Goal: Contribute content

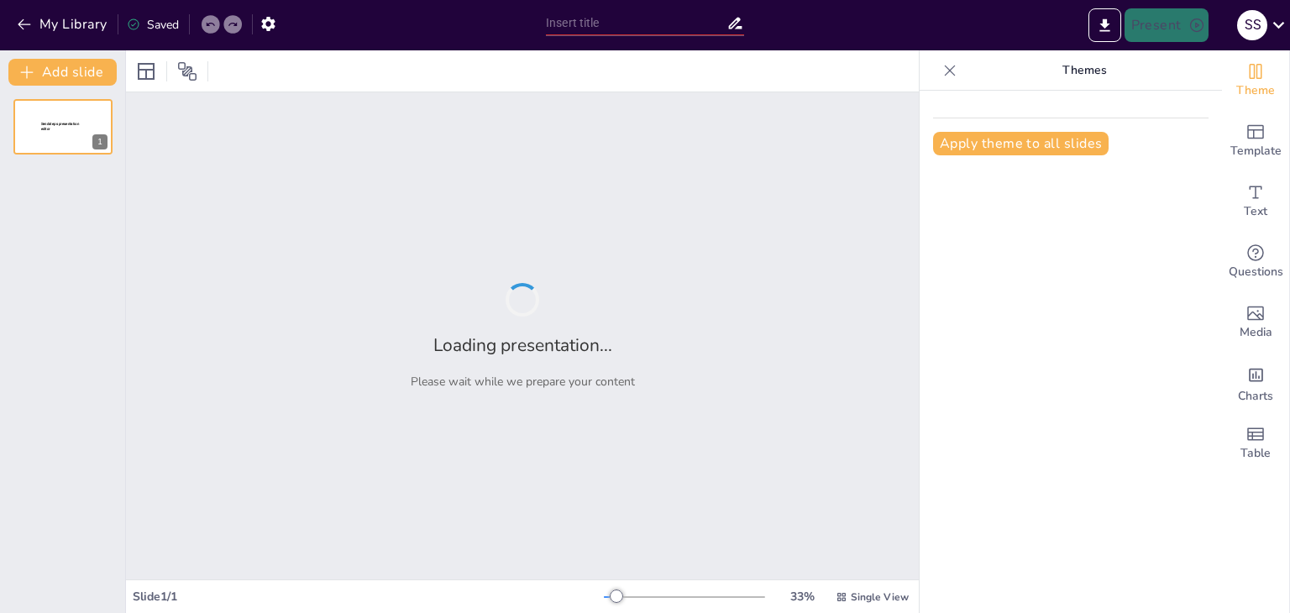
type input "Етичні принципи у практиці психологів"
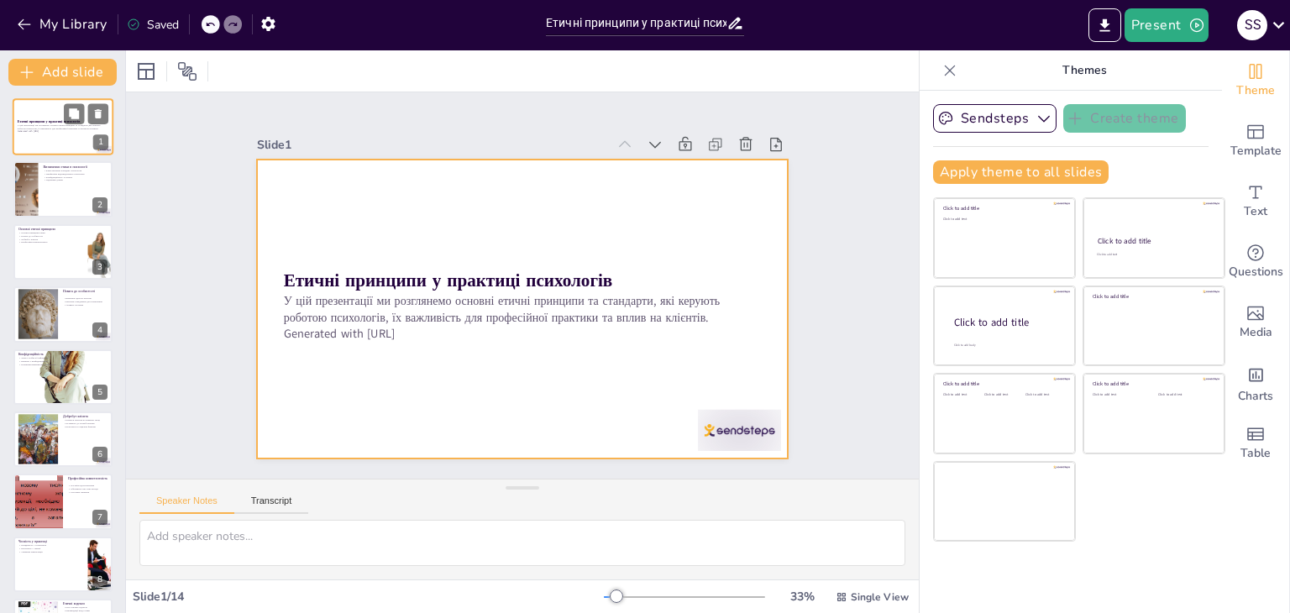
click at [49, 154] on div at bounding box center [63, 126] width 101 height 57
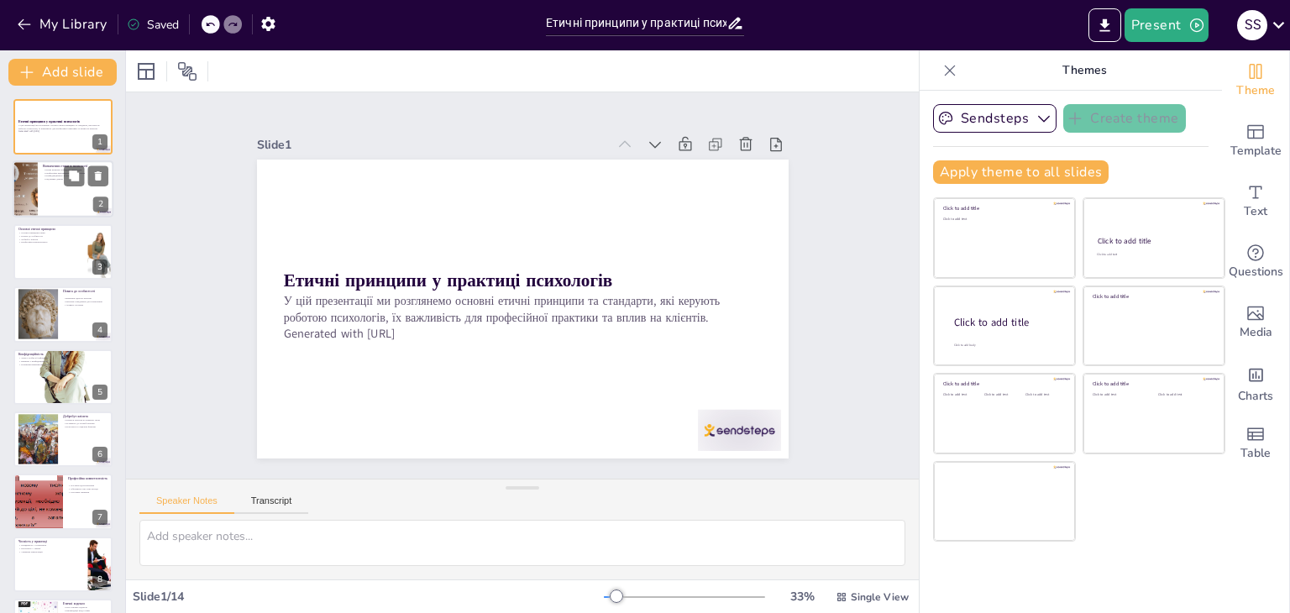
click at [43, 175] on p "Конфіденційність та повага" at bounding box center [75, 176] width 65 height 3
type textarea "Етика в психології визначає, як психологи повинні поводитися з клієнтами, щоб з…"
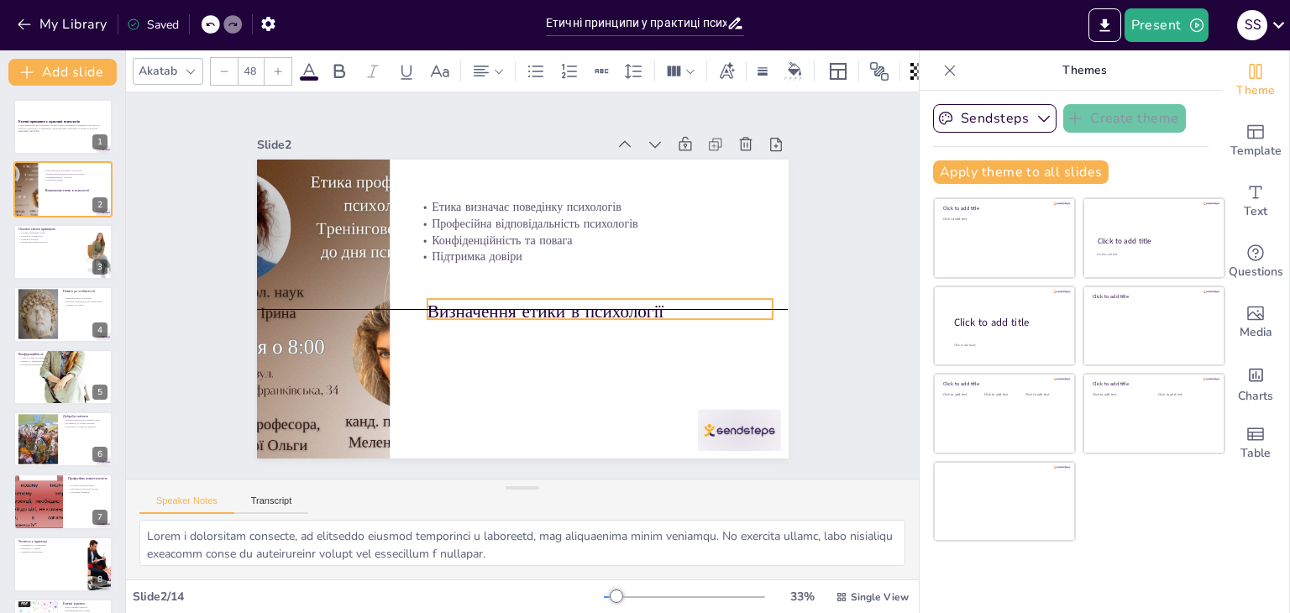
drag, startPoint x: 453, startPoint y: 208, endPoint x: 459, endPoint y: 317, distance: 108.5
click at [459, 317] on p "Визначення етики в психології" at bounding box center [592, 327] width 343 height 96
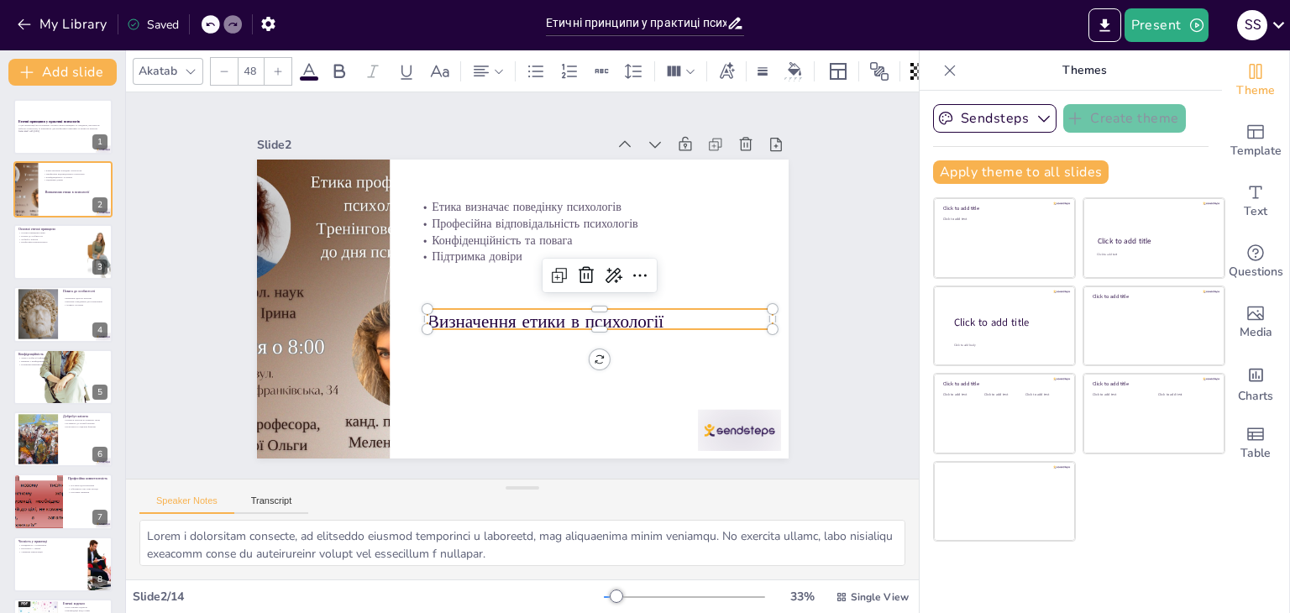
click at [671, 313] on p "Визначення етики в психології" at bounding box center [595, 329] width 346 height 60
drag, startPoint x: 668, startPoint y: 313, endPoint x: 420, endPoint y: 316, distance: 247.7
click at [420, 316] on div "Етика визначає поведінку психологів Професійна відповідальність психологів Конф…" at bounding box center [508, 305] width 605 height 554
copy p "Визначення етики в психології"
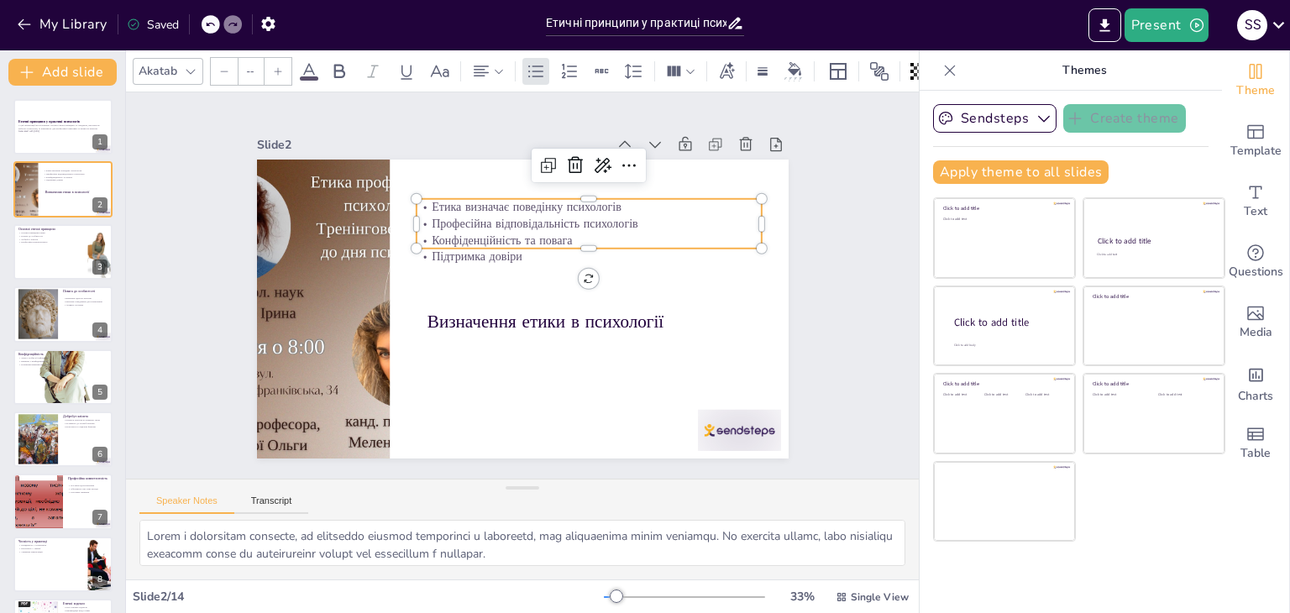
type input "32"
click at [438, 232] on p "Конфіденційність та повага" at bounding box center [593, 247] width 345 height 52
click at [438, 232] on p "Конфіденційність та повага" at bounding box center [588, 240] width 345 height 17
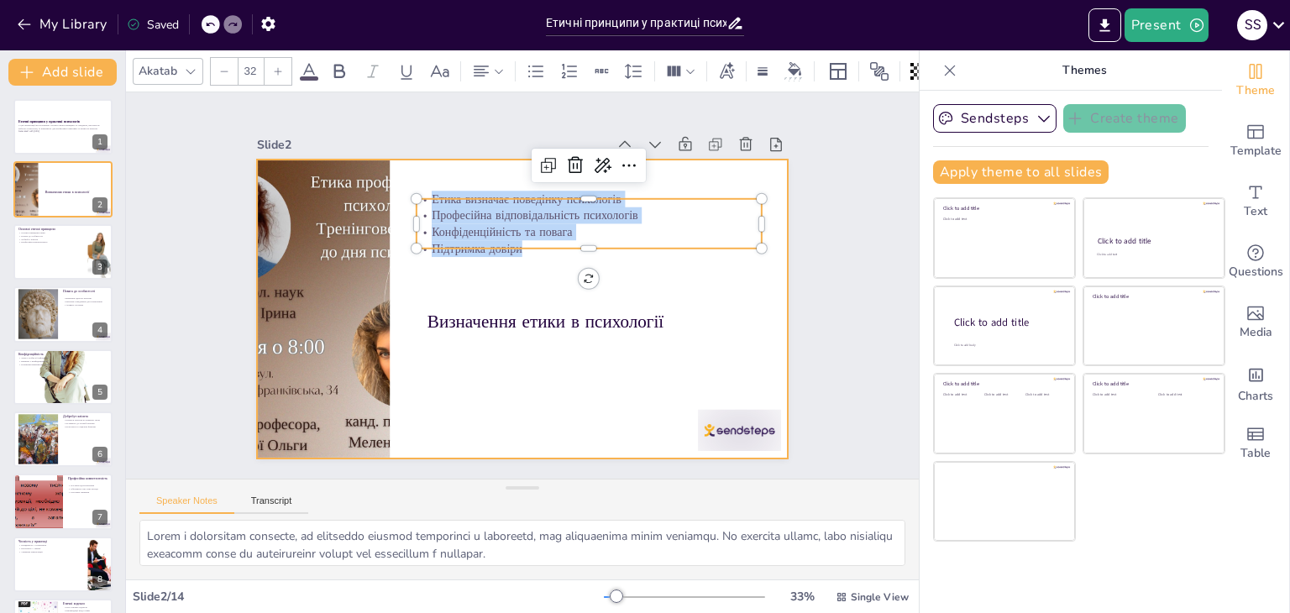
drag, startPoint x: 422, startPoint y: 195, endPoint x: 500, endPoint y: 219, distance: 82.6
click at [517, 258] on div "Визначення етики в психології Етика визначає поведінку психологів Професійна ві…" at bounding box center [501, 295] width 490 height 607
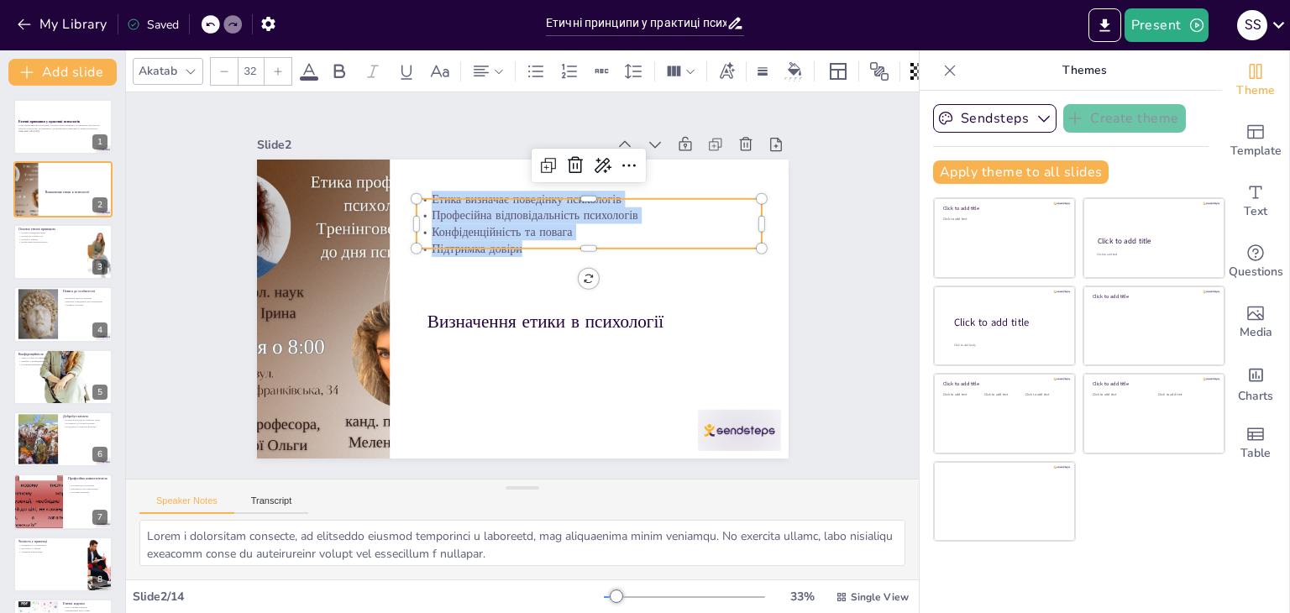
copy div "Етика визначає поведінку психологів Професійна відповідальність психологів Конф…"
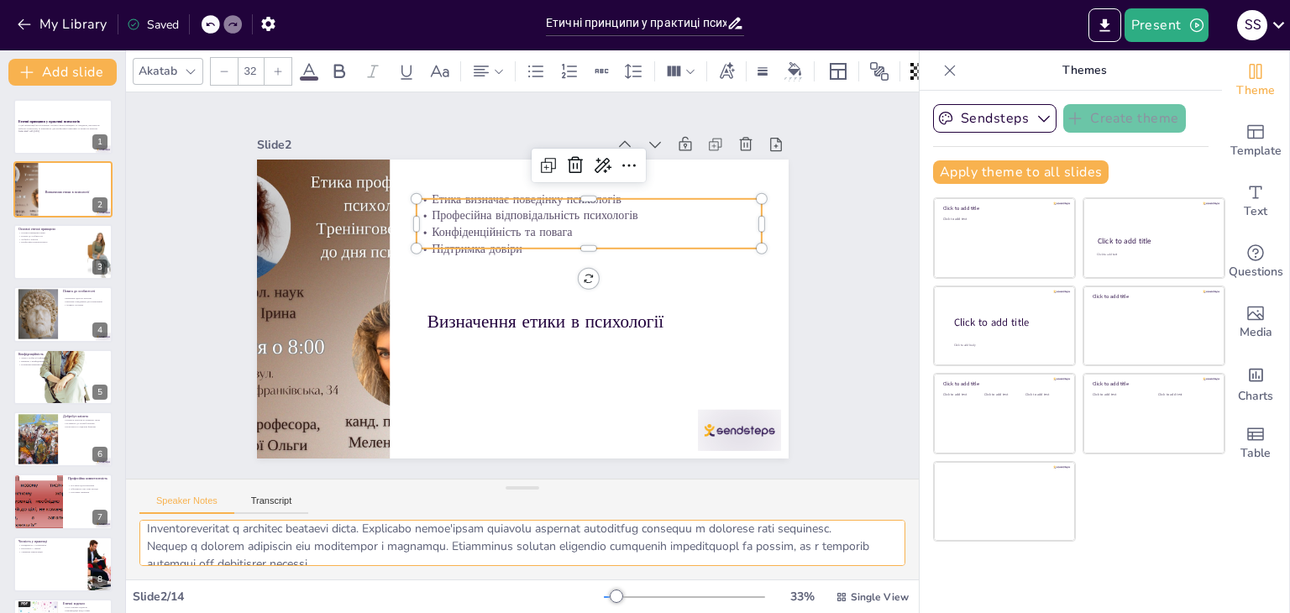
scroll to position [109, 0]
drag, startPoint x: 143, startPoint y: 535, endPoint x: 685, endPoint y: 562, distance: 543.1
click at [685, 562] on textarea at bounding box center [522, 543] width 766 height 46
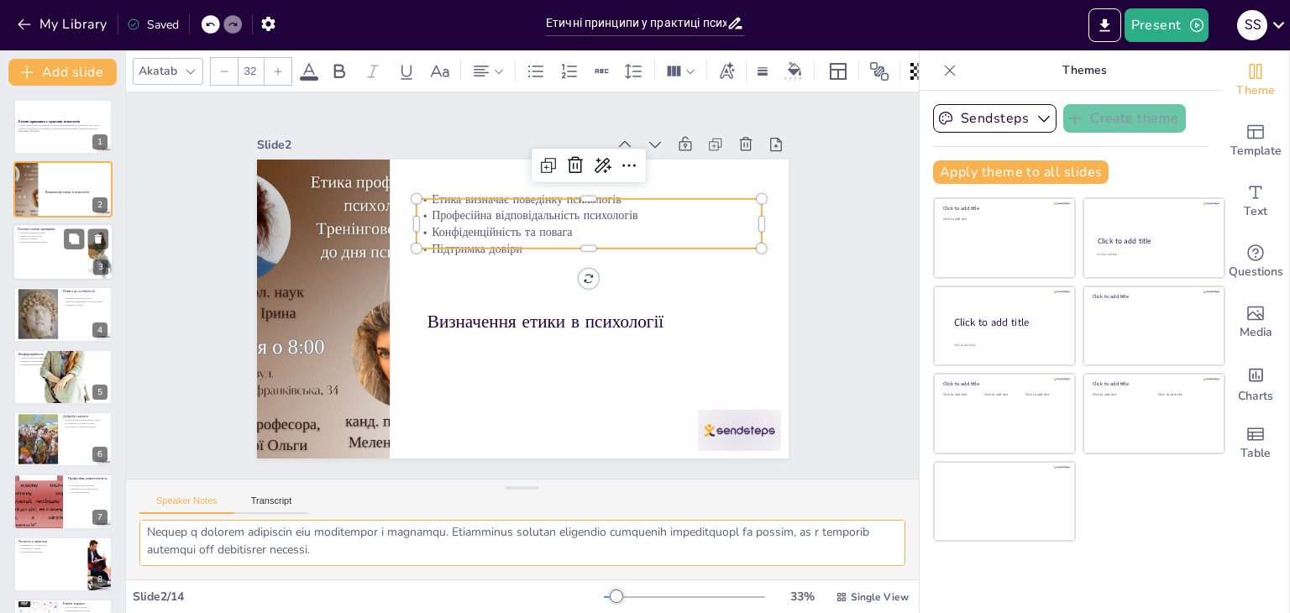
click at [34, 240] on p "Професійна компетентність" at bounding box center [50, 241] width 65 height 3
type textarea "Основні етичні принципи включають повагу до особистості, конфіденційність, добр…"
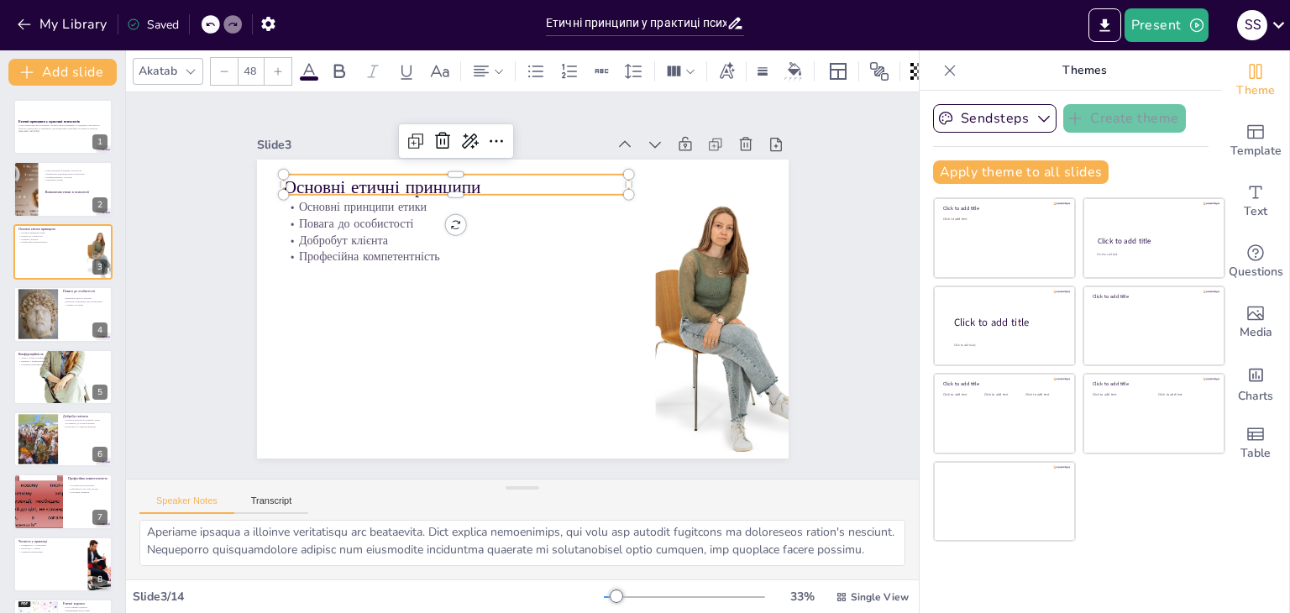
click at [310, 180] on p "Основні етичні принципи" at bounding box center [455, 187] width 345 height 25
click at [310, 180] on p "Основні етичні принципи" at bounding box center [466, 180] width 346 height 60
drag, startPoint x: 481, startPoint y: 179, endPoint x: 275, endPoint y: 182, distance: 205.8
click at [275, 182] on div "Основні принципи етики Повага до особистості Добробут клієнта Професійна компет…" at bounding box center [506, 303] width 595 height 578
copy p "Основні етичні принципи"
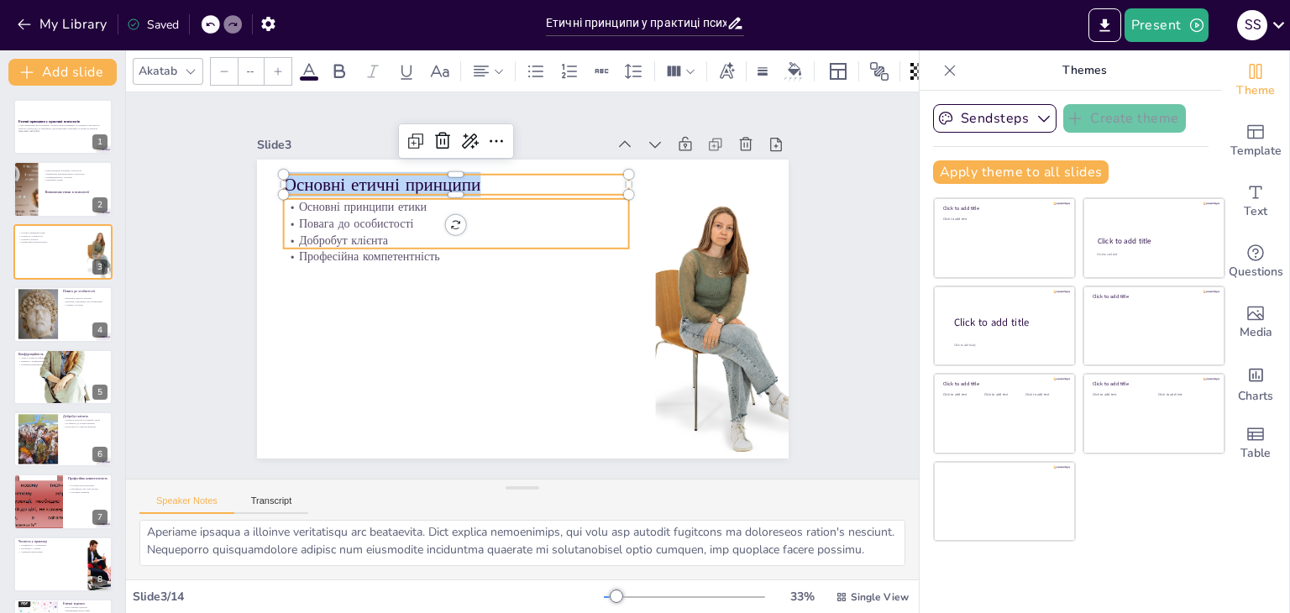
type input "32"
click at [388, 224] on p "Повага до особистості" at bounding box center [462, 217] width 345 height 53
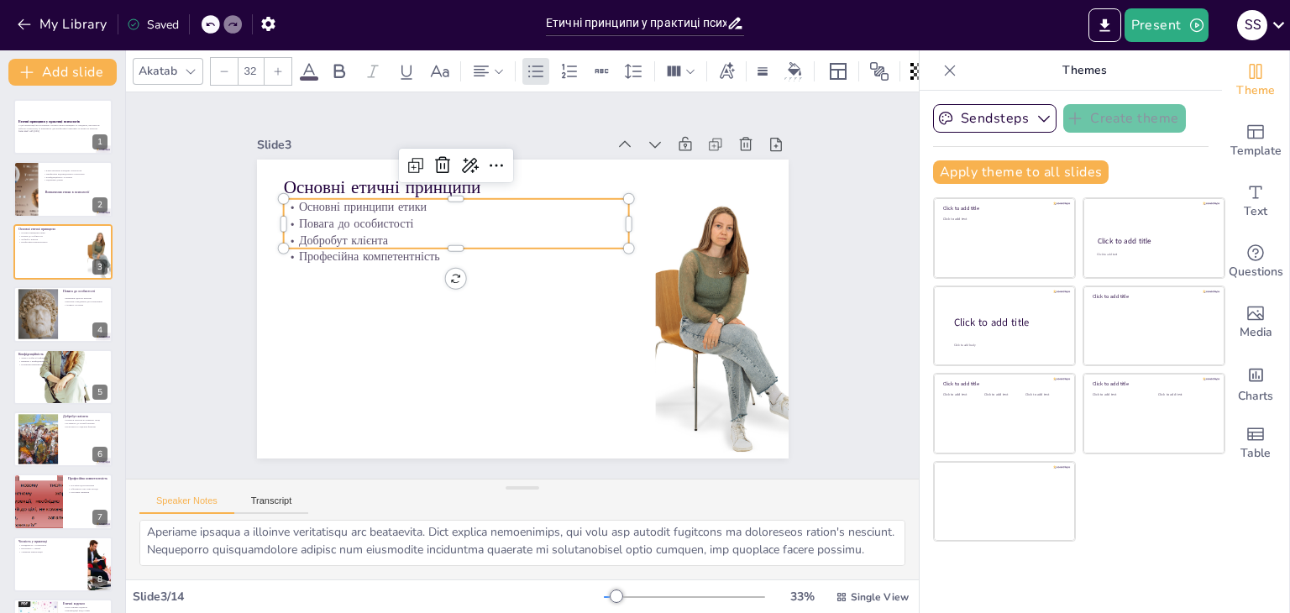
click at [425, 224] on p "Повага до особистості" at bounding box center [533, 195] width 217 height 289
click at [388, 224] on p "Добробут клієнта" at bounding box center [461, 225] width 345 height 52
click at [415, 220] on p "Добробут клієнта" at bounding box center [461, 225] width 345 height 53
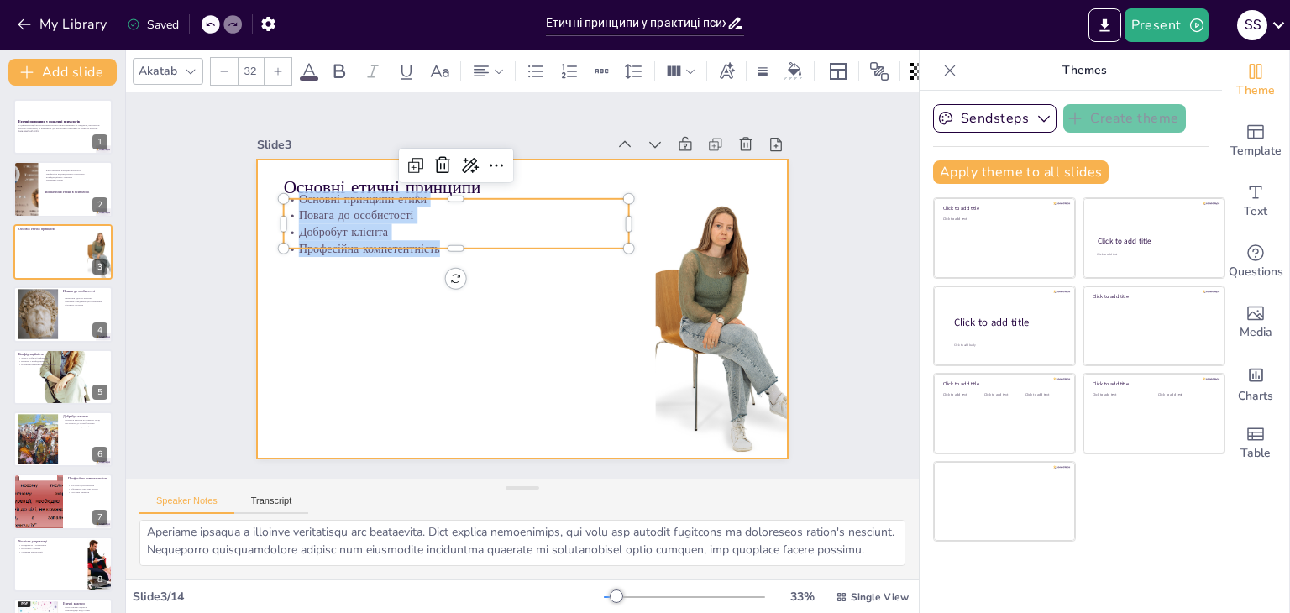
drag, startPoint x: 283, startPoint y: 192, endPoint x: 435, endPoint y: 250, distance: 162.7
click at [435, 250] on div "Основні етичні принципи Основні принципи етики Повага до особистості Добробут к…" at bounding box center [520, 309] width 560 height 353
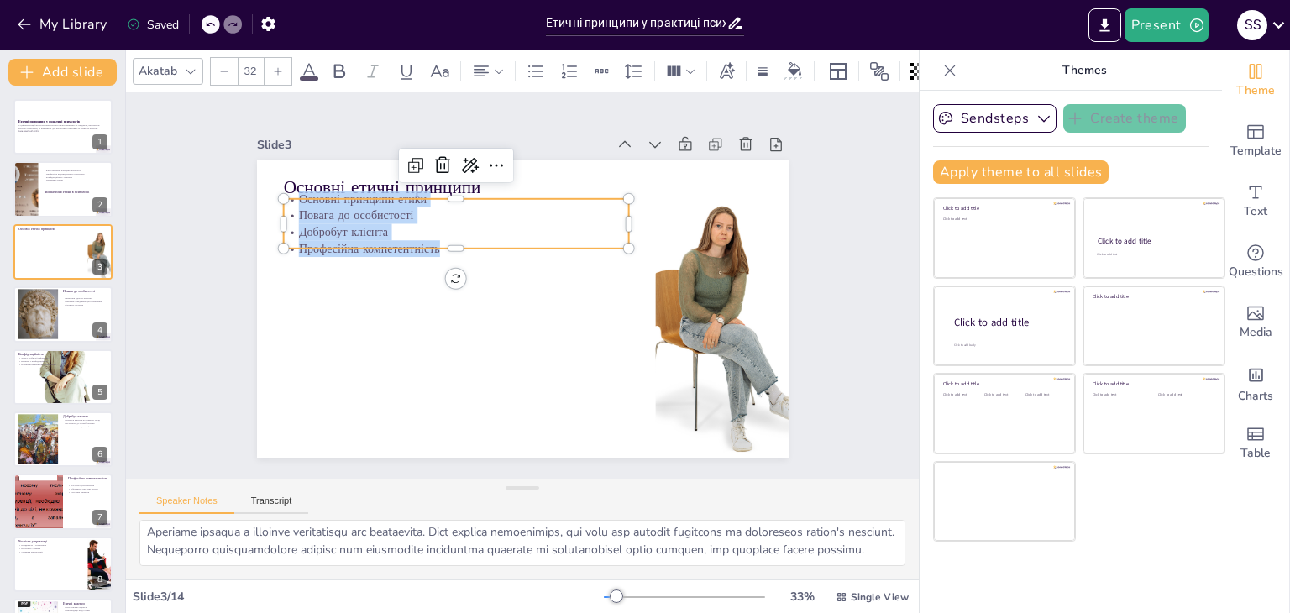
copy div "Основні принципи етики Повага до особистості Добробут клієнта Професійна компет…"
drag, startPoint x: 148, startPoint y: 532, endPoint x: 434, endPoint y: 582, distance: 290.6
click at [434, 582] on div "Akatab 32 Slide 1 Етичні принципи у практиці психологів У цій презентації ми ро…" at bounding box center [522, 331] width 793 height 563
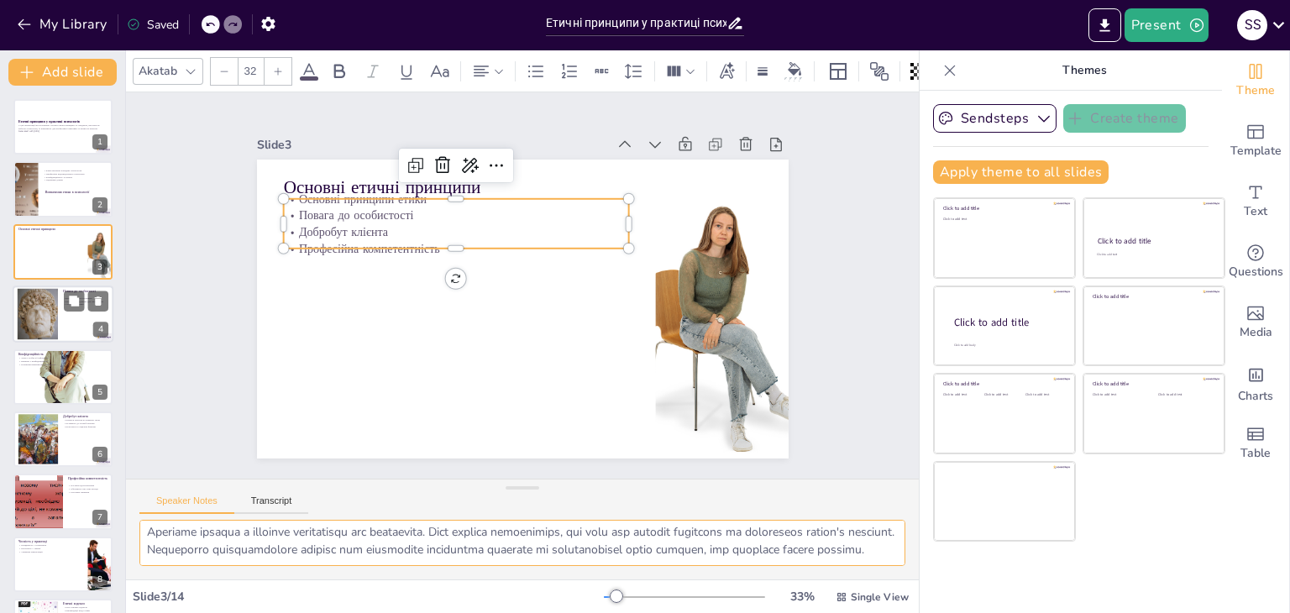
click at [54, 332] on div at bounding box center [37, 314] width 68 height 51
type textarea "Визнання гідності клієнтів є важливим аспектом поваги до особистості. Психологи…"
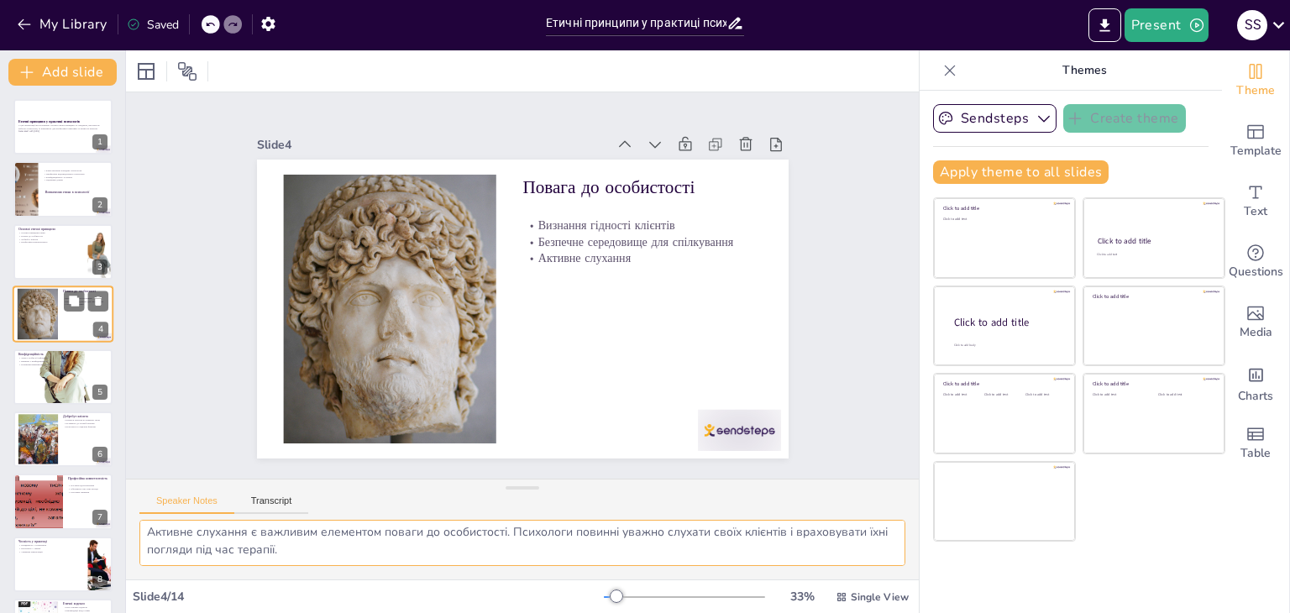
scroll to position [74, 0]
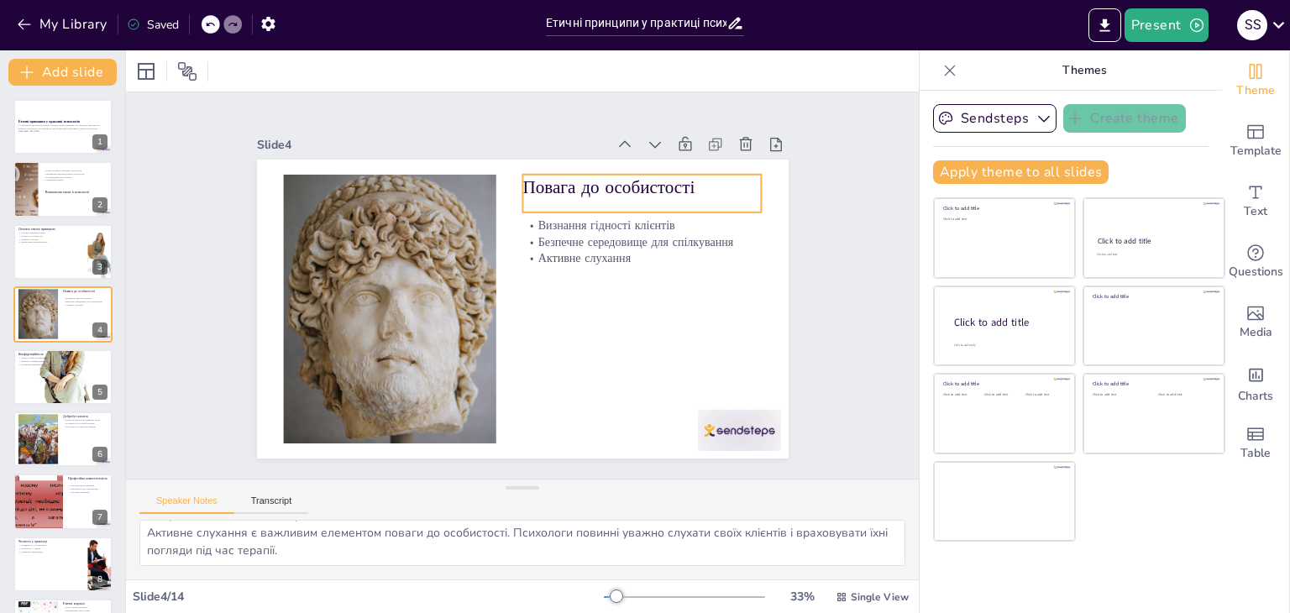
click at [690, 186] on p "Повага до особистості" at bounding box center [652, 200] width 240 height 50
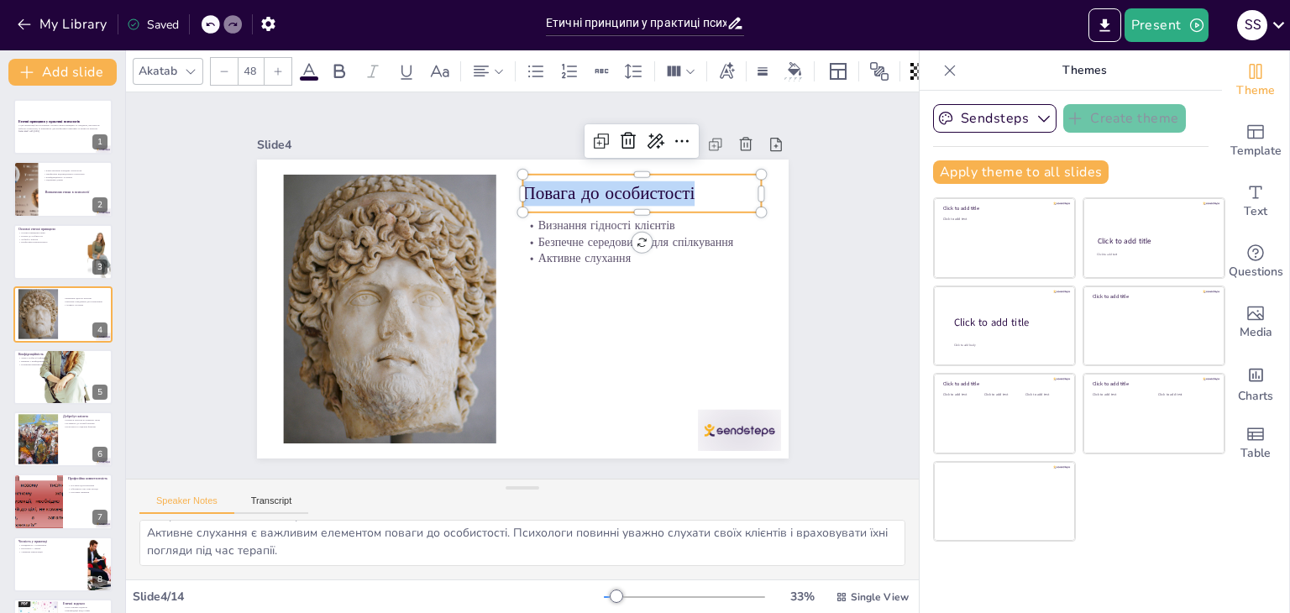
drag, startPoint x: 682, startPoint y: 192, endPoint x: 512, endPoint y: 191, distance: 169.6
click at [531, 191] on p "Повага до особистості" at bounding box center [651, 206] width 240 height 50
copy p "Повага до особистості"
type input "32"
click at [527, 223] on p "Визнання гідності клієнтів" at bounding box center [646, 237] width 239 height 41
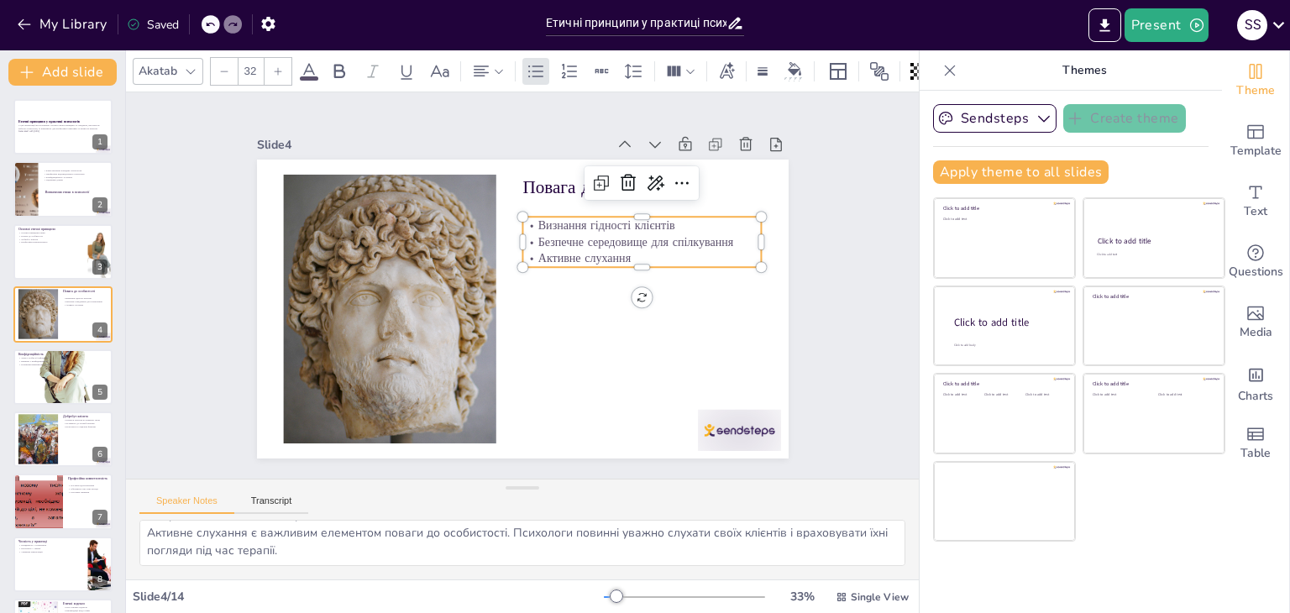
click at [522, 223] on p "Визнання гідності клієнтів" at bounding box center [641, 225] width 239 height 17
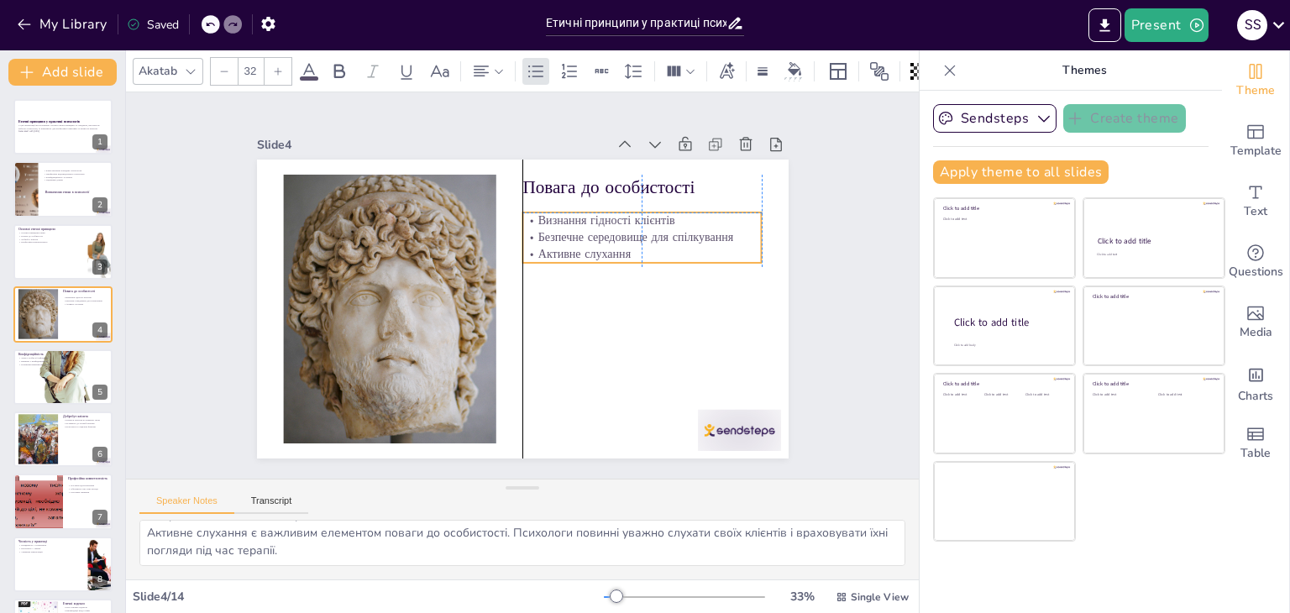
click at [556, 227] on p "Визнання гідності клієнтів" at bounding box center [657, 304] width 203 height 154
click at [528, 213] on p "Визнання гідності клієнтів" at bounding box center [647, 232] width 239 height 41
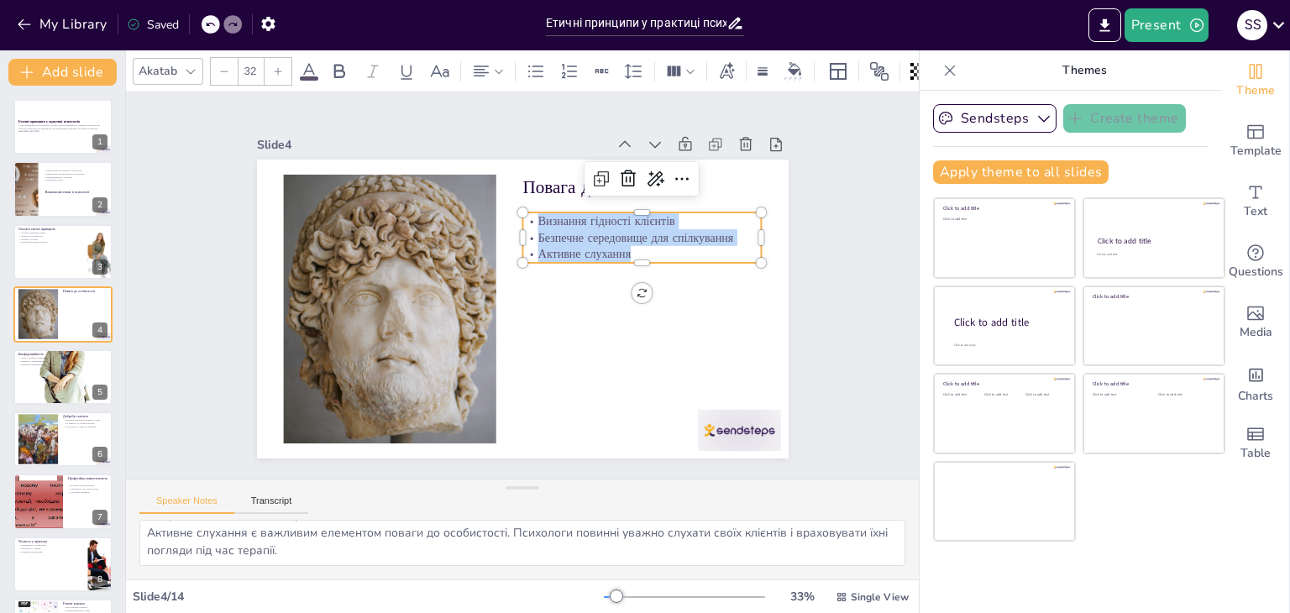
drag, startPoint x: 525, startPoint y: 213, endPoint x: 592, endPoint y: 246, distance: 74.7
click at [592, 246] on div "Визнання гідності клієнтів Безпечне середовище для спілкування Активне слухання" at bounding box center [646, 250] width 243 height 74
drag, startPoint x: 146, startPoint y: 533, endPoint x: 390, endPoint y: 582, distance: 248.3
click at [390, 582] on div "Akatab 32 Slide 1 Етичні принципи у практиці психологів У цій презентації ми ро…" at bounding box center [522, 331] width 793 height 563
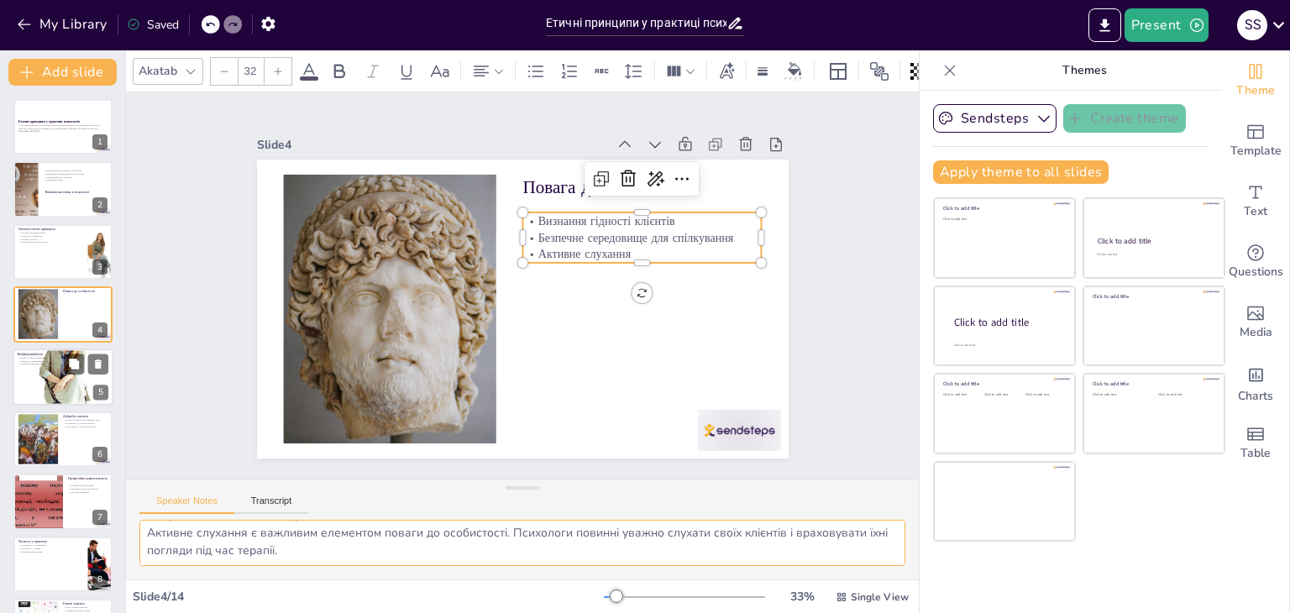
click at [54, 368] on div at bounding box center [63, 377] width 101 height 152
type textarea "Захист особистої інформації є критично важливим для створення довіри між психол…"
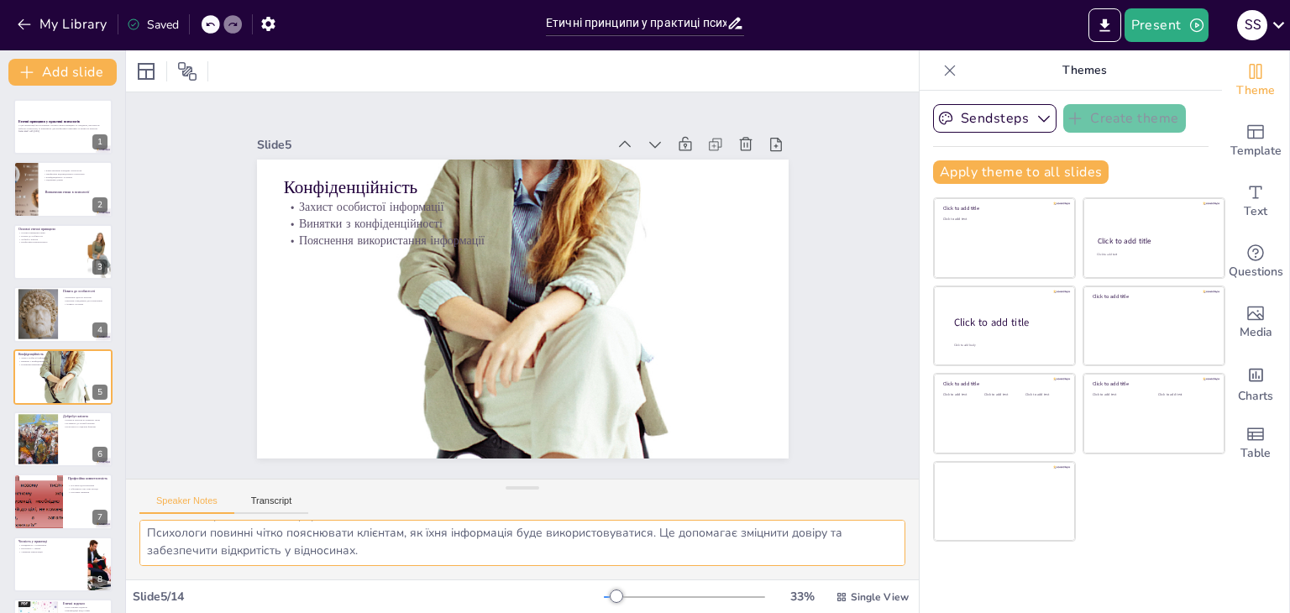
scroll to position [27, 0]
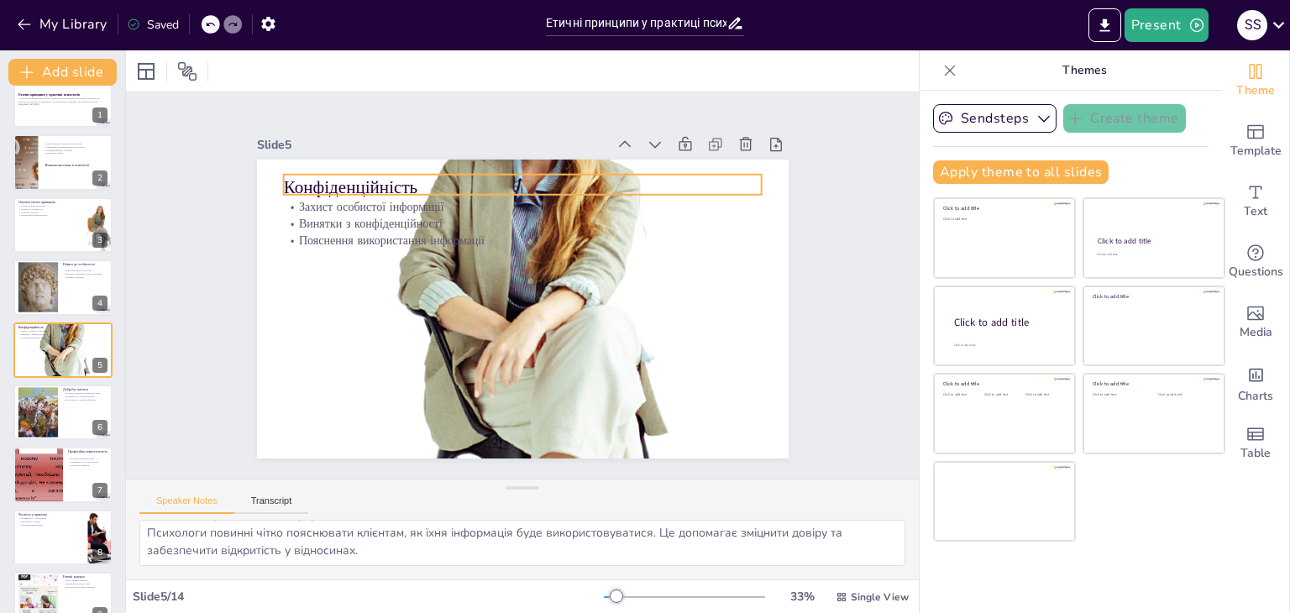
click at [398, 175] on p "Конфіденційність" at bounding box center [522, 187] width 479 height 25
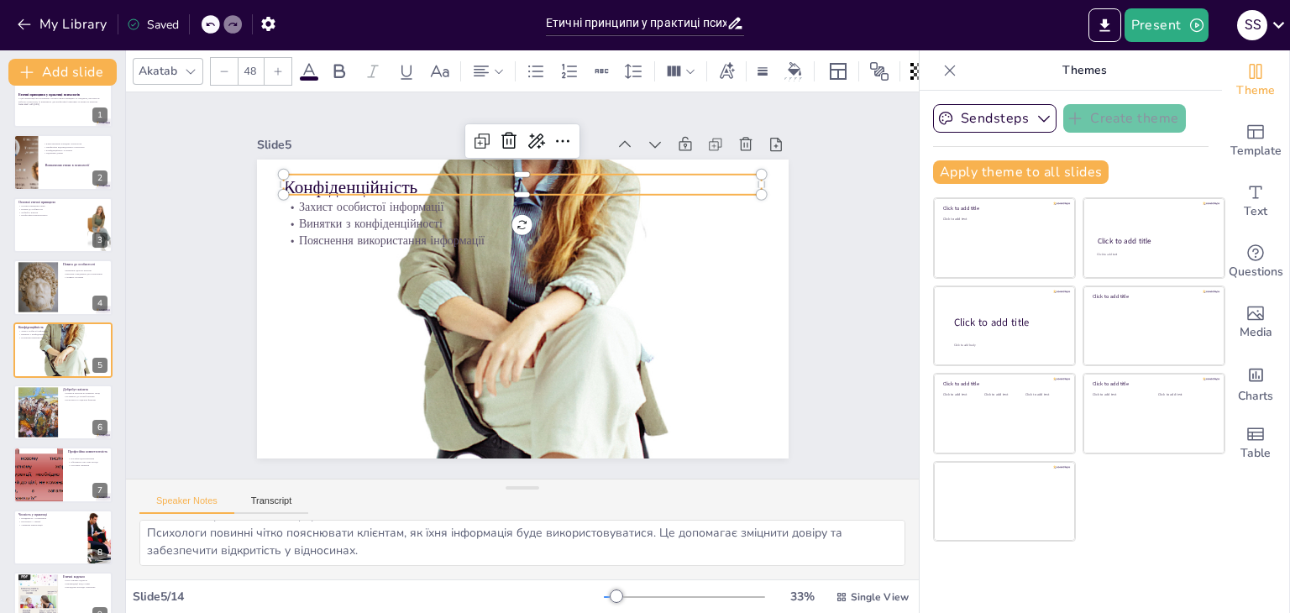
click at [398, 174] on p "Конфіденційність" at bounding box center [542, 188] width 473 height 123
drag, startPoint x: 401, startPoint y: 175, endPoint x: 282, endPoint y: 190, distance: 120.1
click at [282, 190] on div "Захист особистої інформації Винятки з конфіденційності Пояснення використання і…" at bounding box center [520, 309] width 560 height 353
copy p "Конфіденційність"
type input "32"
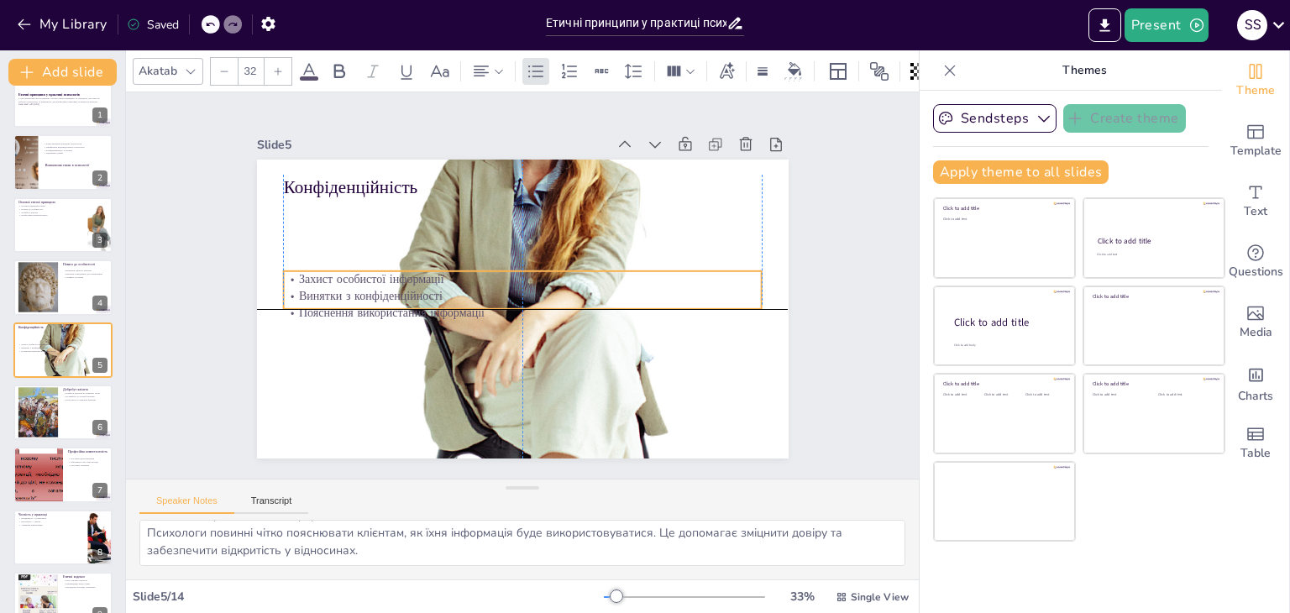
drag, startPoint x: 341, startPoint y: 224, endPoint x: 345, endPoint y: 292, distance: 68.1
click at [345, 292] on p "Винятки з конфіденційності" at bounding box center [521, 296] width 478 height 66
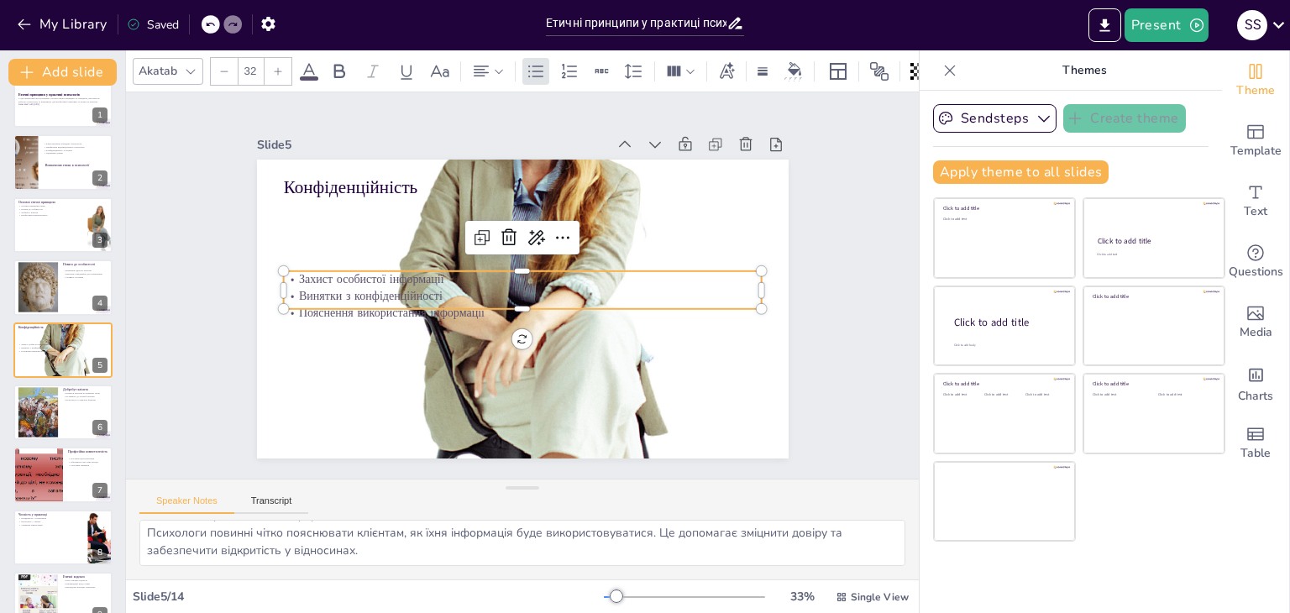
click at [285, 270] on p "Захист особистої інформації" at bounding box center [524, 279] width 478 height 66
click at [285, 270] on p "Захист особистої інформації" at bounding box center [524, 273] width 478 height 66
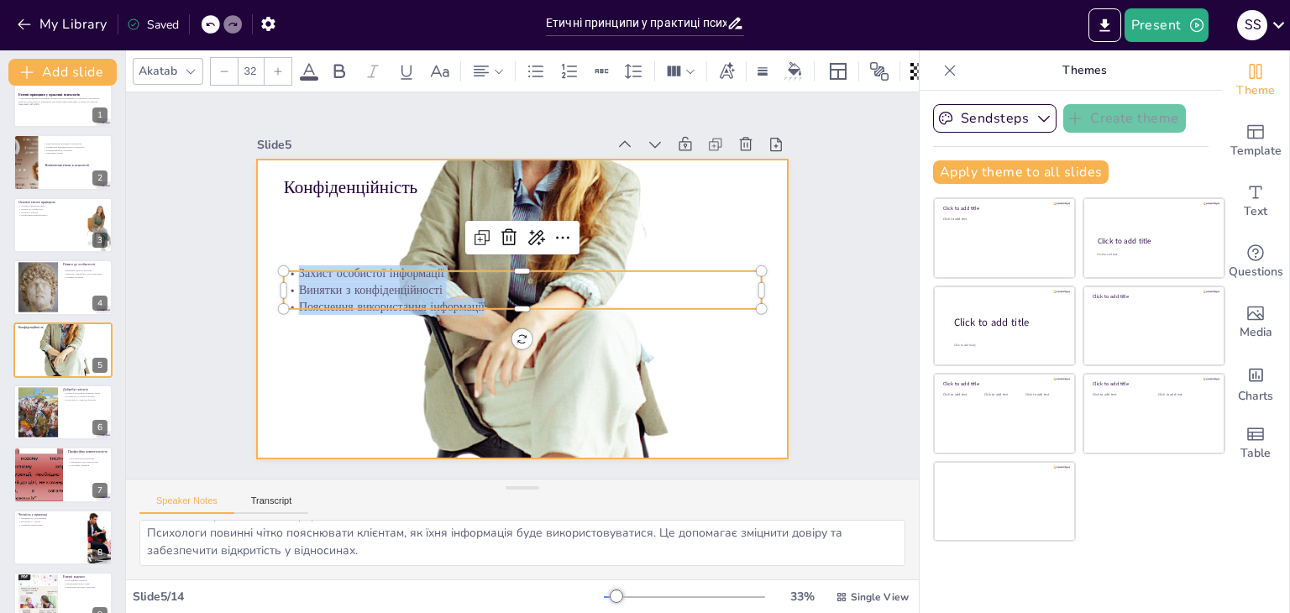
drag, startPoint x: 284, startPoint y: 270, endPoint x: 475, endPoint y: 312, distance: 196.2
click at [475, 312] on div "Конфіденційність Захист особистої інформації Винятки з конфіденційності Пояснен…" at bounding box center [520, 309] width 560 height 353
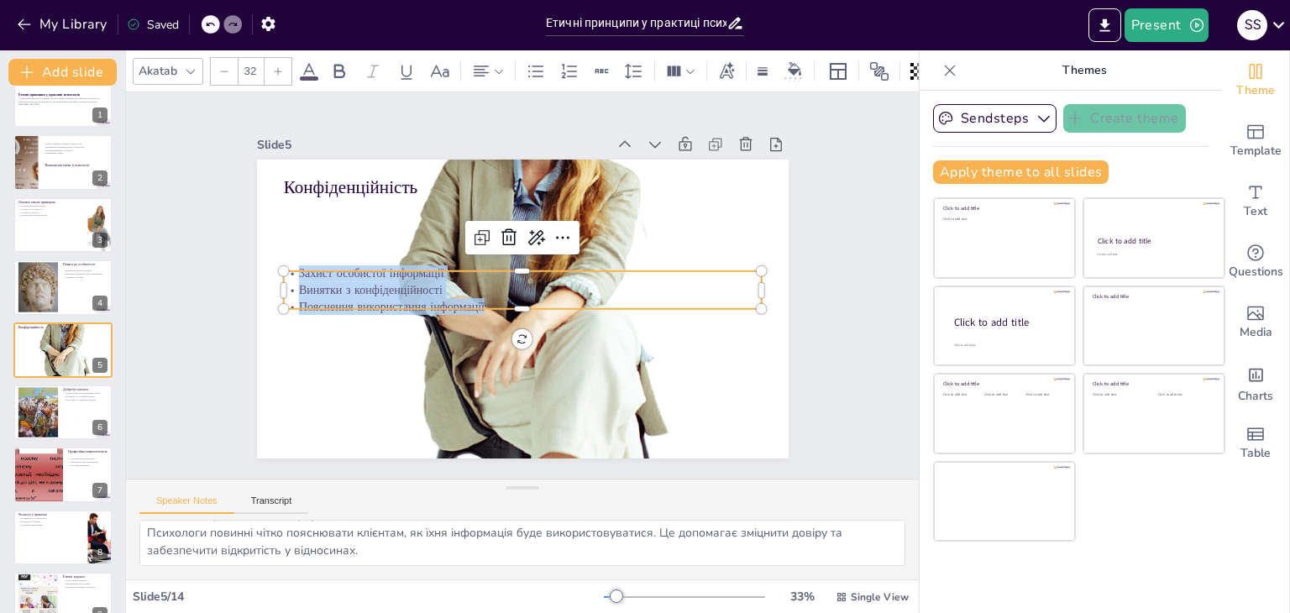
copy div "Захист особистої інформації Винятки з конфіденційності Пояснення використання і…"
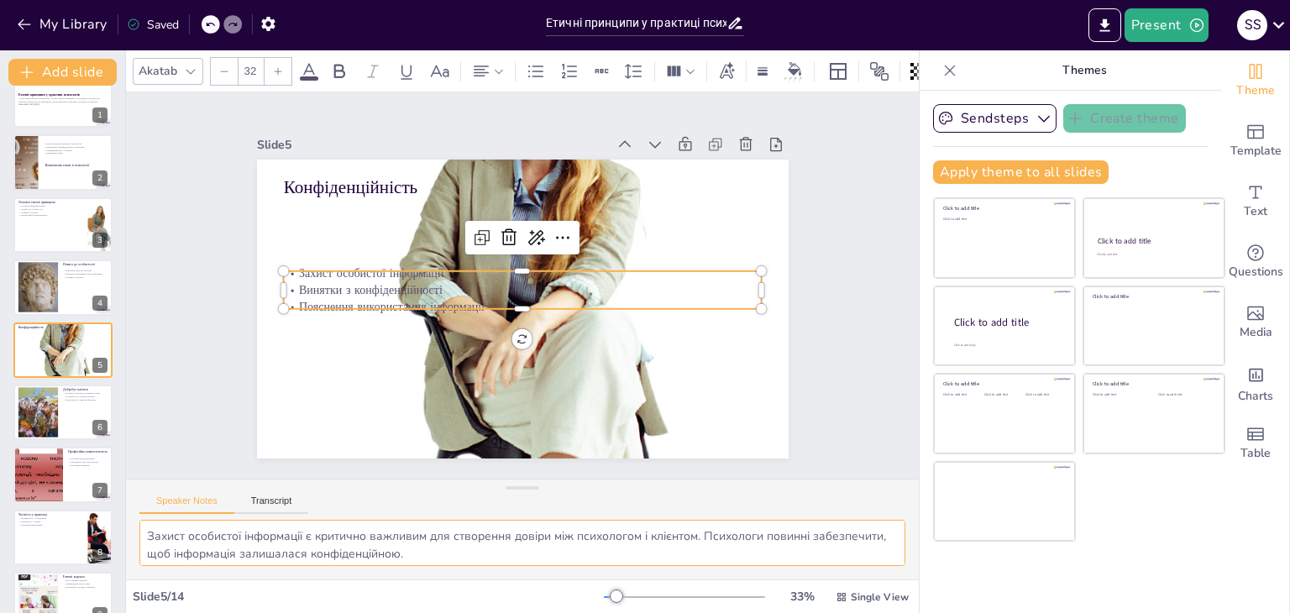
scroll to position [74, 0]
drag, startPoint x: 144, startPoint y: 532, endPoint x: 441, endPoint y: 579, distance: 300.9
click at [441, 579] on div "Akatab 32 Slide 1 Етичні принципи у практиці психологів У цій презентації ми ро…" at bounding box center [522, 331] width 793 height 563
drag, startPoint x: 84, startPoint y: 407, endPoint x: 124, endPoint y: 363, distance: 60.0
click at [84, 407] on div at bounding box center [86, 400] width 44 height 20
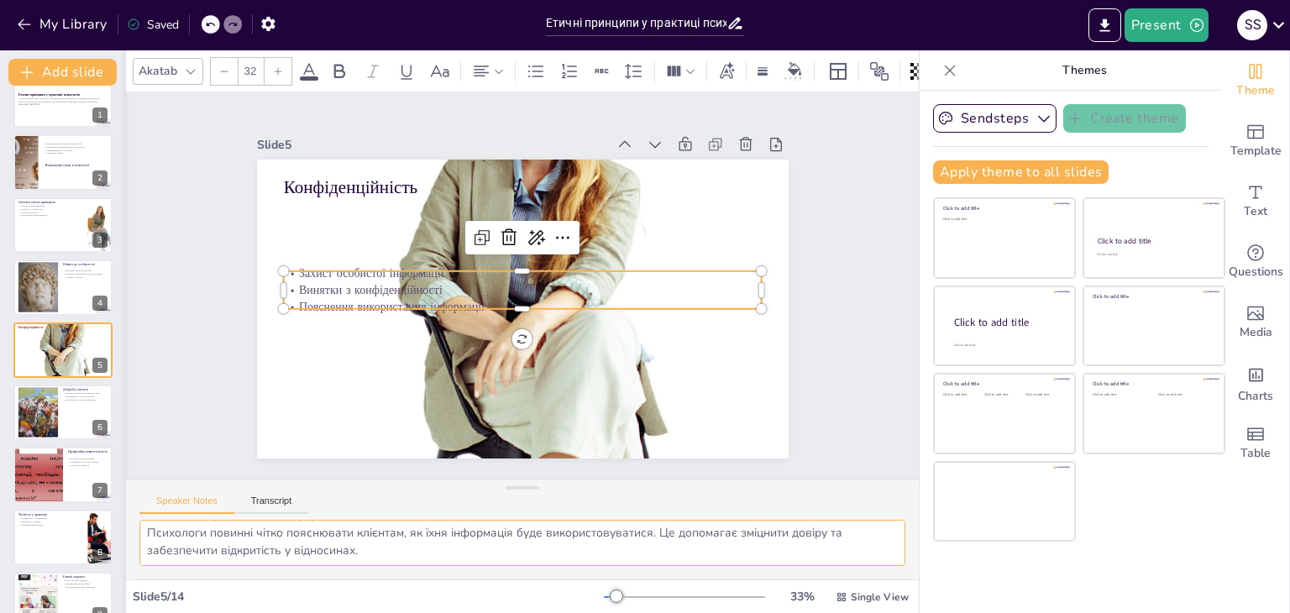
type textarea "Психологи повинні завжди ставити інтереси своїх клієнтів на перше місце. Це є о…"
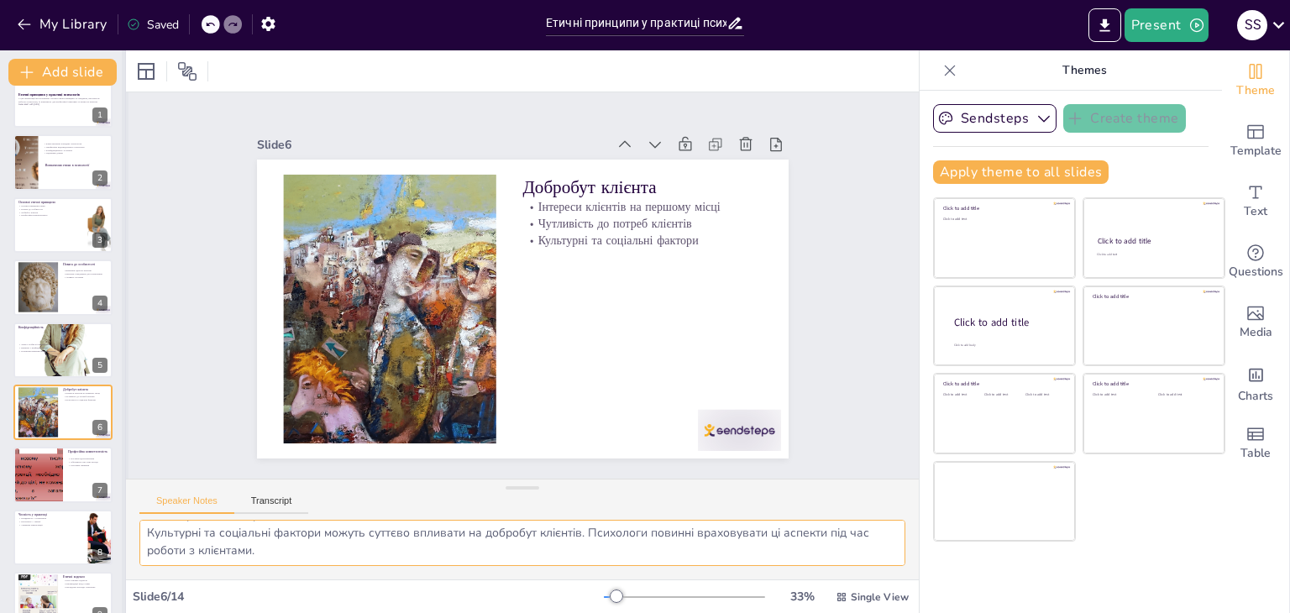
scroll to position [90, 0]
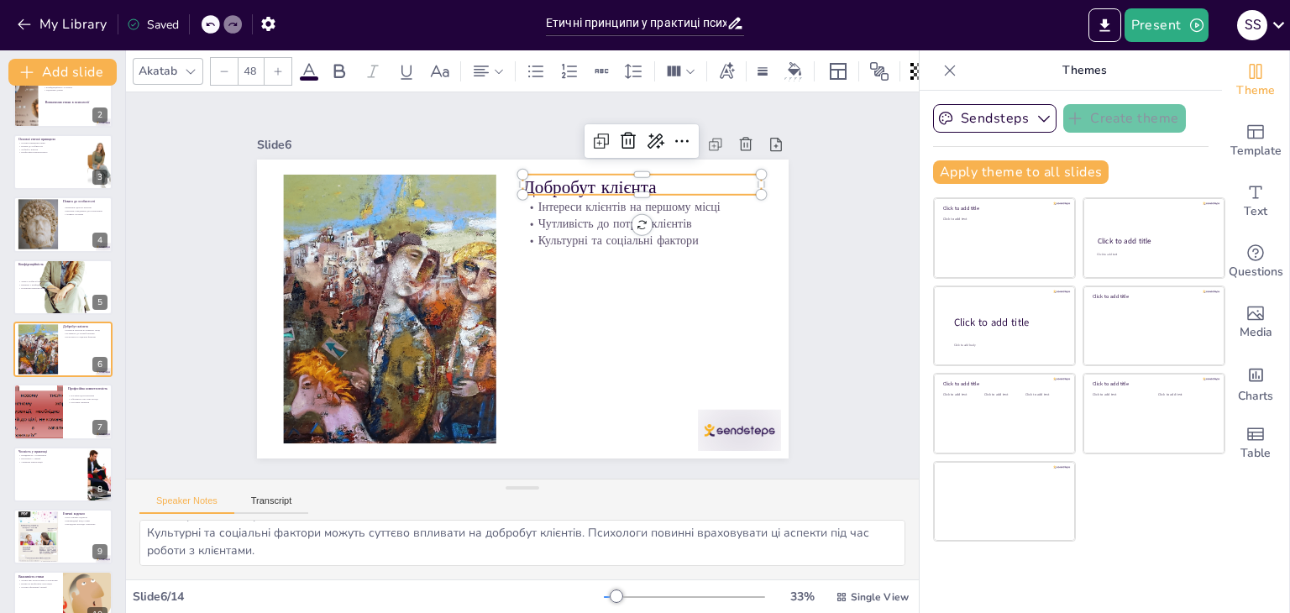
click at [570, 175] on p "Добробут клієнта" at bounding box center [652, 200] width 240 height 50
drag, startPoint x: 644, startPoint y: 179, endPoint x: 524, endPoint y: 188, distance: 120.4
click at [524, 188] on div "Інтереси клієнтів на першому місці Чутливість до потреб клієнтів Культурні та с…" at bounding box center [520, 309] width 560 height 353
copy p "Добробут клієнта"
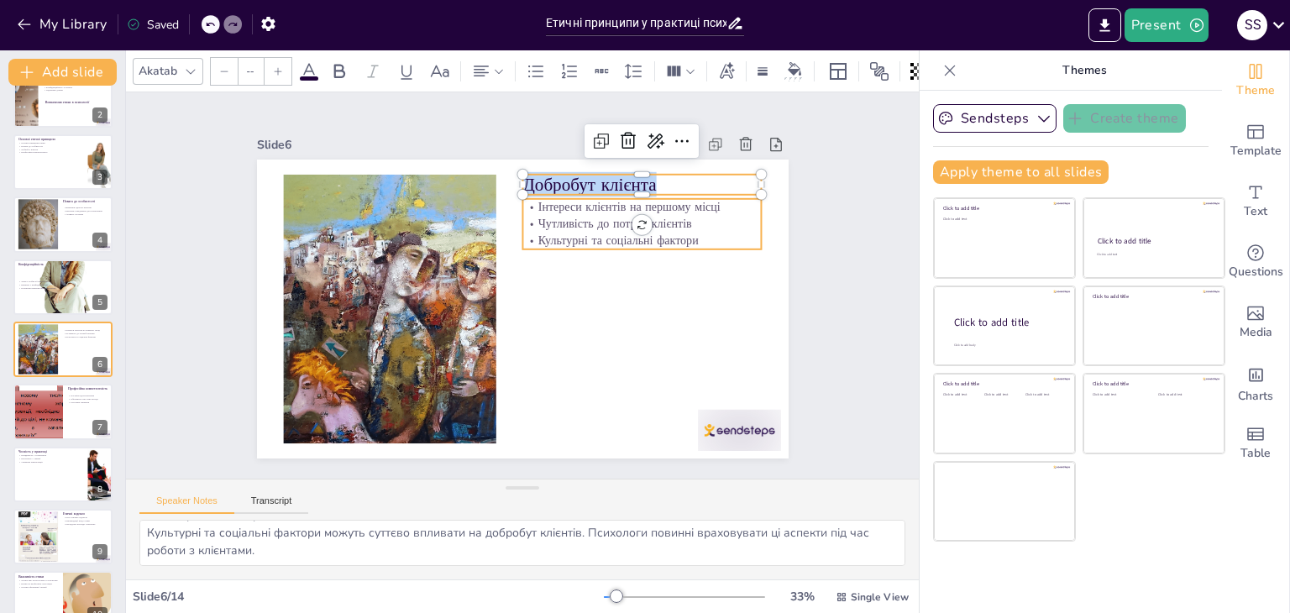
type input "32"
click at [591, 224] on p "Чутливість до потреб клієнтів" at bounding box center [647, 236] width 239 height 41
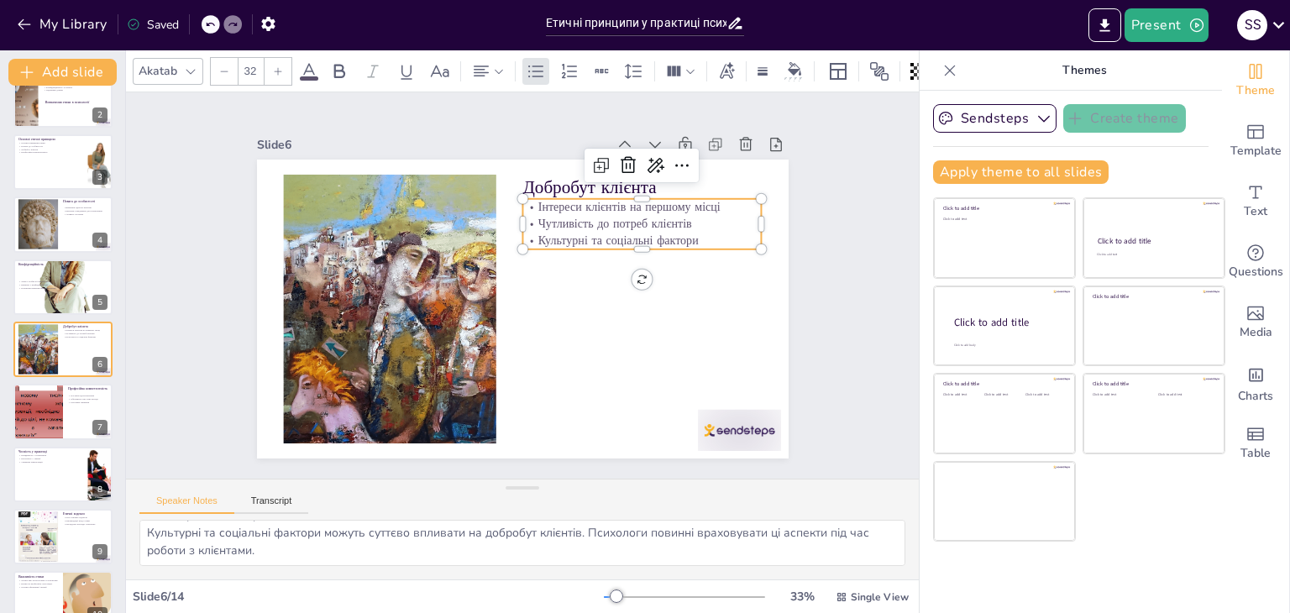
click at [591, 224] on p "Чутливість до потреб клієнтів" at bounding box center [647, 236] width 239 height 41
drag, startPoint x: 521, startPoint y: 196, endPoint x: 691, endPoint y: 237, distance: 174.5
click at [691, 237] on div "Інтереси клієнтів на першому місці Чутливість до потреб клієнтів Культурні та с…" at bounding box center [647, 237] width 243 height 75
copy div "Інтереси клієнтів на першому місці Чутливість до потреб клієнтів Культурні та с…"
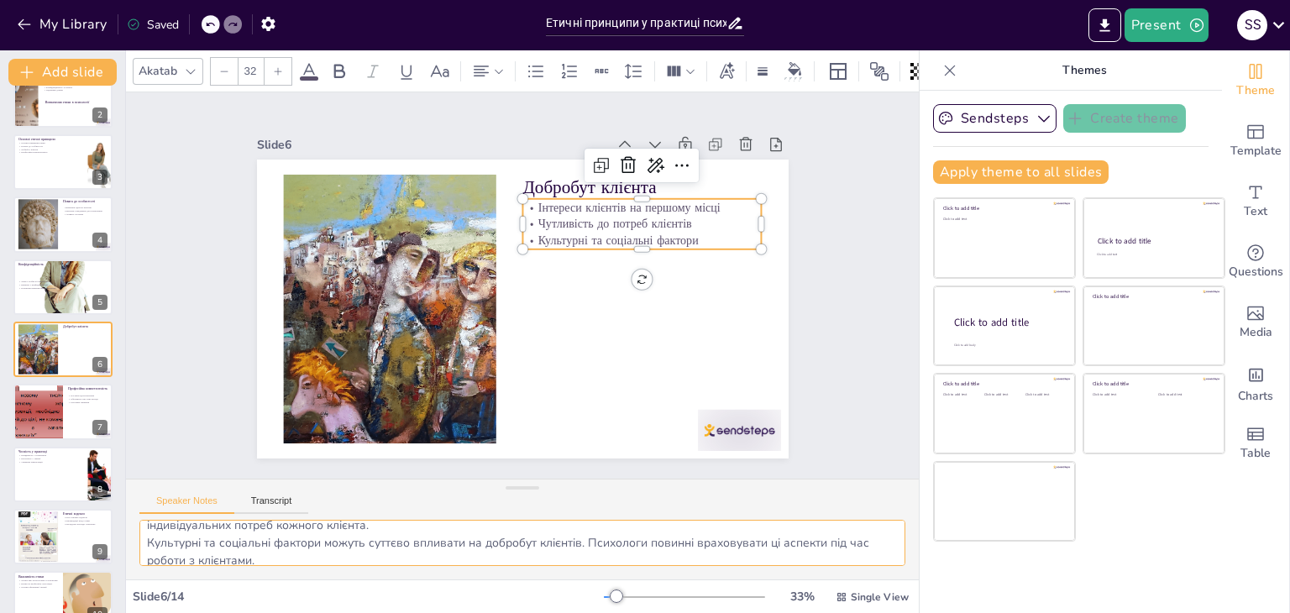
scroll to position [74, 0]
drag, startPoint x: 146, startPoint y: 534, endPoint x: 285, endPoint y: 584, distance: 147.9
click at [285, 584] on div "Akatab 32 Slide 1 Етичні принципи у практиці психологів У цій презентації ми ро…" at bounding box center [522, 331] width 793 height 563
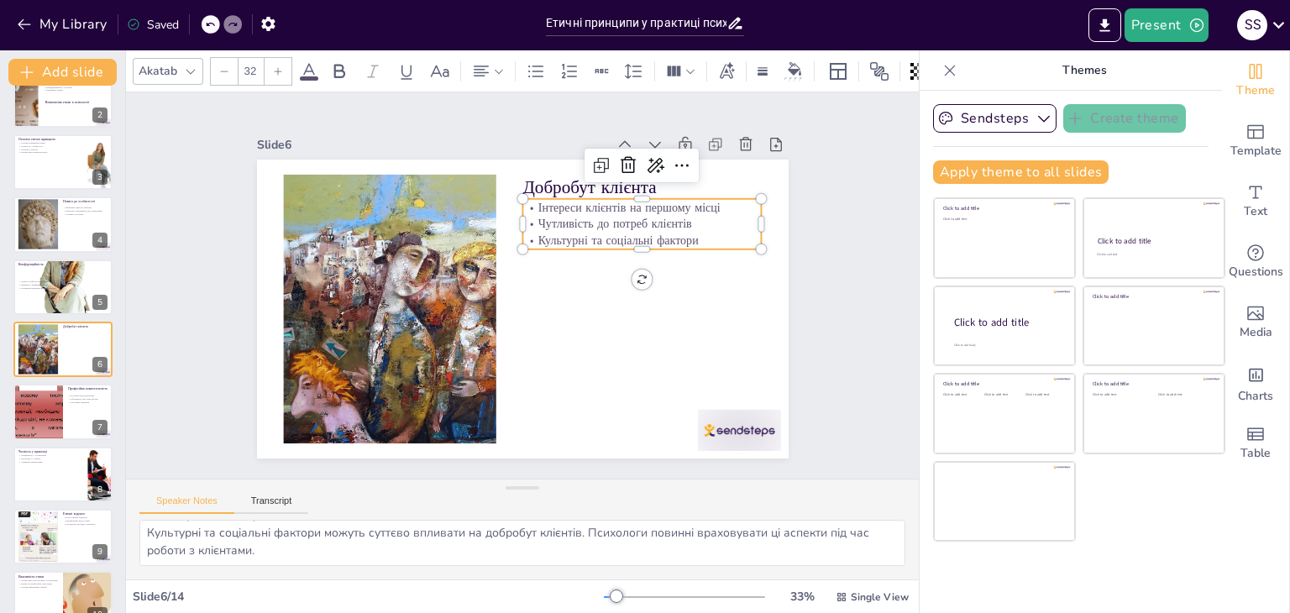
click at [46, 444] on div "Етичні принципи у практиці психологів У цій презентації ми розглянемо основні е…" at bounding box center [62, 442] width 125 height 867
click at [70, 400] on icon at bounding box center [74, 398] width 10 height 10
type textarea "Постійне вдосконалення навичок є критично важливим для психологів. Це дозволяє …"
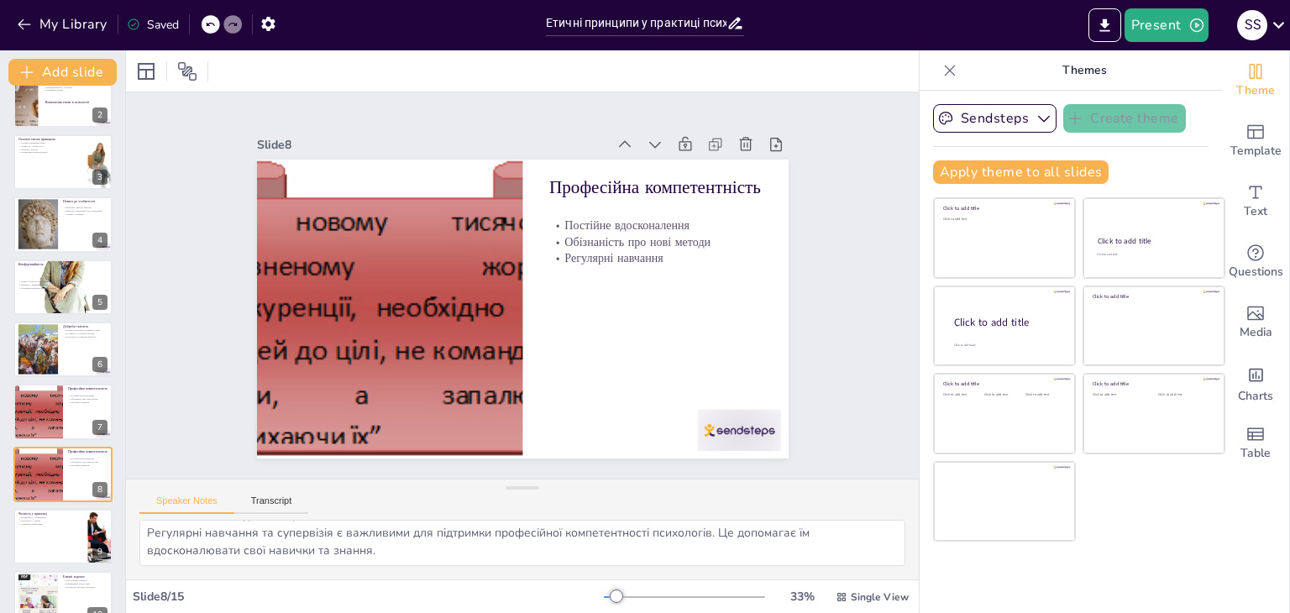
scroll to position [215, 0]
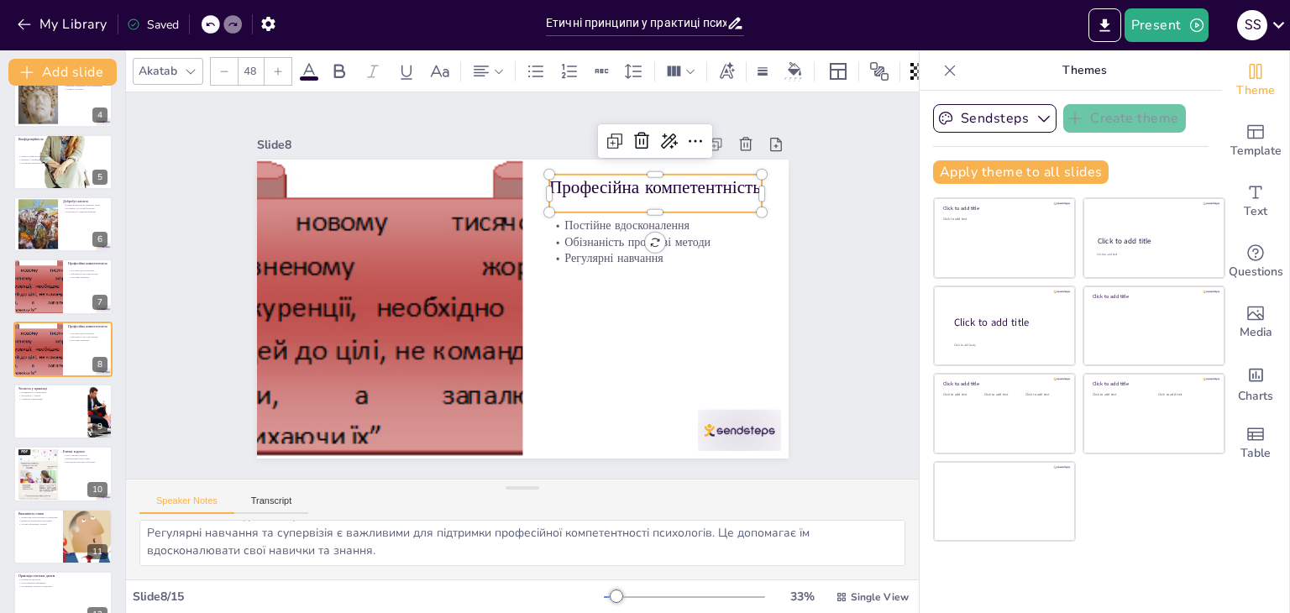
click at [578, 187] on p "Професійна компетентність" at bounding box center [672, 216] width 213 height 69
click at [578, 187] on p "Професійна компетентність" at bounding box center [665, 201] width 214 height 47
drag, startPoint x: 739, startPoint y: 182, endPoint x: 704, endPoint y: 186, distance: 35.5
click at [591, 354] on p "Професійна компетентність" at bounding box center [518, 447] width 145 height 186
click at [557, 185] on p "Професійна компетентність" at bounding box center [664, 208] width 214 height 47
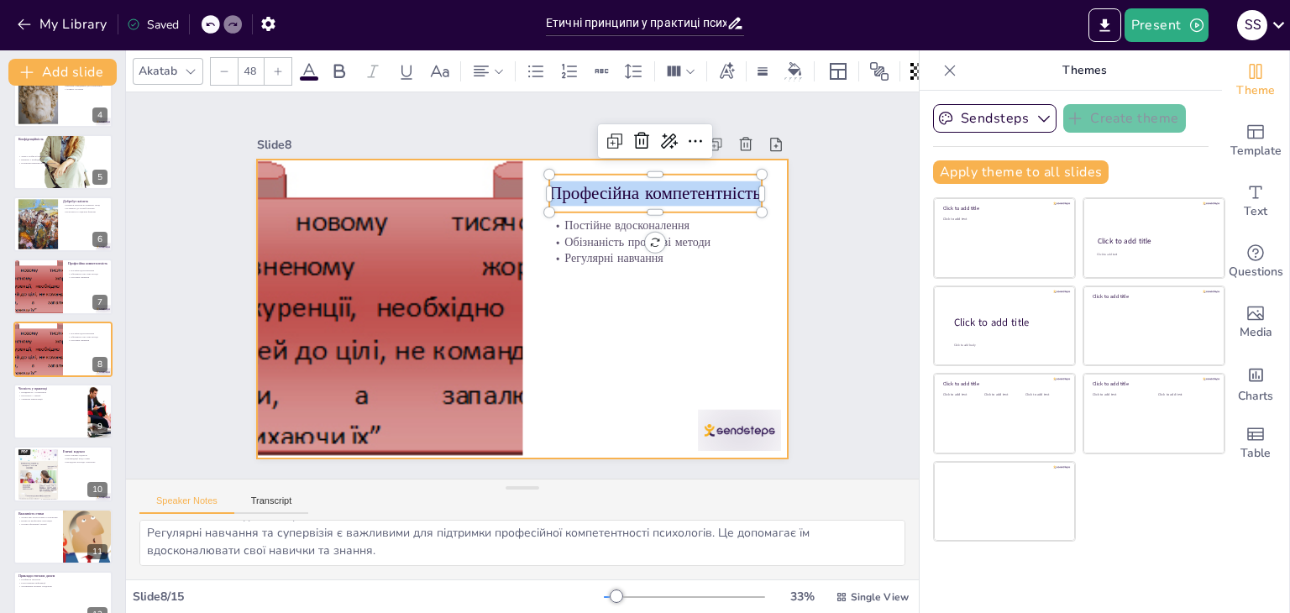
drag, startPoint x: 540, startPoint y: 185, endPoint x: 766, endPoint y: 212, distance: 227.6
click at [766, 212] on div "Постійне вдосконалення Обізнаність про нові методи Регулярні навчання Професійн…" at bounding box center [520, 309] width 560 height 353
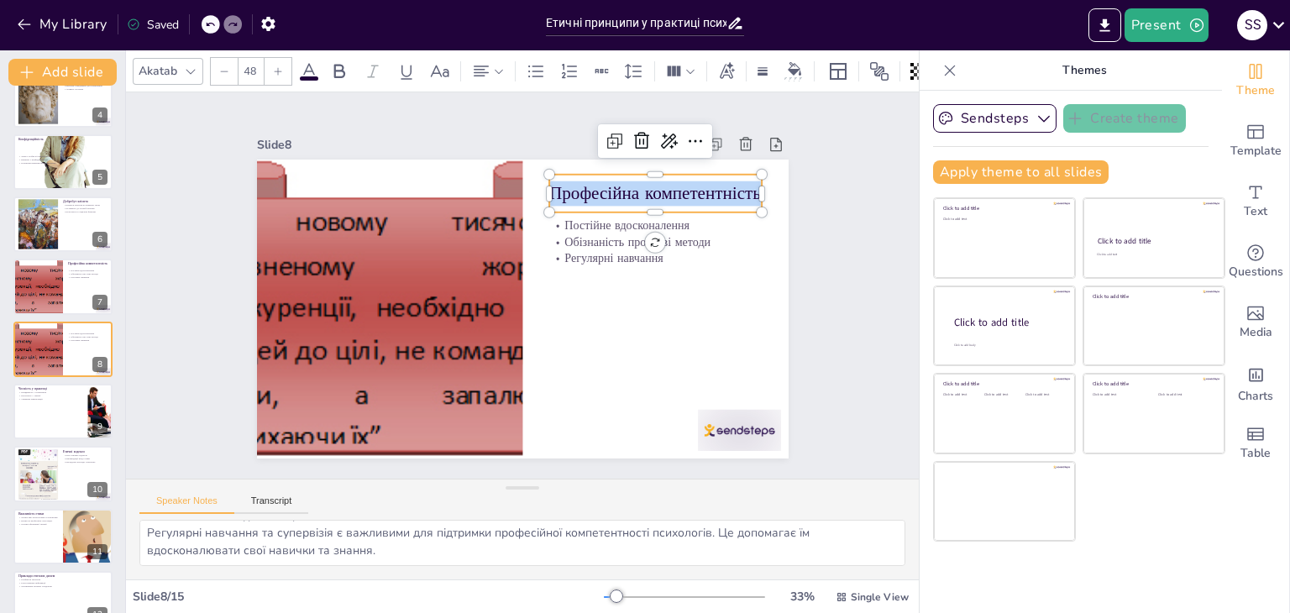
copy p "Професійна компетентність"
type input "32"
click at [559, 224] on p "Постійне вдосконалення" at bounding box center [665, 254] width 212 height 60
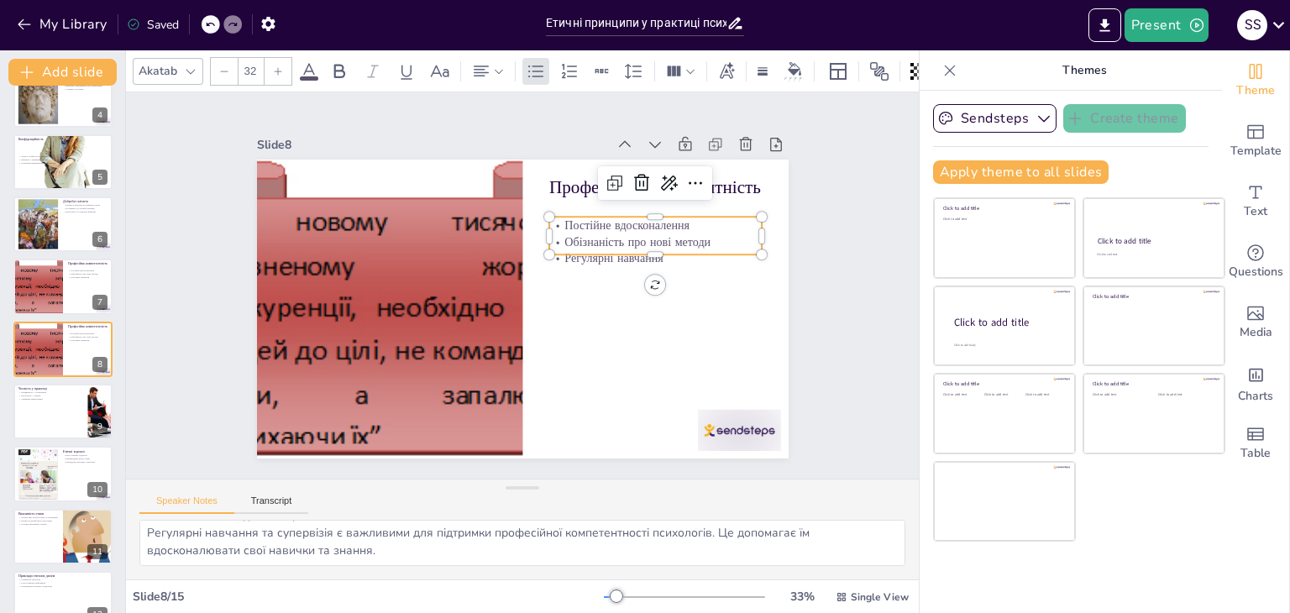
click at [555, 222] on p "Постійне вдосконалення" at bounding box center [655, 225] width 212 height 17
drag, startPoint x: 550, startPoint y: 215, endPoint x: 651, endPoint y: 245, distance: 105.2
click at [651, 245] on div "Постійне вдосконалення Обізнаність про нові методи Регулярні навчання" at bounding box center [660, 249] width 217 height 71
drag, startPoint x: 144, startPoint y: 531, endPoint x: 400, endPoint y: 588, distance: 262.4
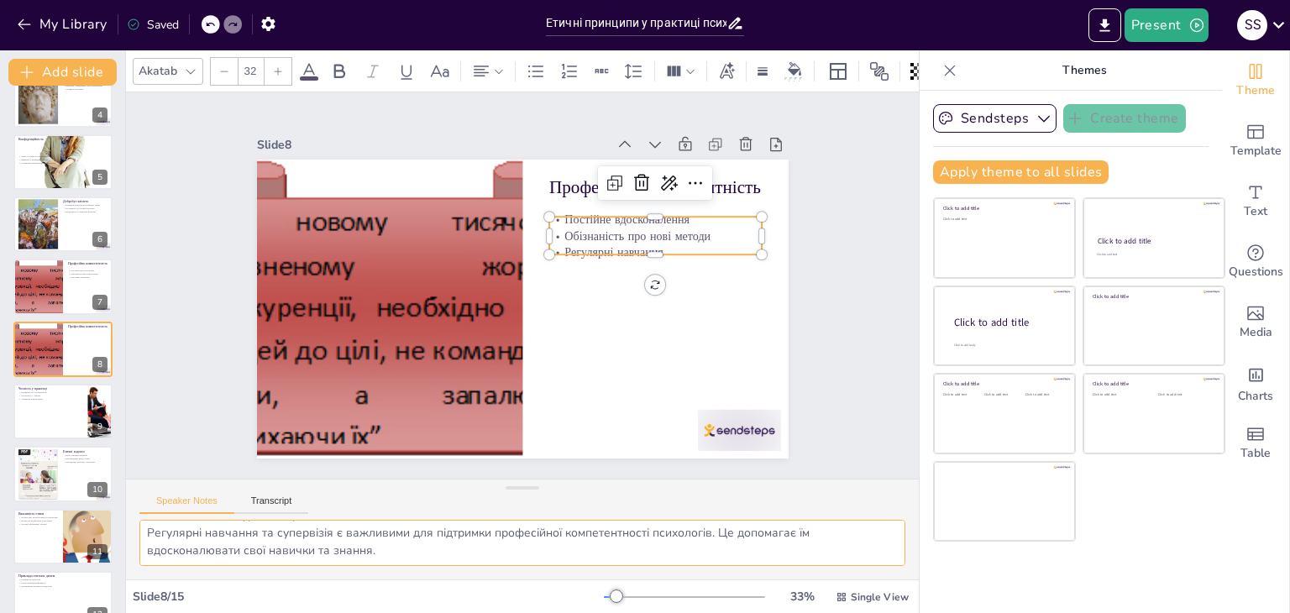
click at [400, 588] on div "Akatab 32 Slide 1 Етичні принципи у практиці психологів У цій презентації ми ро…" at bounding box center [522, 331] width 793 height 563
click at [74, 418] on div at bounding box center [63, 411] width 101 height 57
type textarea "Правдивість у спілкуванні є основою чесності. Психологи повинні відкрито ділити…"
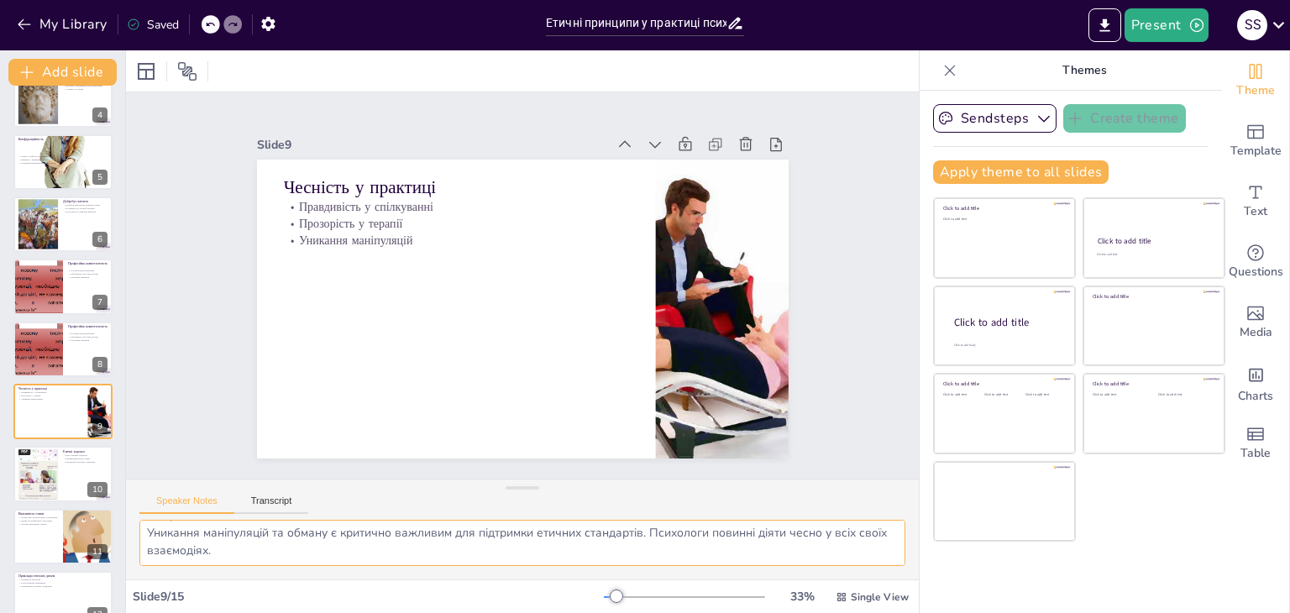
scroll to position [277, 0]
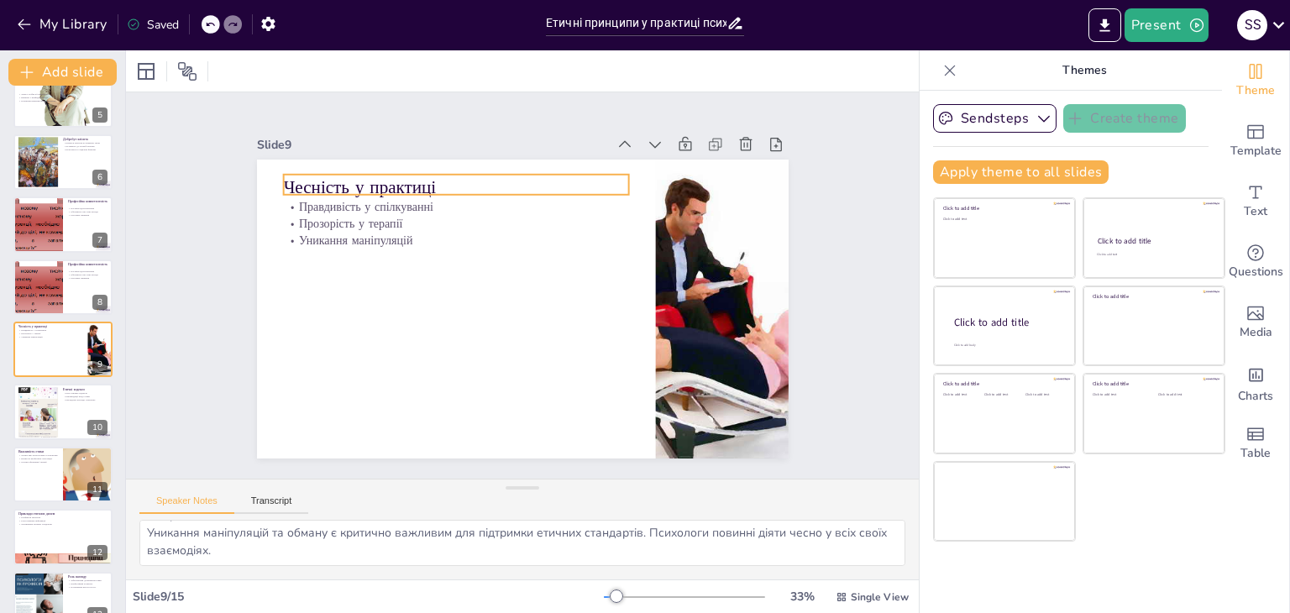
click at [343, 182] on p "Чесність у практиці" at bounding box center [467, 180] width 346 height 61
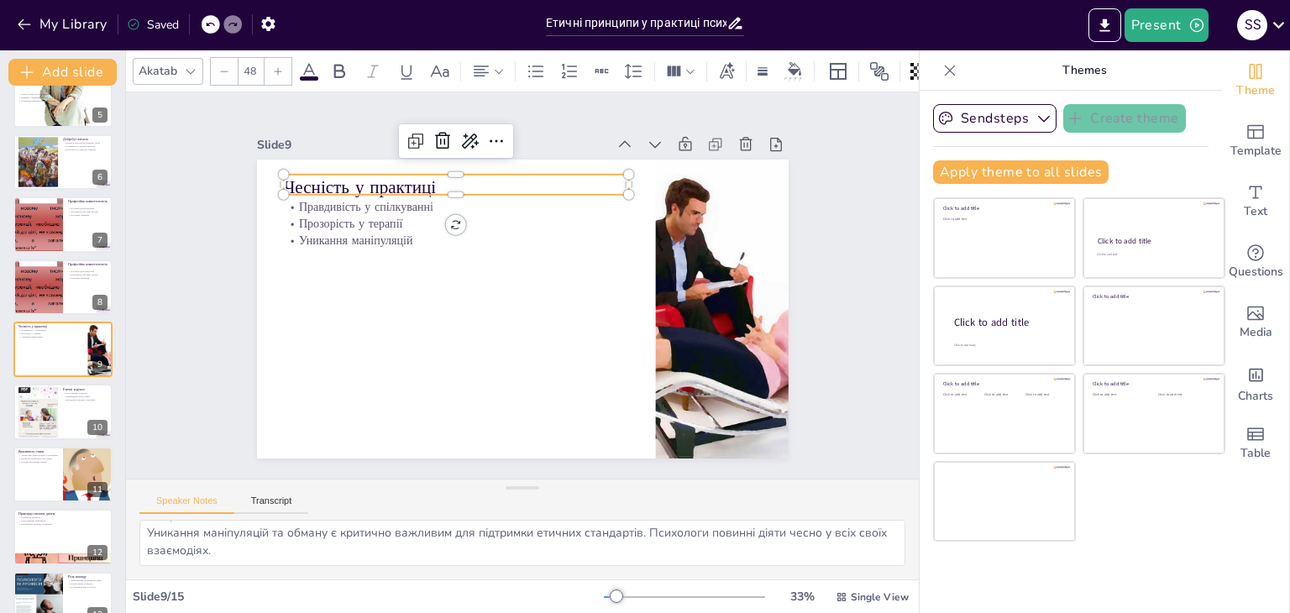
click at [343, 182] on p "Чесність у практиці" at bounding box center [466, 180] width 346 height 60
drag, startPoint x: 431, startPoint y: 176, endPoint x: 285, endPoint y: 188, distance: 145.7
click at [285, 188] on div "Правдивість у спілкуванні Прозорість у терапії Уникання маніпуляцій Чесність у …" at bounding box center [520, 309] width 560 height 353
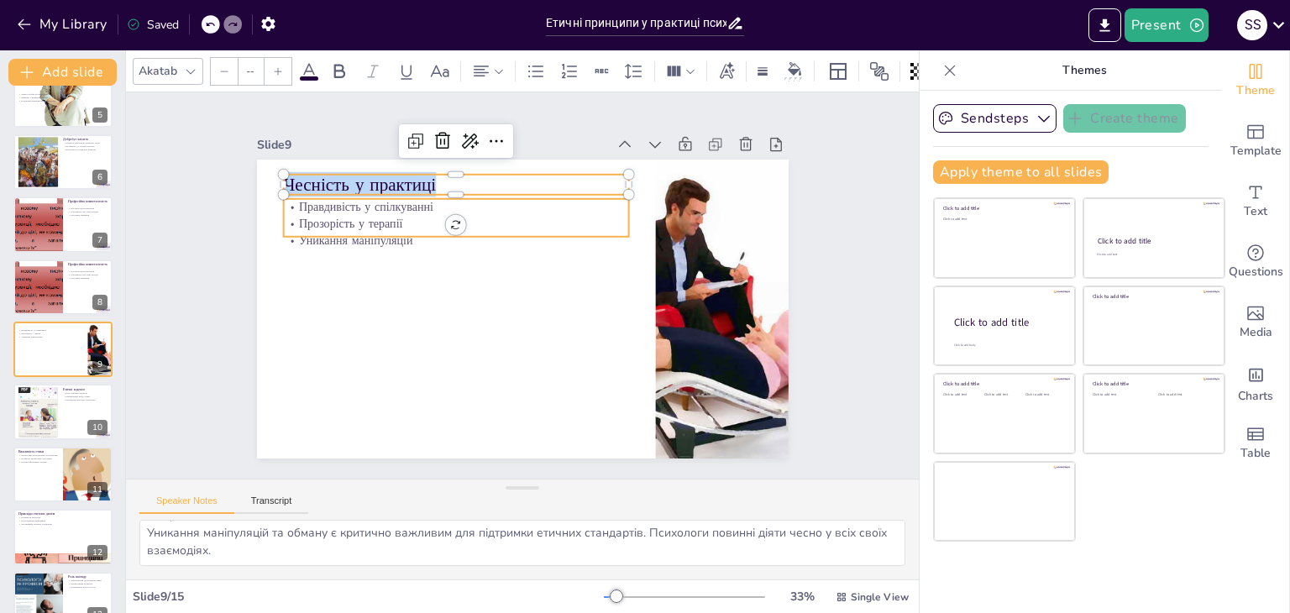
type input "32"
click at [363, 223] on p "Прозорість у терапії" at bounding box center [478, 205] width 333 height 123
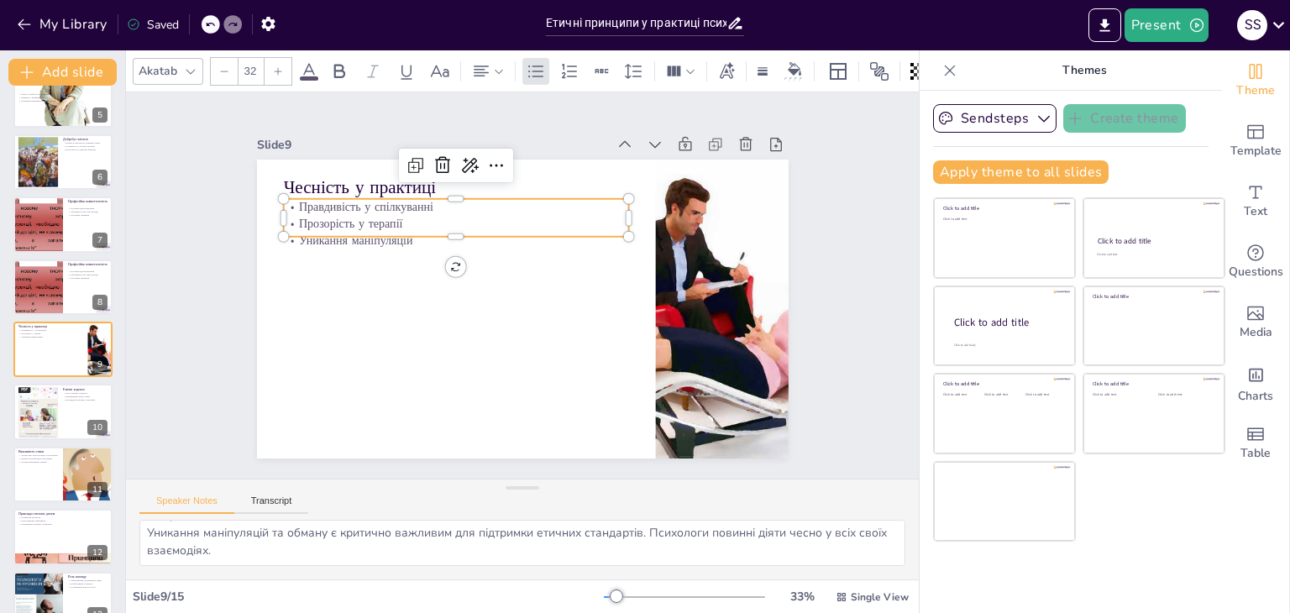
click at [363, 223] on p "Прозорість у терапії" at bounding box center [462, 217] width 345 height 52
drag, startPoint x: 284, startPoint y: 196, endPoint x: 414, endPoint y: 225, distance: 133.4
click at [414, 225] on div "Правдивість у спілкуванні Прозорість у терапії Уникання маніпуляцій" at bounding box center [463, 212] width 348 height 86
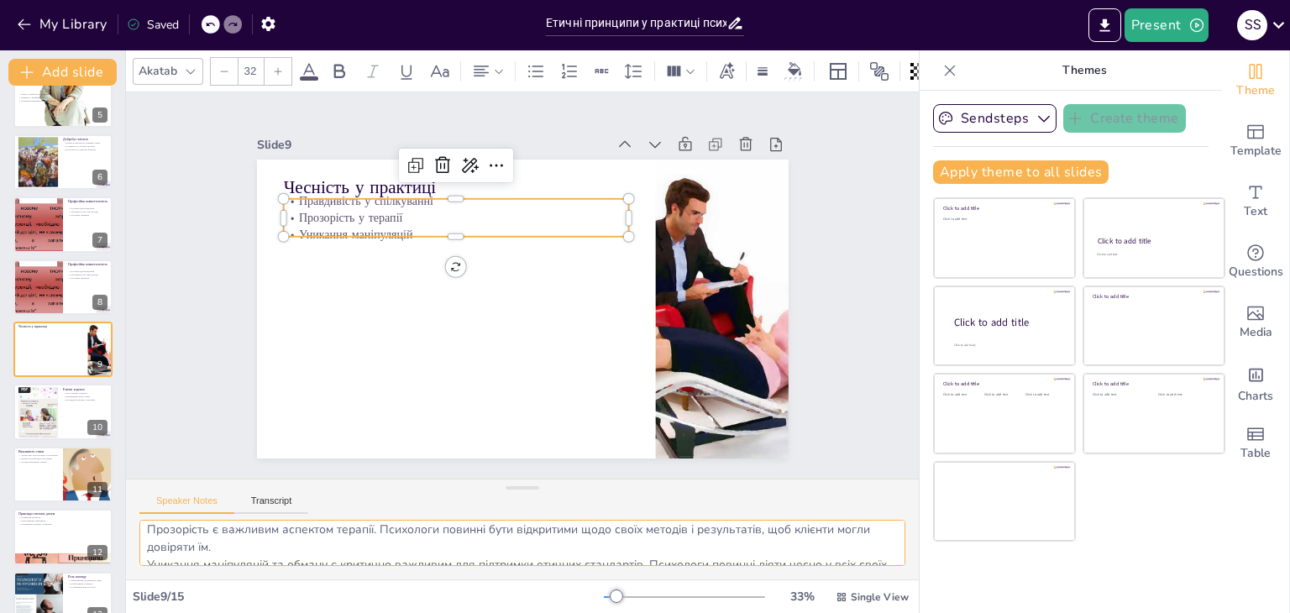
scroll to position [74, 0]
drag, startPoint x: 146, startPoint y: 537, endPoint x: 307, endPoint y: 560, distance: 162.9
click at [307, 560] on textarea "Правдивість у спілкуванні є основою чесності. Психологи повинні відкрито ділити…" at bounding box center [522, 543] width 766 height 46
click at [73, 397] on icon at bounding box center [74, 399] width 10 height 10
type textarea "Етичні кодекси відіграють важливу роль у практиці психологів. Вони допомагають …"
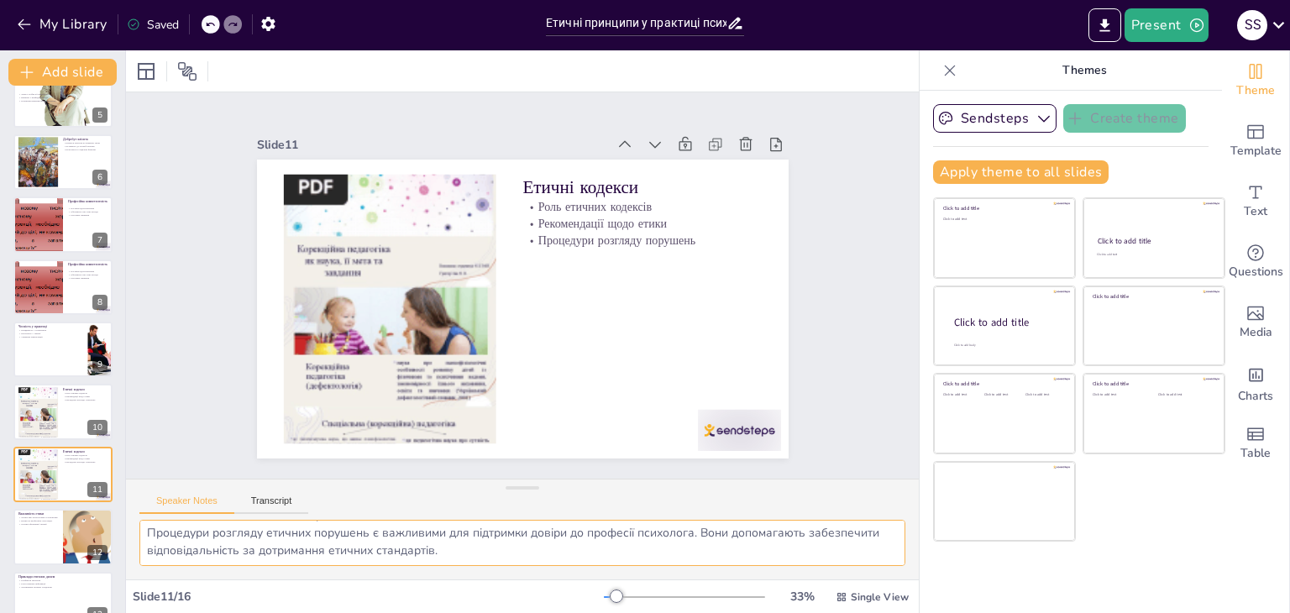
scroll to position [402, 0]
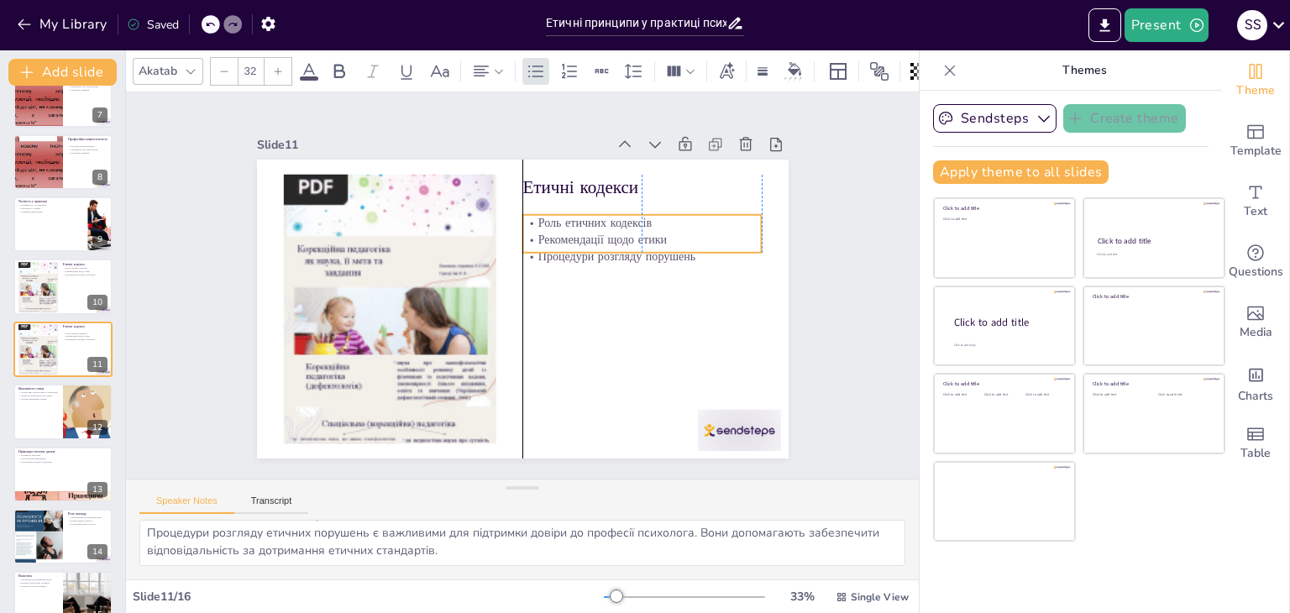
drag, startPoint x: 542, startPoint y: 224, endPoint x: 543, endPoint y: 249, distance: 25.2
click at [543, 249] on p "Рекомендації щодо етики" at bounding box center [645, 252] width 239 height 41
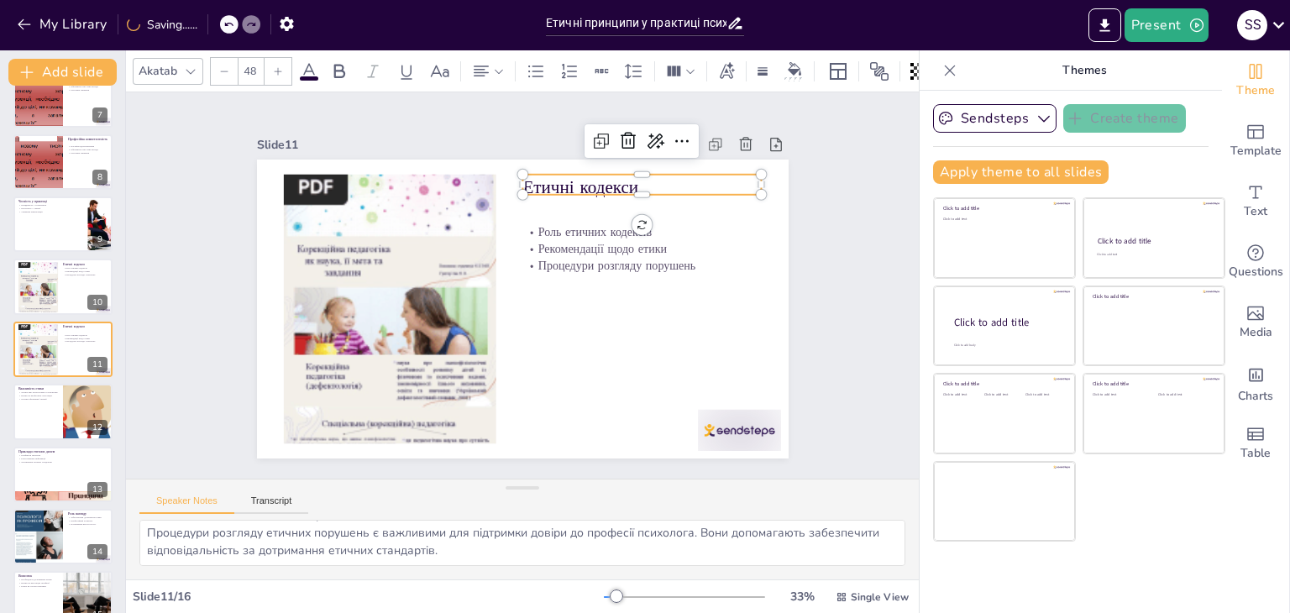
click at [540, 183] on p "Етичні кодекси" at bounding box center [659, 214] width 239 height 74
drag, startPoint x: 621, startPoint y: 180, endPoint x: 520, endPoint y: 187, distance: 101.0
click at [520, 187] on div "Роль етичних кодексів Рекомендації щодо етики Процедури розгляду порушень Етичн…" at bounding box center [520, 309] width 560 height 353
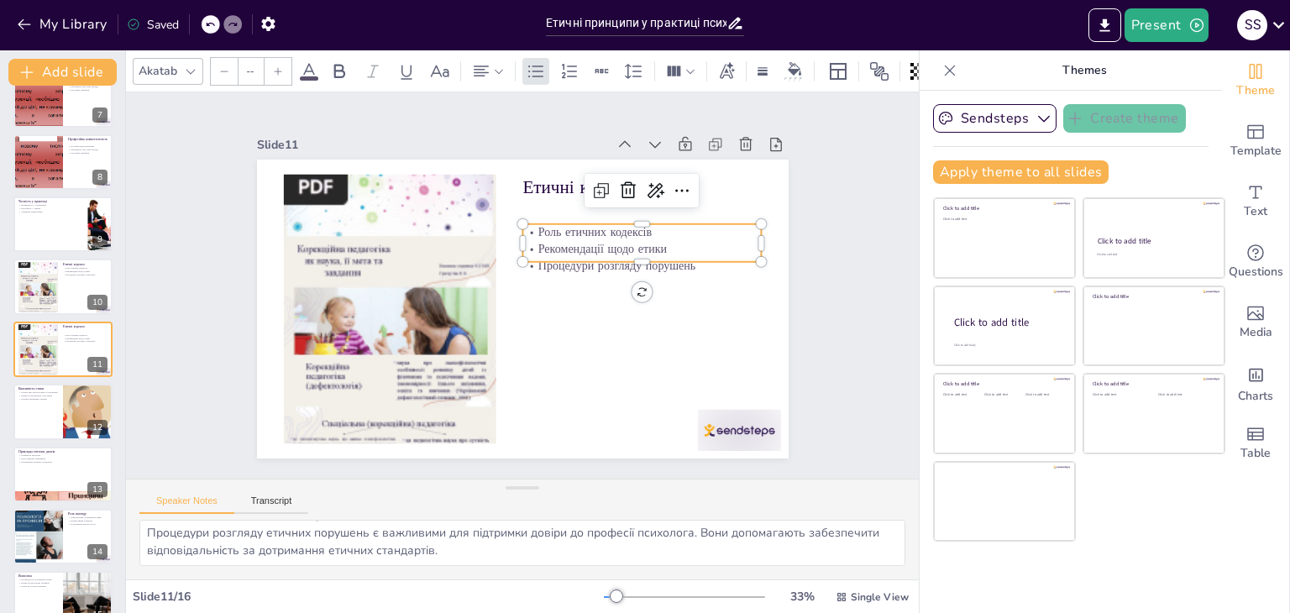
type input "32"
click at [527, 228] on p "Роль етичних кодексів" at bounding box center [646, 244] width 239 height 41
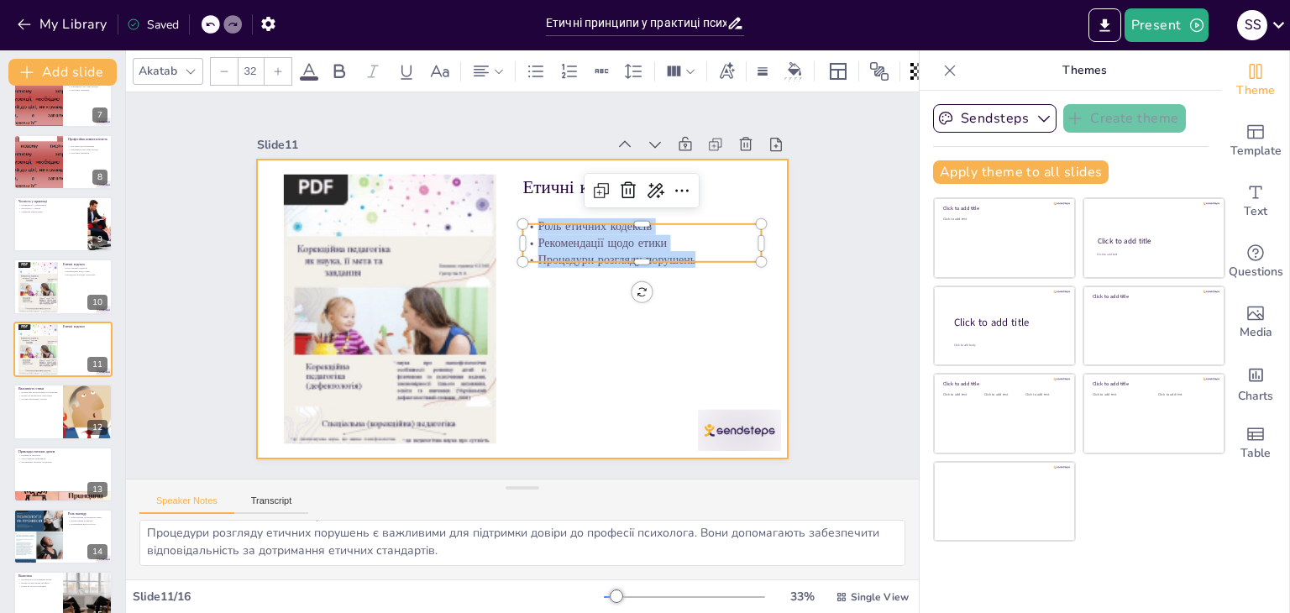
drag, startPoint x: 522, startPoint y: 220, endPoint x: 735, endPoint y: 280, distance: 220.6
click at [735, 280] on div "Етичні кодекси Роль етичних кодексів Рекомендації щодо етики Процедури розгляду…" at bounding box center [520, 309] width 560 height 353
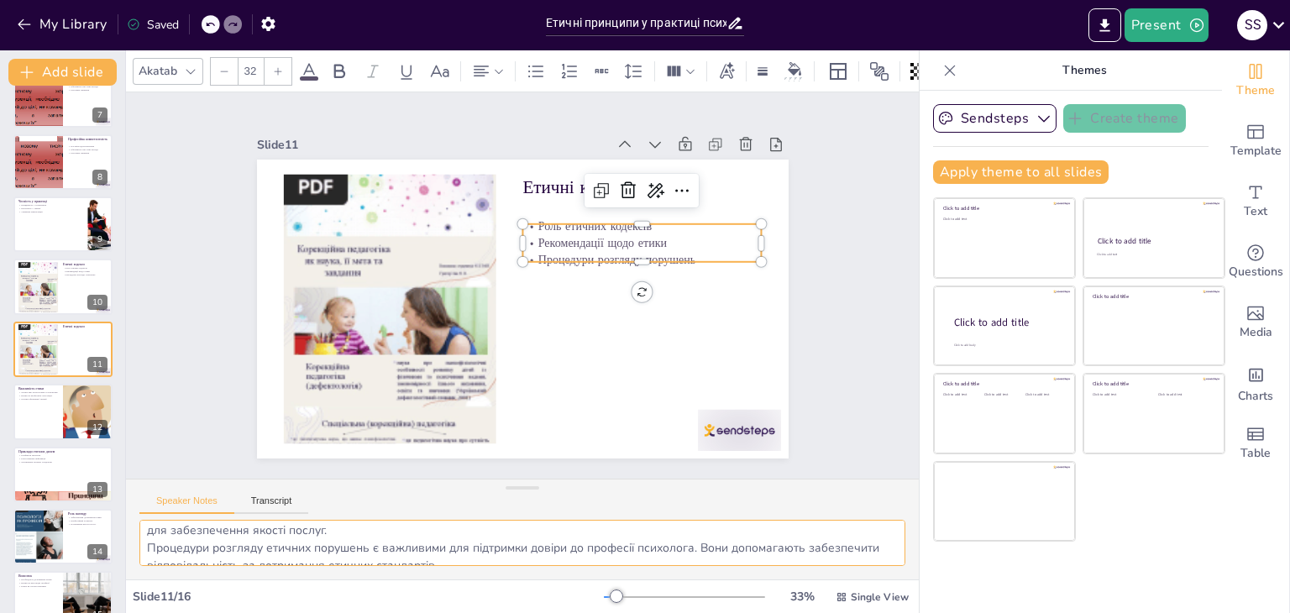
scroll to position [74, 0]
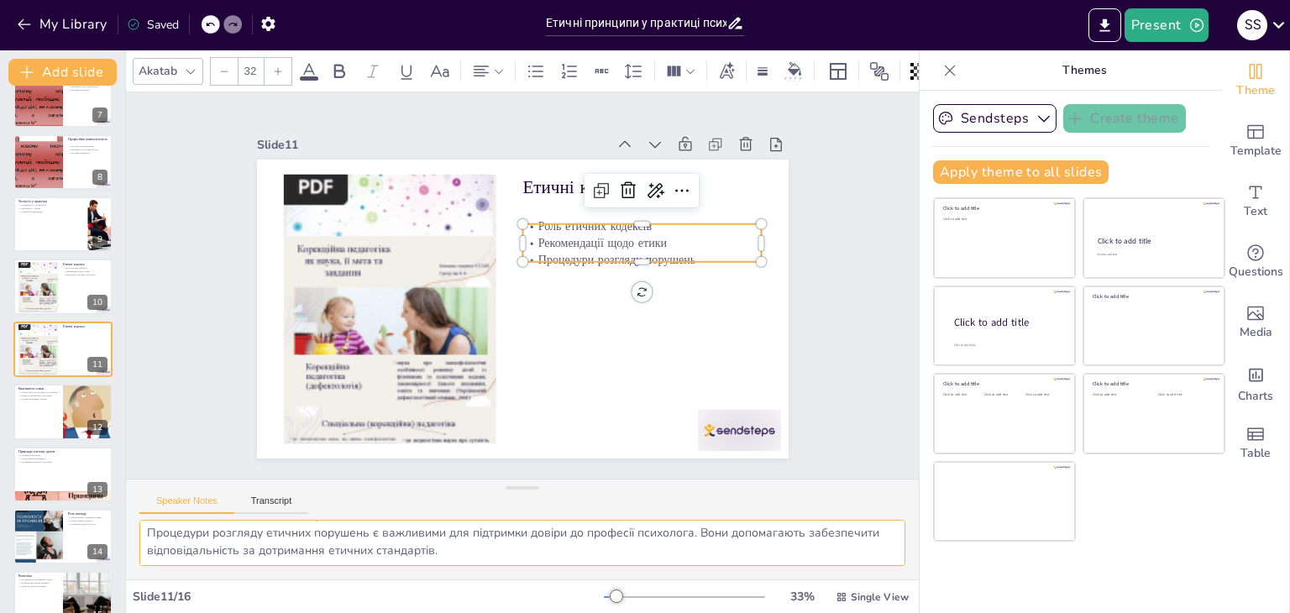
drag, startPoint x: 145, startPoint y: 535, endPoint x: 504, endPoint y: 546, distance: 358.7
click at [526, 561] on textarea "Етичні кодекси відіграють важливу роль у практиці психологів. Вони допомагають …" at bounding box center [522, 543] width 766 height 46
click at [85, 416] on div at bounding box center [88, 411] width 108 height 57
type textarea "Довіра є основою взаємин між психологом і клієнтом. Дотримання етичних принципі…"
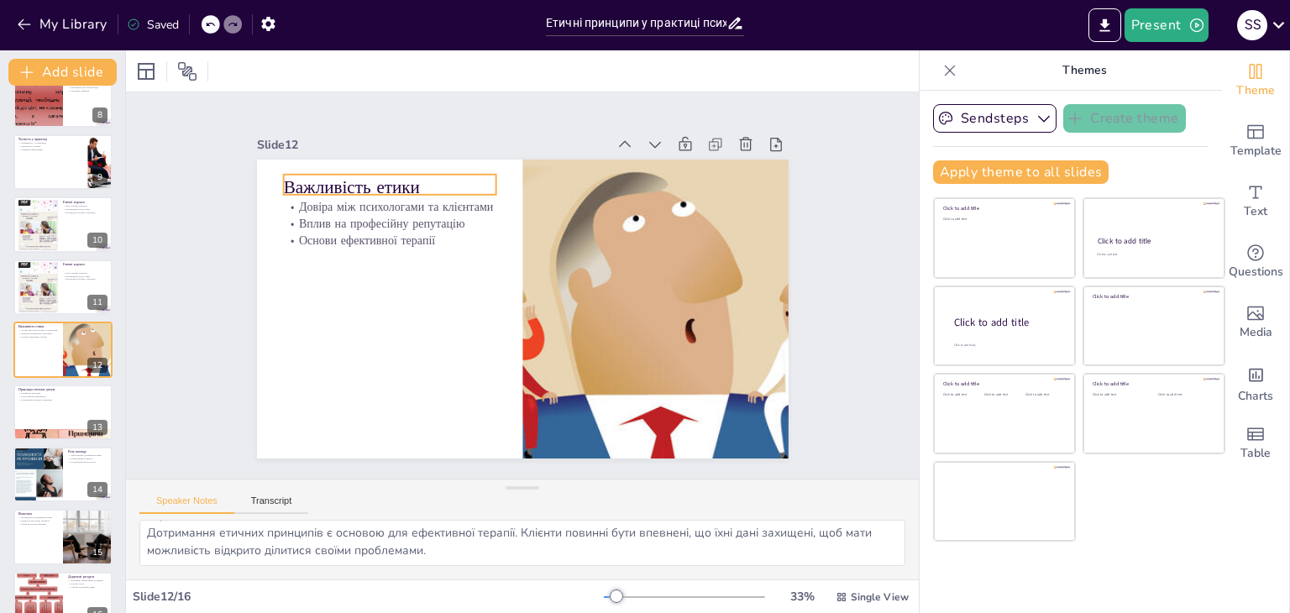
click at [405, 174] on p "Важливість етики" at bounding box center [400, 173] width 214 height 47
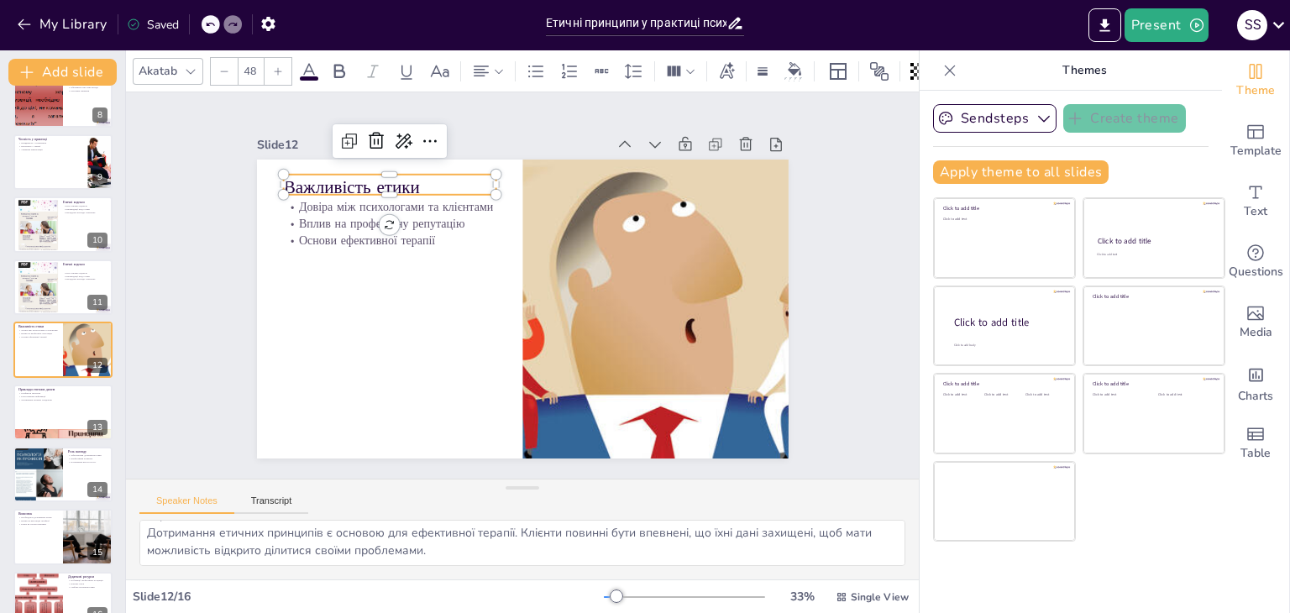
click at [405, 174] on p "Важливість етики" at bounding box center [401, 173] width 214 height 47
drag, startPoint x: 405, startPoint y: 174, endPoint x: 272, endPoint y: 174, distance: 132.7
click at [272, 174] on div "Довіра між психологами та клієнтами Вплив на професійну репутацію Основи ефекти…" at bounding box center [520, 309] width 560 height 353
type input "32"
click at [292, 198] on p "Довіра між психологами та клієнтами" at bounding box center [398, 193] width 213 height 39
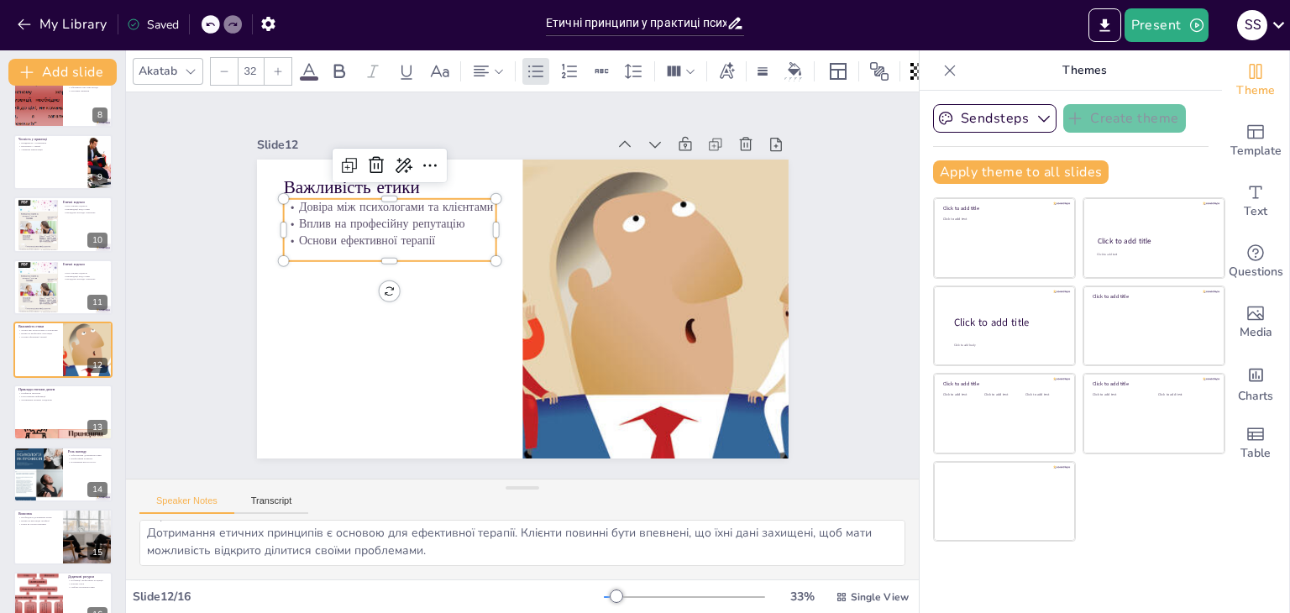
click at [283, 199] on p "Довіра між психологами та клієнтами" at bounding box center [389, 207] width 212 height 17
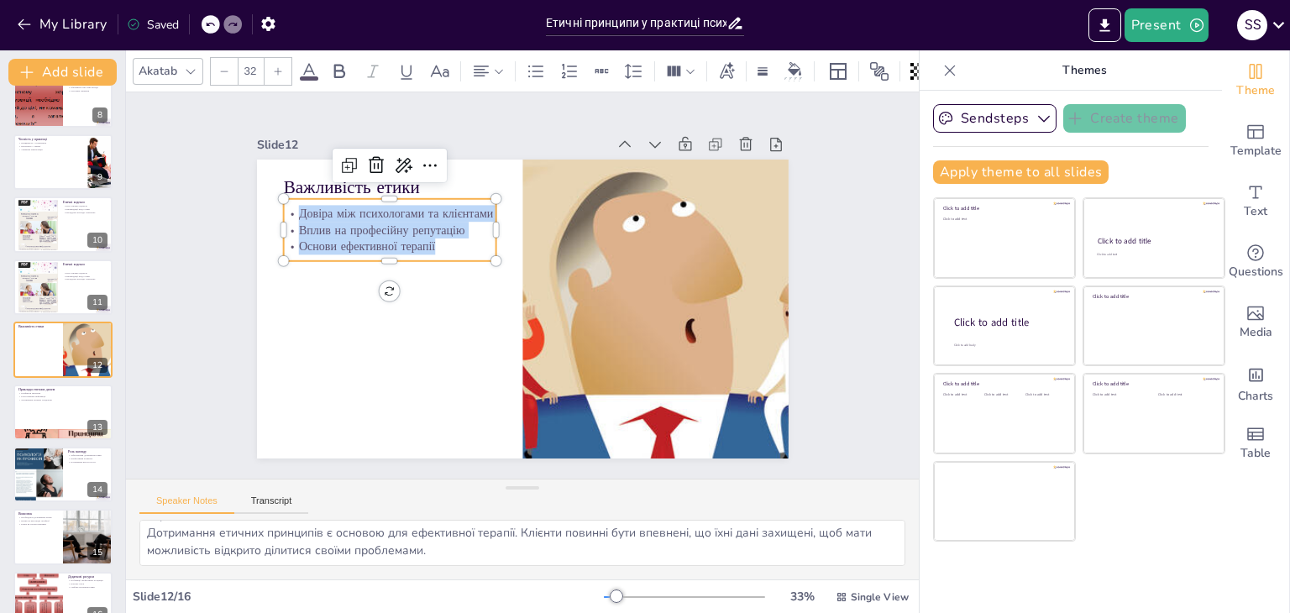
drag, startPoint x: 286, startPoint y: 204, endPoint x: 443, endPoint y: 246, distance: 162.5
click at [445, 250] on div "Довіра між психологами та клієнтами Вплив на професійну репутацію Основи ефекти…" at bounding box center [403, 203] width 221 height 105
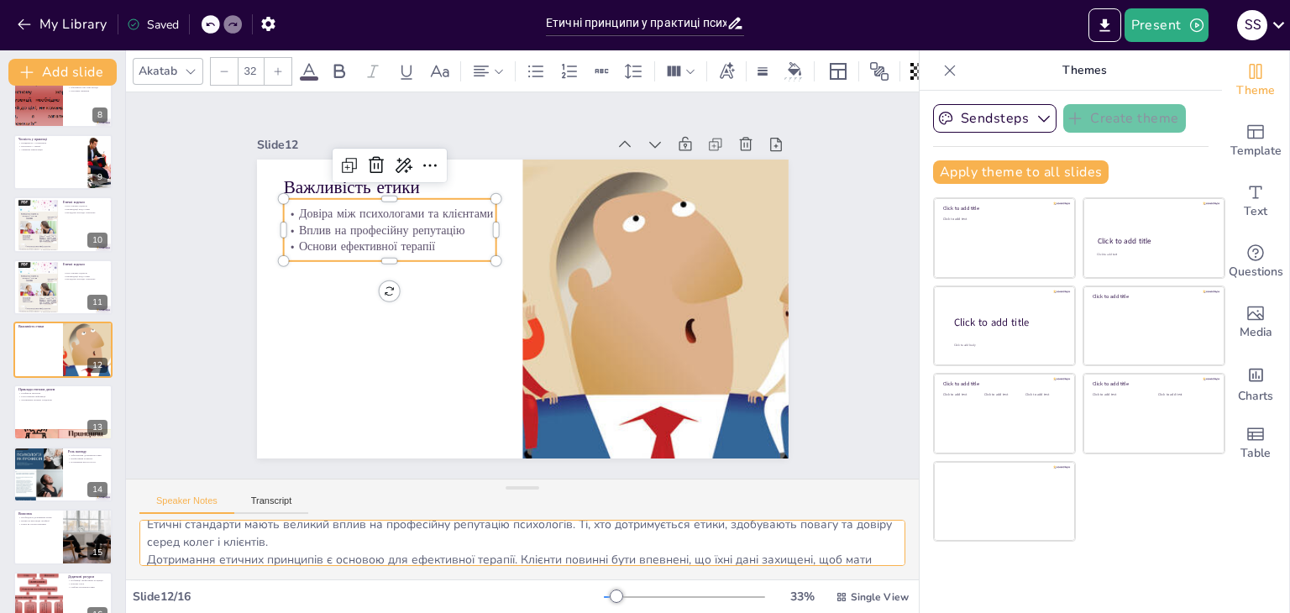
scroll to position [74, 0]
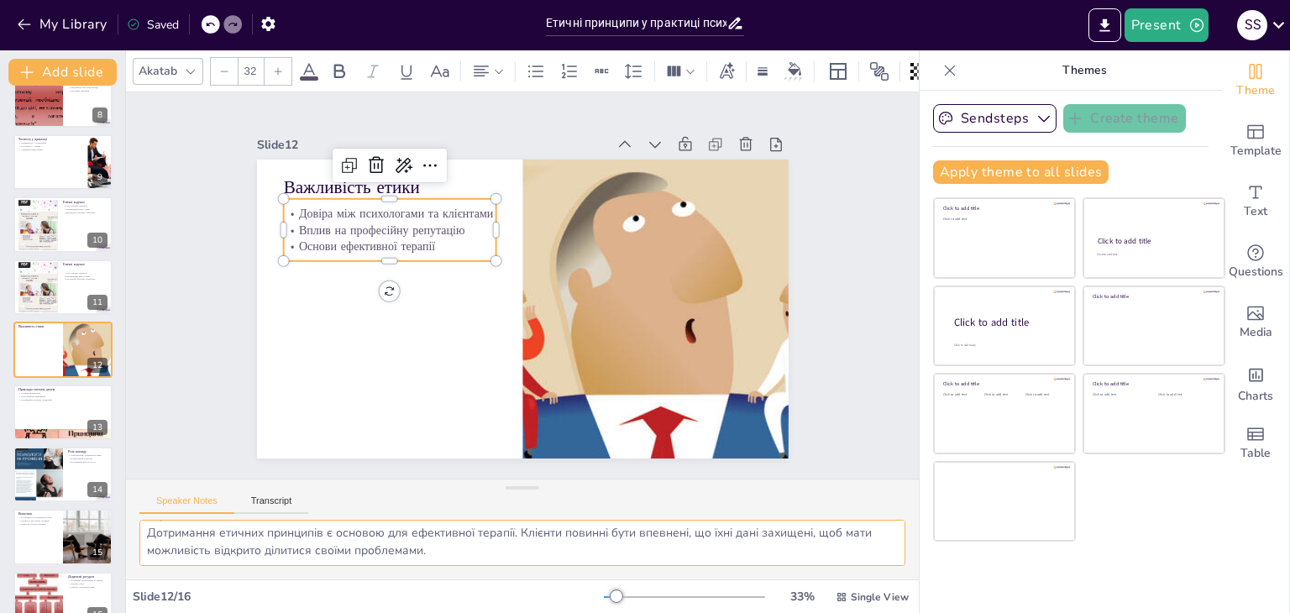
drag, startPoint x: 147, startPoint y: 532, endPoint x: 443, endPoint y: 585, distance: 301.1
click at [443, 585] on div "Akatab 32 Slide 1 Етичні принципи у практиці психологів У цій презентації ми ро…" at bounding box center [522, 331] width 793 height 563
click at [76, 405] on button at bounding box center [74, 399] width 20 height 20
type textarea "Конфлікти інтересів є серйозними етичними дилемами, з якими можуть стикатися пс…"
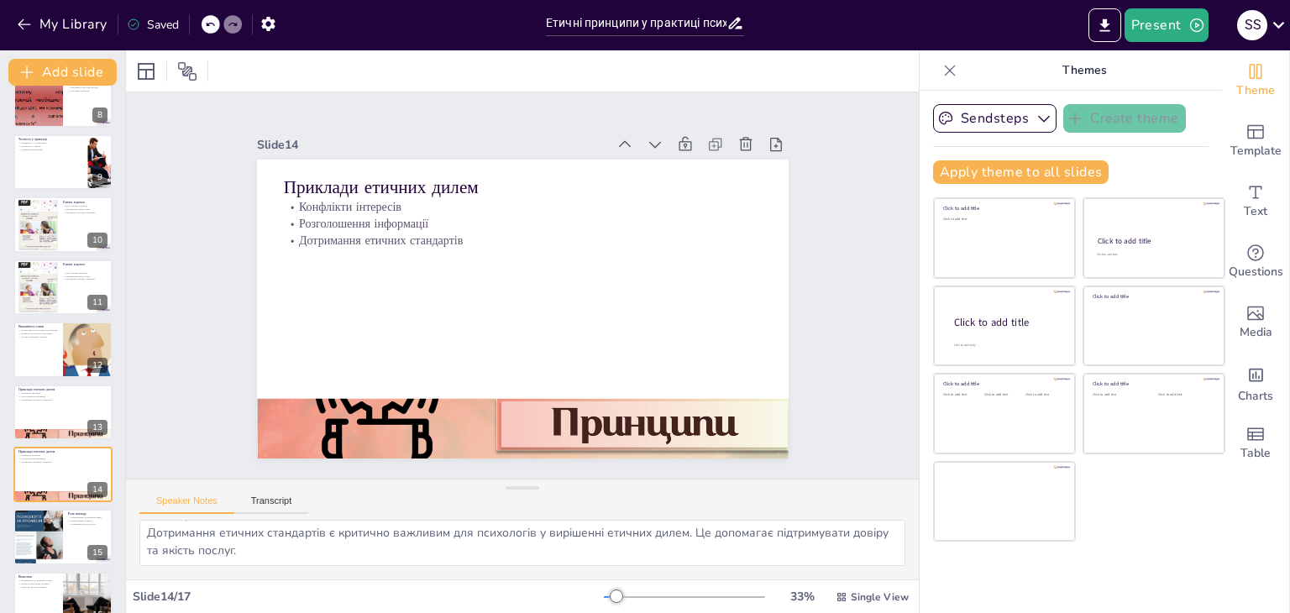
scroll to position [554, 0]
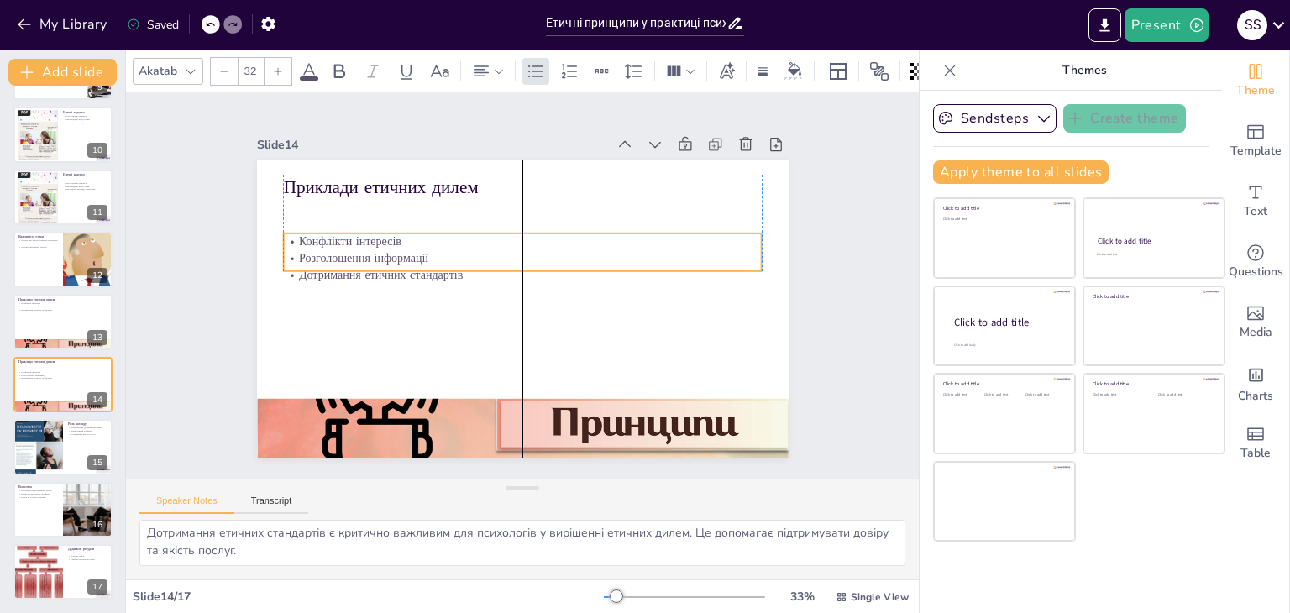
drag, startPoint x: 340, startPoint y: 210, endPoint x: 439, endPoint y: 173, distance: 105.7
click at [340, 245] on p "Розголошення інформації" at bounding box center [525, 258] width 478 height 66
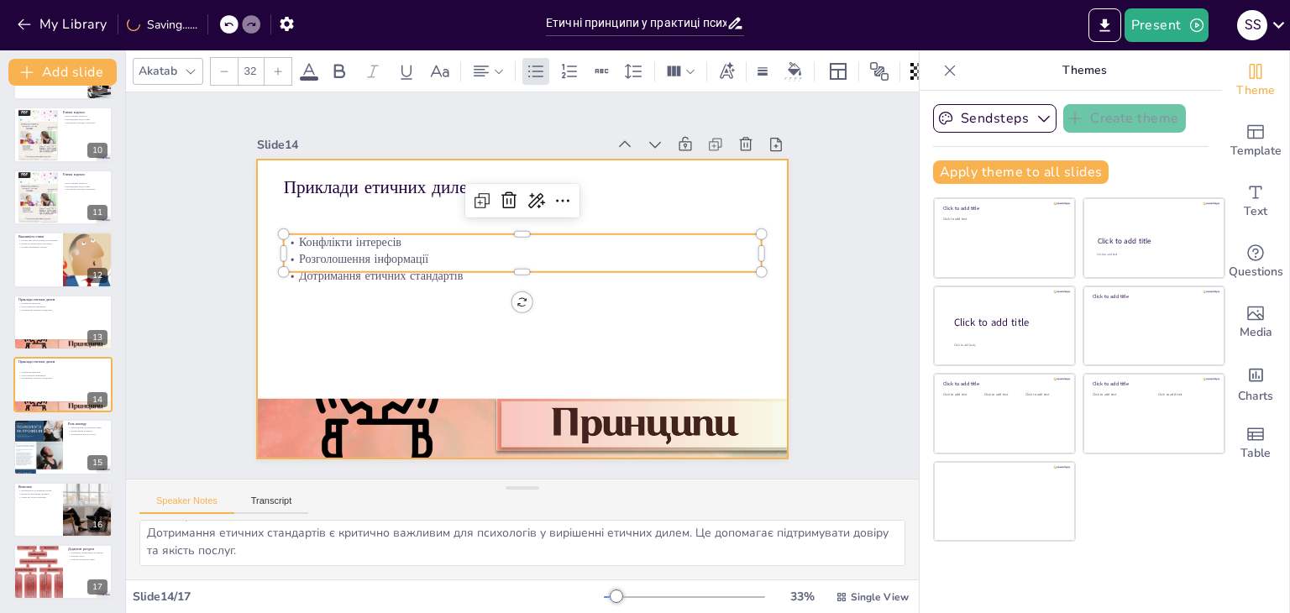
click at [395, 163] on div at bounding box center [520, 309] width 560 height 353
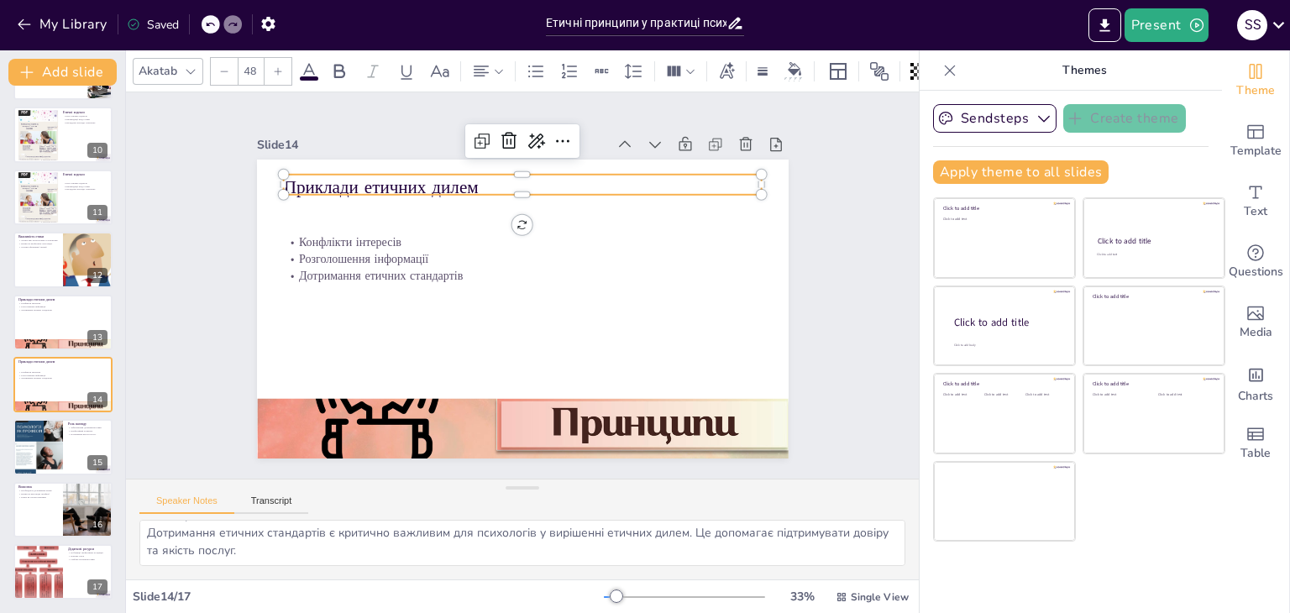
click at [467, 173] on p "Приклади етичних дилем" at bounding box center [532, 187] width 479 height 75
click at [467, 173] on p "Приклади етичних дилем" at bounding box center [542, 188] width 473 height 123
click at [467, 172] on p "Приклади етичних дилем" at bounding box center [533, 185] width 479 height 75
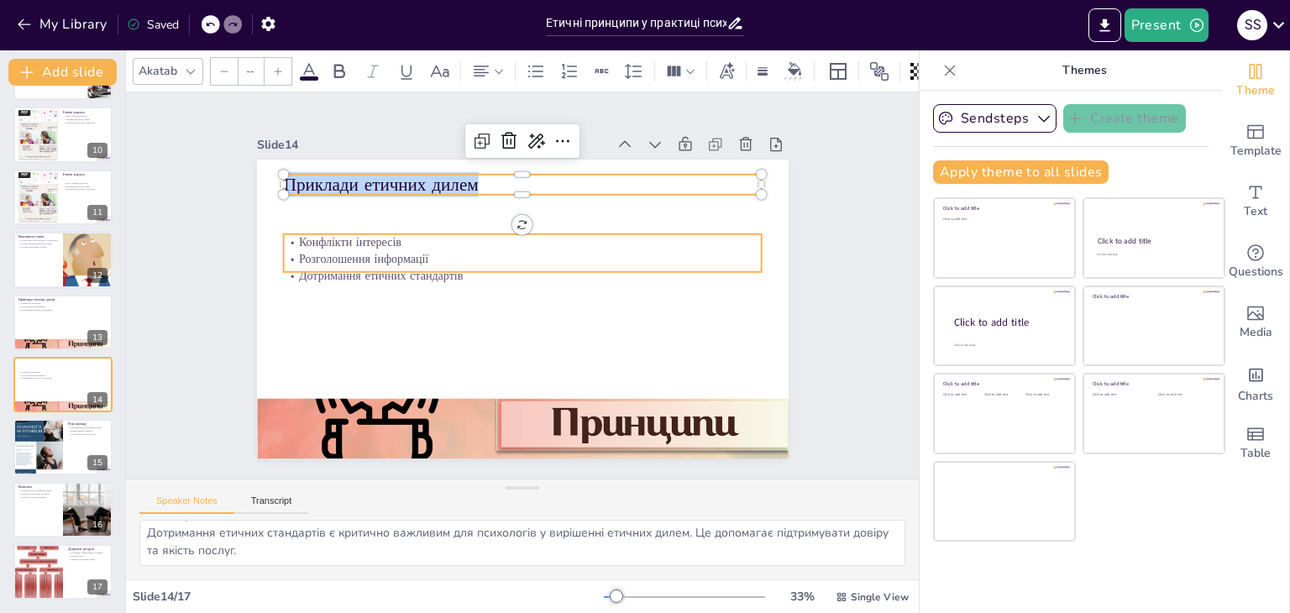
type input "32"
click at [331, 236] on p "Конфлікти інтересів" at bounding box center [527, 242] width 478 height 66
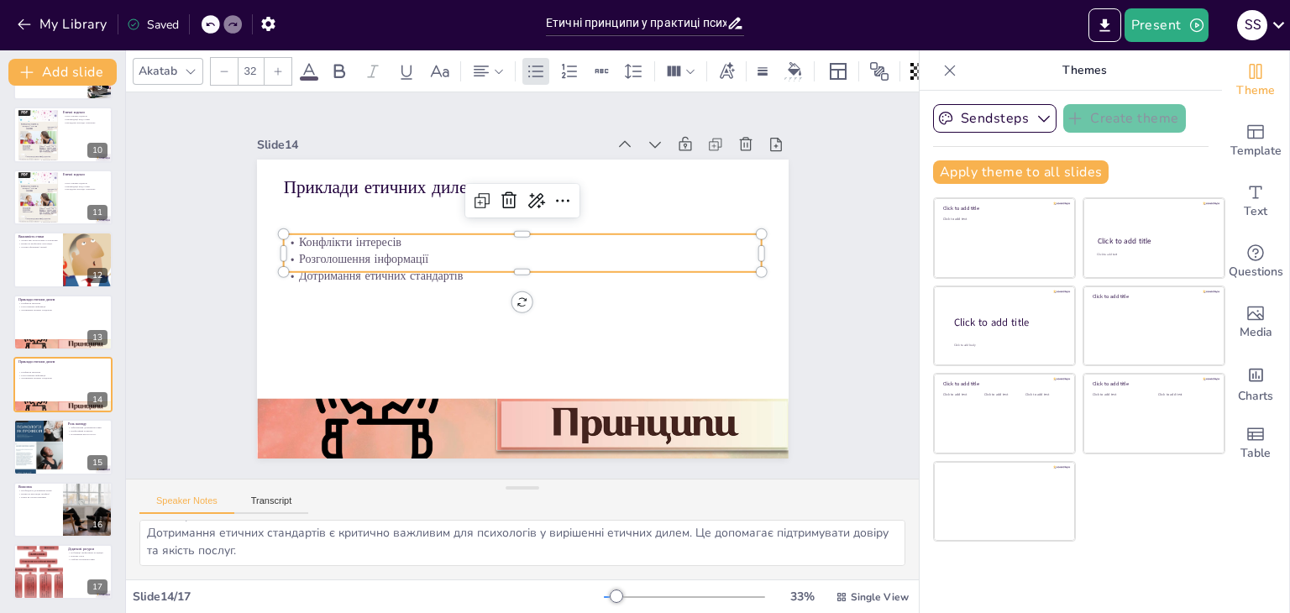
click at [331, 236] on p "Конфлікти інтересів" at bounding box center [531, 244] width 471 height 116
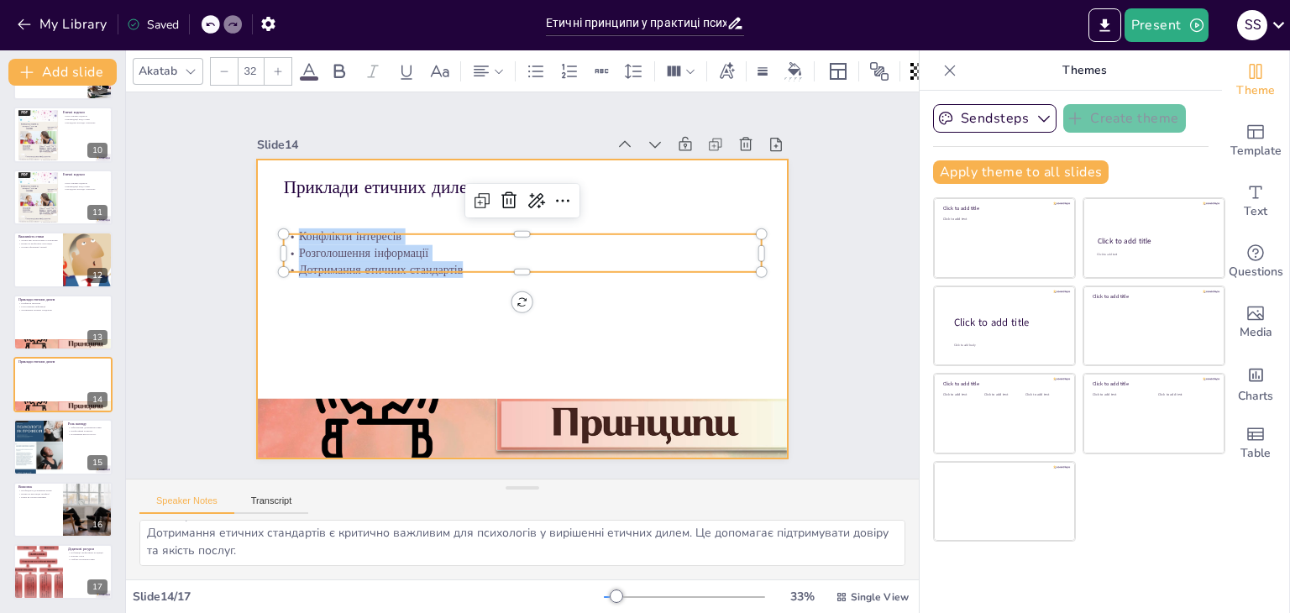
drag, startPoint x: 282, startPoint y: 230, endPoint x: 469, endPoint y: 274, distance: 191.5
click at [469, 274] on div "Приклади етичних дилем Конфлікти інтересів Розголошення інформації Дотримання е…" at bounding box center [518, 308] width 582 height 403
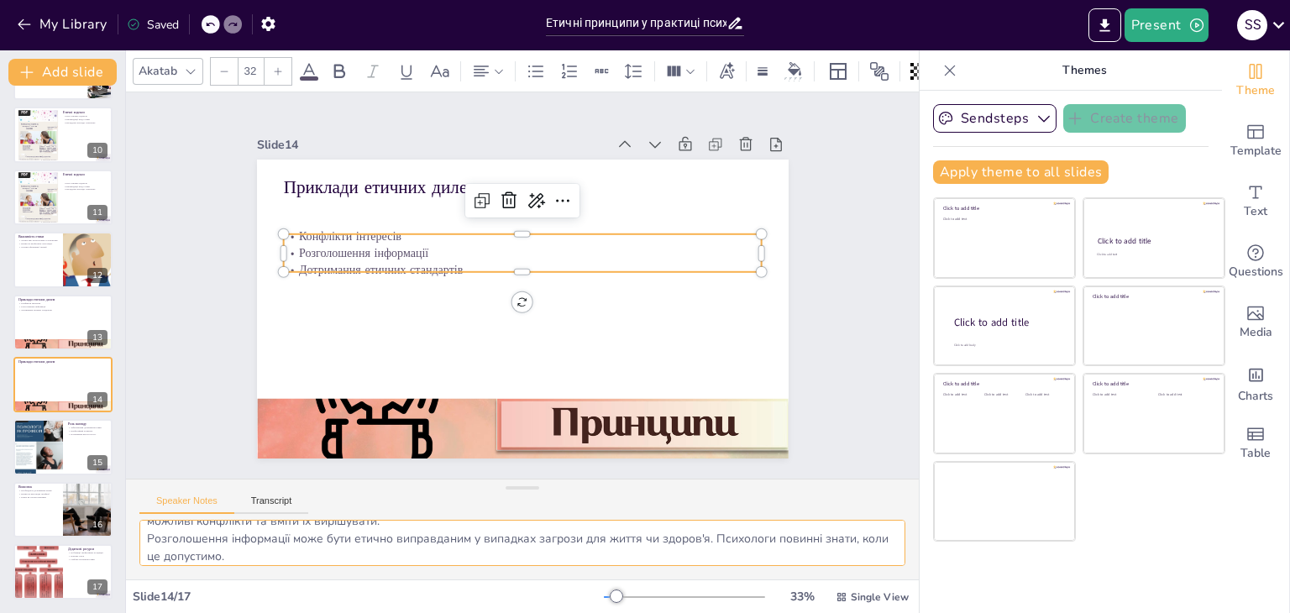
scroll to position [74, 0]
drag, startPoint x: 145, startPoint y: 532, endPoint x: 400, endPoint y: 559, distance: 255.8
click at [400, 565] on div "Конфлікти інтересів є серйозними етичними дилемами, з якими можуть стикатися пс…" at bounding box center [522, 550] width 793 height 60
click at [96, 452] on div at bounding box center [63, 447] width 101 height 57
type textarea "Нагляд є важливим інструментом для забезпечення дотримання етичних стандартів. …"
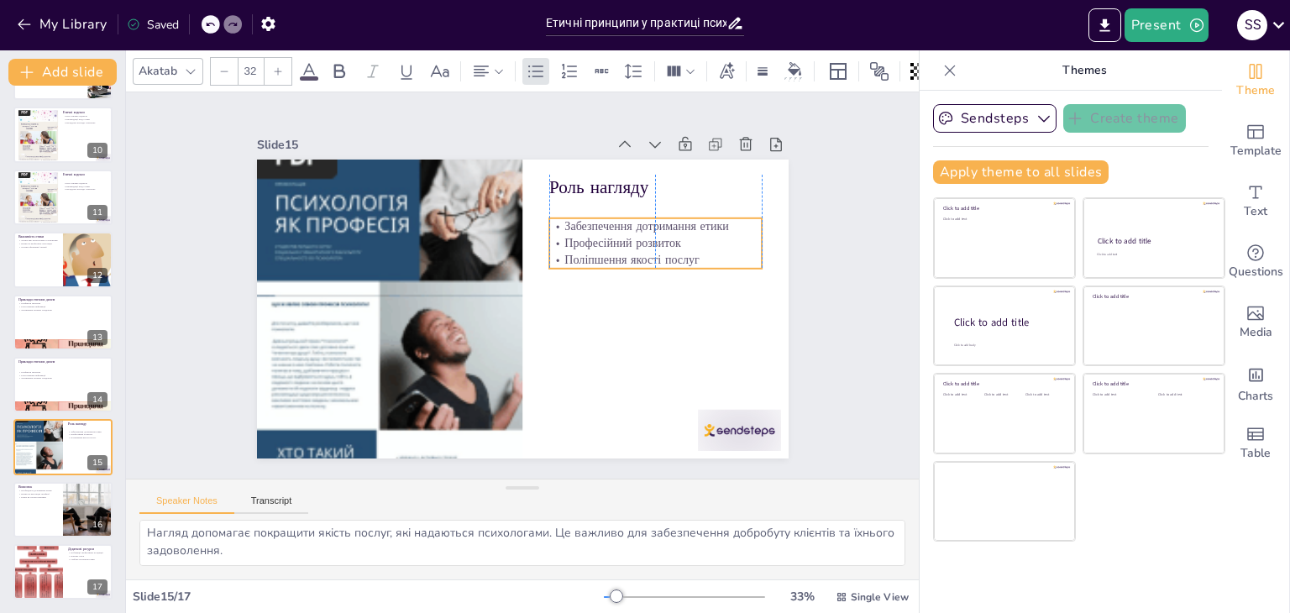
drag, startPoint x: 609, startPoint y: 223, endPoint x: 610, endPoint y: 242, distance: 19.3
click at [610, 242] on p "Професійний розвиток" at bounding box center [659, 257] width 213 height 39
type input "48"
click at [566, 182] on p "Роль нагляду" at bounding box center [672, 216] width 213 height 69
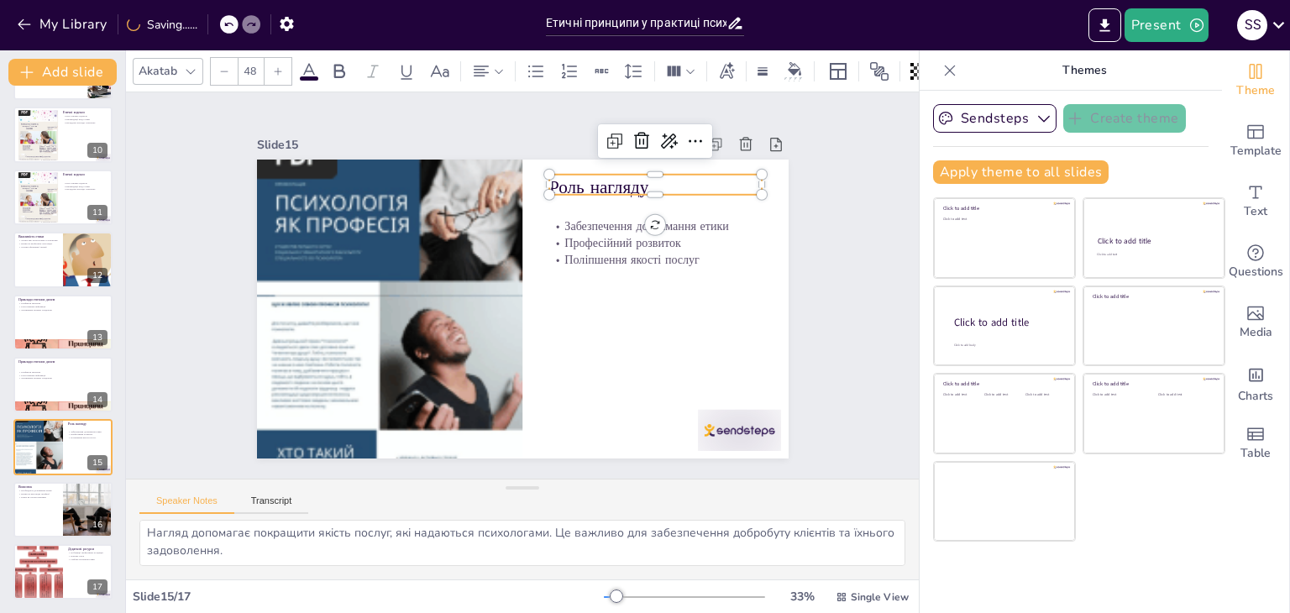
click at [565, 180] on p "Роль нагляду" at bounding box center [665, 201] width 214 height 47
drag, startPoint x: 642, startPoint y: 186, endPoint x: 543, endPoint y: 179, distance: 98.5
click at [558, 179] on p "Роль нагляду" at bounding box center [665, 198] width 214 height 47
drag, startPoint x: 536, startPoint y: 178, endPoint x: 504, endPoint y: 177, distance: 31.9
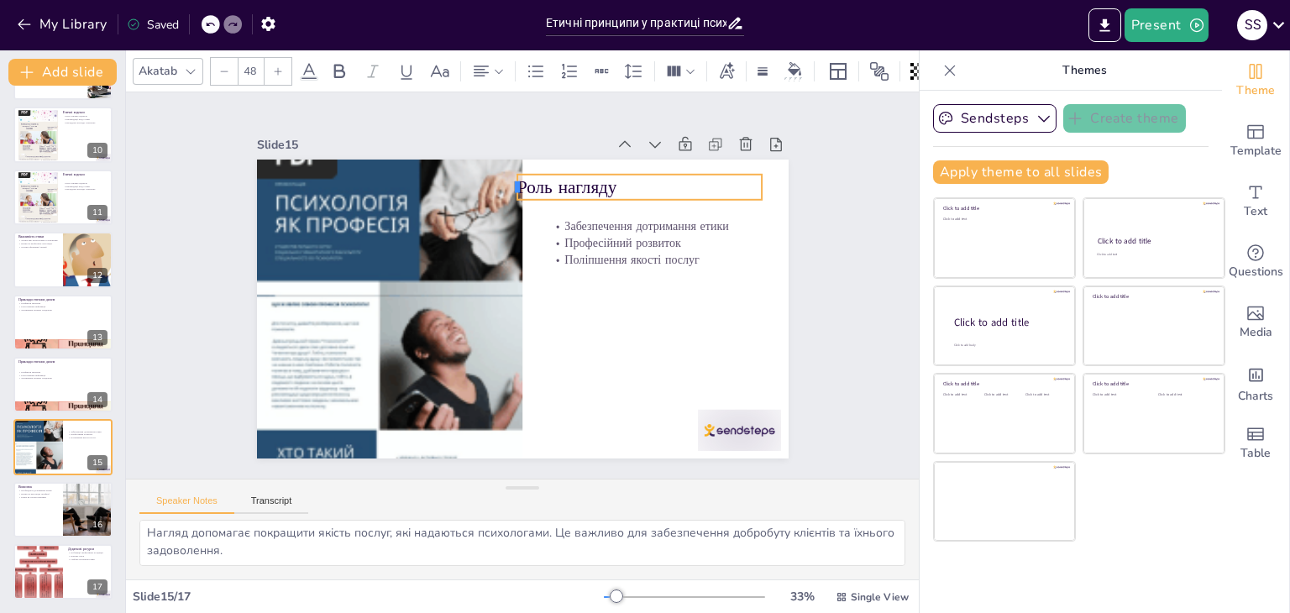
click at [504, 177] on div "Забезпечення дотримання етики Професійний розвиток Поліпшення якості послуг Рол…" at bounding box center [520, 309] width 560 height 353
click at [601, 175] on p "Роль нагляду" at bounding box center [639, 187] width 244 height 25
drag, startPoint x: 601, startPoint y: 174, endPoint x: 503, endPoint y: 170, distance: 98.3
click at [503, 170] on div "Забезпечення дотримання етики Професійний розвиток Поліпшення якості послуг Рол…" at bounding box center [520, 309] width 560 height 353
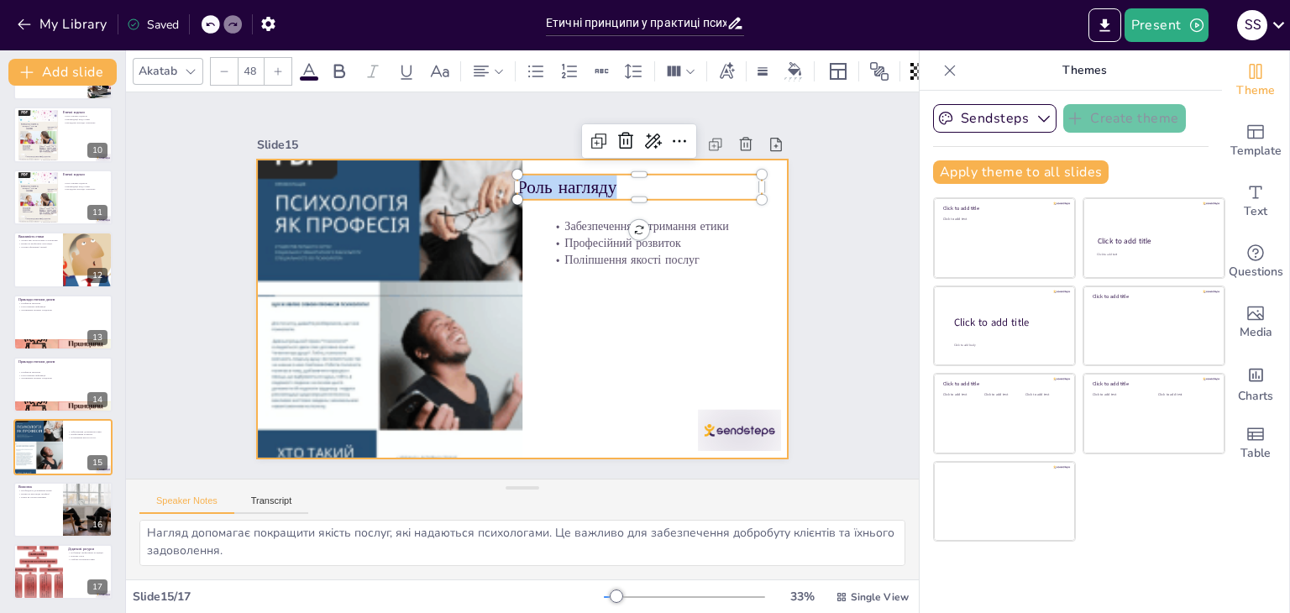
click at [533, 222] on div at bounding box center [520, 309] width 560 height 353
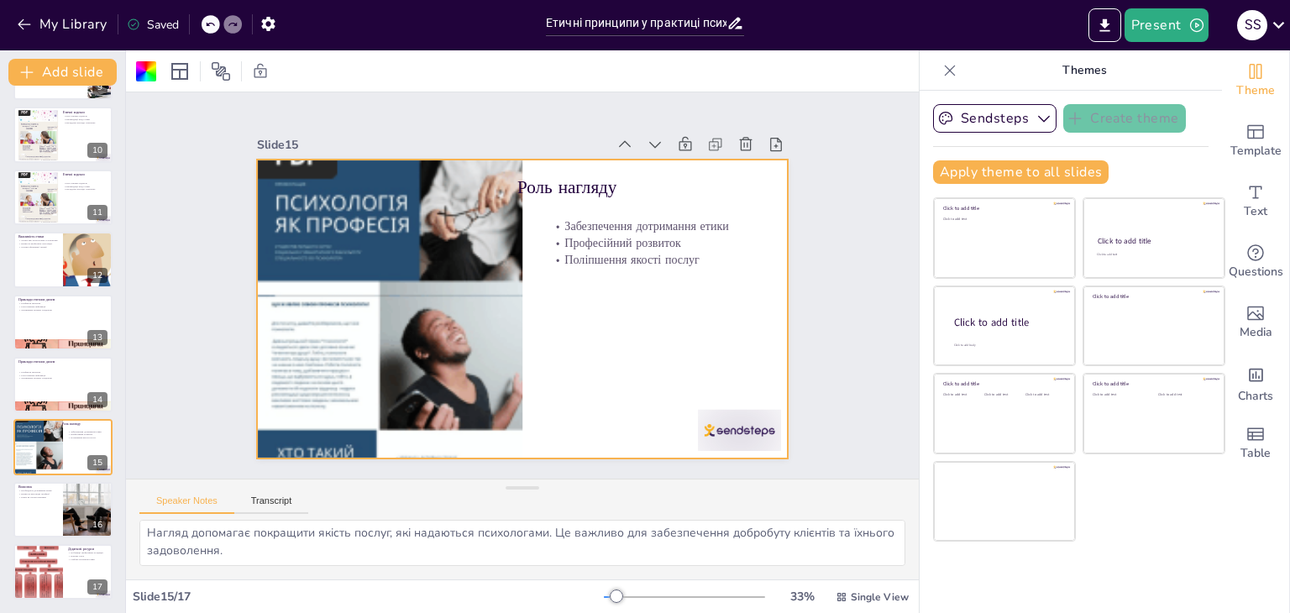
click at [533, 222] on div at bounding box center [520, 310] width 560 height 354
click at [554, 222] on p "Забезпечення дотримання етики" at bounding box center [660, 241] width 213 height 39
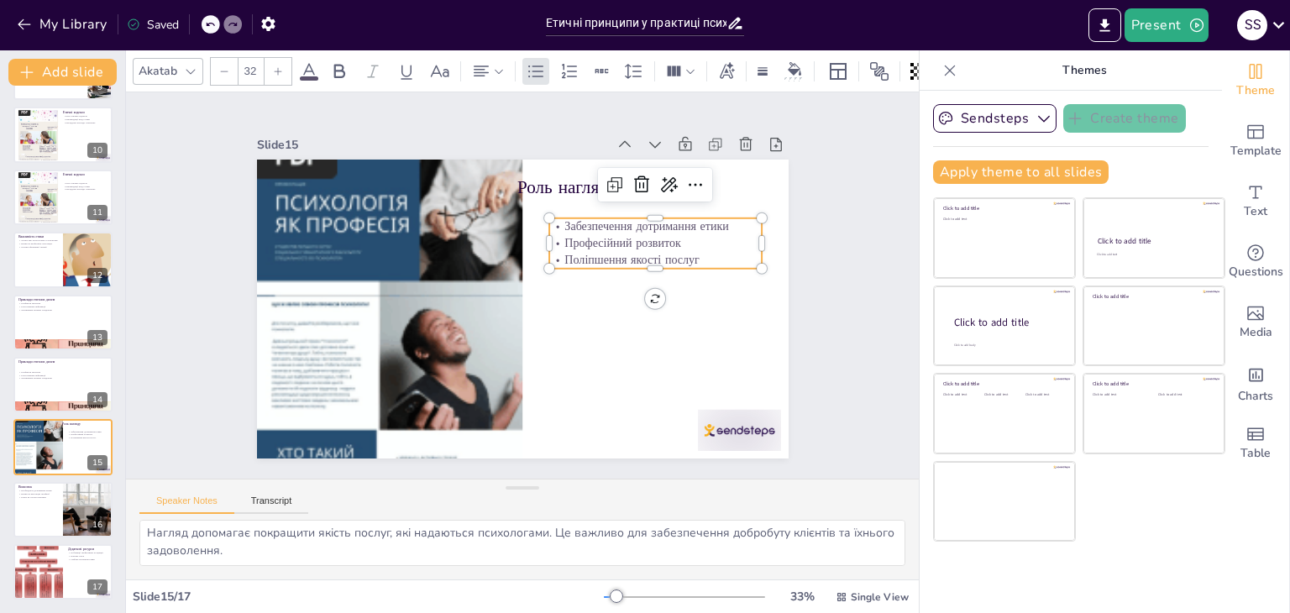
click at [554, 222] on p "Забезпечення дотримання етики" at bounding box center [660, 241] width 213 height 39
drag, startPoint x: 549, startPoint y: 222, endPoint x: 685, endPoint y: 259, distance: 141.0
click at [685, 259] on div "Забезпечення дотримання етики Професійний розвиток Поліпшення якості послуг" at bounding box center [659, 257] width 217 height 71
drag, startPoint x: 224, startPoint y: 543, endPoint x: 397, endPoint y: 572, distance: 175.3
click at [397, 572] on div "Нагляд є важливим інструментом для забезпечення дотримання етичних стандартів. …" at bounding box center [522, 550] width 793 height 60
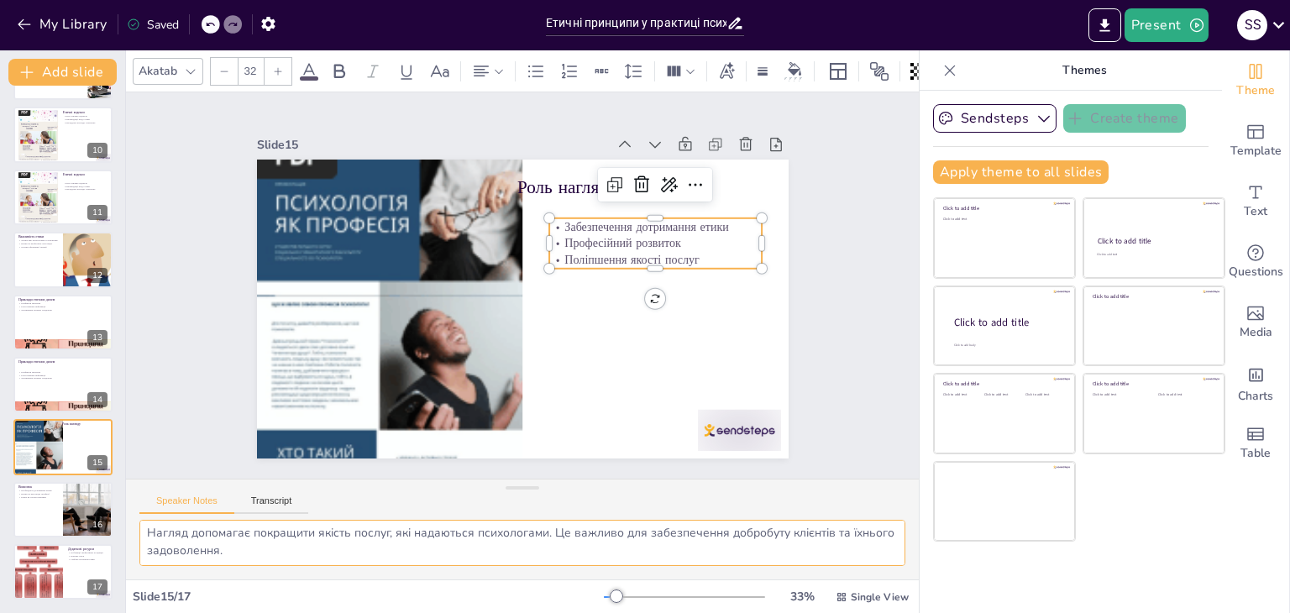
drag, startPoint x: 68, startPoint y: 495, endPoint x: 74, endPoint y: 475, distance: 20.2
click at [67, 495] on button at bounding box center [74, 497] width 20 height 20
type textarea "Дотримання етичних принципів є критично важливим для психологів. Це забезпечує …"
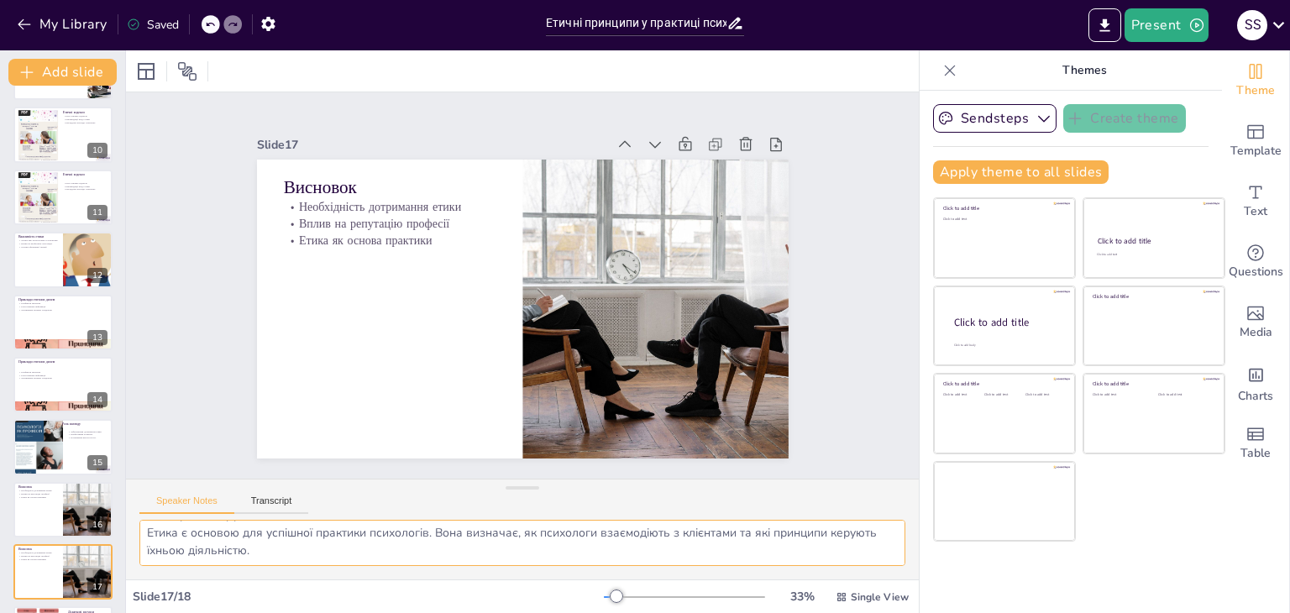
scroll to position [616, 0]
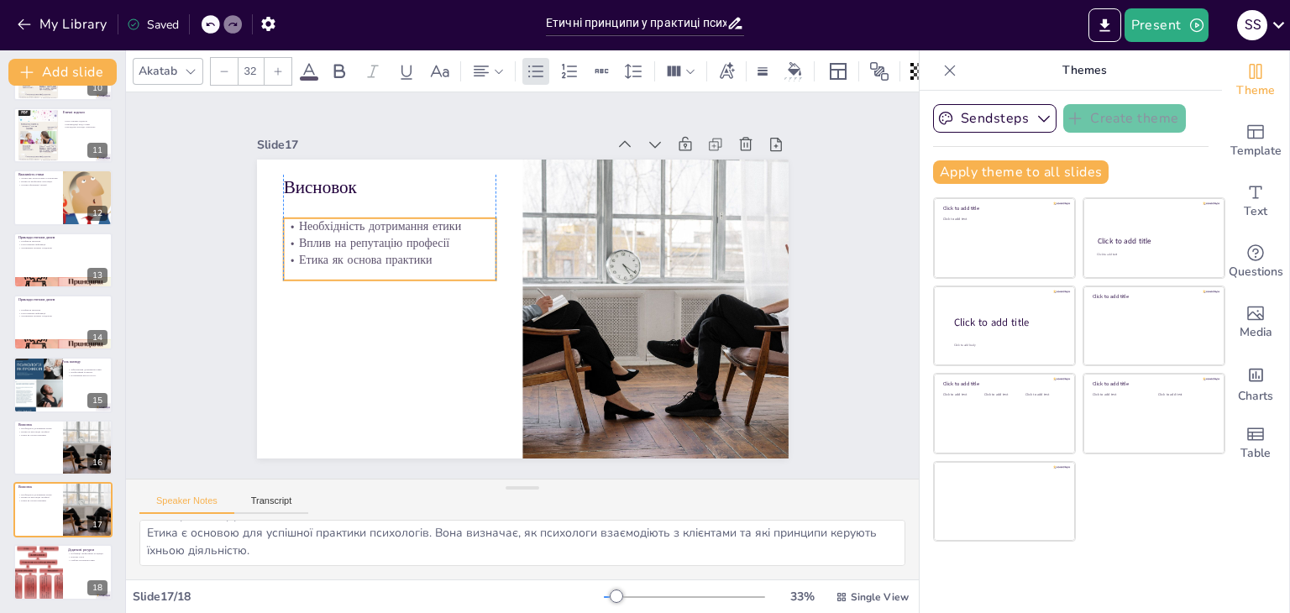
drag, startPoint x: 370, startPoint y: 208, endPoint x: 368, endPoint y: 228, distance: 19.5
click at [368, 228] on p "Вплив на репутацію професії" at bounding box center [402, 216] width 212 height 60
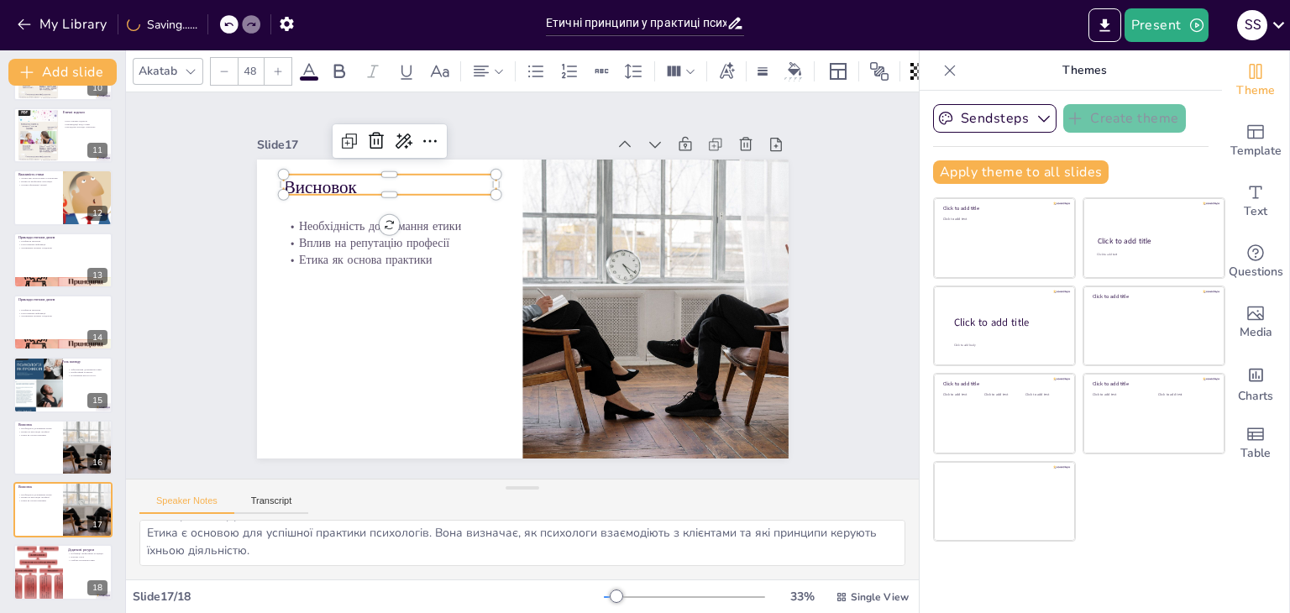
click at [294, 171] on p "Висновок" at bounding box center [400, 173] width 214 height 47
click at [294, 175] on p "Висновок" at bounding box center [389, 187] width 212 height 25
drag, startPoint x: 348, startPoint y: 179, endPoint x: 275, endPoint y: 185, distance: 72.5
click at [275, 185] on div "Необхідність дотримання етики Вплив на репутацію професії Етика як основа практ…" at bounding box center [520, 309] width 560 height 353
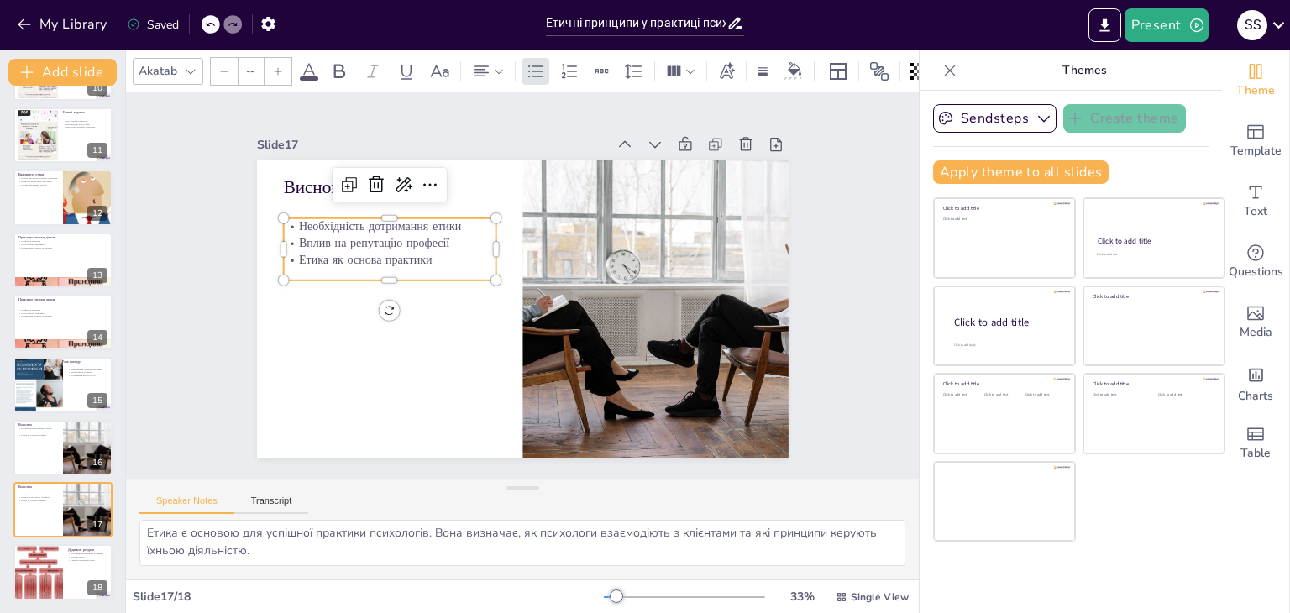
type input "32"
click at [310, 240] on p "Вплив на репутацію професії" at bounding box center [389, 242] width 212 height 17
click at [311, 222] on p "Необхідність дотримання етики" at bounding box center [414, 188] width 207 height 81
click at [311, 219] on p "Необхідність дотримання етики" at bounding box center [414, 188] width 207 height 81
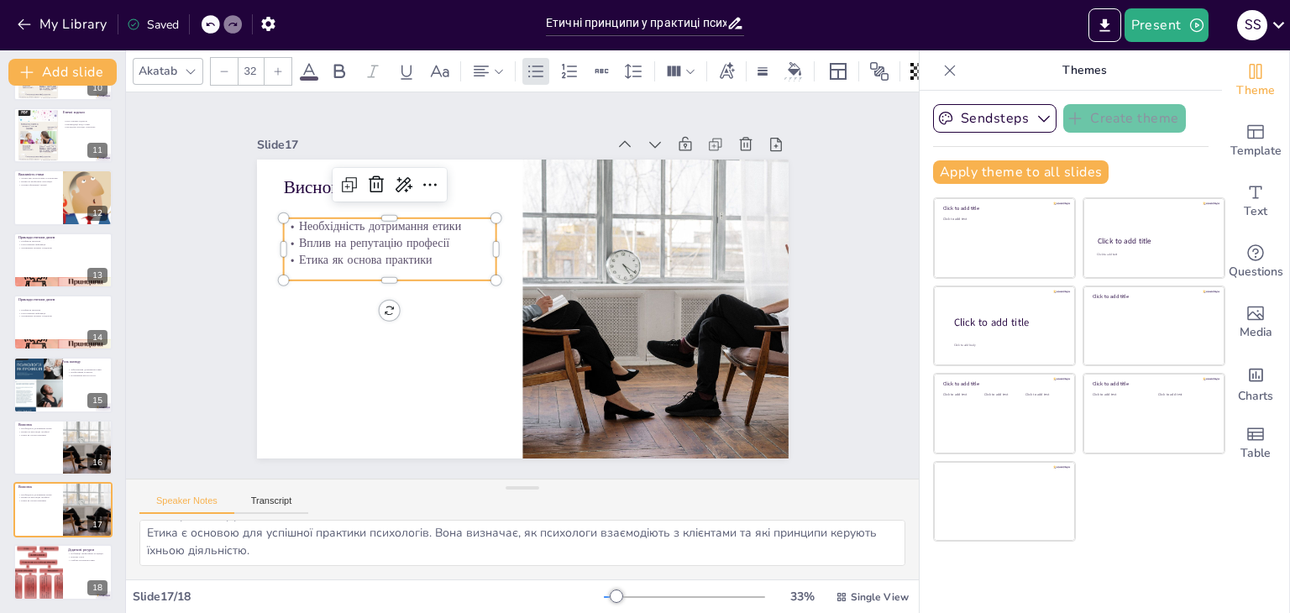
click at [290, 219] on p "Необхідність дотримання етики" at bounding box center [396, 213] width 213 height 39
drag, startPoint x: 284, startPoint y: 220, endPoint x: 432, endPoint y: 260, distance: 154.0
click at [432, 260] on div "Необхідність дотримання етики Вплив на репутацію професії Етика як основа практ…" at bounding box center [400, 222] width 218 height 92
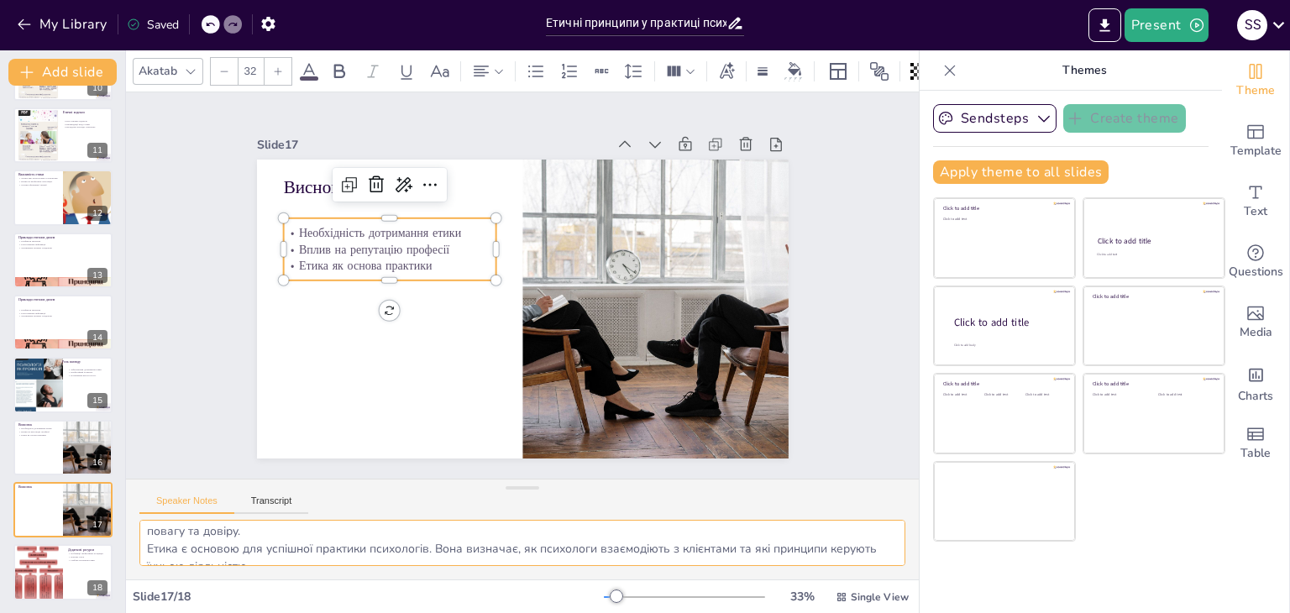
scroll to position [74, 0]
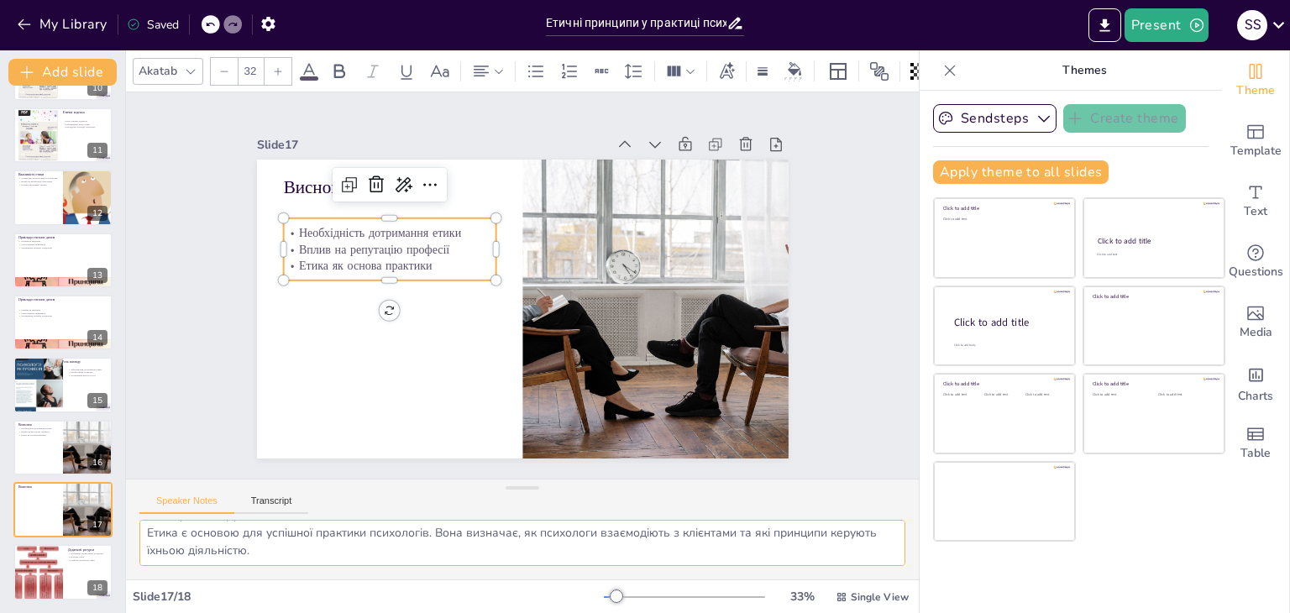
drag, startPoint x: 146, startPoint y: 538, endPoint x: 312, endPoint y: 566, distance: 167.7
click at [312, 572] on div "Дотримання етичних принципів є критично важливим для психологів. Це забезпечує …" at bounding box center [522, 550] width 793 height 60
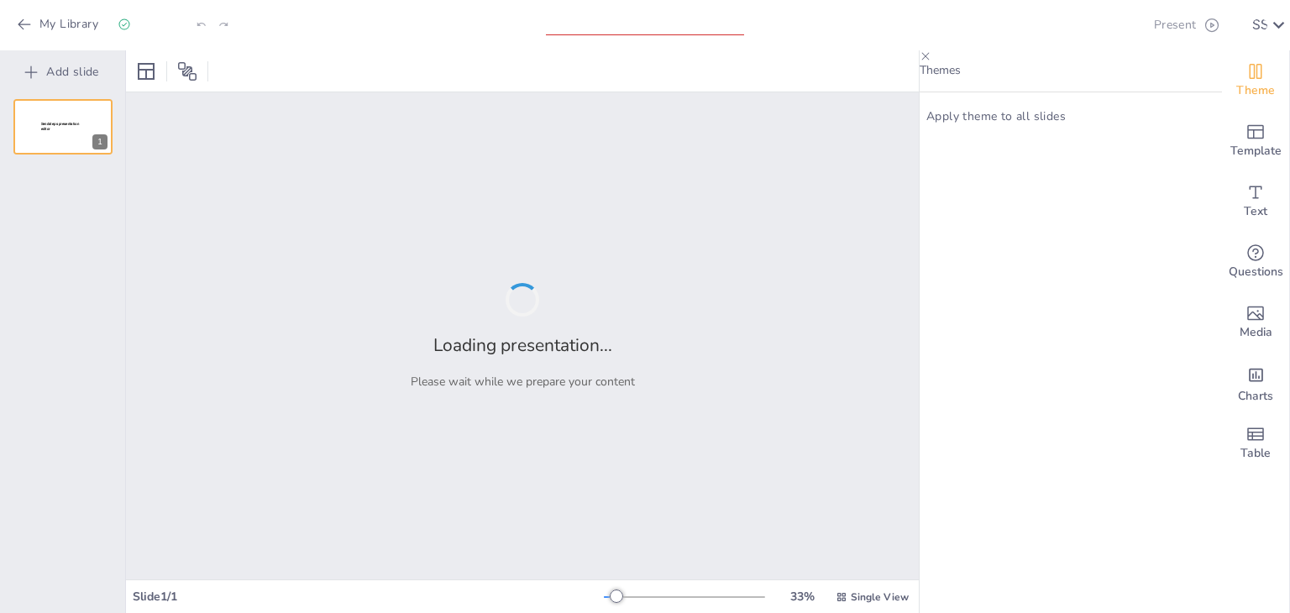
type input "Актуальні тенденції в міжнародних психологічних асоціаціях"
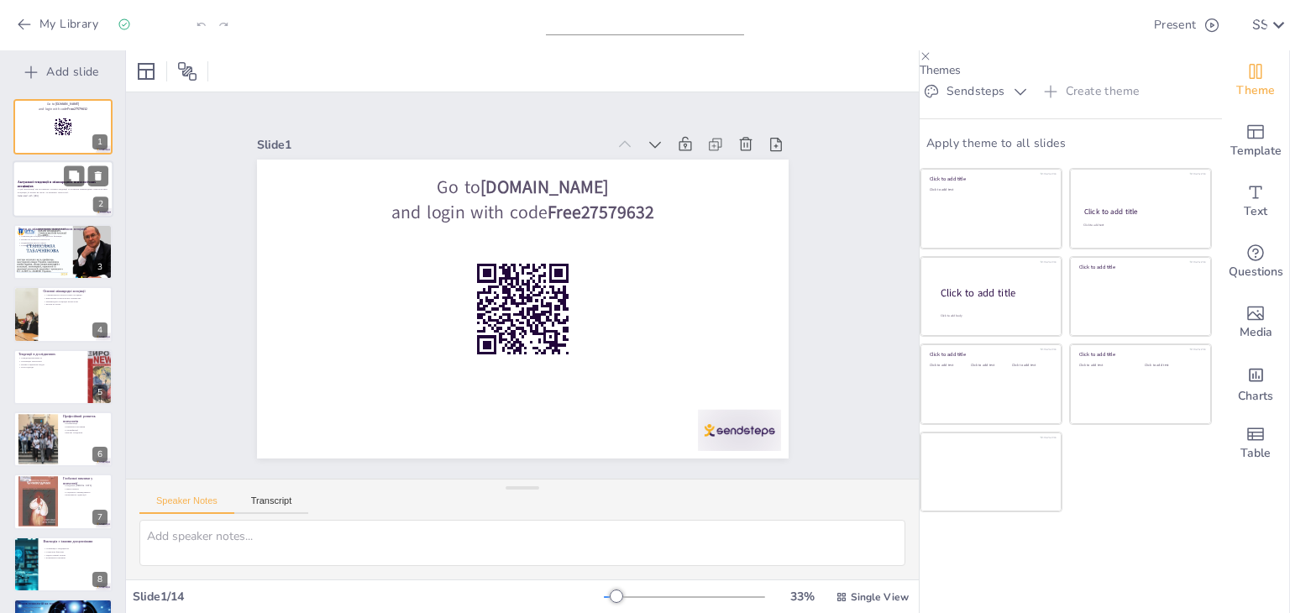
click at [58, 180] on strong "Актуальні тенденції в міжнародних психологічних асоціаціях" at bounding box center [57, 184] width 78 height 9
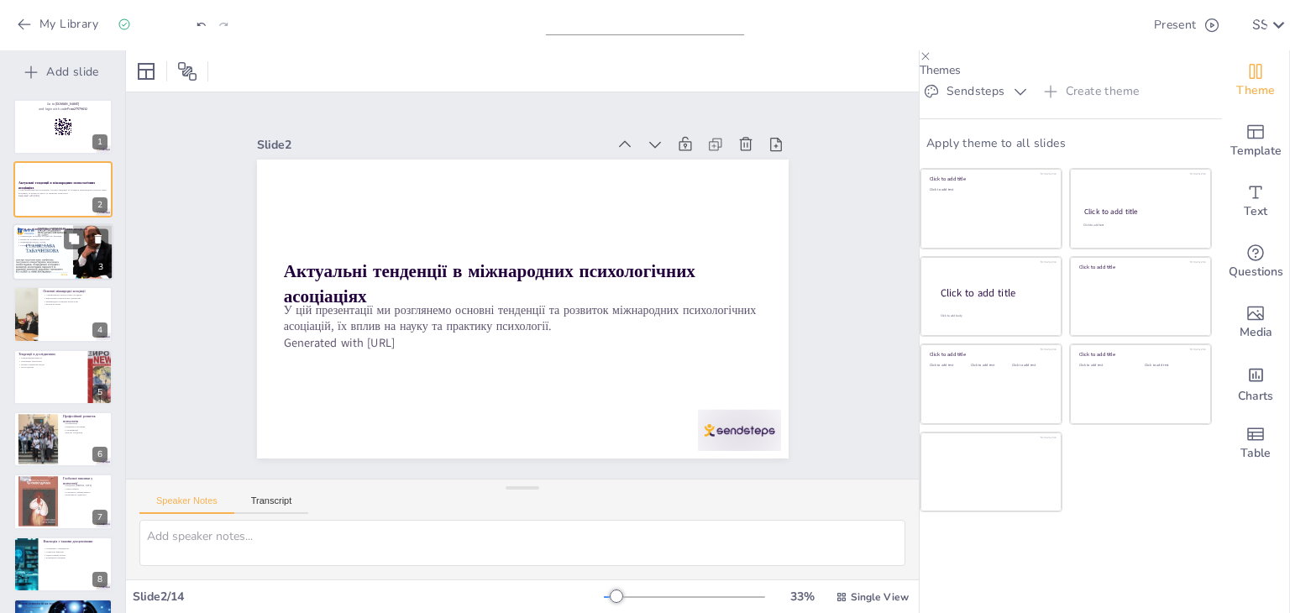
click at [37, 238] on p "Вплив на розвиток психології" at bounding box center [63, 239] width 91 height 3
checkbox input "true"
type textarea "Loremipsum dolorsita consectet adipiscin eli seddoeiu, te incididu ut laboreet …"
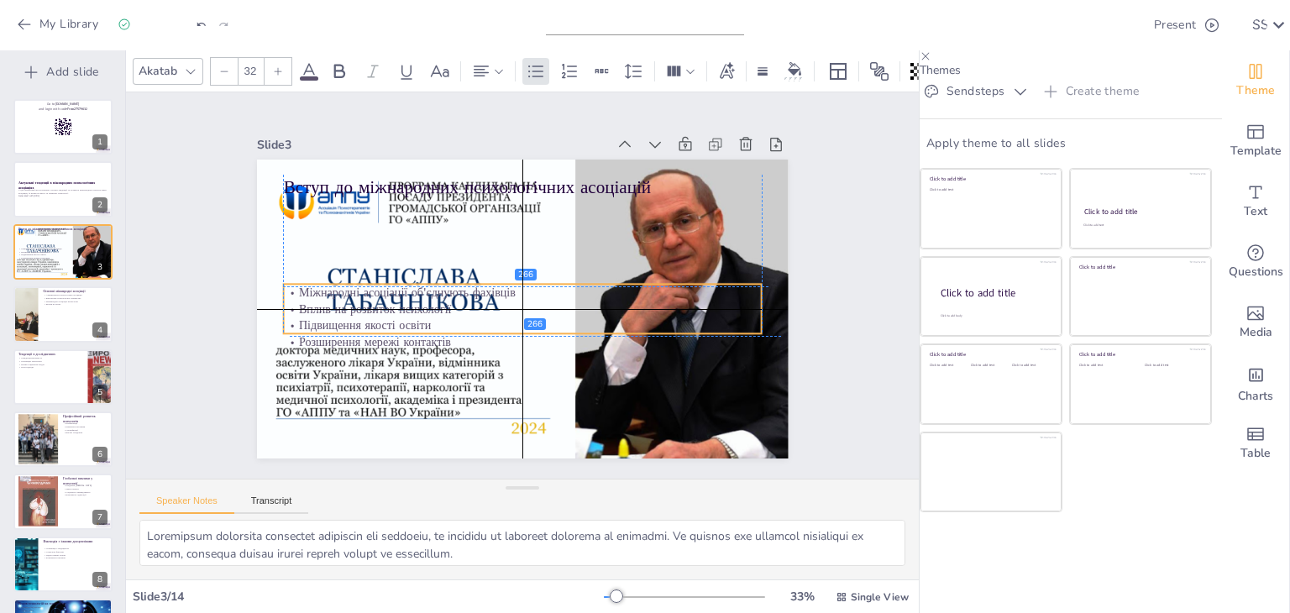
drag, startPoint x: 340, startPoint y: 239, endPoint x: 347, endPoint y: 305, distance: 65.8
click at [347, 305] on p "Вплив на розвиток психології" at bounding box center [512, 307] width 443 height 210
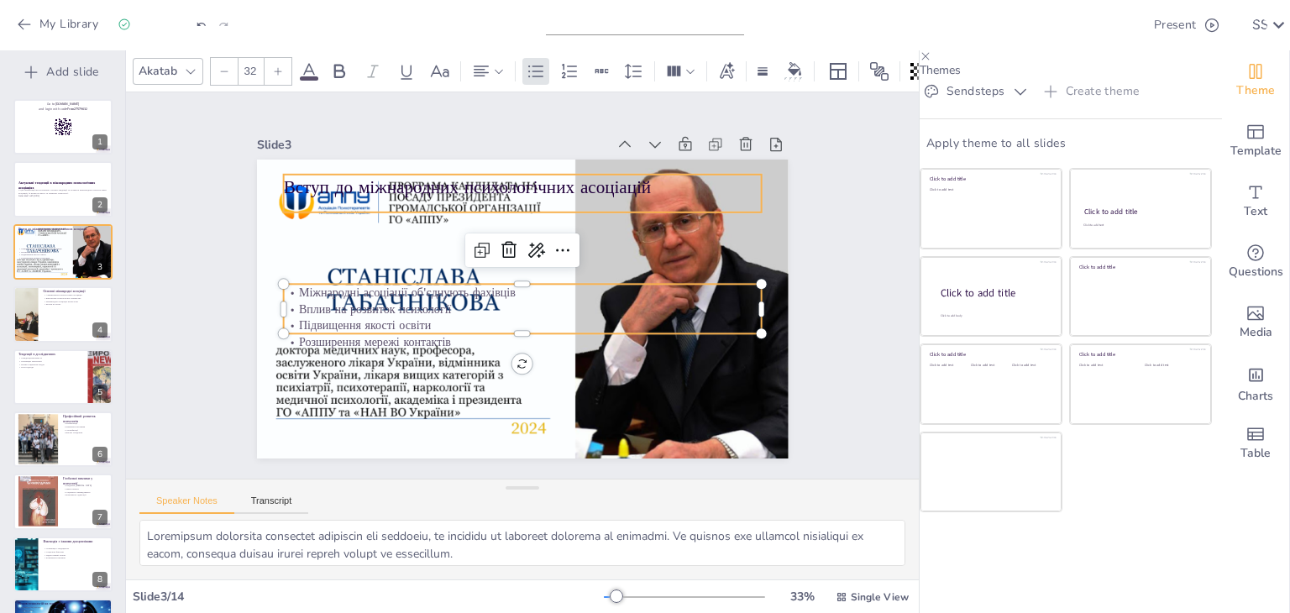
checkbox input "true"
type input "--"
checkbox input "true"
type input "48"
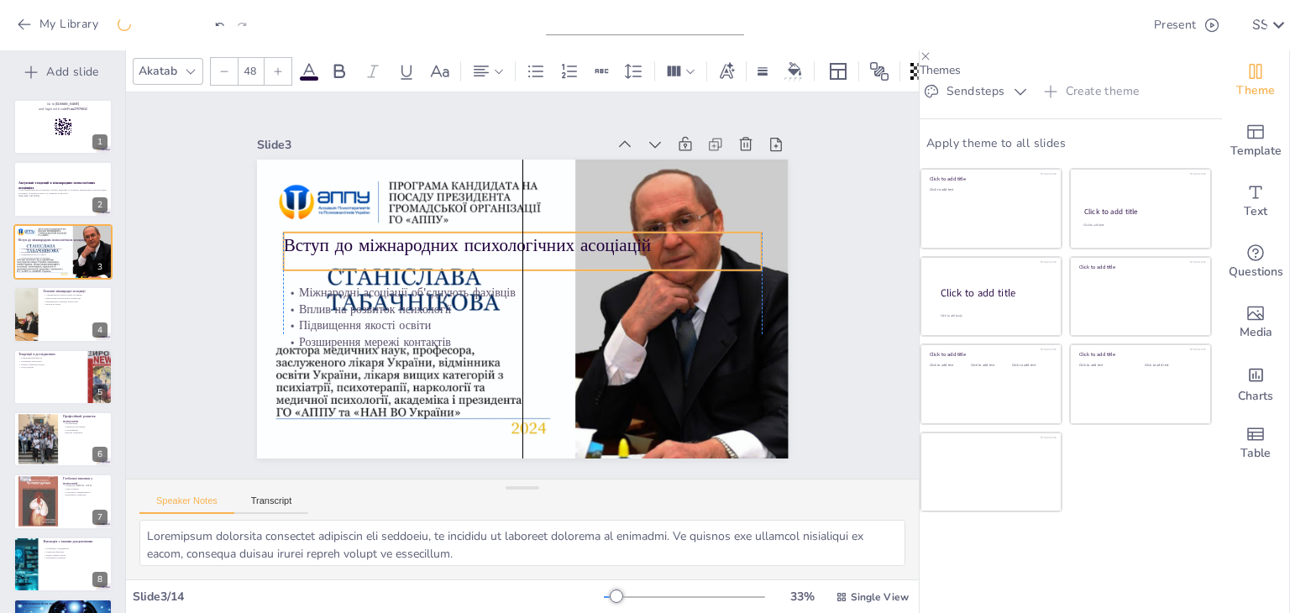
drag, startPoint x: 308, startPoint y: 186, endPoint x: 314, endPoint y: 244, distance: 58.2
click at [329, 244] on p "Вступ до міжнародних психологічних асоціацій" at bounding box center [542, 250] width 427 height 260
click at [64, 313] on div at bounding box center [63, 313] width 101 height 57
checkbox input "true"
type textarea "LOR i dolors a consectetura elitseddo e tempo, in utlaboreet doloremag ali enim…"
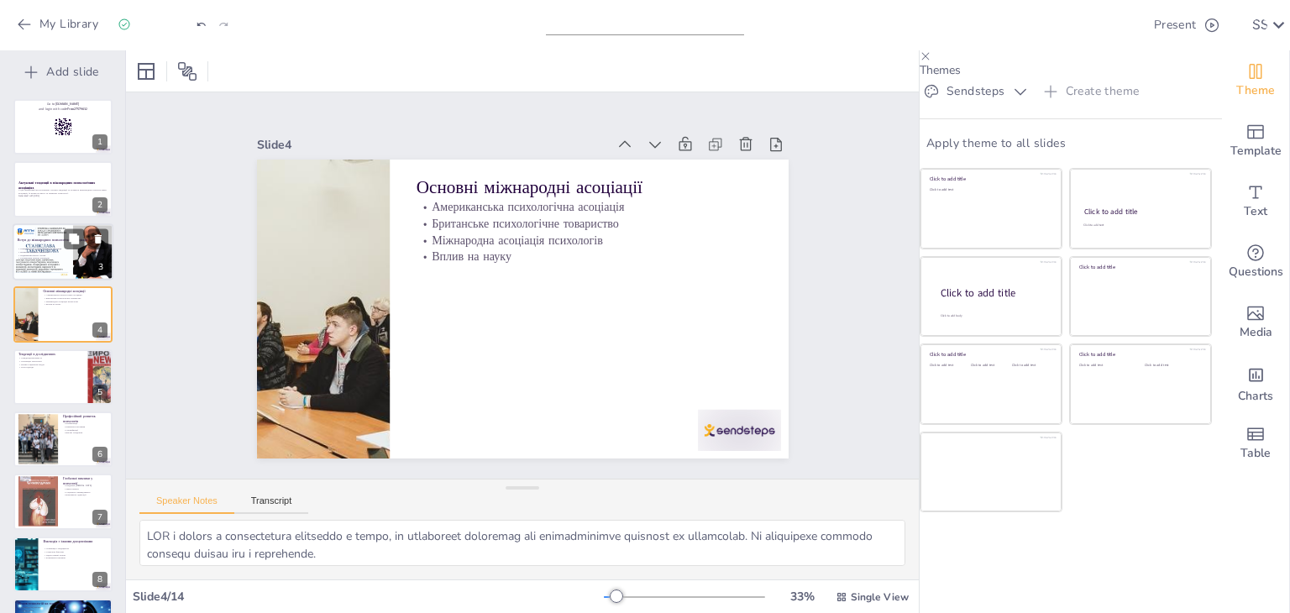
drag, startPoint x: 40, startPoint y: 259, endPoint x: 53, endPoint y: 256, distance: 12.8
click at [41, 259] on p "Розширення мережі контактів" at bounding box center [63, 258] width 91 height 3
checkbox input "true"
type textarea "Loremipsum dolorsita consectet adipiscin eli seddoeiu, te incididu ut laboreet …"
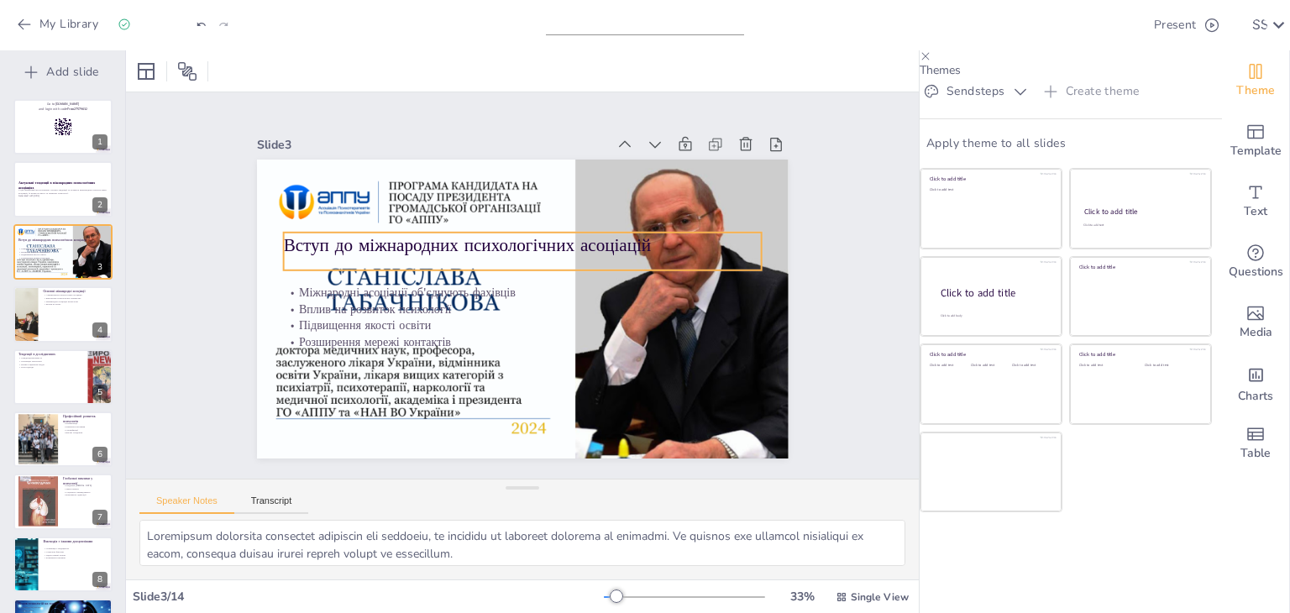
click at [458, 254] on div "Вступ до міжнародних психологічних асоціацій" at bounding box center [538, 256] width 433 height 272
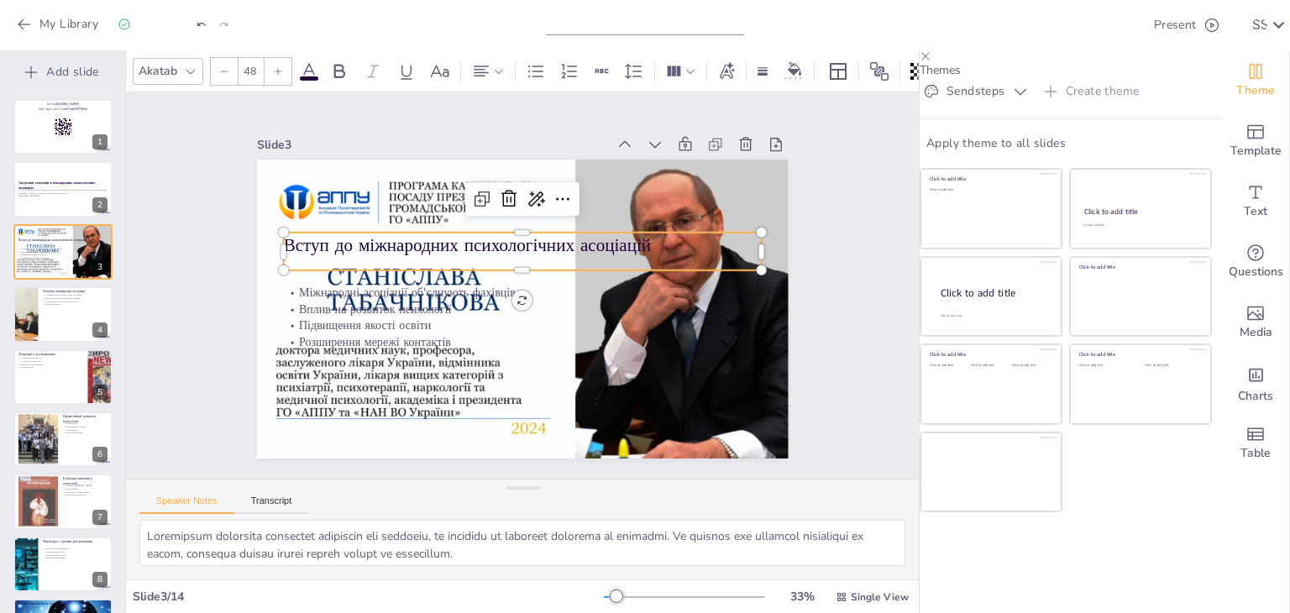
drag, startPoint x: 57, startPoint y: 306, endPoint x: 107, endPoint y: 284, distance: 54.9
click at [57, 306] on div at bounding box center [62, 313] width 99 height 55
checkbox input "true"
type textarea "LOR i dolors a consectetura elitseddo e tempo, in utlaboreet doloremag ali enim…"
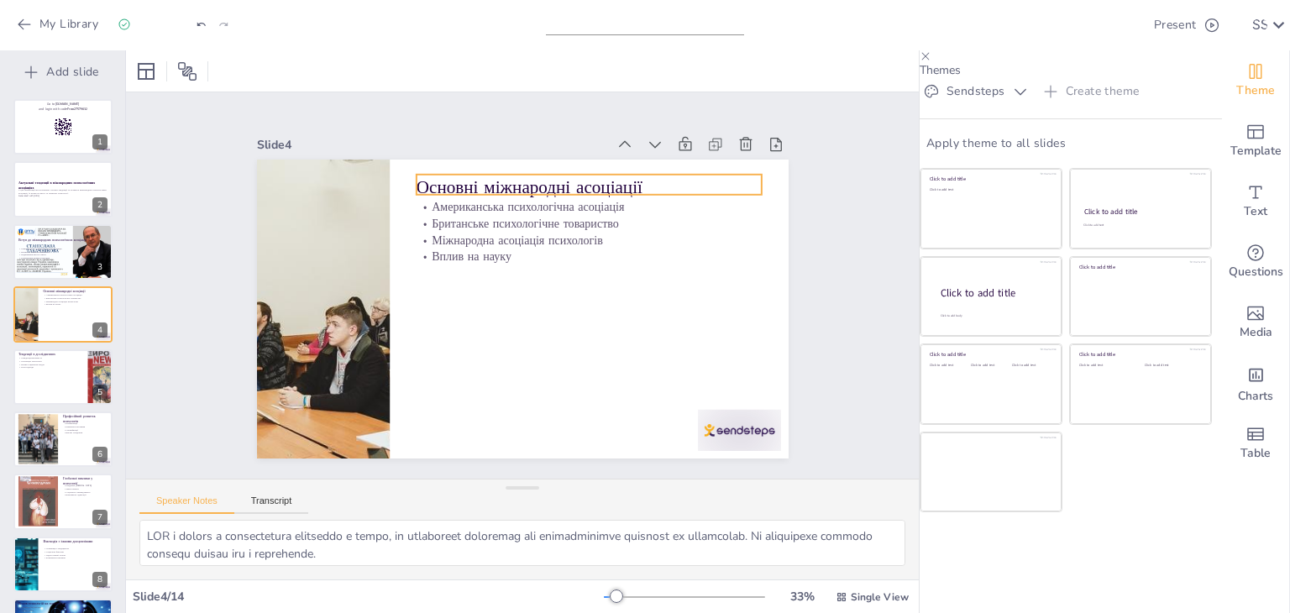
click at [501, 181] on p "Основні міжнародні асоціації" at bounding box center [616, 212] width 336 height 130
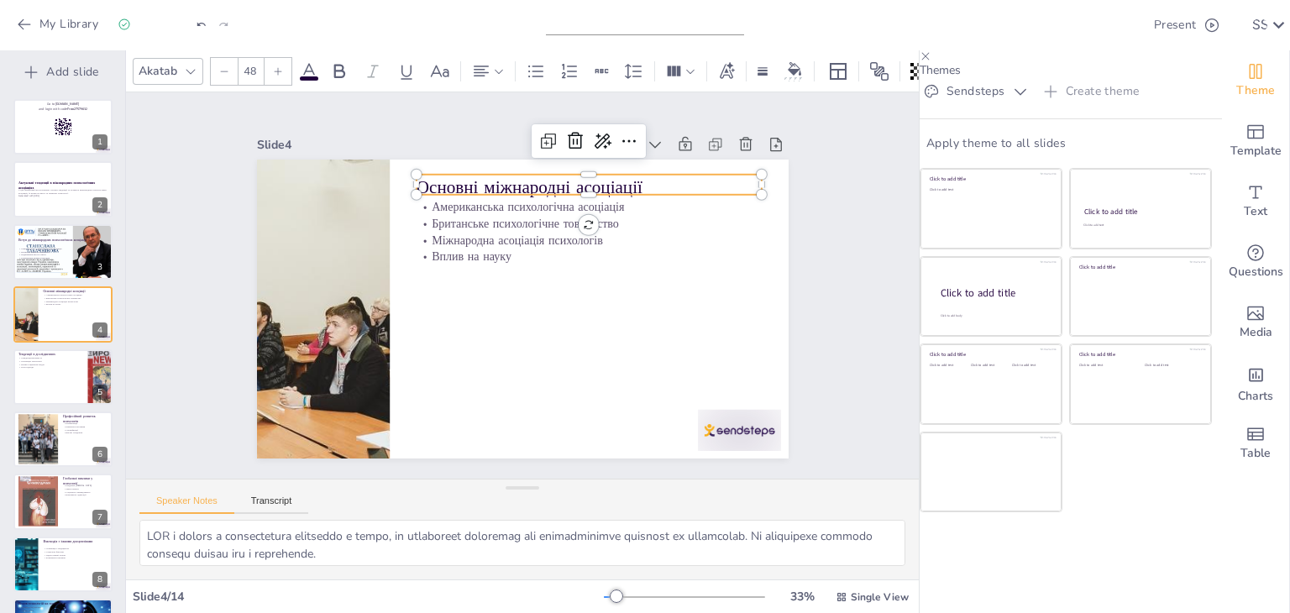
click at [501, 181] on p "Основні міжнародні асоціації" at bounding box center [599, 194] width 346 height 60
drag, startPoint x: 640, startPoint y: 178, endPoint x: 406, endPoint y: 178, distance: 233.4
click at [461, 178] on p "Основні міжнародні асоціації" at bounding box center [624, 220] width 326 height 163
copy p "Основні міжнародні асоціації"
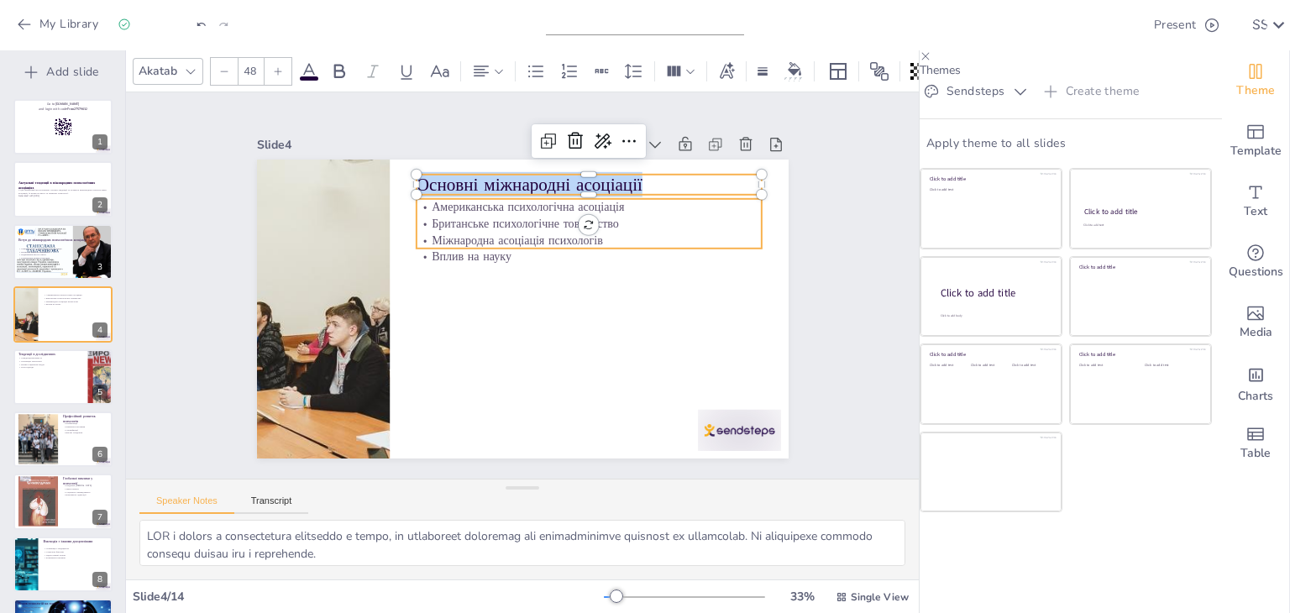
checkbox input "true"
type input "32"
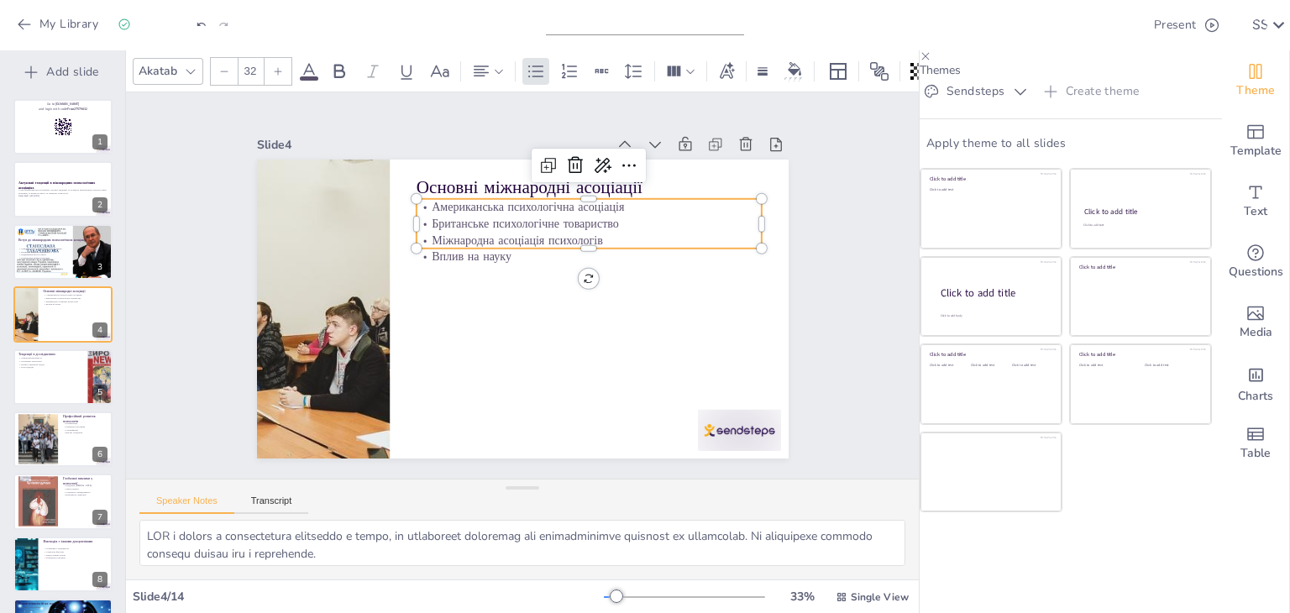
click at [447, 223] on p "Британське психологічне товариство" at bounding box center [608, 255] width 322 height 155
click at [433, 201] on p "Американська психологічна асоціація" at bounding box center [604, 223] width 342 height 88
click at [434, 200] on p "Американська психологічна асоціація" at bounding box center [604, 219] width 341 height 88
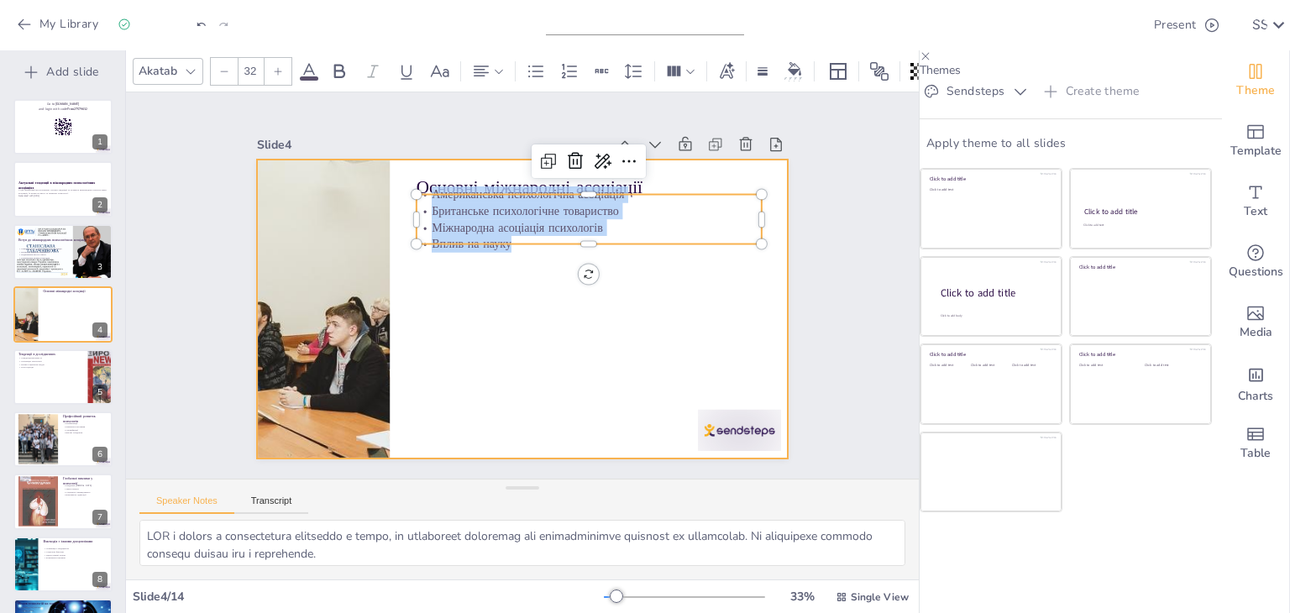
drag, startPoint x: 417, startPoint y: 191, endPoint x: 507, endPoint y: 249, distance: 106.9
click at [507, 249] on div "Основні міжнародні асоціації Американська психологічна асоціація Британське пси…" at bounding box center [518, 308] width 582 height 403
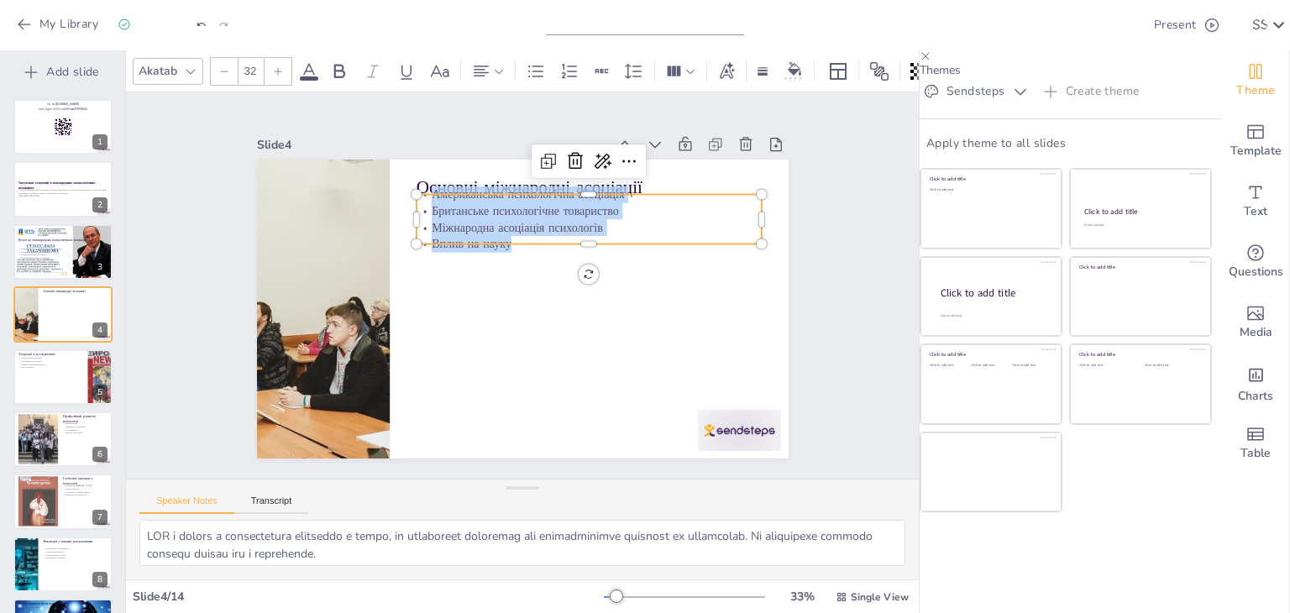
copy div "Американська психологічна асоціація Британське психологічне товариство Міжнарод…"
click at [31, 385] on div at bounding box center [63, 376] width 101 height 57
checkbox input "true"
type textarea "Loremipsumdolorsita c adipisci elitsedd eiusmodt incididunt, utlabore etdolorem…"
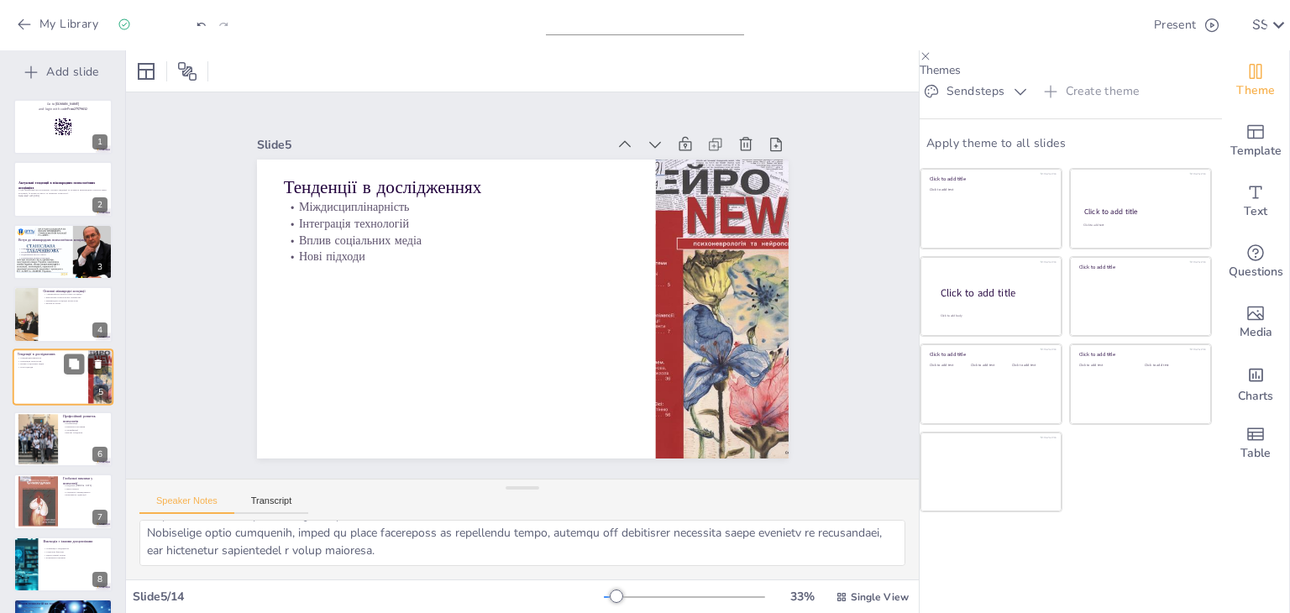
scroll to position [27, 0]
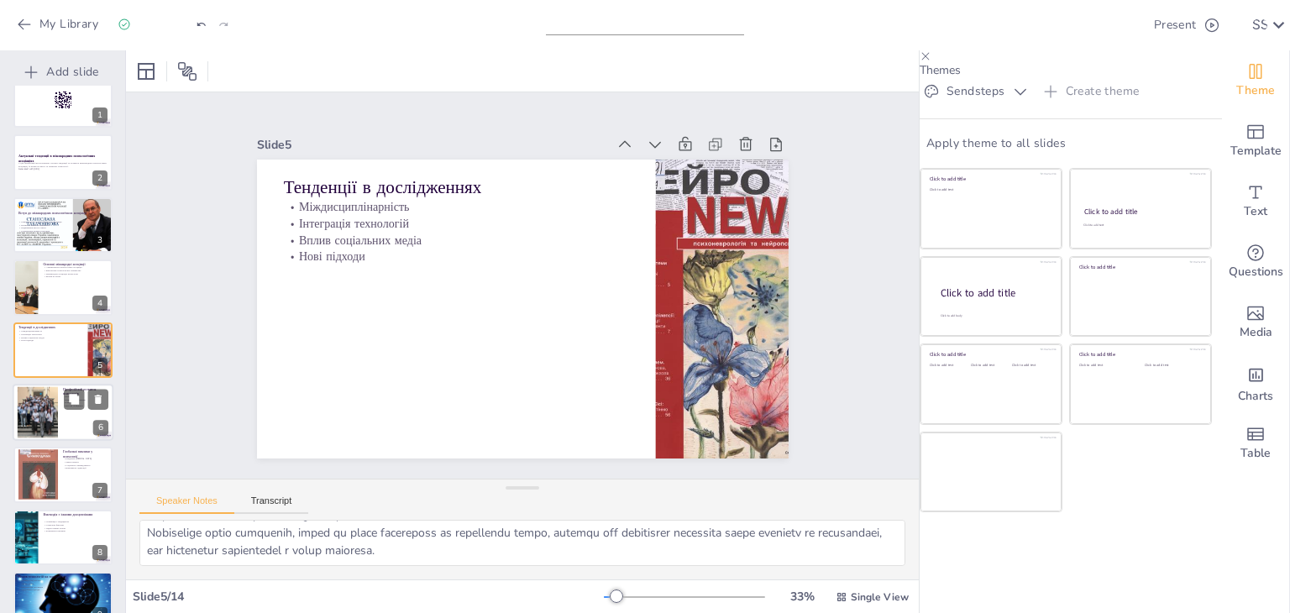
click at [41, 404] on div at bounding box center [37, 412] width 51 height 51
checkbox input "true"
type textarea "Loremipsumd, sitametconse adipiscingel seddoeiusmo, t incididun utlabor etd mag…"
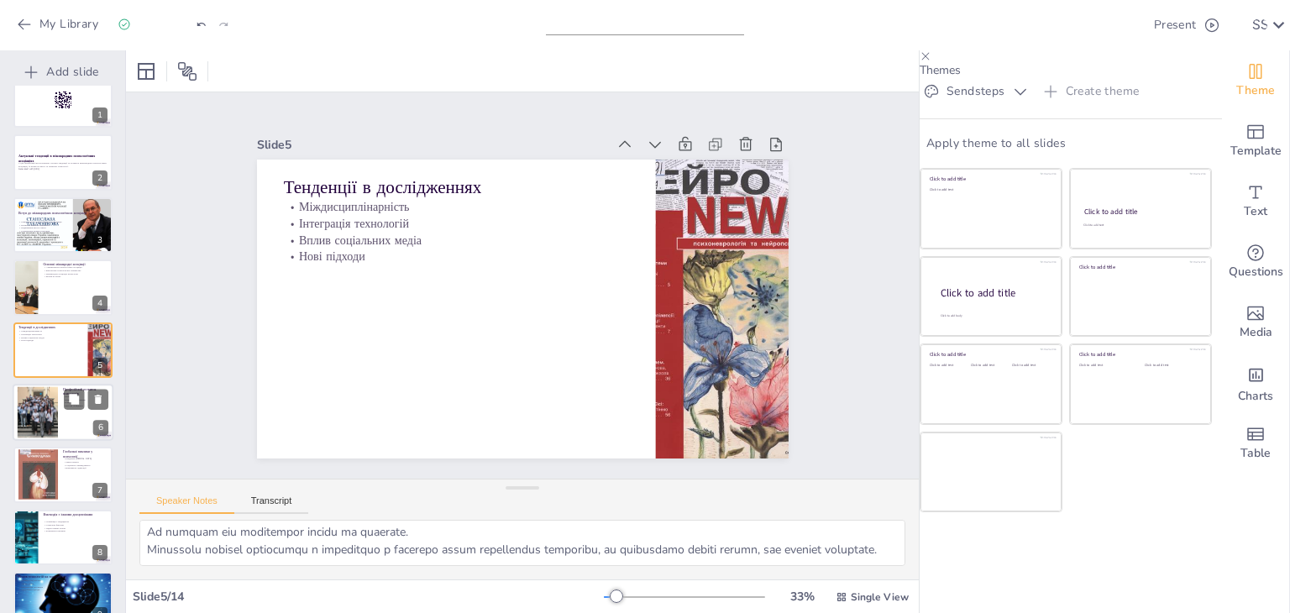
scroll to position [90, 0]
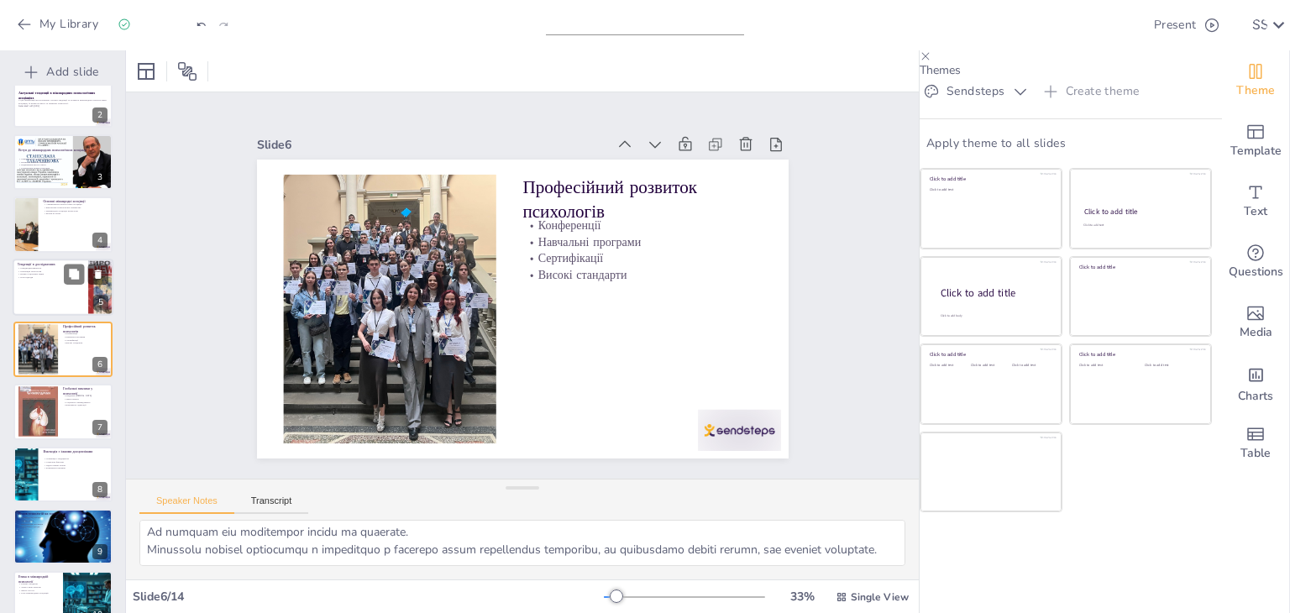
click at [54, 291] on div at bounding box center [63, 287] width 101 height 57
checkbox input "true"
type textarea "Loremipsumdolorsita c adipisci elitsedd eiusmodt incididunt, utlabore etdolorem…"
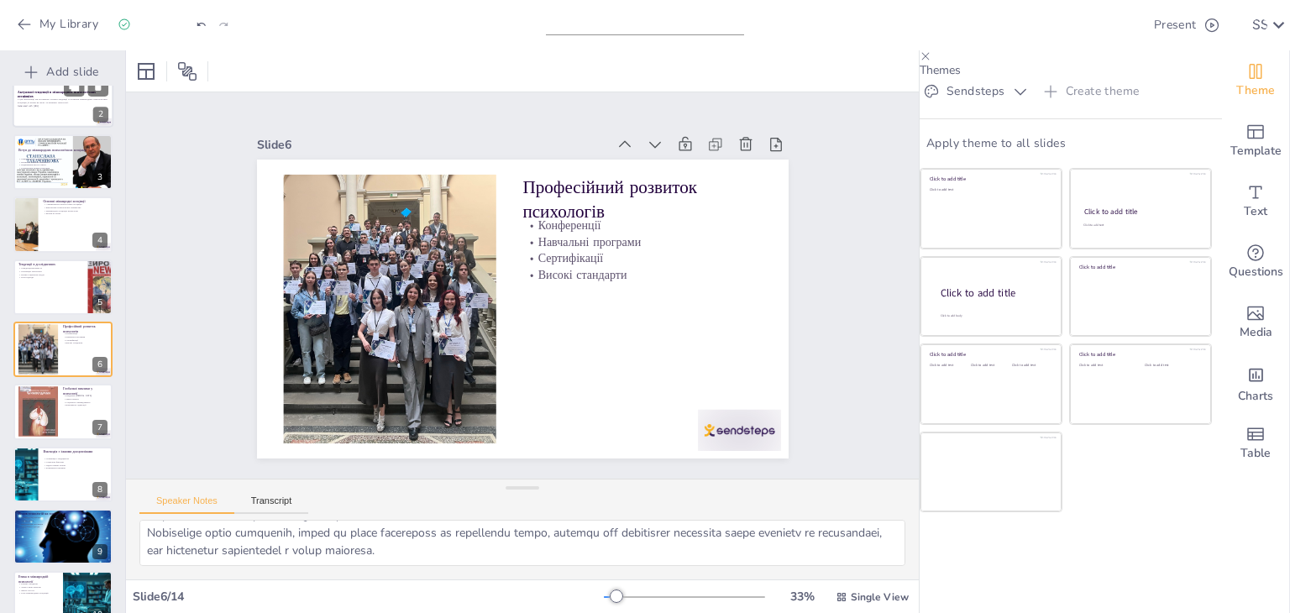
scroll to position [27, 0]
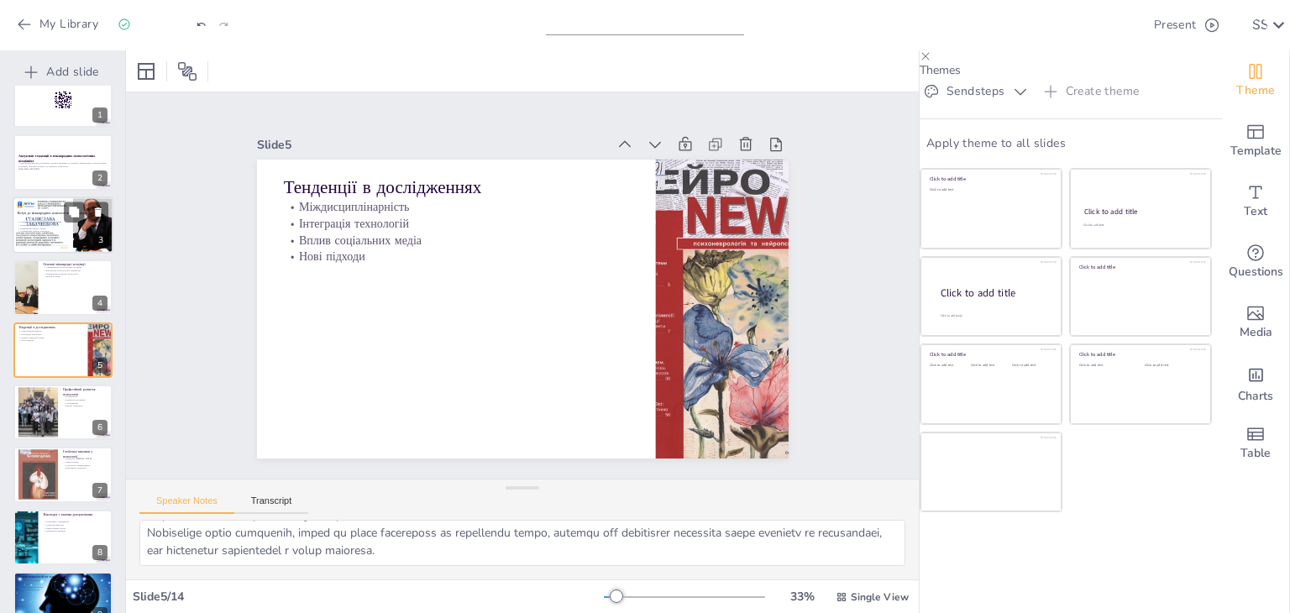
click at [50, 220] on p "Міжнародні асоціації об'єднують фахівців" at bounding box center [63, 221] width 91 height 3
checkbox input "true"
type textarea "Loremipsum dolorsita consectet adipiscin eli seddoeiu, te incididu ut laboreet …"
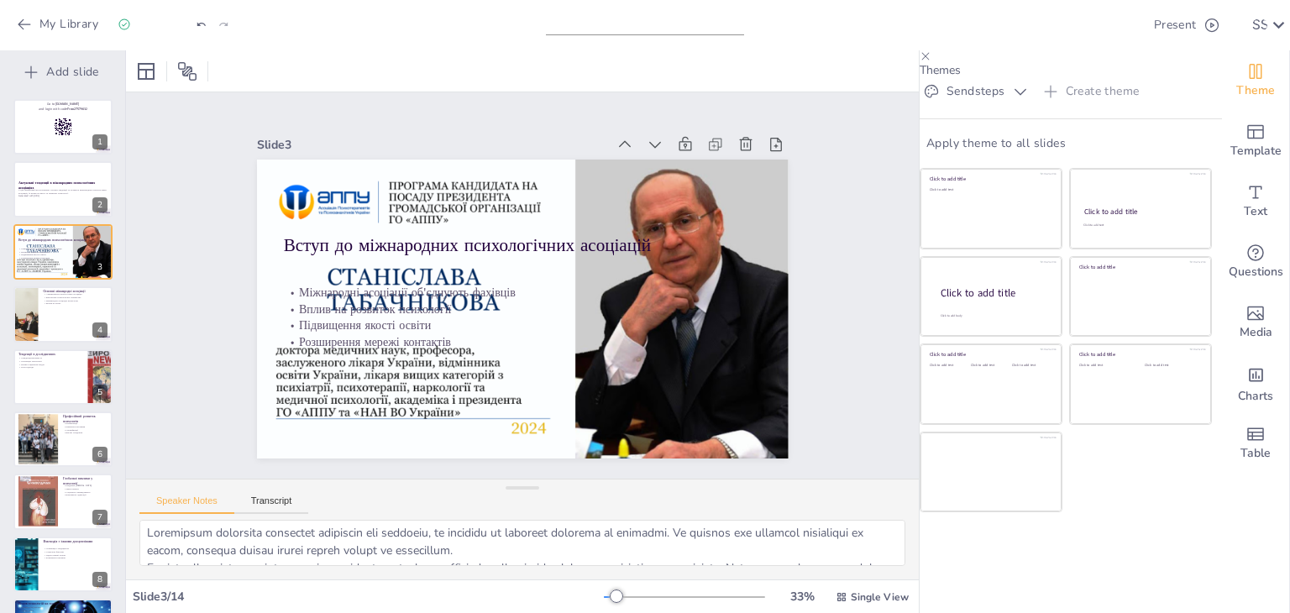
scroll to position [0, 0]
checkbox input "true"
click at [80, 308] on button at bounding box center [74, 301] width 20 height 20
type textarea "LOR i dolors a consectetura elitseddo e tempo, in utlaboreet doloremag ali enim…"
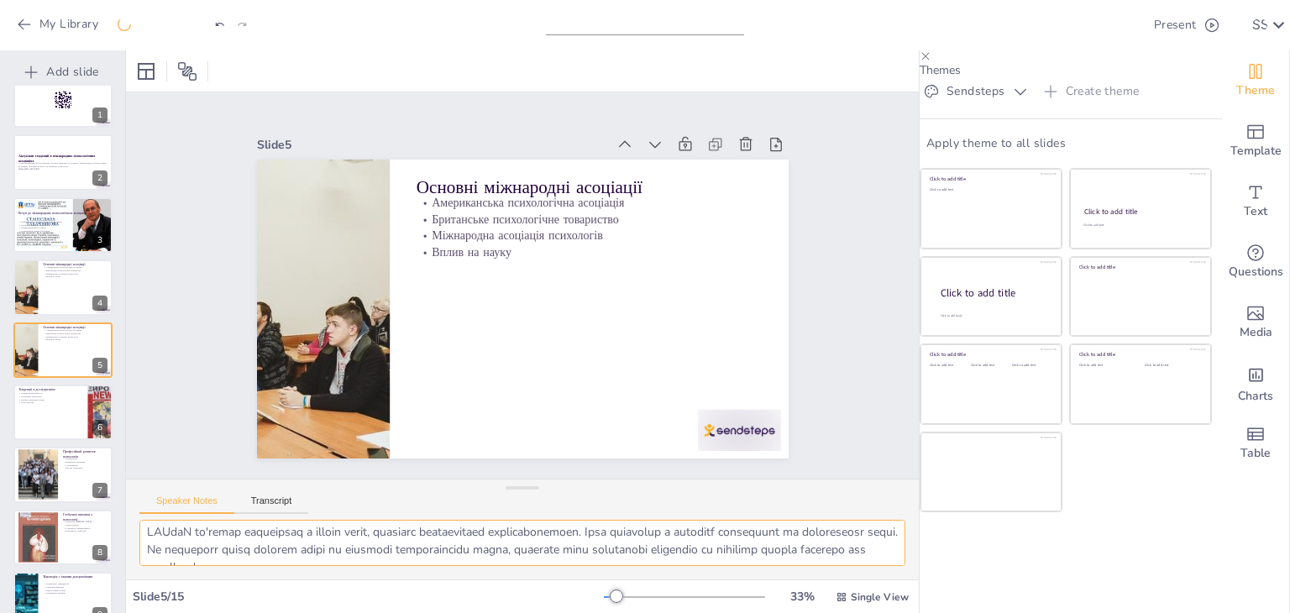
scroll to position [109, 0]
drag, startPoint x: 145, startPoint y: 526, endPoint x: 375, endPoint y: 586, distance: 237.7
click at [375, 586] on div "Slide 1 Go to [DOMAIN_NAME] and login with code Free27579632 Slide 2 Актуальні …" at bounding box center [522, 331] width 793 height 563
click at [365, 547] on textarea at bounding box center [522, 543] width 766 height 46
drag, startPoint x: 148, startPoint y: 542, endPoint x: 336, endPoint y: 572, distance: 190.5
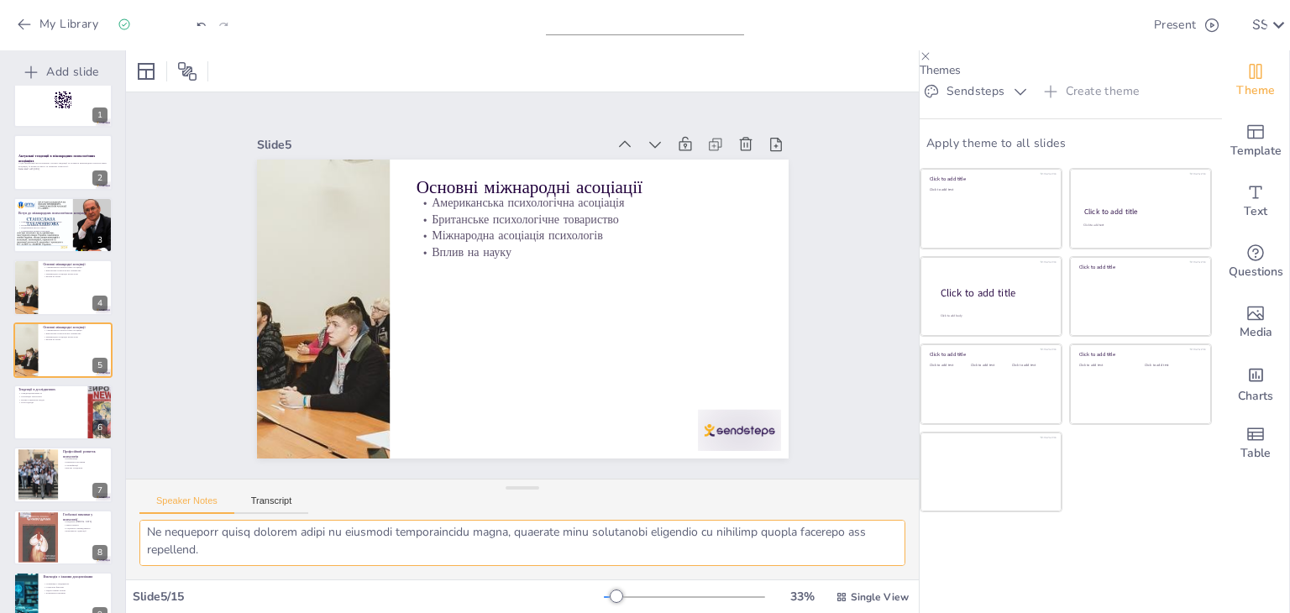
click at [336, 572] on div at bounding box center [522, 550] width 793 height 60
checkbox input "true"
click at [60, 404] on div at bounding box center [63, 412] width 101 height 57
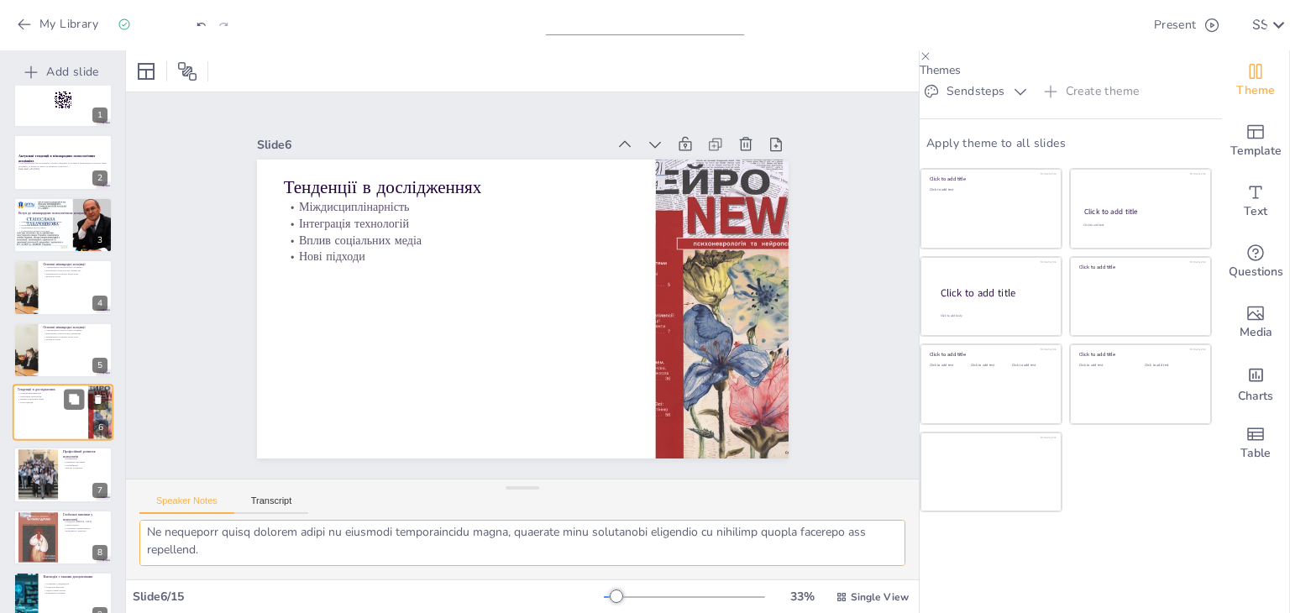
type textarea "Loremipsumdolorsita c adipisci elitsedd eiusmodt incididunt, utlabore etdolorem…"
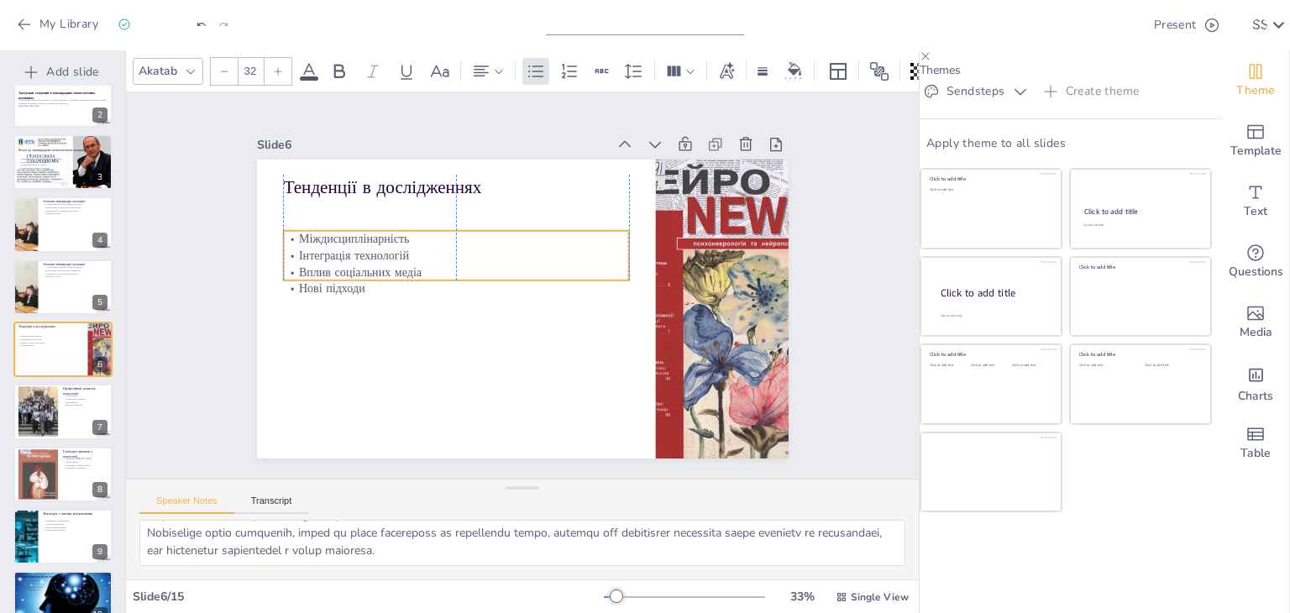
drag, startPoint x: 360, startPoint y: 225, endPoint x: 360, endPoint y: 250, distance: 25.2
click at [399, 250] on p "Інтеграція технологій" at bounding box center [507, 214] width 217 height 289
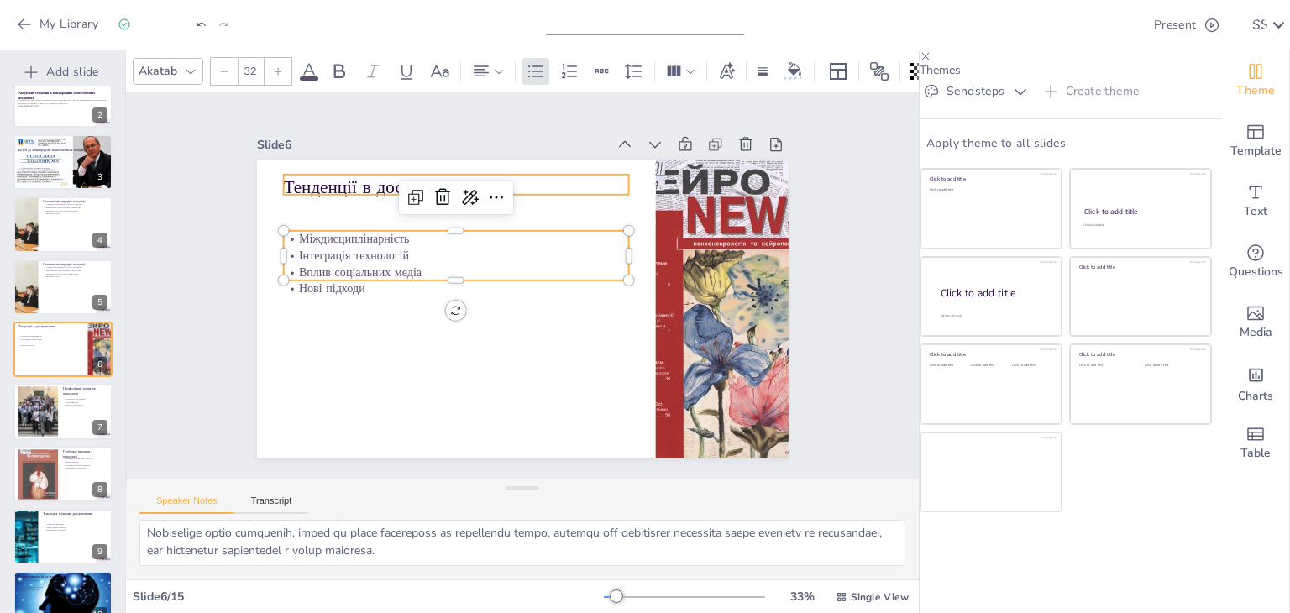
checkbox input "true"
type input "48"
click at [427, 172] on p "Тенденції в дослідженнях" at bounding box center [551, 171] width 249 height 274
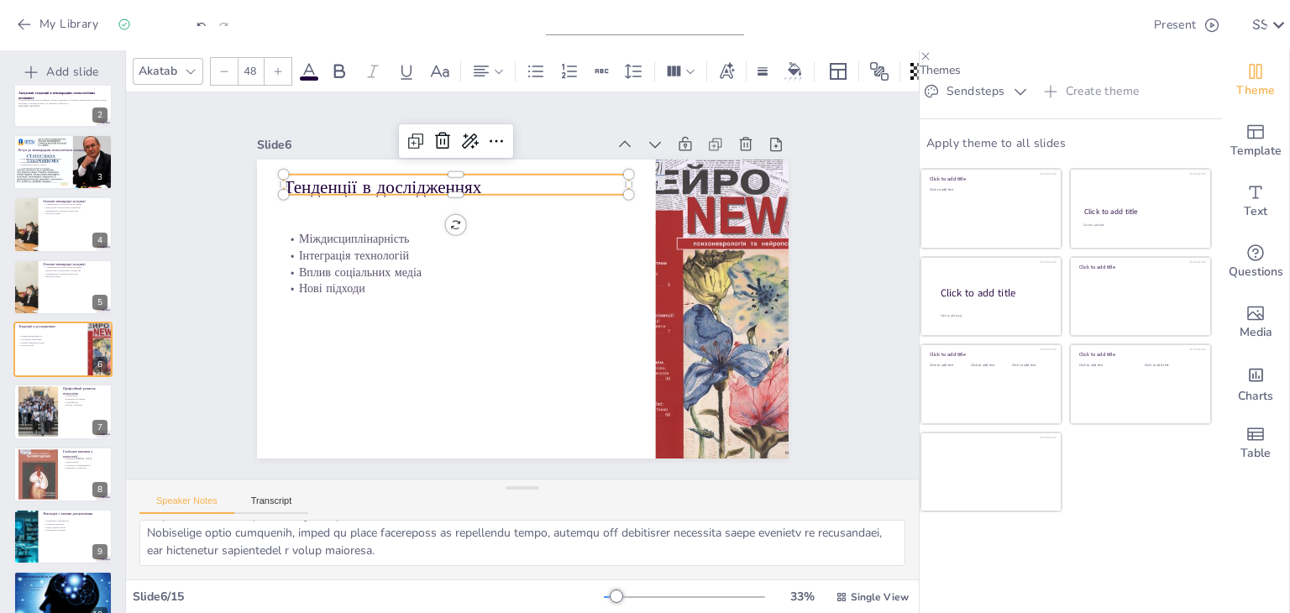
click at [339, 172] on p "Тенденції в дослідженнях" at bounding box center [502, 167] width 326 height 163
drag, startPoint x: 467, startPoint y: 175, endPoint x: 275, endPoint y: 170, distance: 191.5
click at [275, 170] on div "Міждисциплінарність Інтеграція технологій Вплив соціальних медіа Нові підходи Т…" at bounding box center [515, 308] width 598 height 448
copy p "Тенденції в дослідженнях"
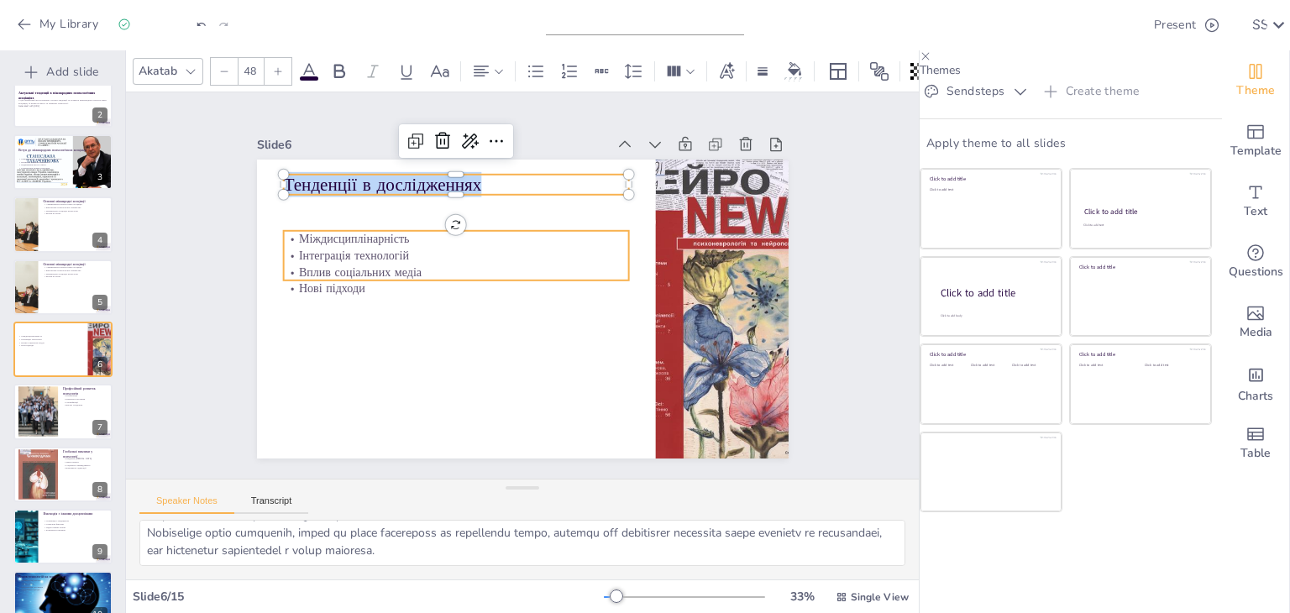
checkbox input "true"
type input "32"
click at [361, 233] on p "Міждисциплінарність" at bounding box center [487, 211] width 307 height 187
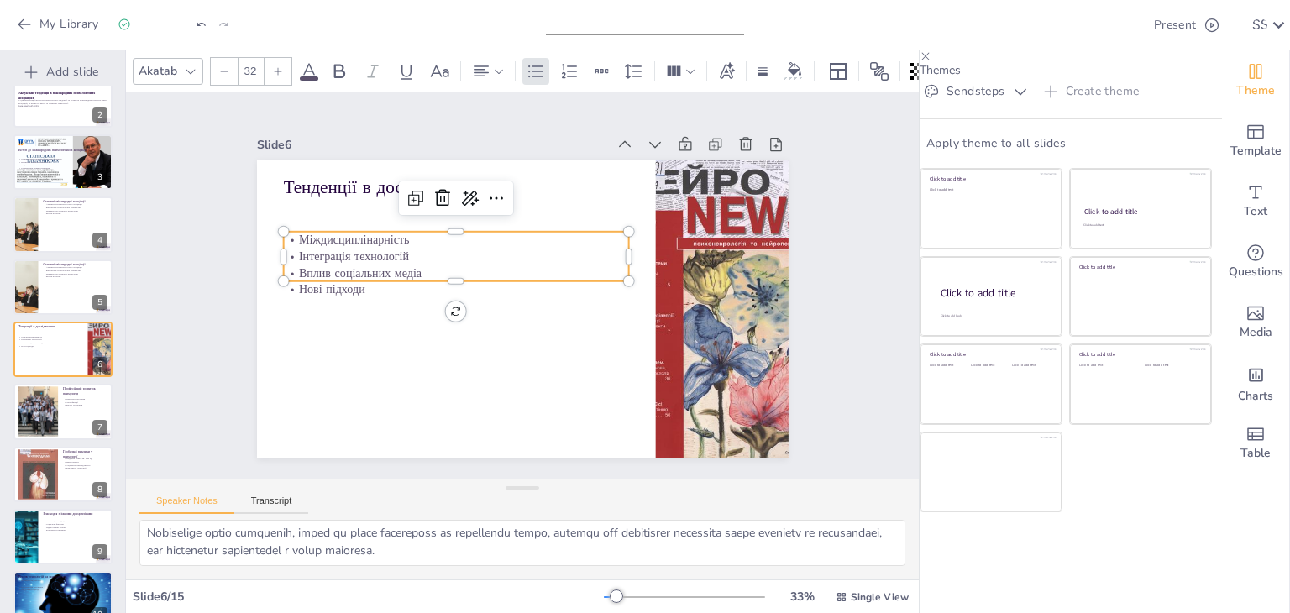
click at [361, 233] on p "Міждисциплінарність" at bounding box center [480, 216] width 322 height 155
click at [411, 312] on p "Міждисциплінарність" at bounding box center [583, 338] width 345 height 53
click at [351, 234] on p "Міждисциплінарність" at bounding box center [495, 210] width 289 height 217
click at [369, 233] on p "Міждисциплінарність" at bounding box center [503, 208] width 268 height 244
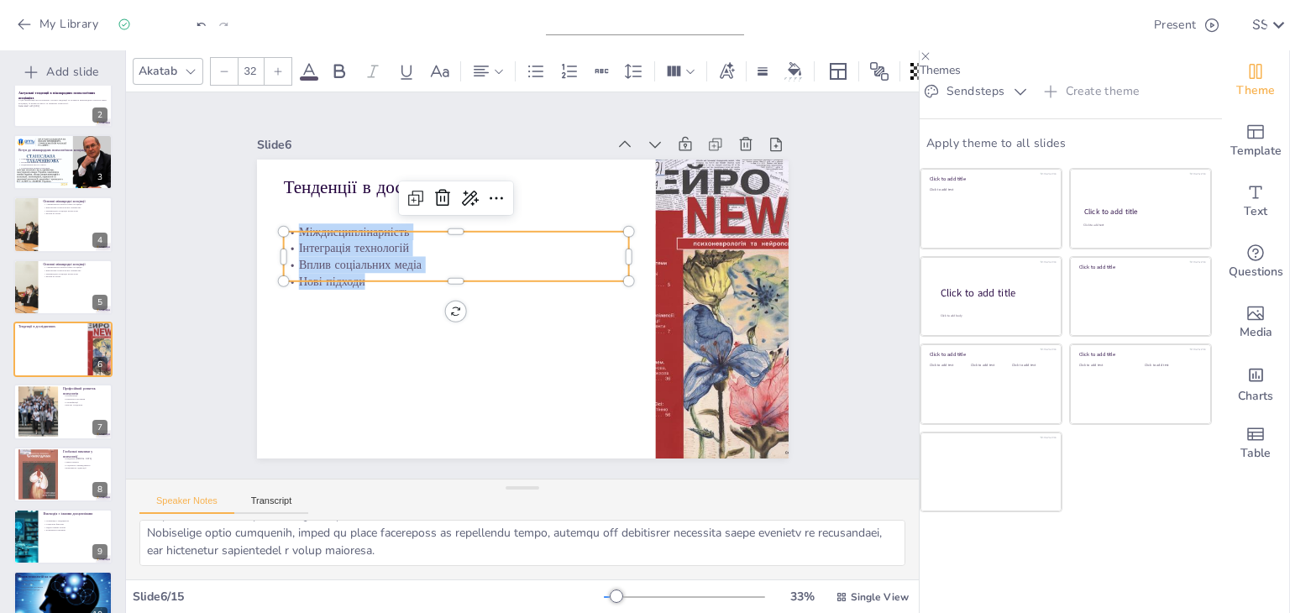
drag, startPoint x: 285, startPoint y: 226, endPoint x: 350, endPoint y: 273, distance: 80.6
click at [350, 273] on div "Міждисциплінарність Інтеграція технологій Вплив соціальних медіа Нові підходи" at bounding box center [473, 232] width 343 height 201
copy div "Міждисциплінарність Інтеграція технологій Вплив соціальних медіа Нові підходи"
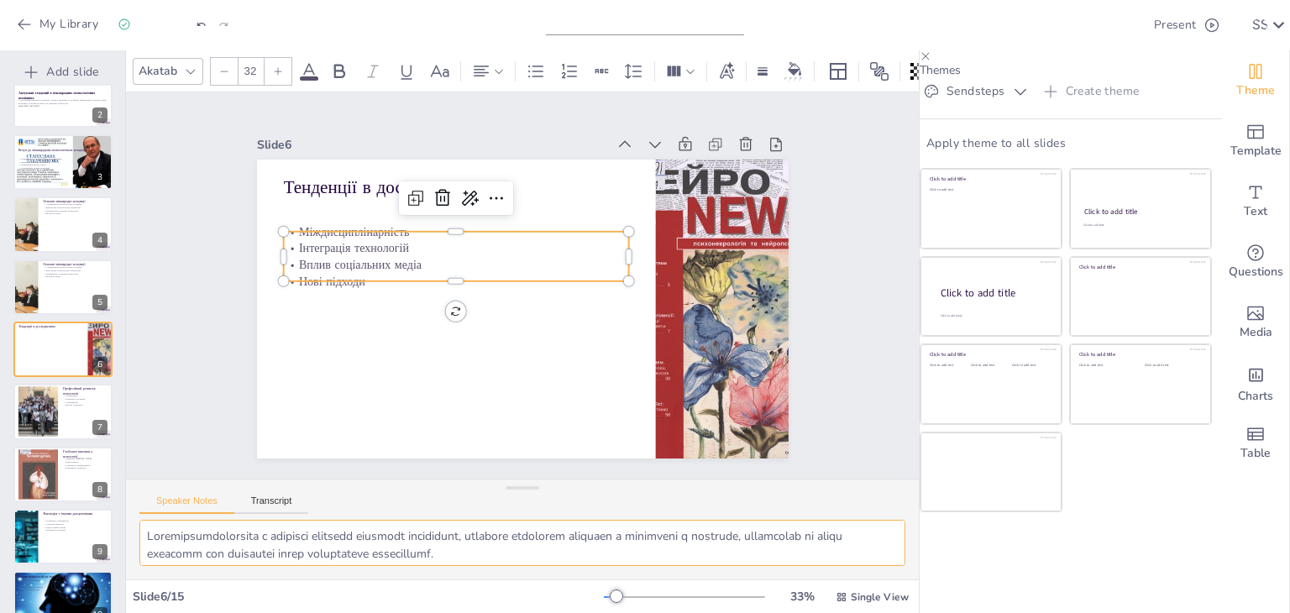
scroll to position [109, 0]
drag, startPoint x: 143, startPoint y: 534, endPoint x: 603, endPoint y: 585, distance: 463.0
click at [603, 585] on div "Akatab 32 Slide 1 Go to [DOMAIN_NAME] and login with code Free27579632 Slide 2 …" at bounding box center [522, 331] width 793 height 563
checkbox input "true"
click at [95, 396] on icon at bounding box center [98, 399] width 12 height 12
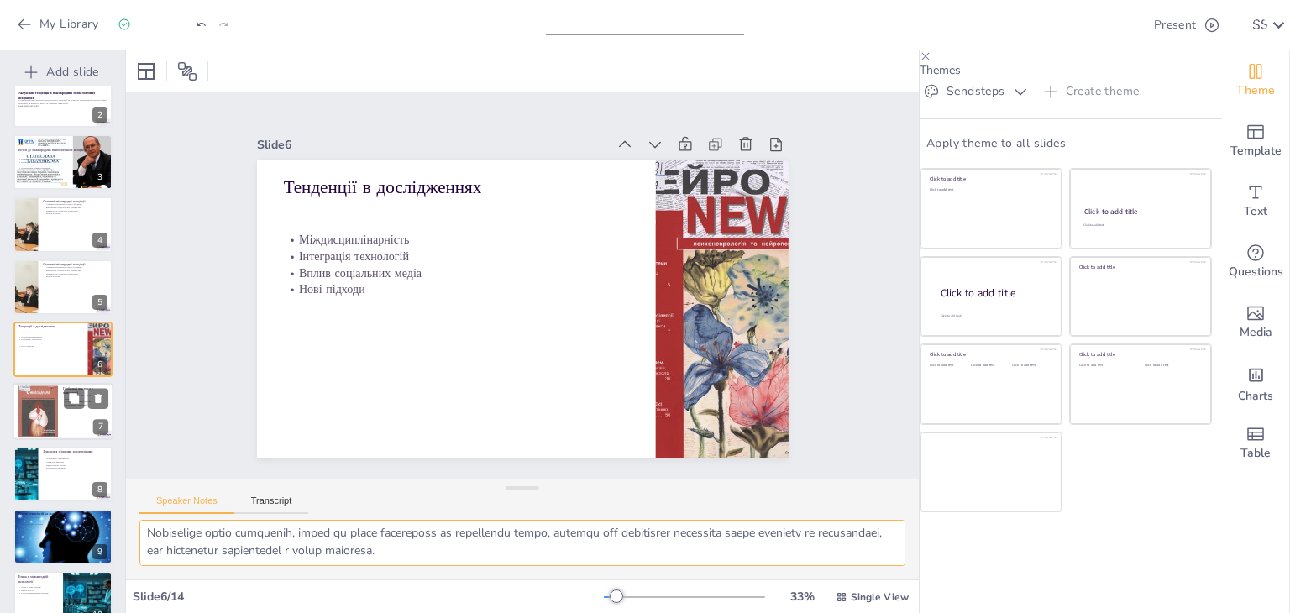
checkbox input "true"
click at [18, 415] on div at bounding box center [38, 412] width 40 height 58
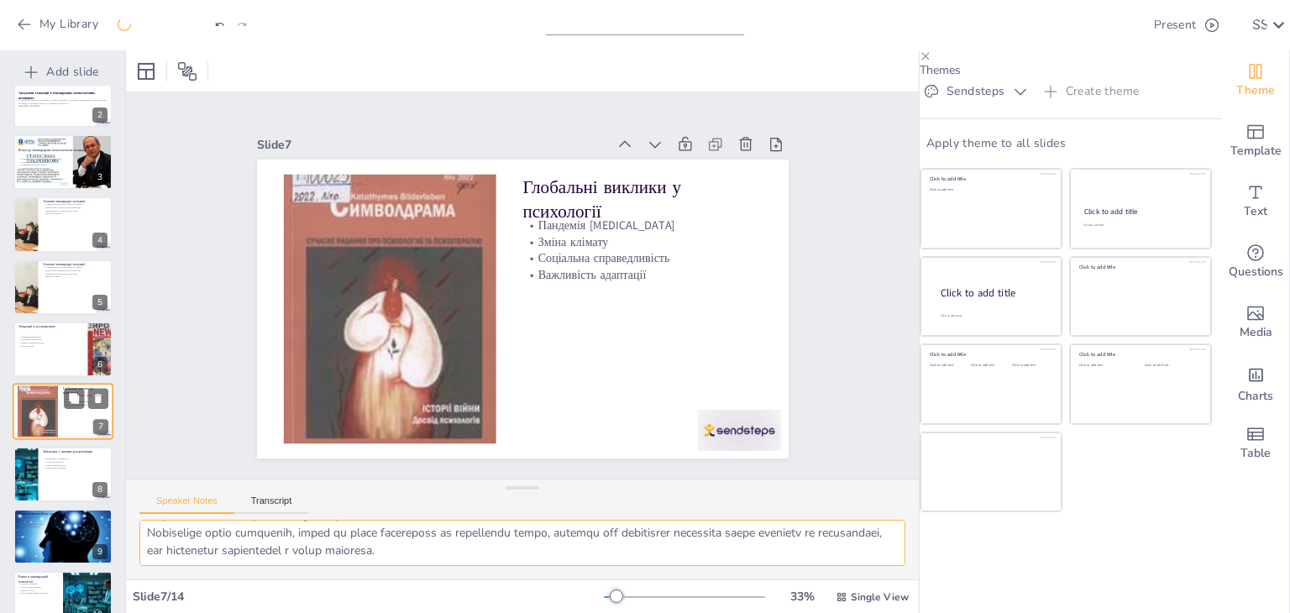
type textarea "Loremips DOLOR-04 sitametcons adipiscing elitseddoe tempor'i, utlabore etdolo m…"
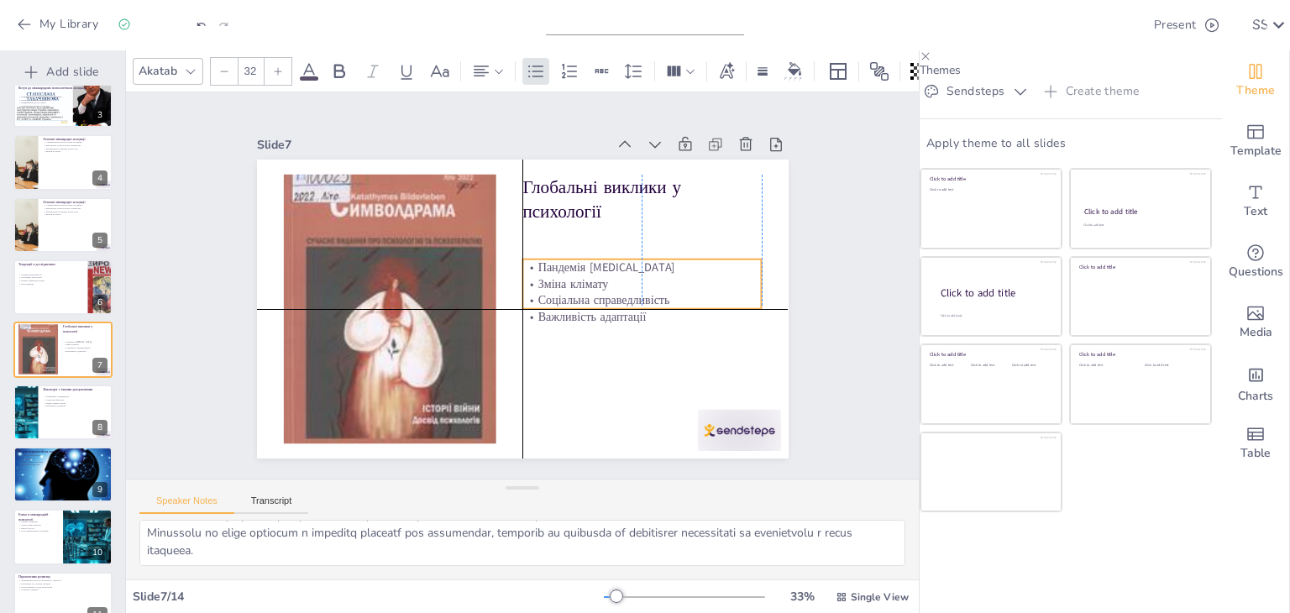
drag, startPoint x: 624, startPoint y: 246, endPoint x: 549, endPoint y: 283, distance: 83.4
click at [621, 292] on p "Соціальна справедливість" at bounding box center [631, 337] width 233 height 90
click at [205, 31] on div "My Library Saving......" at bounding box center [146, 23] width 293 height 30
click at [223, 17] on div at bounding box center [231, 24] width 40 height 18
click at [228, 19] on icon at bounding box center [223, 24] width 10 height 10
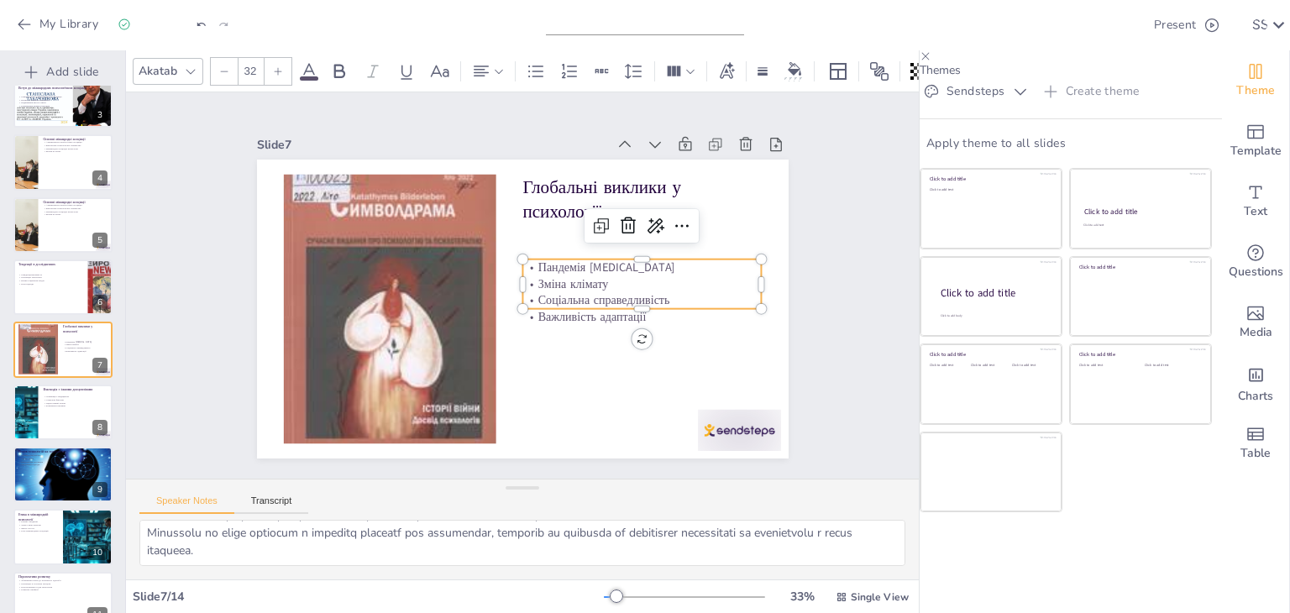
click at [207, 24] on icon at bounding box center [201, 24] width 10 height 10
checkbox input "true"
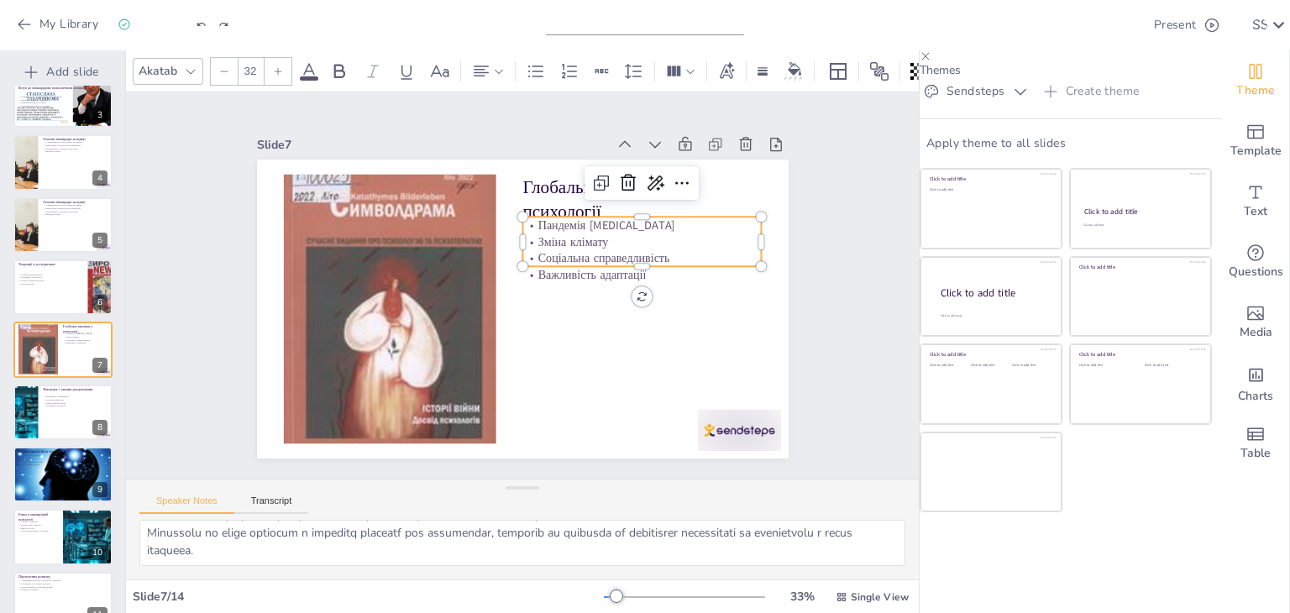
click at [207, 24] on icon at bounding box center [201, 24] width 10 height 10
type textarea "Loremipsumdolorsita c adipisci elitsedd eiusmodt incididunt, utlabore etdolorem…"
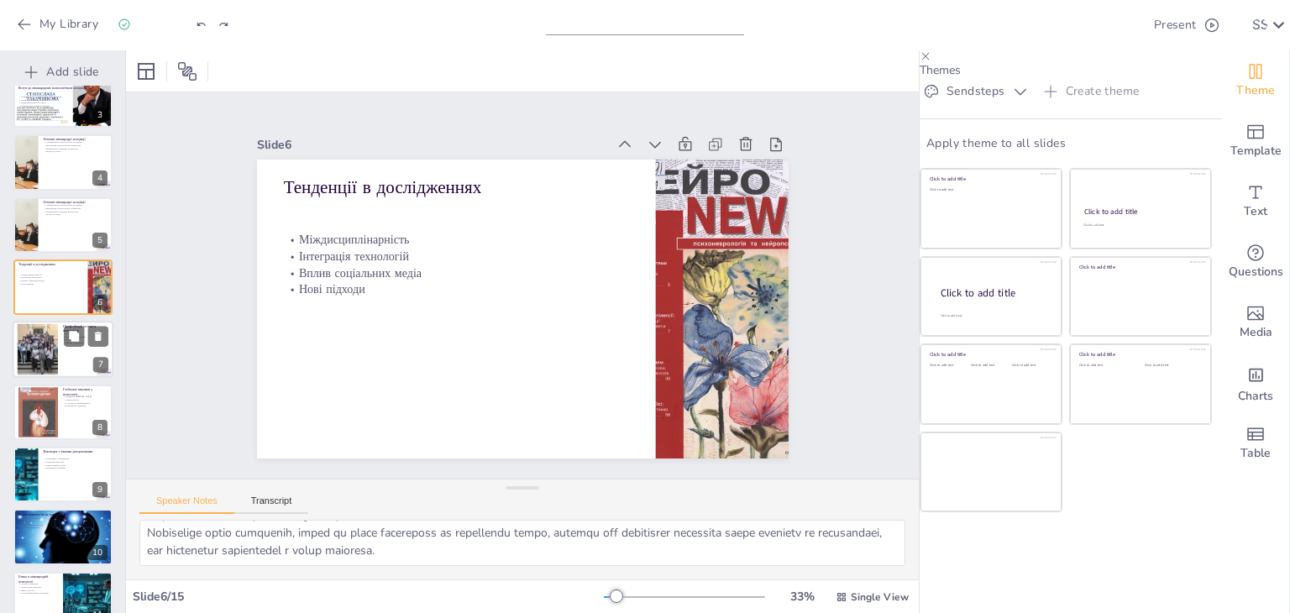
checkbox input "true"
click at [81, 353] on div at bounding box center [63, 350] width 101 height 57
type textarea "Loremipsumd, sitametconse adipiscingel seddoeiusmo, t incididun utlabor etd mag…"
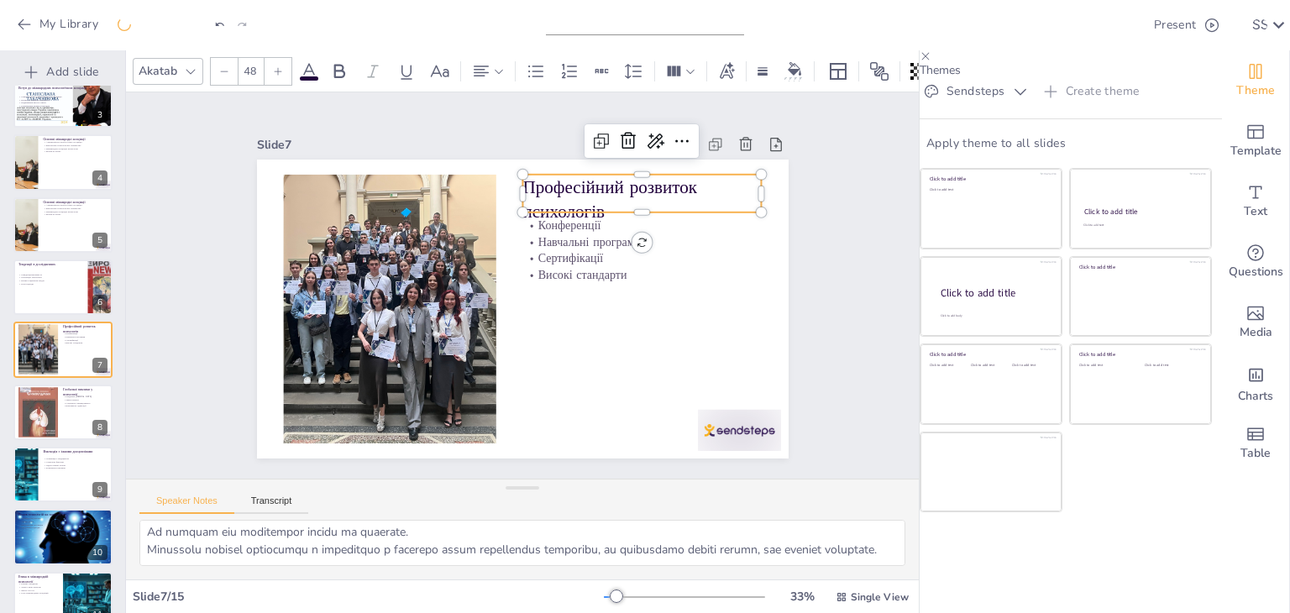
click at [606, 203] on p "Професійний розвиток психологів" at bounding box center [668, 301] width 211 height 196
click at [606, 292] on p "Професійний розвиток психологів" at bounding box center [595, 413] width 75 height 243
drag, startPoint x: 595, startPoint y: 199, endPoint x: 514, endPoint y: 178, distance: 83.3
click at [543, 178] on p "Професійний розвиток психологів" at bounding box center [664, 235] width 243 height 121
copy p "Професійний розвиток психологів"
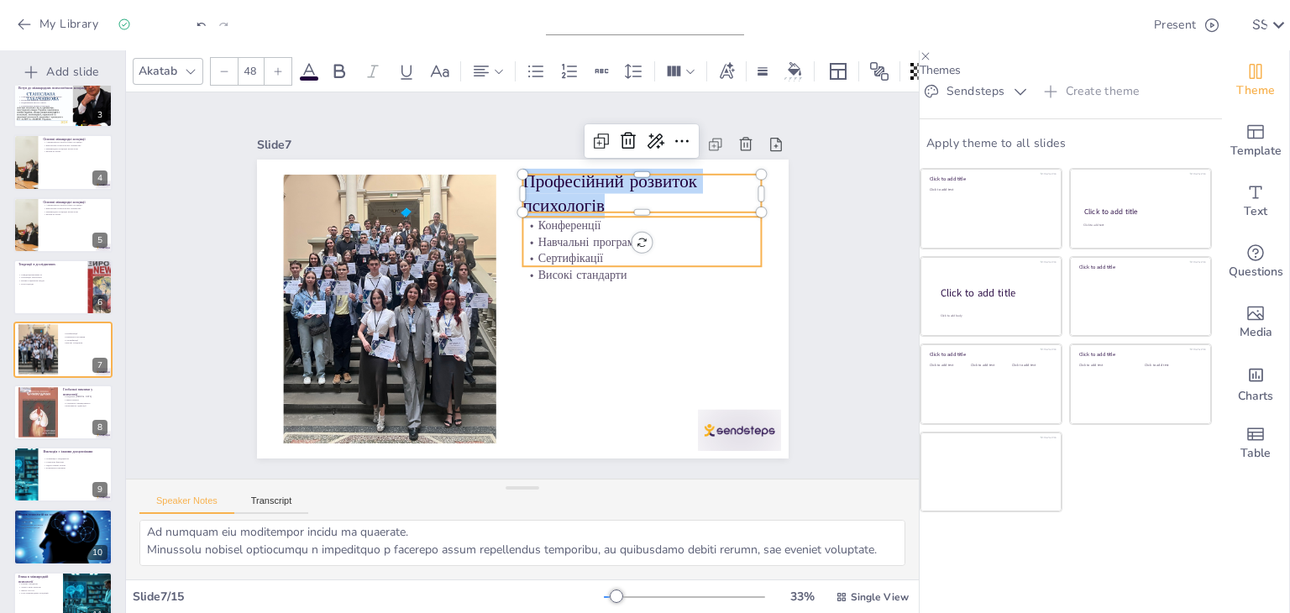
checkbox input "true"
type input "32"
click at [534, 238] on p "Навчальні програми" at bounding box center [649, 266] width 238 height 65
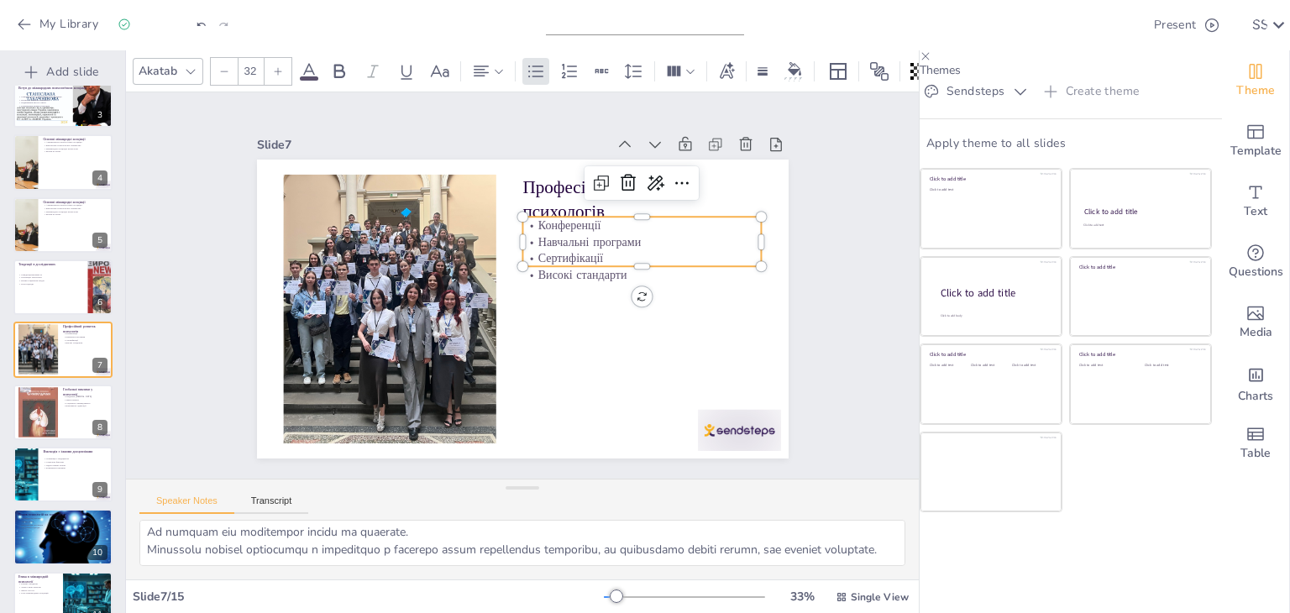
click at [553, 259] on p "Навчальні програми" at bounding box center [620, 366] width 134 height 215
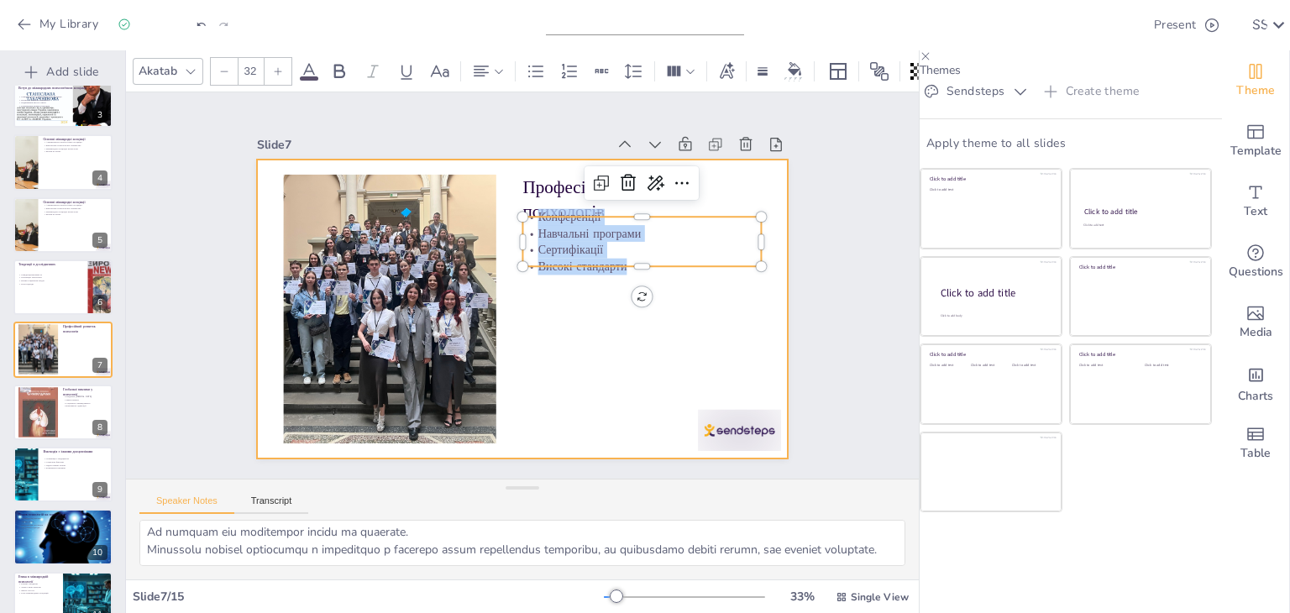
drag, startPoint x: 524, startPoint y: 217, endPoint x: 621, endPoint y: 278, distance: 113.9
click at [621, 278] on div "Професійний розвиток психологів Конференції Навчальні програми Сертифікації Вис…" at bounding box center [512, 307] width 607 height 490
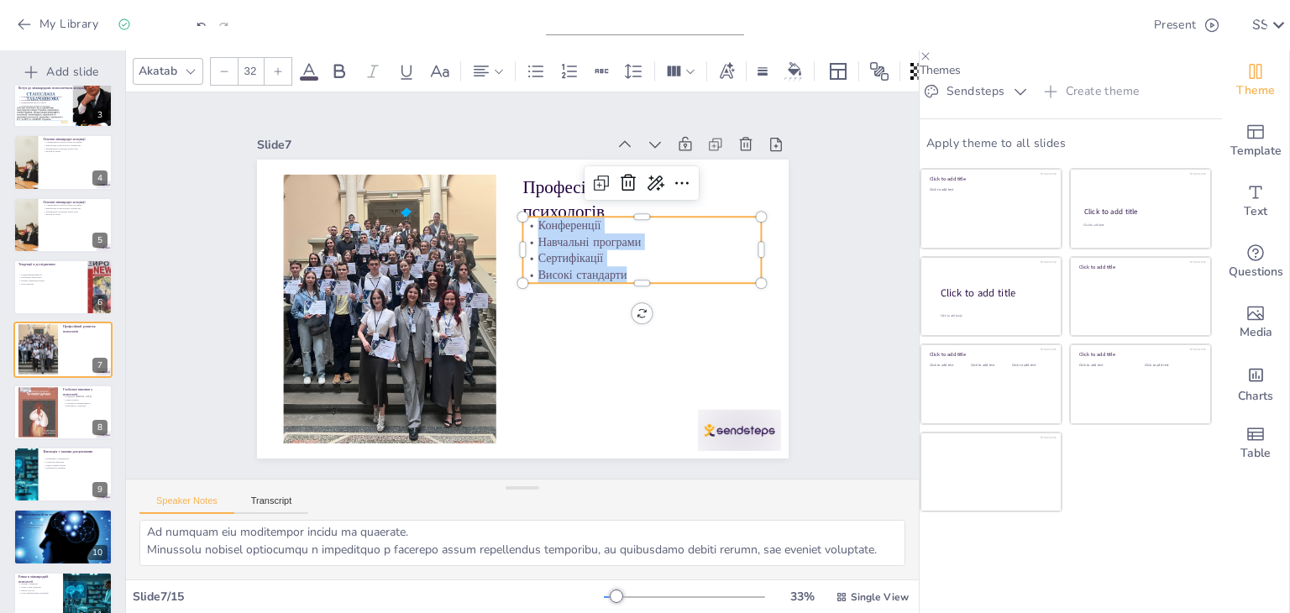
drag, startPoint x: 557, startPoint y: 205, endPoint x: 543, endPoint y: 238, distance: 35.4
copy div "Конференції Навчальні програми Сертифікації Високі стандарти"
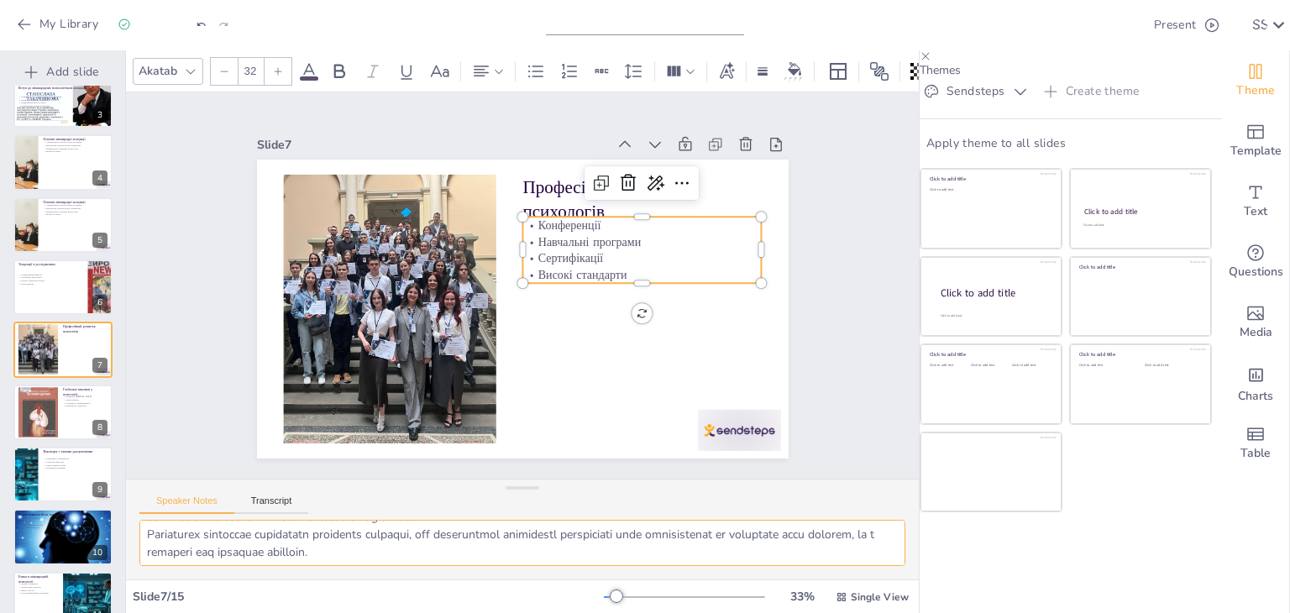
scroll to position [109, 0]
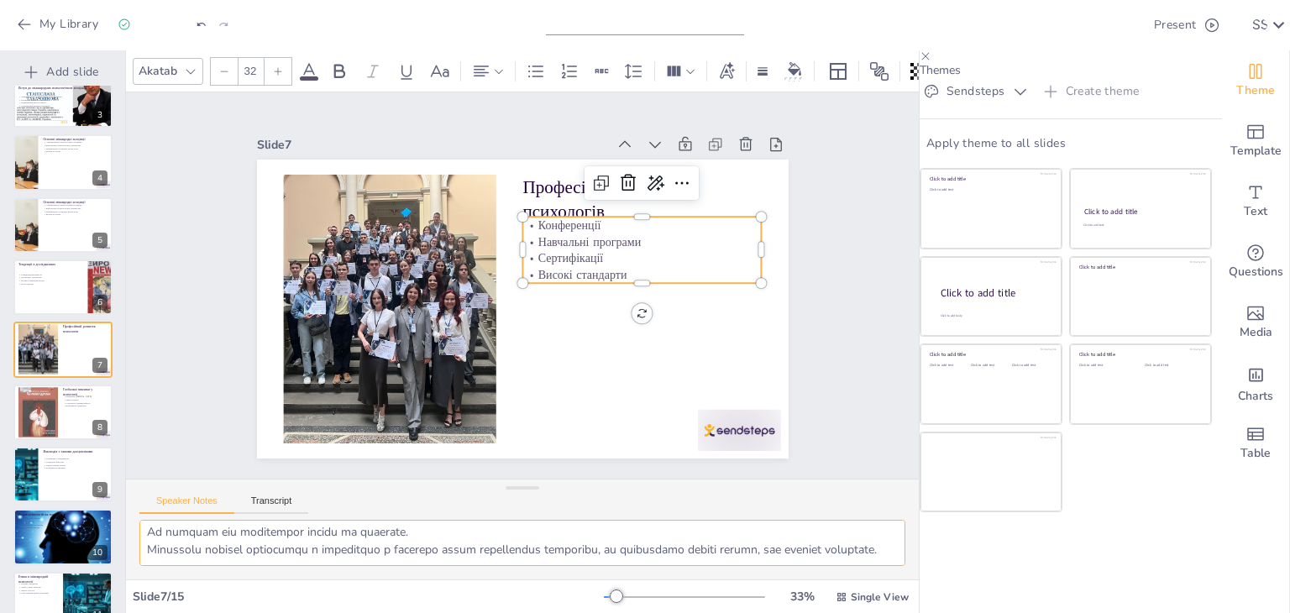
drag, startPoint x: 149, startPoint y: 535, endPoint x: 581, endPoint y: 563, distance: 433.3
click at [581, 563] on textarea at bounding box center [522, 543] width 766 height 46
checkbox input "true"
click at [45, 397] on div at bounding box center [38, 412] width 40 height 58
type textarea "Loremips DOLOR-04 sitametcons adipiscing elitseddoe tempor'i, utlabore etdolo m…"
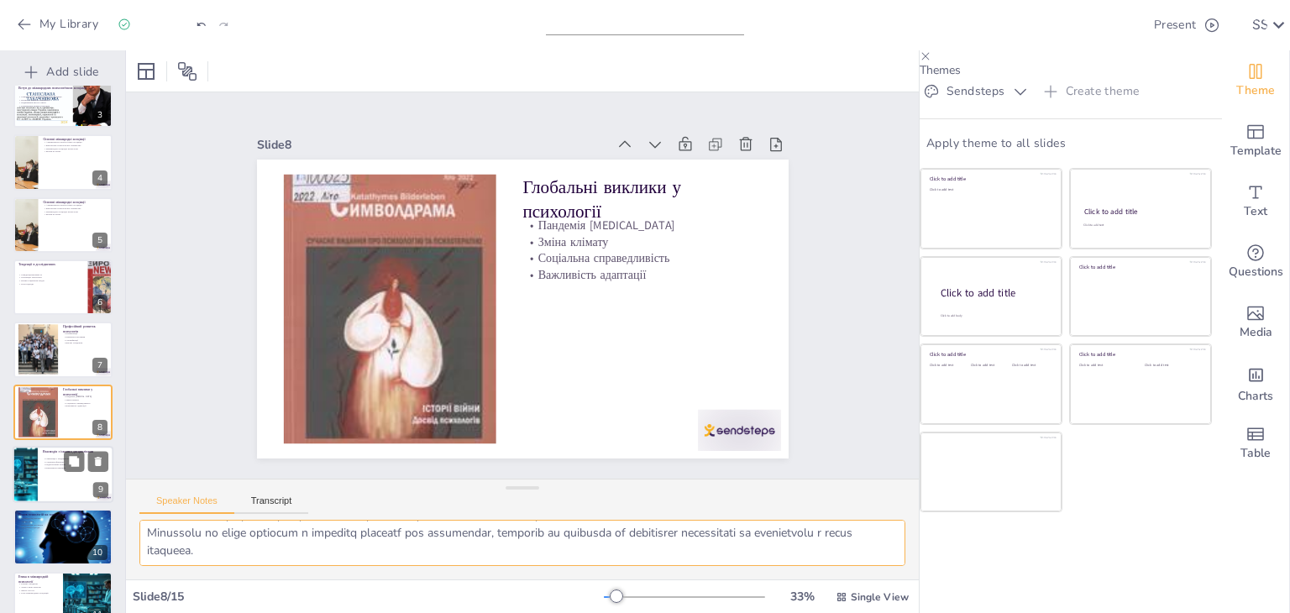
scroll to position [215, 0]
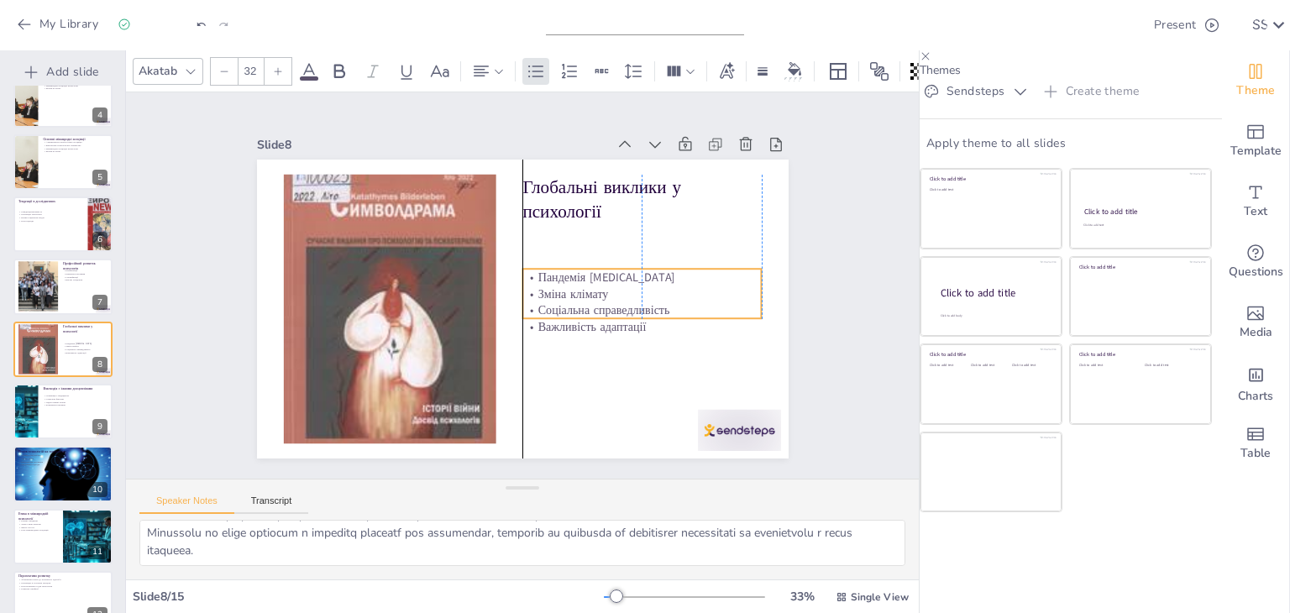
drag, startPoint x: 551, startPoint y: 263, endPoint x: 553, endPoint y: 315, distance: 52.1
click at [553, 315] on p "Важливість адаптації" at bounding box center [606, 381] width 216 height 134
checkbox input "true"
click at [45, 384] on div at bounding box center [63, 411] width 101 height 57
type textarea "Loremipsu d sitametco a elitsedd eiu temporinci, utlabore etdo magnaali enimadm…"
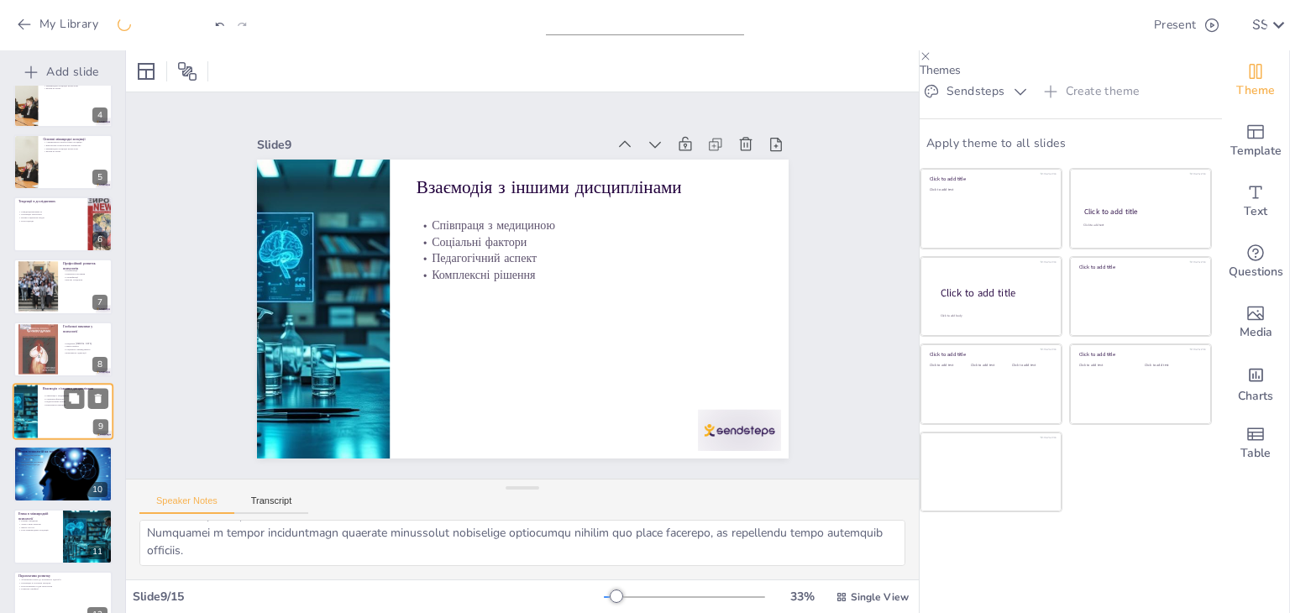
scroll to position [277, 0]
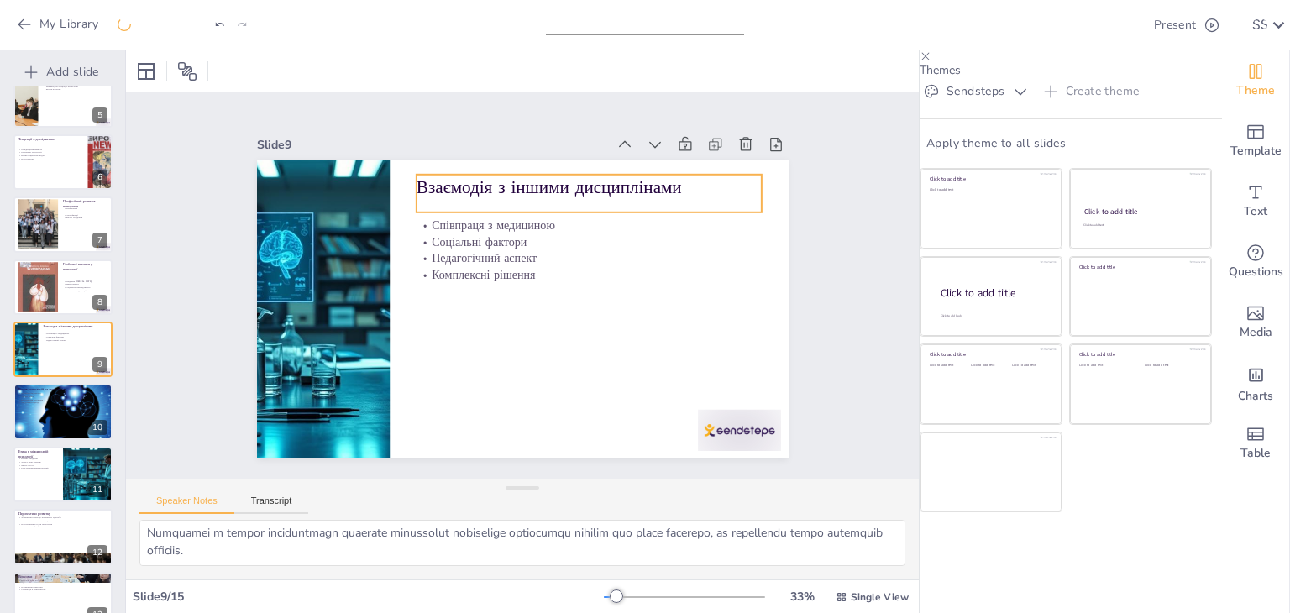
click at [457, 187] on p "Взаємодія з іншими дисциплінами" at bounding box center [608, 203] width 343 height 96
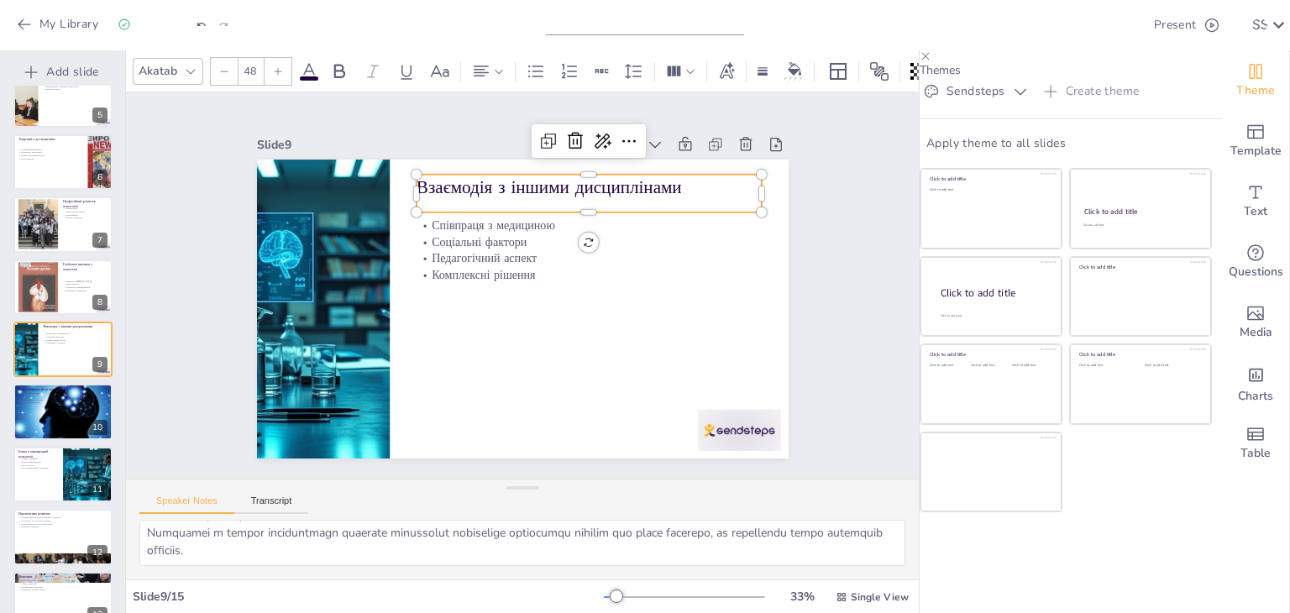
click at [571, 241] on p "Взаємодія з іншими дисциплінами" at bounding box center [415, 338] width 312 height 194
click at [668, 179] on p "Взаємодія з іншими дисциплінами" at bounding box center [632, 330] width 96 height 343
drag, startPoint x: 668, startPoint y: 182, endPoint x: 409, endPoint y: 184, distance: 259.5
click at [446, 184] on p "Взаємодія з іншими дисциплінами" at bounding box center [614, 219] width 336 height 130
copy p "Взаємодія з іншими дисциплінами"
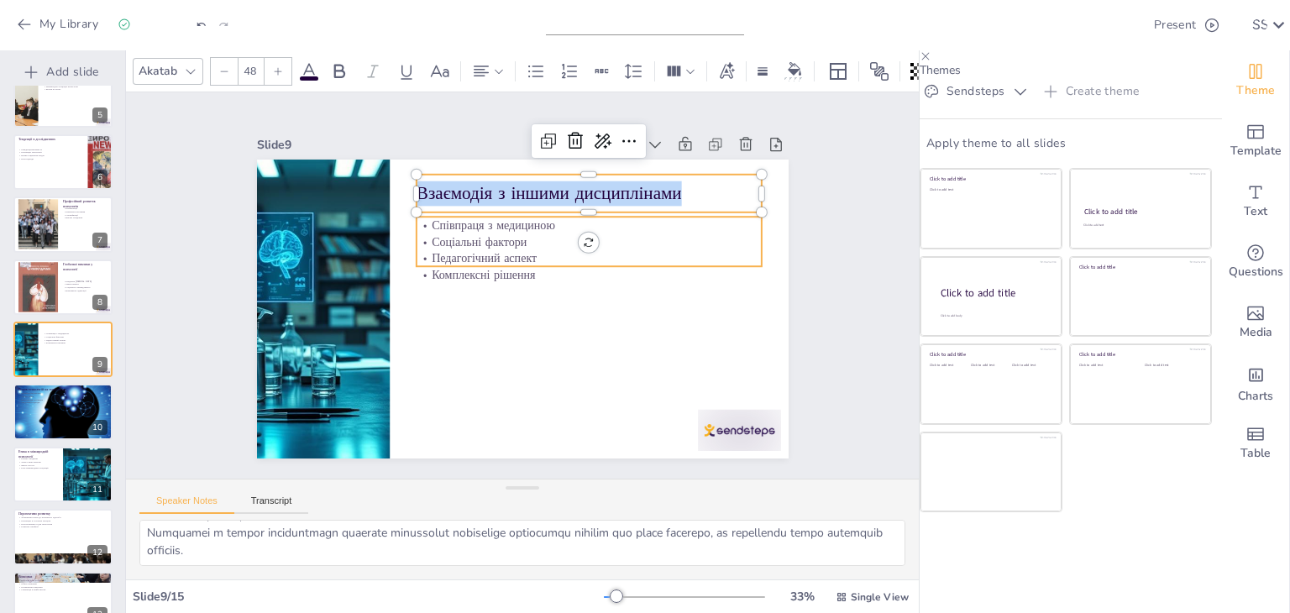
checkbox input "true"
type input "32"
click at [490, 246] on p "Педагогічний аспект" at bounding box center [594, 287] width 322 height 155
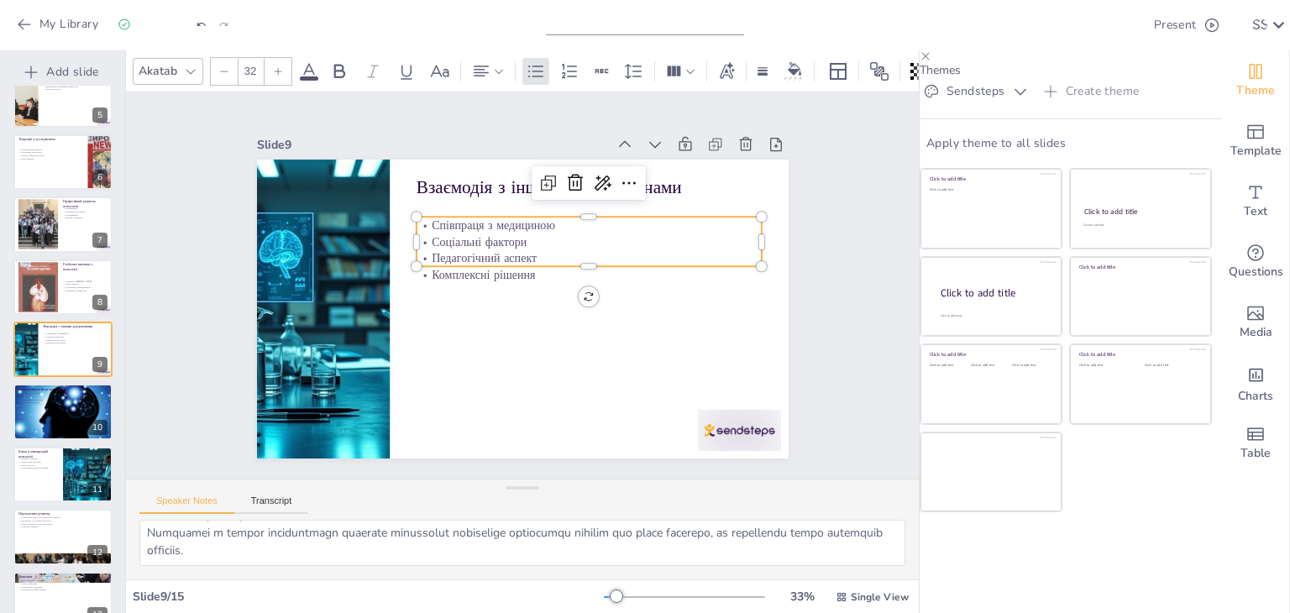
click at [490, 247] on p "Педагогічний аспект" at bounding box center [593, 280] width 333 height 123
drag, startPoint x: 416, startPoint y: 212, endPoint x: 527, endPoint y: 268, distance: 124.7
click at [527, 268] on div "Співпраця з медициною Соціальні фактори Педагогічний аспект Комплексні рішення" at bounding box center [597, 256] width 352 height 137
copy div "Співпраця з медициною Соціальні фактори Педагогічний аспект Комплексні рішення"
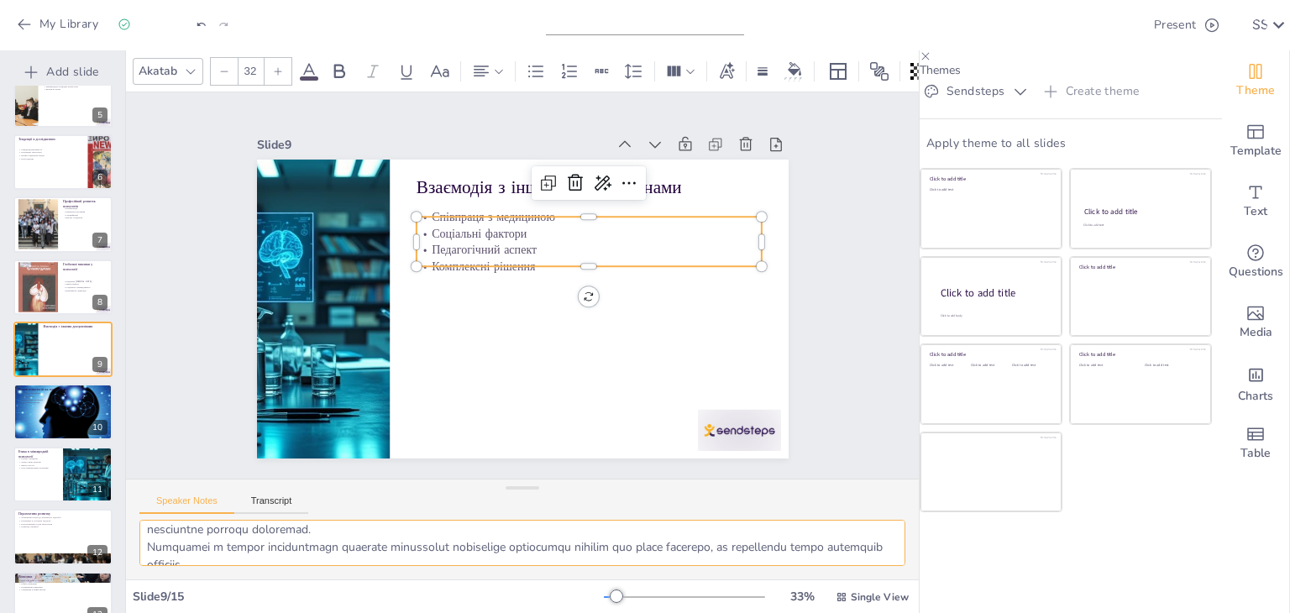
scroll to position [109, 0]
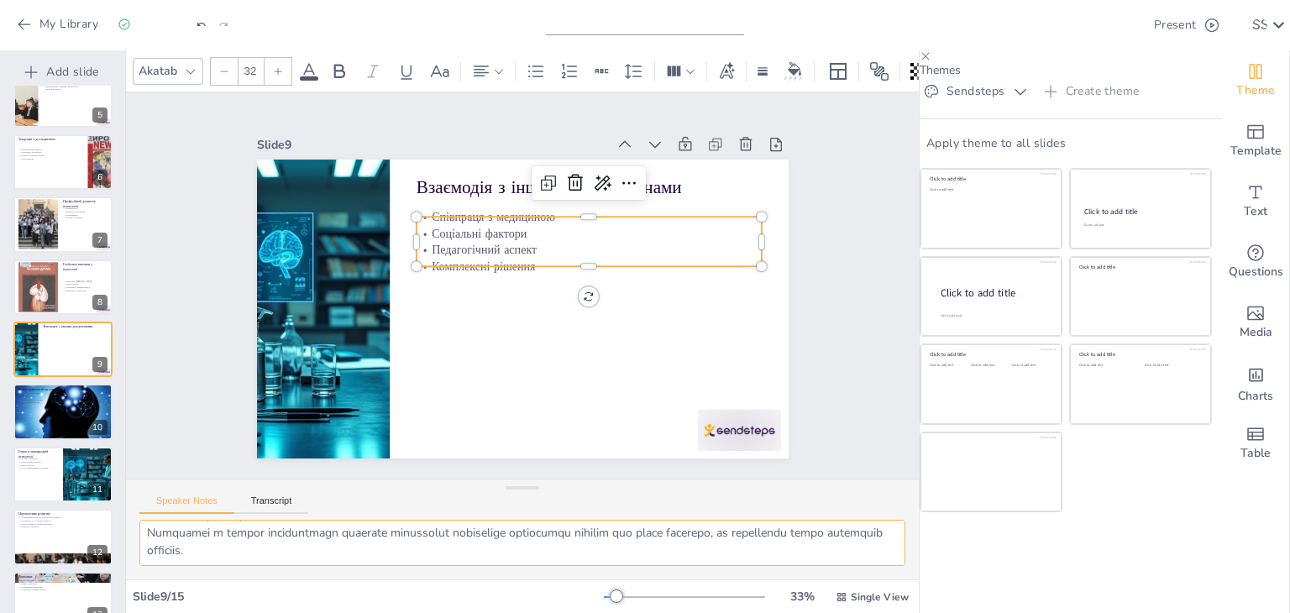
drag, startPoint x: 144, startPoint y: 523, endPoint x: 444, endPoint y: 589, distance: 307.7
click at [444, 589] on div "Akatab 32 Slide 1 Go to [DOMAIN_NAME] and login with code Free27579632 Slide 2 …" at bounding box center [522, 331] width 793 height 563
checkbox input "true"
click at [39, 427] on div at bounding box center [63, 413] width 101 height 76
type textarea "Loremi-dolorsitamet consec adi elits doeiusmodte, incididu utla etdolorema aliq…"
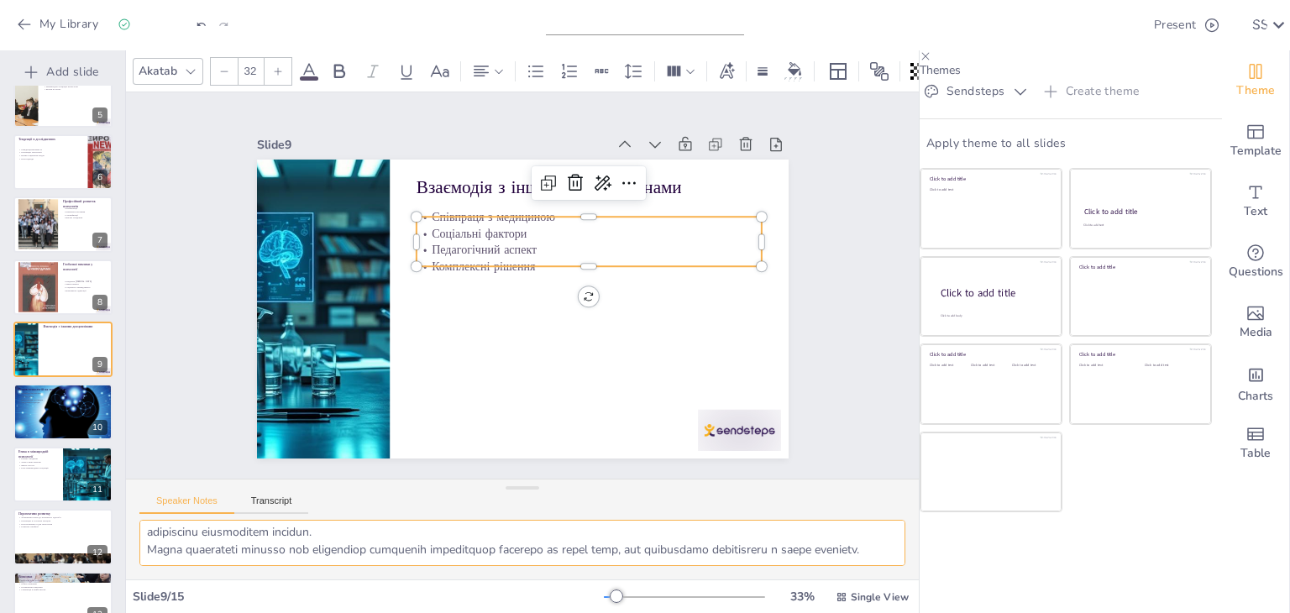
scroll to position [339, 0]
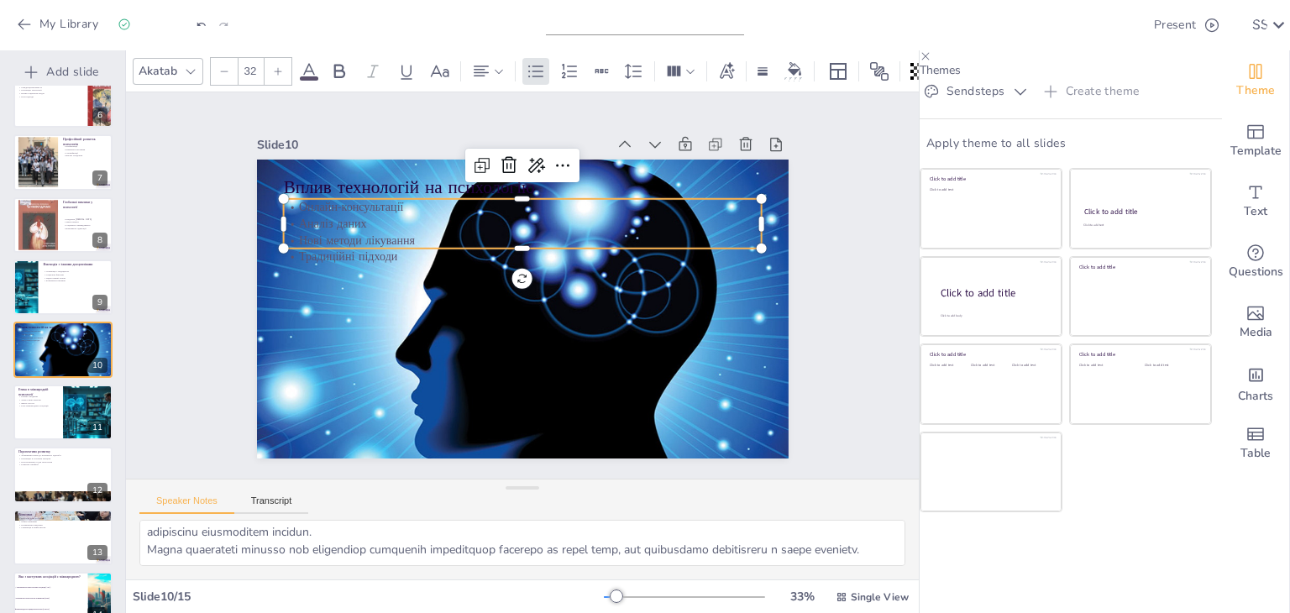
drag, startPoint x: 383, startPoint y: 233, endPoint x: 386, endPoint y: 250, distance: 18.0
click at [386, 270] on p "Нові методи лікування" at bounding box center [540, 244] width 443 height 210
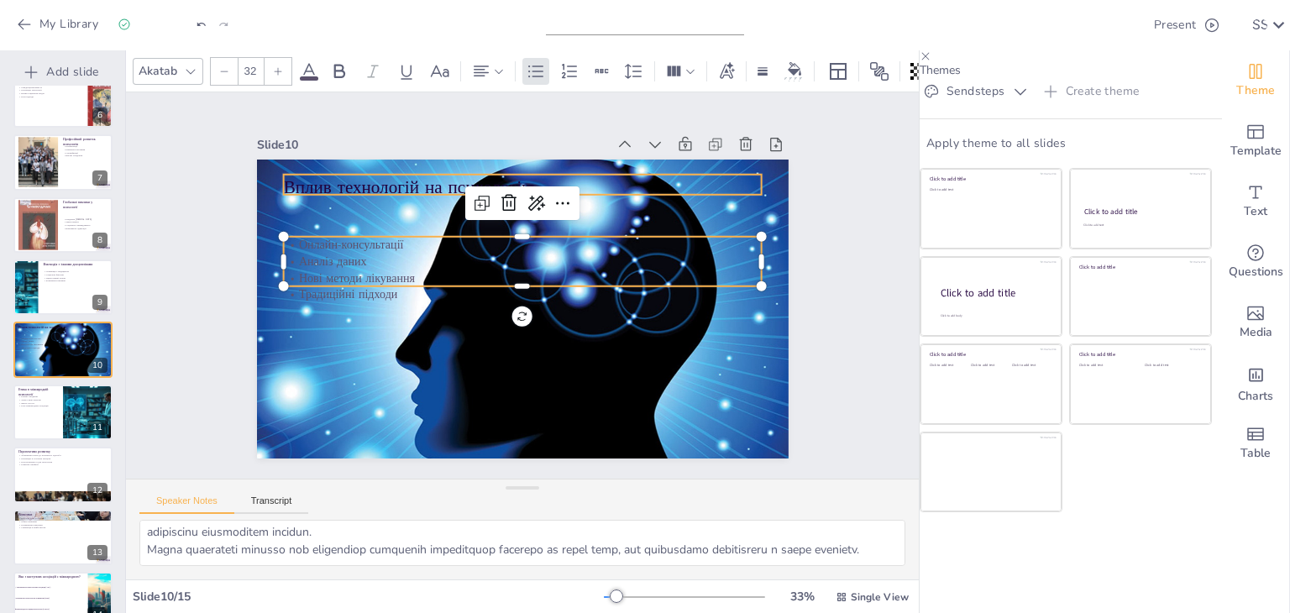
checkbox input "true"
type input "48"
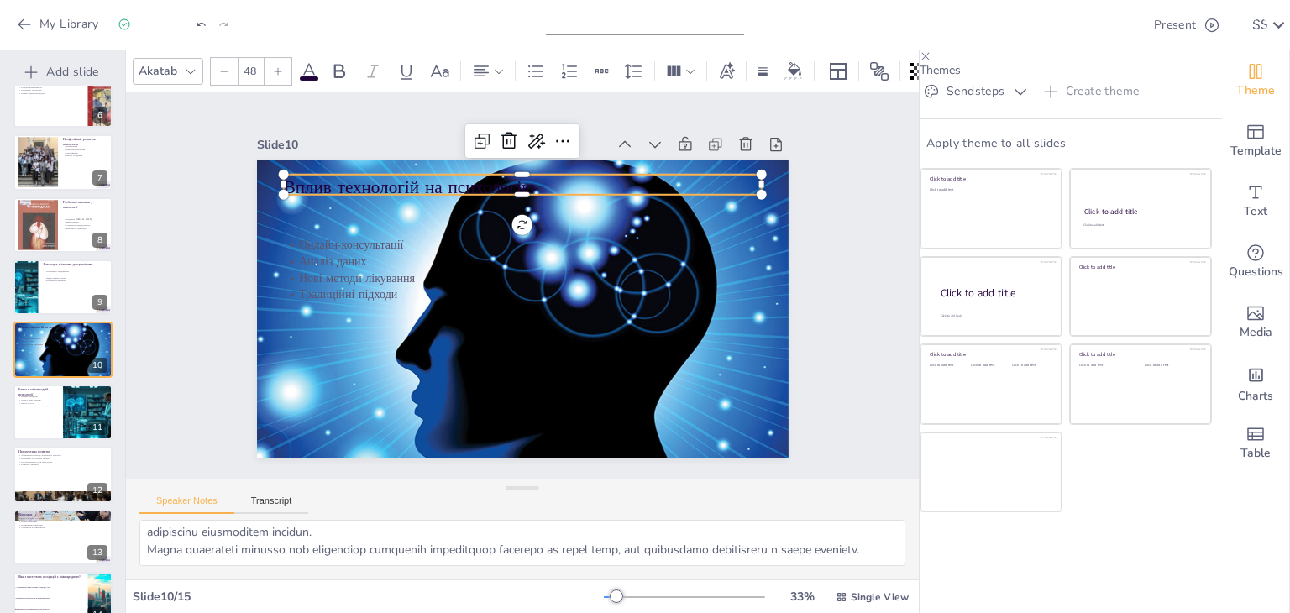
click at [583, 175] on p "Вплив технологій на психологію" at bounding box center [620, 275] width 75 height 479
click at [374, 175] on p "Вплив технологій на психологію" at bounding box center [542, 189] width 473 height 123
drag, startPoint x: 514, startPoint y: 178, endPoint x: 274, endPoint y: 177, distance: 240.2
click at [381, 177] on p "Вплив технологій на психологію" at bounding box center [581, 203] width 401 height 301
copy p "Вплив технологій на психологію"
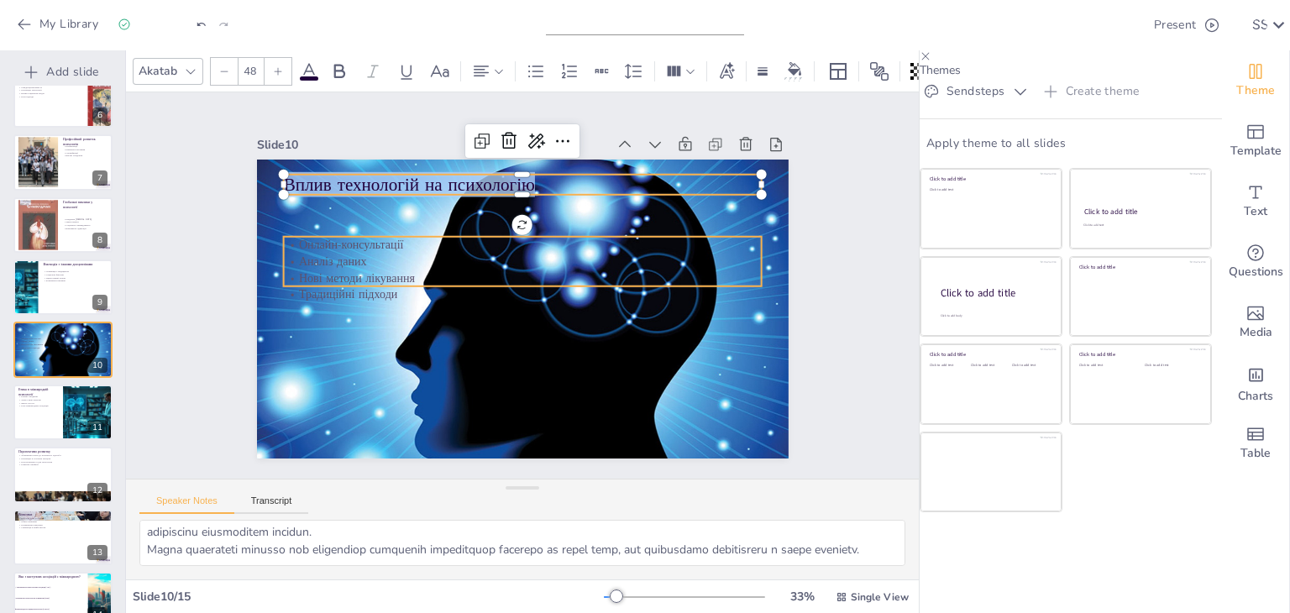
checkbox input "true"
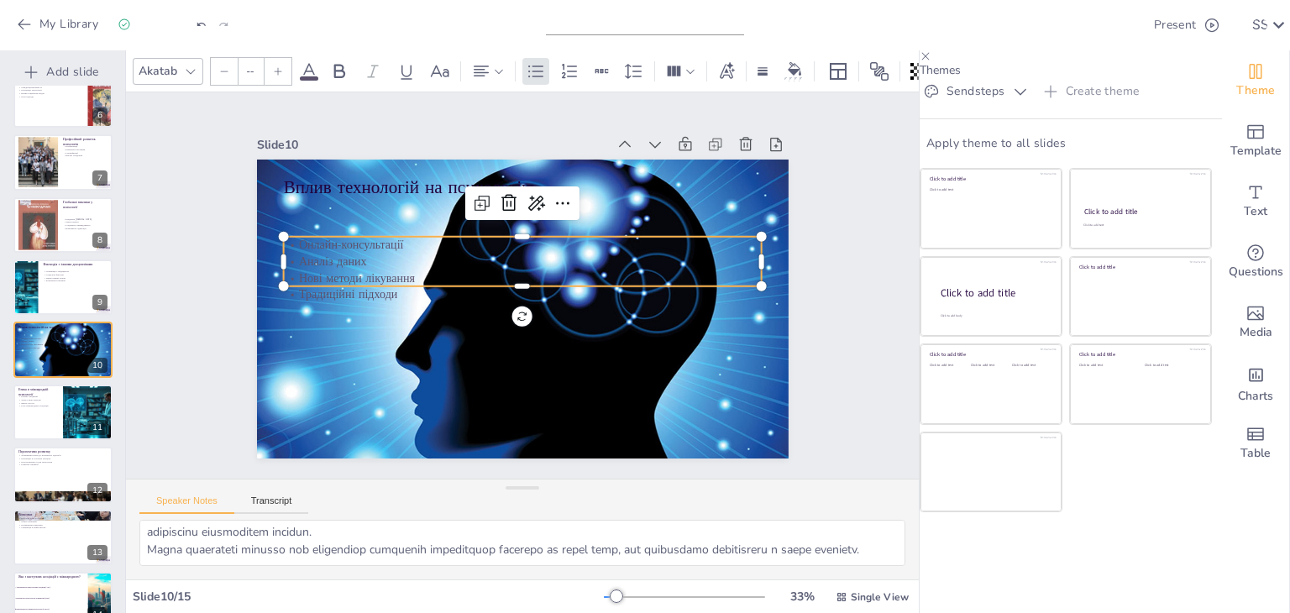
type input "32"
click at [343, 263] on p "Нові методи лікування" at bounding box center [524, 279] width 443 height 210
click at [305, 236] on p "Онлайн-консультації" at bounding box center [535, 247] width 460 height 164
click at [366, 236] on p "Онлайн-консультації" at bounding box center [549, 255] width 367 height 333
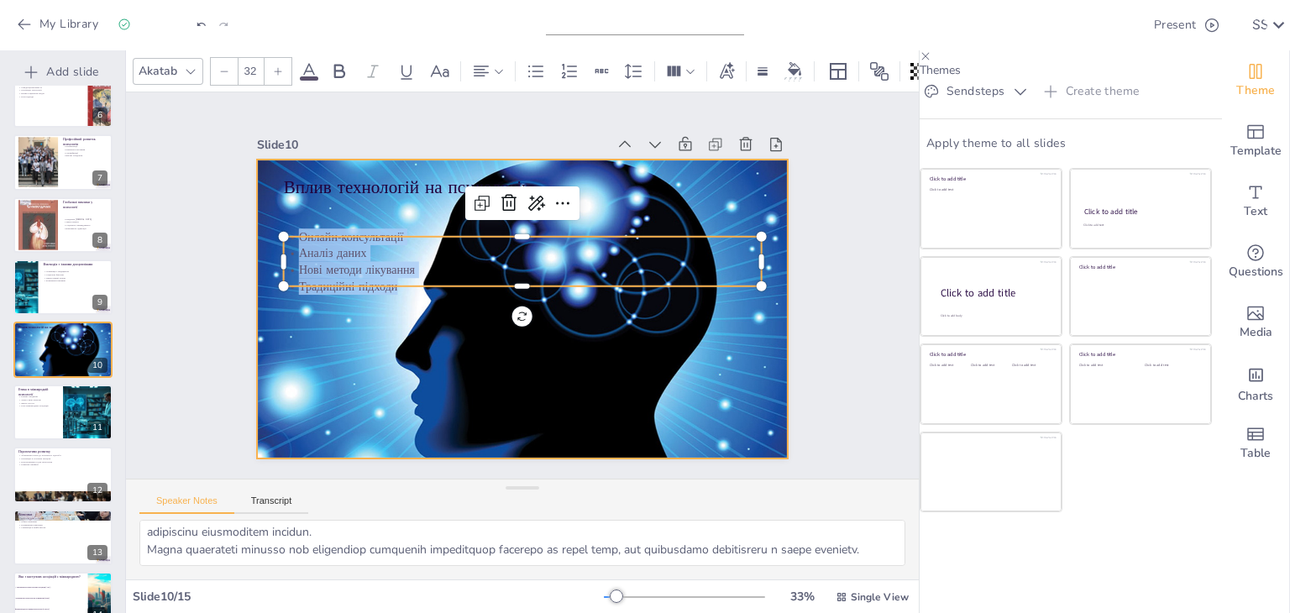
drag, startPoint x: 285, startPoint y: 235, endPoint x: 369, endPoint y: 275, distance: 92.8
click at [385, 292] on div "Вплив технологій на психологію Онлайн-консультації Аналіз даних Нові методи лік…" at bounding box center [511, 306] width 610 height 525
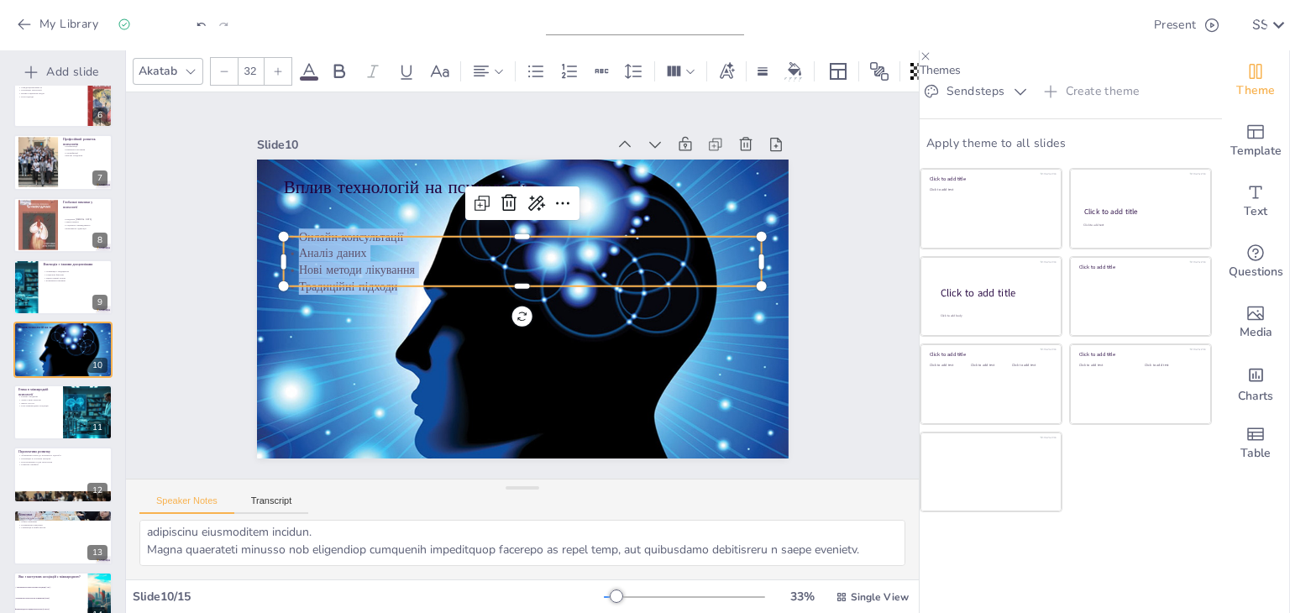
copy div "Онлайн-консультації Аналіз даних Нові методи лікування Традиційні підходи"
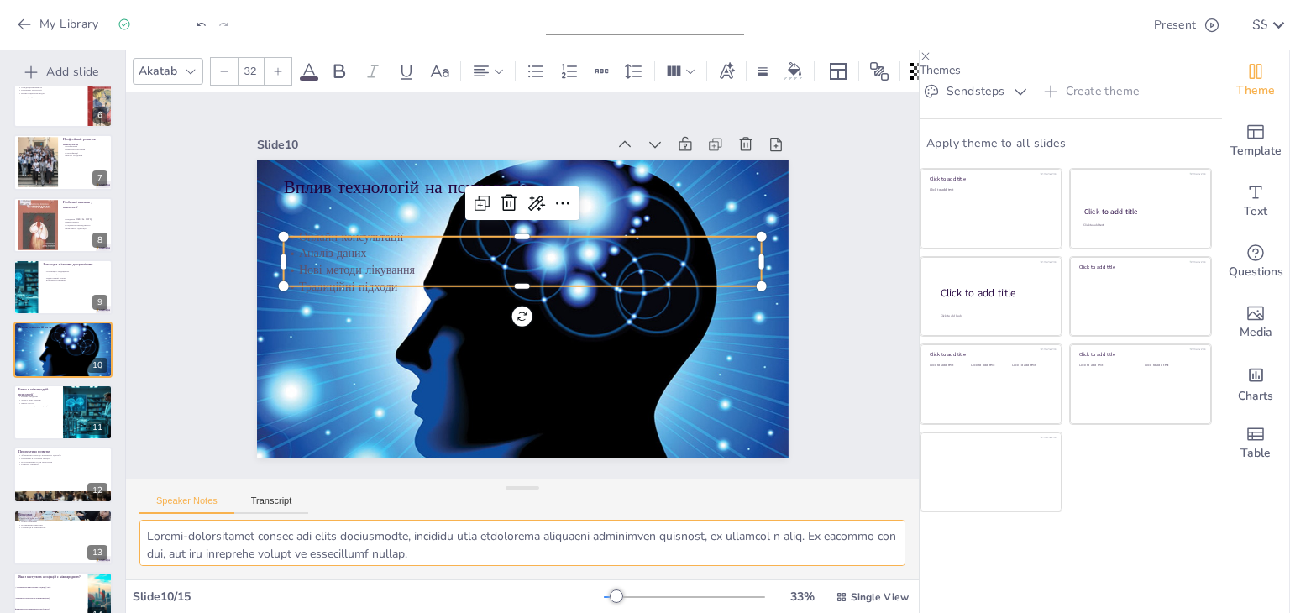
scroll to position [109, 0]
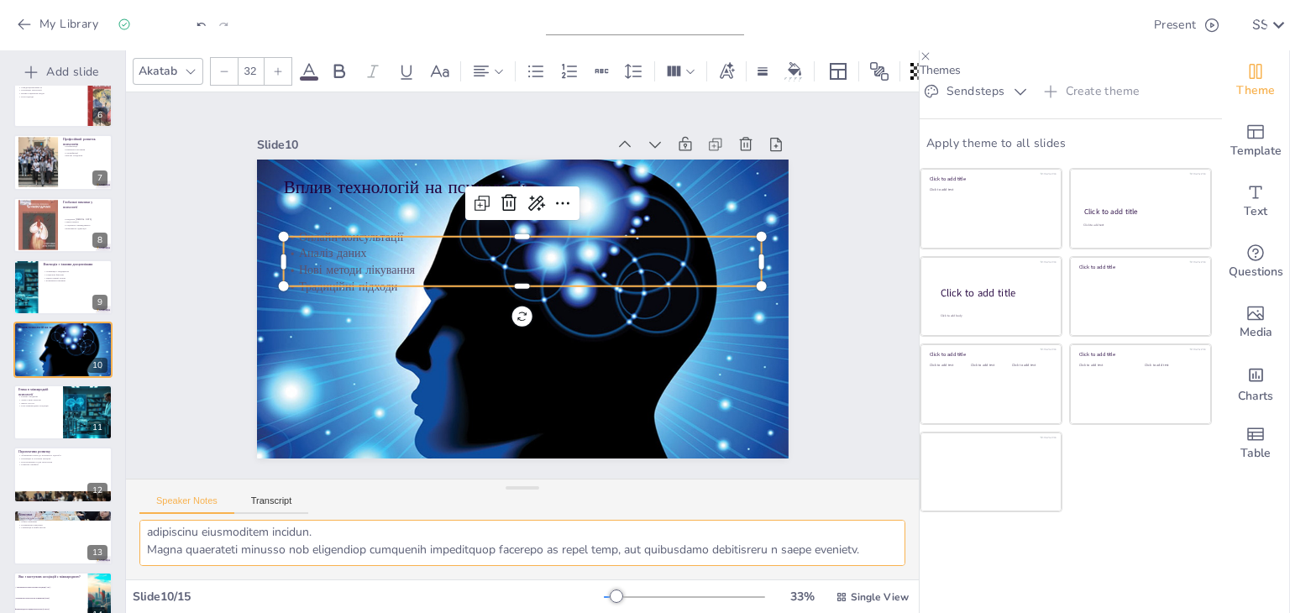
drag, startPoint x: 141, startPoint y: 526, endPoint x: 315, endPoint y: 592, distance: 185.7
click at [319, 595] on div "Akatab 32 Slide 1 Go to [DOMAIN_NAME] and login with code Free27579632 Slide 2 …" at bounding box center [522, 331] width 793 height 563
checkbox input "true"
click at [68, 415] on div at bounding box center [88, 412] width 91 height 57
type textarea "Loremi dolorsita c adipisci elitseddo eiu temporinci, utlabore etdo magnaaliqu,…"
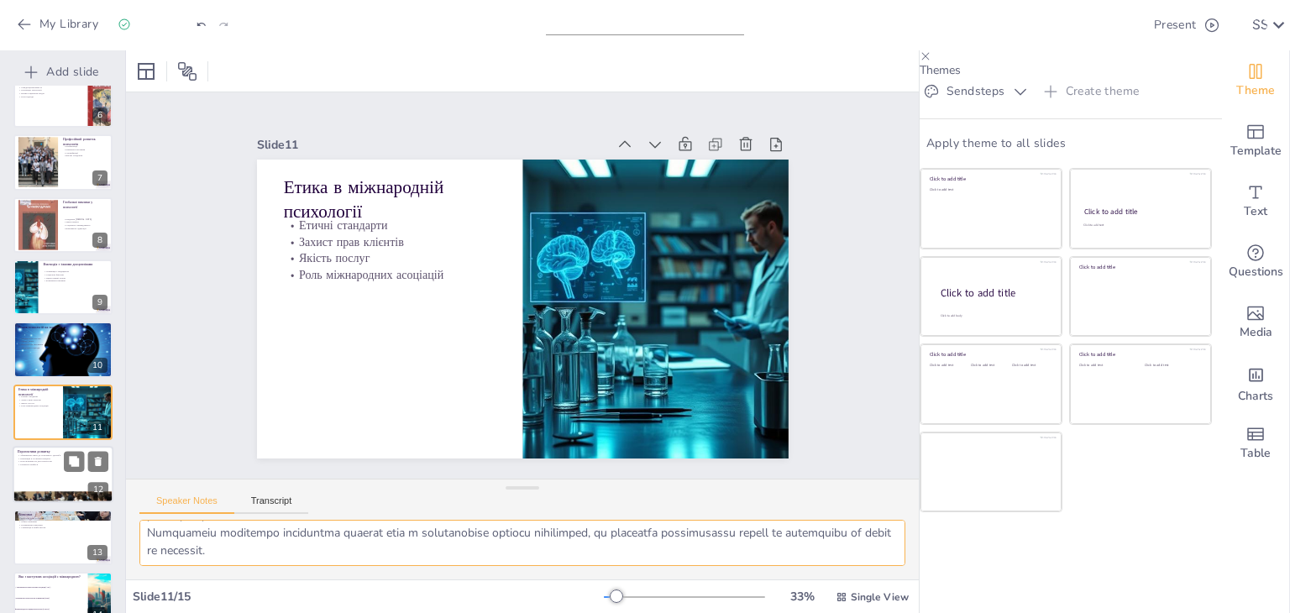
scroll to position [402, 0]
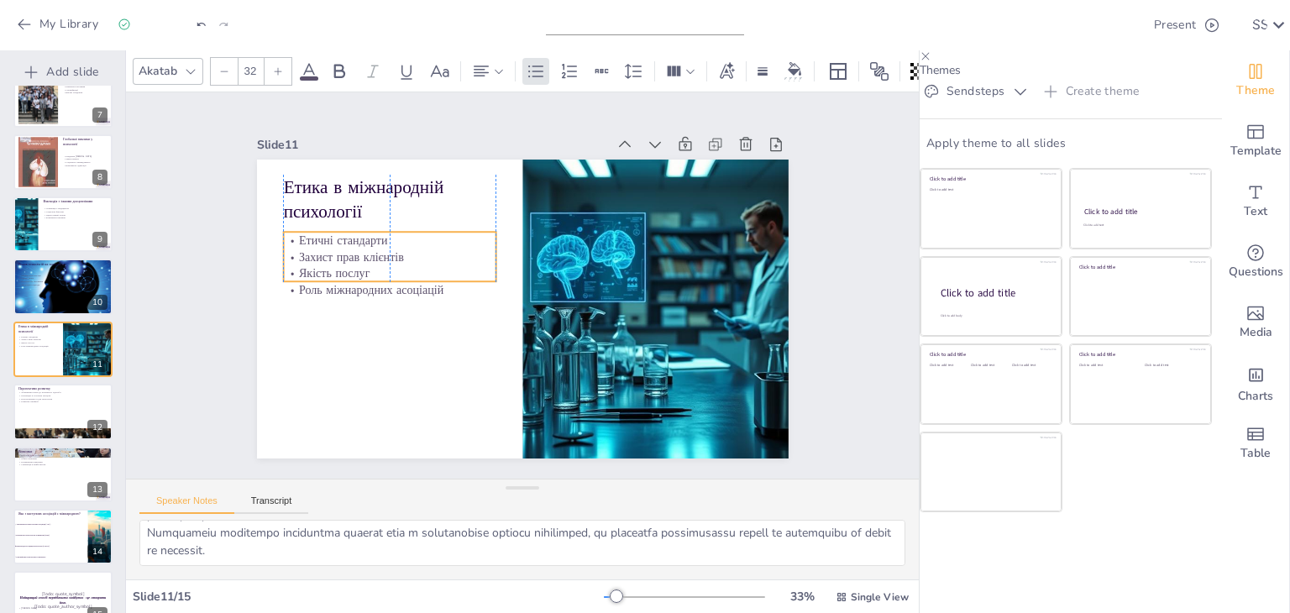
drag, startPoint x: 324, startPoint y: 233, endPoint x: 332, endPoint y: 291, distance: 58.4
click at [421, 252] on p "Захист прав клієнтів" at bounding box center [481, 156] width 121 height 192
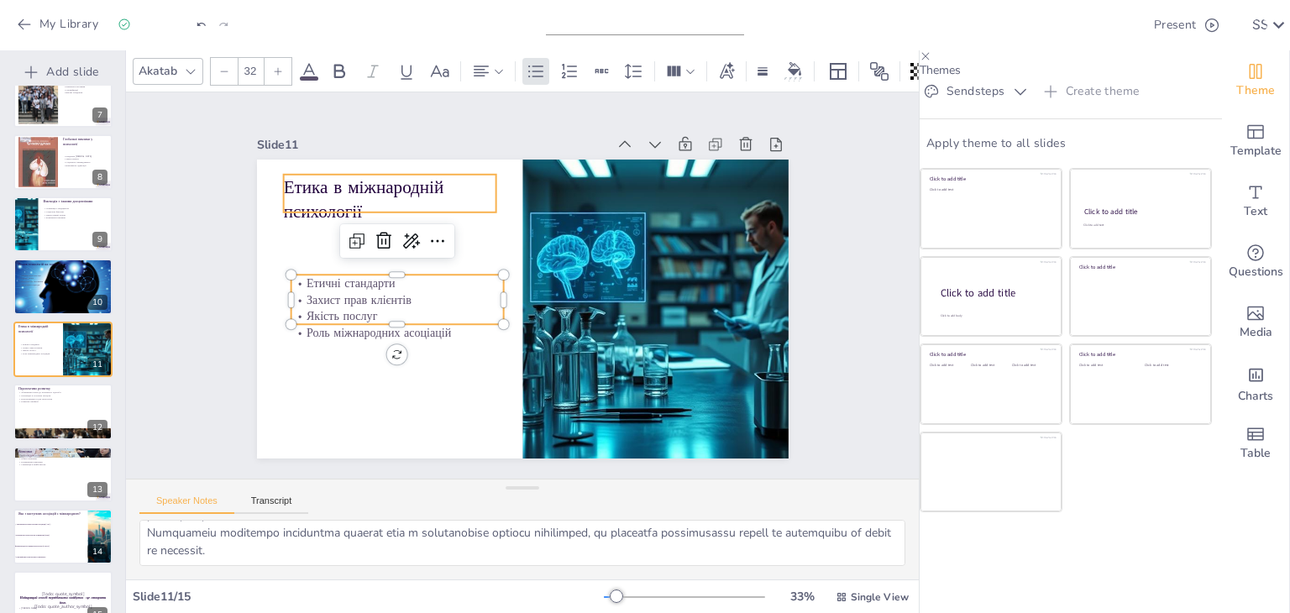
checkbox input "true"
type input "48"
click at [365, 191] on p "Етика в міжнародній психології" at bounding box center [466, 137] width 202 height 165
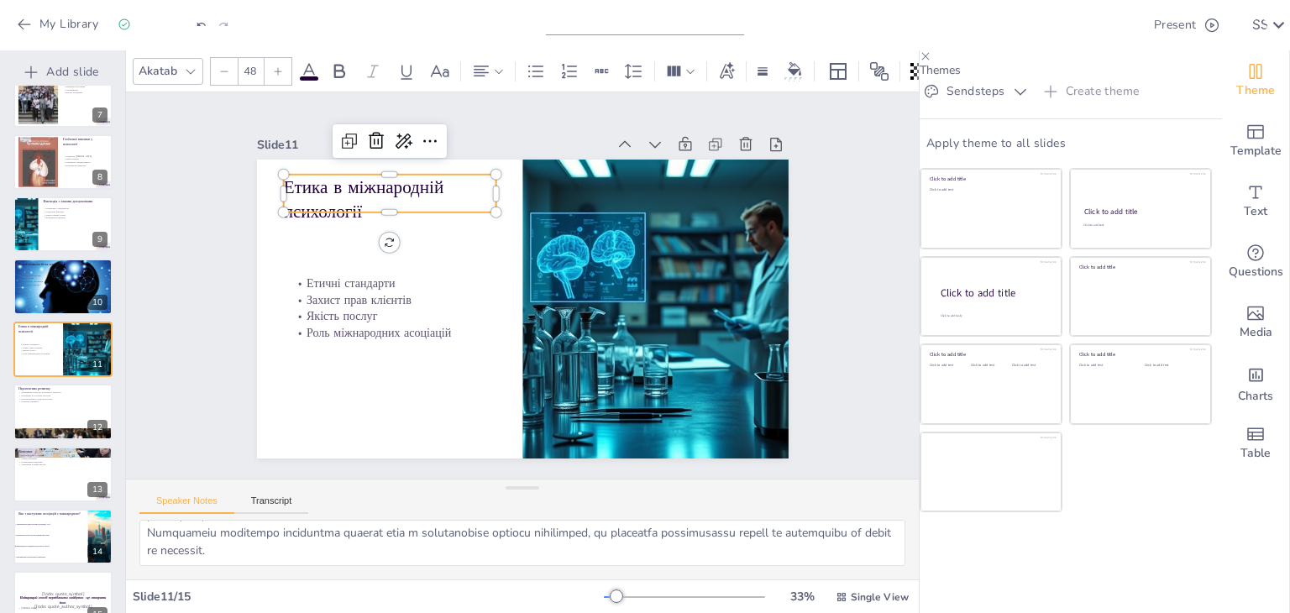
click at [346, 191] on p "Етика в міжнародній психології" at bounding box center [450, 144] width 209 height 149
drag, startPoint x: 368, startPoint y: 196, endPoint x: 273, endPoint y: 173, distance: 97.8
click at [273, 173] on div "Етичні стандарти Захист прав клієнтів Якість послуг Роль міжнародних асоціацій …" at bounding box center [508, 305] width 605 height 554
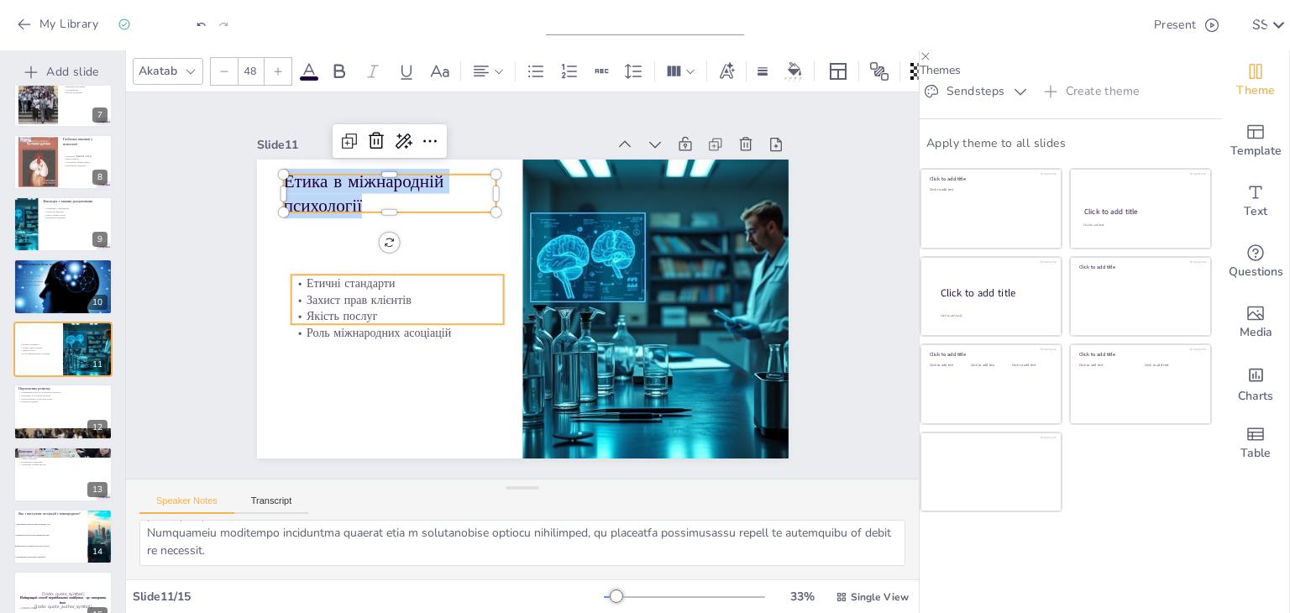
checkbox input "true"
type input "32"
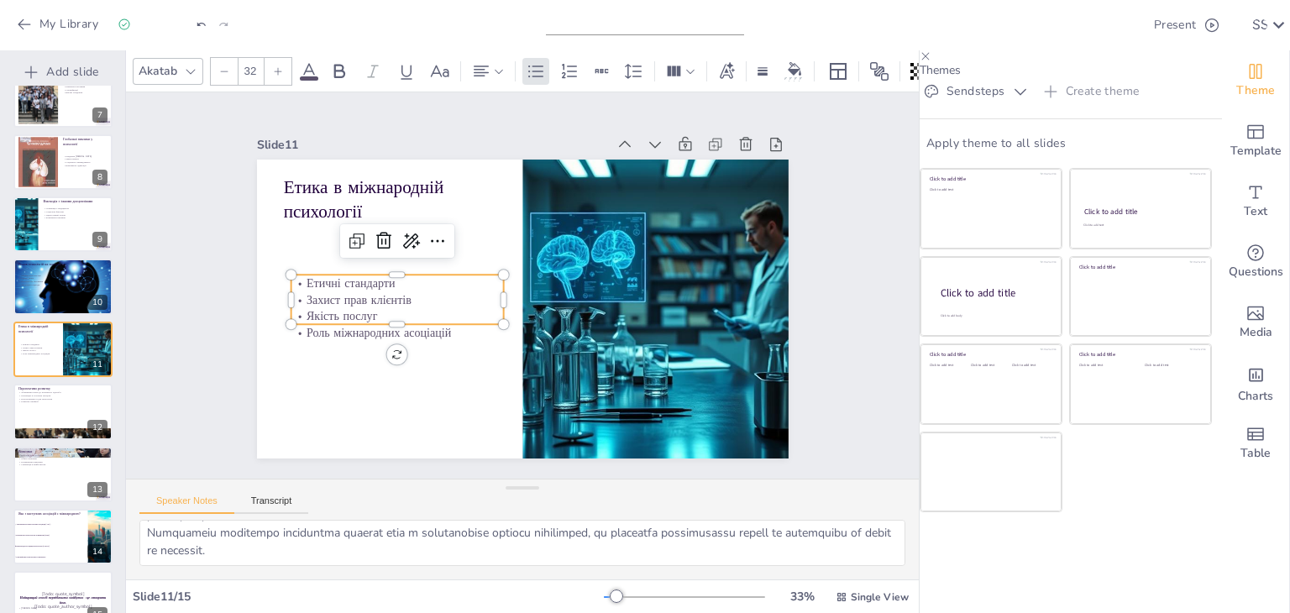
click at [536, 280] on p "Етичні стандарти" at bounding box center [632, 225] width 192 height 121
click at [302, 280] on p "Етичні стандарти" at bounding box center [404, 244] width 207 height 81
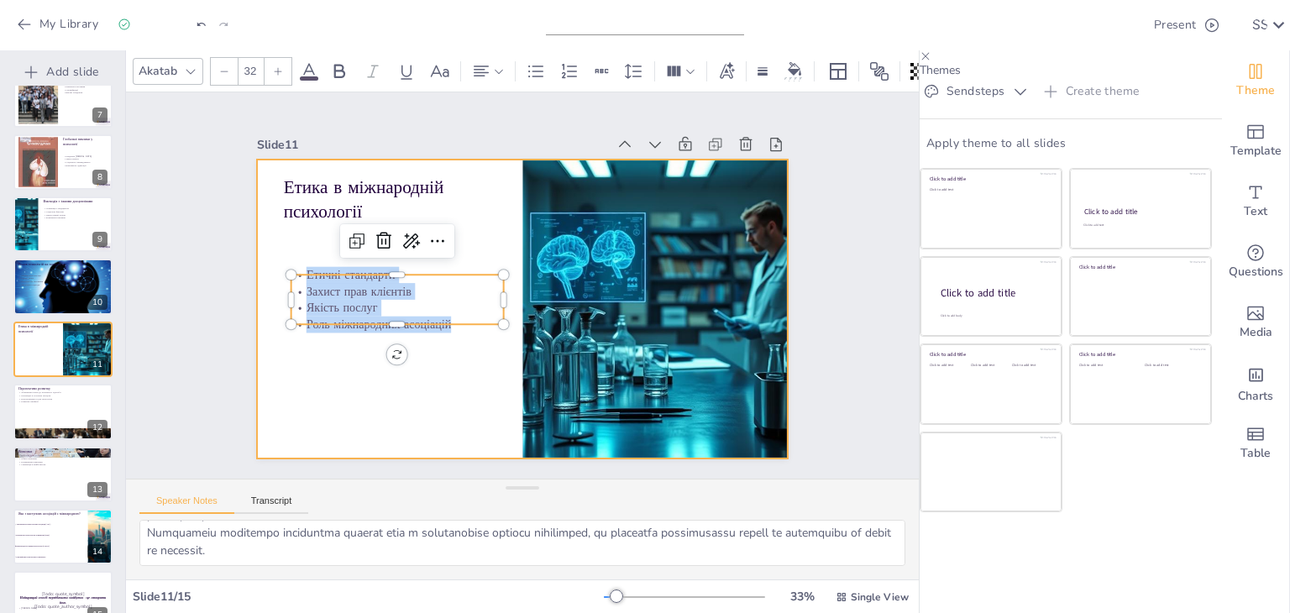
drag, startPoint x: 289, startPoint y: 270, endPoint x: 444, endPoint y: 336, distance: 168.6
click at [444, 336] on div "Етика в міжнародній психології Етичні стандарти Захист прав клієнтів Якість пос…" at bounding box center [500, 295] width 489 height 607
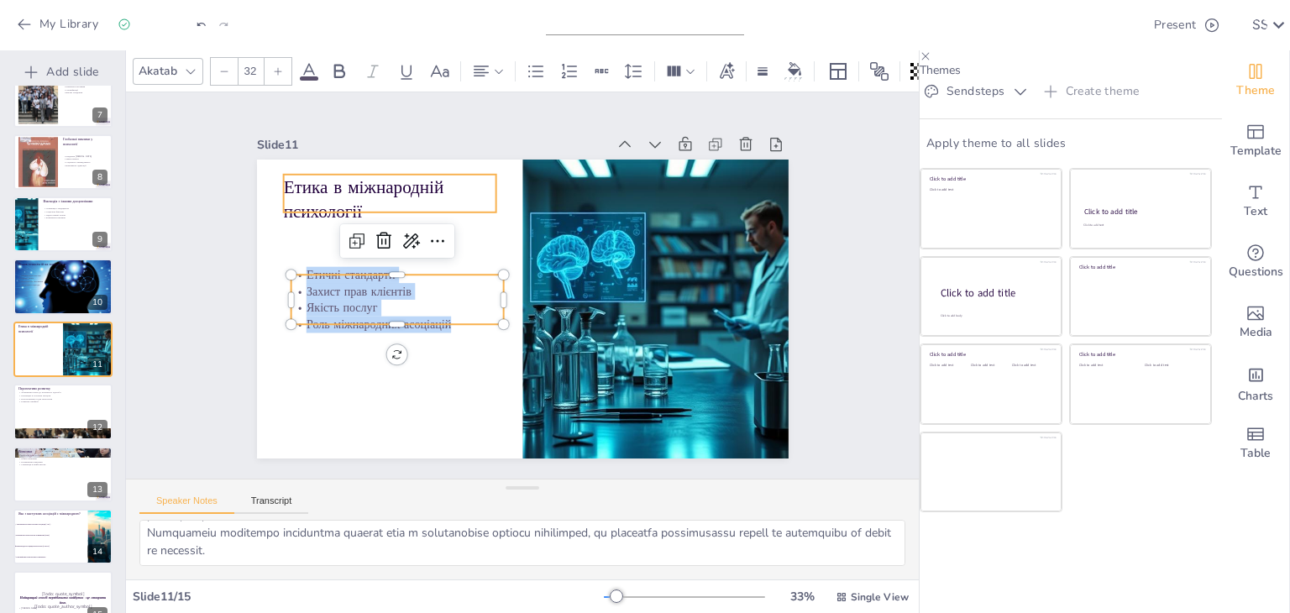
click at [364, 184] on p "Етика в міжнародній психології" at bounding box center [410, 173] width 218 height 92
checkbox input "true"
type input "48"
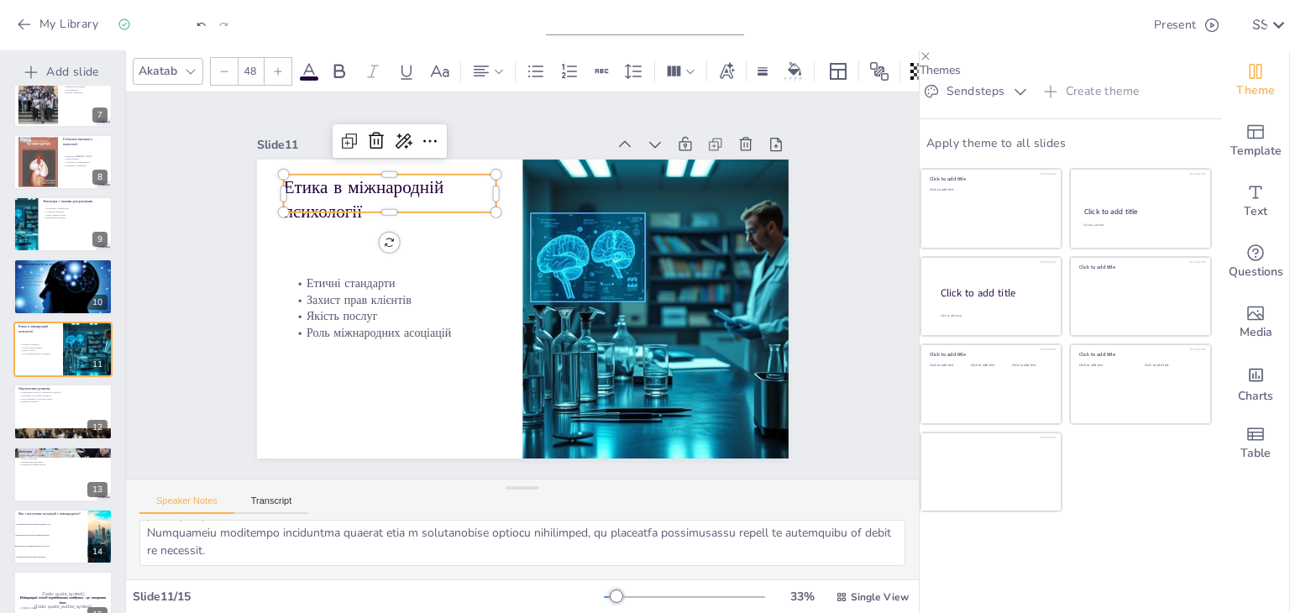
click at [586, 184] on p "Етика в міжнародній психології" at bounding box center [621, 162] width 71 height 217
click at [364, 184] on p "Етика в міжнародній психології" at bounding box center [424, 157] width 217 height 113
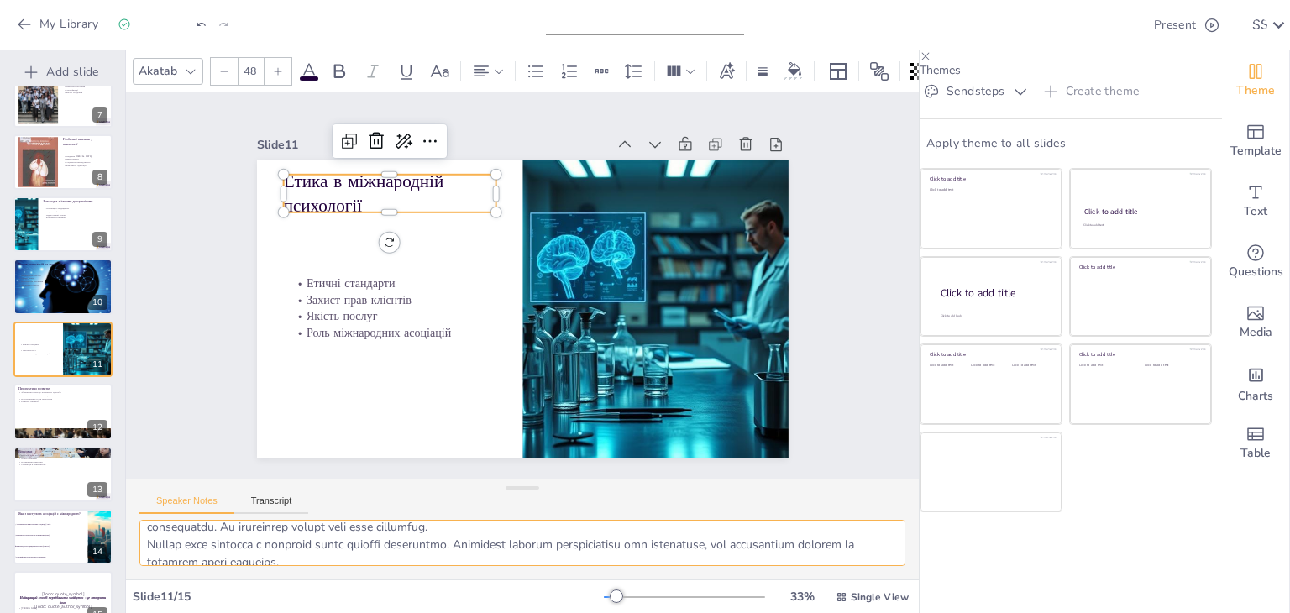
scroll to position [109, 0]
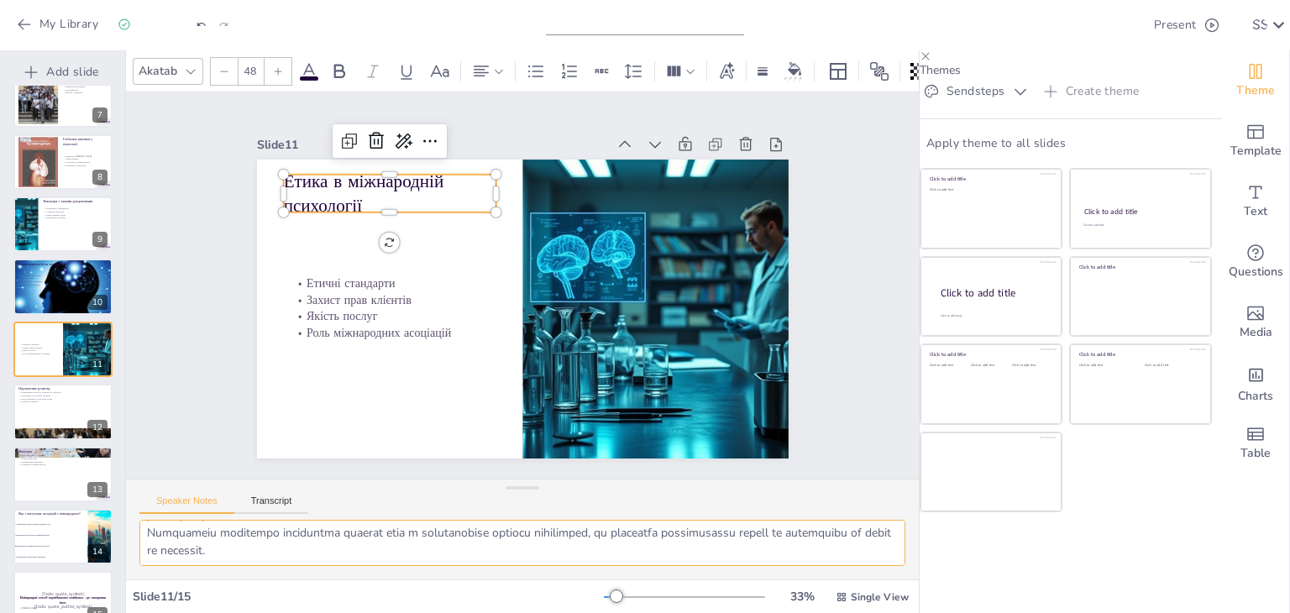
drag, startPoint x: 148, startPoint y: 526, endPoint x: 480, endPoint y: 570, distance: 335.4
click at [480, 570] on div at bounding box center [522, 550] width 793 height 60
checkbox input "true"
click at [64, 397] on div at bounding box center [86, 399] width 45 height 20
type textarea "Loremipsum dolor si ametconsec adipis'e s doeiusmo tempori, utlabore etdolorema…"
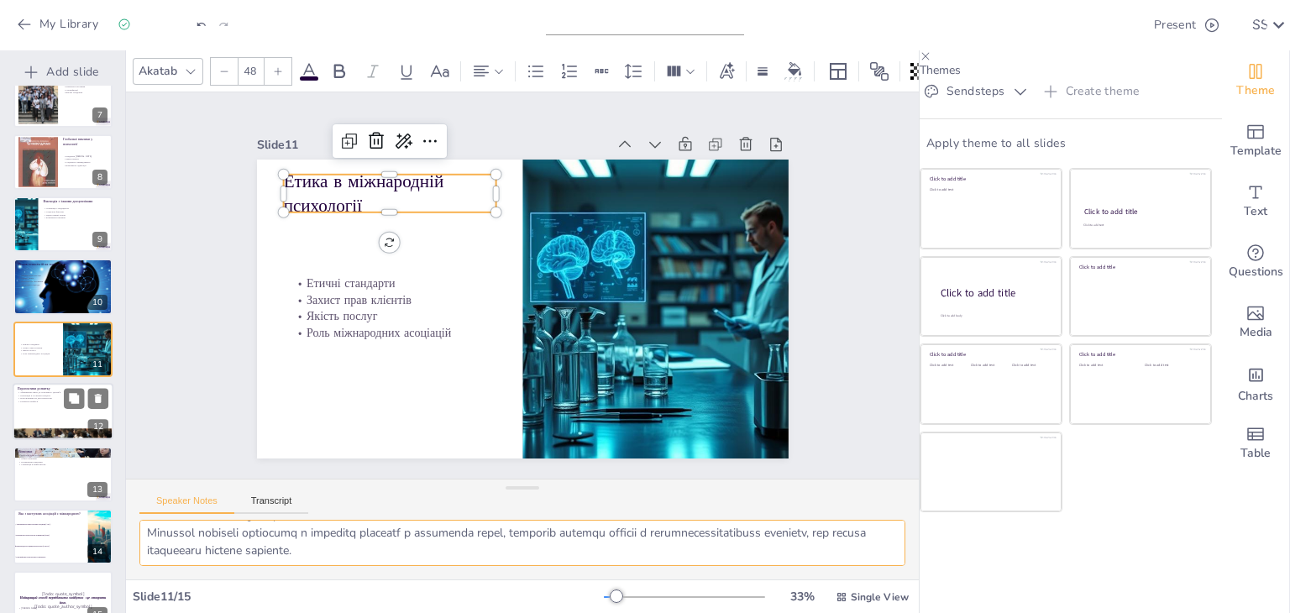
scroll to position [430, 0]
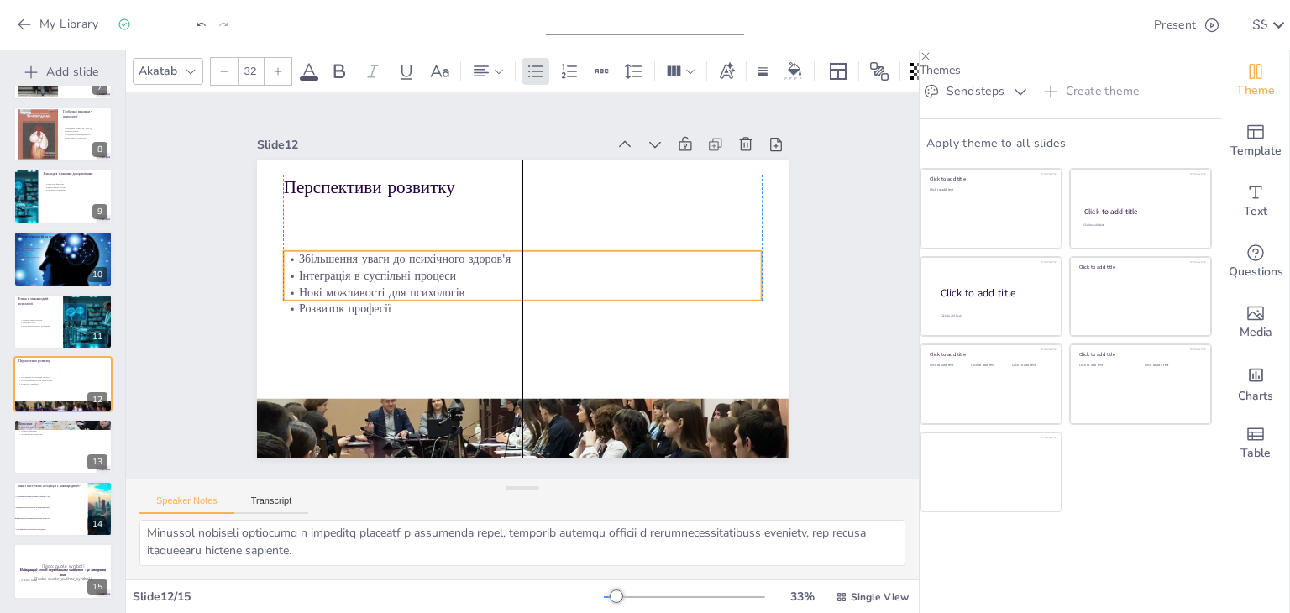
click at [344, 286] on p "Нові можливості для психологів" at bounding box center [521, 292] width 460 height 164
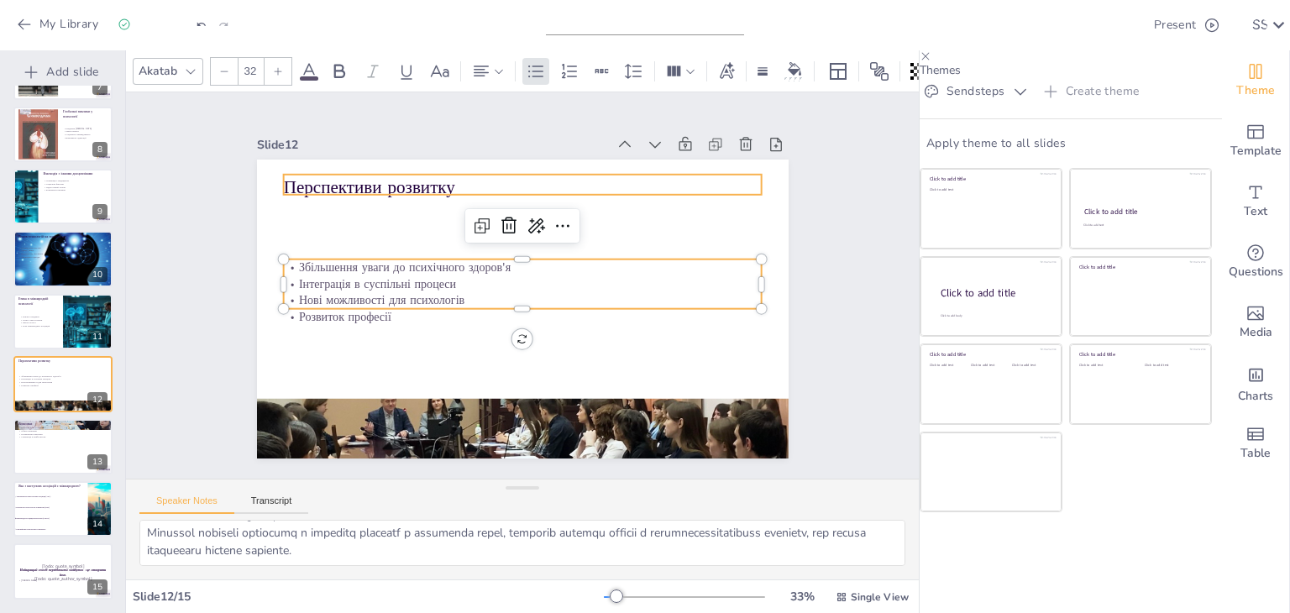
checkbox input "true"
type input "48"
click at [434, 177] on p "Перспективи розвитку" at bounding box center [553, 191] width 463 height 171
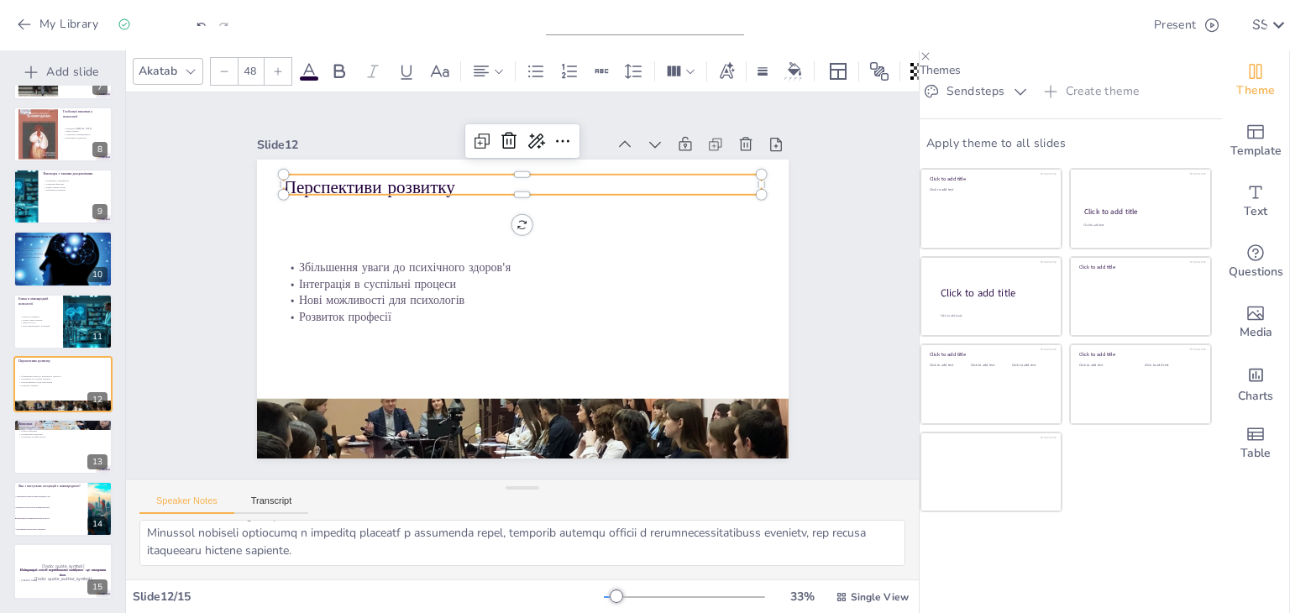
click at [434, 177] on p "Перспективи розвитку" at bounding box center [553, 191] width 463 height 171
drag, startPoint x: 440, startPoint y: 177, endPoint x: 270, endPoint y: 180, distance: 170.5
click at [369, 180] on div "Збільшення уваги до психічного здоров'я Інтеграція в суспільні процеси Нові мож…" at bounding box center [545, 283] width 353 height 560
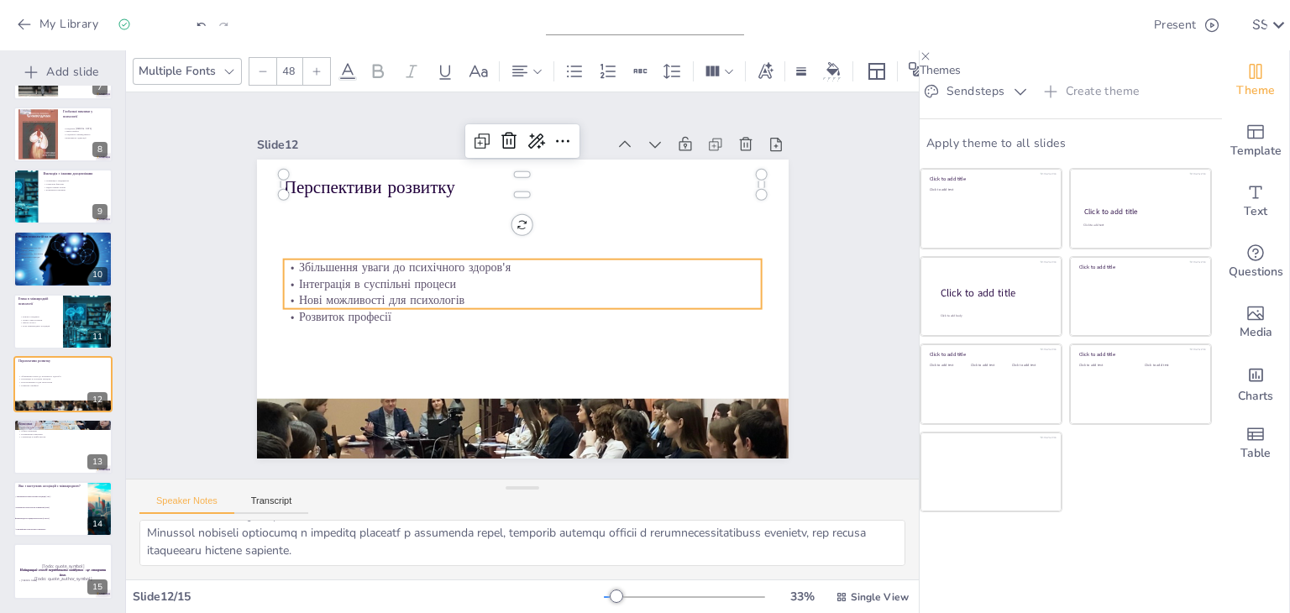
checkbox input "true"
type input "32"
click at [348, 311] on p "Розвиток професії" at bounding box center [507, 313] width 422 height 254
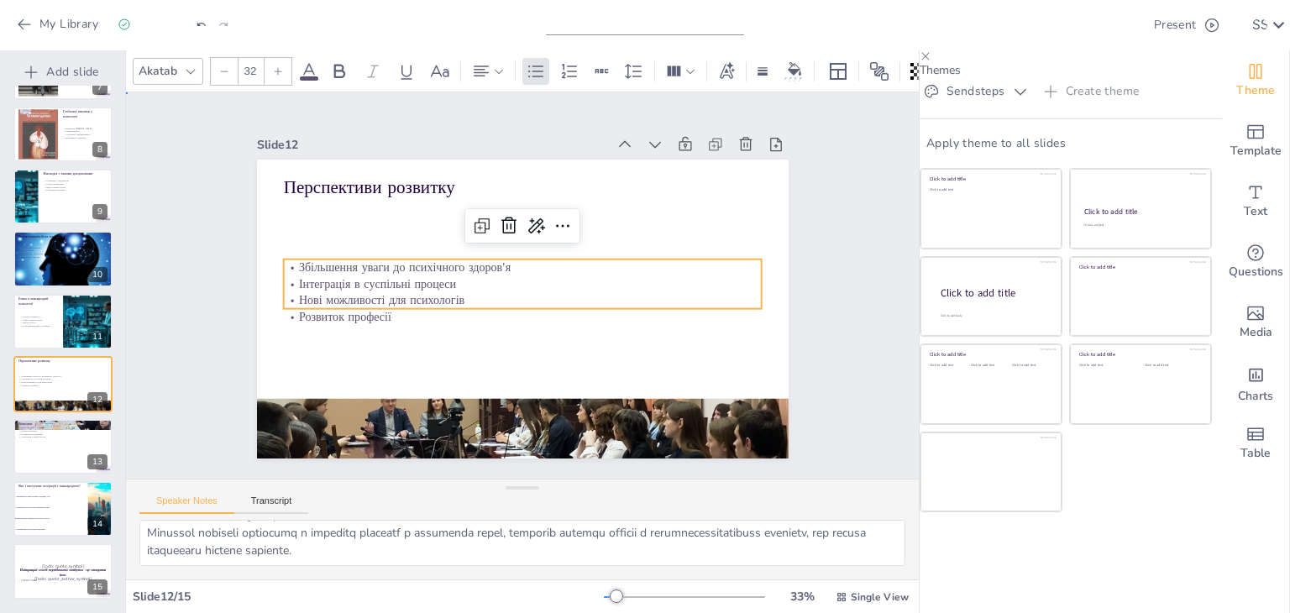
click at [389, 310] on p "Розвиток професії" at bounding box center [494, 297] width 210 height 443
click at [298, 261] on p "Збільшення уваги до психічного здоров'я" at bounding box center [528, 268] width 460 height 164
click at [308, 261] on p "Збільшення уваги до психічного здоров'я" at bounding box center [529, 269] width 443 height 209
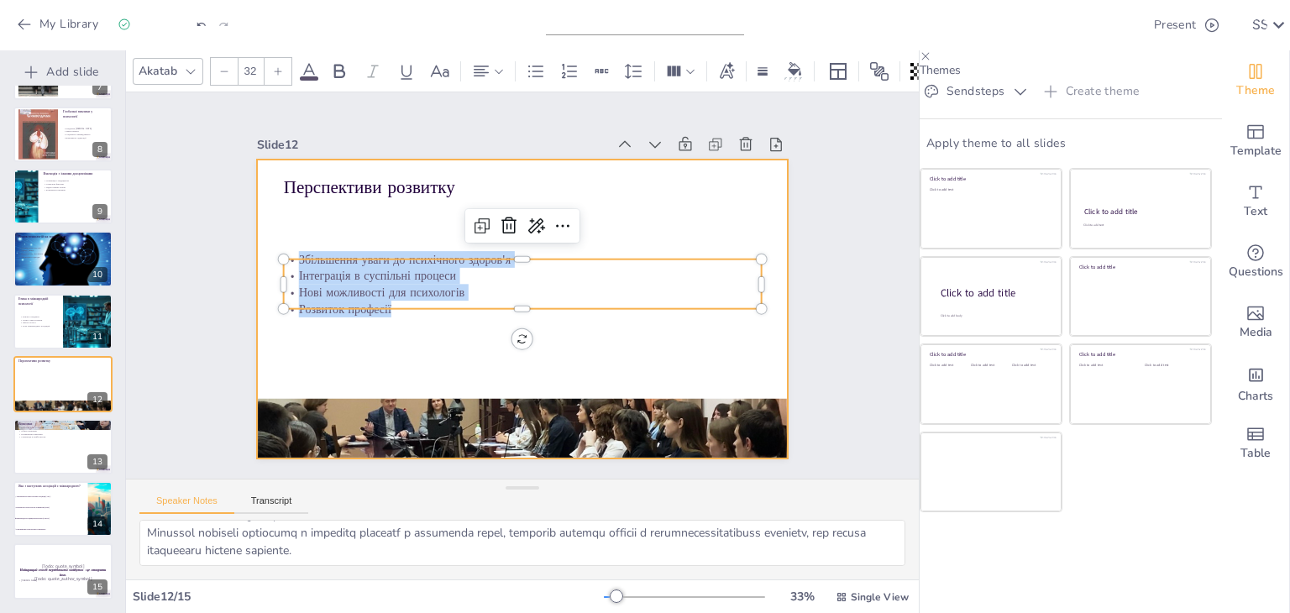
drag, startPoint x: 280, startPoint y: 256, endPoint x: 354, endPoint y: 254, distance: 73.1
click at [390, 314] on div "Перспективи розвитку Збільшення уваги до психічного здоров'я Інтеграція в суспі…" at bounding box center [515, 308] width 598 height 448
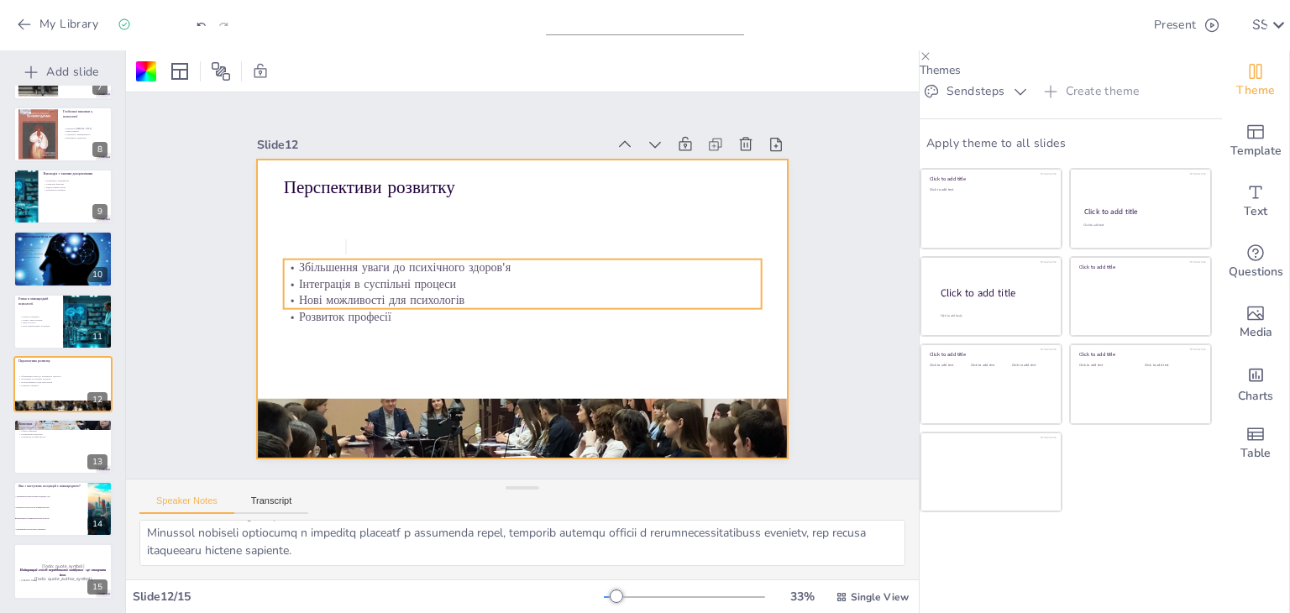
click at [466, 276] on p "Інтеграція в суспільні процеси" at bounding box center [524, 285] width 116 height 471
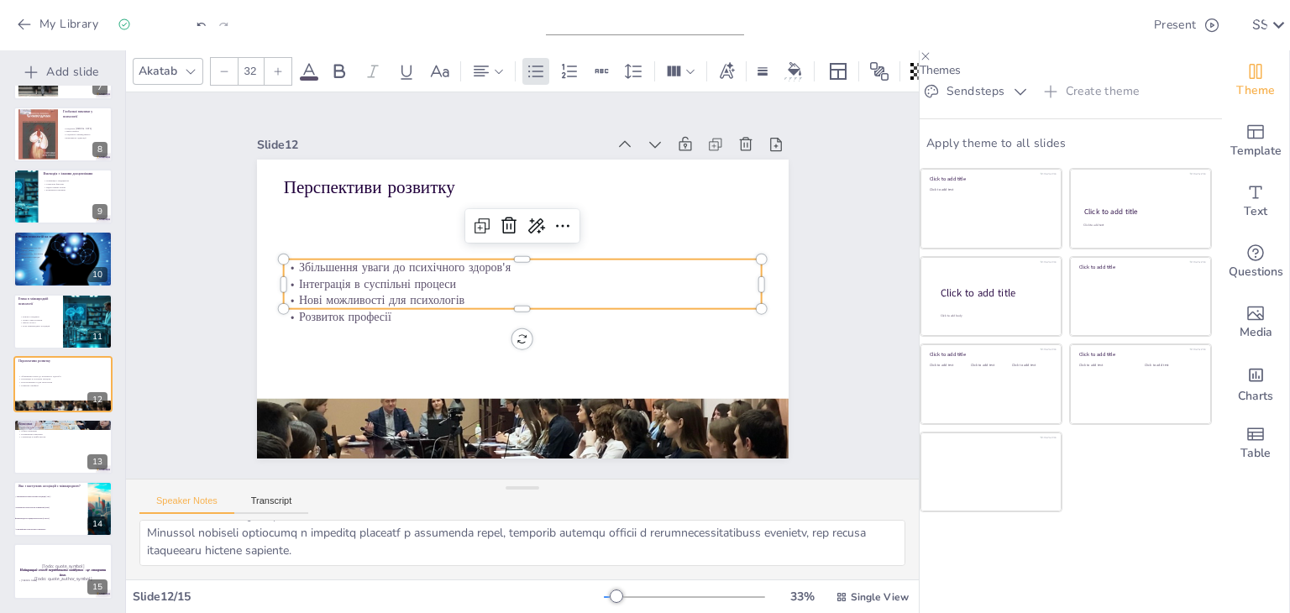
click at [291, 259] on p "Збільшення уваги до психічного здоров'я" at bounding box center [526, 268] width 471 height 116
click at [298, 259] on p "Збільшення уваги до психічного здоров'я" at bounding box center [528, 268] width 460 height 164
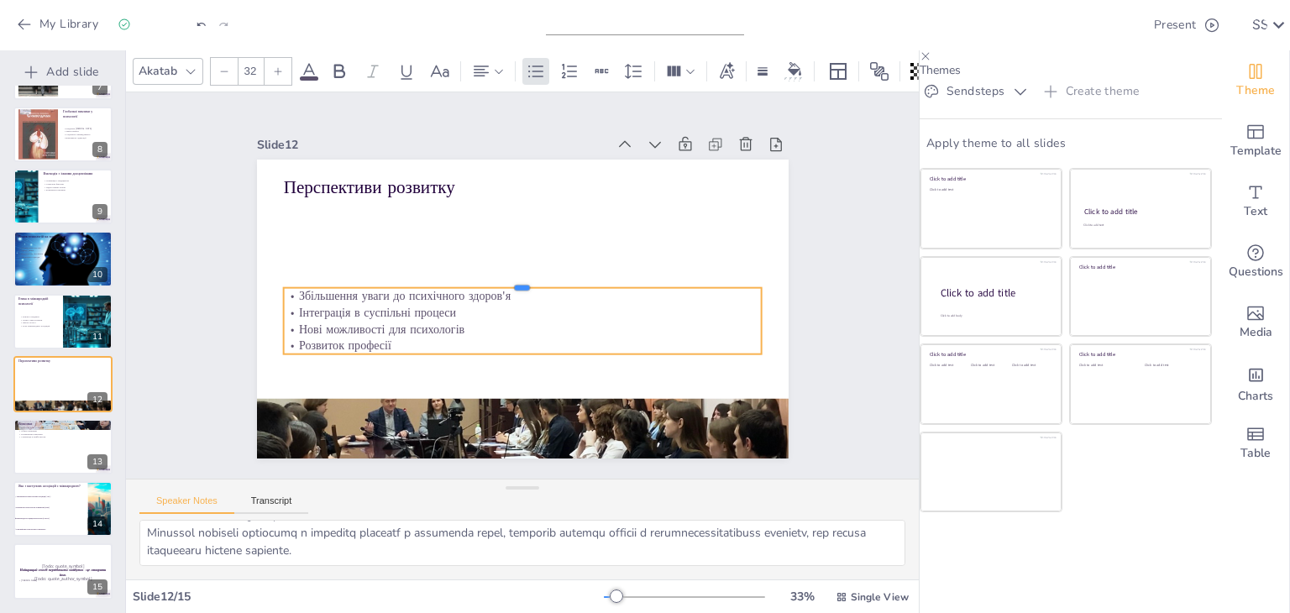
drag, startPoint x: 280, startPoint y: 251, endPoint x: 322, endPoint y: 280, distance: 51.5
click at [322, 280] on div at bounding box center [523, 281] width 470 height 113
click at [282, 289] on p "Збільшення уваги до психічного здоров'я" at bounding box center [521, 296] width 478 height 66
click at [317, 288] on p "Збільшення уваги до психічного здоров'я" at bounding box center [515, 294] width 396 height 295
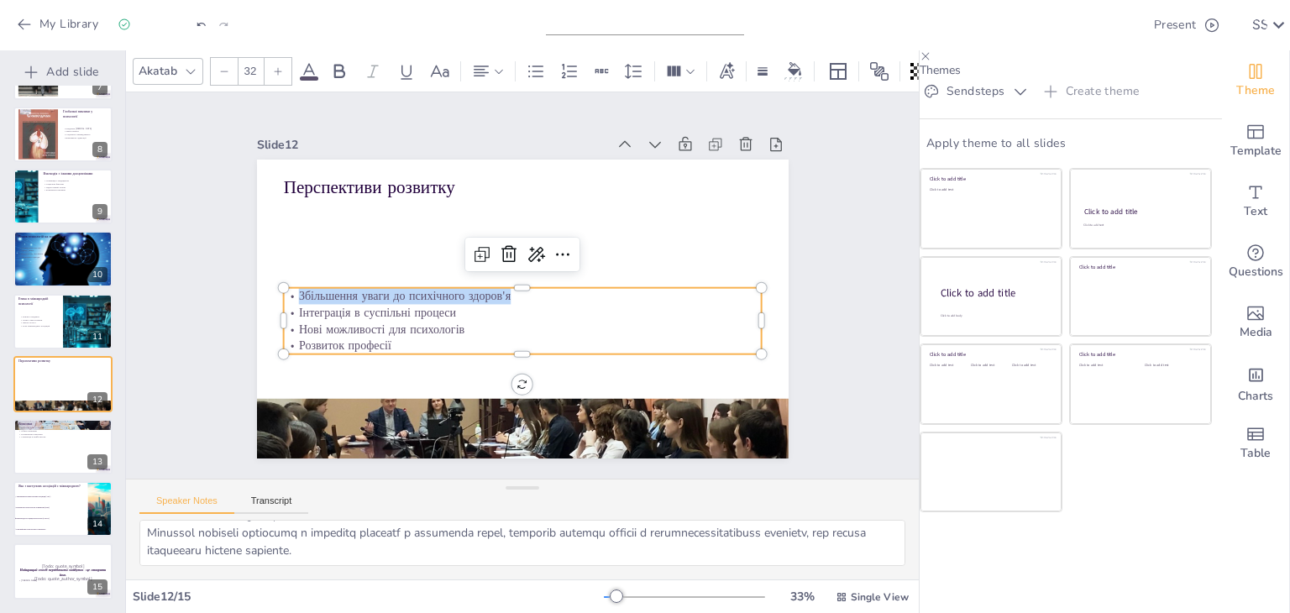
click at [285, 288] on p "Збільшення уваги до психічного здоров'я" at bounding box center [520, 296] width 471 height 116
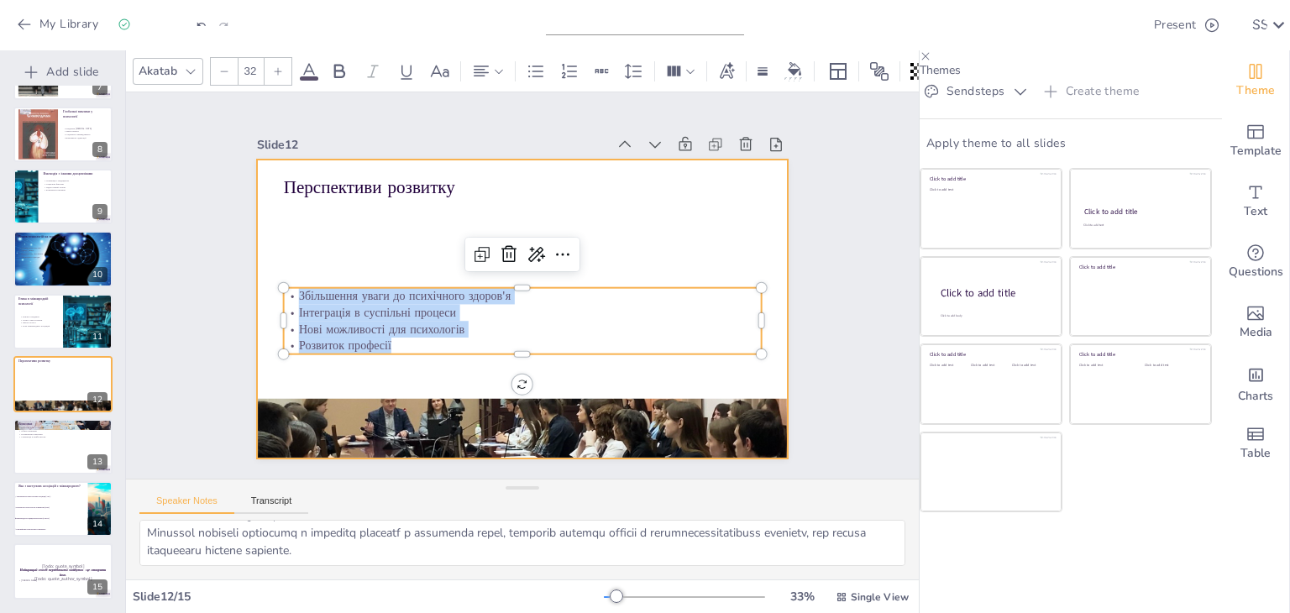
drag, startPoint x: 280, startPoint y: 288, endPoint x: 398, endPoint y: 373, distance: 145.0
click at [398, 373] on div "Перспективи розвитку Збільшення уваги до психічного здоров'я Інтеграція в суспі…" at bounding box center [512, 307] width 607 height 490
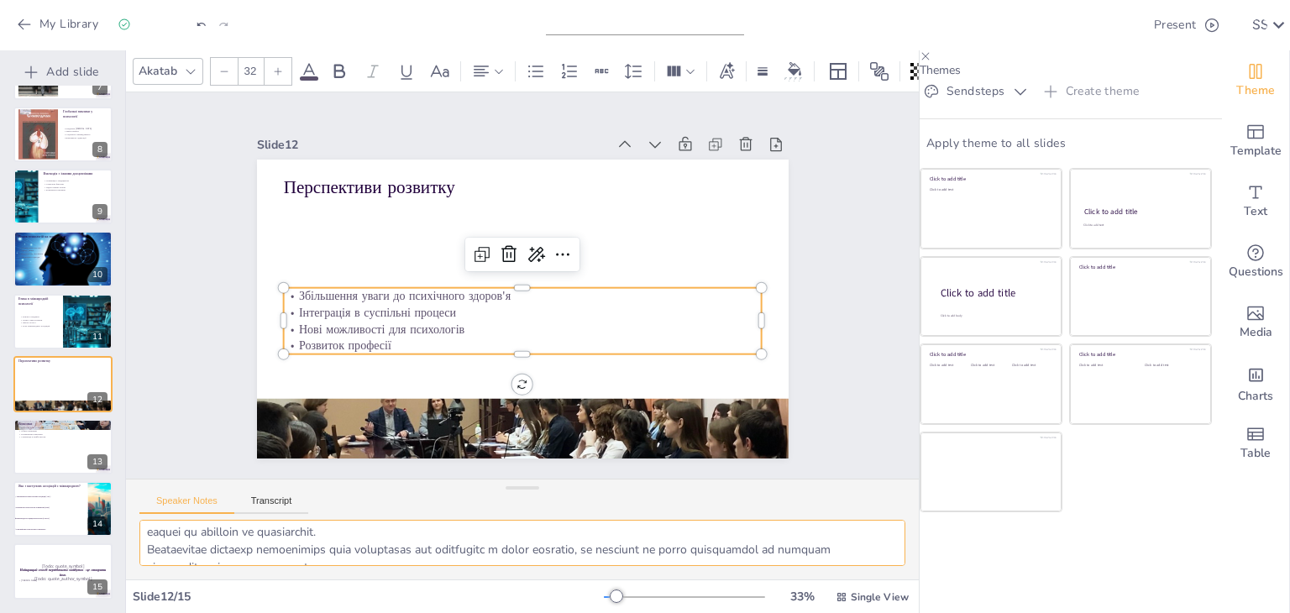
scroll to position [109, 0]
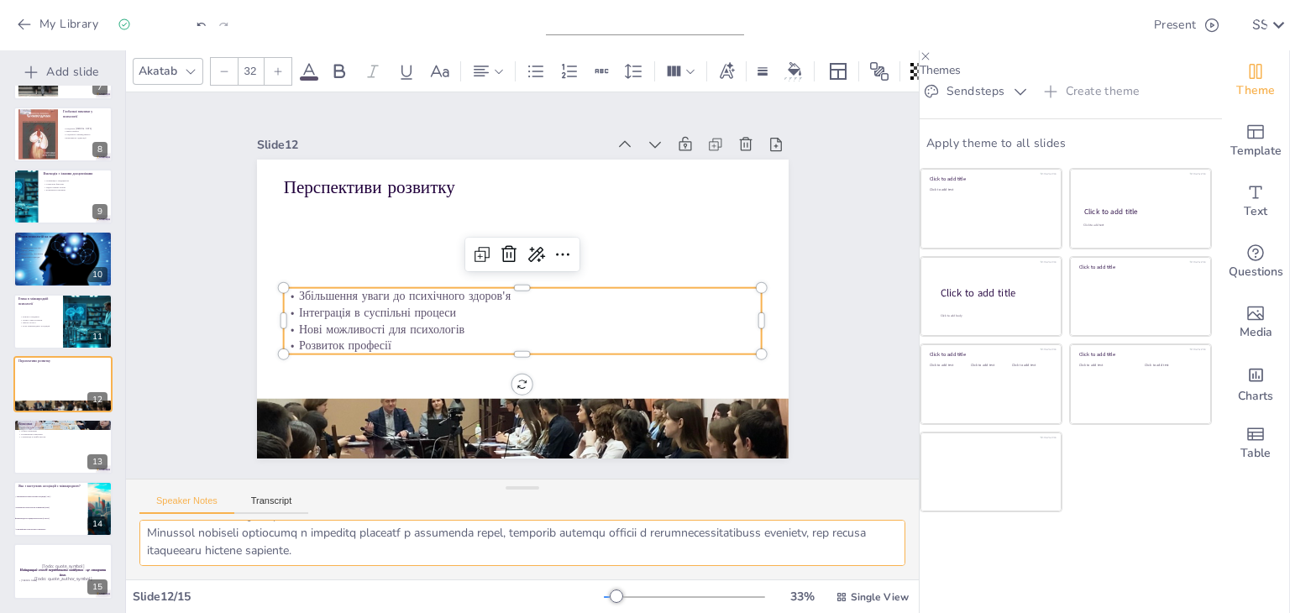
drag, startPoint x: 143, startPoint y: 530, endPoint x: 437, endPoint y: 589, distance: 300.7
click at [437, 589] on div "Akatab 32 Slide 1 Go to [DOMAIN_NAME] and login with code Free27579632 Slide 2 …" at bounding box center [522, 331] width 793 height 563
checkbox input "true"
click at [37, 443] on div at bounding box center [63, 446] width 101 height 57
type textarea "Loremipsum dolorsitamet consectet adipiscing elitsed doei t incididu utlaboreet…"
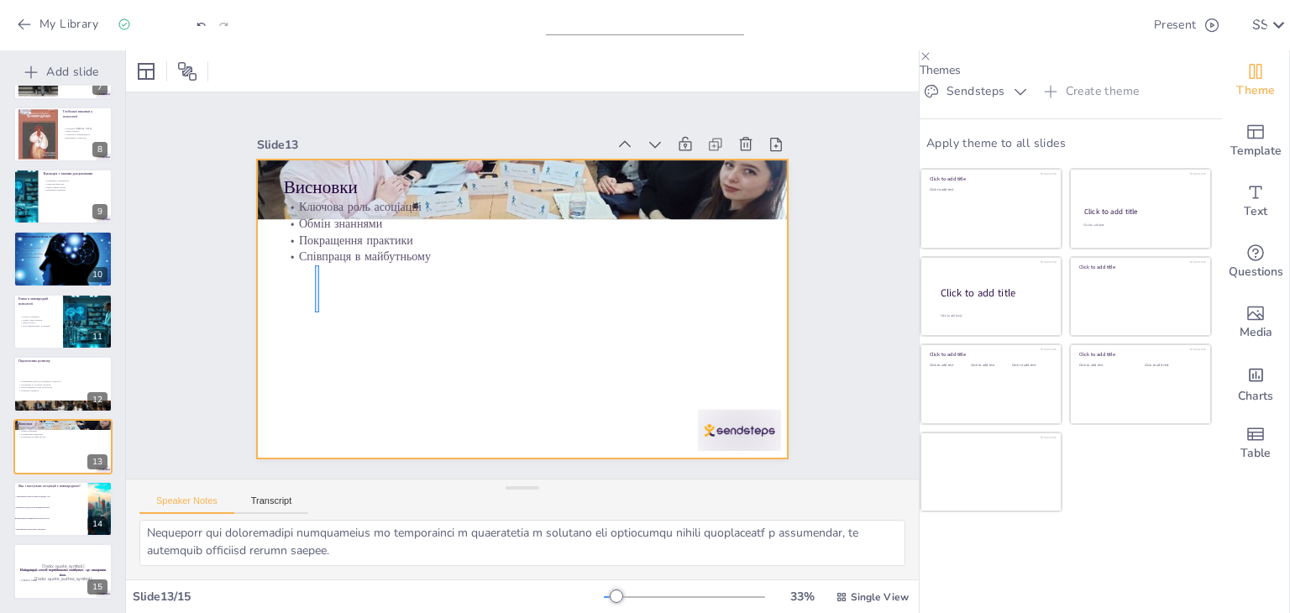
drag, startPoint x: 315, startPoint y: 265, endPoint x: 319, endPoint y: 312, distance: 47.2
click at [319, 312] on div at bounding box center [520, 309] width 560 height 353
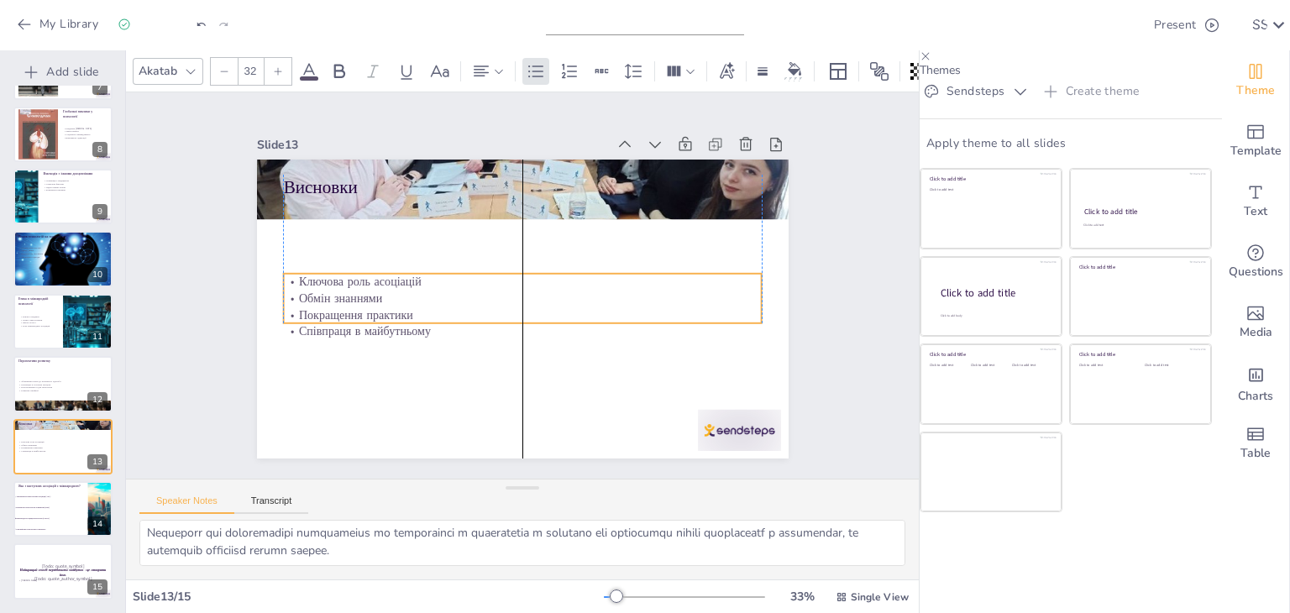
drag, startPoint x: 321, startPoint y: 222, endPoint x: 327, endPoint y: 296, distance: 75.0
click at [327, 296] on p "Обмін знаннями" at bounding box center [518, 297] width 460 height 163
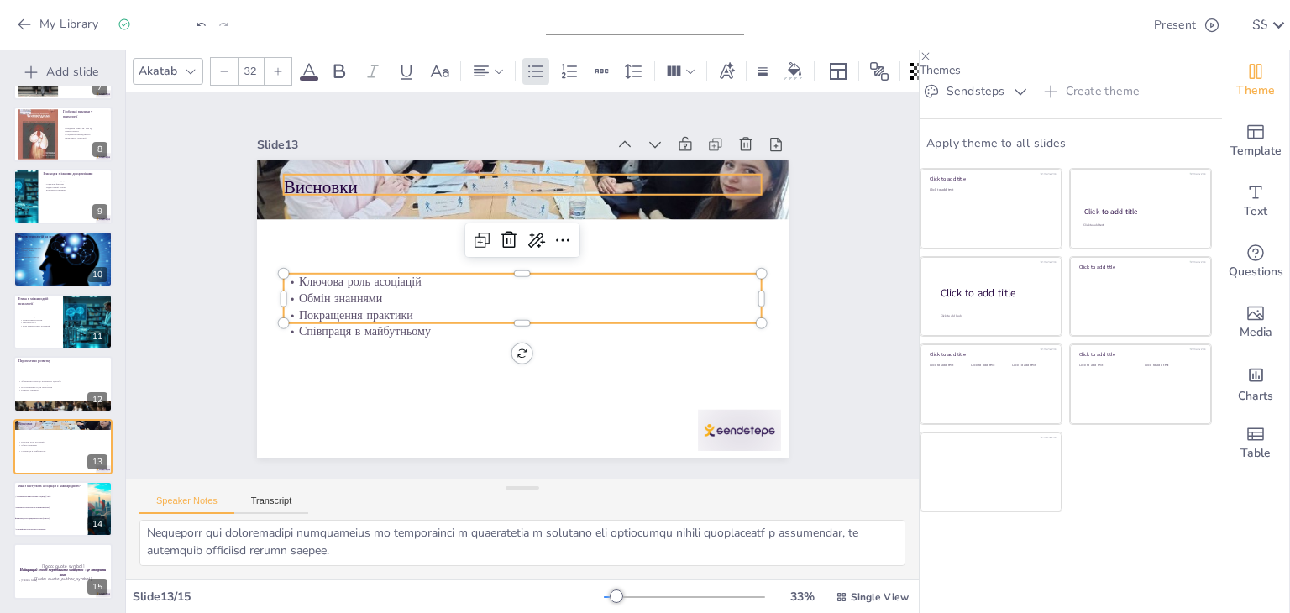
checkbox input "true"
type input "48"
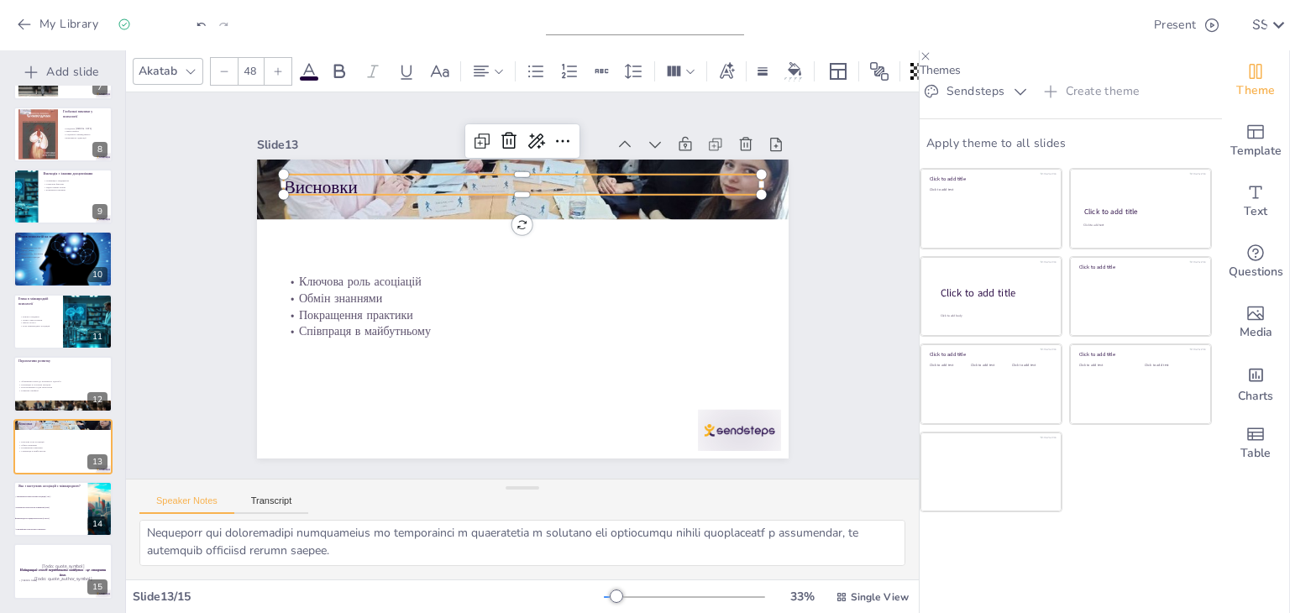
click at [359, 170] on p "Висновки" at bounding box center [572, 200] width 427 height 260
click at [322, 170] on p "Висновки" at bounding box center [553, 191] width 463 height 171
drag, startPoint x: 347, startPoint y: 175, endPoint x: 287, endPoint y: 188, distance: 60.9
click at [287, 188] on div "Ключова роль асоціацій Обмін знаннями Покращення практики Співпраця в майбутньо…" at bounding box center [518, 308] width 582 height 403
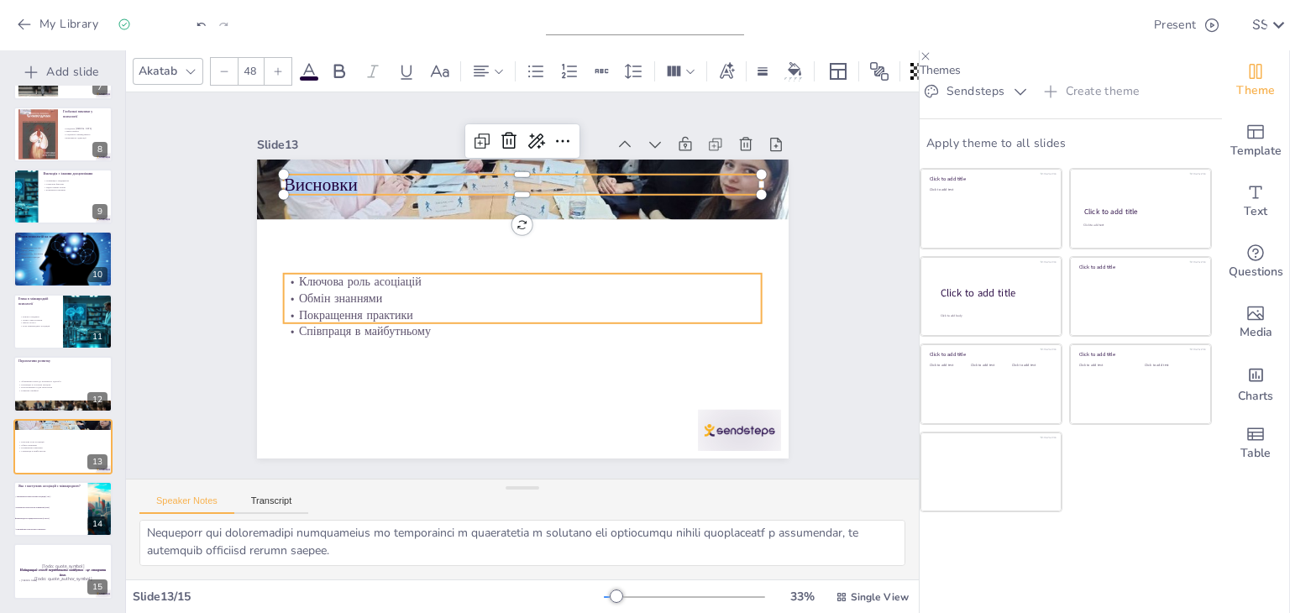
checkbox input "true"
type input "32"
click at [303, 291] on p "Обмін знаннями" at bounding box center [518, 298] width 460 height 164
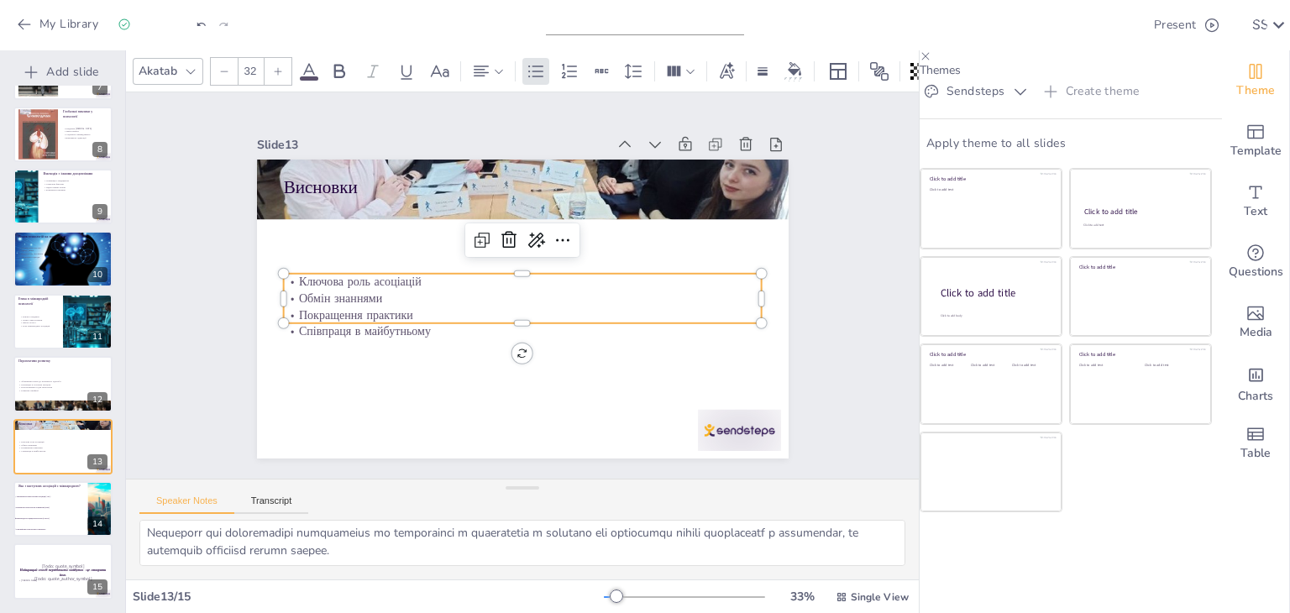
click at [317, 292] on p "Обмін знаннями" at bounding box center [515, 296] width 397 height 295
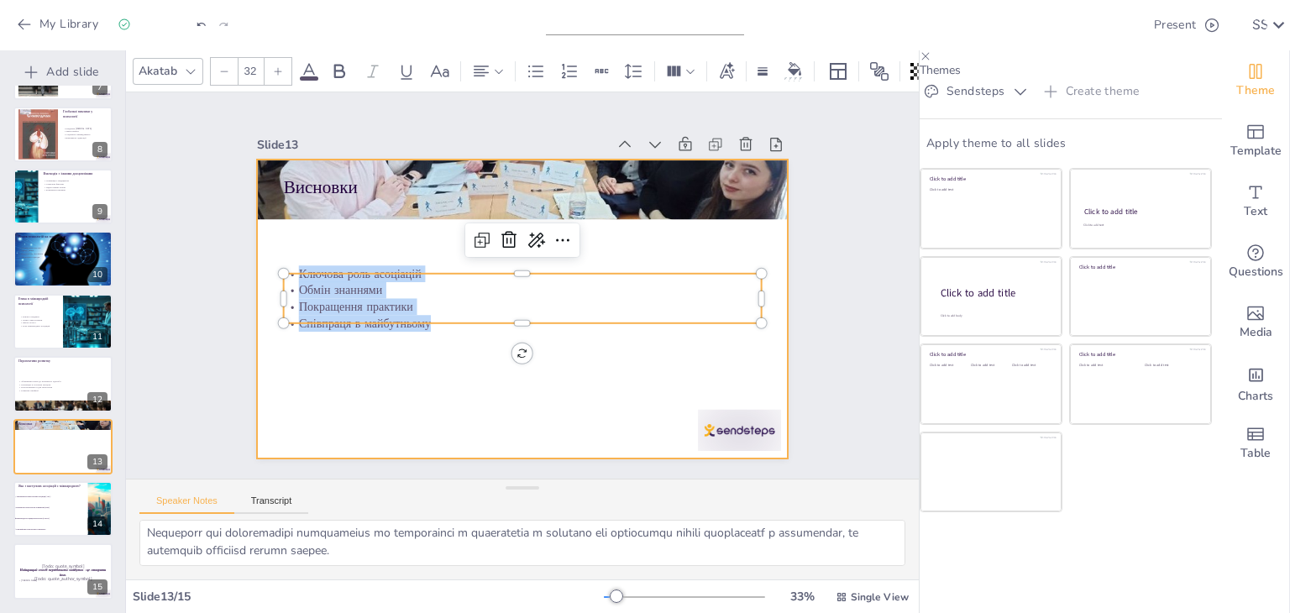
drag, startPoint x: 287, startPoint y: 270, endPoint x: 416, endPoint y: 326, distance: 141.0
click at [416, 326] on div "Висновки Ключова роль асоціацій Обмін знаннями Покращення практики Співпраця в …" at bounding box center [508, 266] width 605 height 554
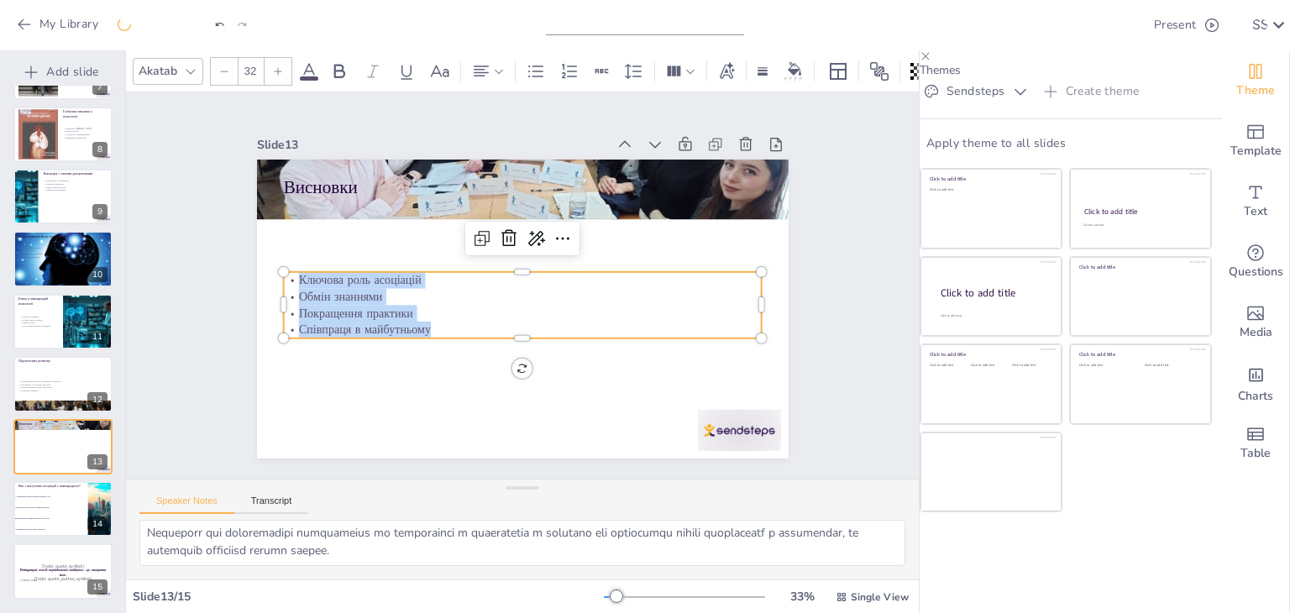
drag, startPoint x: 335, startPoint y: 264, endPoint x: 312, endPoint y: 303, distance: 45.9
drag, startPoint x: 149, startPoint y: 537, endPoint x: 541, endPoint y: 588, distance: 395.5
click at [541, 588] on div "Akatab 32 Slide 1 Go to [DOMAIN_NAME] and login with code Free27579632 Slide 2 …" at bounding box center [522, 331] width 793 height 563
checkbox input "true"
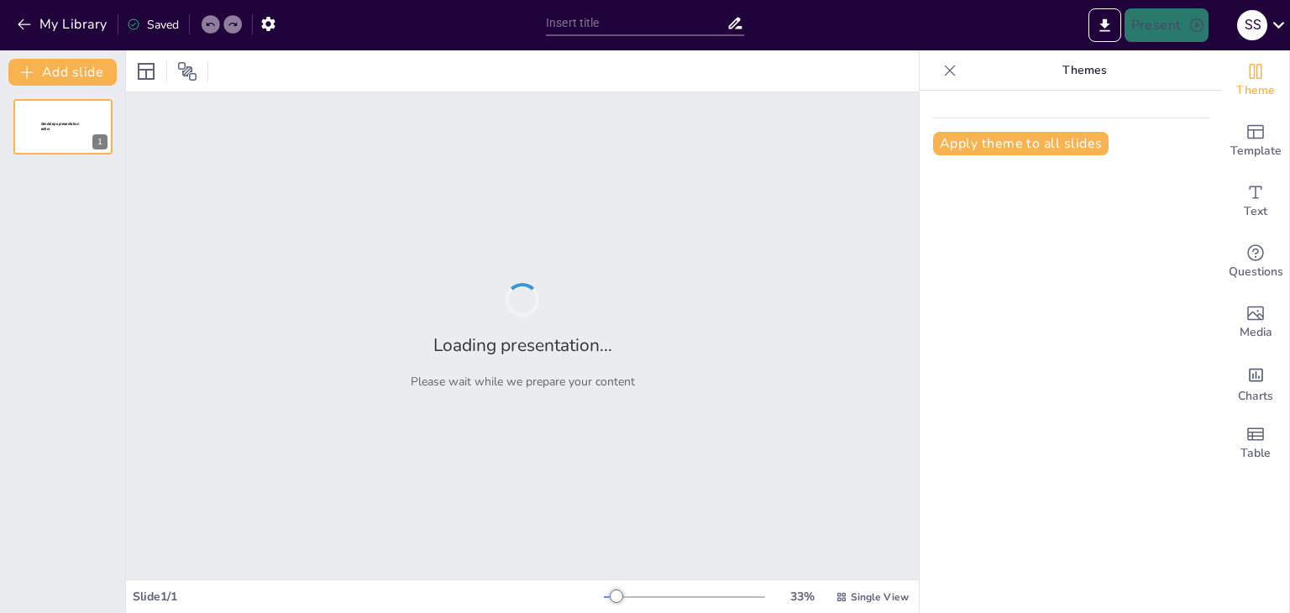
type input "Розвиток вітчизняних психологічних товариств: історія та сучасність"
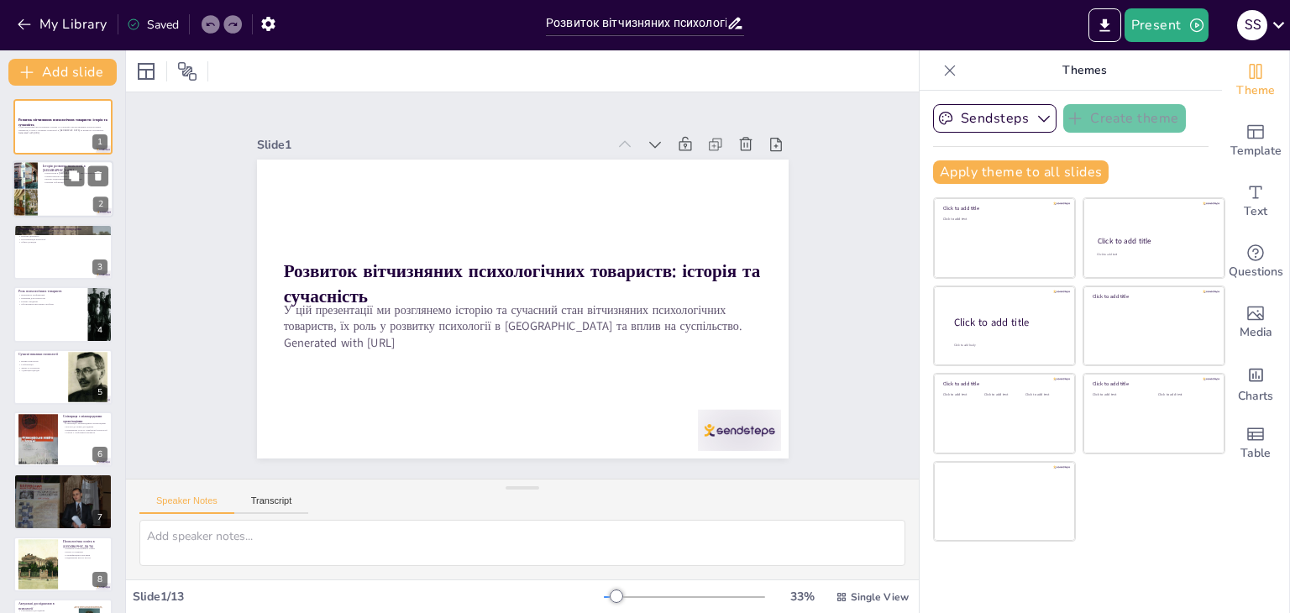
click at [60, 176] on p "Перші наукові товариства" at bounding box center [75, 176] width 65 height 3
type textarea "Спадок психології в Україні починається з початку XX століття, коли були заклад…"
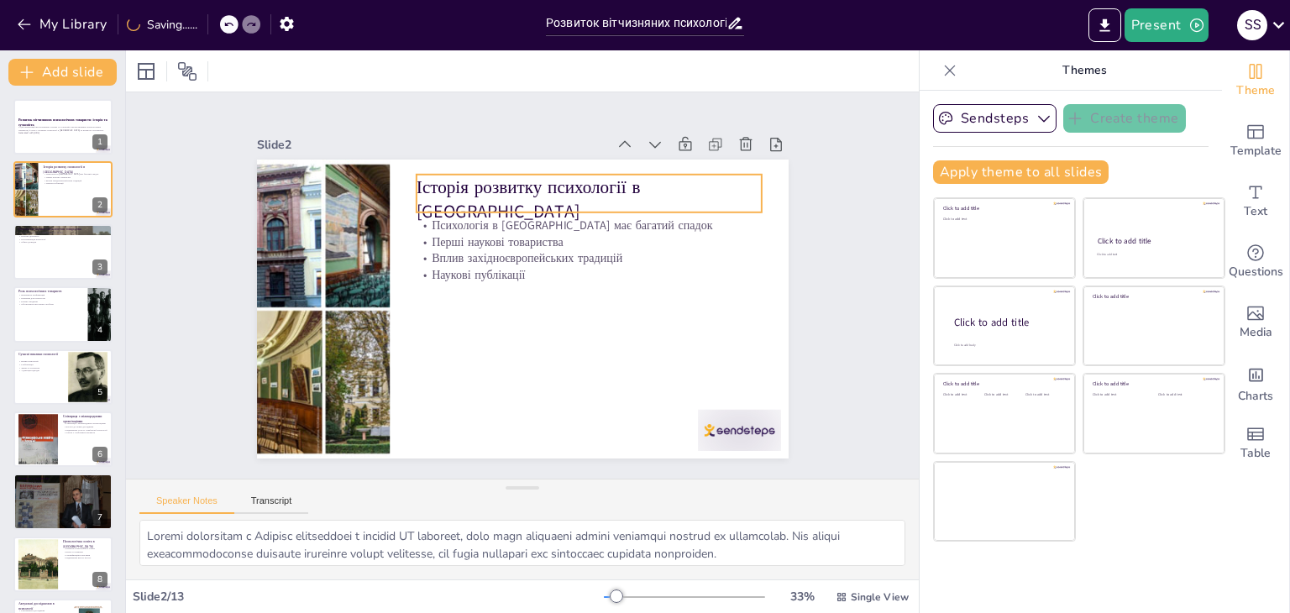
click at [691, 180] on p "Історія розвитку психології в Україні" at bounding box center [597, 207] width 348 height 86
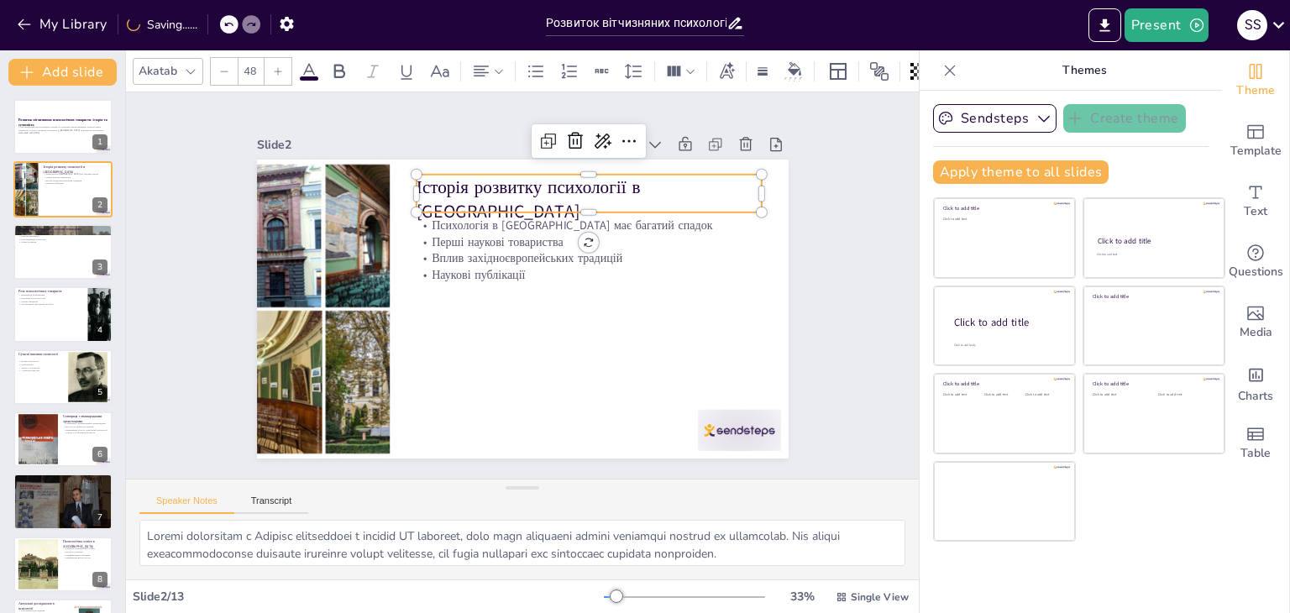
click at [692, 180] on p "Історія розвитку психології в Україні" at bounding box center [588, 200] width 345 height 50
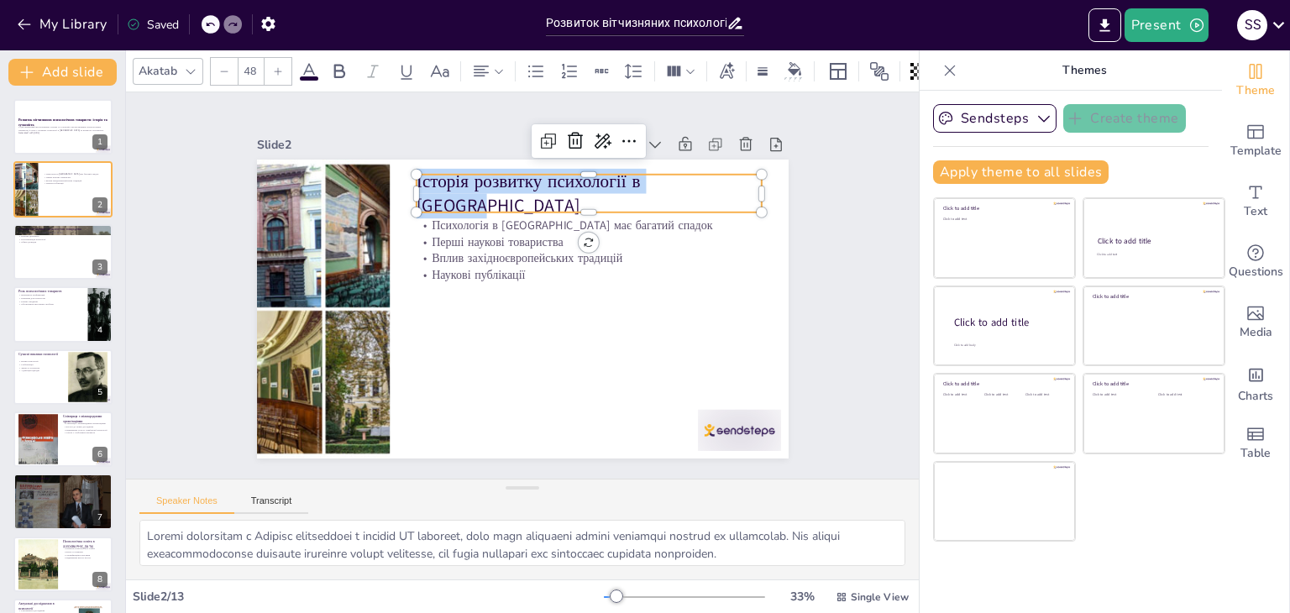
drag, startPoint x: 683, startPoint y: 181, endPoint x: 406, endPoint y: 172, distance: 277.3
click at [406, 172] on div "Психологія в Україні має багатий спадок Перші наукові товариства Вплив західноє…" at bounding box center [520, 309] width 560 height 353
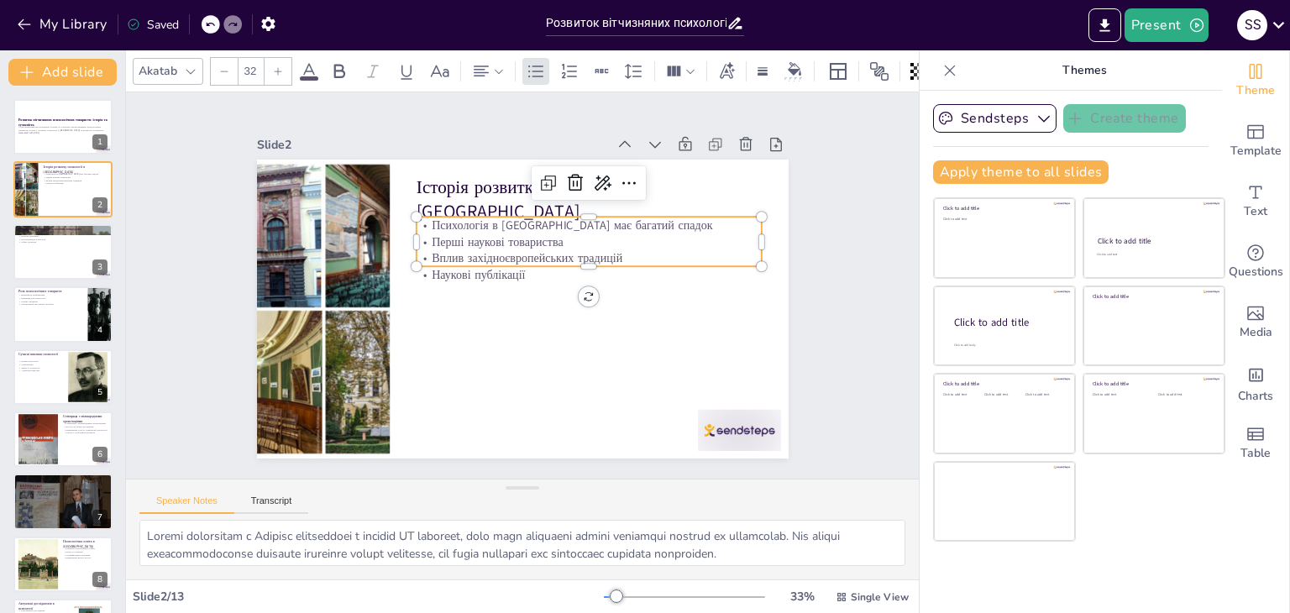
click at [422, 222] on p "Психологія в Україні має багатий спадок" at bounding box center [594, 232] width 345 height 53
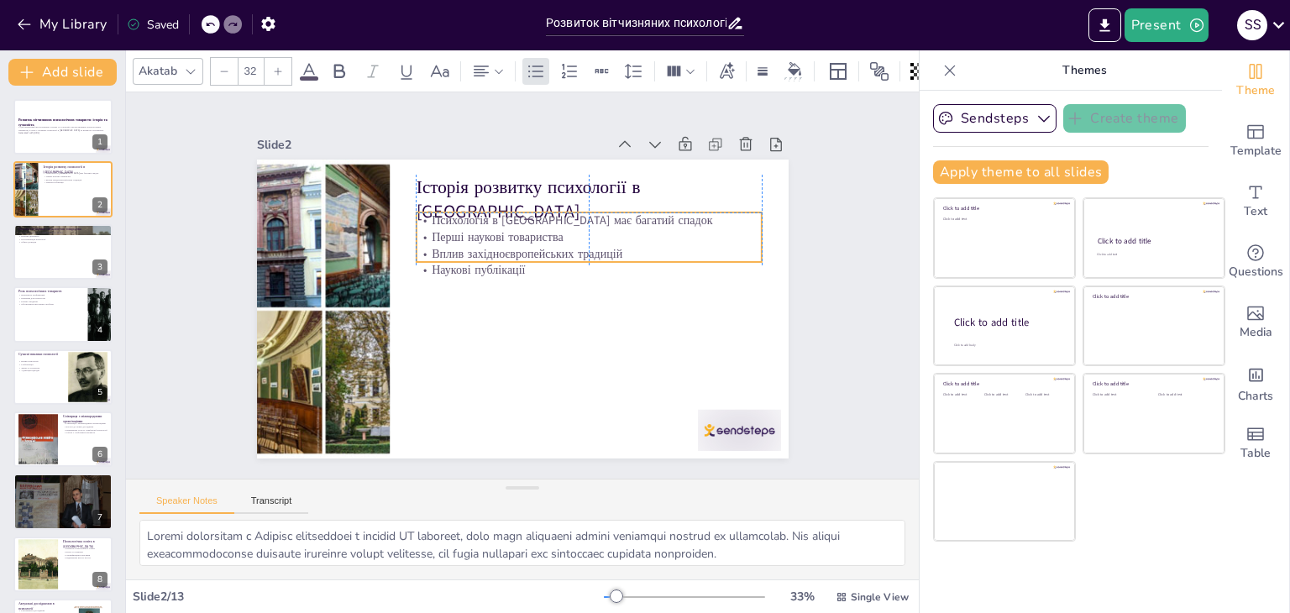
click at [430, 220] on p "Психологія в Україні має багатий спадок" at bounding box center [600, 236] width 341 height 88
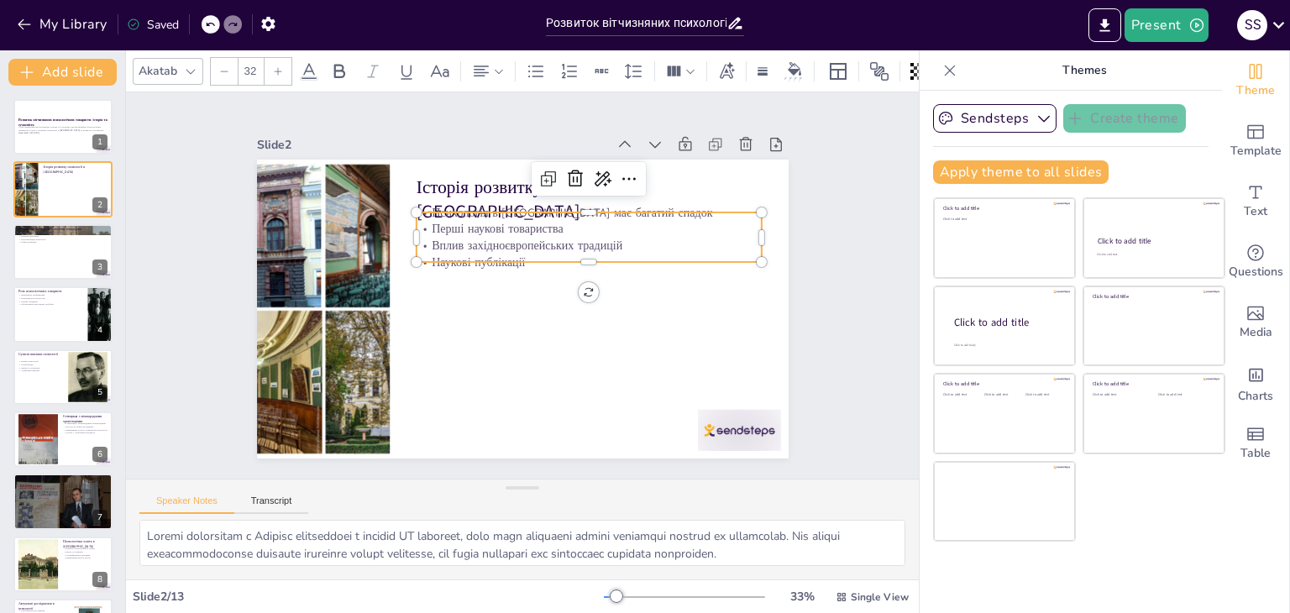
click at [422, 214] on p "Перші наукові товариства" at bounding box center [594, 236] width 345 height 53
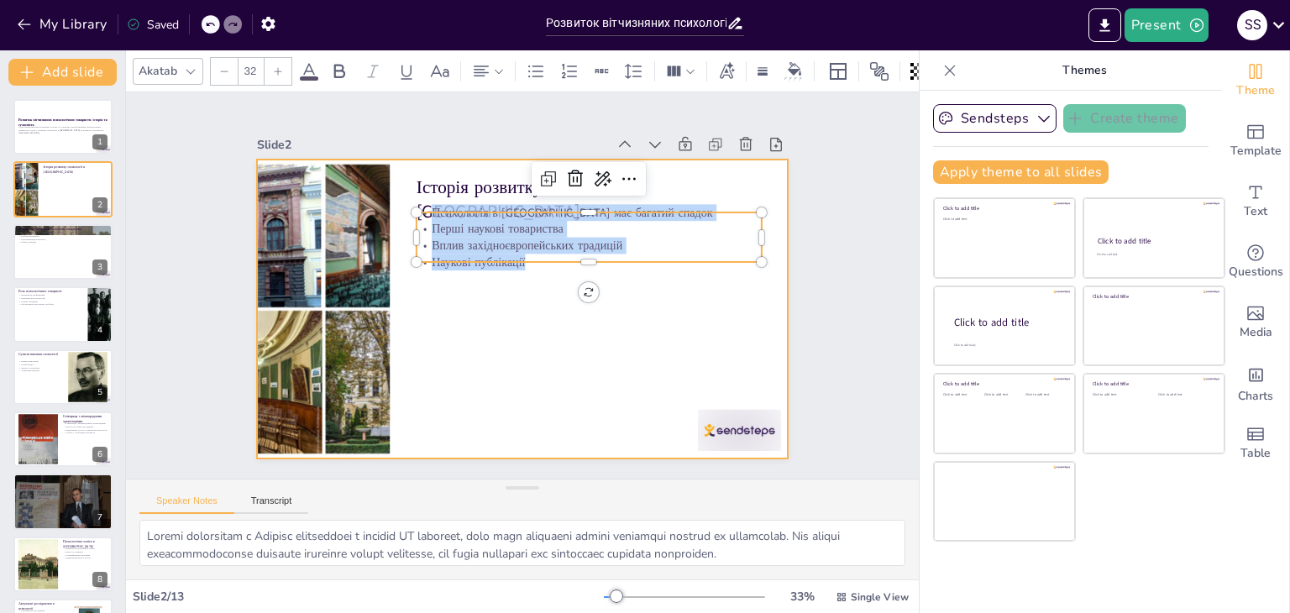
drag, startPoint x: 421, startPoint y: 211, endPoint x: 521, endPoint y: 266, distance: 114.3
click at [521, 266] on div "Історія розвитку психології в Україні Психологія в Україні має багатий спадок П…" at bounding box center [518, 308] width 582 height 403
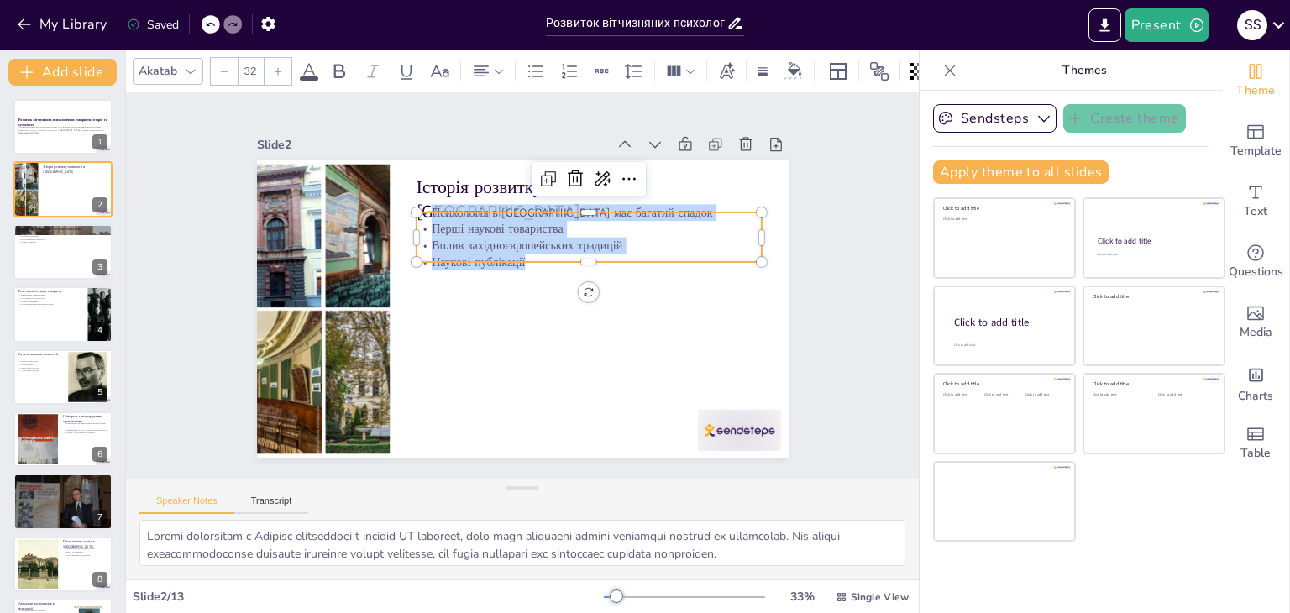
copy div "Психологія в Україні має багатий спадок Перші наукові товариства Вплив західноє…"
click at [434, 185] on p "Історія розвитку психології в Україні" at bounding box center [597, 207] width 348 height 86
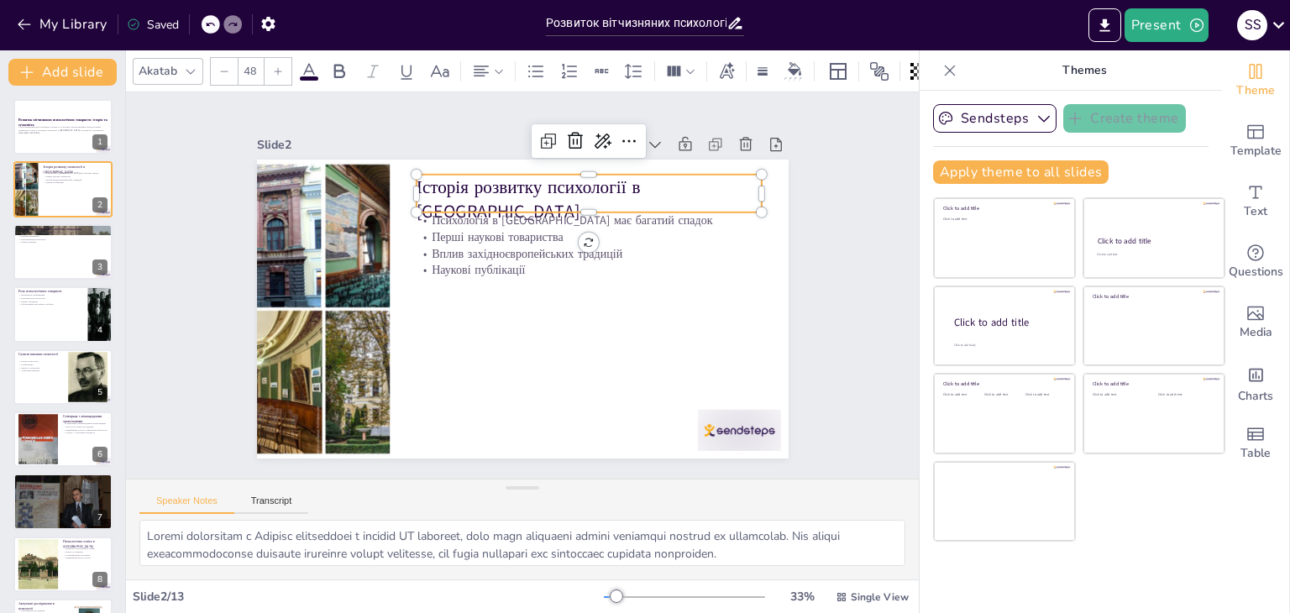
click at [437, 185] on p "Історія розвитку психології в Україні" at bounding box center [597, 207] width 348 height 86
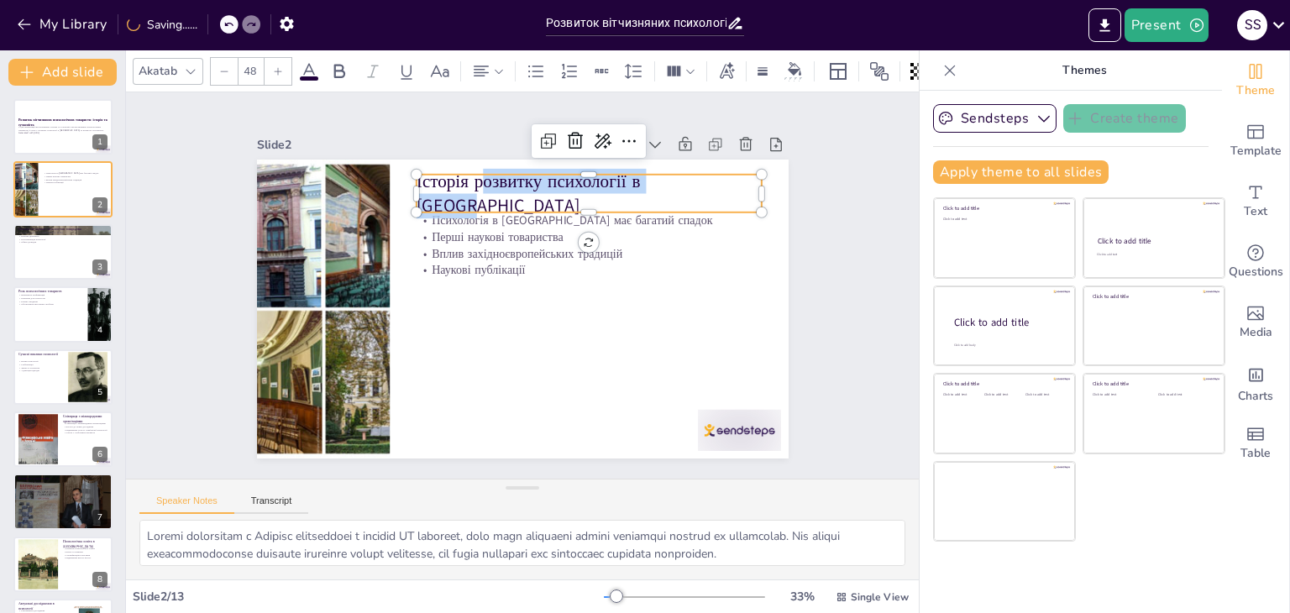
drag, startPoint x: 685, startPoint y: 178, endPoint x: 565, endPoint y: 188, distance: 120.5
click at [595, 179] on div "Історія розвитку психології в Україні" at bounding box center [614, 351] width 38 height 345
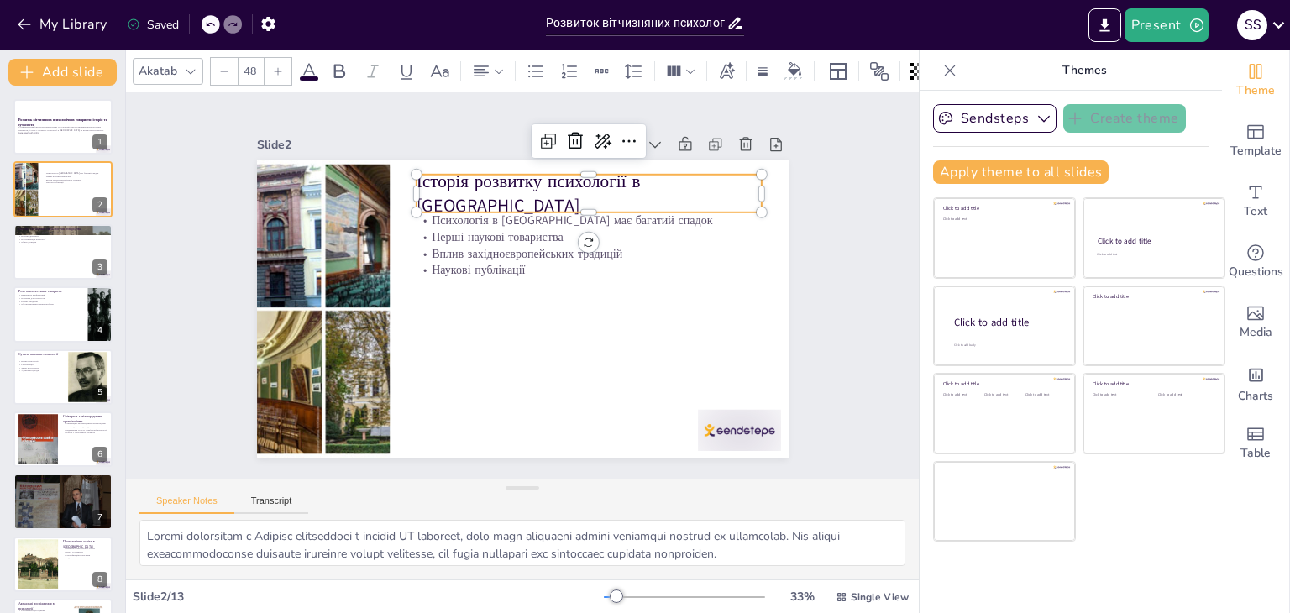
click at [695, 186] on p "Історія розвитку психології в Україні" at bounding box center [598, 201] width 348 height 86
drag, startPoint x: 696, startPoint y: 186, endPoint x: 403, endPoint y: 190, distance: 293.1
click at [403, 190] on div "Психологія в Україні має багатий спадок Перші наукові товариства Вплив західноє…" at bounding box center [520, 309] width 560 height 353
copy p "Історія розвитку психології в Україні"
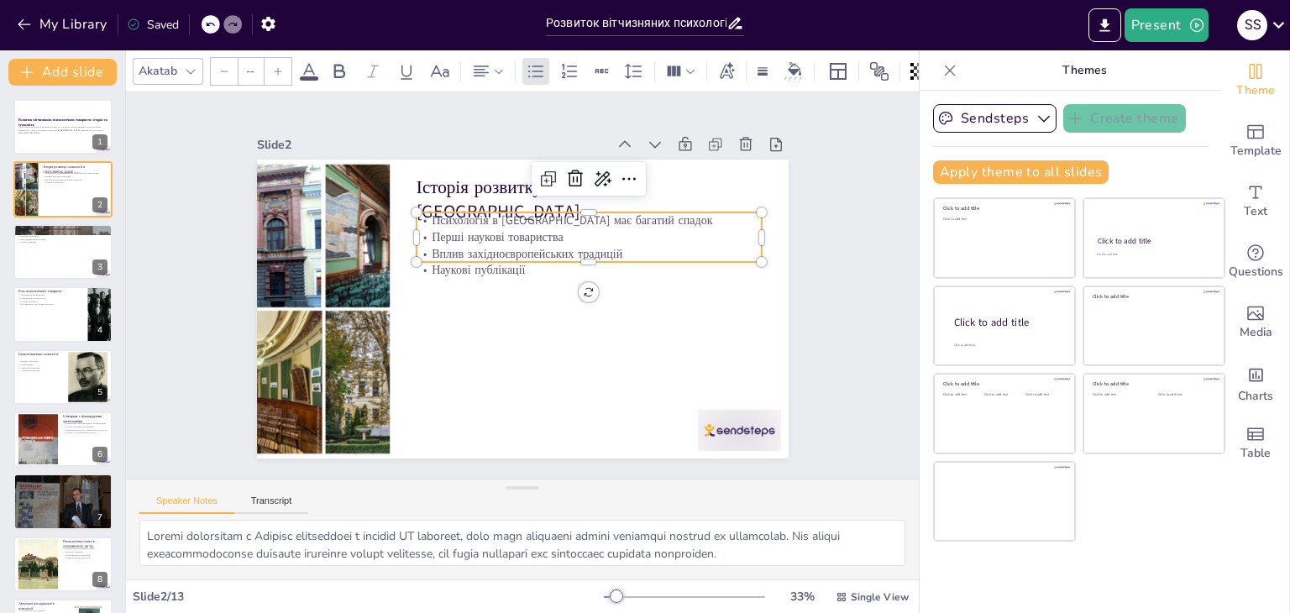
type input "32"
click at [435, 246] on p "Вплив західноєвропейських традицій" at bounding box center [594, 268] width 342 height 88
click at [435, 246] on p "Вплив західноєвропейських традицій" at bounding box center [593, 268] width 341 height 88
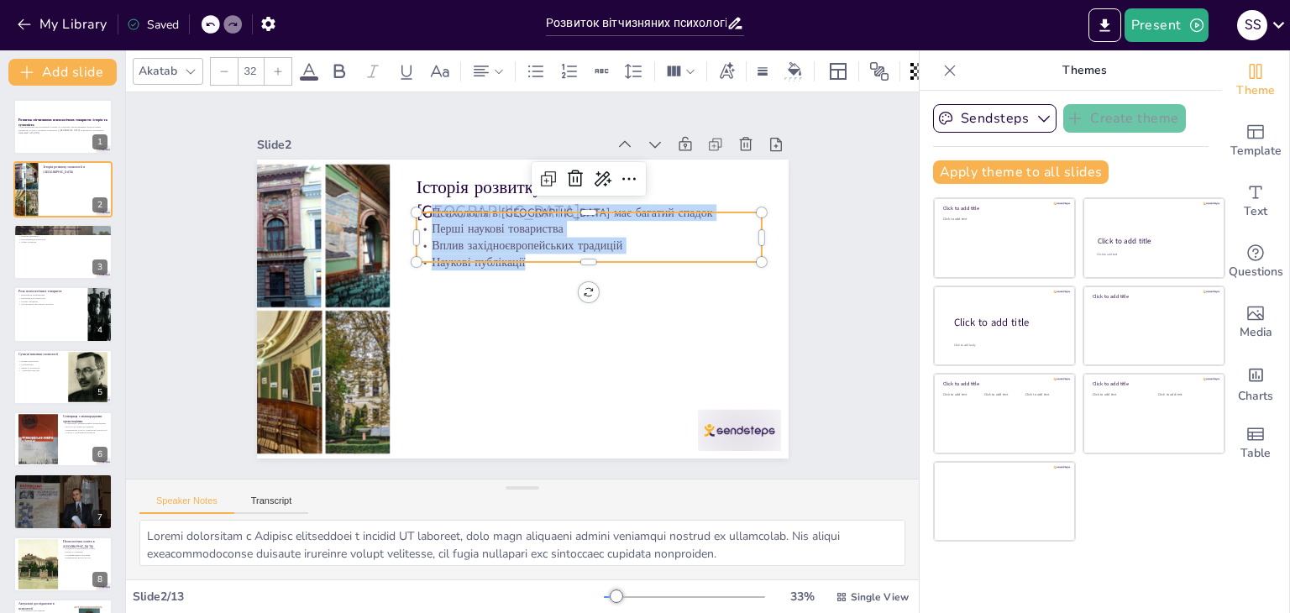
drag, startPoint x: 420, startPoint y: 212, endPoint x: 534, endPoint y: 253, distance: 121.1
click at [534, 253] on div "Психологія в Україні має багатий спадок Перші наукові товариства Вплив західноє…" at bounding box center [593, 245] width 350 height 102
copy div "Психологія в Україні має багатий спадок Перші наукові товариства Вплив західноє…"
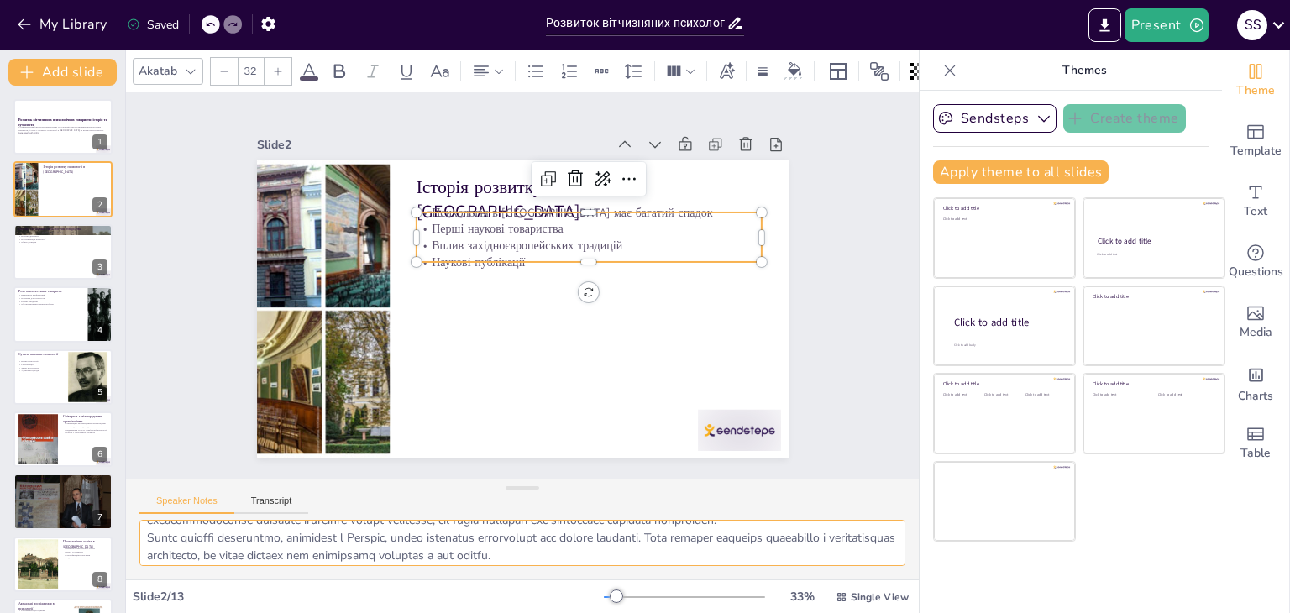
scroll to position [109, 0]
drag, startPoint x: 150, startPoint y: 541, endPoint x: 635, endPoint y: 570, distance: 485.4
click at [635, 570] on div at bounding box center [522, 550] width 793 height 60
click at [67, 246] on button at bounding box center [74, 238] width 20 height 20
type textarea "Основні вітчизняні психологічні товариства, такі як Українське психологічне тов…"
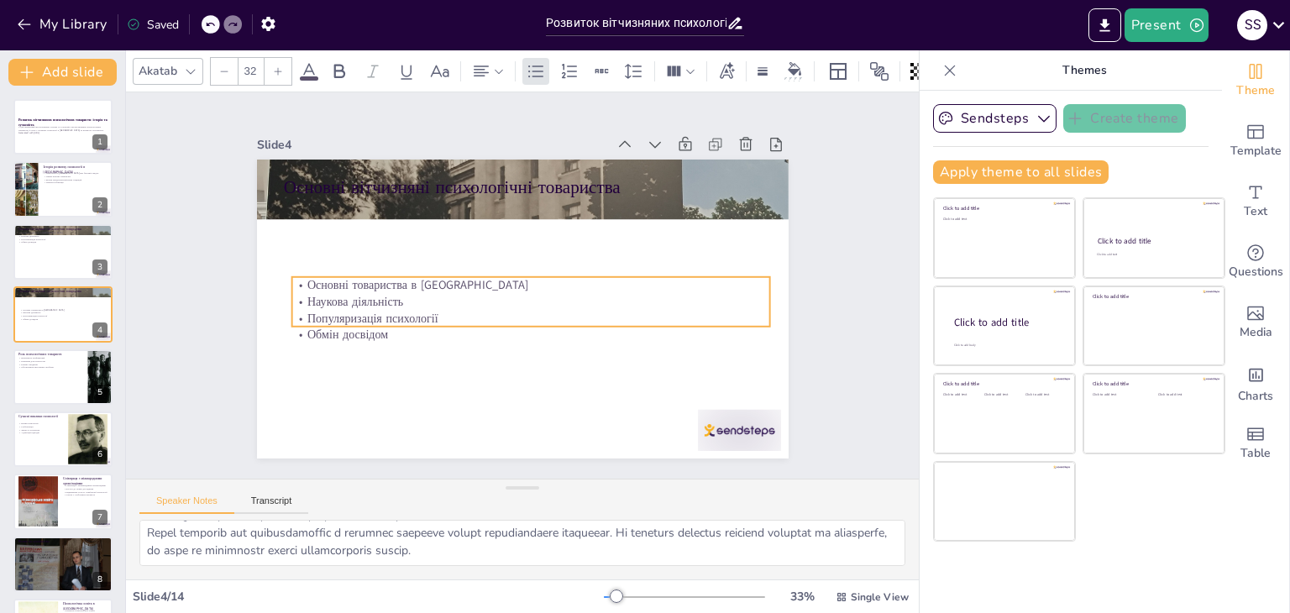
drag, startPoint x: 304, startPoint y: 243, endPoint x: 319, endPoint y: 223, distance: 25.2
click at [325, 313] on div "Основні товариства в Україні Наукова діяльність Популяризація психології Обмін …" at bounding box center [509, 308] width 369 height 400
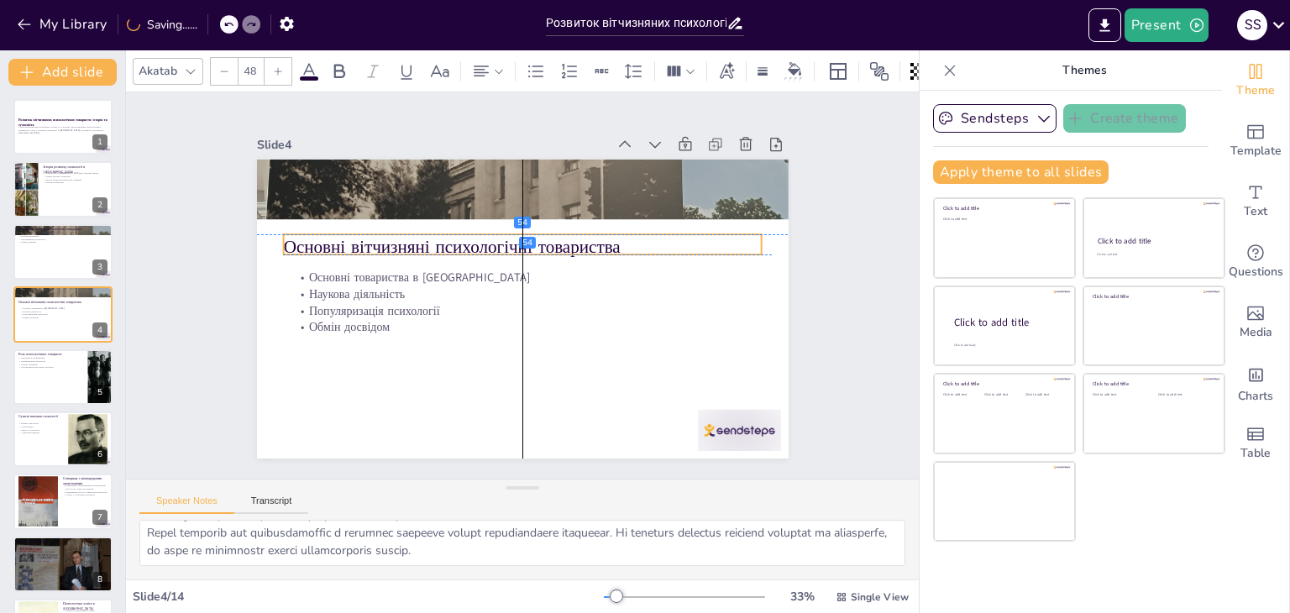
click at [332, 232] on p "Основні вітчизняні психологічні товариства" at bounding box center [530, 247] width 473 height 123
click at [608, 239] on p "Основні вітчизняні психологічні товариства" at bounding box center [526, 247] width 479 height 75
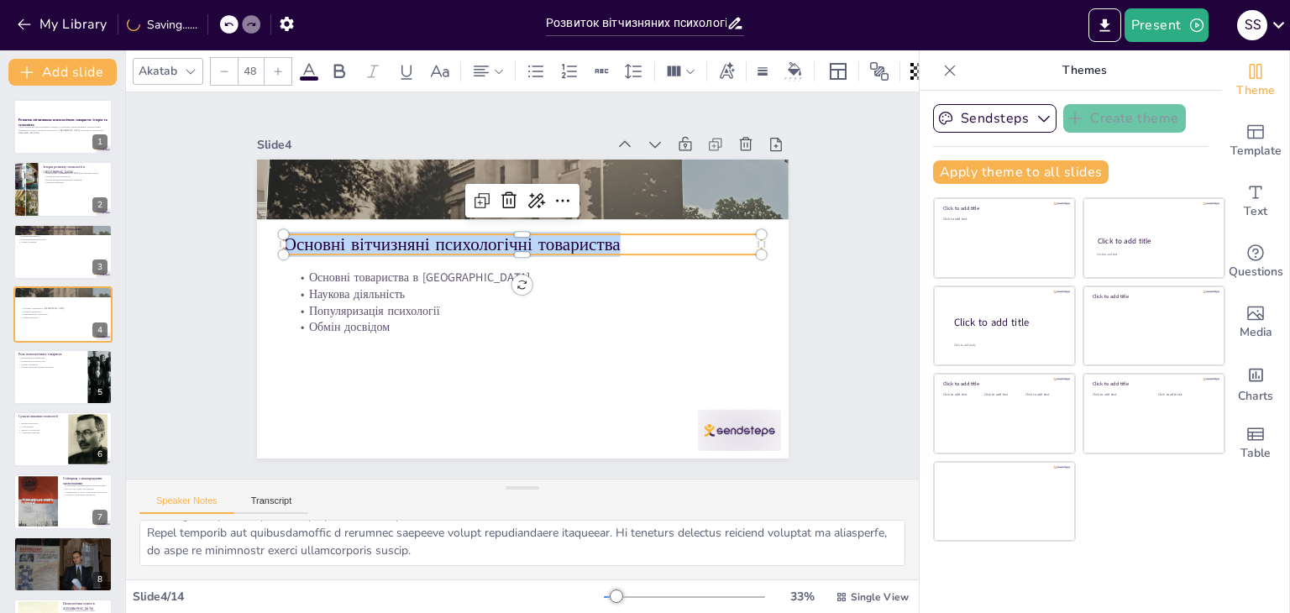
click at [608, 239] on p "Основні вітчизняні психологічні товариства" at bounding box center [542, 321] width 427 height 260
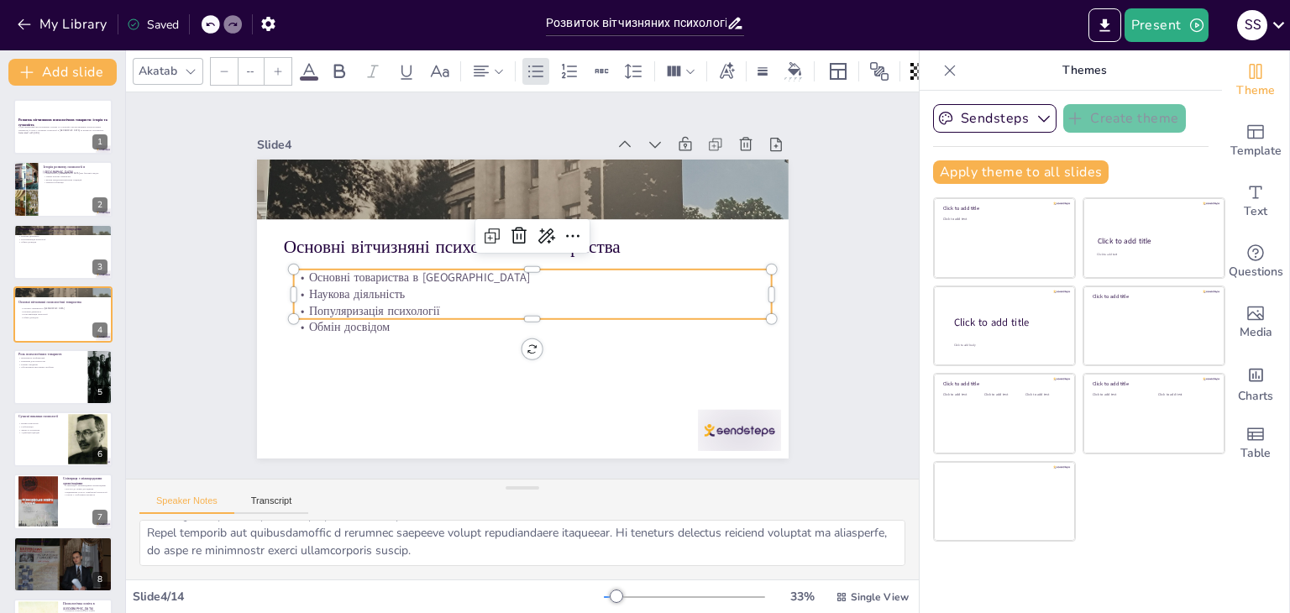
type input "32"
click at [359, 279] on p "Наукова діяльність" at bounding box center [530, 295] width 471 height 115
click at [359, 279] on p "Наукова діяльність" at bounding box center [530, 296] width 471 height 116
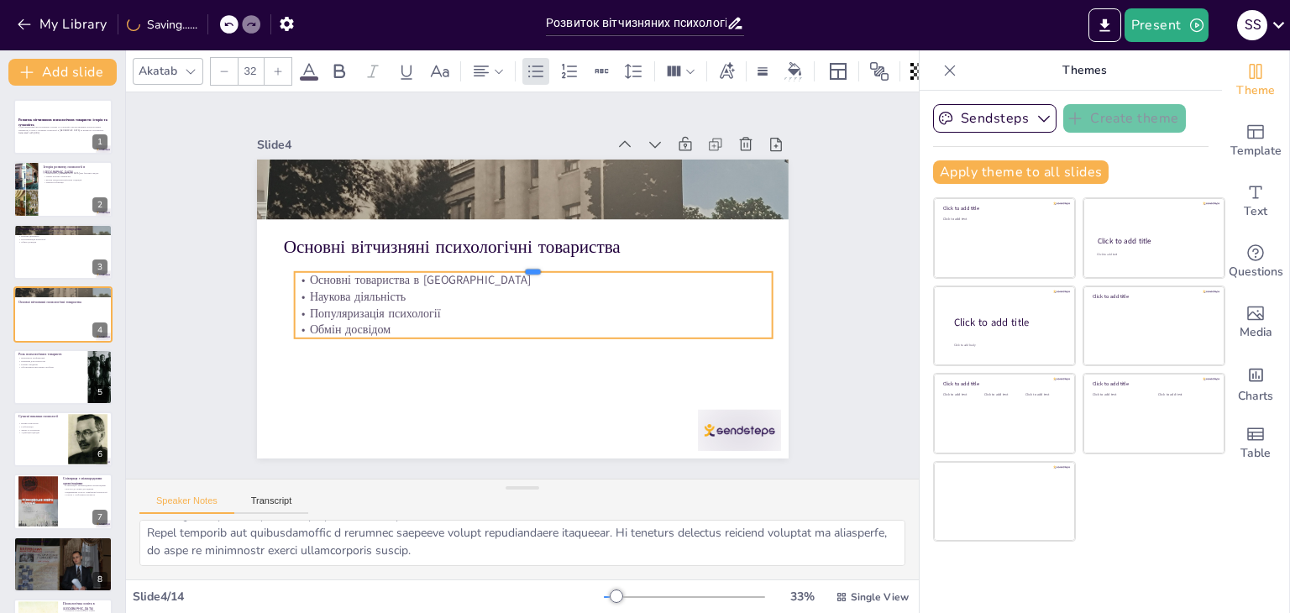
click at [296, 261] on div at bounding box center [534, 267] width 477 height 64
click at [296, 274] on p "Основні товариства в Україні" at bounding box center [533, 280] width 479 height 17
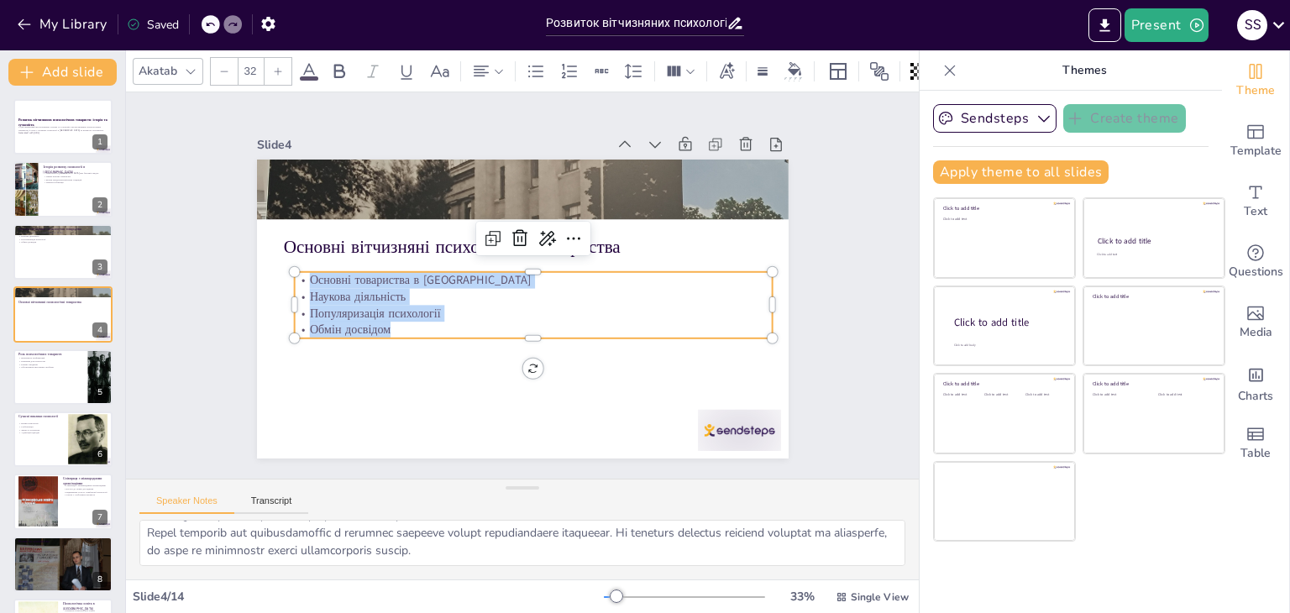
drag, startPoint x: 296, startPoint y: 274, endPoint x: 373, endPoint y: 317, distance: 88.0
click at [373, 317] on div "Основні товариства в Україні Наукова діяльність Популяризація психології Обмін …" at bounding box center [529, 307] width 482 height 164
copy div "Основні товариства в Україні Наукова діяльність Популяризація психології Обмін …"
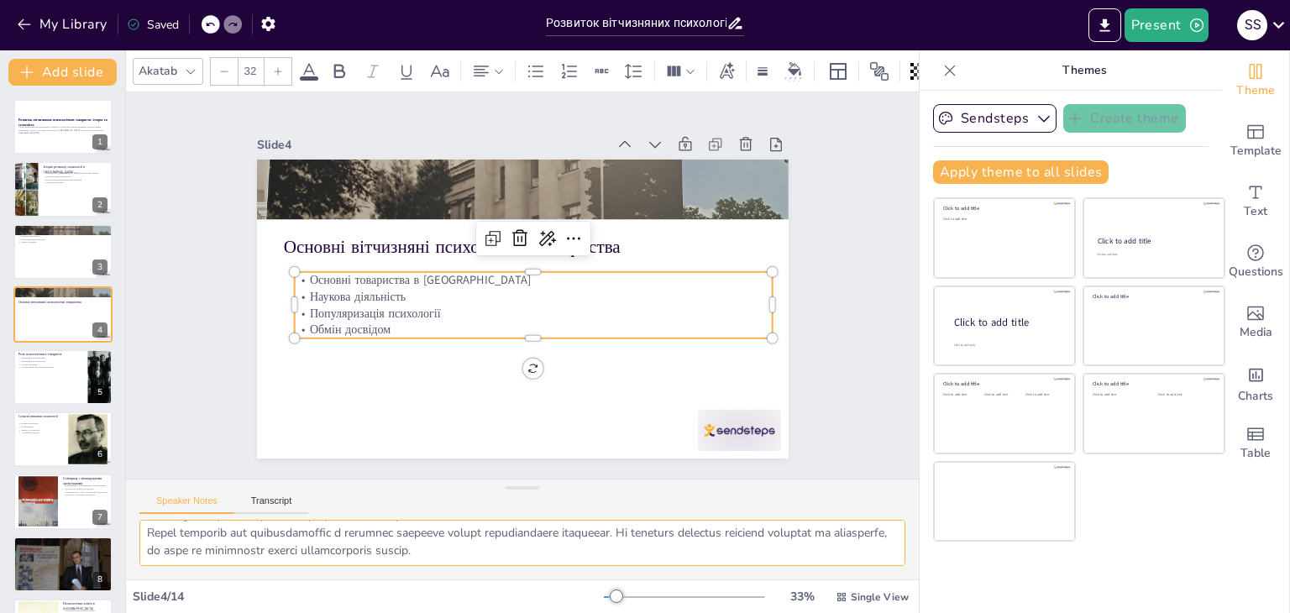
drag, startPoint x: 151, startPoint y: 539, endPoint x: 594, endPoint y: 562, distance: 443.1
click at [594, 562] on textarea at bounding box center [522, 543] width 766 height 46
click at [70, 374] on div at bounding box center [63, 376] width 101 height 57
type textarea "Конференції, організовані психологічними товариствами, є важливими подіями для …"
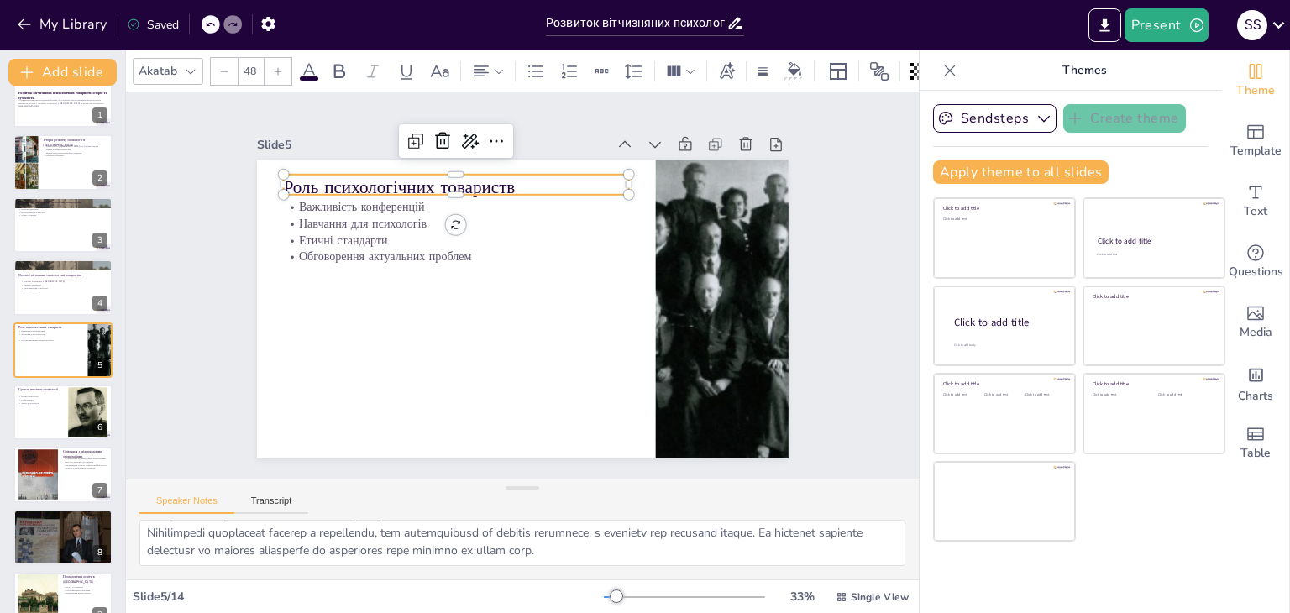
click at [490, 180] on p "Роль психологічних товариств" at bounding box center [467, 180] width 346 height 60
click at [490, 180] on p "Роль психологічних товариств" at bounding box center [502, 167] width 326 height 163
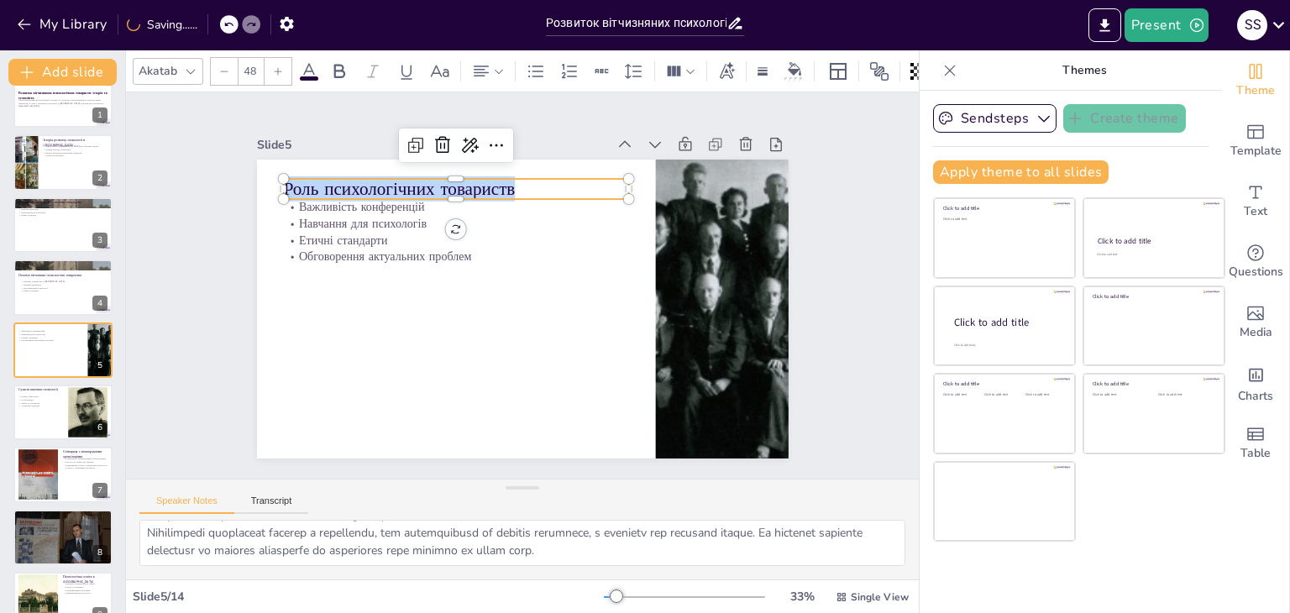
drag, startPoint x: 509, startPoint y: 185, endPoint x: 270, endPoint y: 171, distance: 238.9
click at [270, 171] on div "Важливість конференцій Навчання для психологів Етичні стандарти Обговорення акт…" at bounding box center [518, 308] width 582 height 403
copy p "Роль психологічних товариств"
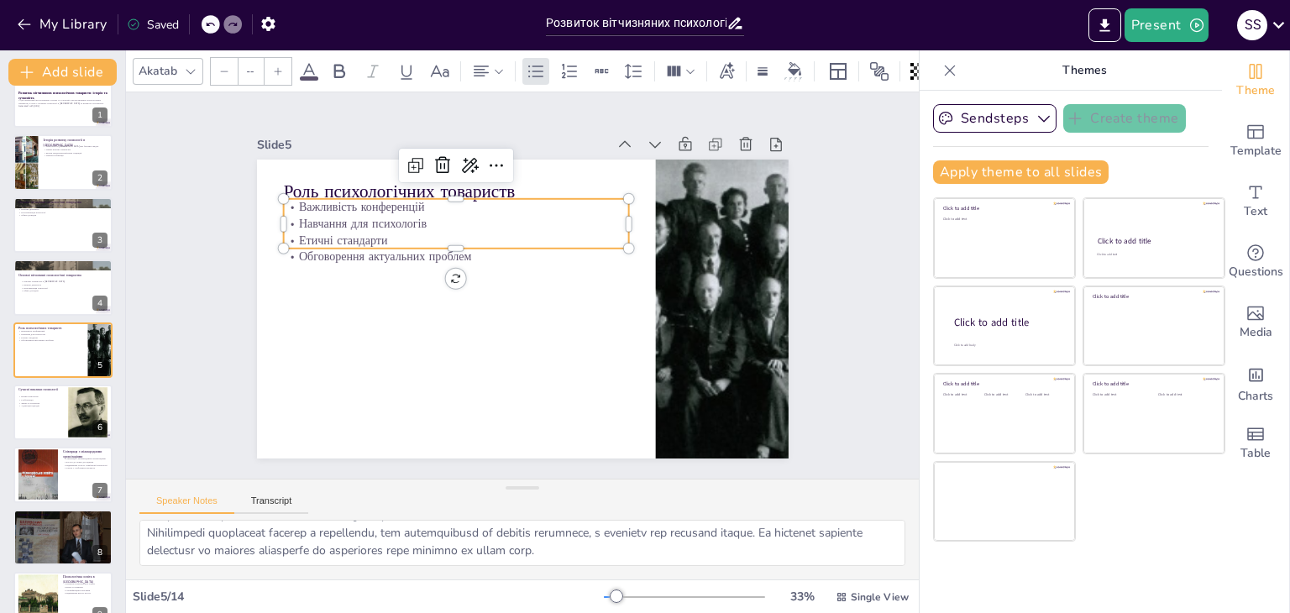
type input "32"
click at [342, 223] on p "Навчання для психологів" at bounding box center [495, 198] width 307 height 187
click at [336, 223] on p "Навчання для психологів" at bounding box center [478, 206] width 333 height 123
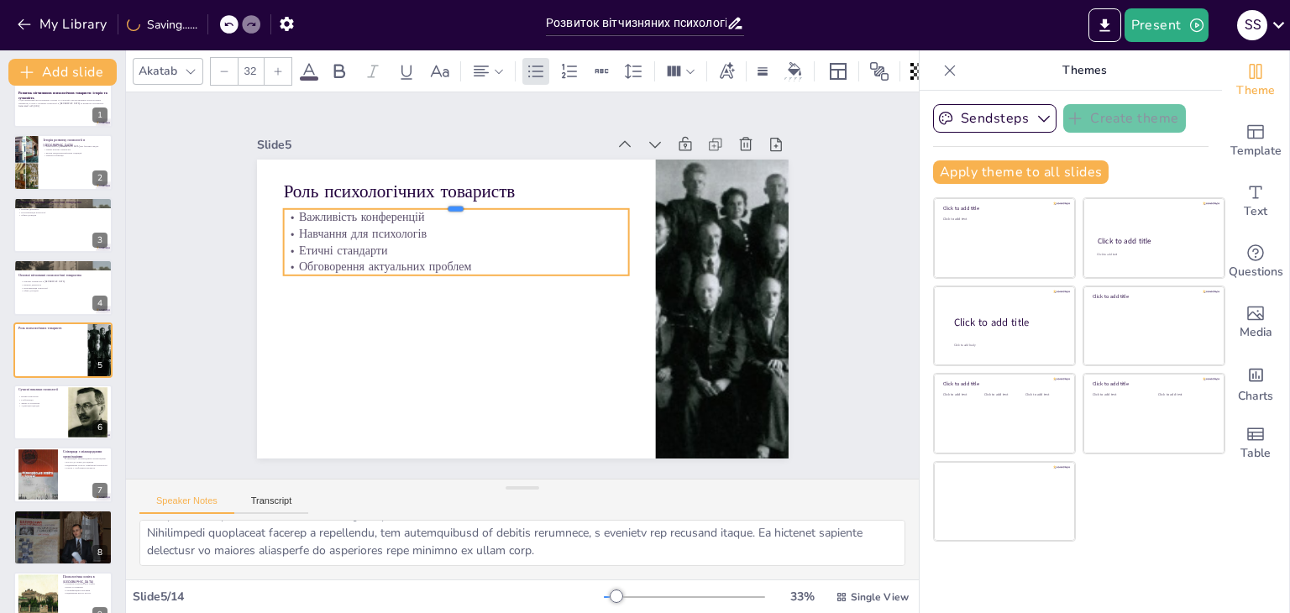
drag, startPoint x: 284, startPoint y: 190, endPoint x: 294, endPoint y: 203, distance: 16.8
click at [318, 203] on div at bounding box center [484, 185] width 333 height 119
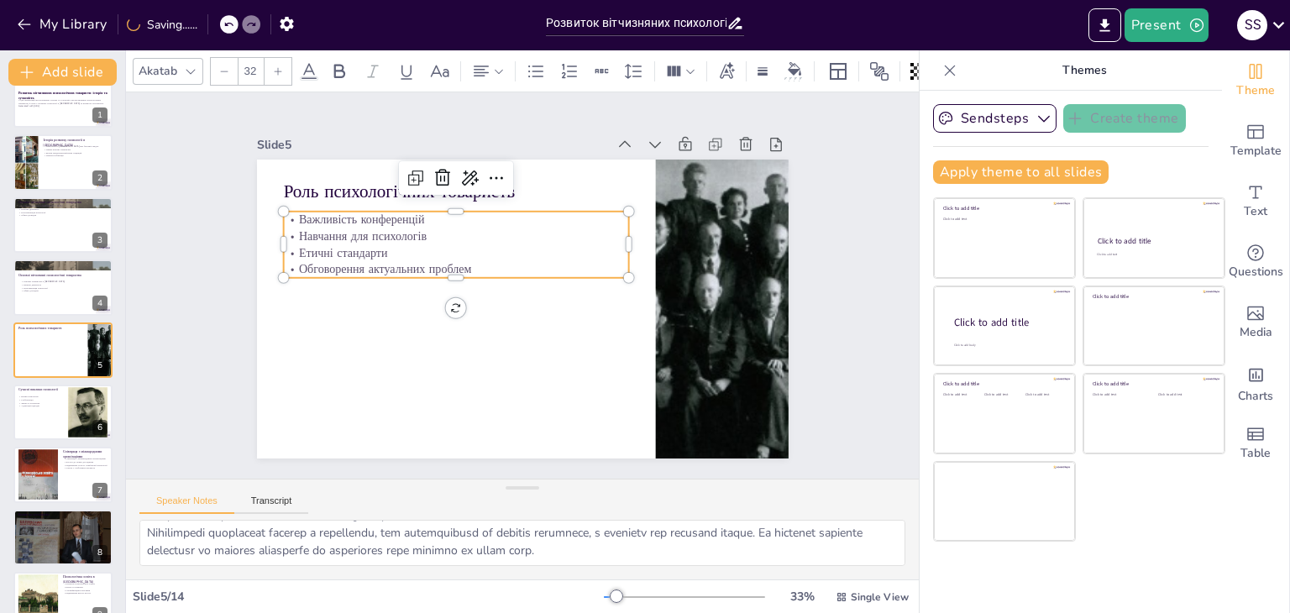
click at [291, 217] on p "Важливість конференцій" at bounding box center [463, 212] width 345 height 53
click at [283, 217] on p "Важливість конференцій" at bounding box center [455, 220] width 345 height 17
click at [312, 219] on p "Важливість конференцій" at bounding box center [478, 202] width 333 height 123
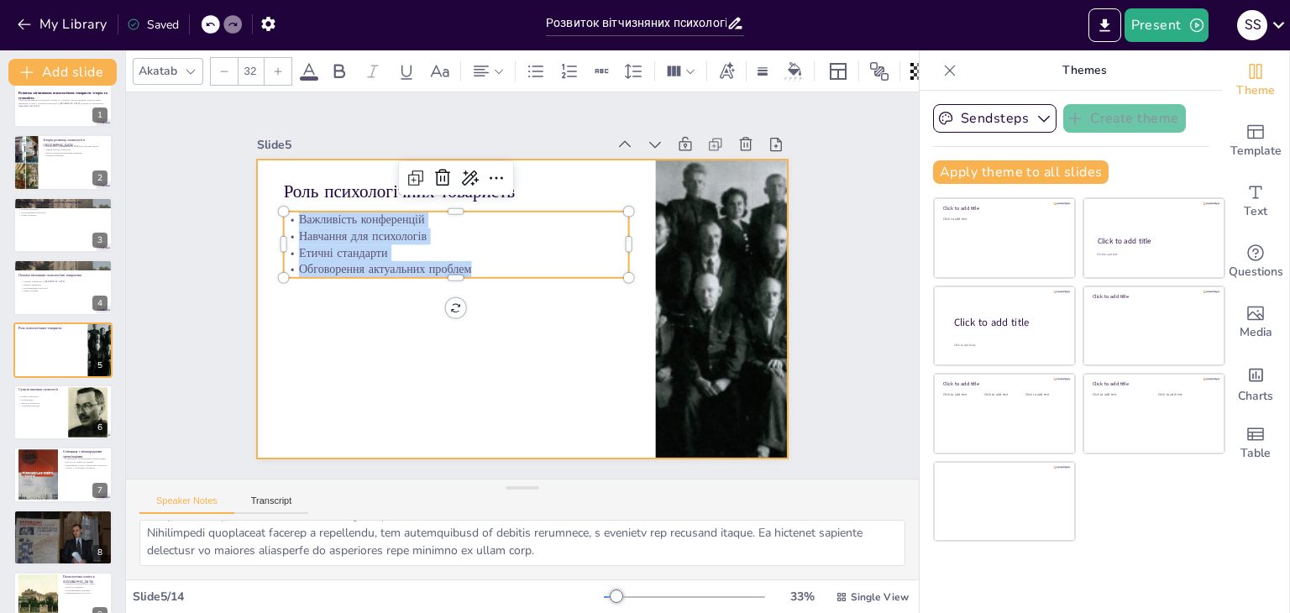
drag, startPoint x: 285, startPoint y: 219, endPoint x: 474, endPoint y: 290, distance: 200.9
click at [474, 290] on div "Роль психологічних товариств Важливість конференцій Навчання для психологів Ети…" at bounding box center [518, 308] width 582 height 403
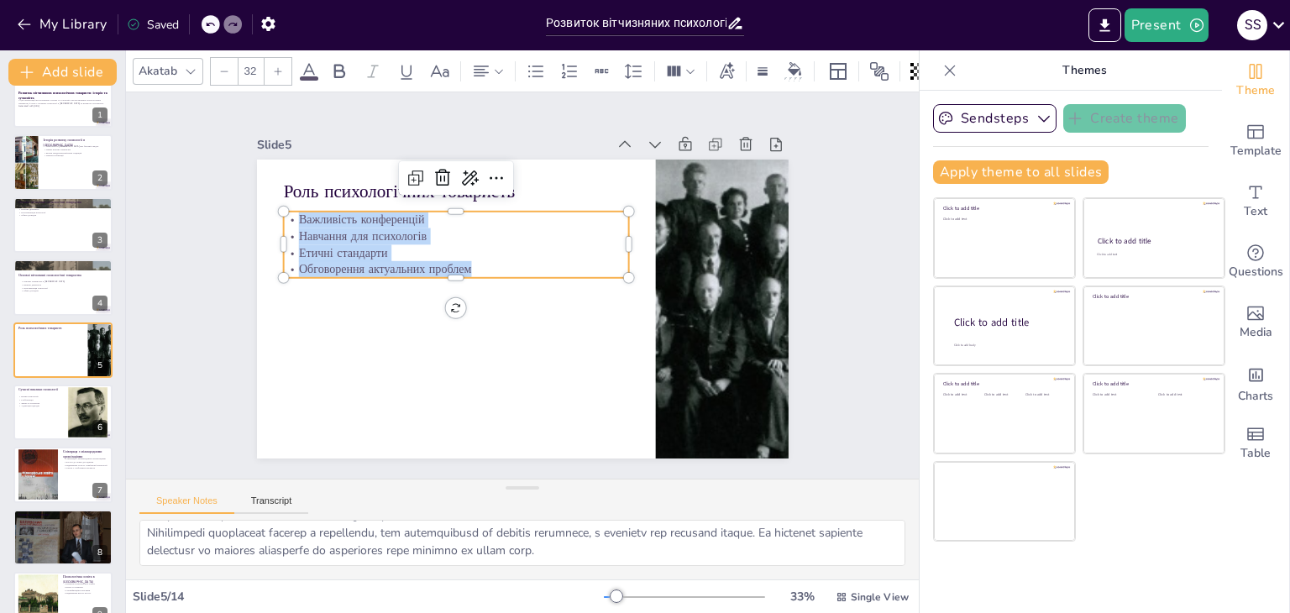
copy div "Важливість конференцій Навчання для психологів Етичні стандарти Обговорення акт…"
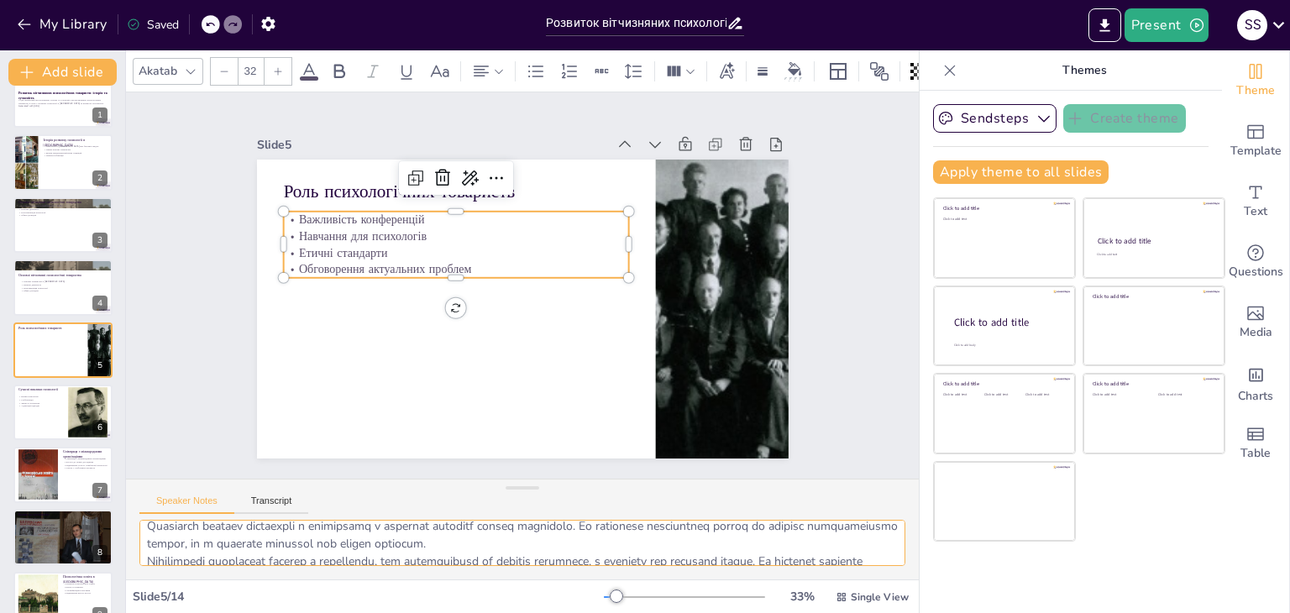
scroll to position [109, 0]
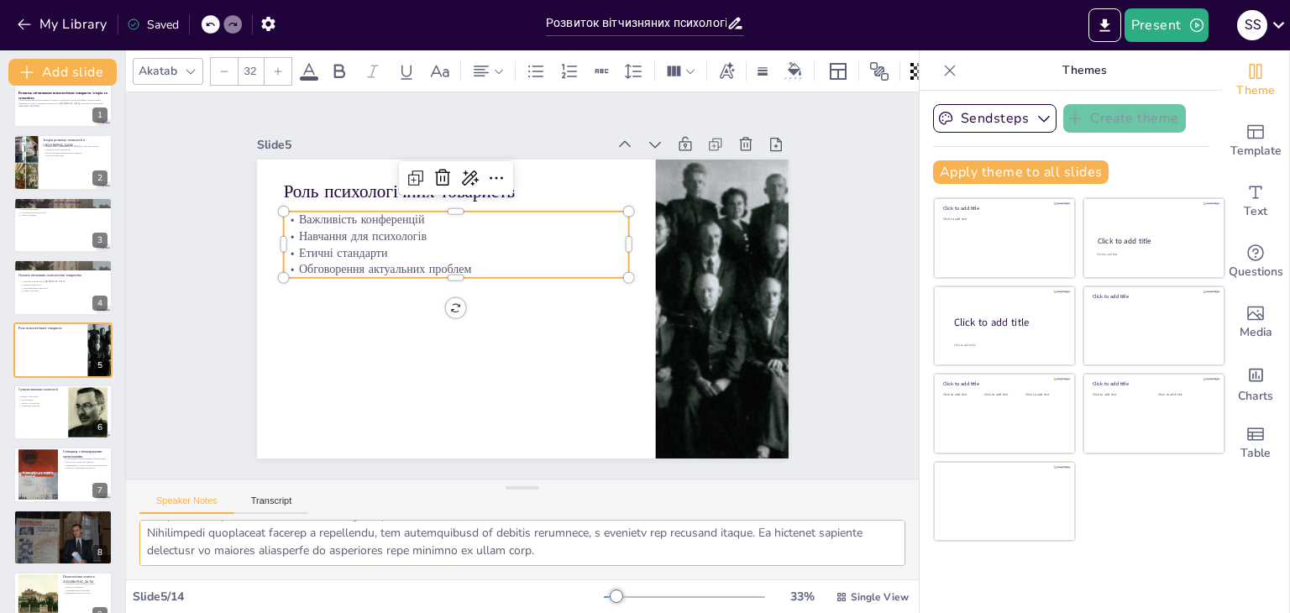
drag, startPoint x: 139, startPoint y: 524, endPoint x: 678, endPoint y: 578, distance: 540.9
click at [678, 578] on div at bounding box center [522, 550] width 793 height 60
click at [69, 408] on div at bounding box center [88, 413] width 40 height 56
type textarea "Вплив технологій на психологію є значним. Онлайн-консультації та цифрові ресурс…"
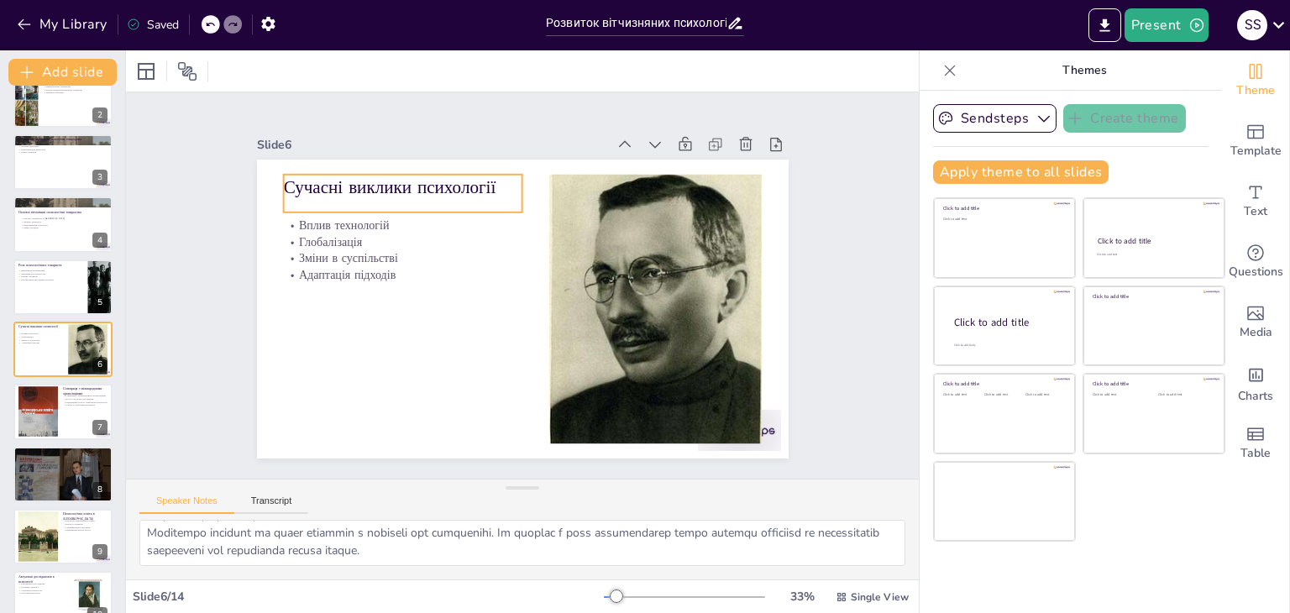
click at [293, 179] on p "Сучасні виклики психології" at bounding box center [413, 175] width 240 height 50
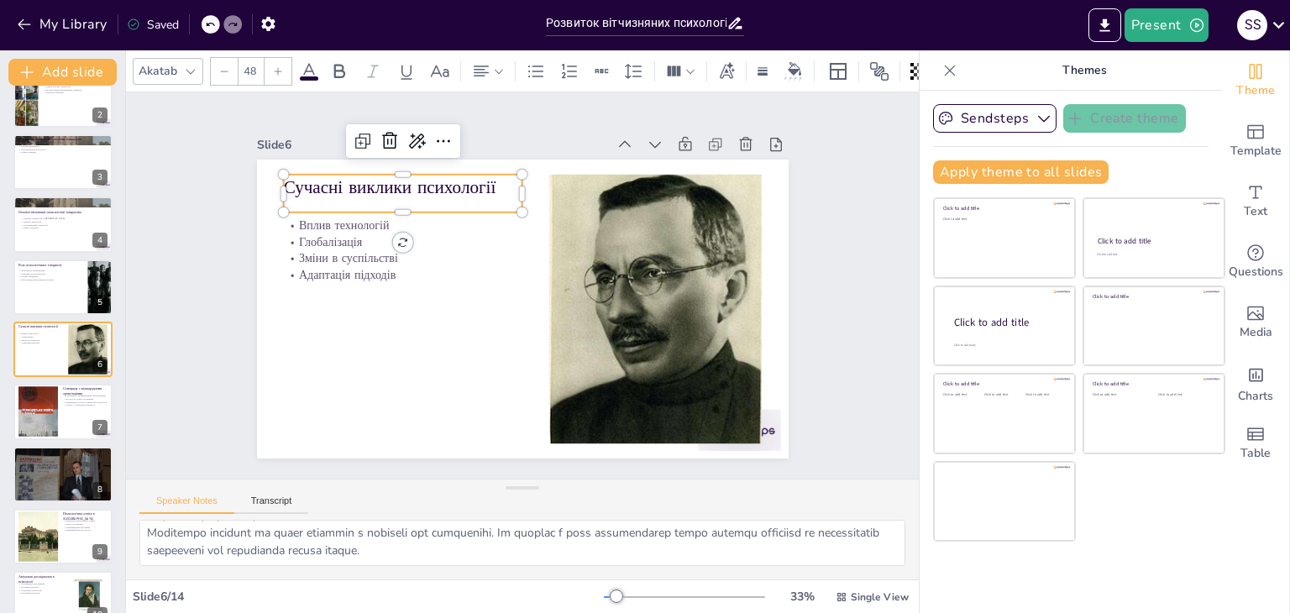
click at [322, 179] on p "Сучасні виклики психології" at bounding box center [439, 154] width 235 height 97
drag, startPoint x: 485, startPoint y: 182, endPoint x: 265, endPoint y: 192, distance: 220.2
click at [265, 192] on div "Вплив технологій Глобалізація Зміни в суспільстві Адаптація підходів Сучасні ви…" at bounding box center [515, 308] width 598 height 448
copy p "Сучасні виклики психології"
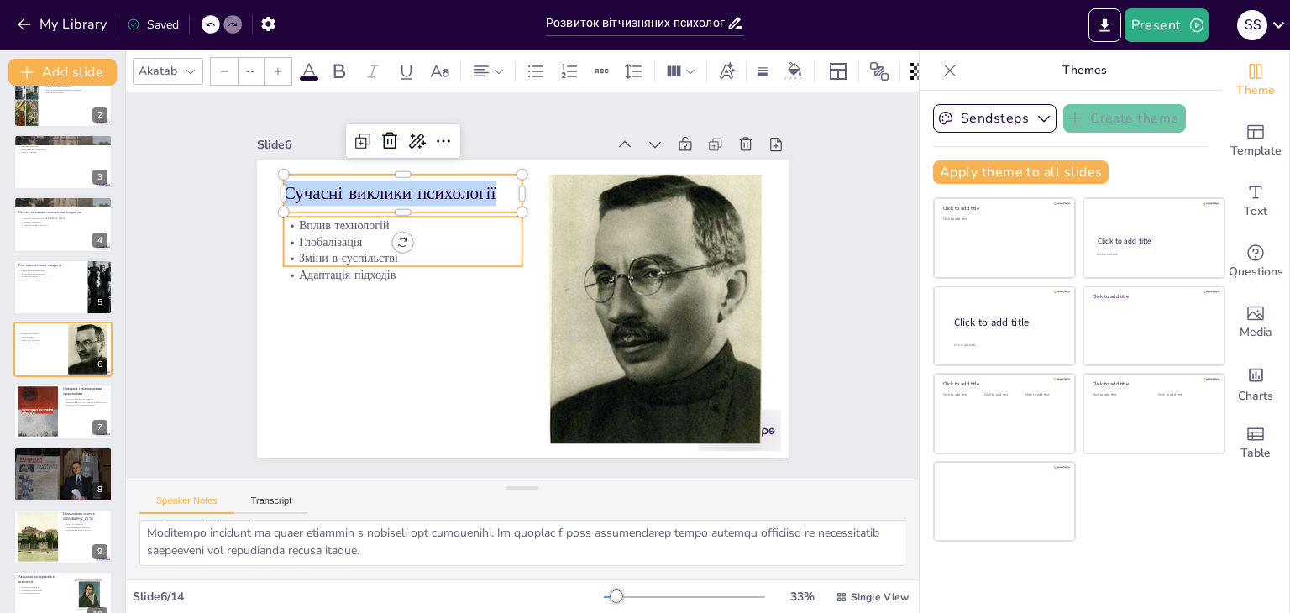
type input "32"
click at [328, 223] on p "Вплив технологій" at bounding box center [418, 201] width 238 height 65
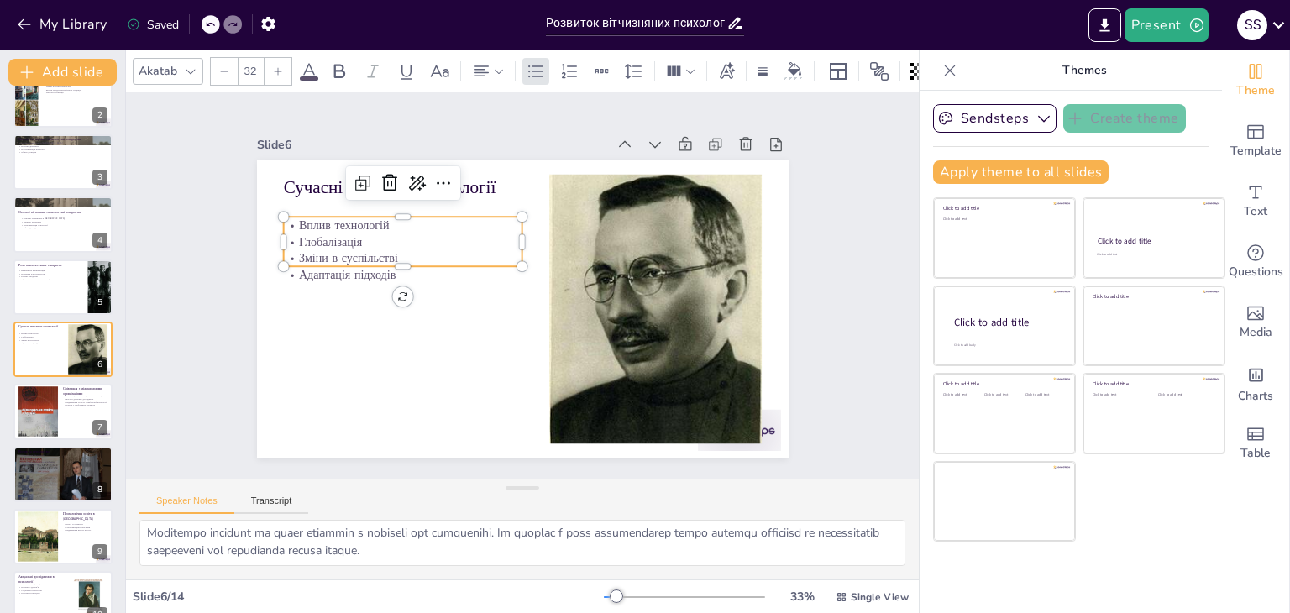
click at [328, 223] on p "Вплив технологій" at bounding box center [409, 212] width 239 height 41
drag, startPoint x: 290, startPoint y: 214, endPoint x: 302, endPoint y: 214, distance: 12.6
click at [313, 214] on p "Вплив технологій" at bounding box center [429, 184] width 233 height 90
drag, startPoint x: 284, startPoint y: 212, endPoint x: 390, endPoint y: 256, distance: 114.5
click at [390, 256] on div "Вплив технологій Глобалізація Зміни в суспільстві Адаптація підходів" at bounding box center [415, 217] width 248 height 114
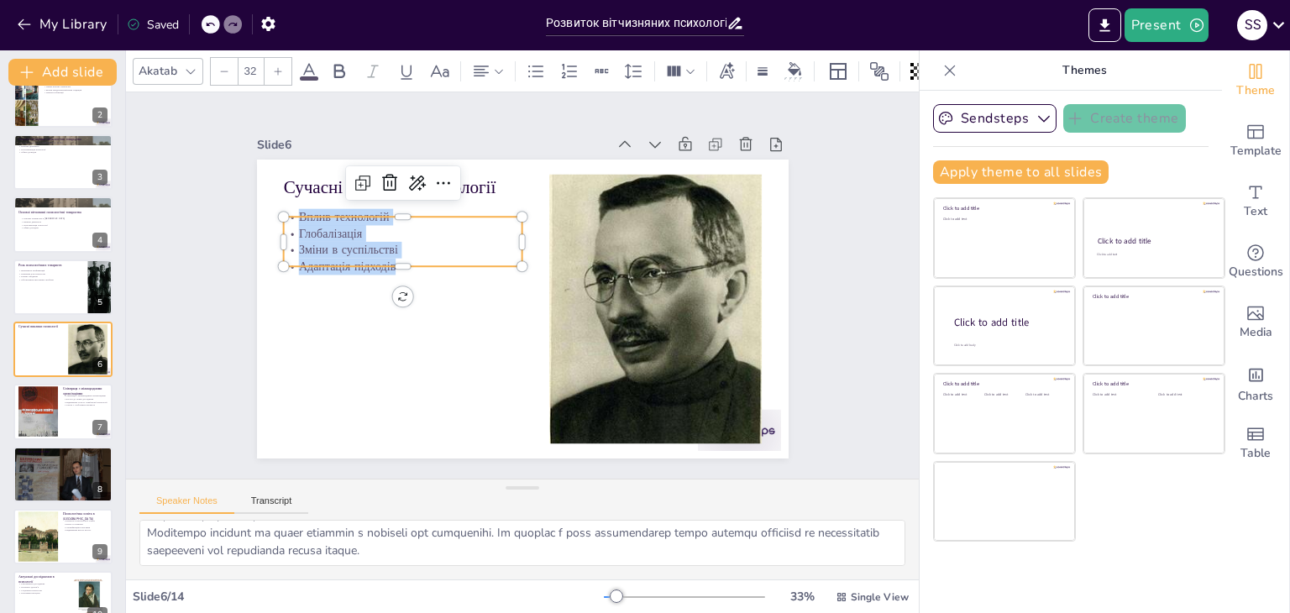
copy div "Вплив технологій Глобалізація Зміни в суспільстві Адаптація підходів"
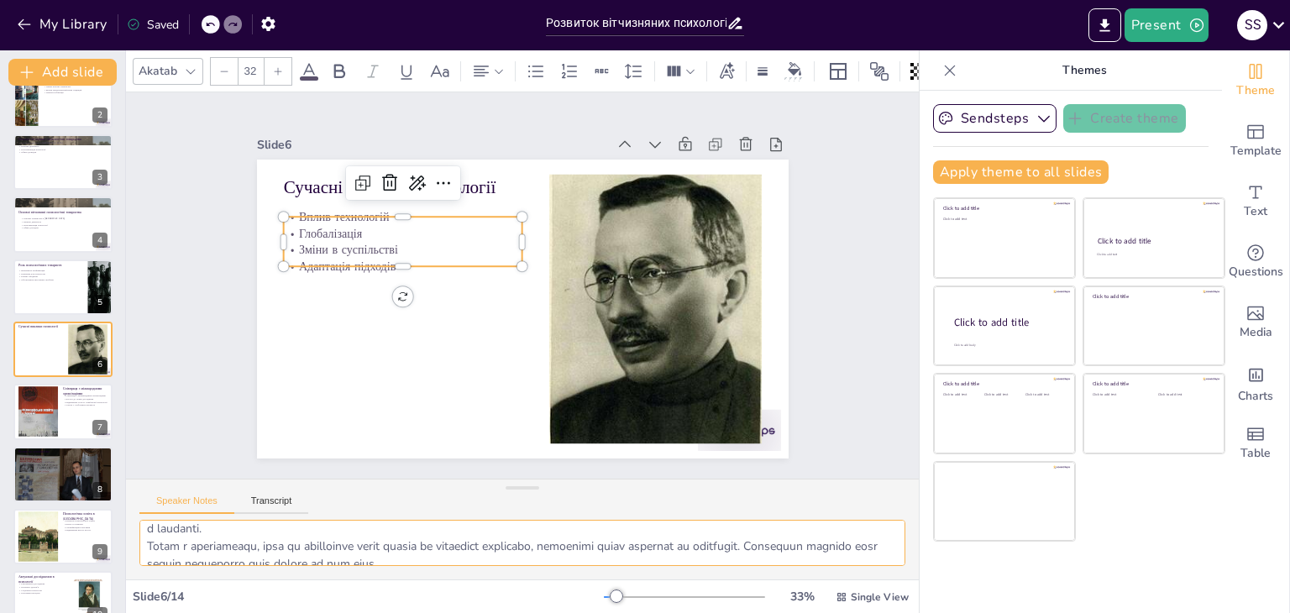
scroll to position [109, 0]
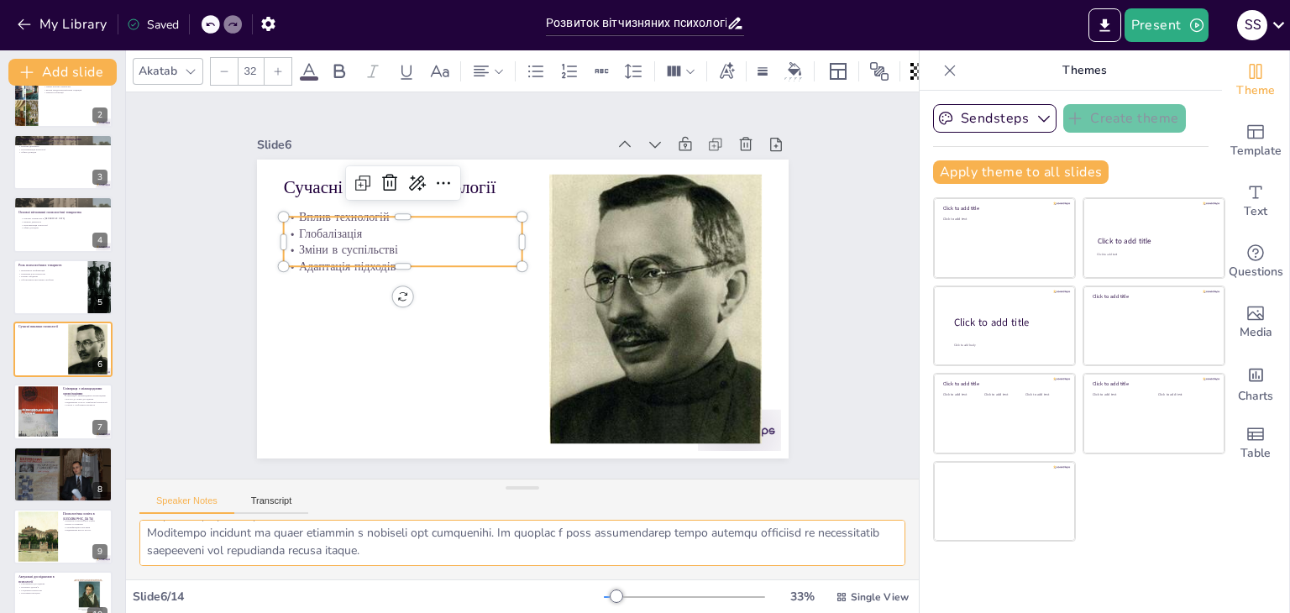
drag, startPoint x: 142, startPoint y: 528, endPoint x: 495, endPoint y: 585, distance: 357.3
click at [495, 585] on div "Akatab 32 Slide 1 Розвиток вітчизняних психологічних товариств: історія та суча…" at bounding box center [522, 331] width 793 height 563
click at [85, 398] on div at bounding box center [86, 399] width 45 height 20
type textarea "Співпраця з міжнародними організаціями є важливою для українських психологів. Ц…"
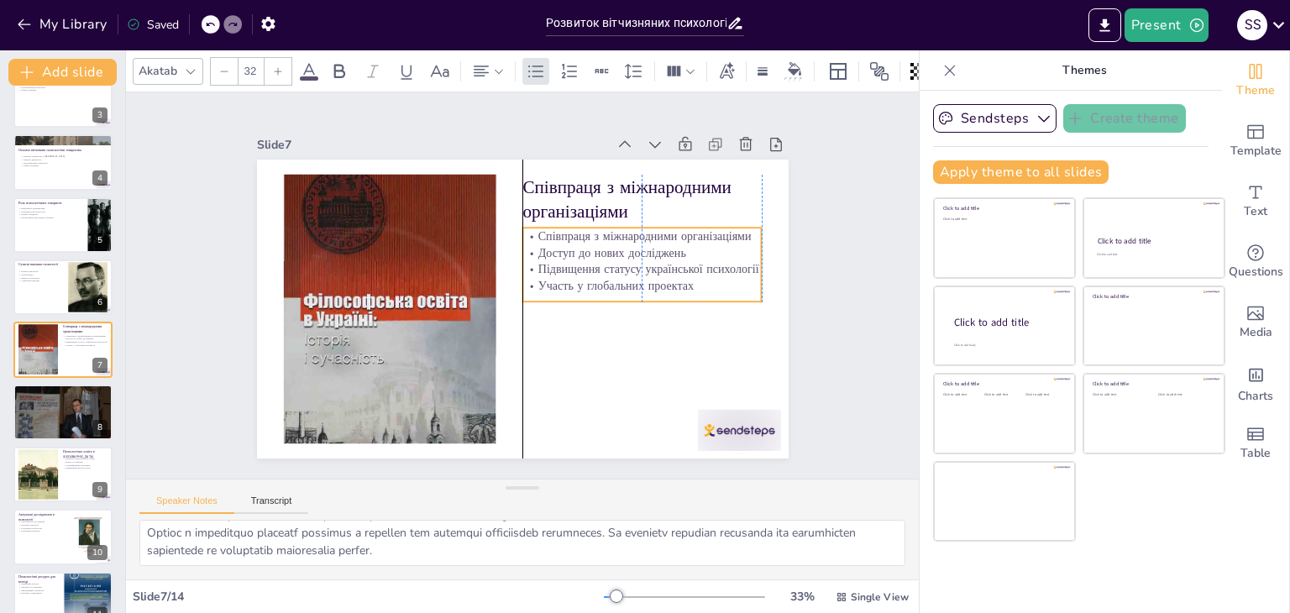
drag, startPoint x: 556, startPoint y: 275, endPoint x: 558, endPoint y: 303, distance: 27.8
click at [568, 317] on p "Участь у глобальних проектах" at bounding box center [640, 297] width 239 height 41
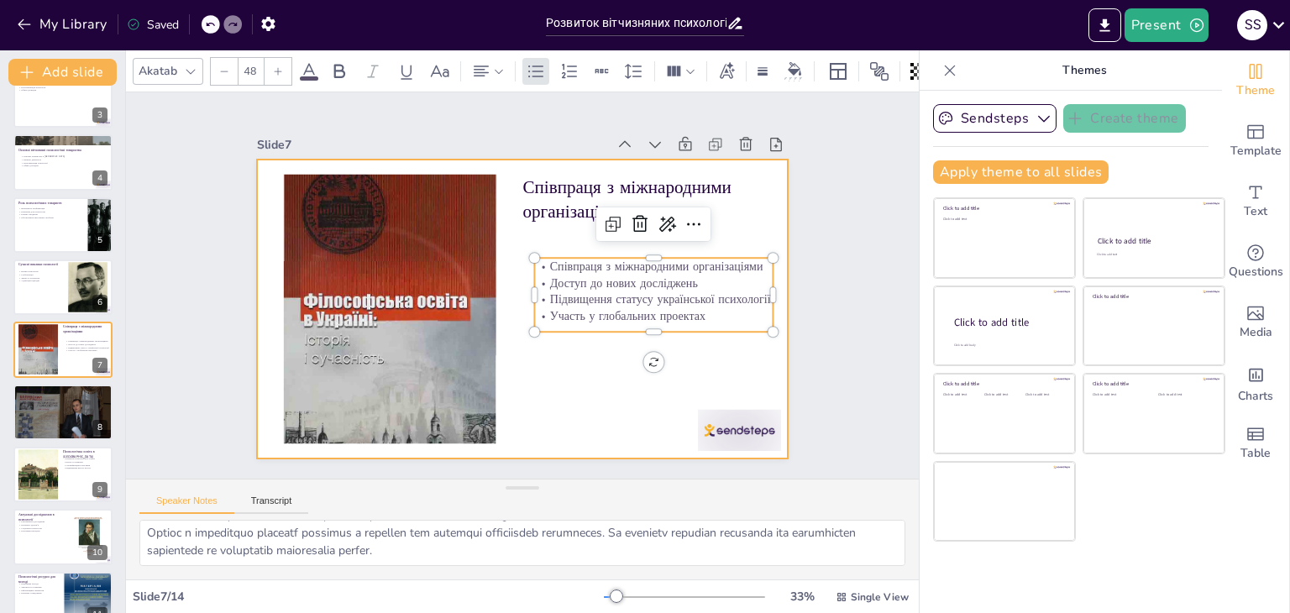
click at [535, 177] on p "Співпраця з міжнародними організаціями" at bounding box center [657, 226] width 244 height 98
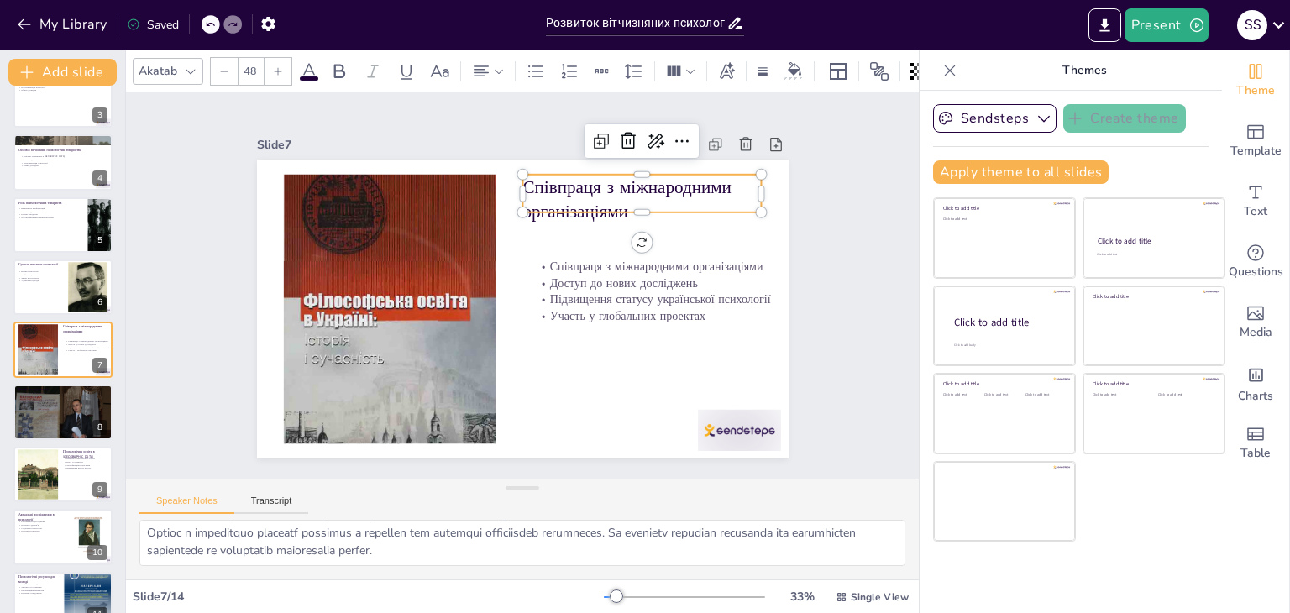
click at [529, 175] on p "Співпраця з міжнародними організаціями" at bounding box center [650, 212] width 243 height 74
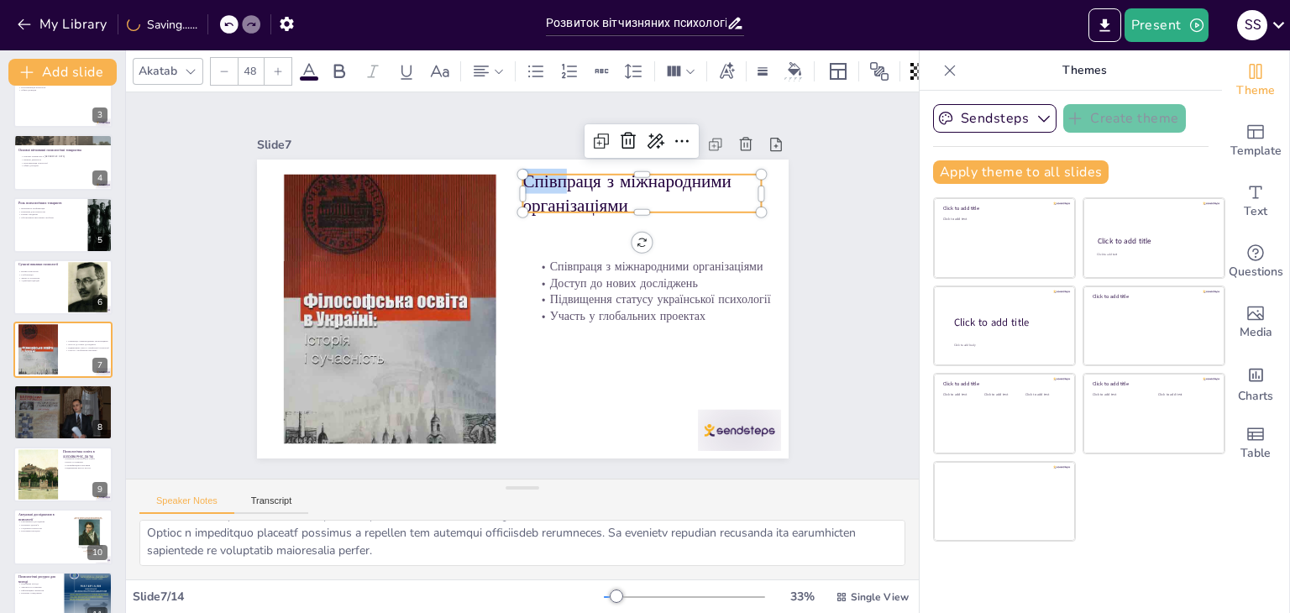
drag, startPoint x: 510, startPoint y: 175, endPoint x: 647, endPoint y: 206, distance: 140.4
click at [647, 206] on div "Співпраця з міжнародними організаціями Доступ до нових досліджень Підвищення ст…" at bounding box center [499, 293] width 448 height 598
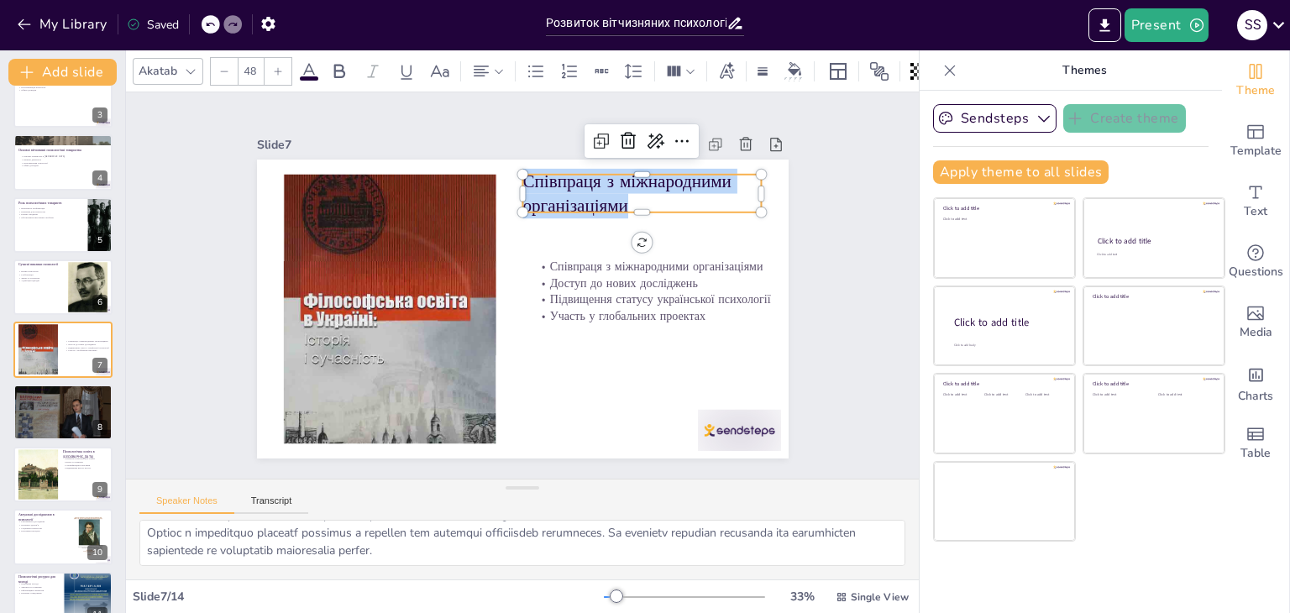
drag, startPoint x: 615, startPoint y: 196, endPoint x: 503, endPoint y: 168, distance: 115.3
click at [503, 168] on div "Співпраця з міжнародними організаціями Доступ до нових досліджень Підвищення ст…" at bounding box center [518, 308] width 582 height 403
copy p "Співпраця з міжнародними організаціями"
type input "32"
click at [527, 256] on div "Співпраця з міжнародними організаціями Доступ до нових досліджень Підвищення ст…" at bounding box center [518, 308] width 582 height 403
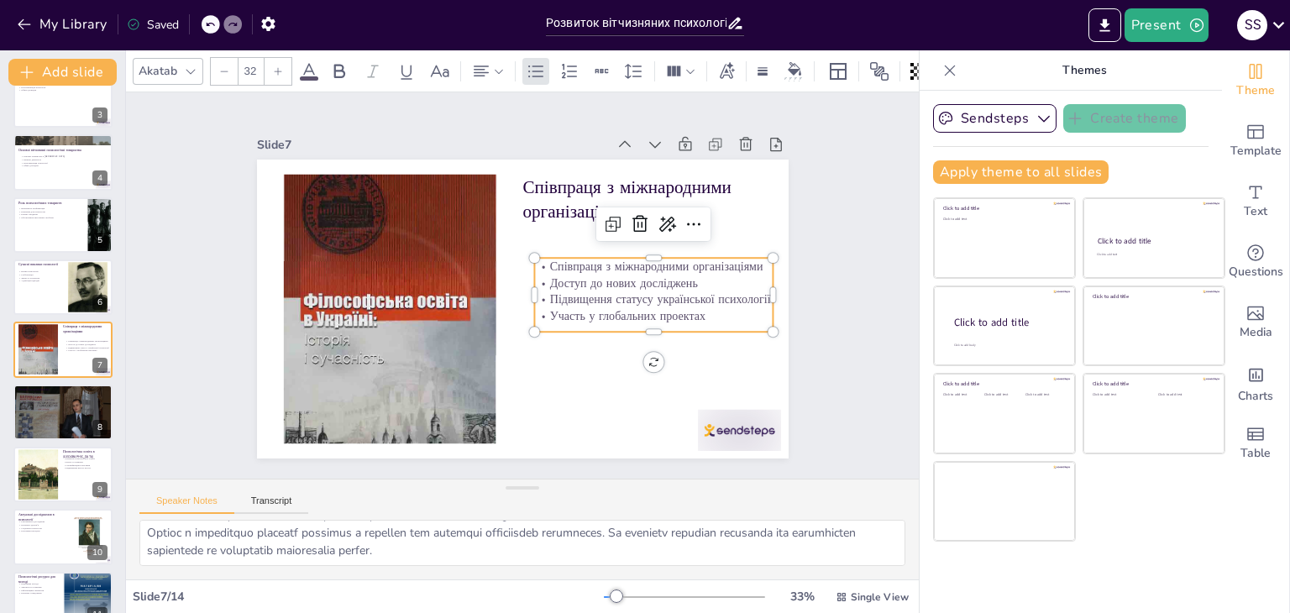
click at [537, 263] on p "Співпраця з міжнародними організаціями" at bounding box center [653, 308] width 233 height 90
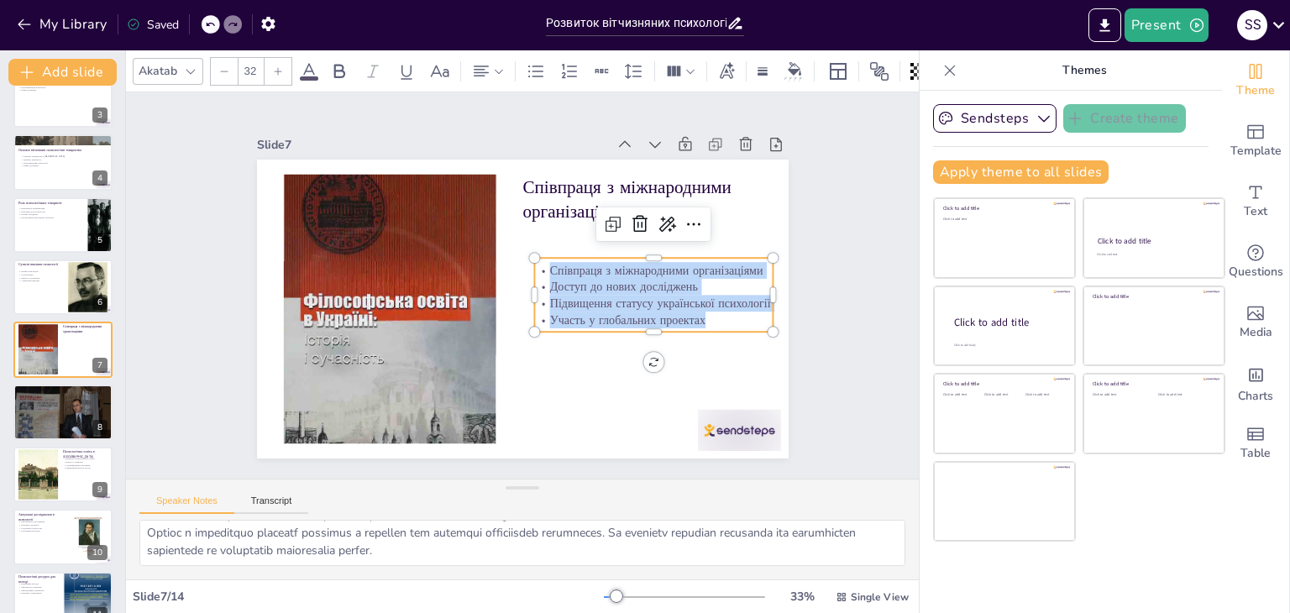
drag, startPoint x: 536, startPoint y: 269, endPoint x: 705, endPoint y: 320, distance: 177.2
click at [705, 320] on div "Співпраця з міжнародними організаціями Доступ до нових досліджень Підвищення ст…" at bounding box center [649, 322] width 248 height 114
copy div "Співпраця з міжнародними організаціями Доступ до нових досліджень Підвищення ст…"
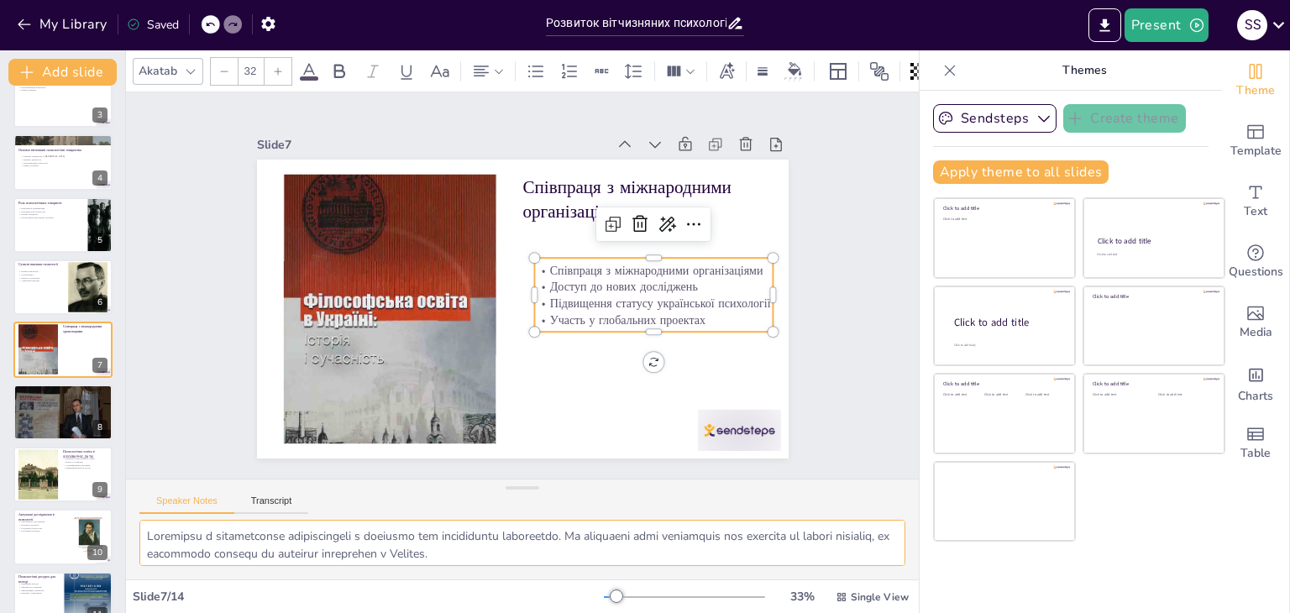
scroll to position [109, 0]
drag, startPoint x: 147, startPoint y: 532, endPoint x: 515, endPoint y: 568, distance: 369.6
click at [515, 568] on div at bounding box center [522, 550] width 793 height 60
click at [61, 411] on div at bounding box center [63, 412] width 101 height 107
type textarea "Підвищення обізнаності про психологічні проблеми є ключовим завданням психологі…"
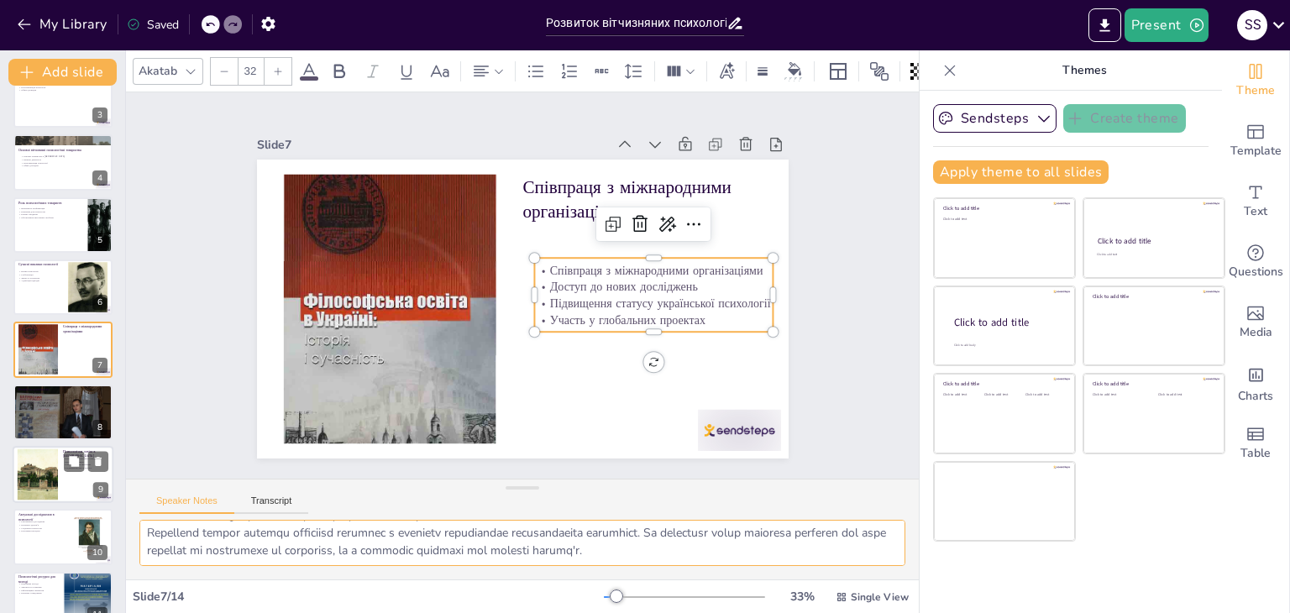
scroll to position [215, 0]
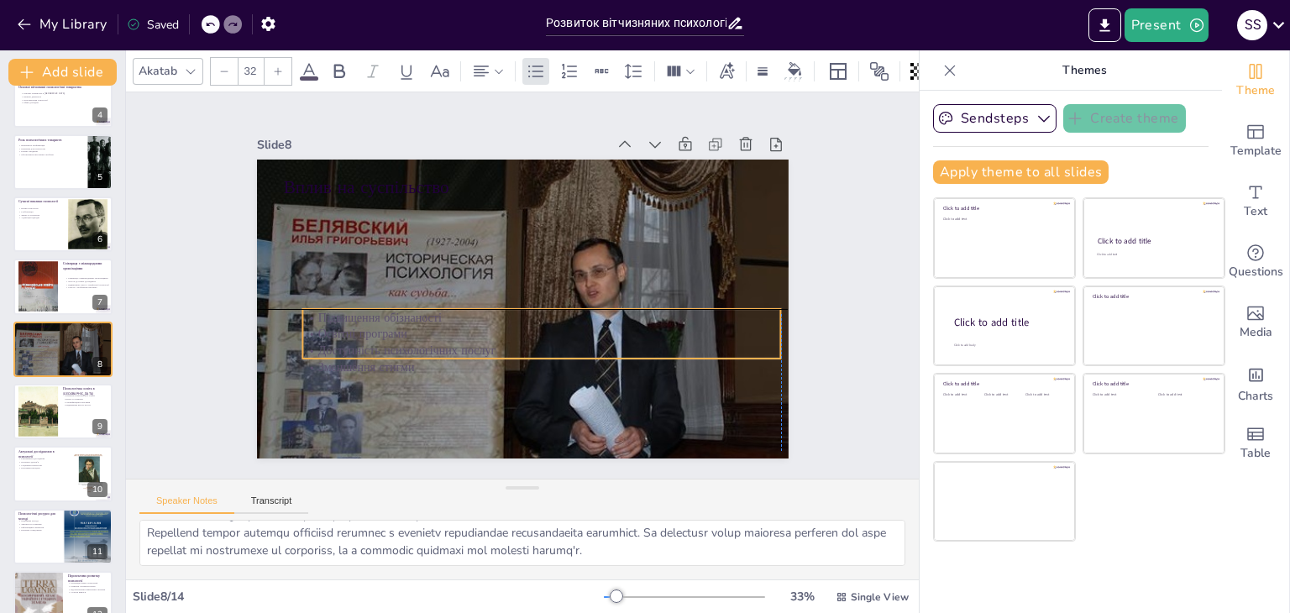
drag, startPoint x: 370, startPoint y: 225, endPoint x: 384, endPoint y: 354, distance: 129.2
click at [384, 354] on p "Доступність психологічних послуг" at bounding box center [535, 352] width 478 height 66
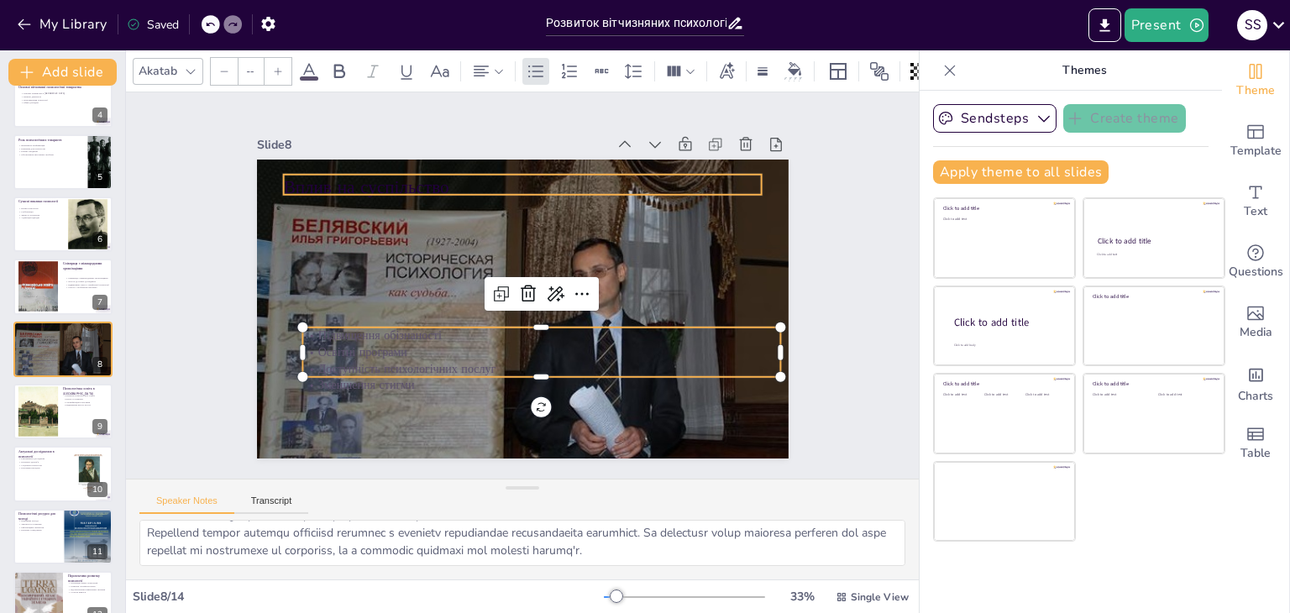
type input "48"
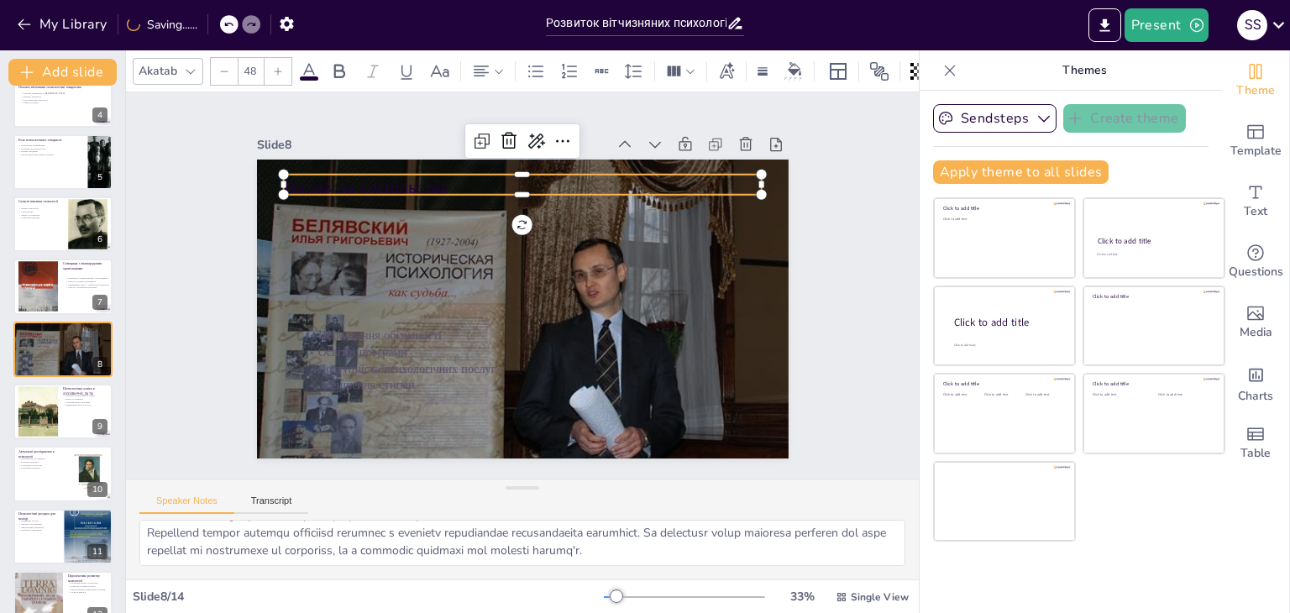
click at [326, 187] on div "Вплив на суспільство Підвищення обізнаності Освітні програми Доступність психол…" at bounding box center [520, 309] width 560 height 353
click at [326, 187] on div at bounding box center [540, 203] width 471 height 113
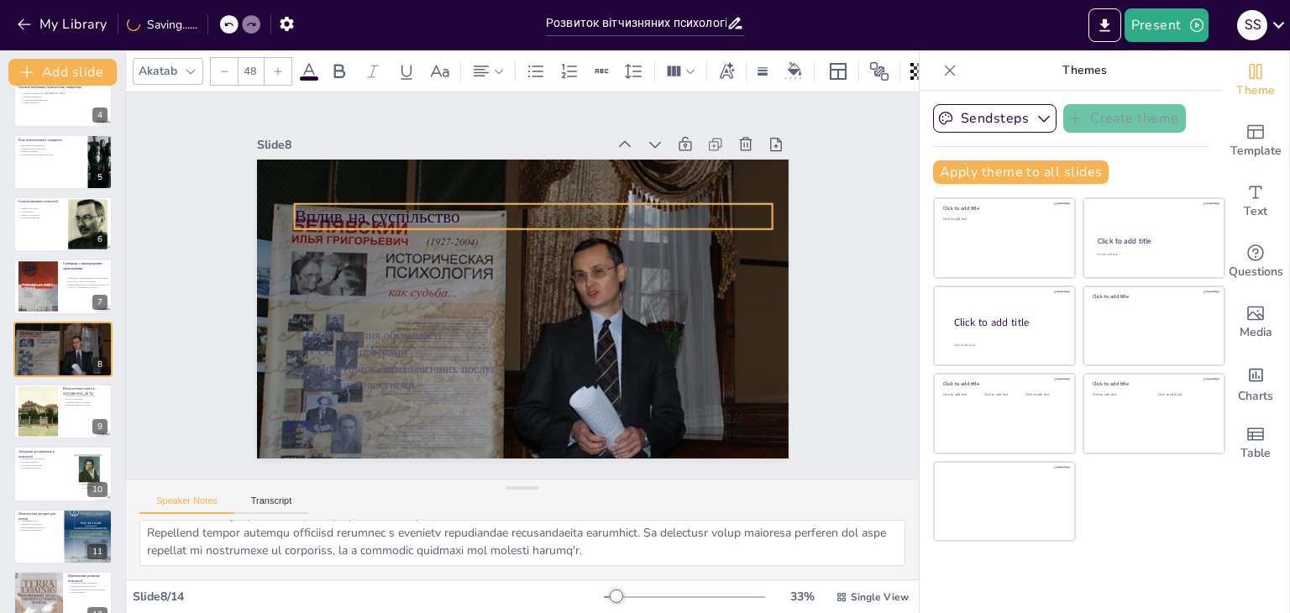
drag, startPoint x: 497, startPoint y: 178, endPoint x: 508, endPoint y: 207, distance: 31.4
click at [508, 207] on p "Вплив на суспільство" at bounding box center [540, 218] width 479 height 75
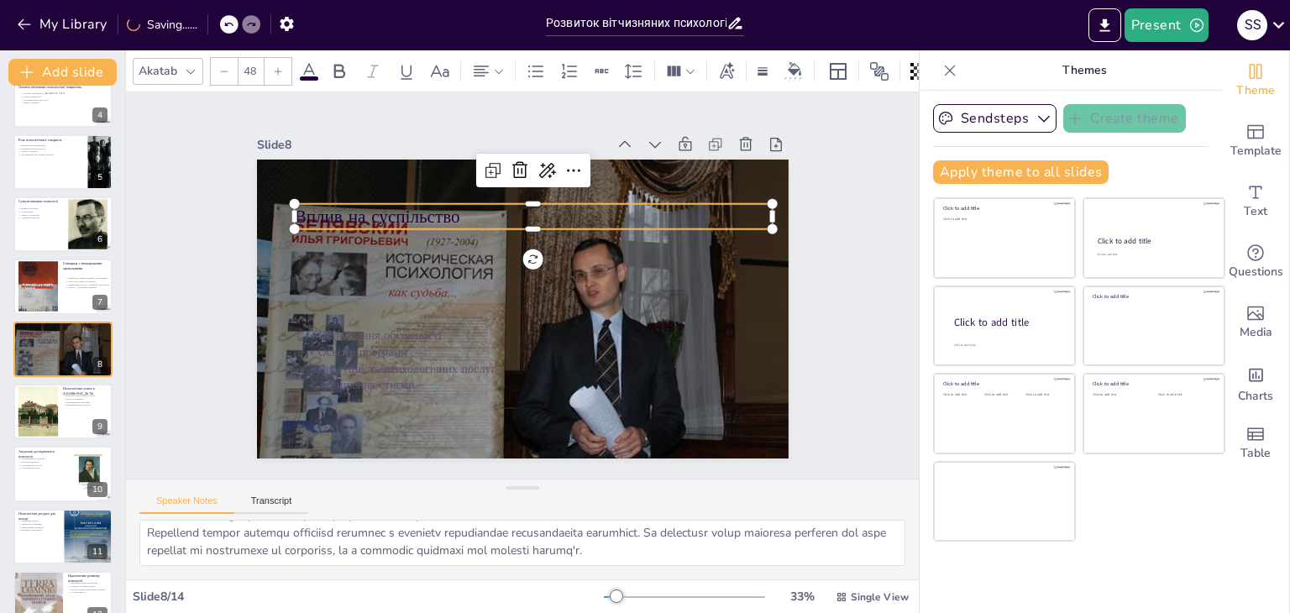
click at [509, 208] on p "Вплив на суспільство" at bounding box center [553, 223] width 463 height 171
click at [47, 395] on div at bounding box center [37, 411] width 76 height 51
type textarea "Розвиток психологічної освіти є важливим завданням психологічних товариств. Вон…"
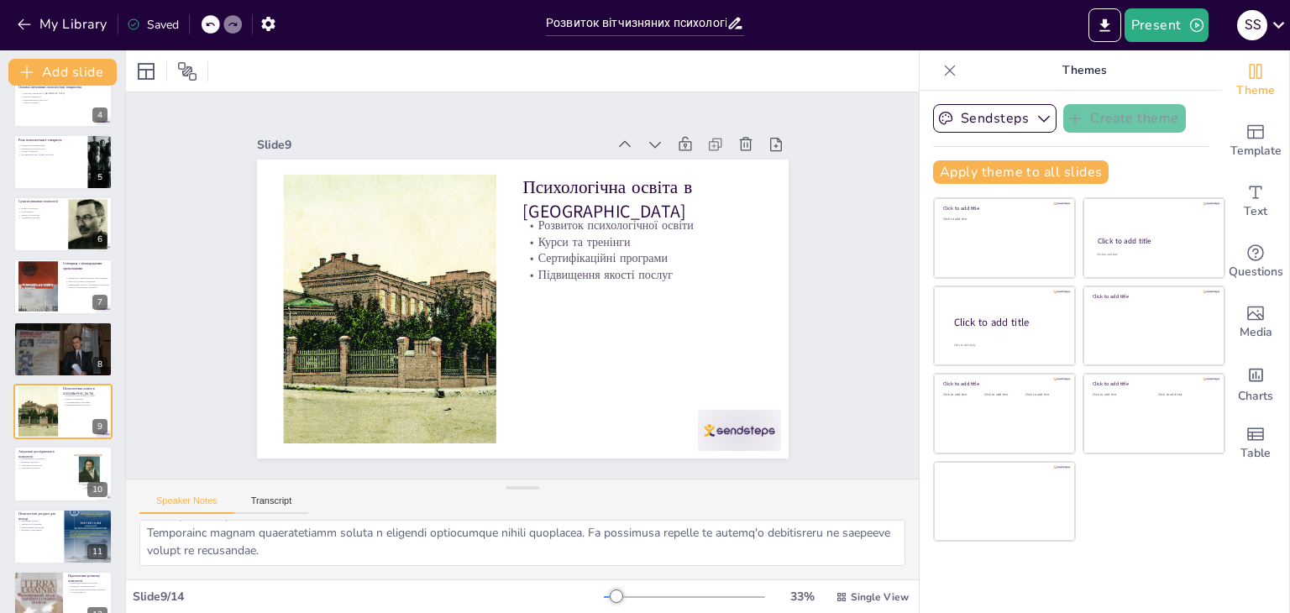
scroll to position [277, 0]
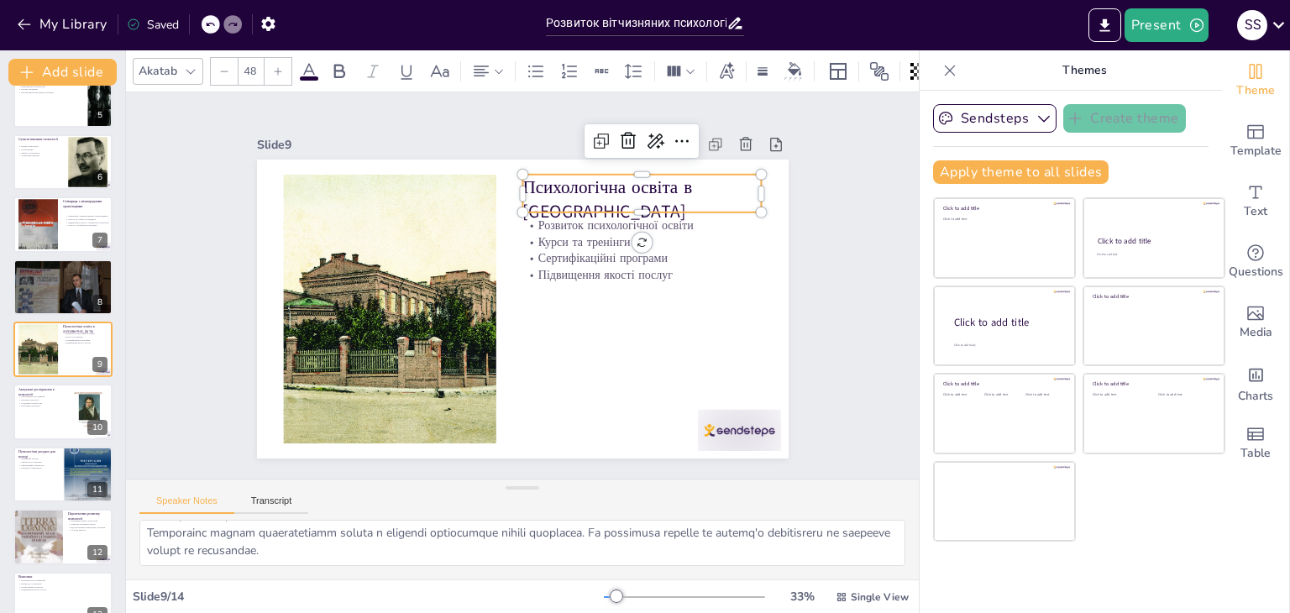
click at [529, 181] on p "Психологічна освіта в Україні" at bounding box center [650, 212] width 243 height 74
click at [535, 181] on p "Психологічна освіта в Україні" at bounding box center [657, 226] width 244 height 98
drag, startPoint x: 512, startPoint y: 187, endPoint x: 746, endPoint y: 192, distance: 233.5
click at [746, 192] on p "Психологічна освіта в Україні" at bounding box center [650, 207] width 243 height 74
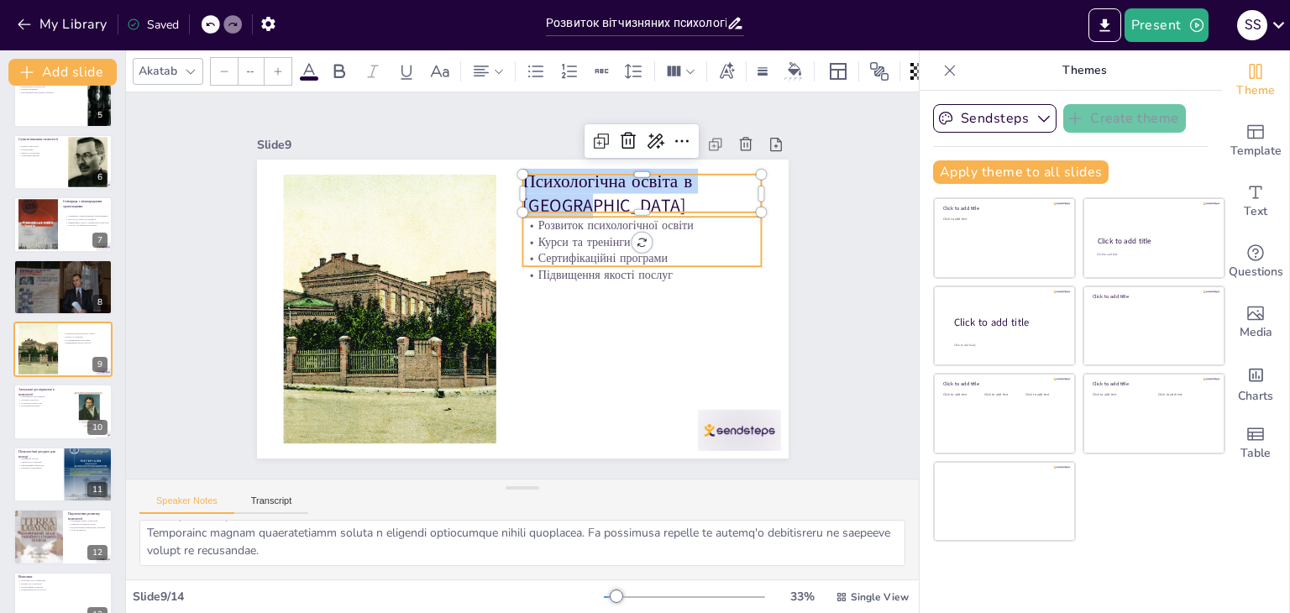
type input "32"
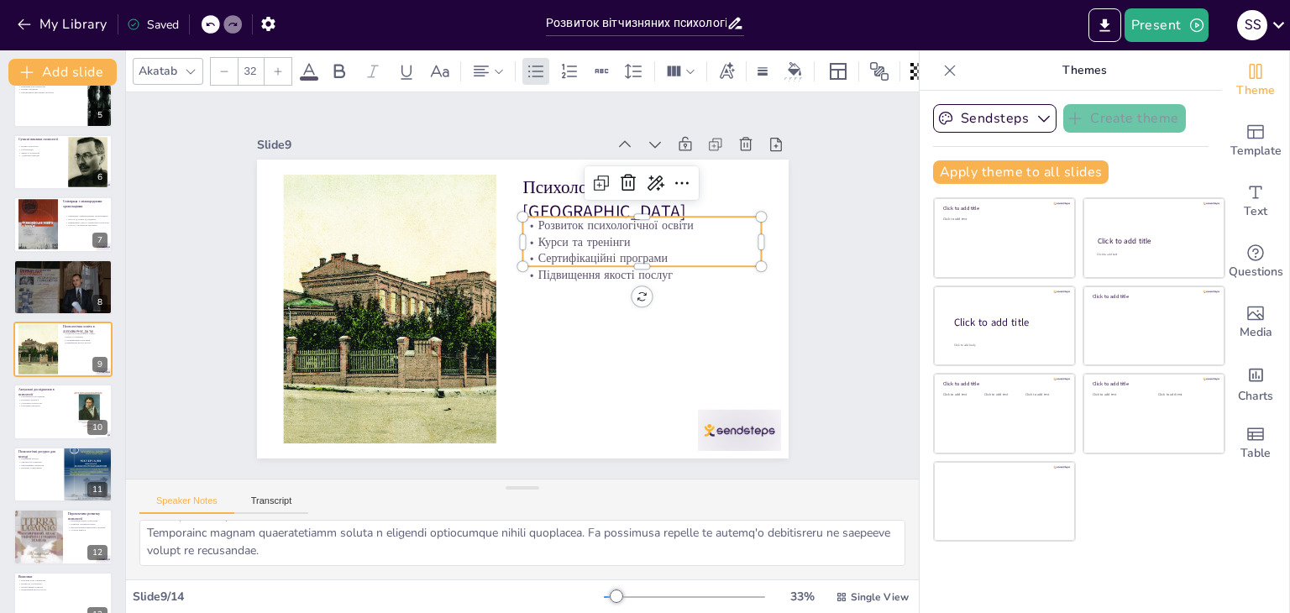
click at [533, 218] on p "Розвиток психологічної освіти" at bounding box center [652, 251] width 238 height 66
click at [548, 226] on p "Розвиток психологічної освіти" at bounding box center [655, 293] width 215 height 134
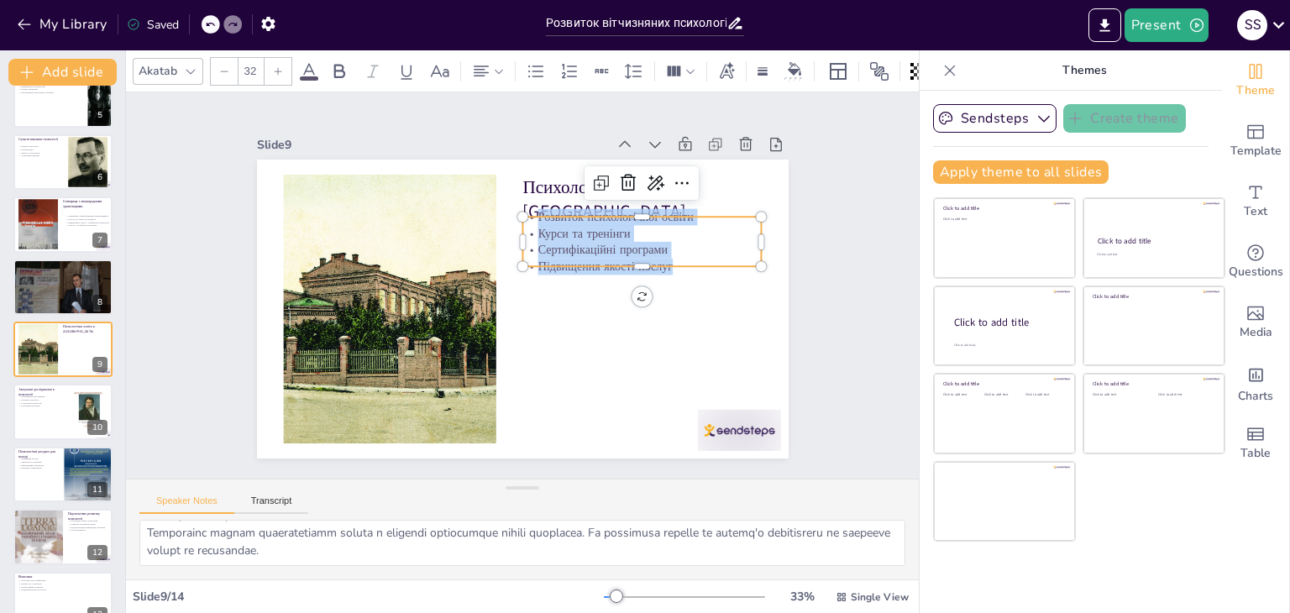
drag, startPoint x: 526, startPoint y: 213, endPoint x: 663, endPoint y: 267, distance: 147.8
click at [663, 267] on div "Розвиток психологічної освіти Курси та тренінги Сертифікаційні програми Підвище…" at bounding box center [611, 376] width 158 height 245
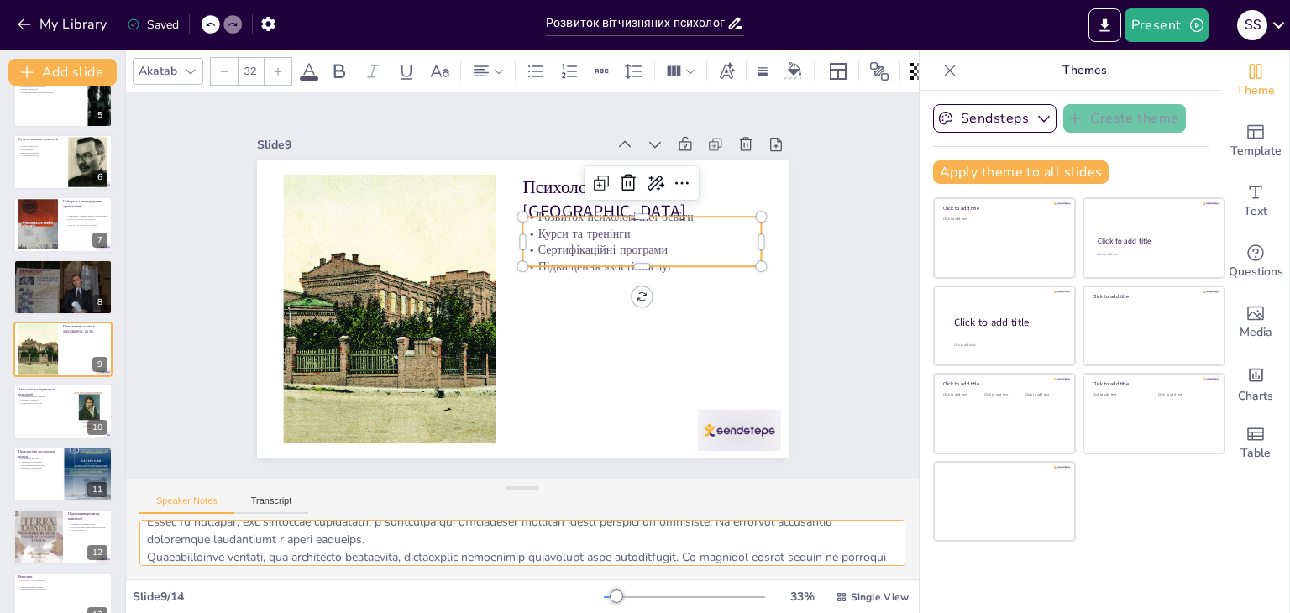
scroll to position [109, 0]
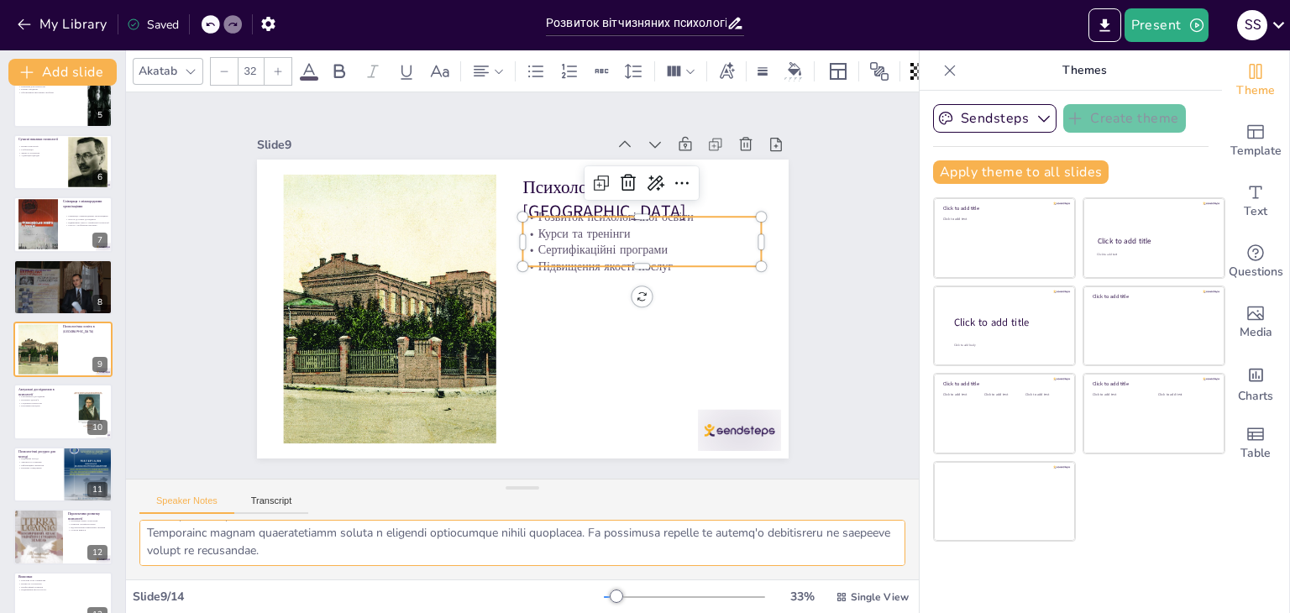
drag, startPoint x: 144, startPoint y: 538, endPoint x: 447, endPoint y: 572, distance: 304.1
click at [447, 572] on div at bounding box center [522, 550] width 793 height 60
click at [65, 391] on button at bounding box center [74, 399] width 20 height 20
type textarea "Різноманіття досліджень у психології є важливим аспектом розвитку науки. Це доз…"
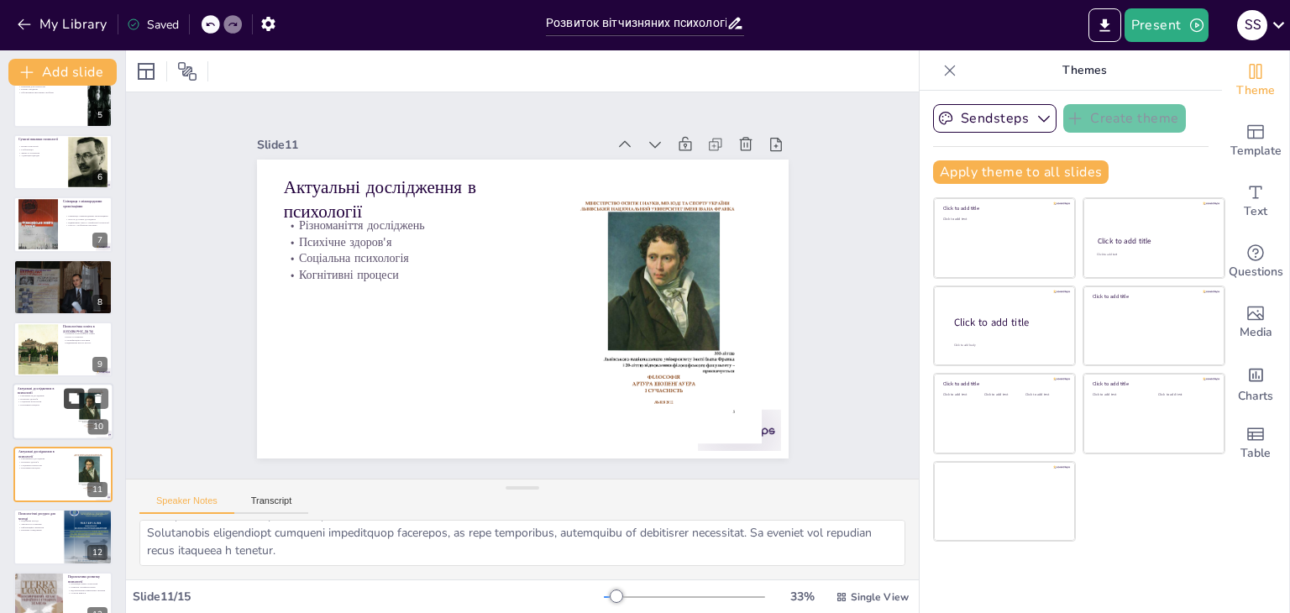
scroll to position [402, 0]
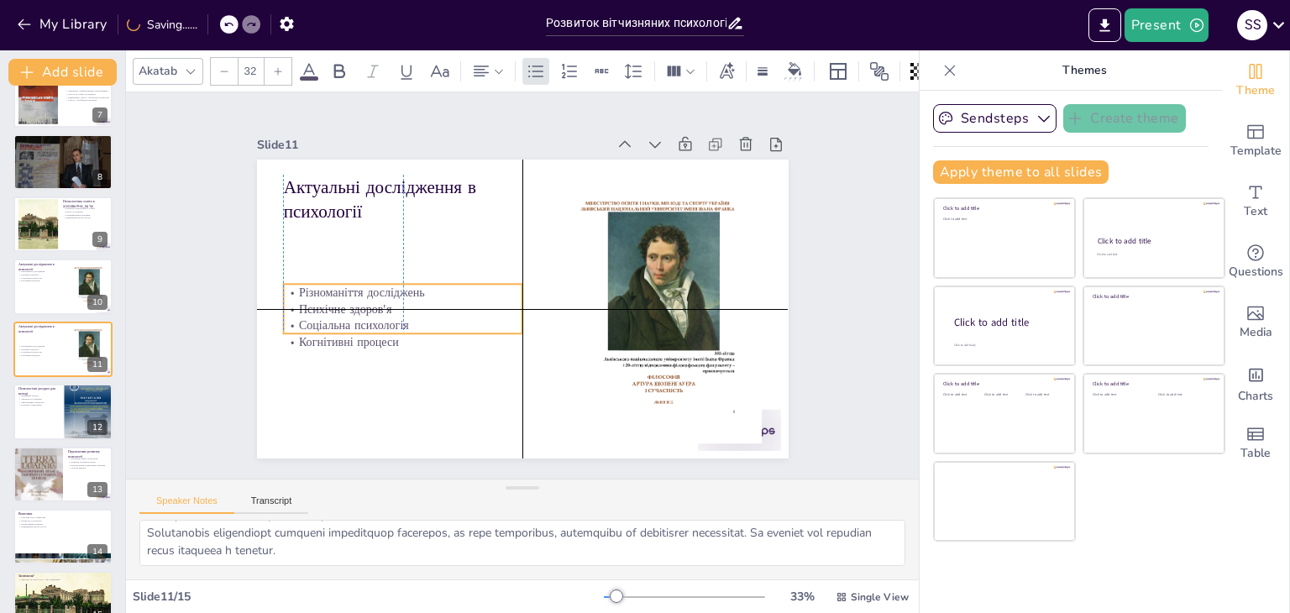
drag, startPoint x: 291, startPoint y: 259, endPoint x: 296, endPoint y: 322, distance: 63.2
click at [296, 322] on div "Різноманіття досліджень Психічне здоров'я Соціальна психологія Когнітивні проце…" at bounding box center [399, 291] width 248 height 114
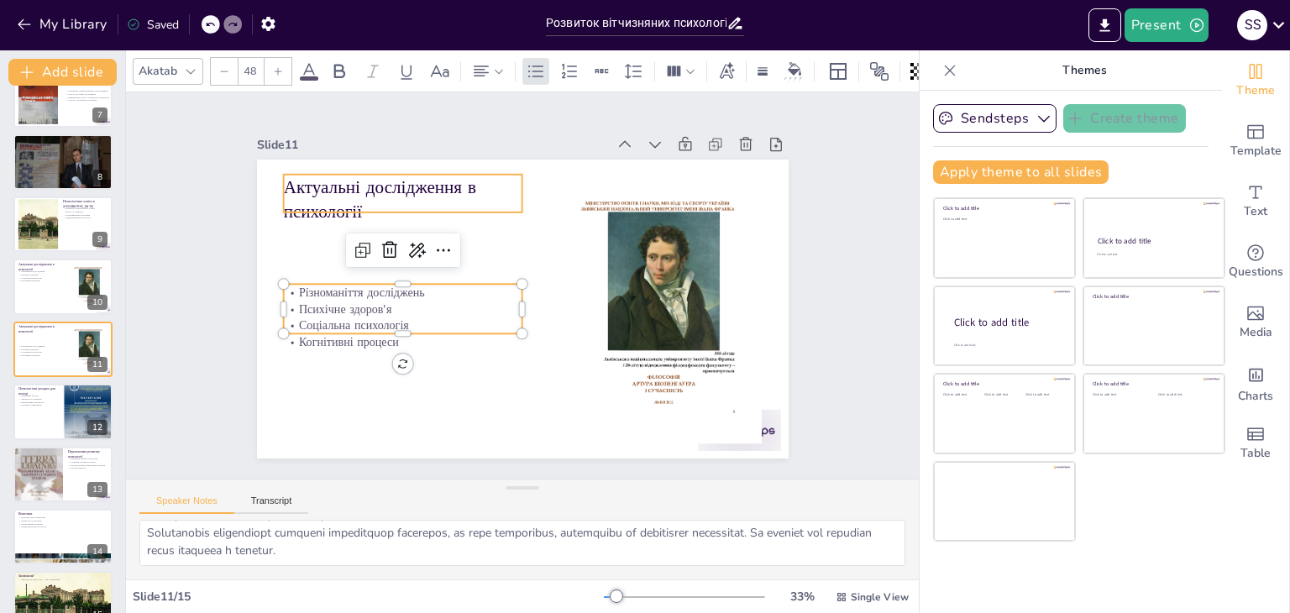
click at [367, 215] on p "Актуальні дослідження в психології" at bounding box center [423, 176] width 244 height 98
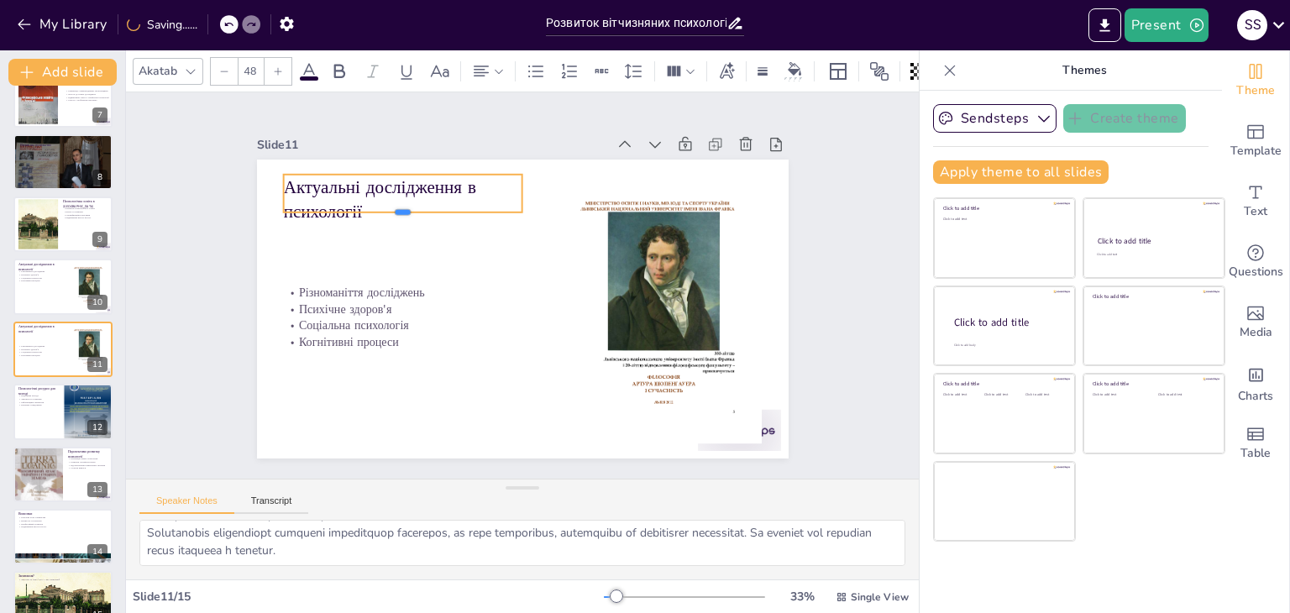
click at [362, 206] on div at bounding box center [410, 207] width 239 height 39
click at [362, 206] on p "Актуальні дослідження в психології" at bounding box center [412, 187] width 243 height 74
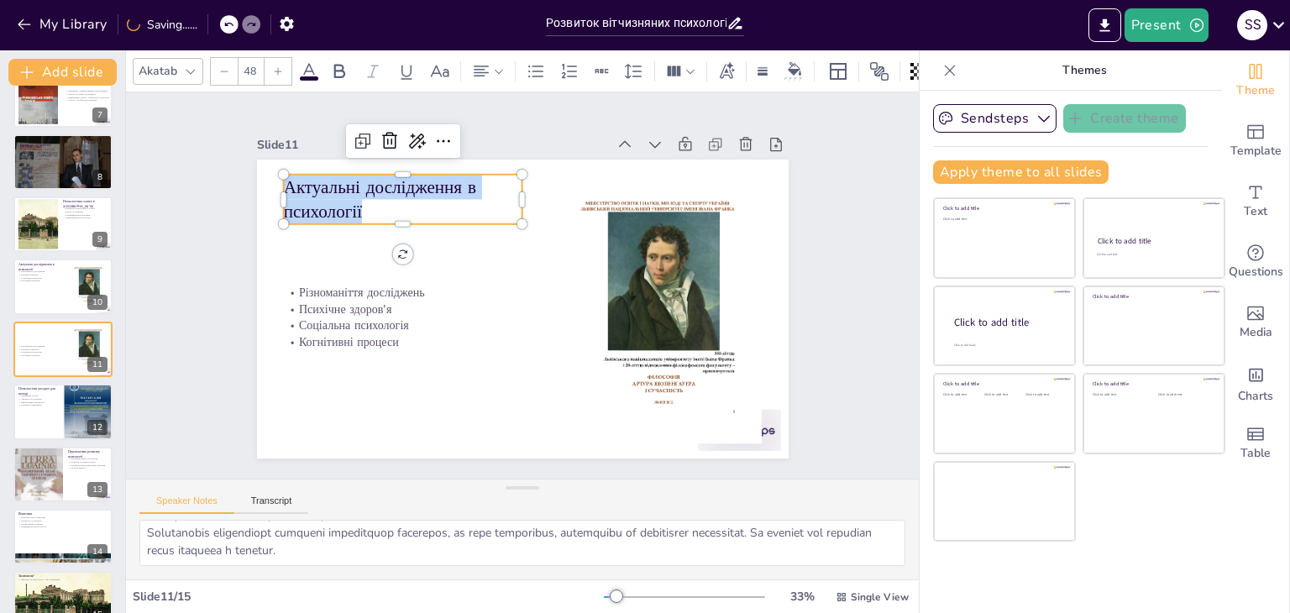
drag, startPoint x: 362, startPoint y: 206, endPoint x: 275, endPoint y: 188, distance: 89.1
click at [314, 188] on p "Актуальні дослідження в психології" at bounding box center [435, 166] width 243 height 121
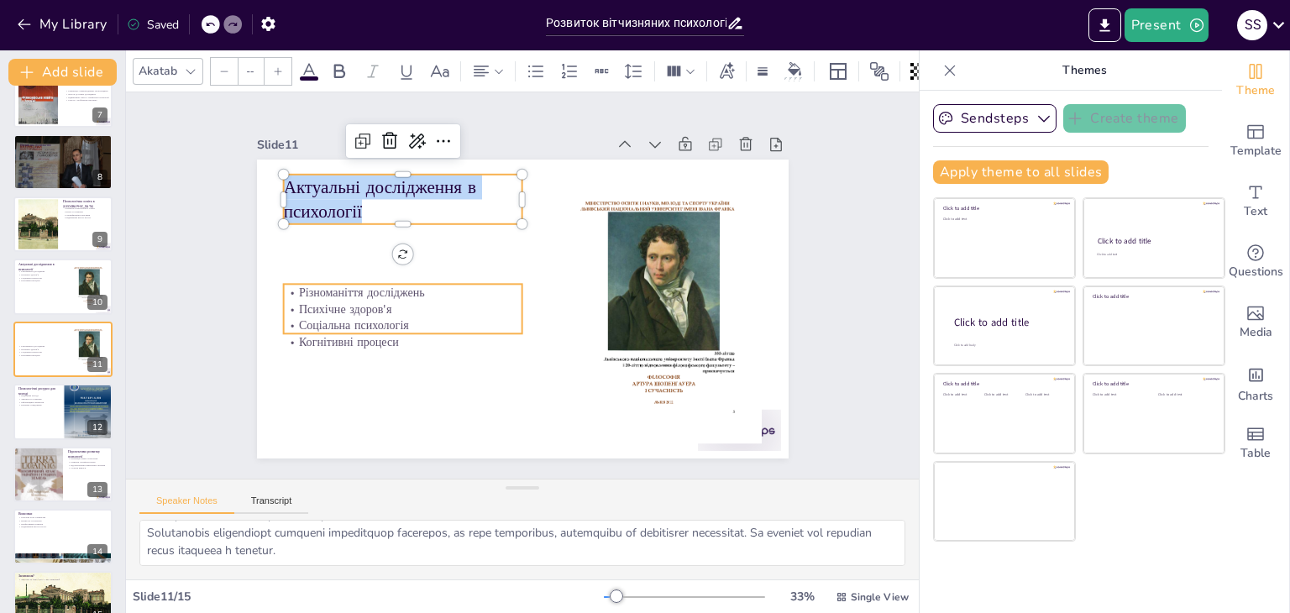
type input "32"
click at [281, 296] on p "Психічне здоров'я" at bounding box center [400, 295] width 239 height 41
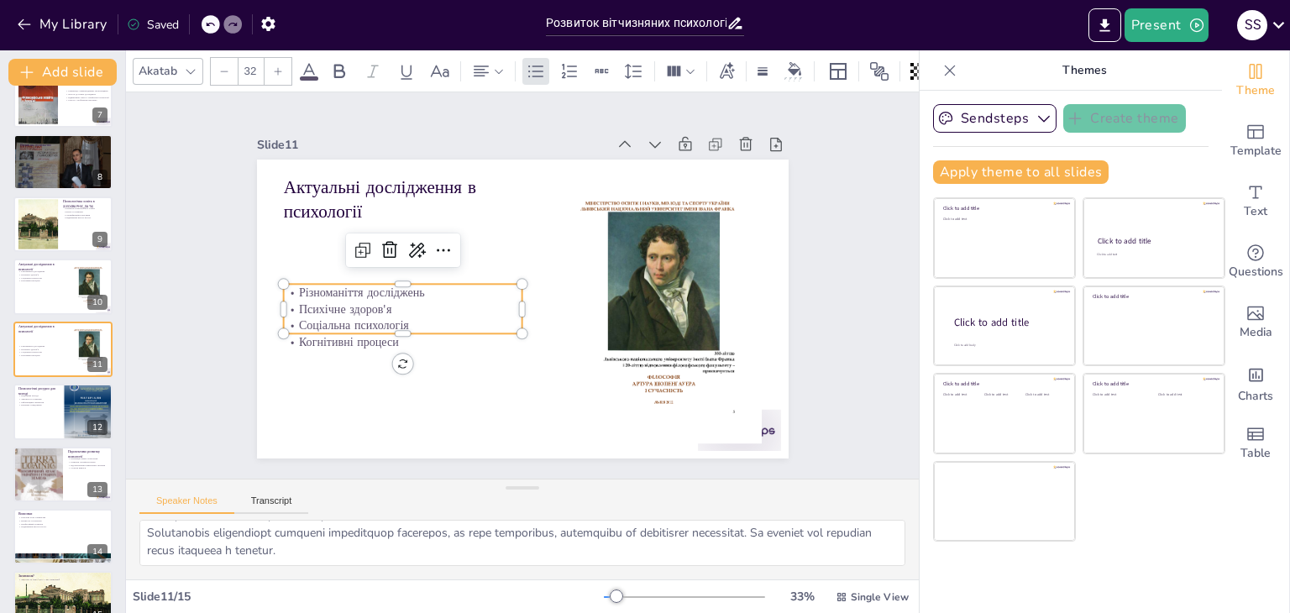
click at [300, 296] on p "Психічне здоров'я" at bounding box center [407, 246] width 215 height 134
drag, startPoint x: 282, startPoint y: 280, endPoint x: 394, endPoint y: 323, distance: 119.9
click at [394, 323] on div "Різноманіття досліджень Психічне здоров'я Соціальна психологія Когнітивні проце…" at bounding box center [400, 284] width 248 height 114
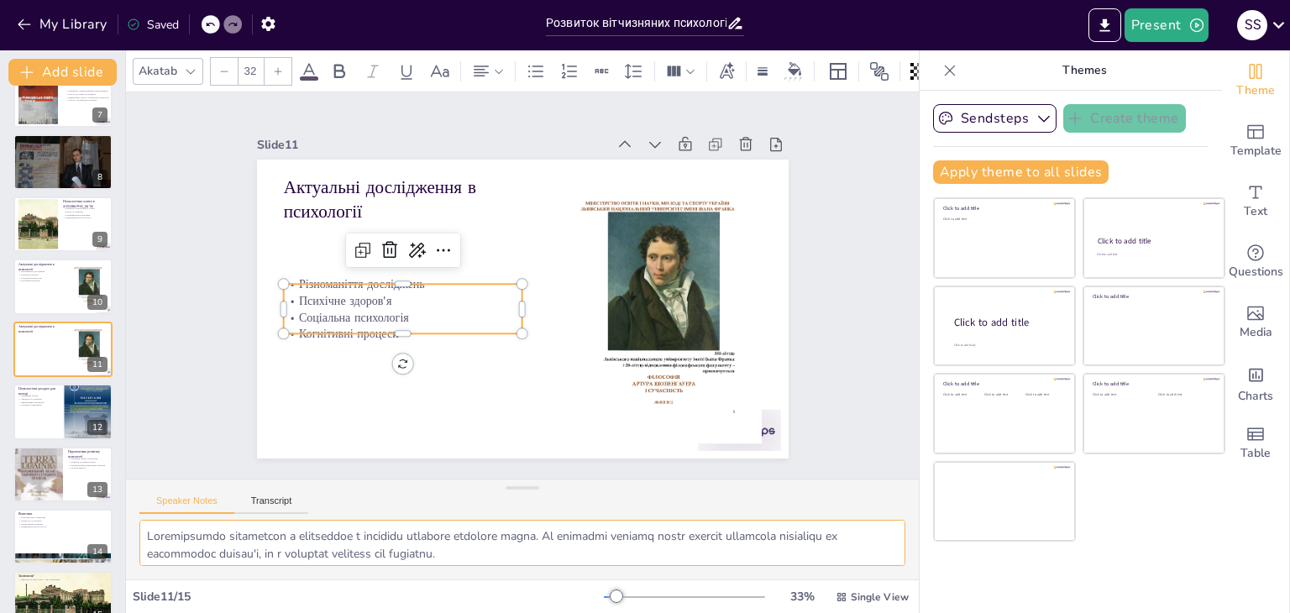
scroll to position [109, 0]
drag, startPoint x: 144, startPoint y: 535, endPoint x: 402, endPoint y: 591, distance: 263.9
click at [476, 612] on html "My Library Saved Розвиток вітчизняних психологічних товариств: історія та сучас…" at bounding box center [645, 306] width 1290 height 613
click at [40, 424] on div at bounding box center [63, 411] width 101 height 57
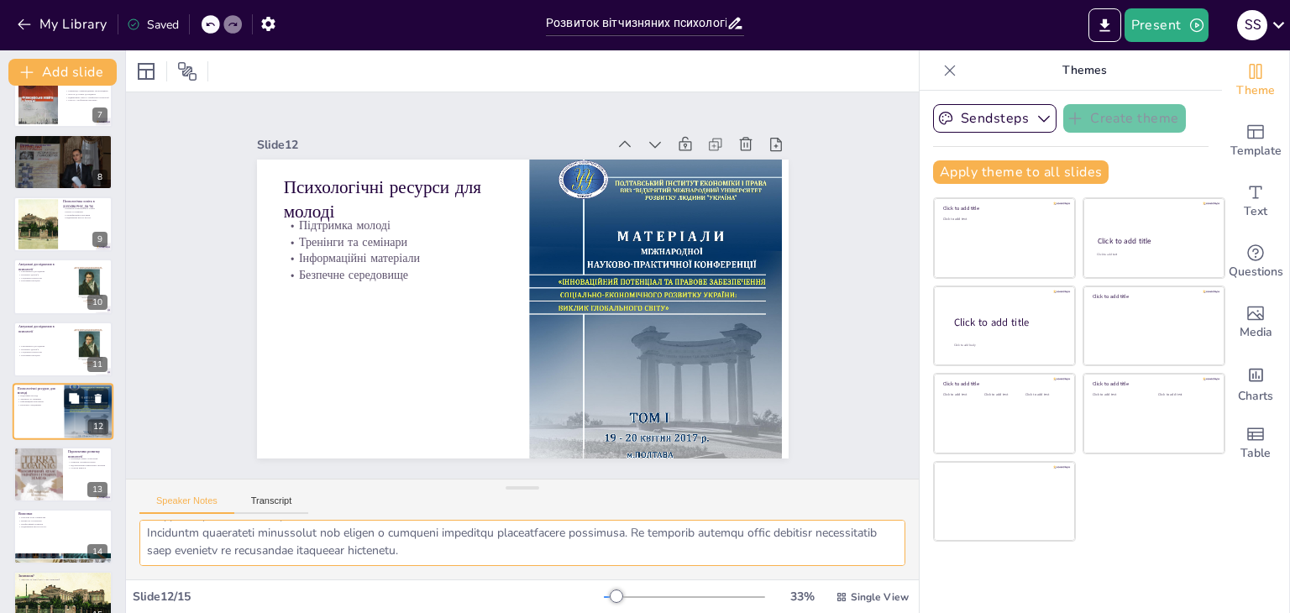
scroll to position [430, 0]
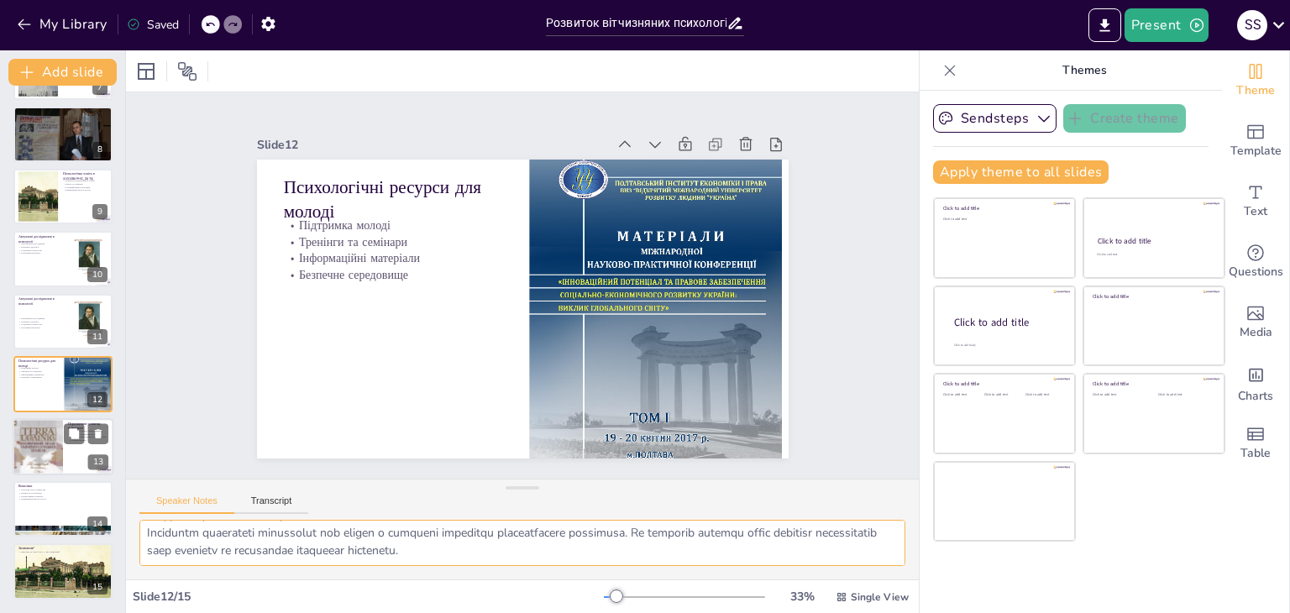
click at [43, 441] on div at bounding box center [38, 446] width 62 height 57
type textarea "Інтеграція нових технологій у практику психології є важливим кроком для підвище…"
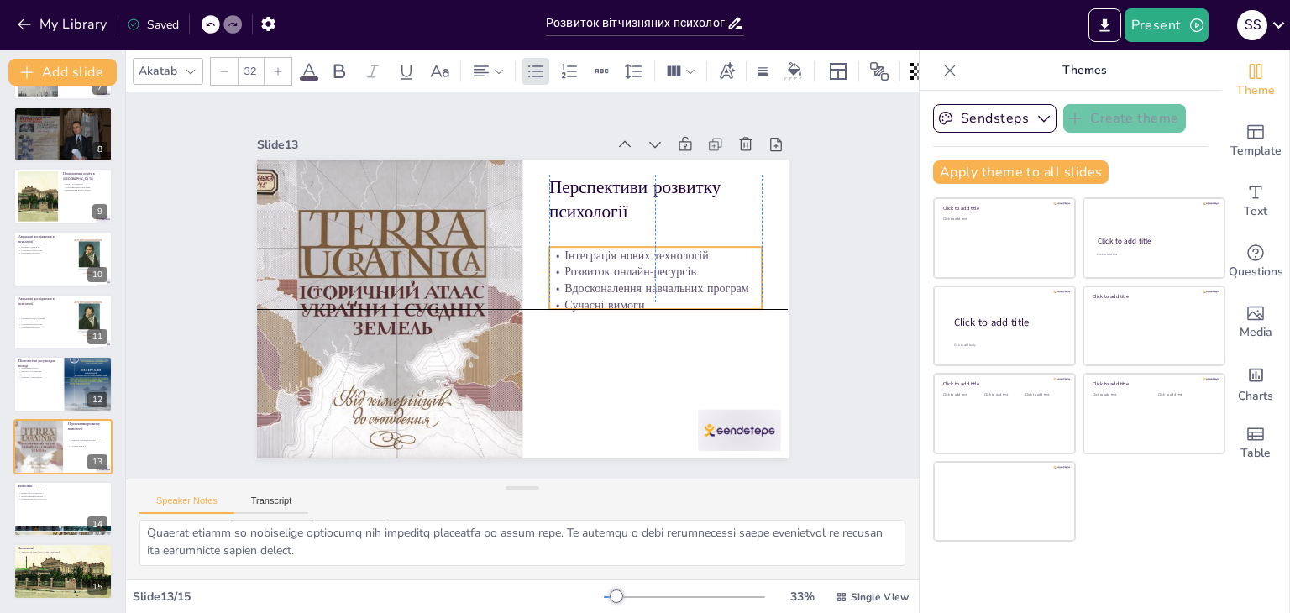
drag, startPoint x: 589, startPoint y: 253, endPoint x: 589, endPoint y: 290, distance: 36.9
click at [589, 290] on div "Інтеграція нових технологій Розвиток онлайн-ресурсів Вдосконалення навчальних п…" at bounding box center [640, 347] width 217 height 164
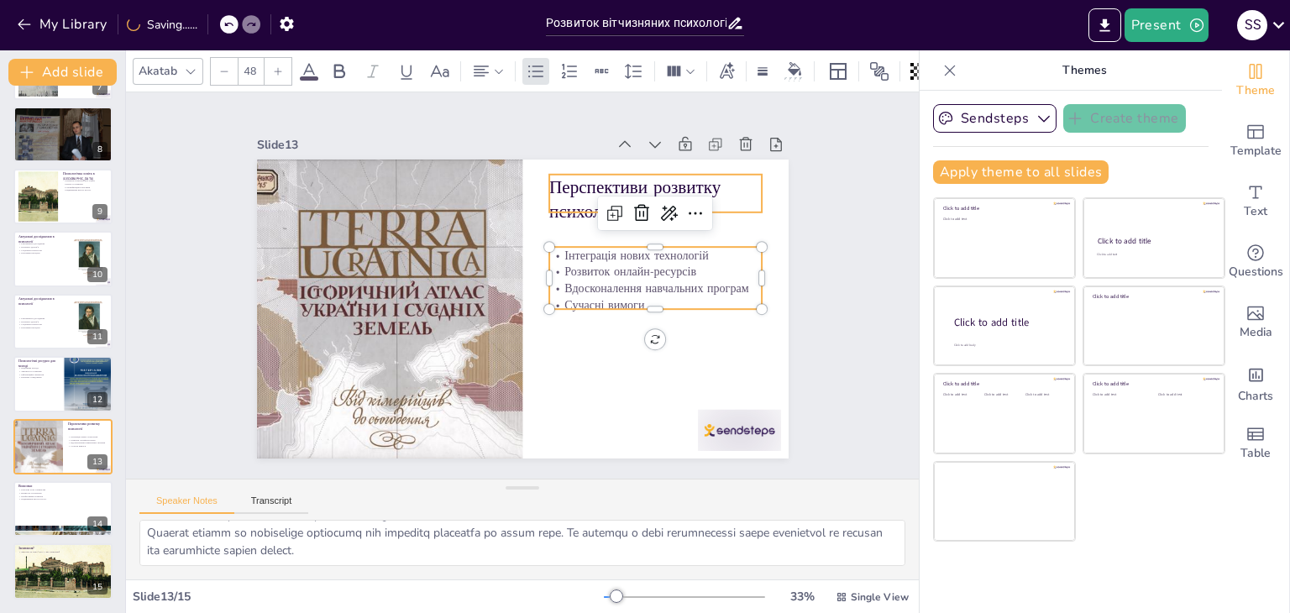
click at [580, 324] on p "Перспективи розвитку психології" at bounding box center [578, 433] width 92 height 218
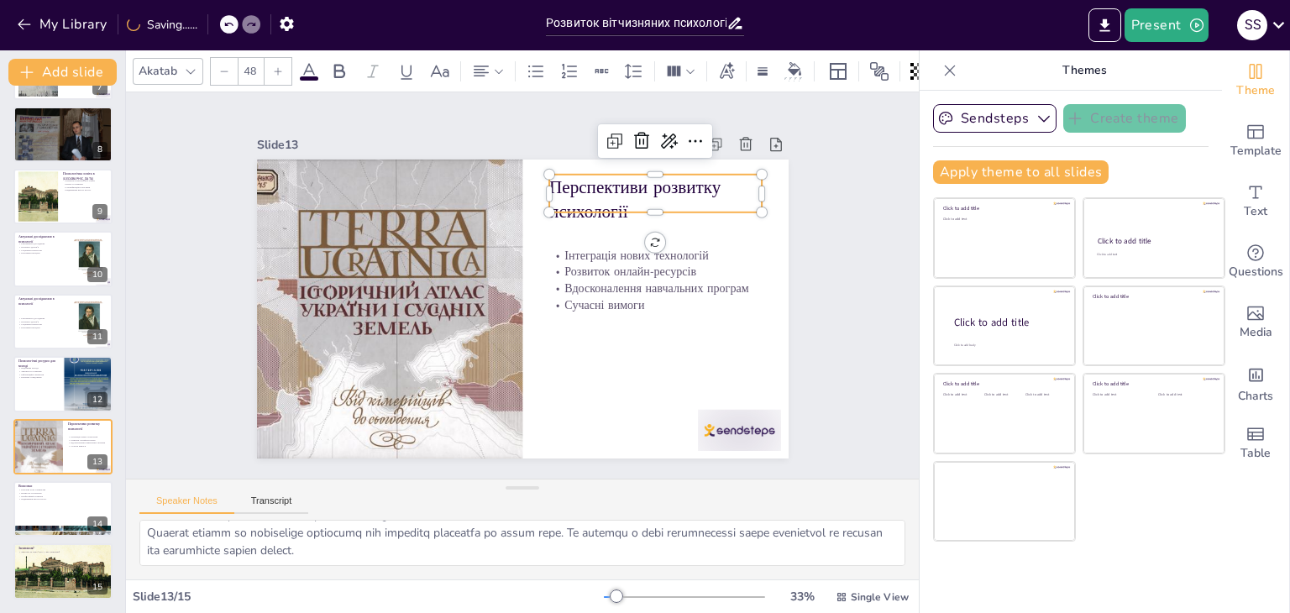
click at [579, 187] on p "Перспективи розвитку психології" at bounding box center [663, 213] width 217 height 71
drag, startPoint x: 645, startPoint y: 199, endPoint x: 558, endPoint y: 186, distance: 88.4
click at [536, 175] on div "Інтеграція нових технологій Розвиток онлайн-ресурсів Вдосконалення навчальних п…" at bounding box center [505, 300] width 578 height 595
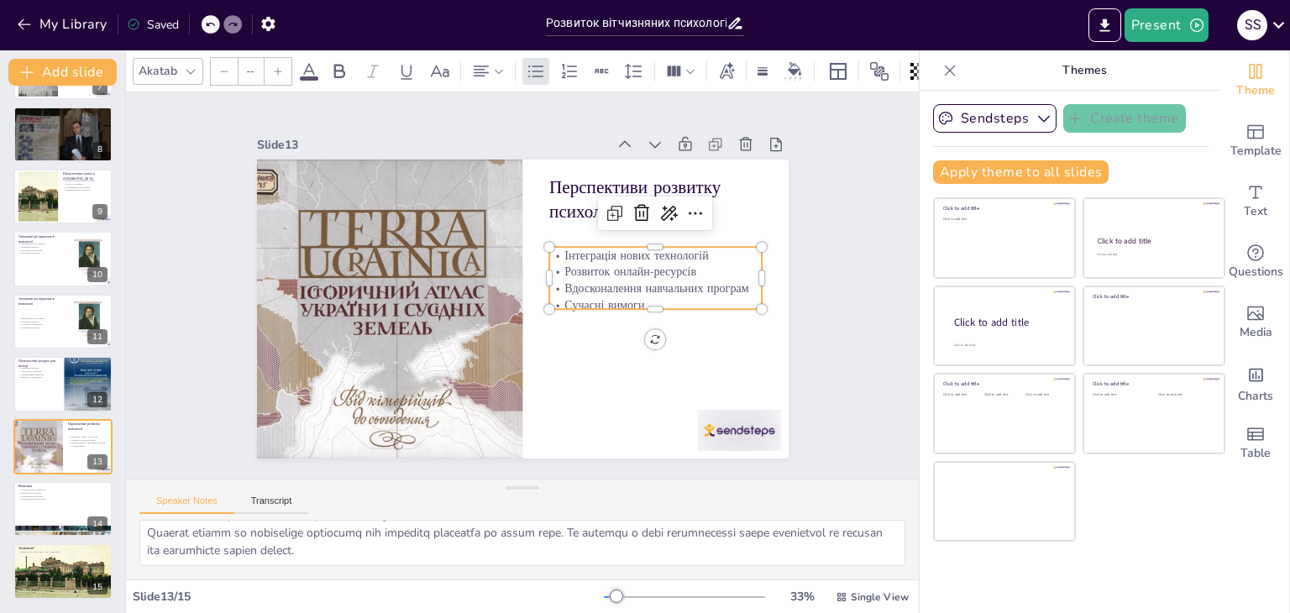
type input "32"
click at [554, 257] on p "Інтеграція нових технологій" at bounding box center [657, 297] width 207 height 81
click at [556, 261] on p "Інтеграція нових технологій" at bounding box center [656, 312] width 201 height 102
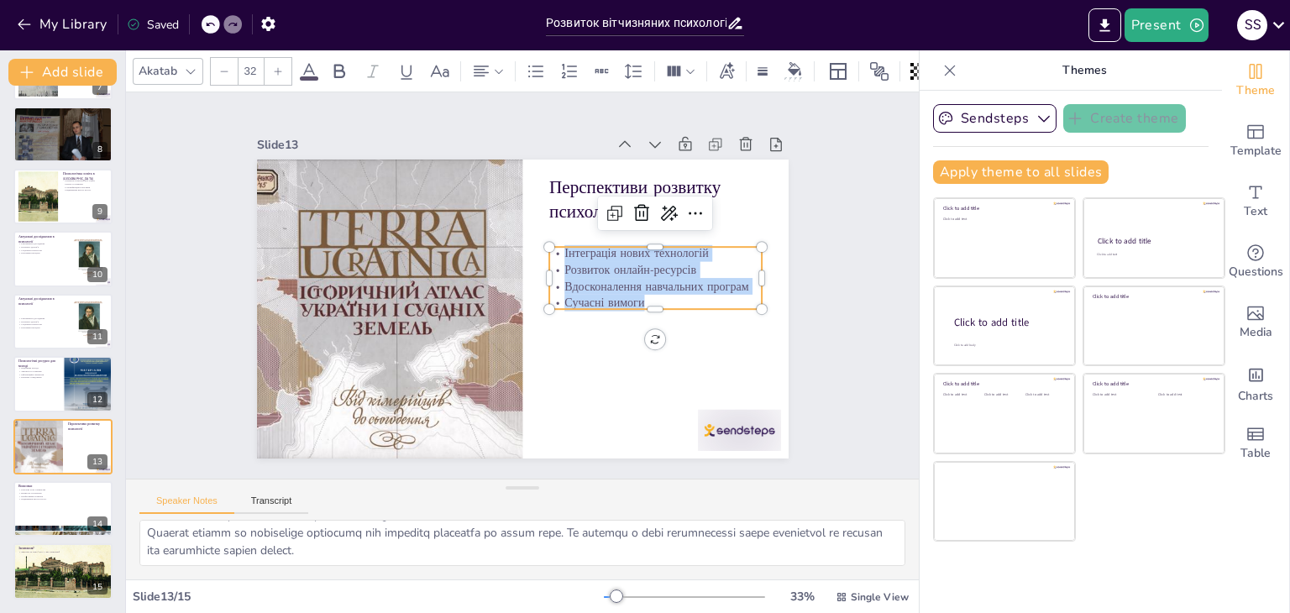
drag, startPoint x: 545, startPoint y: 245, endPoint x: 652, endPoint y: 291, distance: 115.9
click at [652, 291] on div "Інтеграція нових технологій Розвиток онлайн-ресурсів Вдосконалення навчальних п…" at bounding box center [651, 319] width 223 height 128
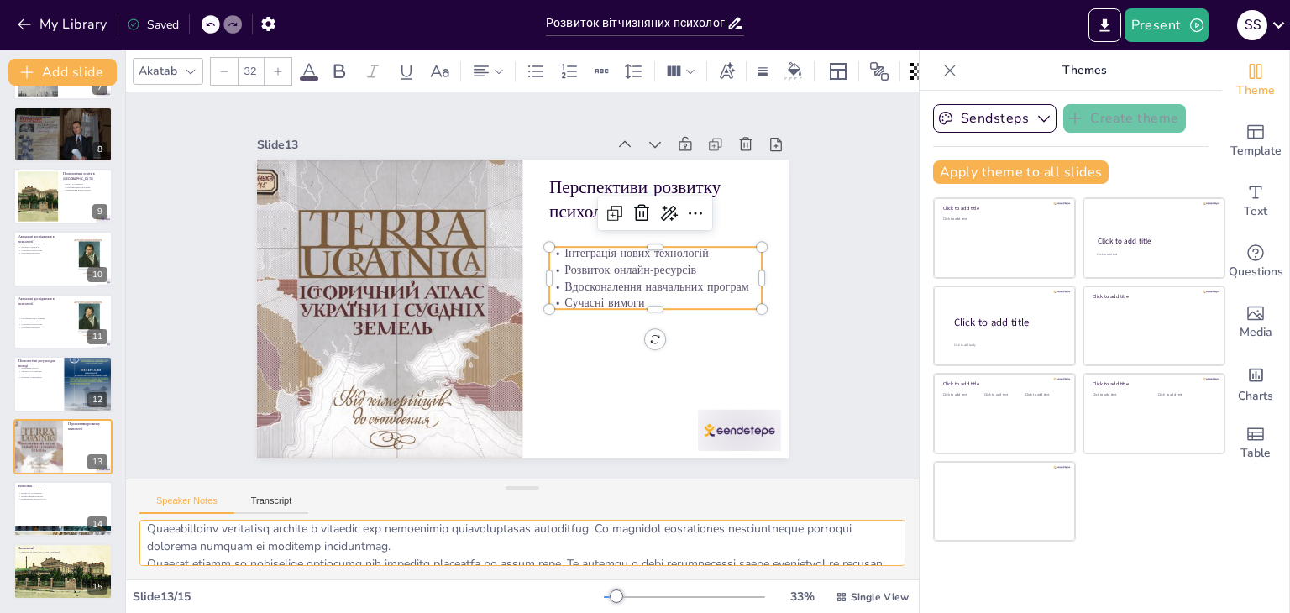
scroll to position [109, 0]
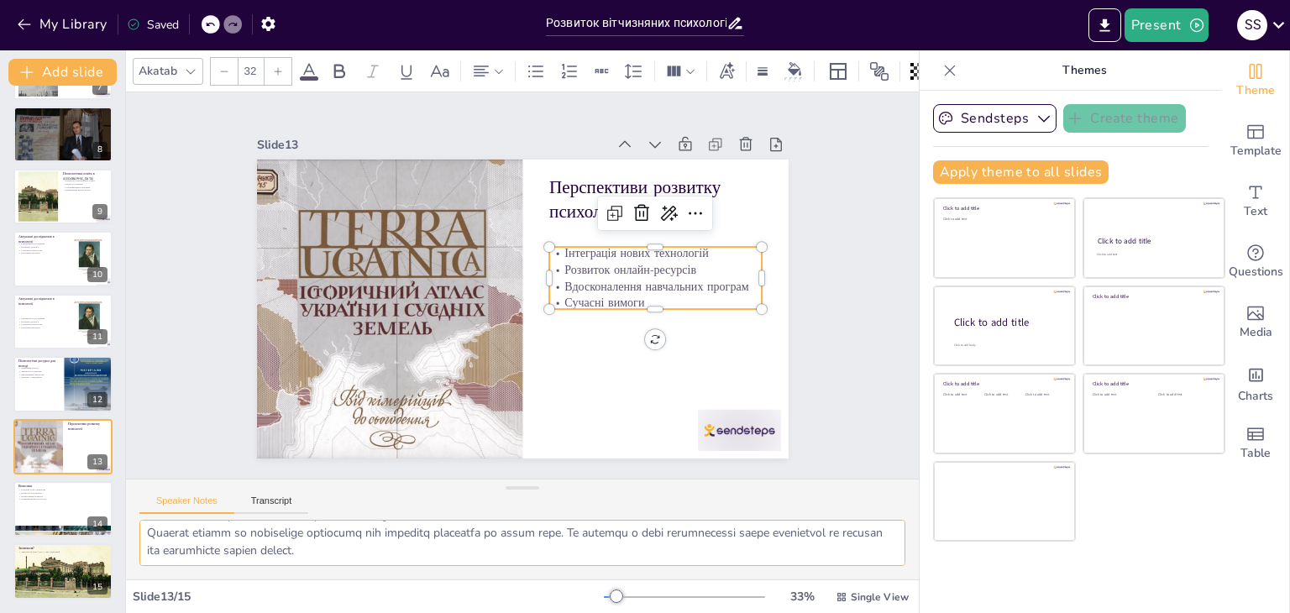
drag, startPoint x: 142, startPoint y: 531, endPoint x: 511, endPoint y: 572, distance: 370.9
click at [511, 572] on div at bounding box center [522, 550] width 793 height 60
click at [35, 517] on div at bounding box center [63, 508] width 101 height 57
type textarea "Вітчизняні психологічні товариства відіграють ключову роль у розвитку психологі…"
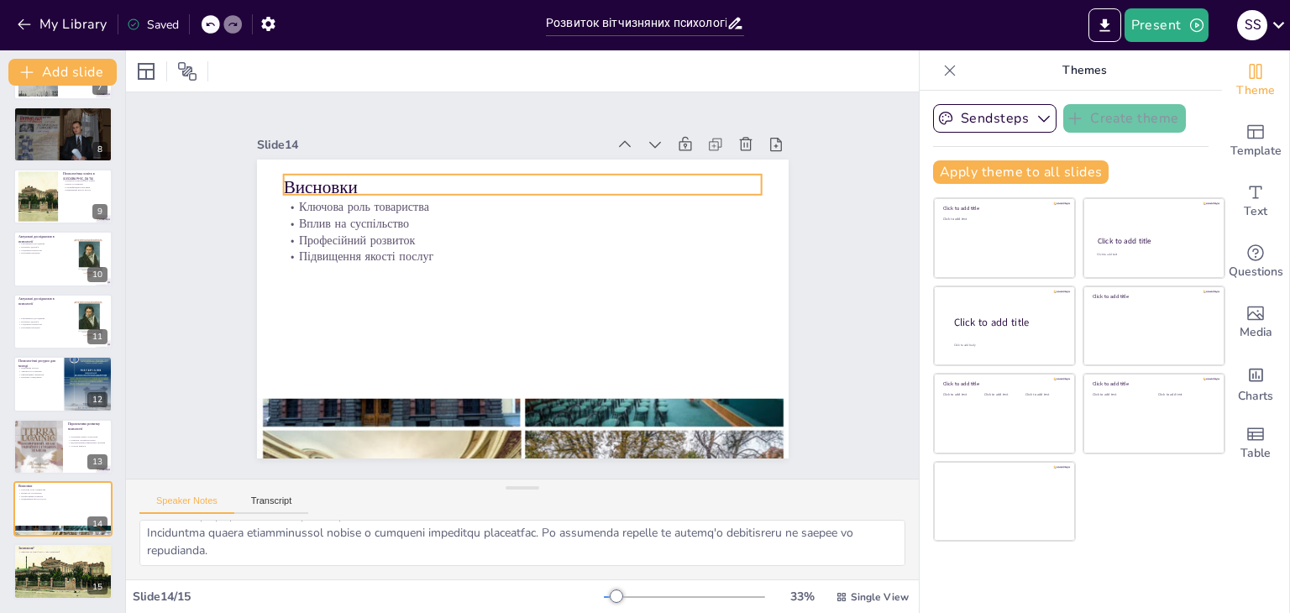
click at [322, 172] on p "Висновки" at bounding box center [532, 187] width 479 height 75
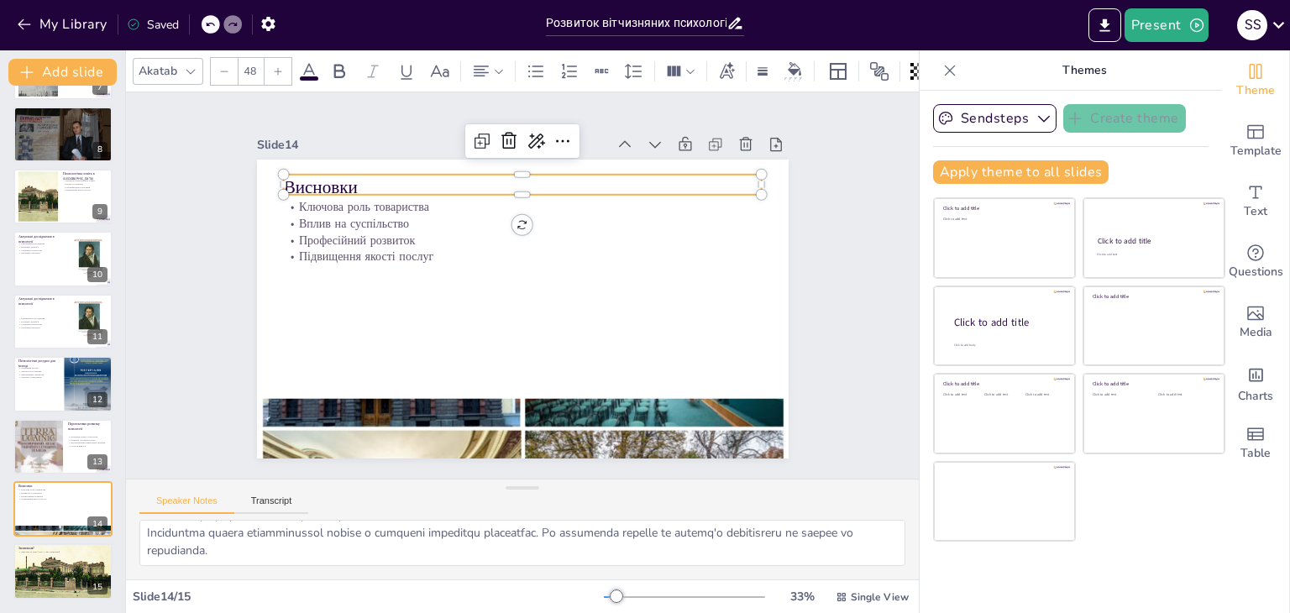
click at [322, 172] on p "Висновки" at bounding box center [533, 187] width 479 height 75
drag, startPoint x: 347, startPoint y: 175, endPoint x: 270, endPoint y: 178, distance: 77.3
click at [270, 178] on div "Ключова роль товариства Вплив на суспільство Професійний розвиток Підвищення як…" at bounding box center [520, 309] width 560 height 353
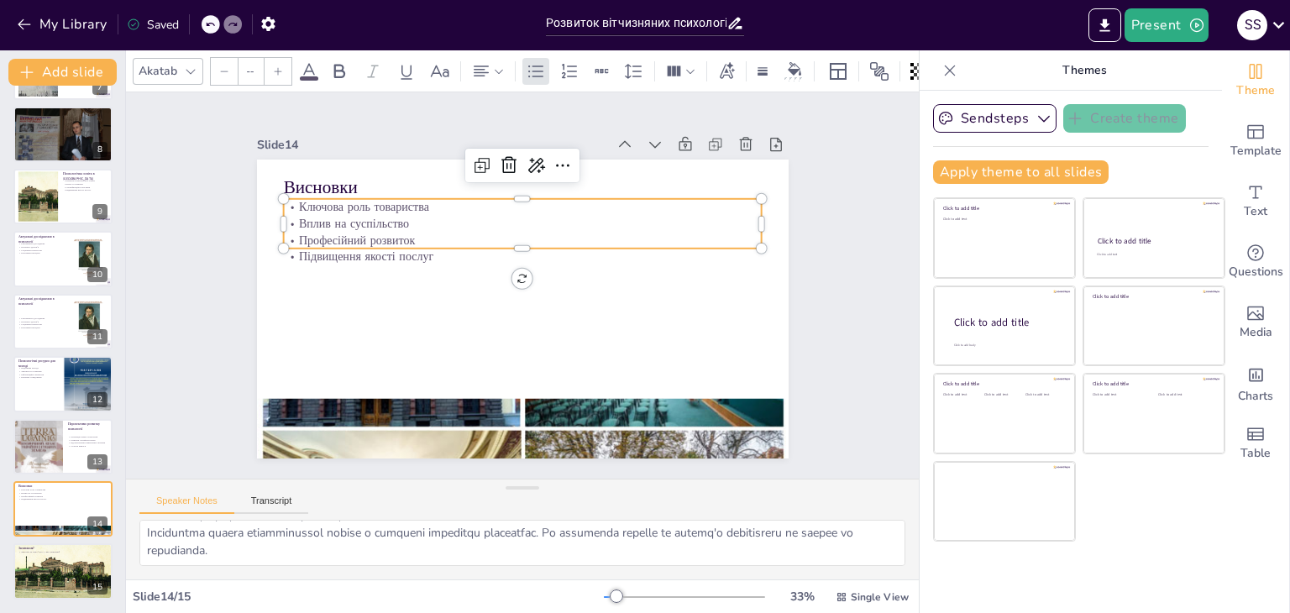
type input "32"
click at [391, 217] on p "Вплив на суспільство" at bounding box center [529, 224] width 478 height 66
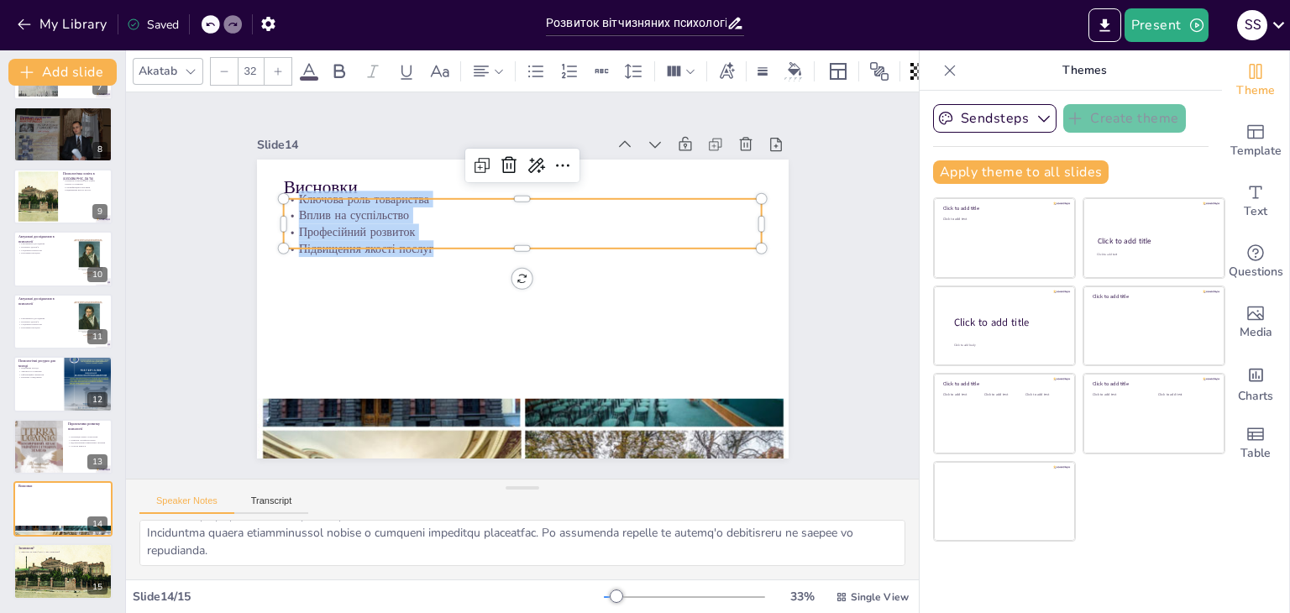
drag, startPoint x: 421, startPoint y: 236, endPoint x: 281, endPoint y: 192, distance: 146.1
click at [287, 192] on div "Ключова роль товариства Вплив на суспільство Професійний розвиток Підвищення як…" at bounding box center [528, 224] width 483 height 116
drag, startPoint x: 143, startPoint y: 532, endPoint x: 386, endPoint y: 576, distance: 247.5
click at [386, 576] on div at bounding box center [522, 550] width 793 height 60
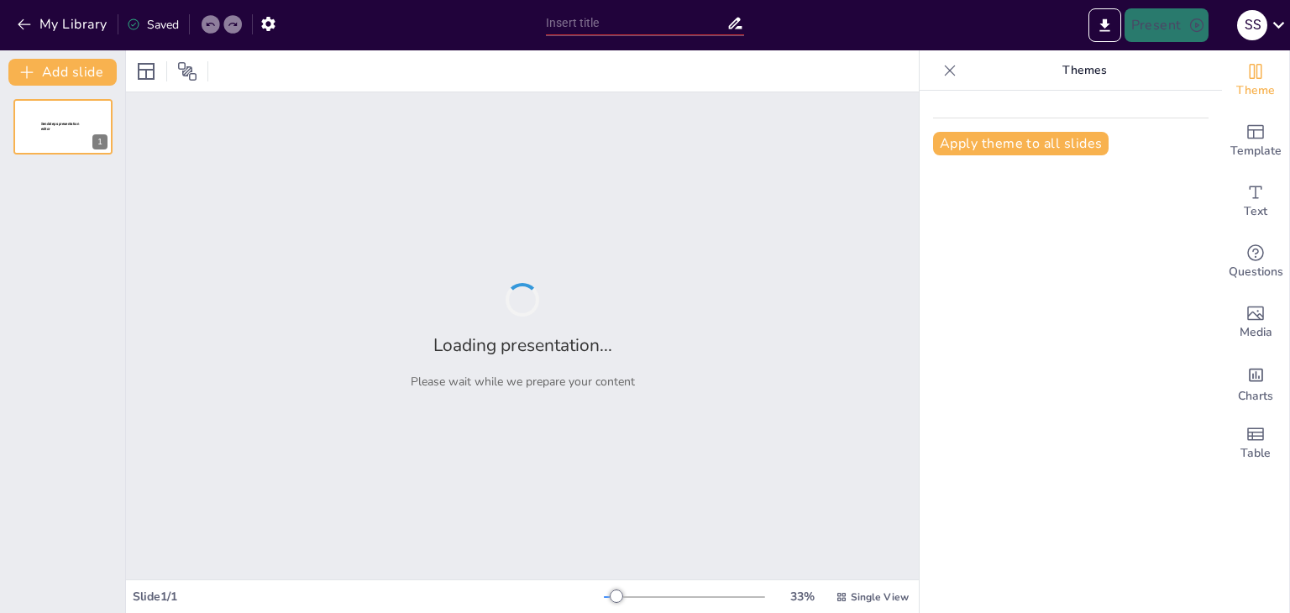
type input "Інститут психології імені [PERSON_NAME]: Історія та досягнення"
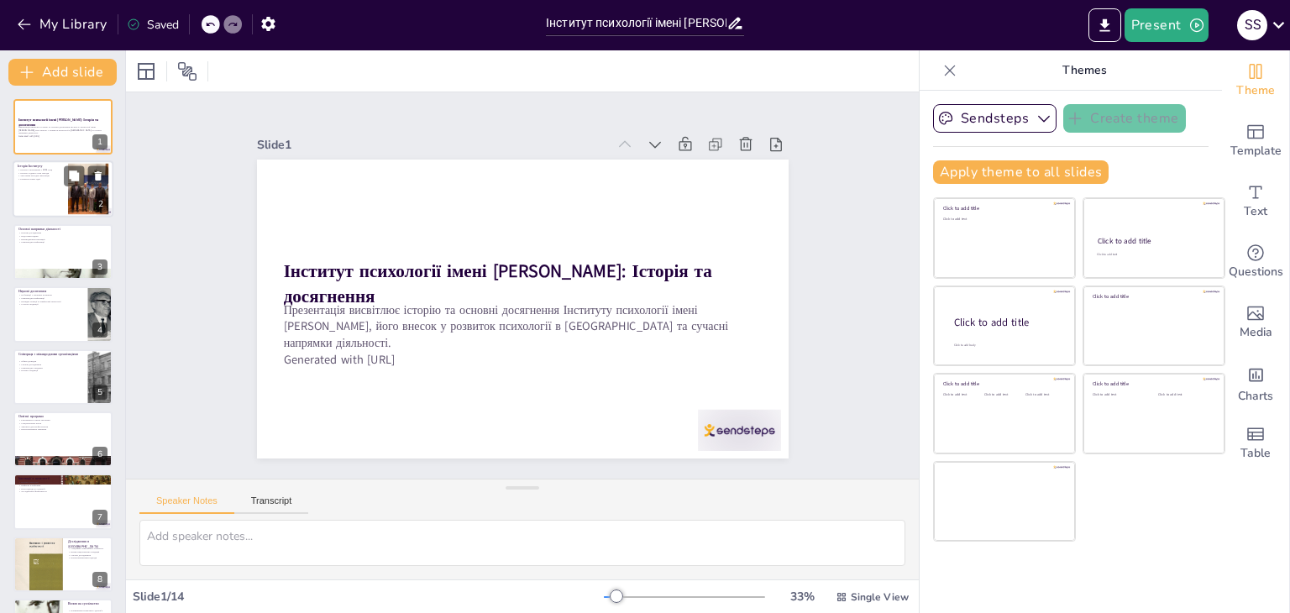
click at [49, 186] on div at bounding box center [63, 189] width 101 height 57
type textarea "Інститут психології був заснований у 1991 році, що стало важливим кроком у розв…"
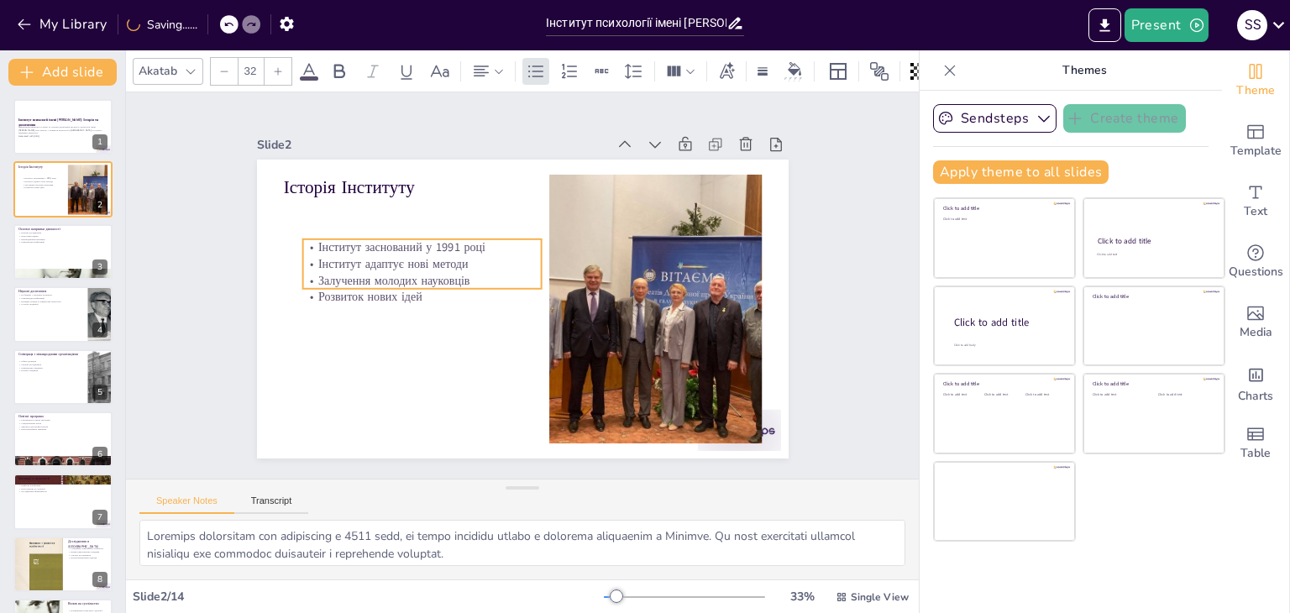
drag, startPoint x: 279, startPoint y: 212, endPoint x: 298, endPoint y: 240, distance: 33.8
click at [516, 253] on p "Інститут адаптує нові методи" at bounding box center [610, 235] width 189 height 172
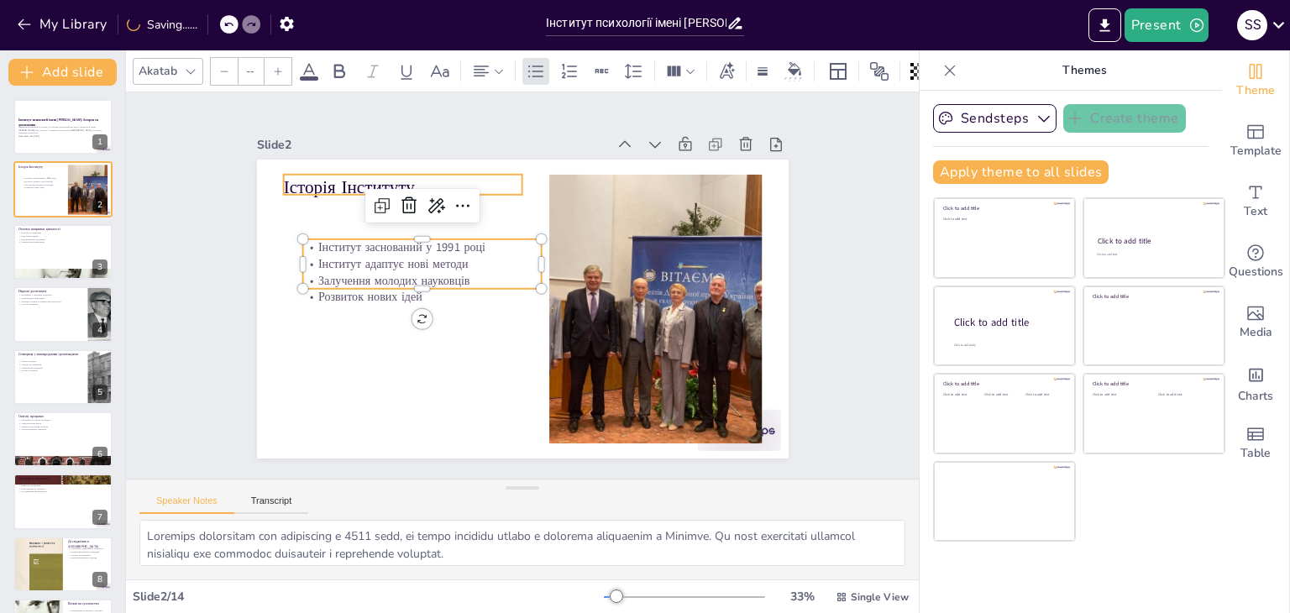
type input "48"
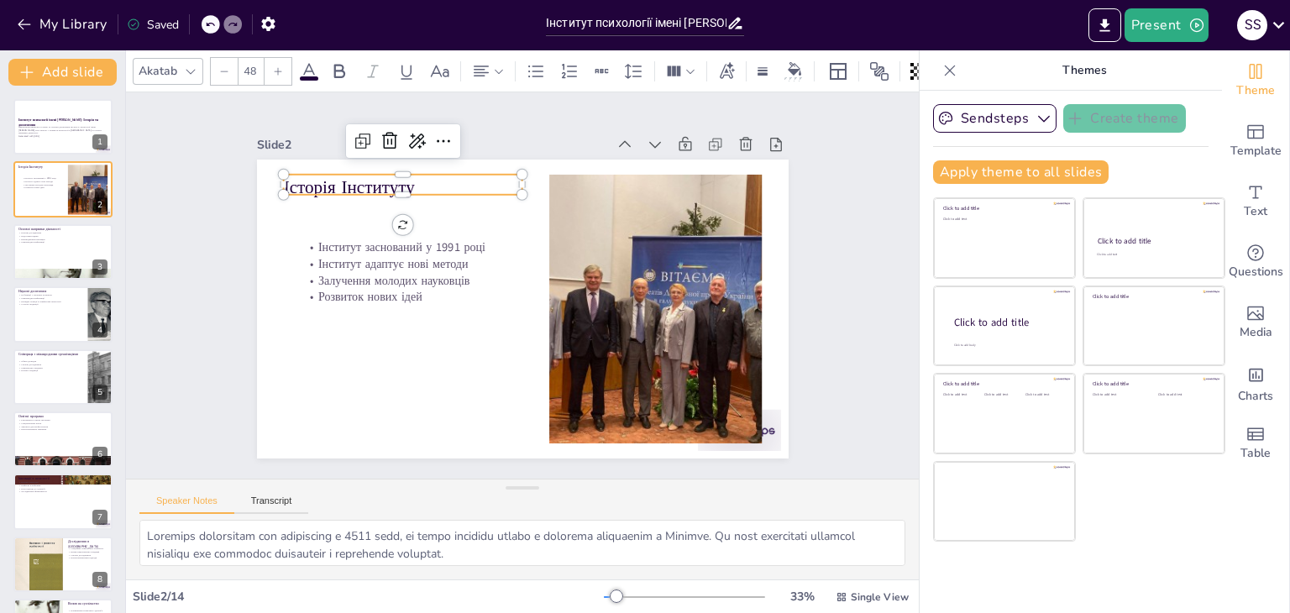
click at [606, 172] on p "Історія Інституту" at bounding box center [643, 189] width 74 height 239
click at [322, 171] on p "Історія Інституту" at bounding box center [439, 154] width 235 height 97
drag, startPoint x: 427, startPoint y: 181, endPoint x: 275, endPoint y: 186, distance: 151.2
click at [275, 186] on div "Інститут заснований у 1991 році Інститут адаптує нові методи Залучення молодих …" at bounding box center [505, 300] width 578 height 595
copy p "Історія Інституту"
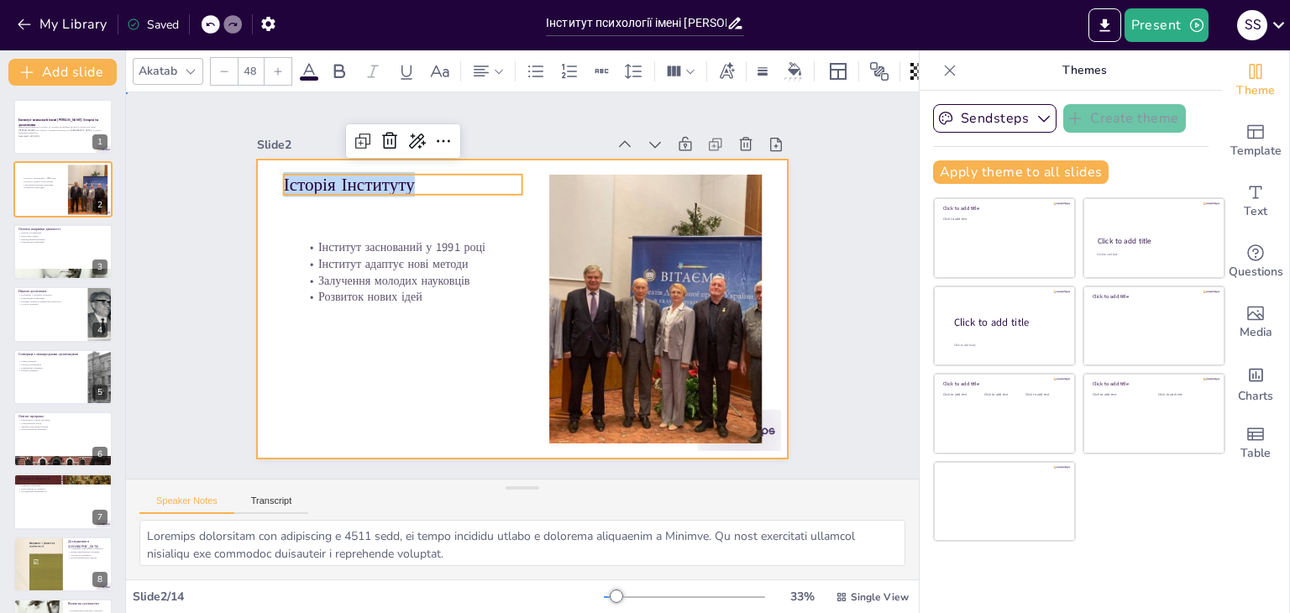
click at [319, 224] on div at bounding box center [499, 281] width 402 height 582
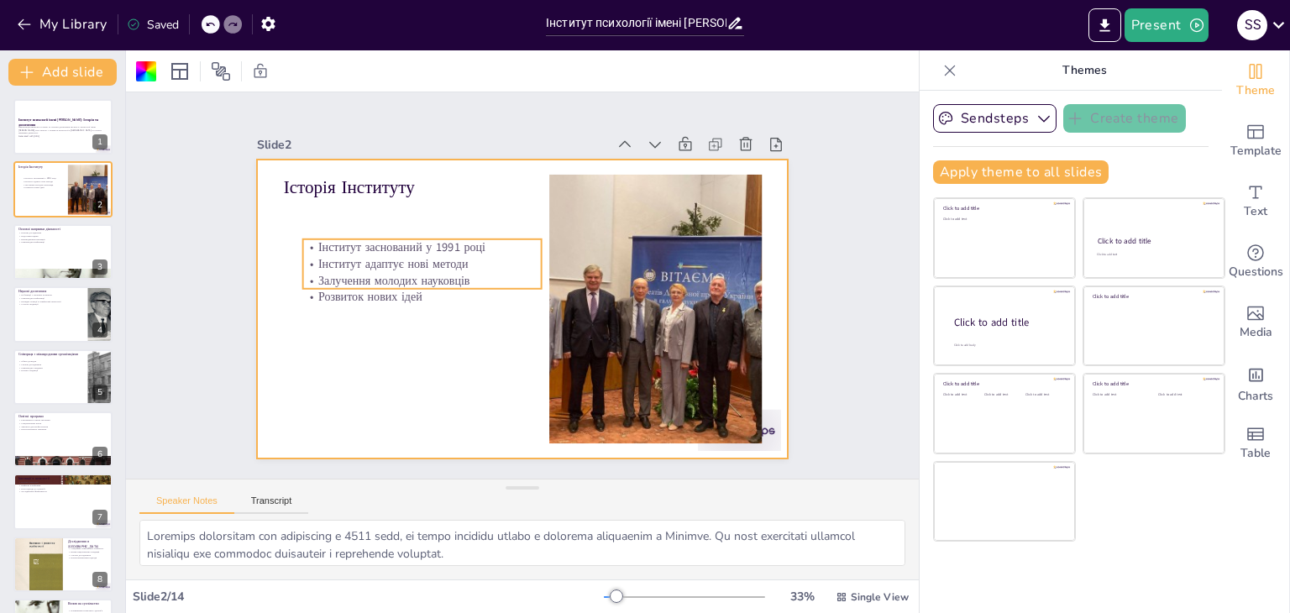
click at [362, 239] on p "Інститут заснований у 1991 році" at bounding box center [463, 195] width 203 height 154
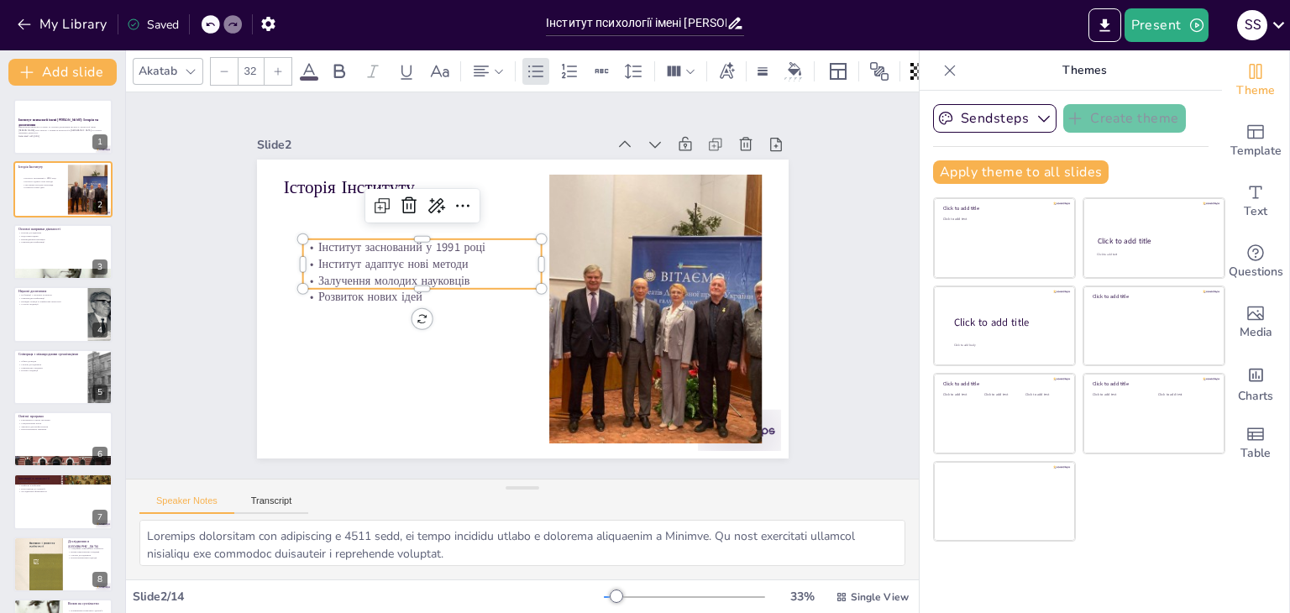
click at [322, 239] on p "Інститут заснований у 1991 році" at bounding box center [438, 219] width 233 height 90
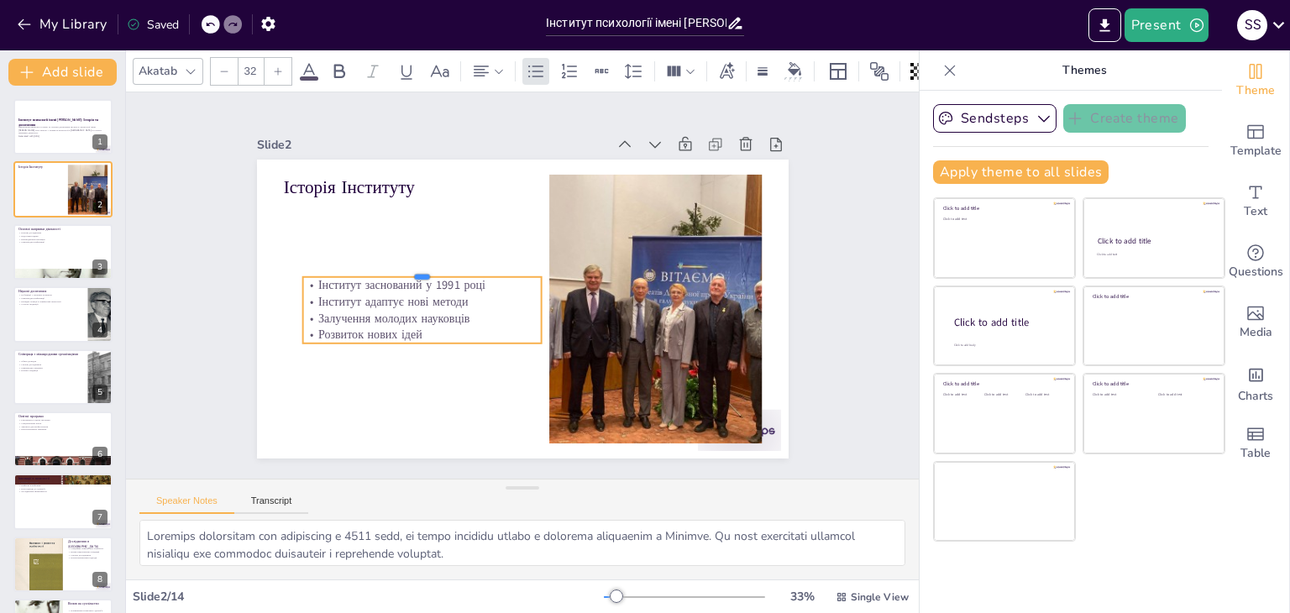
drag, startPoint x: 306, startPoint y: 232, endPoint x: 360, endPoint y: 266, distance: 64.5
click at [375, 266] on div at bounding box center [427, 249] width 237 height 63
click at [320, 280] on p "Інститут заснований у 1991 році" at bounding box center [432, 242] width 225 height 113
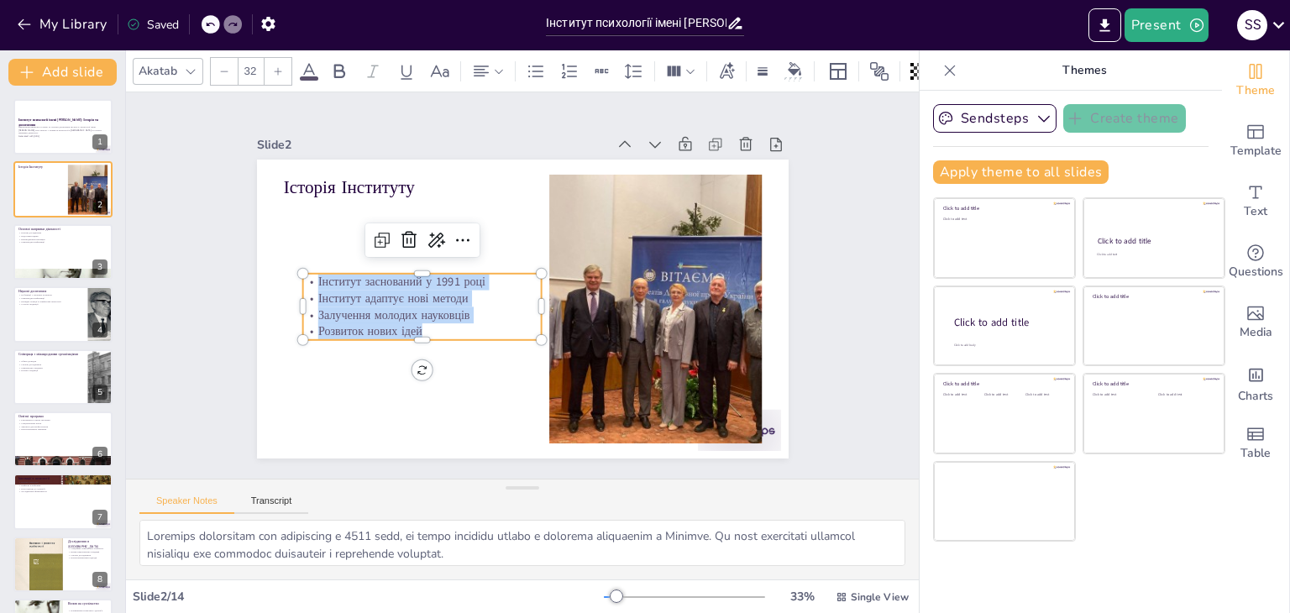
drag, startPoint x: 304, startPoint y: 280, endPoint x: 414, endPoint y: 327, distance: 120.0
click at [414, 327] on div "Інститут заснований у 1991 році Інститут адаптує нові методи Залучення молодих …" at bounding box center [422, 265] width 245 height 158
copy div "Інститут заснований у 1991 році Інститут адаптує нові методи Залучення молодих …"
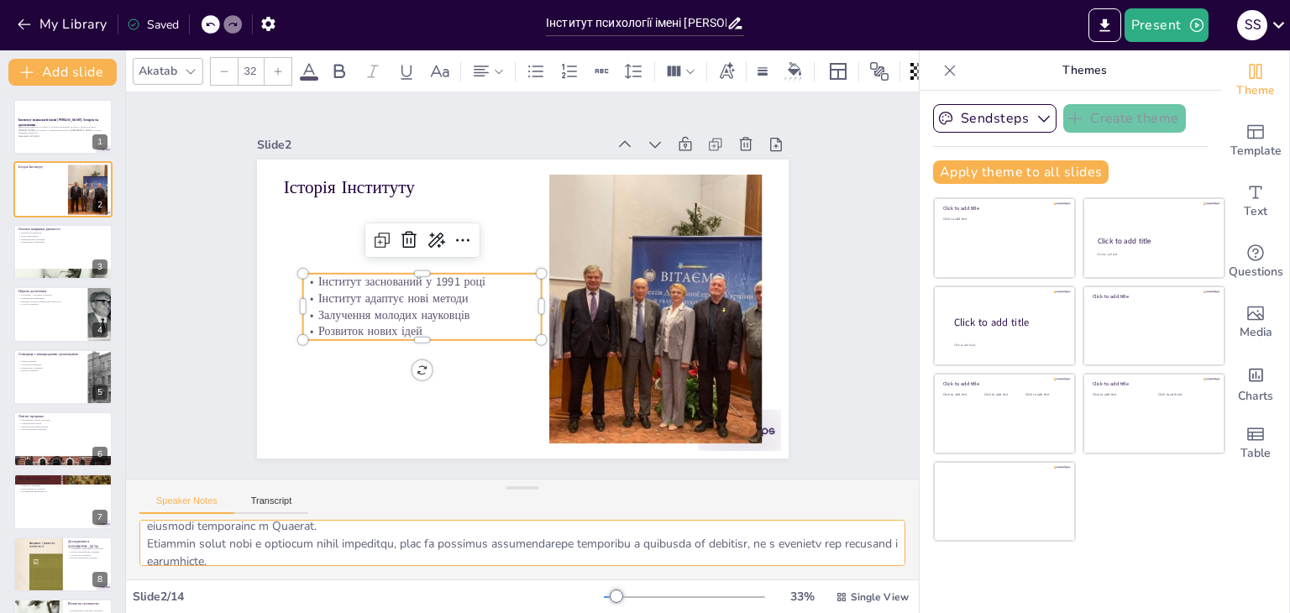
scroll to position [109, 0]
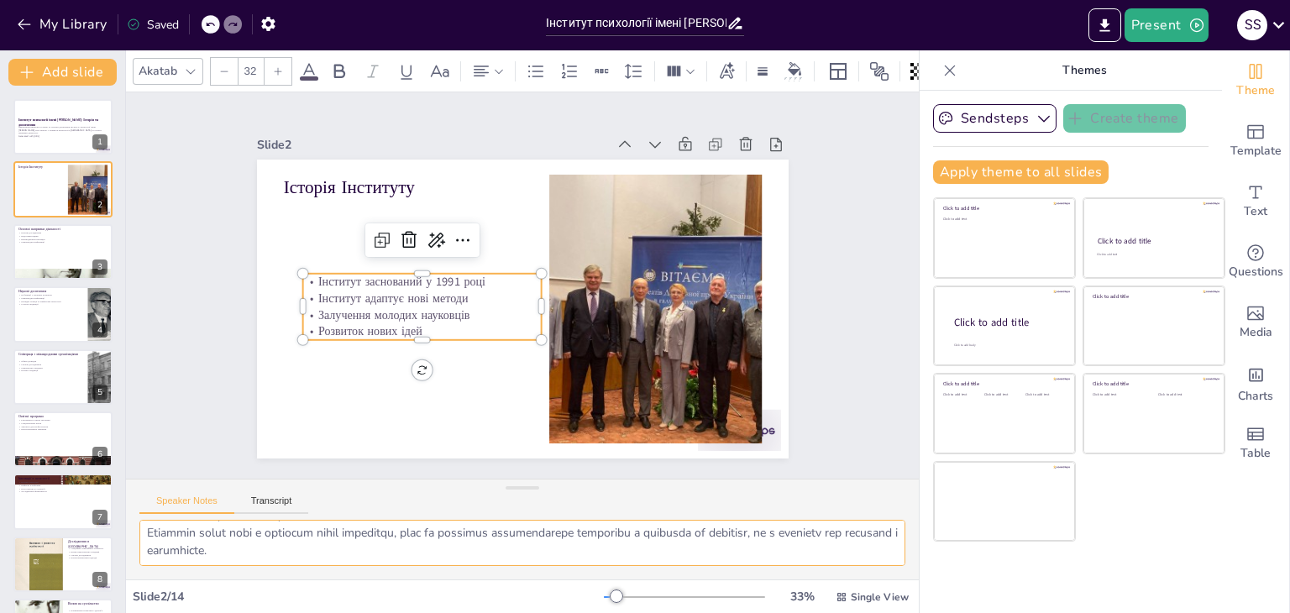
drag, startPoint x: 146, startPoint y: 534, endPoint x: 432, endPoint y: 558, distance: 286.5
click at [557, 568] on div at bounding box center [522, 550] width 793 height 60
click at [77, 242] on icon at bounding box center [74, 238] width 10 height 10
type textarea "Наукові дослідження є основним напрямком діяльності інституту, що дозволяє вивч…"
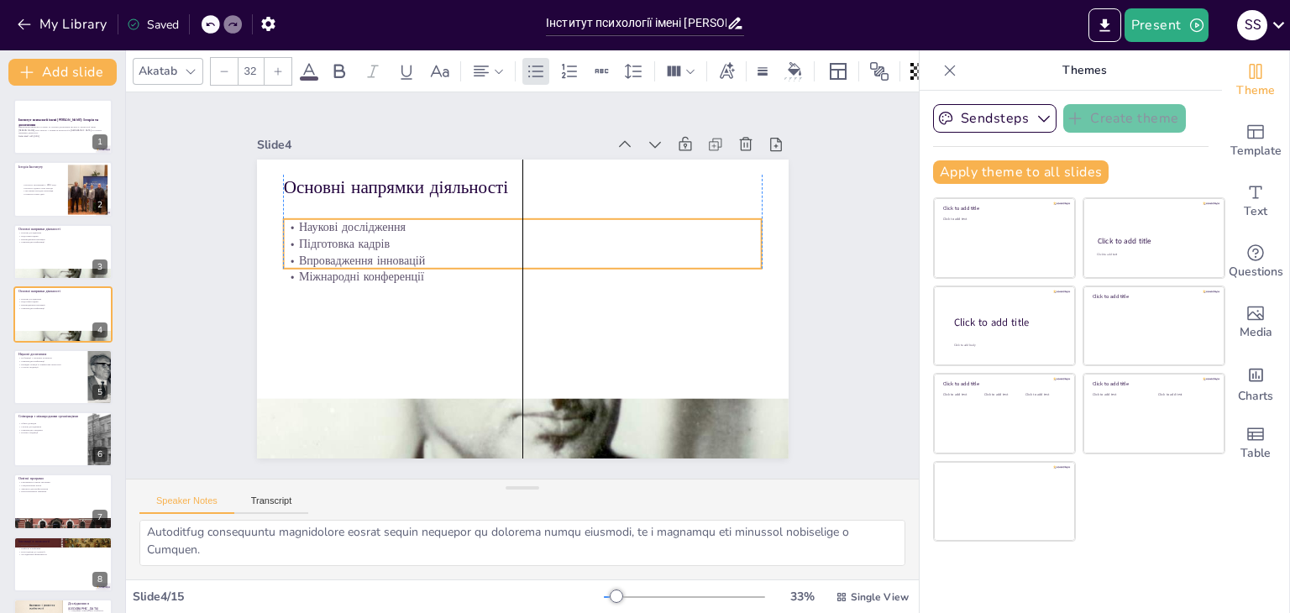
drag, startPoint x: 303, startPoint y: 234, endPoint x: 306, endPoint y: 254, distance: 20.4
click at [489, 254] on p "Впровадження інновацій" at bounding box center [497, 285] width 17 height 479
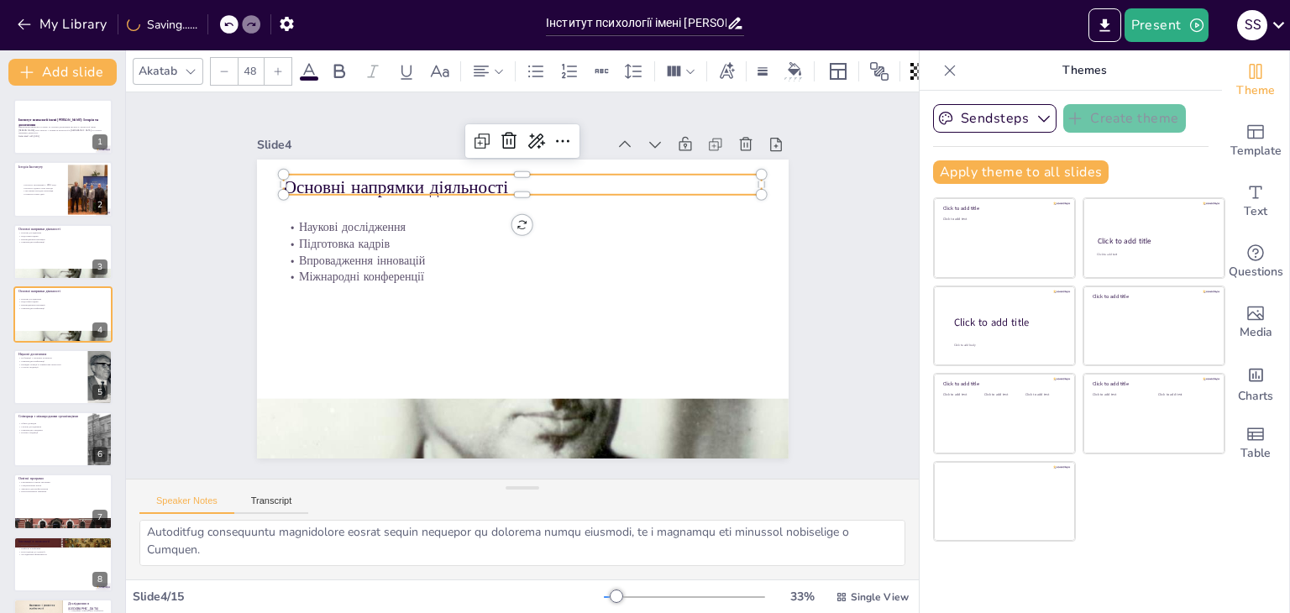
click at [359, 171] on p "Основні напрямки діяльності" at bounding box center [572, 200] width 427 height 260
click at [479, 175] on p "Основні напрямки діяльності" at bounding box center [430, 244] width 217 height 447
drag, startPoint x: 494, startPoint y: 176, endPoint x: 275, endPoint y: 170, distance: 218.4
click at [275, 170] on div "Наукові дослідження Підготовка кадрів Впровадження інновацій Міжнародні конфере…" at bounding box center [501, 295] width 490 height 607
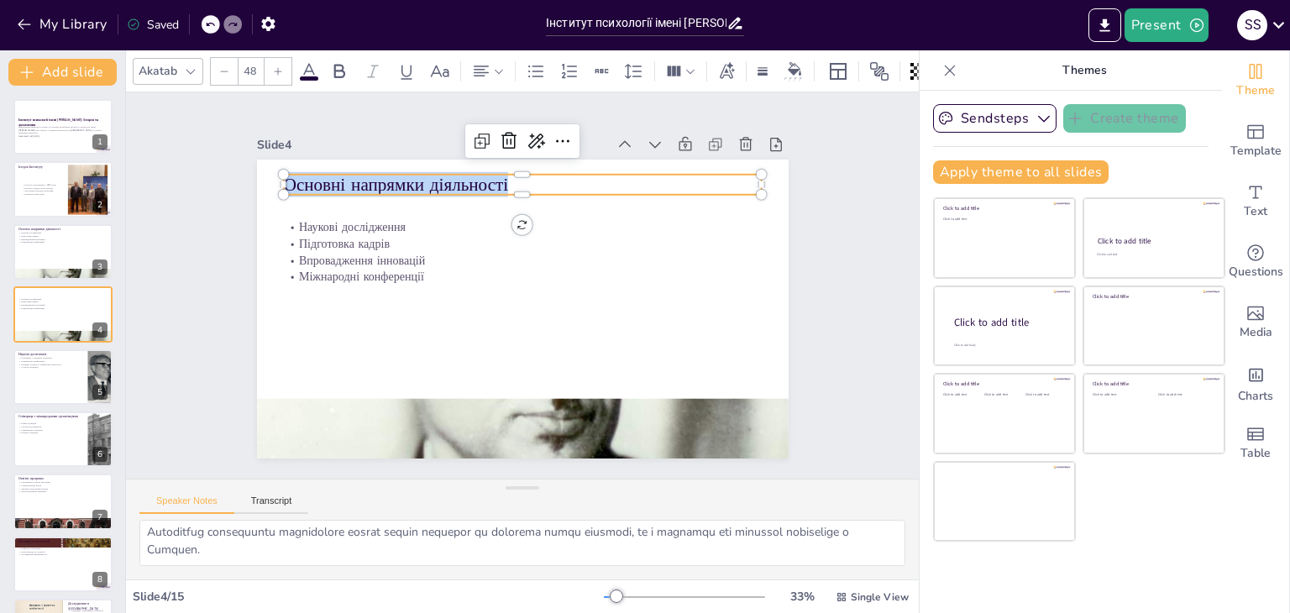
copy p "Основні напрямки діяльності"
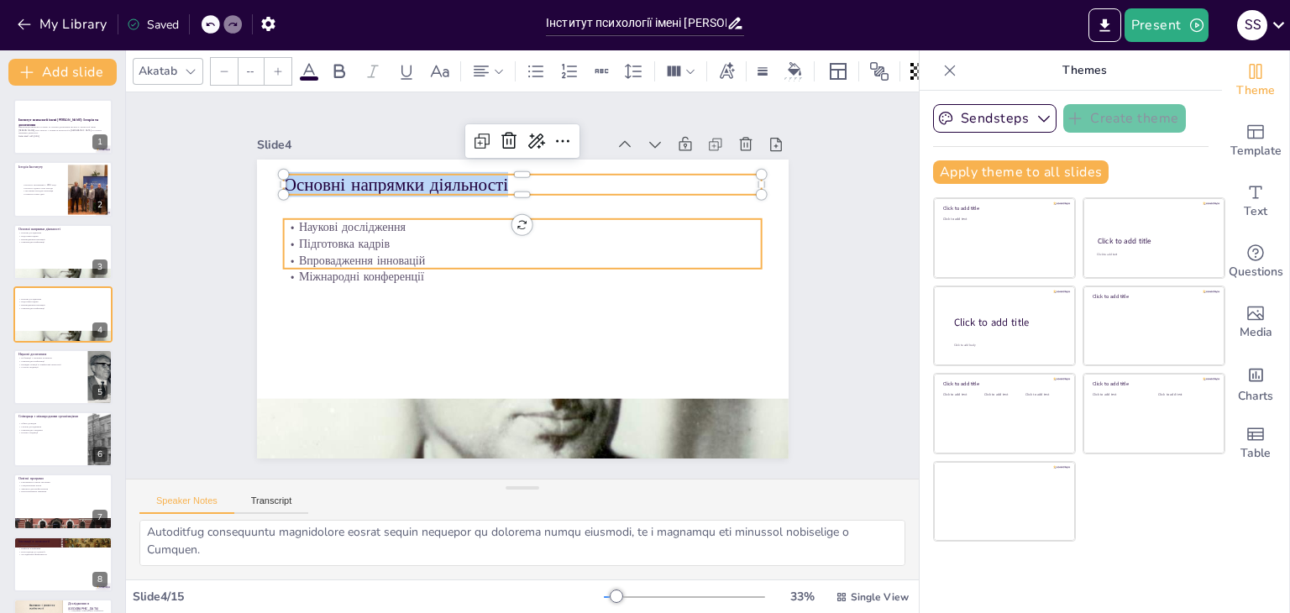
type input "32"
click at [317, 238] on p "Підготовка кадрів" at bounding box center [538, 248] width 443 height 210
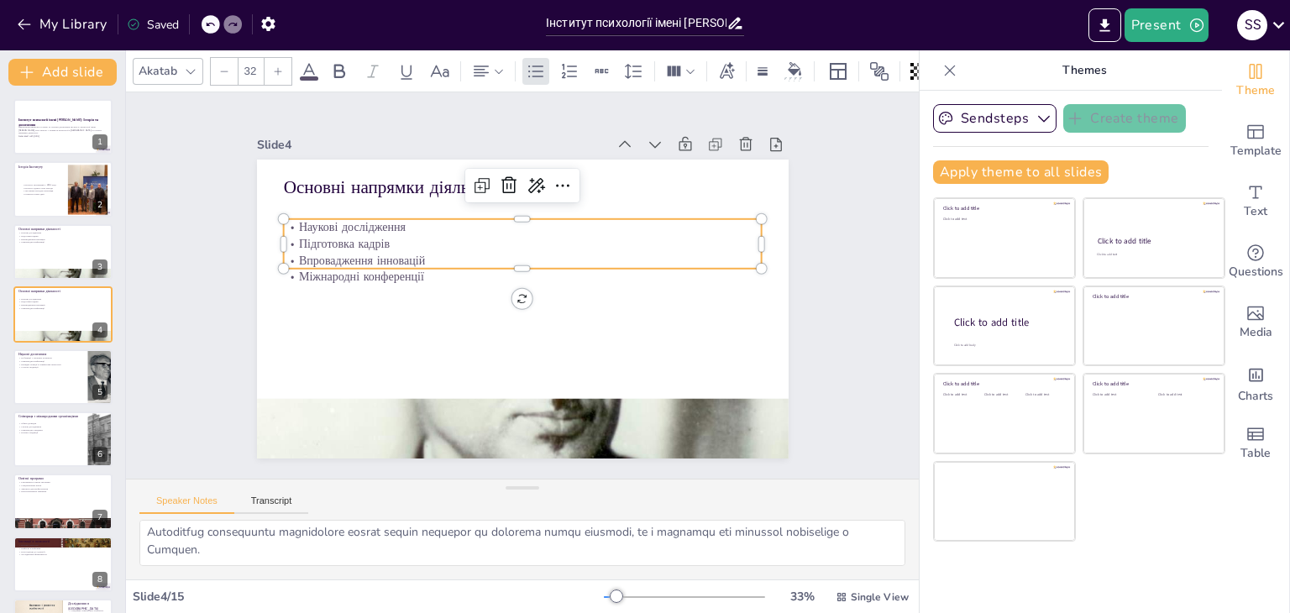
click at [332, 238] on p "Підготовка кадрів" at bounding box center [543, 250] width 422 height 254
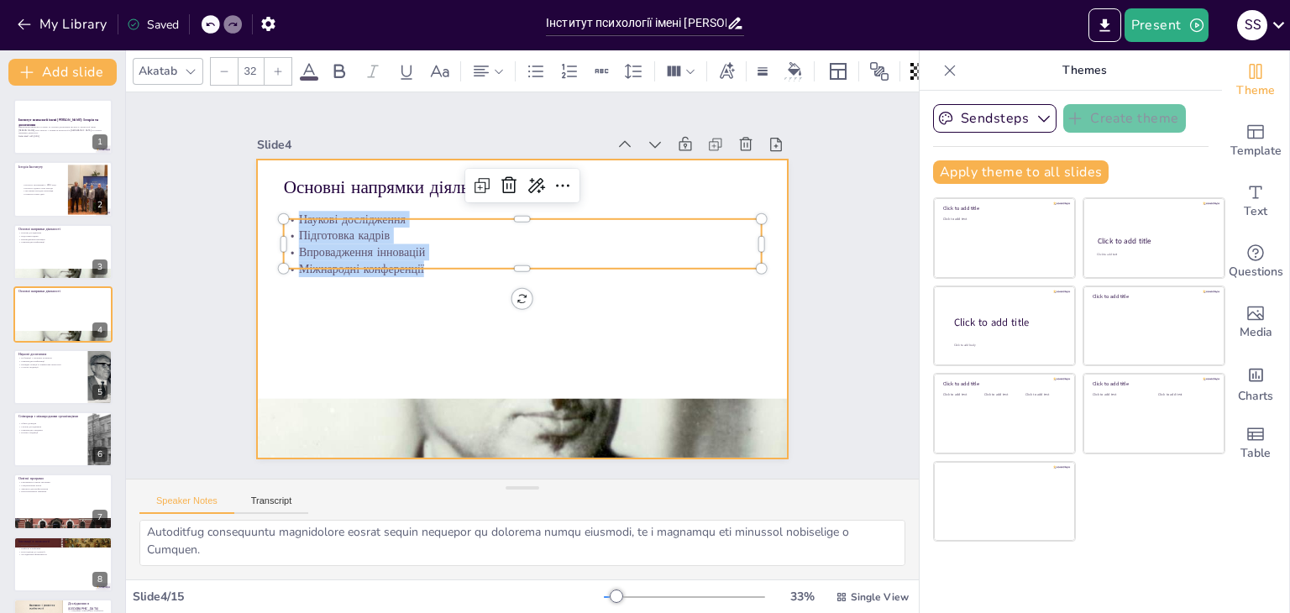
drag, startPoint x: 287, startPoint y: 216, endPoint x: 410, endPoint y: 273, distance: 135.2
click at [410, 273] on div "Основні напрямки діяльності Наукові дослідження Підготовка кадрів Впровадження …" at bounding box center [501, 297] width 525 height 610
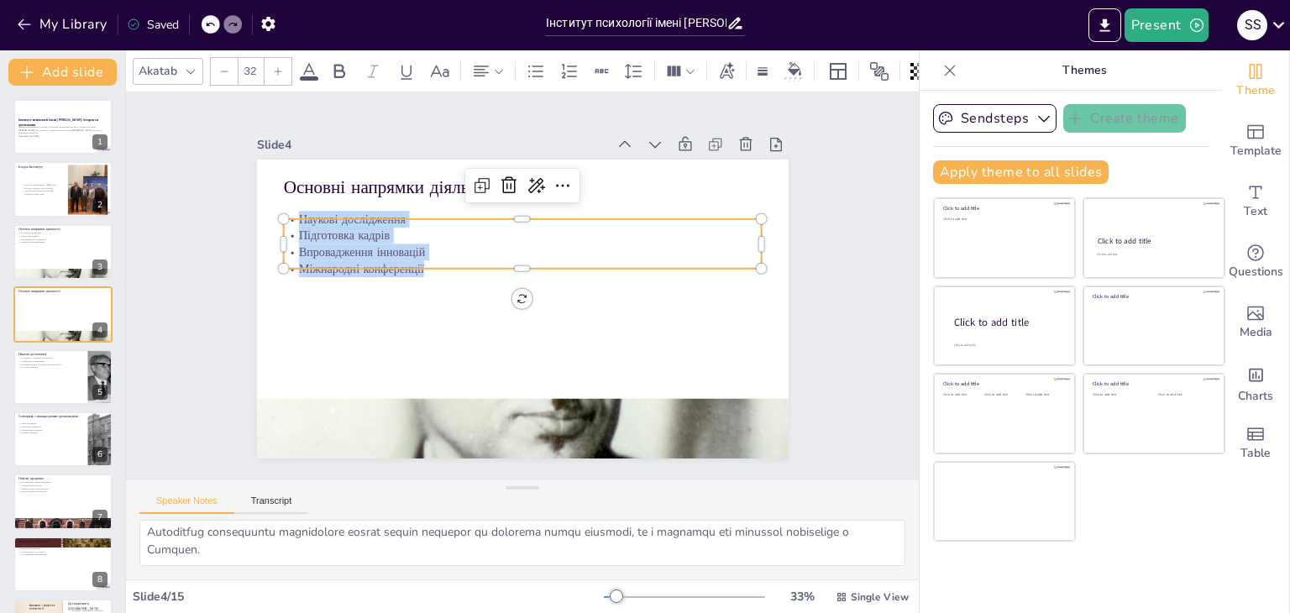
copy div "Наукові дослідження Підготовка кадрів Впровадження інновацій Міжнародні конфере…"
drag, startPoint x: 148, startPoint y: 528, endPoint x: 262, endPoint y: 552, distance: 116.6
click at [275, 558] on textarea at bounding box center [522, 543] width 766 height 46
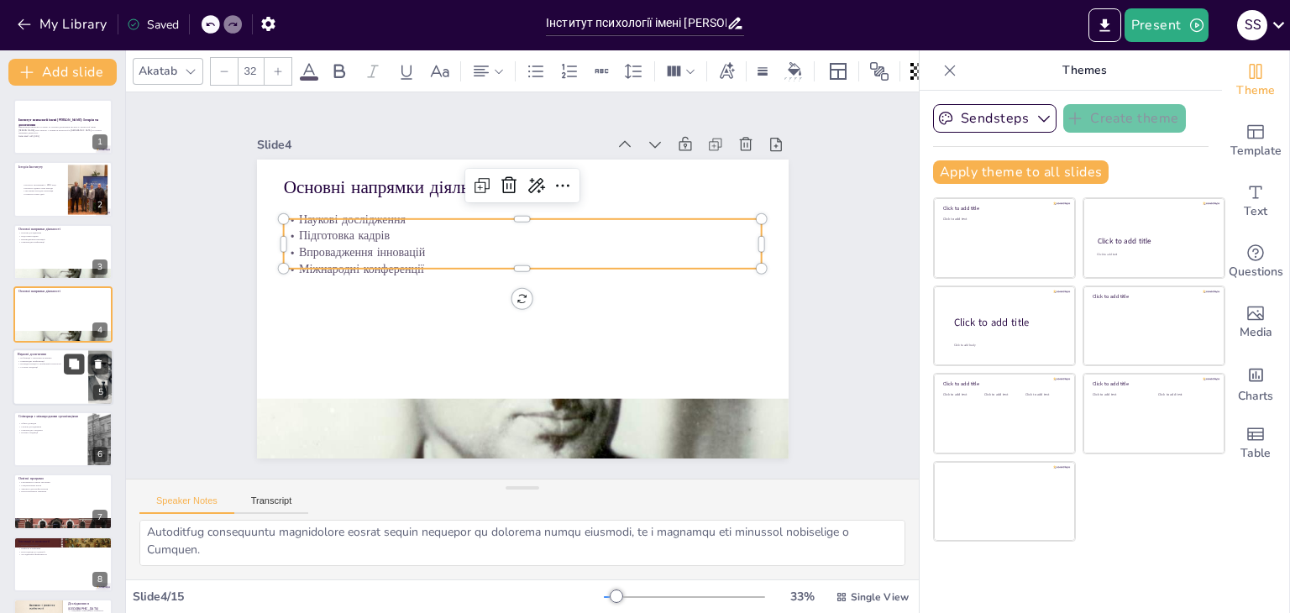
click at [84, 359] on button at bounding box center [74, 364] width 20 height 20
type textarea "Публікації у наукових журналах є свідченням високої якості наукових досліджень,…"
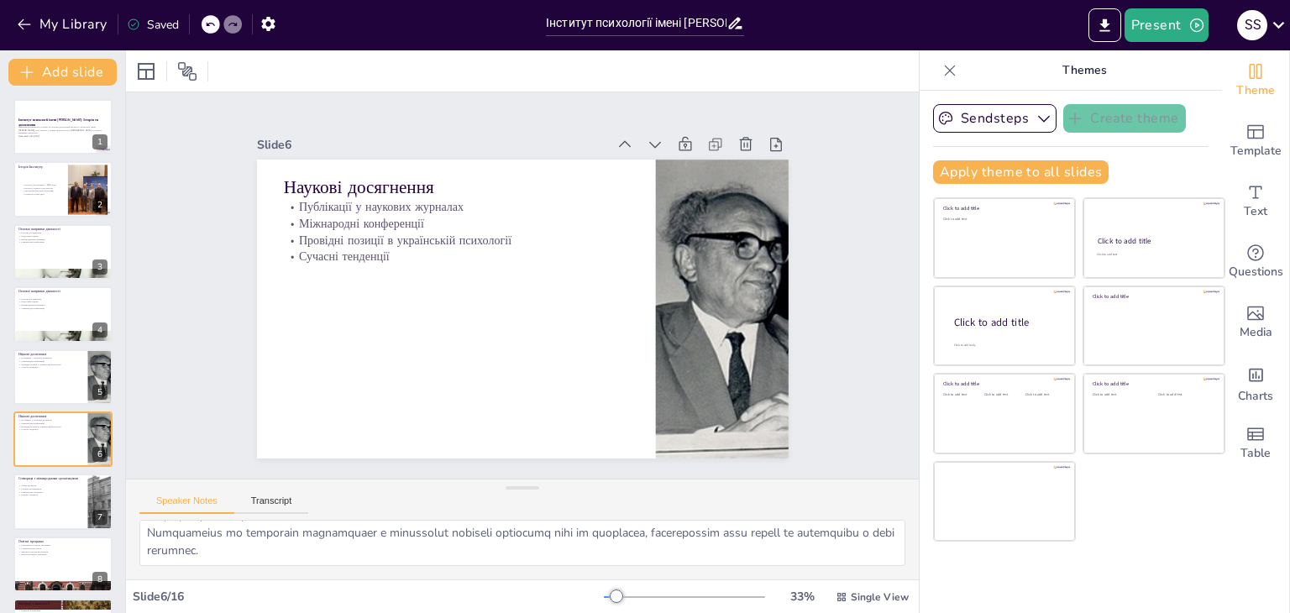
scroll to position [90, 0]
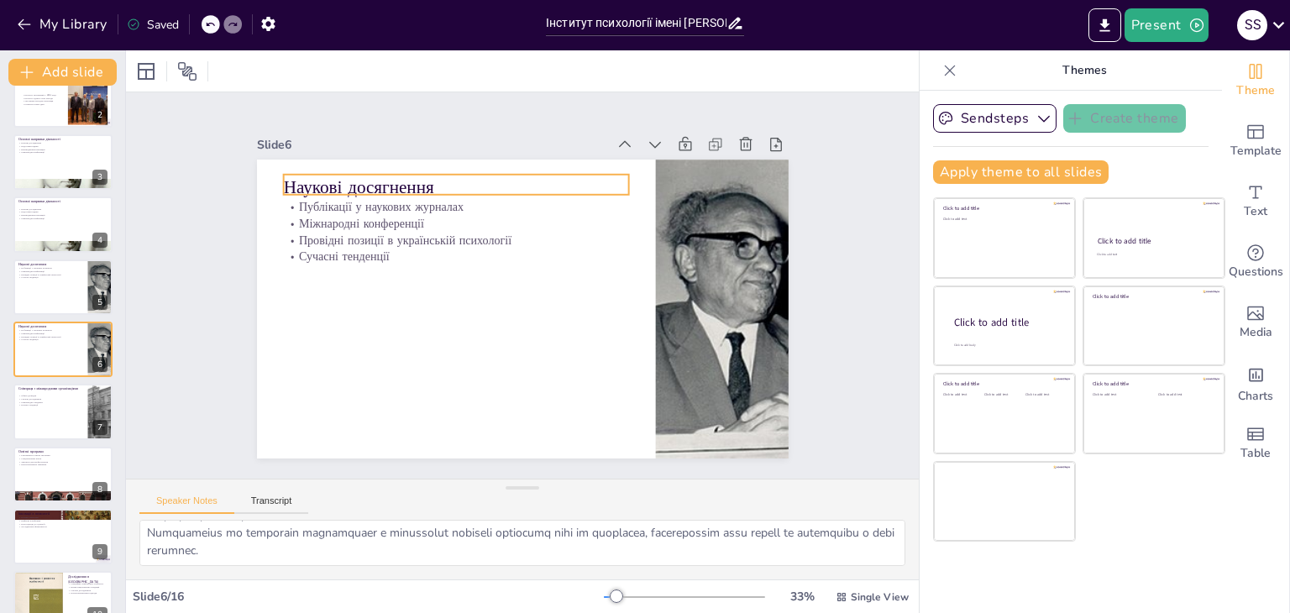
click at [452, 182] on p "Наукові досягнення" at bounding box center [563, 174] width 223 height 294
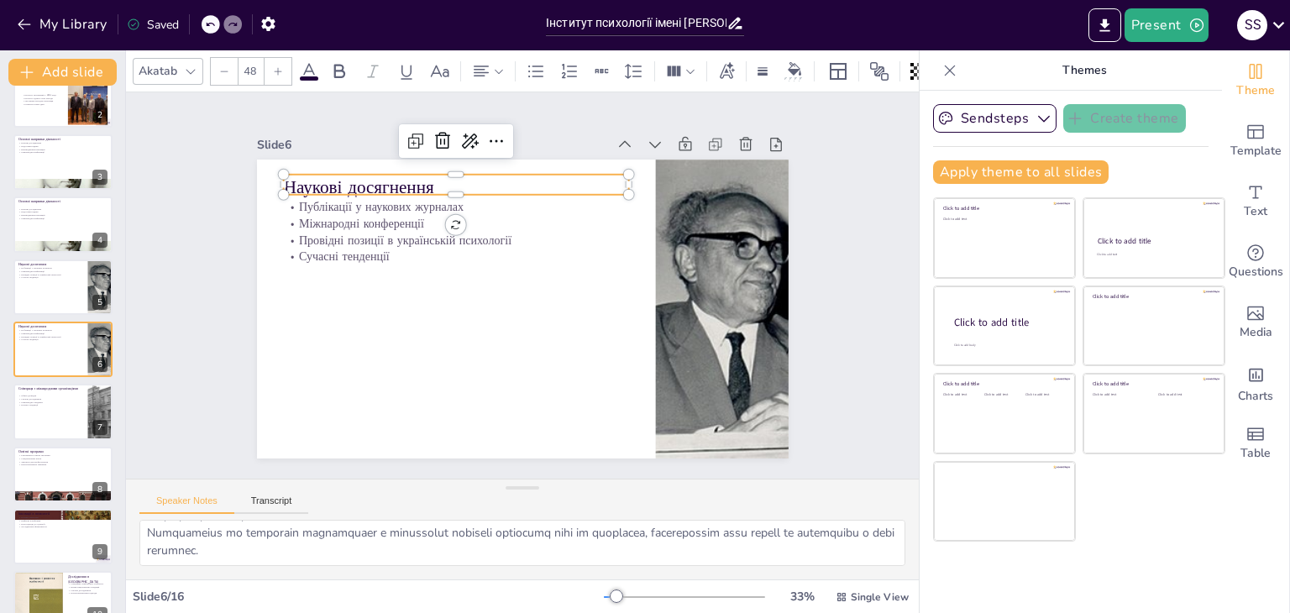
click at [380, 182] on p "Наукові досягнення" at bounding box center [527, 166] width 294 height 223
drag, startPoint x: 427, startPoint y: 176, endPoint x: 275, endPoint y: 178, distance: 151.2
click at [532, 178] on p "Наукові досягнення" at bounding box center [597, 191] width 130 height 336
copy p "Наукові досягнення"
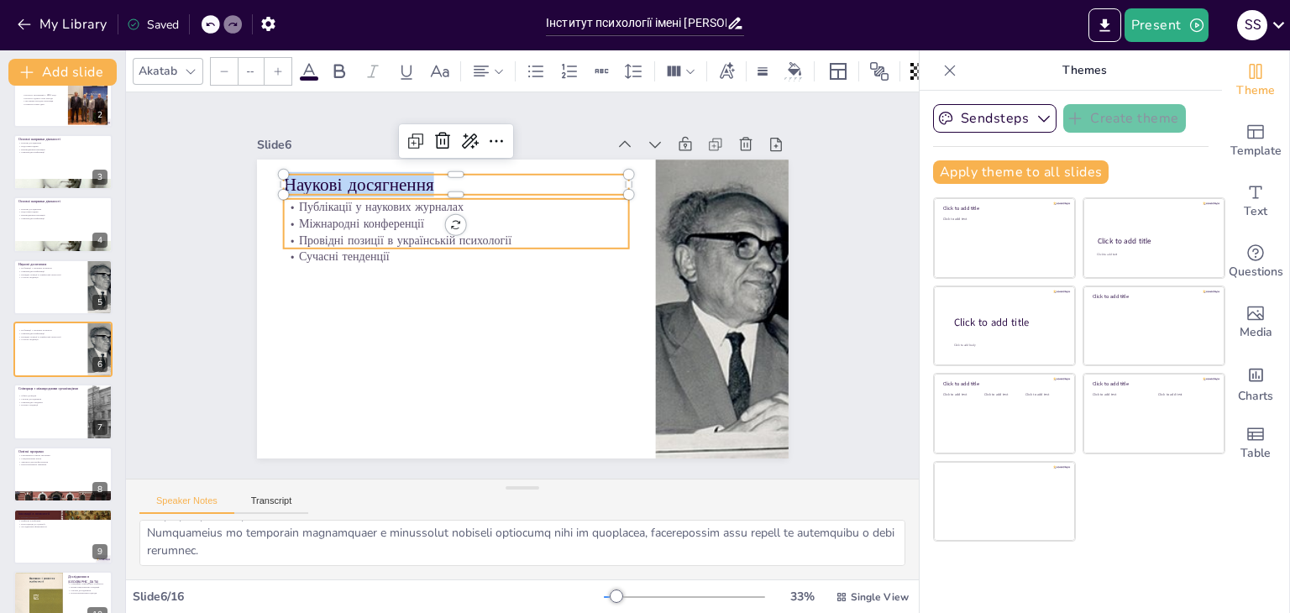
type input "32"
click at [391, 201] on p "Публікації у наукових журналах" at bounding box center [525, 183] width 268 height 244
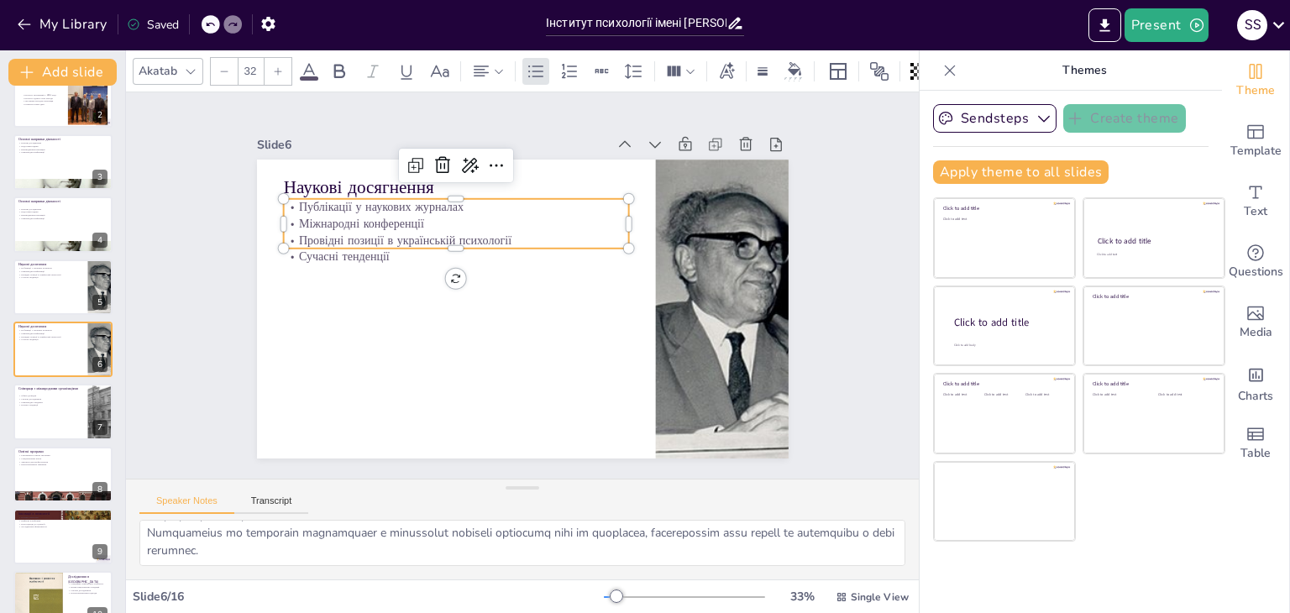
click at [592, 201] on p "Публікації у наукових журналах" at bounding box center [600, 218] width 17 height 345
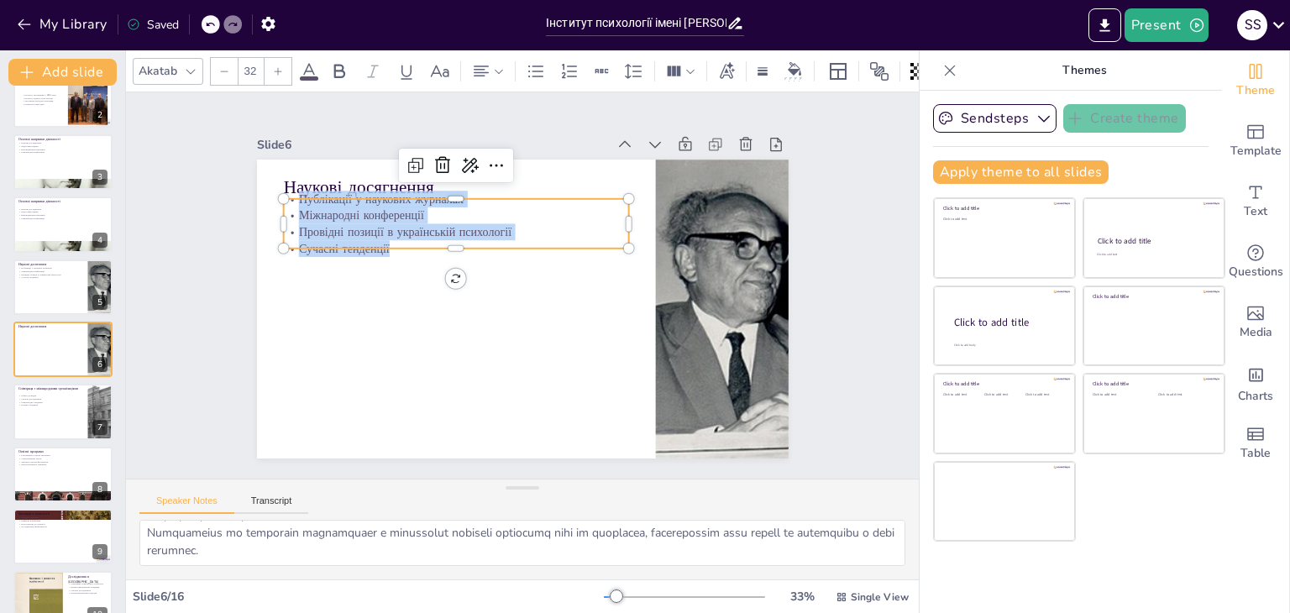
drag, startPoint x: 288, startPoint y: 193, endPoint x: 363, endPoint y: 227, distance: 81.9
click at [376, 250] on div "Наукові досягнення Публікації у наукових журналах Міжнародні конференції Провід…" at bounding box center [499, 285] width 300 height 532
copy div "Публікації у наукових журналах Міжнародні конференції Провідні позиції в україн…"
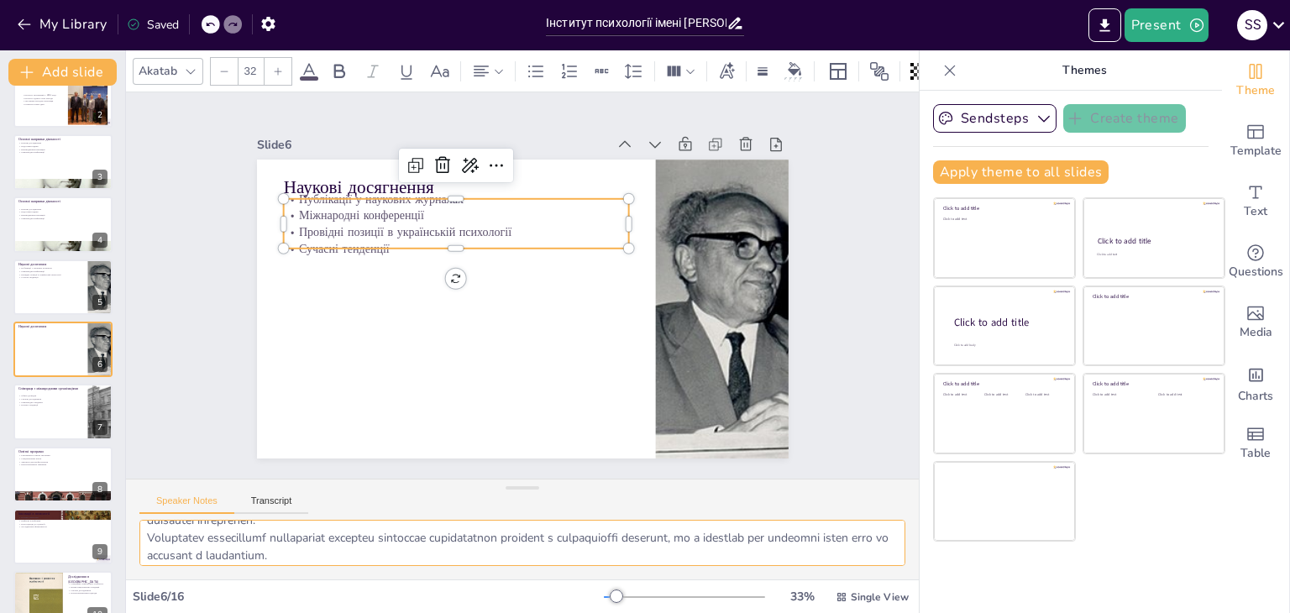
scroll to position [109, 0]
drag, startPoint x: 143, startPoint y: 528, endPoint x: 331, endPoint y: 572, distance: 193.1
click at [331, 572] on div at bounding box center [522, 550] width 793 height 60
click at [71, 387] on p "Співпраця з міжнародними організаціями" at bounding box center [50, 388] width 65 height 5
type textarea "Обмін досвідом з міжнародними установами є важливим для підвищення якості дослі…"
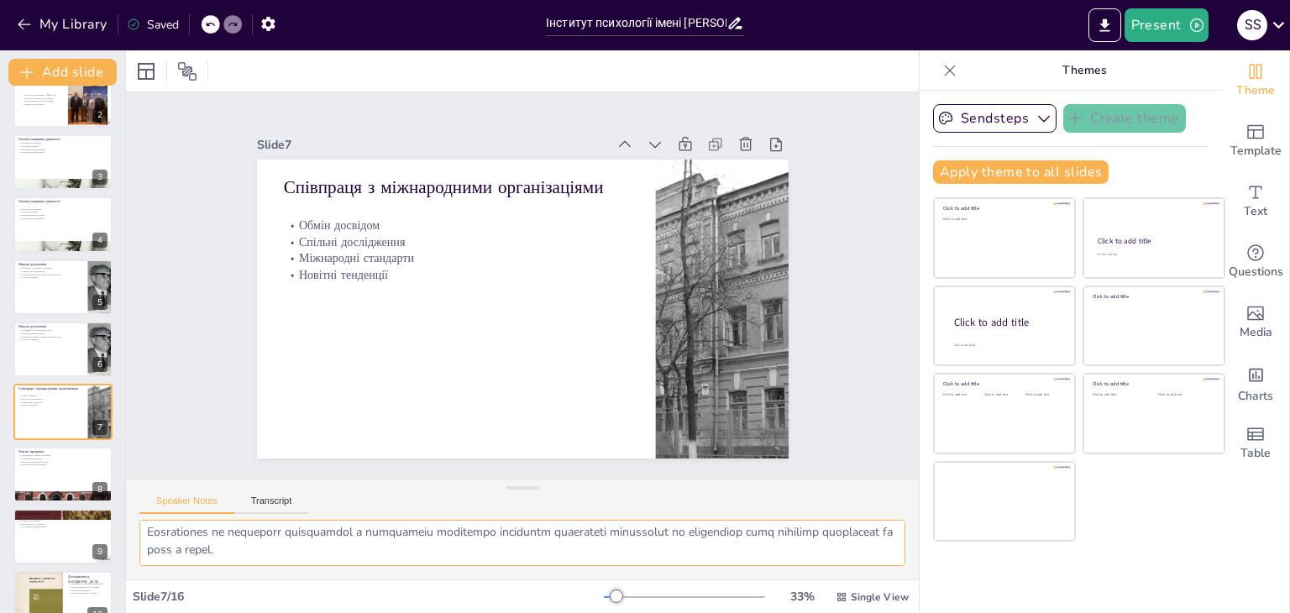
scroll to position [152, 0]
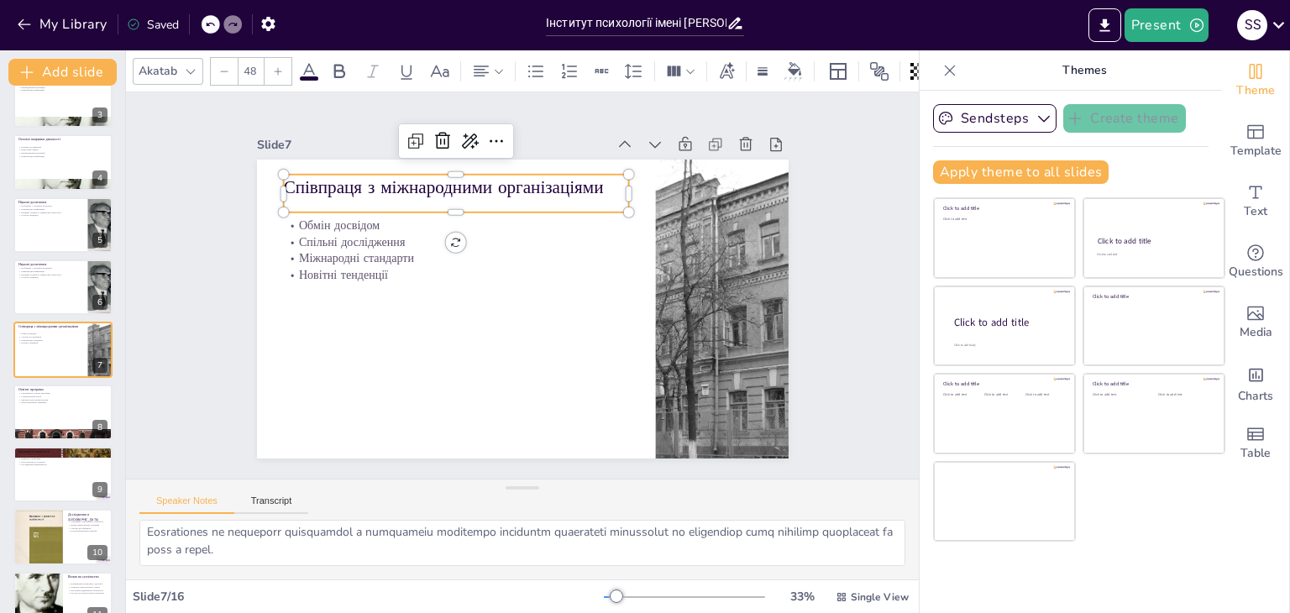
click at [586, 175] on p "Співпраця з міжнародними організаціями" at bounding box center [538, 167] width 273 height 249
click at [586, 175] on p "Співпраця з міжнародними організаціями" at bounding box center [490, 171] width 336 height 130
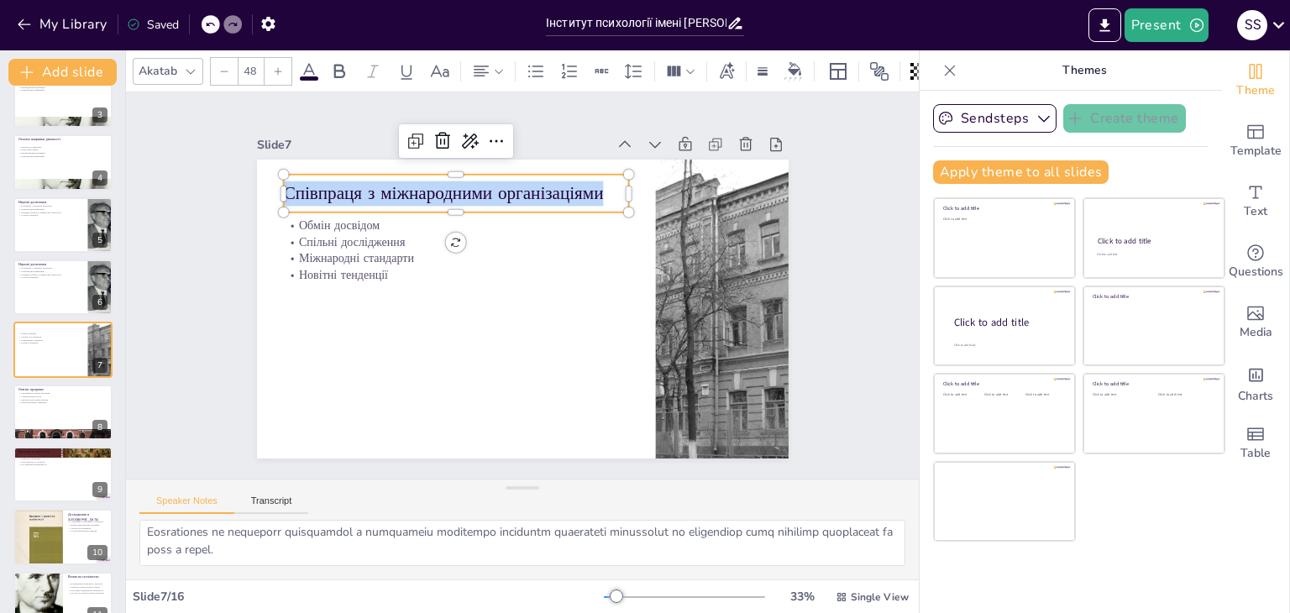
drag, startPoint x: 593, startPoint y: 186, endPoint x: 266, endPoint y: 181, distance: 326.7
click at [266, 181] on div "Обмін досвідом Спільні дослідження Міжнародні стандарти Новітні тенденції Співп…" at bounding box center [511, 306] width 610 height 525
copy p "Співпраця з міжнародними організаціями"
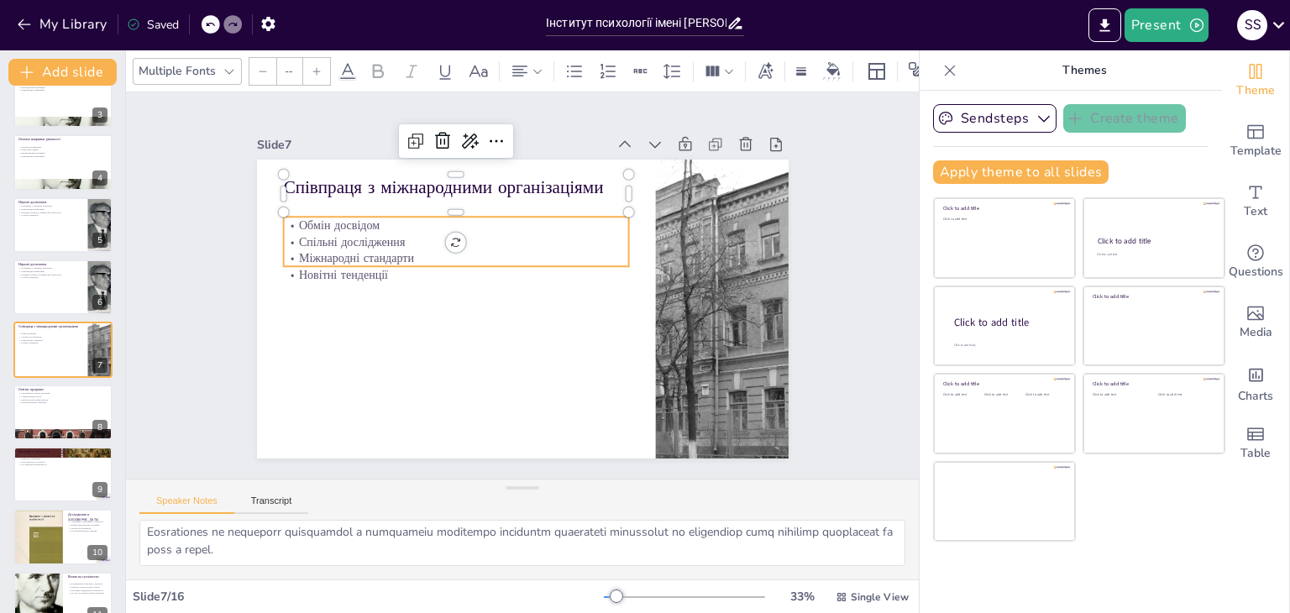
type input "32"
click at [311, 219] on p "Обмін досвідом" at bounding box center [477, 207] width 333 height 123
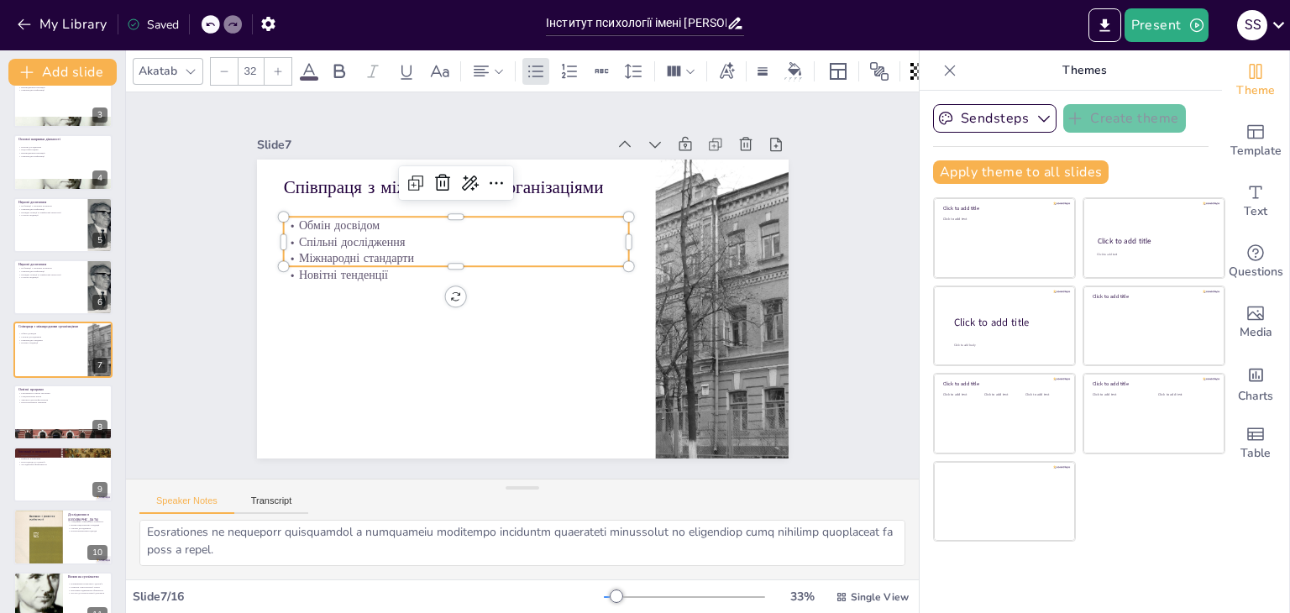
click at [502, 219] on p "Обмін досвідом" at bounding box center [610, 267] width 217 height 289
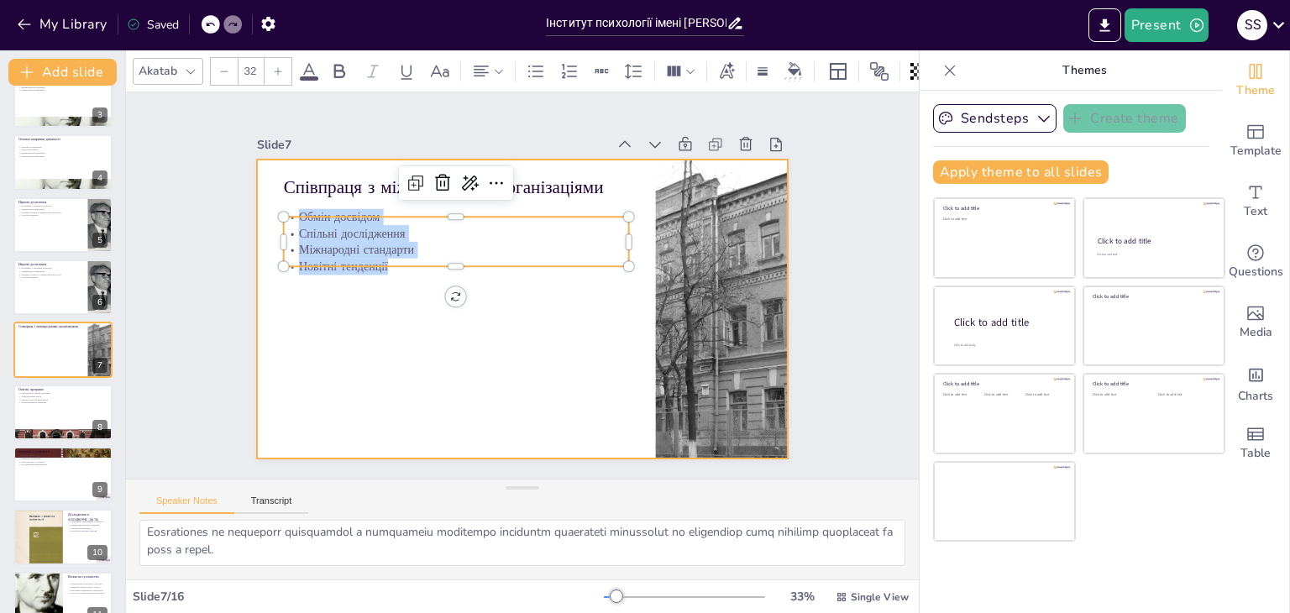
drag, startPoint x: 289, startPoint y: 212, endPoint x: 369, endPoint y: 249, distance: 89.0
click at [380, 275] on div "Співпраця з міжнародними організаціями Обмін досвідом Спільні дослідження Міжна…" at bounding box center [515, 308] width 598 height 448
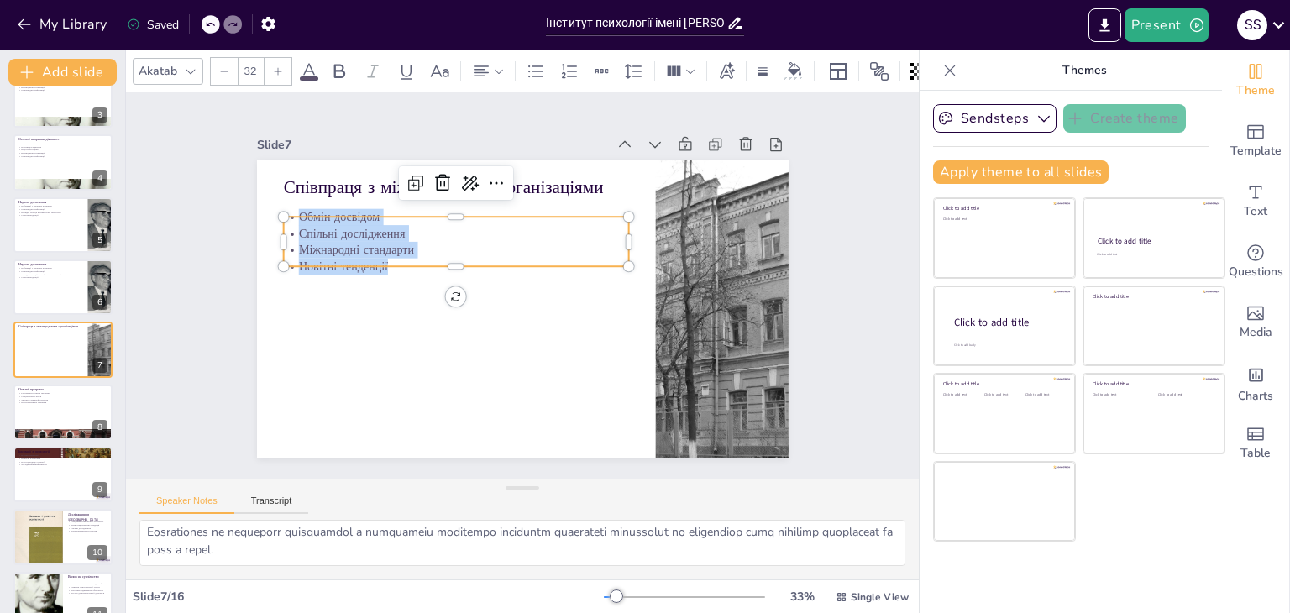
copy div "Обмін досвідом Спільні дослідження Міжнародні стандарти Новітні тенденції"
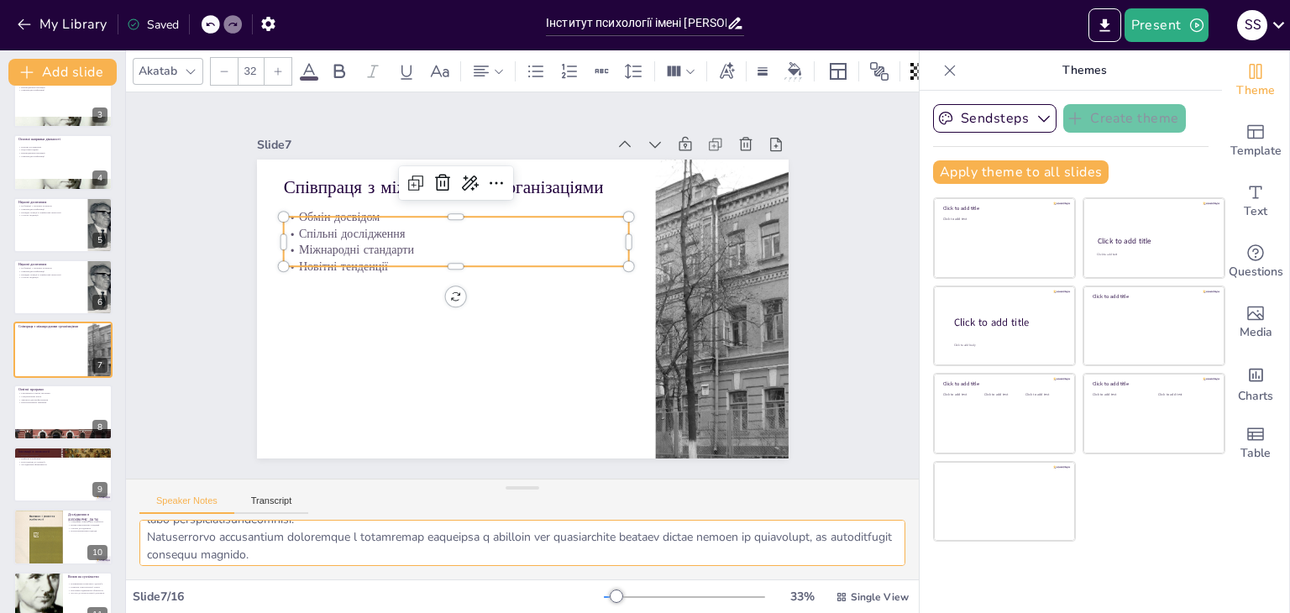
scroll to position [109, 0]
drag, startPoint x: 144, startPoint y: 529, endPoint x: 316, endPoint y: 569, distance: 176.0
click at [316, 569] on div at bounding box center [522, 550] width 793 height 60
drag, startPoint x: 71, startPoint y: 411, endPoint x: 141, endPoint y: 387, distance: 73.6
click at [71, 411] on div at bounding box center [62, 412] width 99 height 55
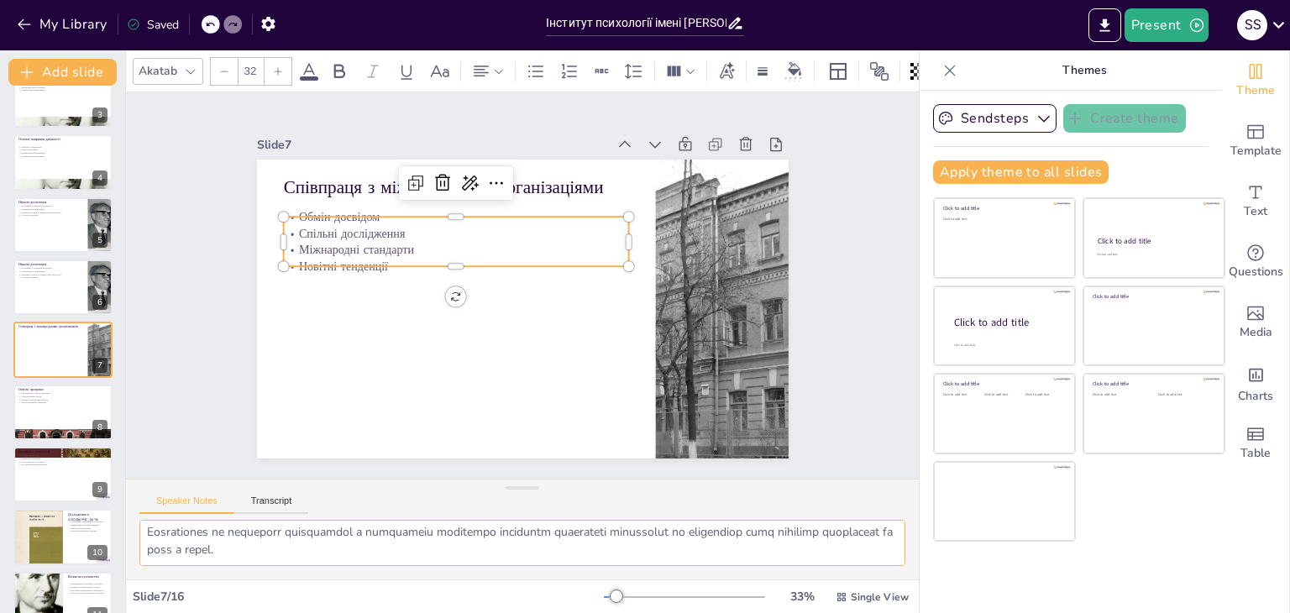
type textarea "Різноманітні освітні програми дозволяють студентам вибирати курси в залежності …"
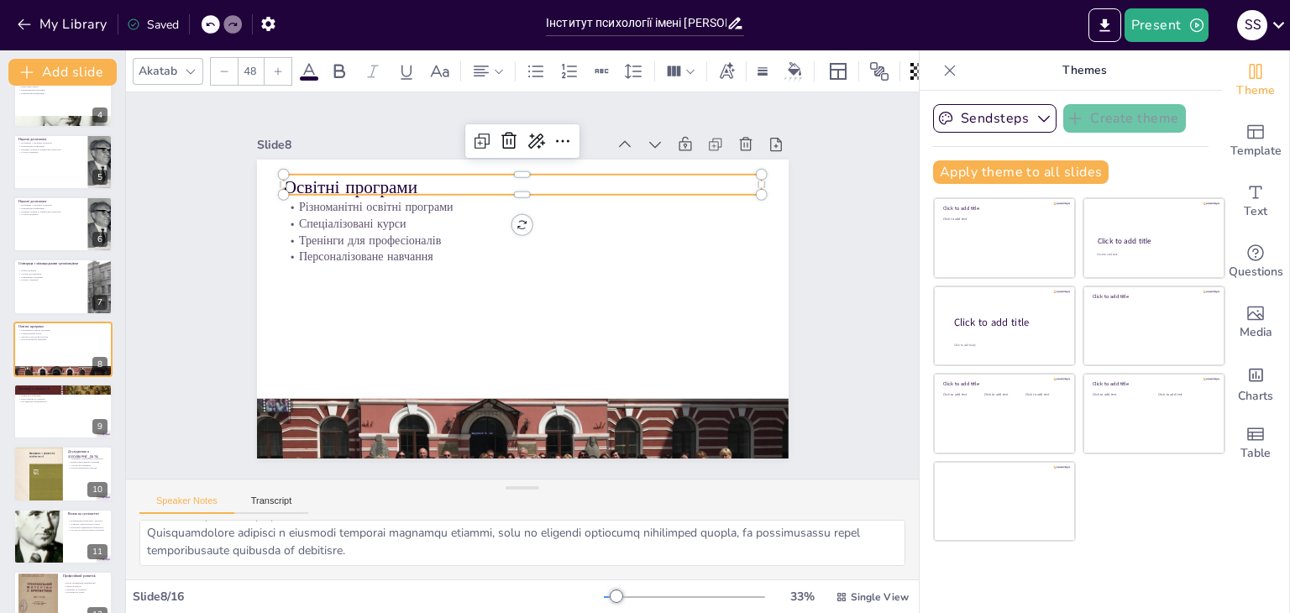
click at [402, 179] on p "Освітні програми" at bounding box center [588, 212] width 372 height 338
click at [339, 179] on p "Освітні програми" at bounding box center [562, 194] width 447 height 217
drag, startPoint x: 407, startPoint y: 177, endPoint x: 275, endPoint y: 179, distance: 132.7
click at [322, 179] on p "Освітні програми" at bounding box center [553, 188] width 463 height 171
copy p "Освітні програми"
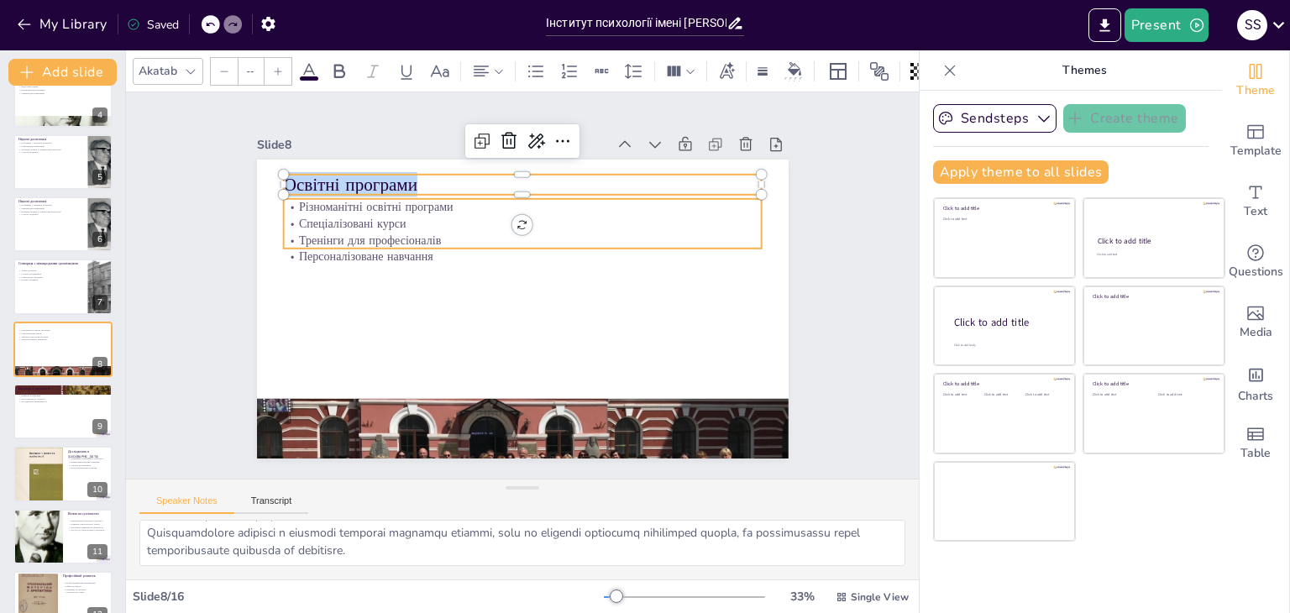
type input "32"
click at [415, 197] on p "Різноманітні освітні програми" at bounding box center [581, 233] width 333 height 367
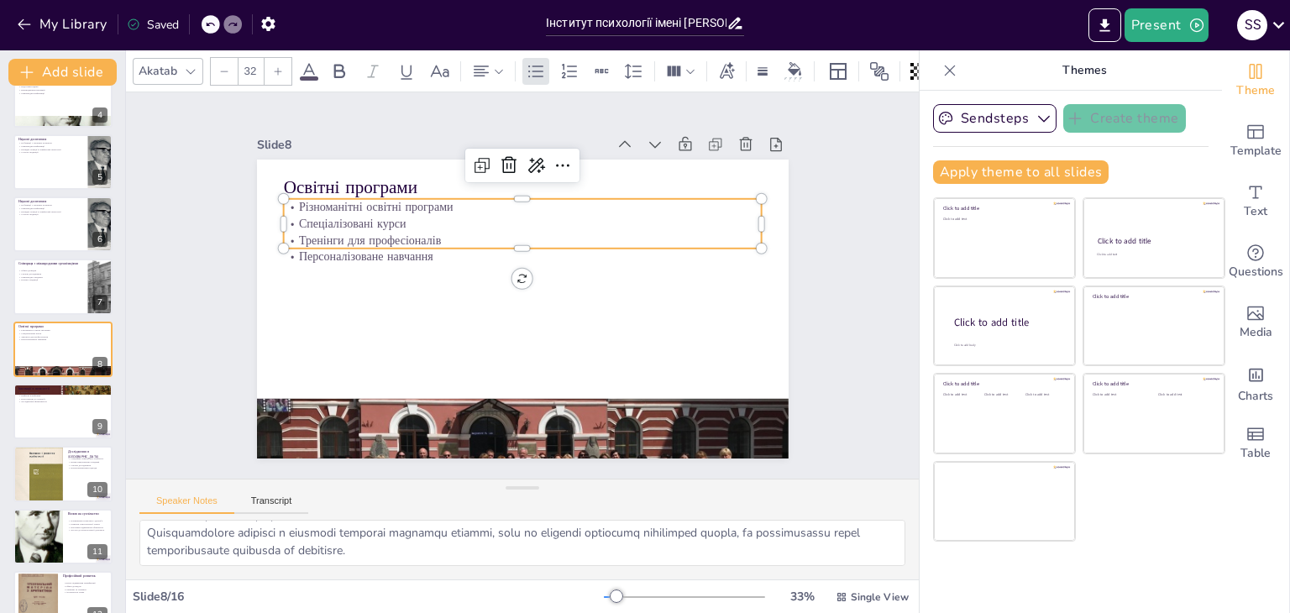
click at [350, 197] on p "Різноманітні освітні програми" at bounding box center [561, 218] width 422 height 254
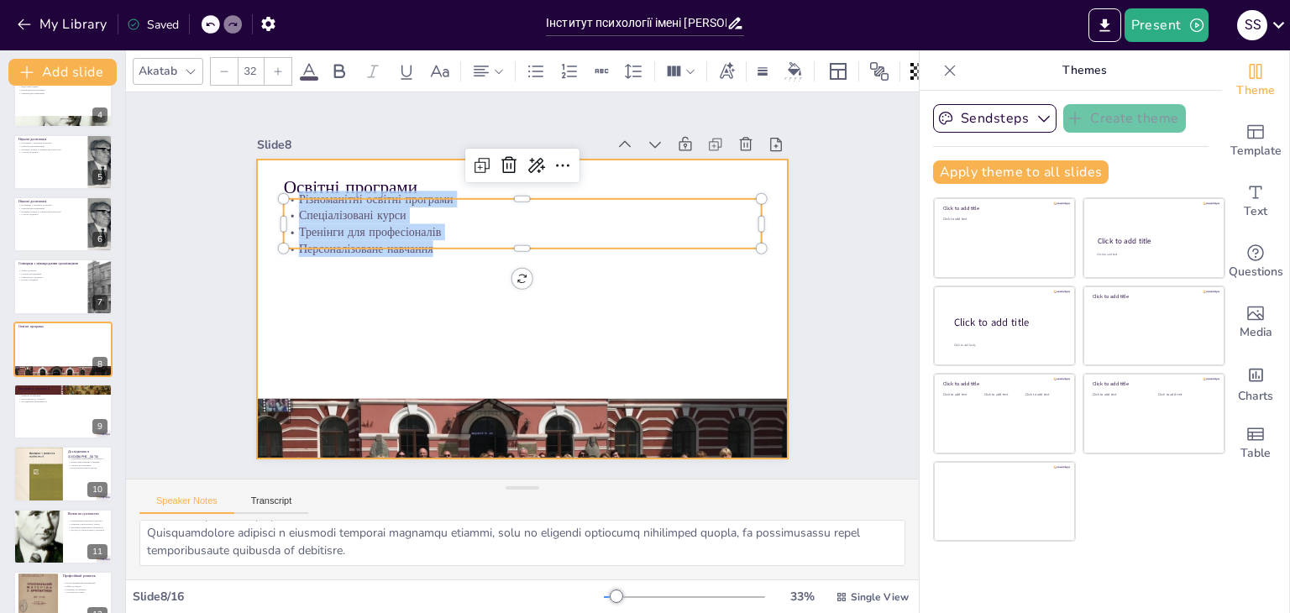
drag, startPoint x: 284, startPoint y: 195, endPoint x: 385, endPoint y: 212, distance: 102.3
click at [406, 251] on div "Освітні програми Різноманітні освітні програми Спеціалізовані курси Тренінги дл…" at bounding box center [511, 306] width 610 height 525
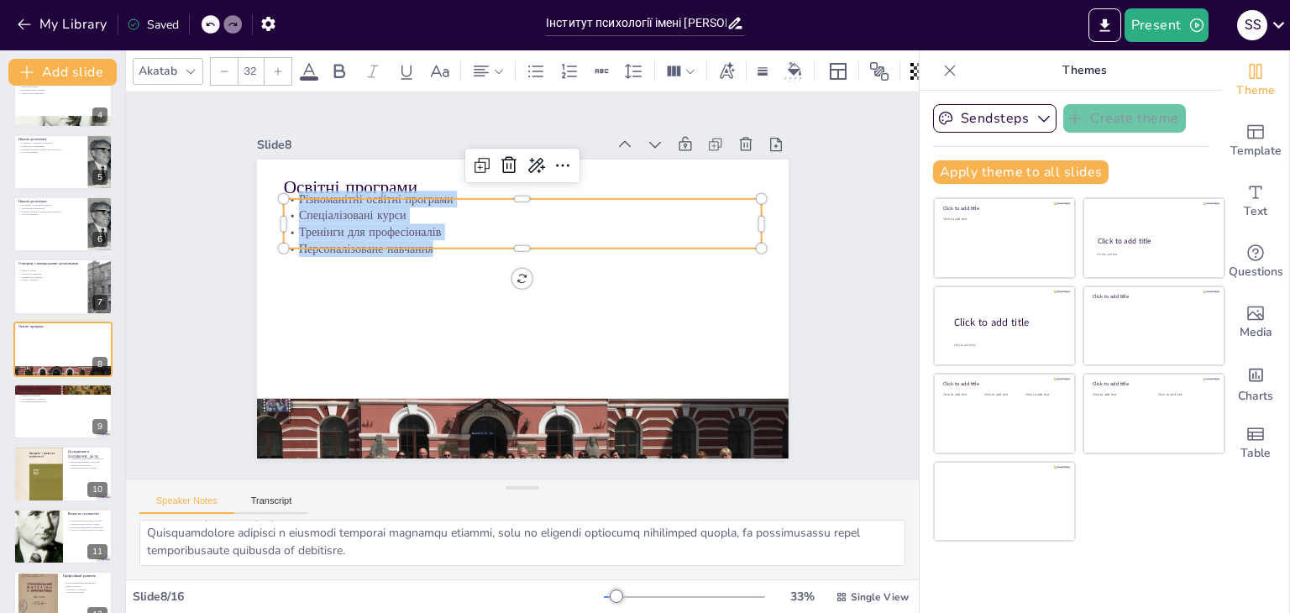
copy div "Різноманітні освітні програми Спеціалізовані курси Тренінги для професіоналів П…"
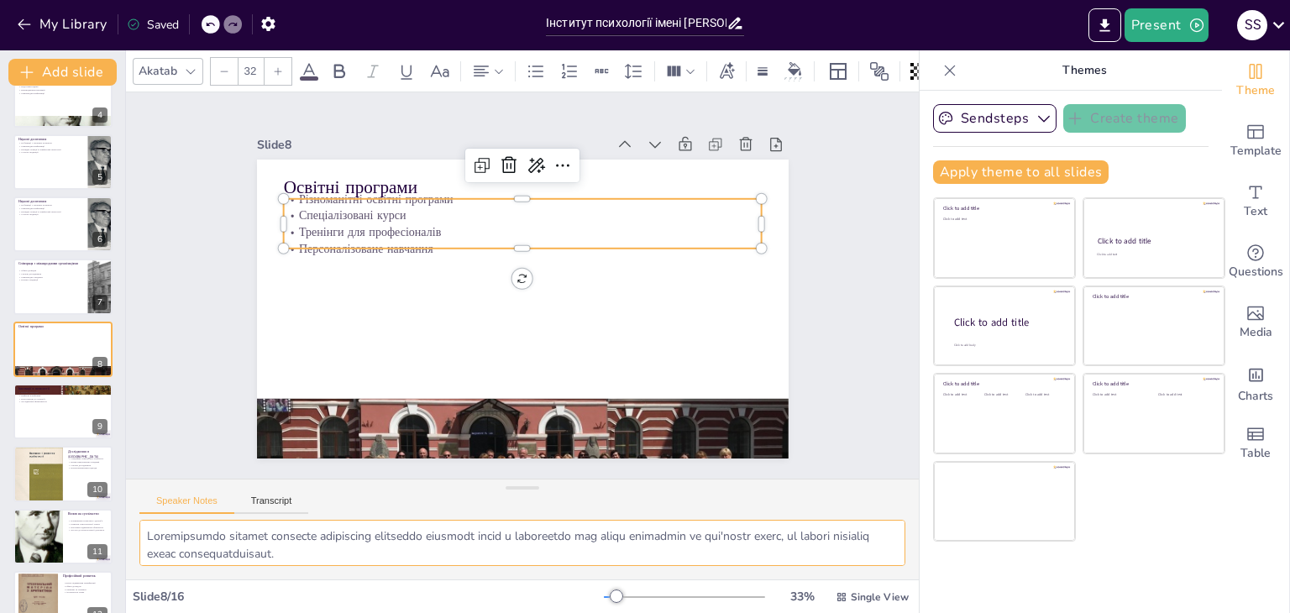
scroll to position [109, 0]
drag, startPoint x: 141, startPoint y: 527, endPoint x: 439, endPoint y: 553, distance: 299.2
click at [485, 584] on div "Akatab 32 Slide 1 Інститут психології імені Г. С. Костюка: Історія та досягненн…" at bounding box center [522, 331] width 793 height 563
drag, startPoint x: 37, startPoint y: 397, endPoint x: 72, endPoint y: 374, distance: 42.4
click at [37, 400] on div "Новітні технології Цифрові платформи Нові підходи до здоров'я Дослідження ефект…" at bounding box center [63, 396] width 91 height 13
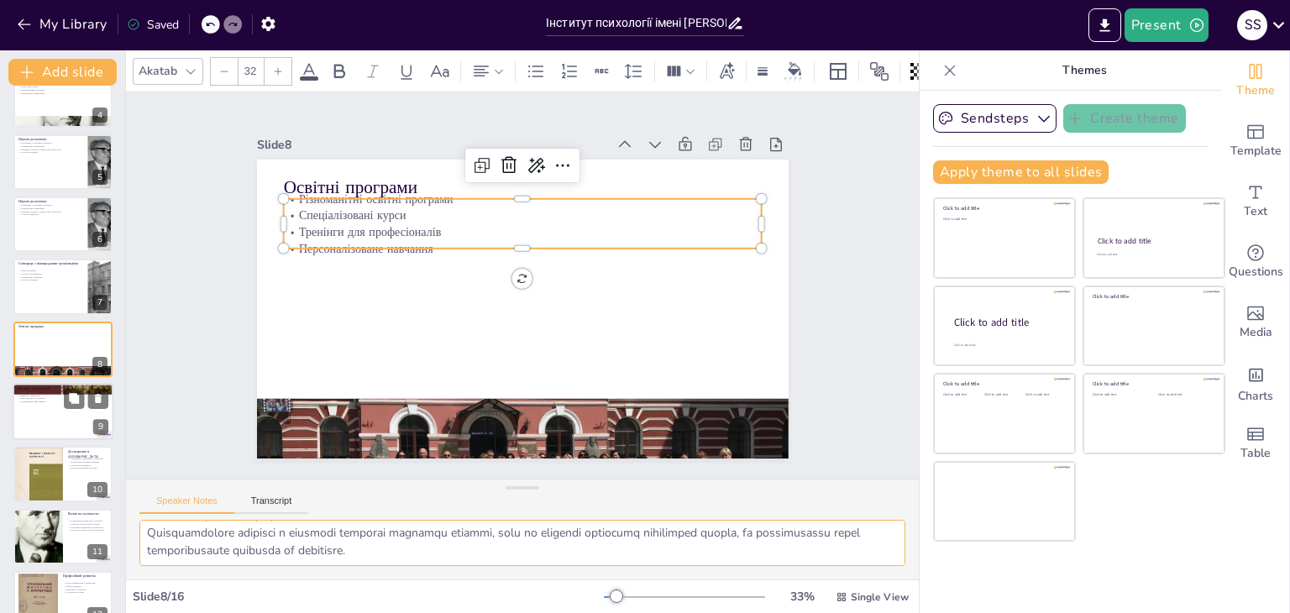
type textarea "Впровадження новітніх технологій у психологію дозволяє інституту залишатися на …"
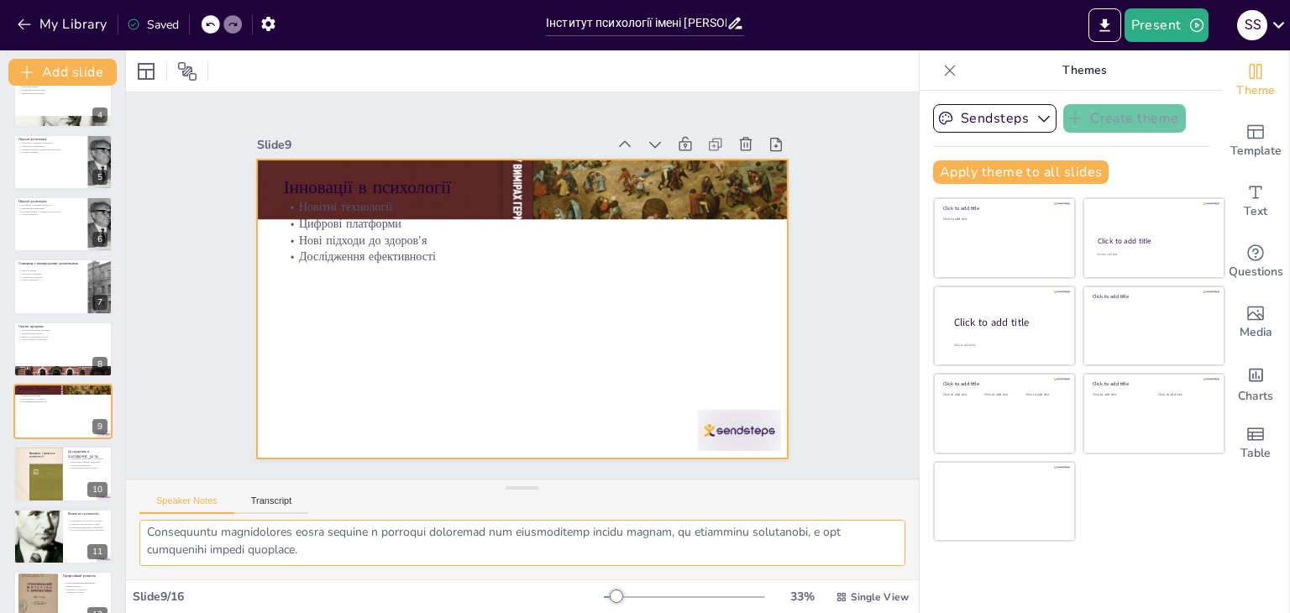
scroll to position [277, 0]
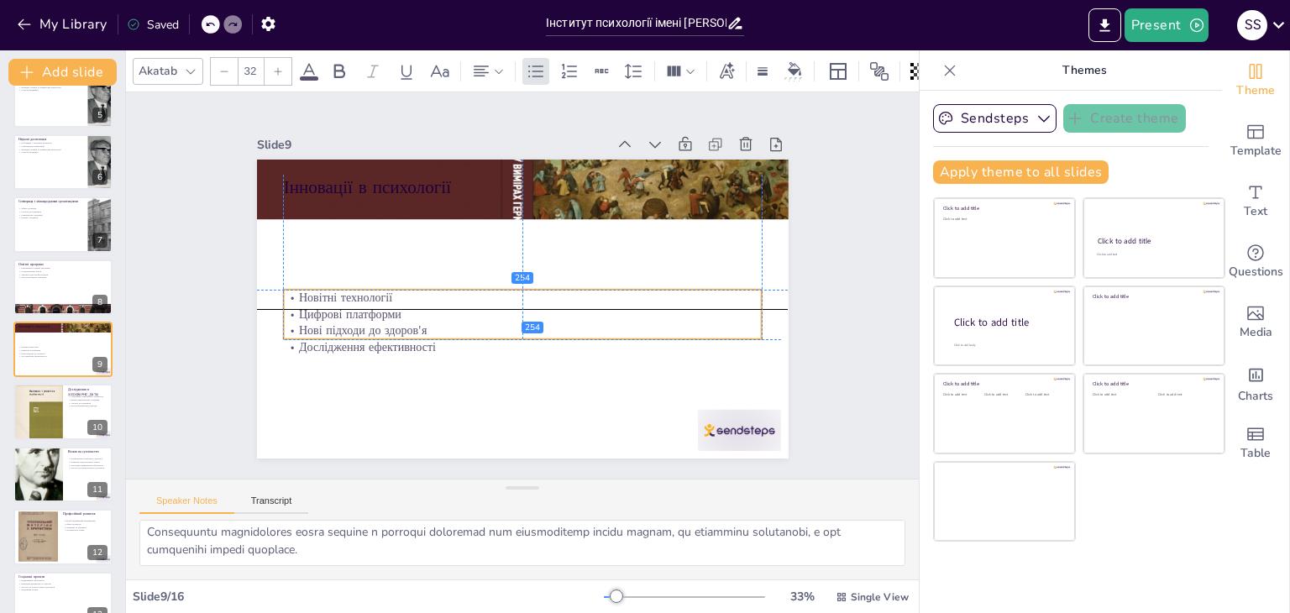
drag, startPoint x: 320, startPoint y: 222, endPoint x: 322, endPoint y: 300, distance: 78.1
click at [322, 317] on div "Новітні технології Цифрові платформи Нові підходи до здоров'я Дослідження ефект…" at bounding box center [504, 318] width 448 height 296
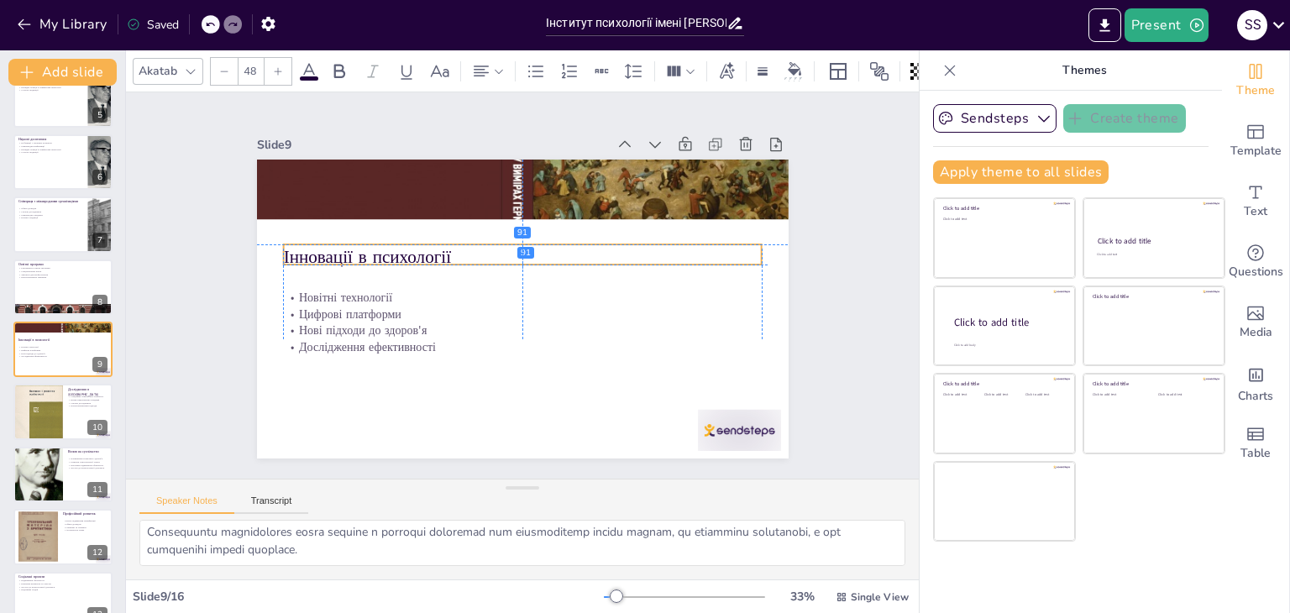
drag, startPoint x: 342, startPoint y: 217, endPoint x: 343, endPoint y: 257, distance: 39.5
click at [355, 257] on p "Інновації в психології" at bounding box center [541, 264] width 372 height 338
click at [452, 249] on p "Інновації в психології" at bounding box center [541, 264] width 372 height 338
click at [452, 249] on p "Інновації в психології" at bounding box center [538, 262] width 401 height 301
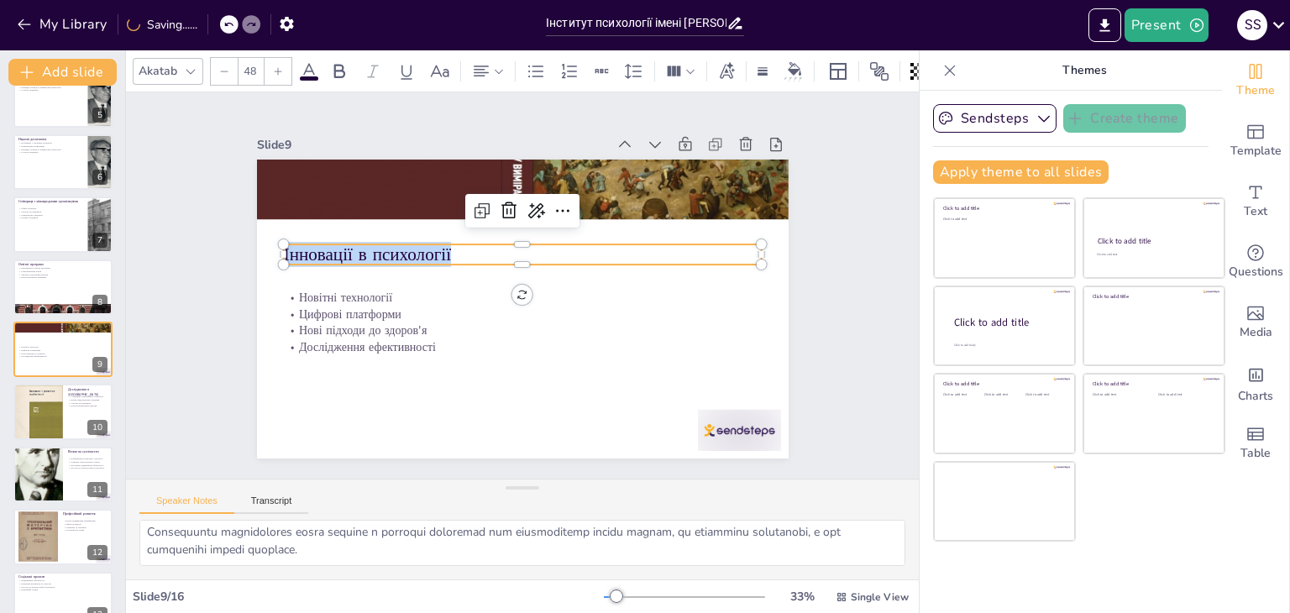
drag, startPoint x: 452, startPoint y: 249, endPoint x: 380, endPoint y: 249, distance: 72.2
click at [541, 249] on p "Інновації в психології" at bounding box center [553, 285] width 25 height 479
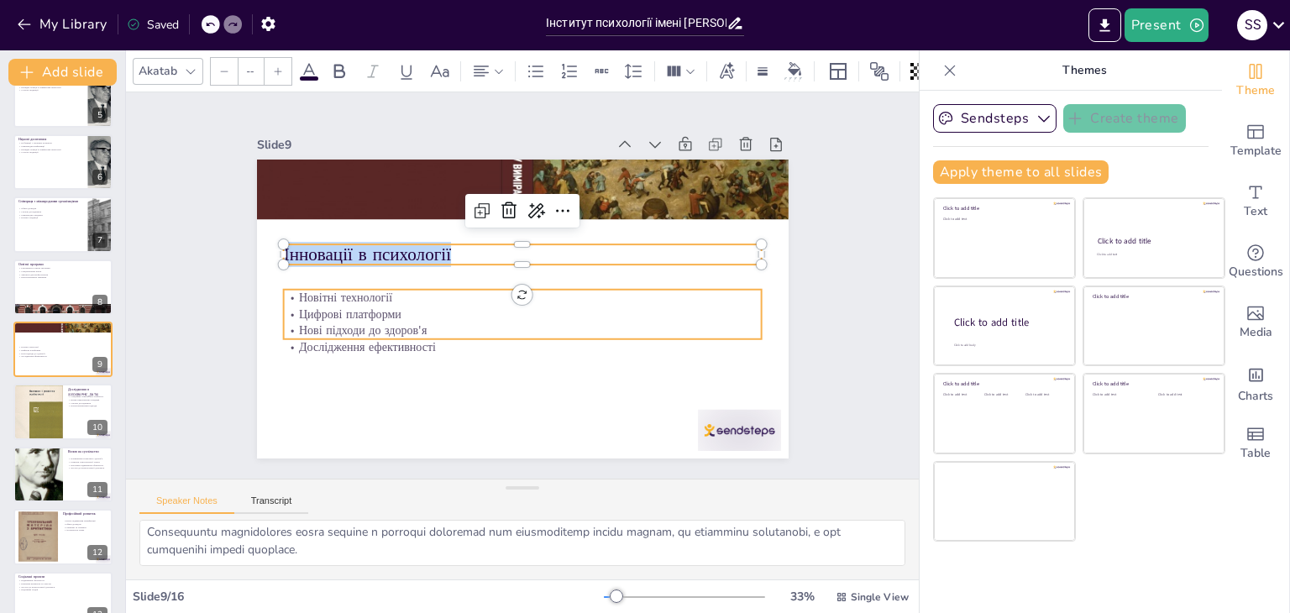
type input "32"
click at [296, 301] on p "Цифрові платформи" at bounding box center [510, 312] width 443 height 210
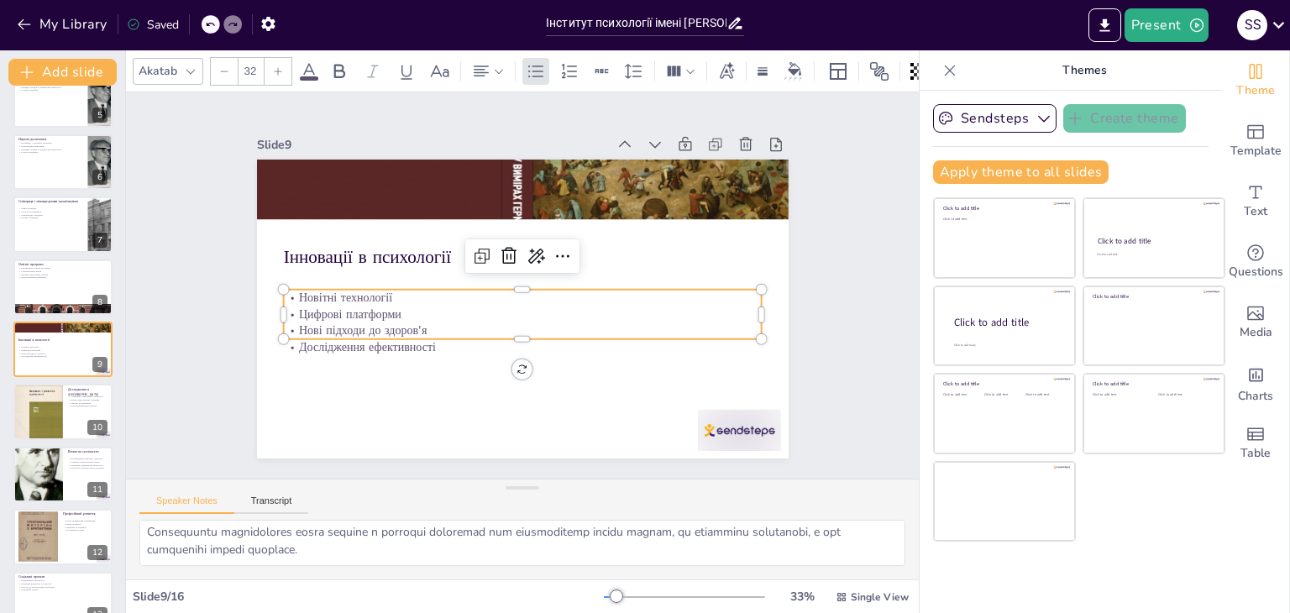
click at [296, 301] on p "Цифрові платформи" at bounding box center [513, 313] width 460 height 164
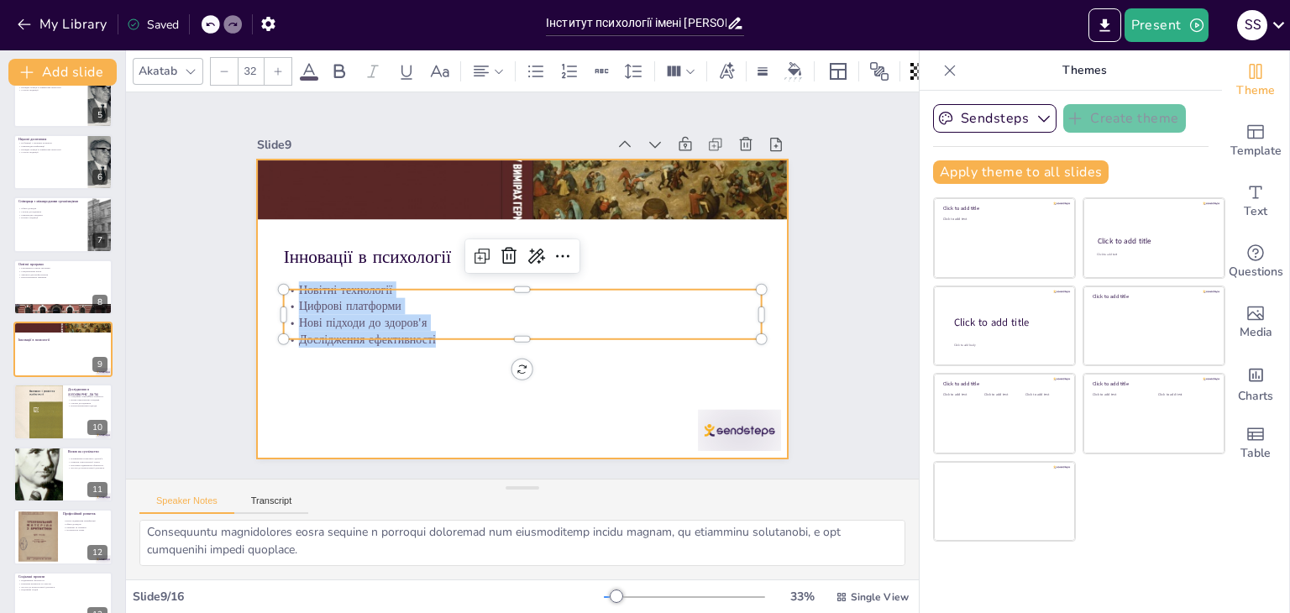
drag, startPoint x: 287, startPoint y: 284, endPoint x: 422, endPoint y: 341, distance: 146.0
click at [422, 341] on div "Інновації в психології Новітні технології Цифрові платформи Нові підходи до здо…" at bounding box center [499, 281] width 403 height 582
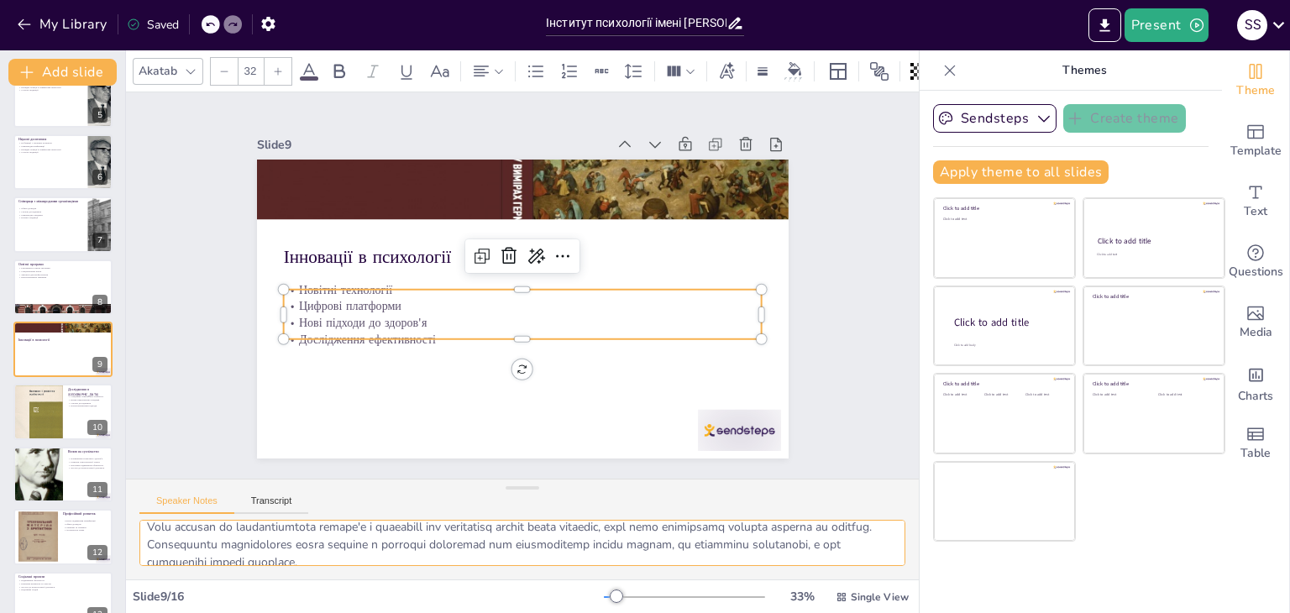
scroll to position [109, 0]
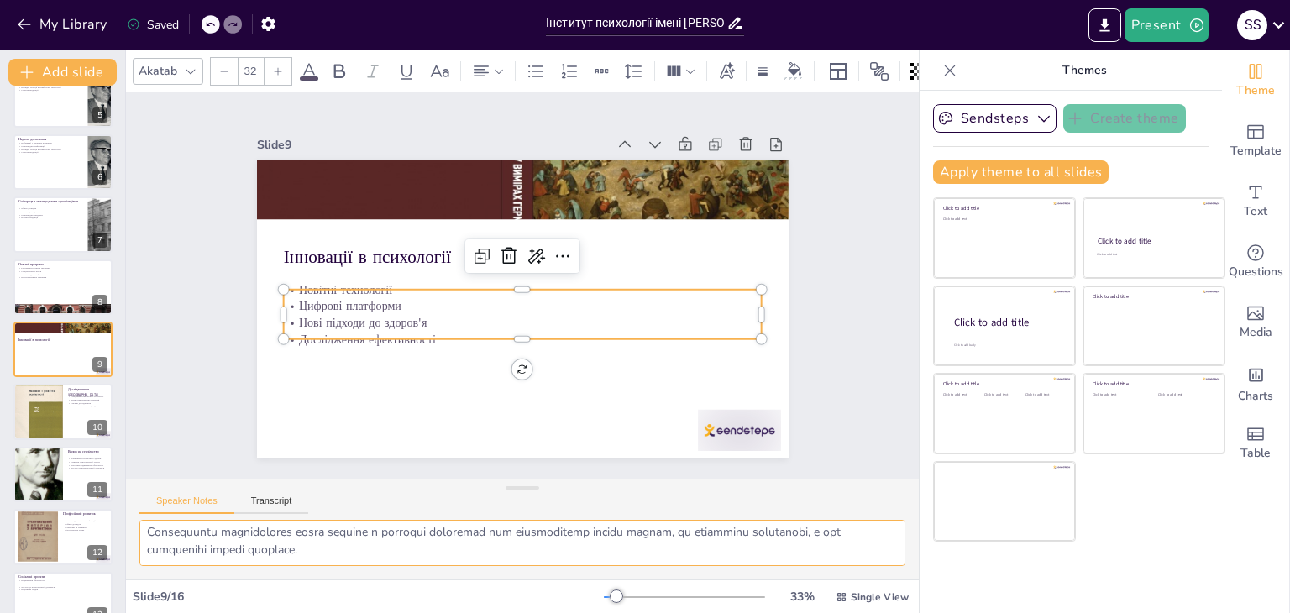
drag, startPoint x: 139, startPoint y: 526, endPoint x: 314, endPoint y: 582, distance: 184.0
click at [314, 582] on div "Akatab 32 Slide 1 Інститут психології імені Г. С. Костюка: Історія та досягненн…" at bounding box center [522, 331] width 793 height 563
click at [74, 406] on button at bounding box center [74, 399] width 20 height 20
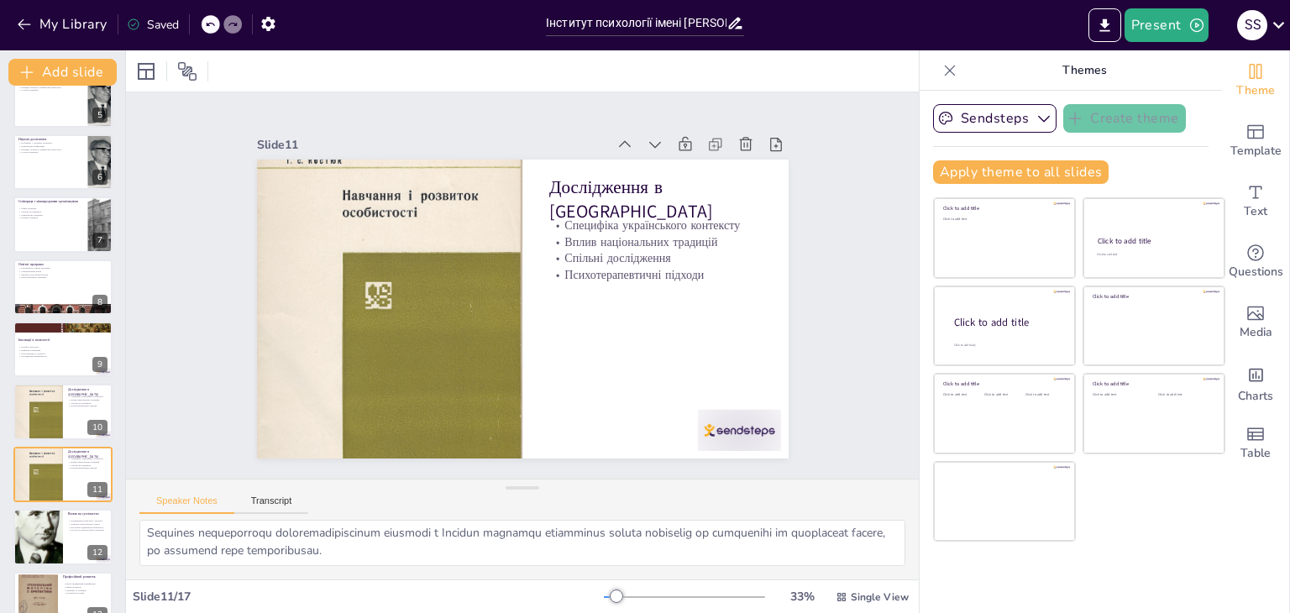
scroll to position [402, 0]
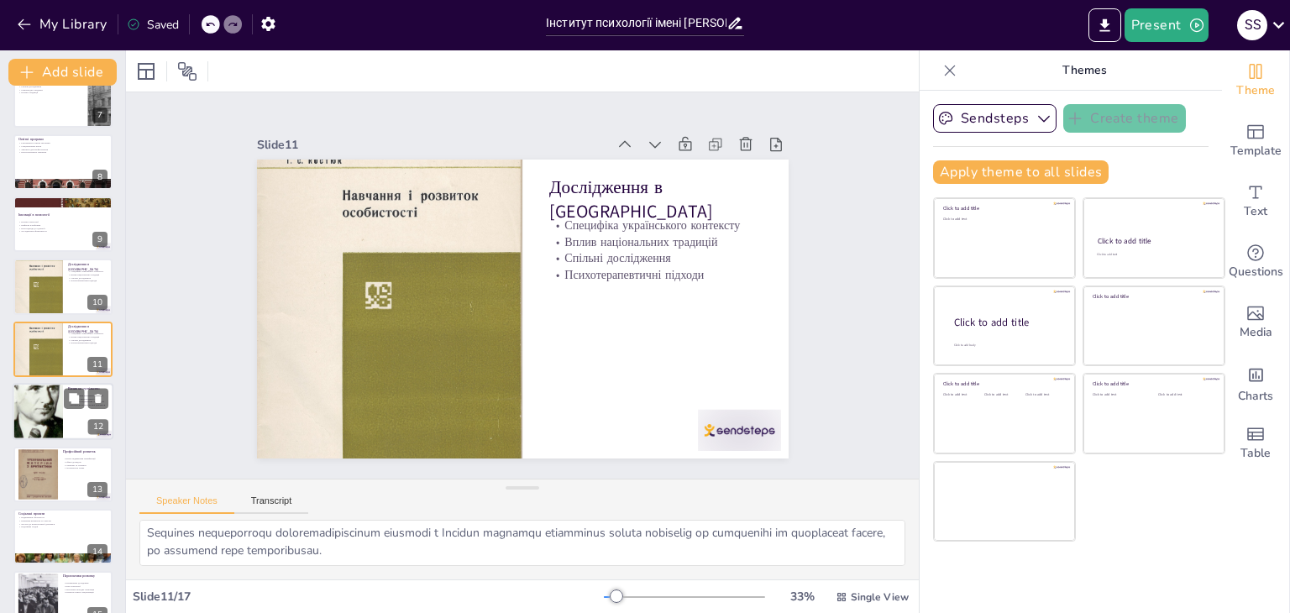
click at [50, 390] on div at bounding box center [38, 411] width 102 height 57
type textarea "Покращення психічного здоров'я населення є пріоритетом для інституту, адже це в…"
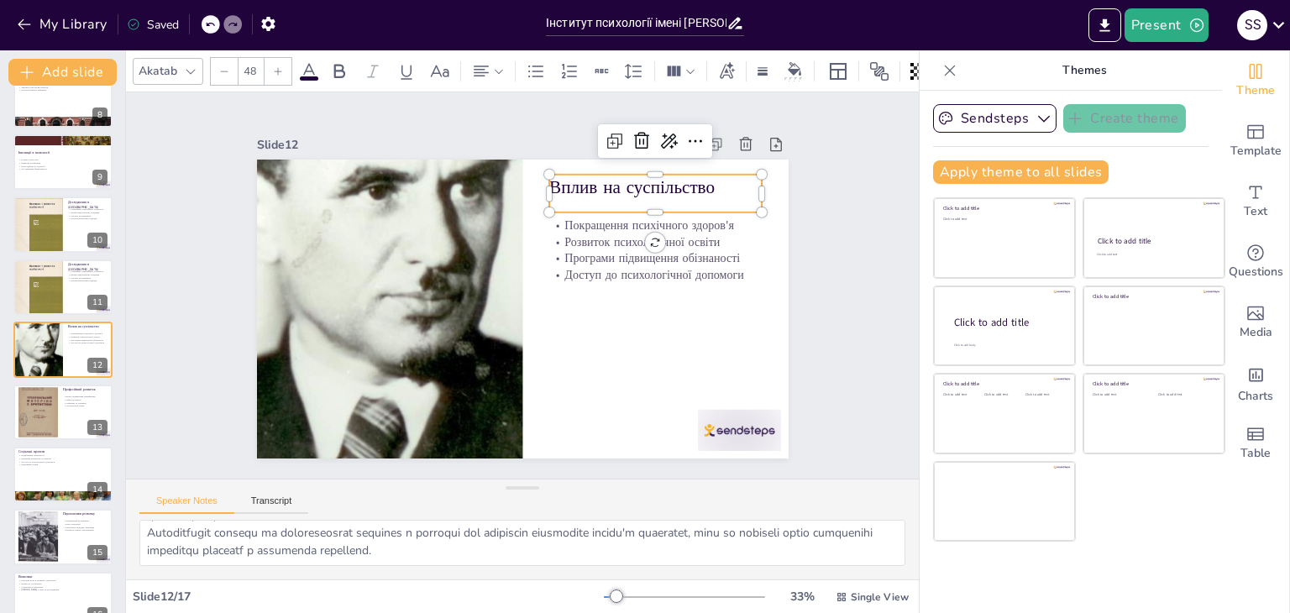
click at [432, 182] on p "Вплив на суспільство" at bounding box center [377, 204] width 109 height 204
click at [695, 202] on p "Вплив на суспільство" at bounding box center [687, 266] width 196 height 128
drag, startPoint x: 710, startPoint y: 190, endPoint x: 538, endPoint y: 191, distance: 172.1
click at [538, 368] on p "Вплив на суспільство" at bounding box center [453, 432] width 196 height 128
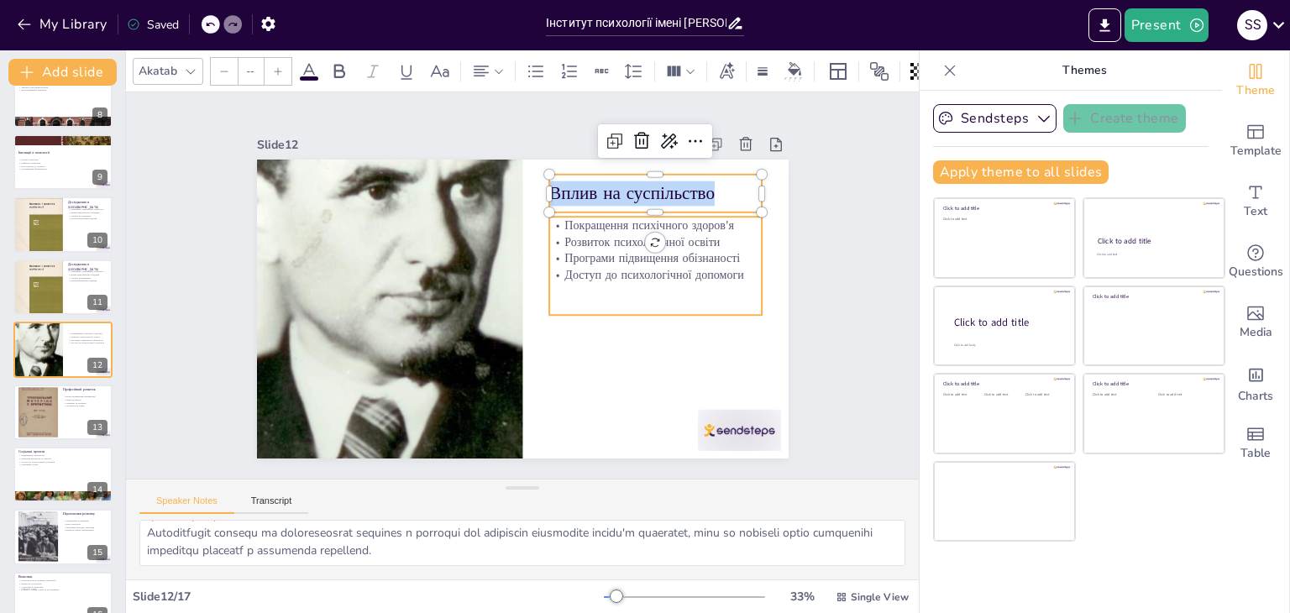
type input "32"
click at [579, 259] on p "Покращення психічного здоров'я" at bounding box center [656, 343] width 155 height 169
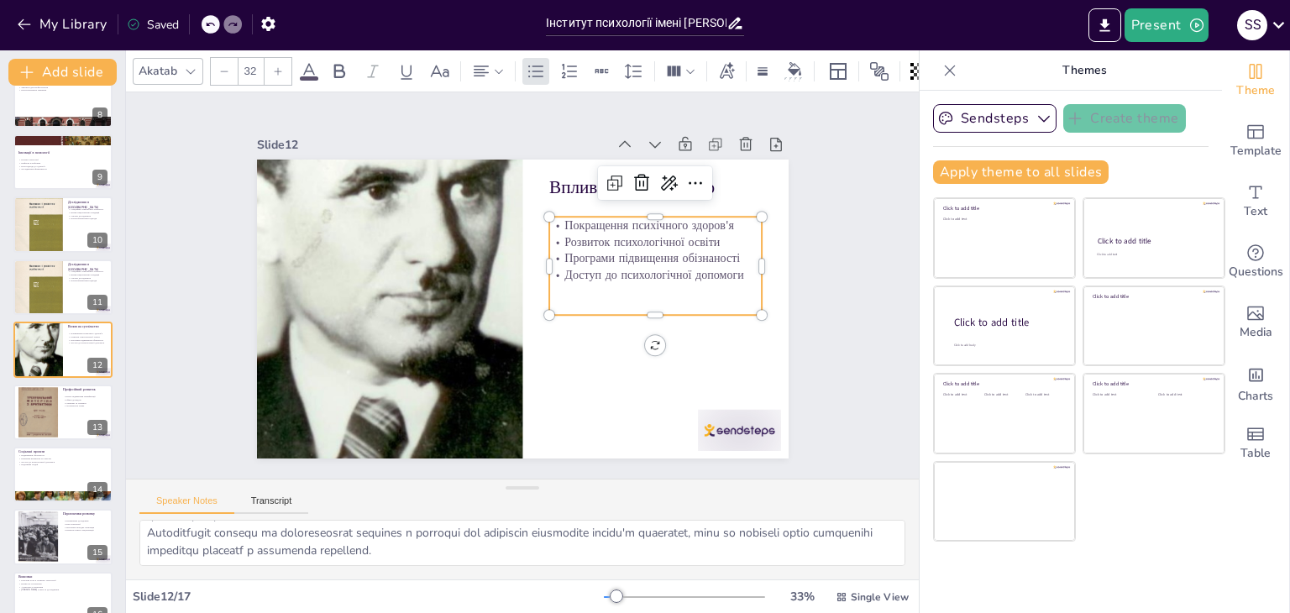
click at [503, 340] on p "Покращення психічного здоров'я" at bounding box center [396, 359] width 213 height 39
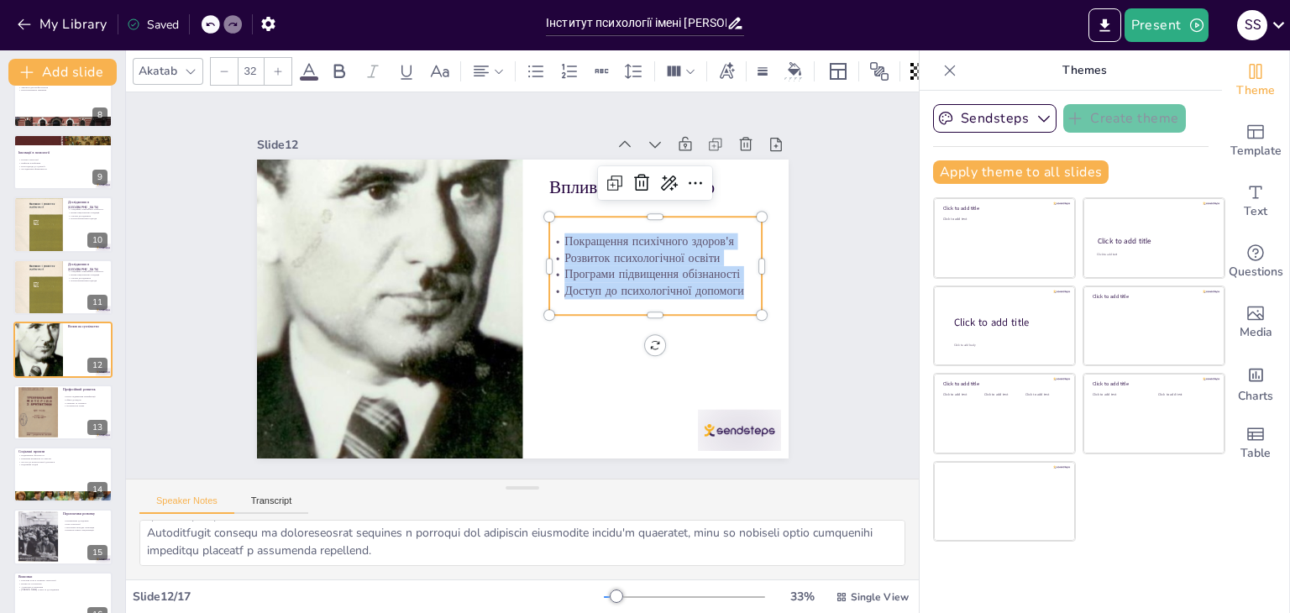
drag, startPoint x: 553, startPoint y: 235, endPoint x: 732, endPoint y: 289, distance: 187.6
click at [732, 289] on div "Покращення психічного здоров'я Розвиток психологічної освіти Програми підвищенн…" at bounding box center [657, 293] width 222 height 109
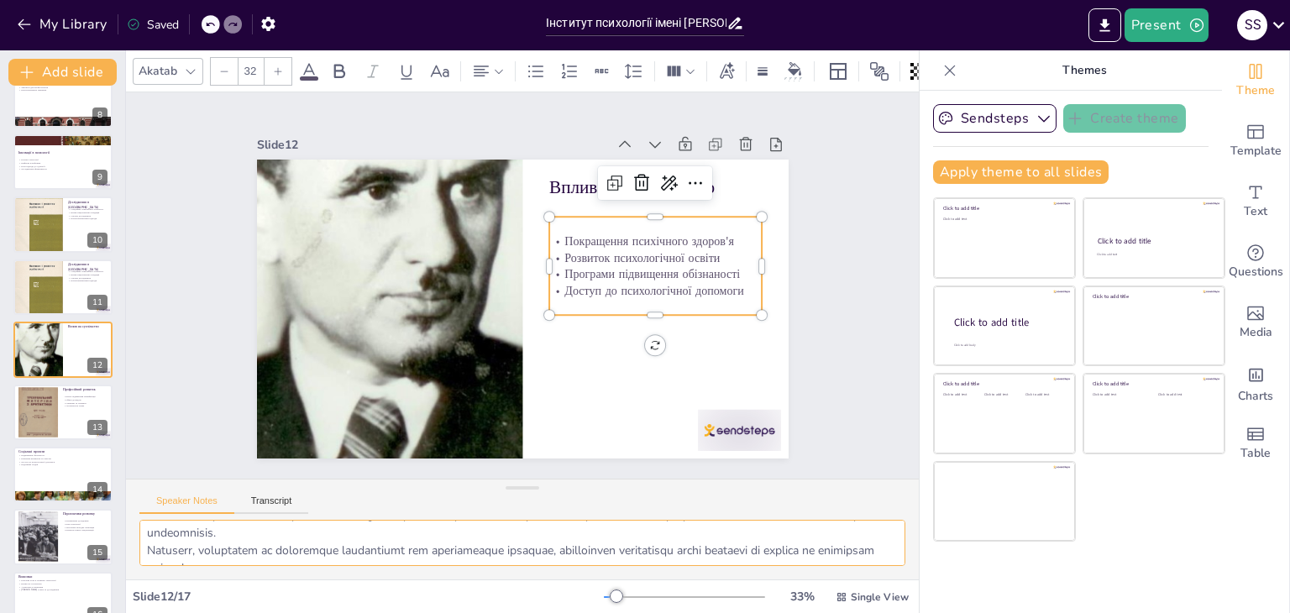
scroll to position [109, 0]
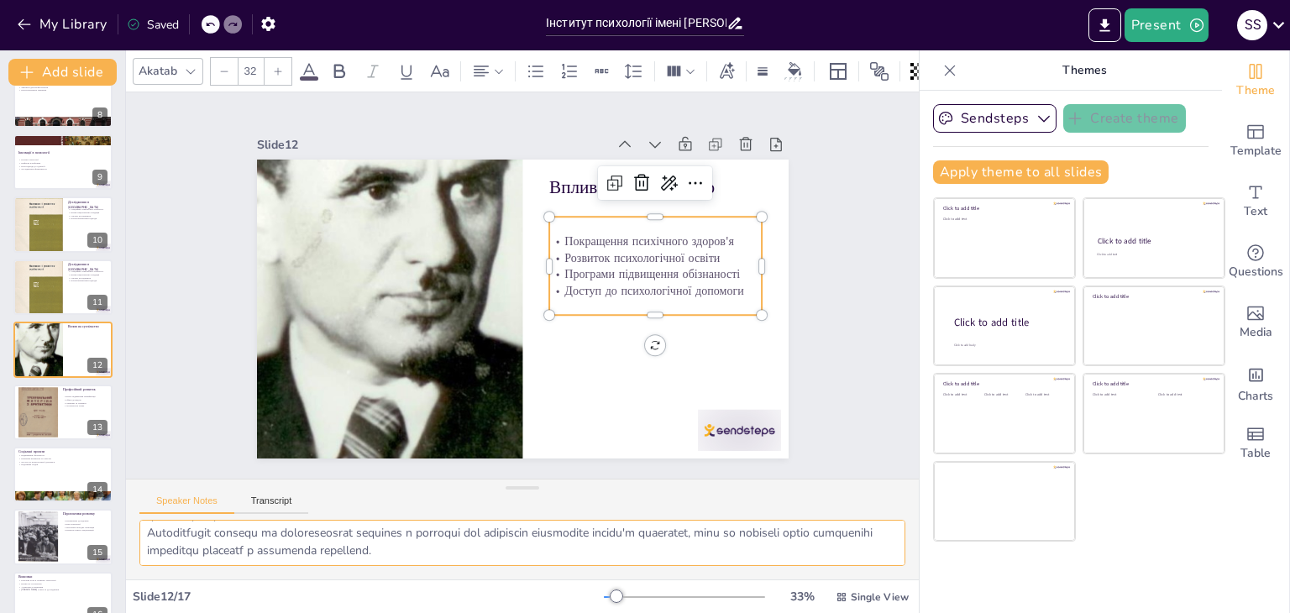
drag, startPoint x: 149, startPoint y: 530, endPoint x: 515, endPoint y: 568, distance: 368.0
click at [515, 568] on div at bounding box center [522, 550] width 793 height 60
click at [55, 421] on div at bounding box center [38, 412] width 40 height 59
type textarea "Курси підвищення кваліфікації є важливими для фахівців, адже це дозволяє їм зал…"
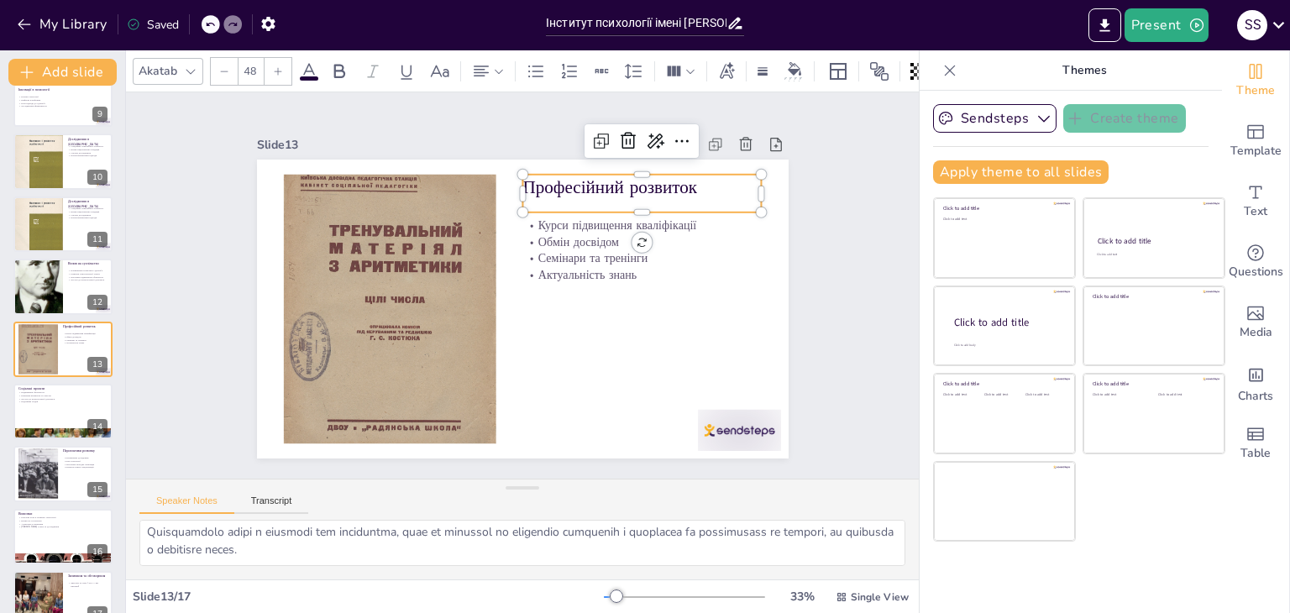
click at [592, 220] on p "Професійний розвиток" at bounding box center [672, 324] width 160 height 208
click at [573, 196] on p "Професійний розвиток" at bounding box center [677, 276] width 208 height 160
drag, startPoint x: 698, startPoint y: 179, endPoint x: 510, endPoint y: 192, distance: 188.6
click at [547, 192] on p "Професійний розвиток" at bounding box center [664, 234] width 235 height 97
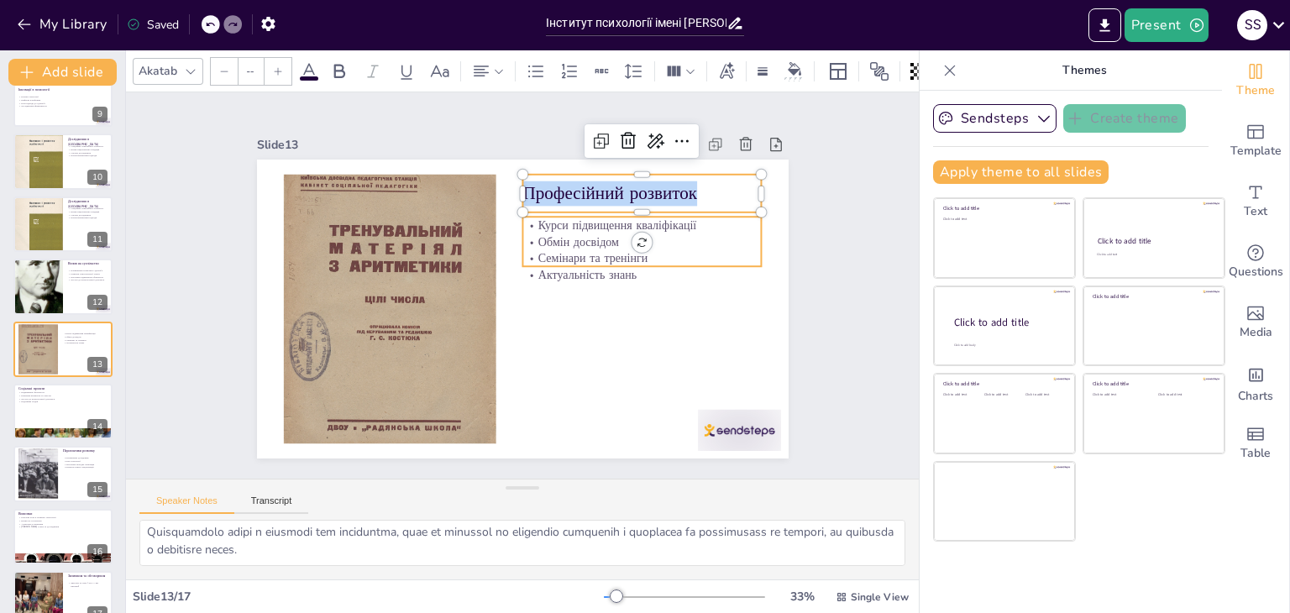
type input "32"
click at [553, 230] on p "Курси підвищення кваліфікації" at bounding box center [654, 307] width 203 height 154
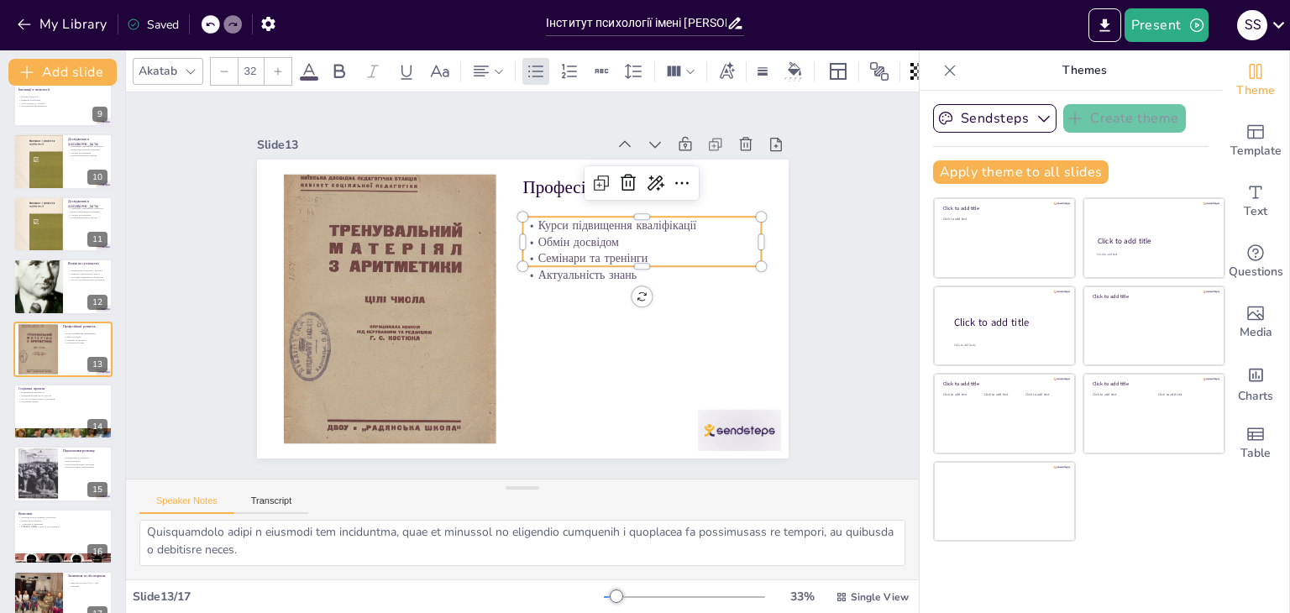
click at [484, 217] on p "Курси підвищення кваліфікації" at bounding box center [398, 237] width 172 height 189
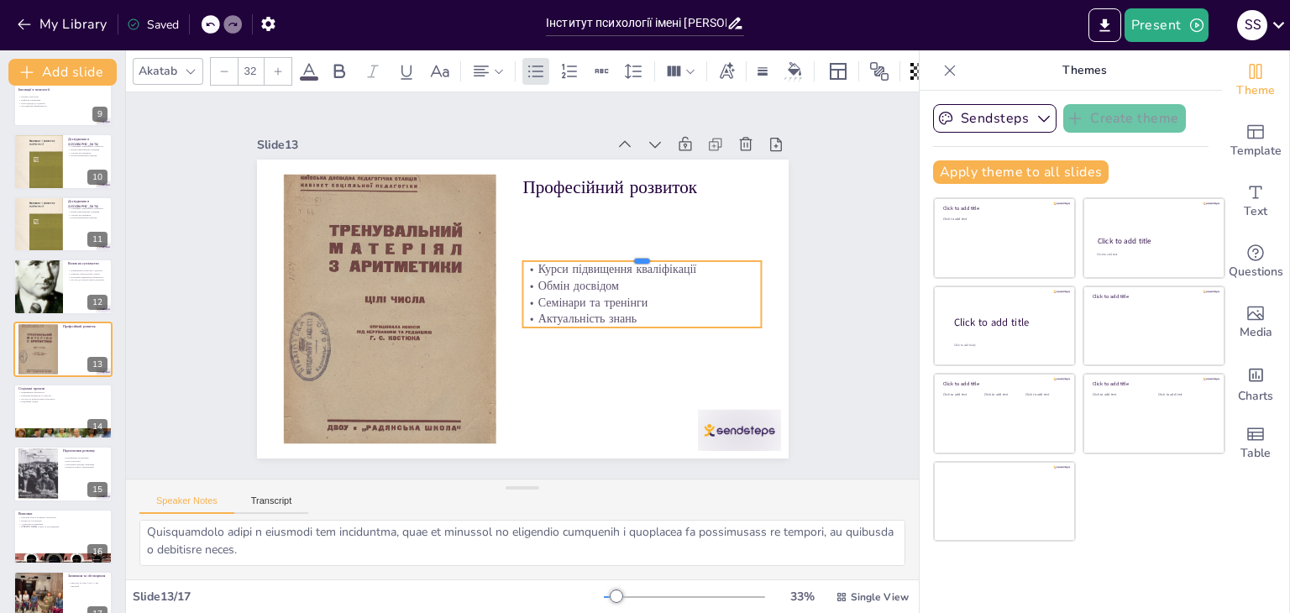
drag, startPoint x: 521, startPoint y: 209, endPoint x: 582, endPoint y: 259, distance: 78.7
click at [582, 259] on div "Професійний розвиток Курси підвищення кваліфікації Обмін досвідом Семінари та т…" at bounding box center [501, 295] width 490 height 607
click at [524, 263] on p "Курси підвищення кваліфікації" at bounding box center [643, 295] width 238 height 66
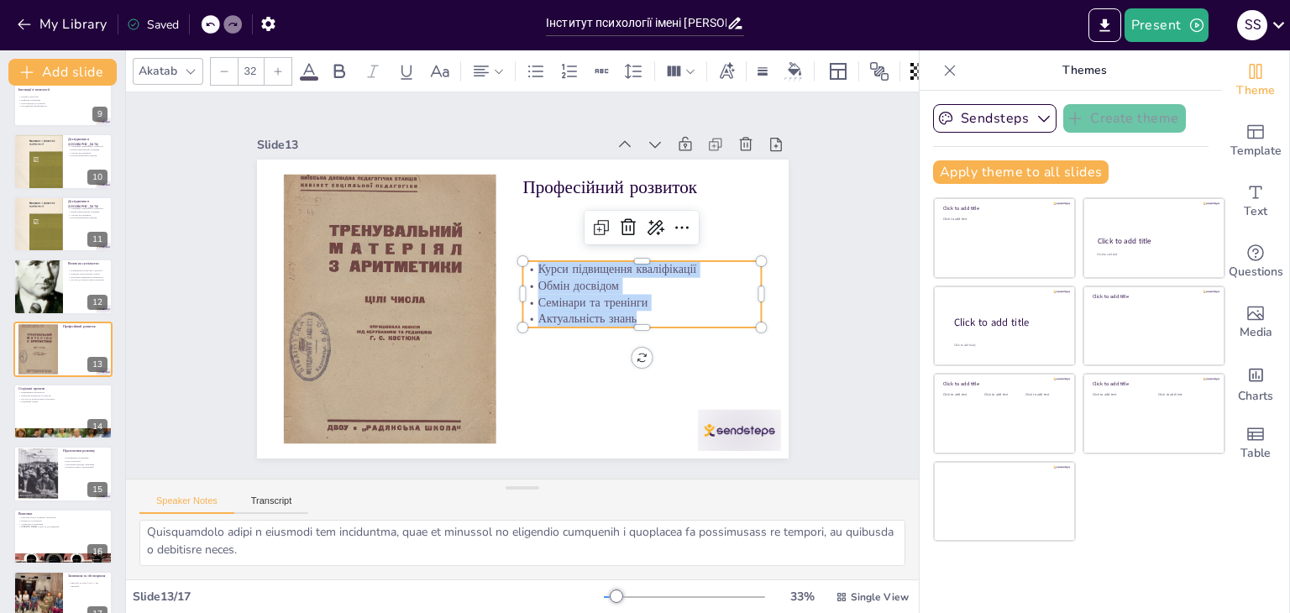
drag, startPoint x: 523, startPoint y: 263, endPoint x: 627, endPoint y: 313, distance: 115.7
click at [547, 313] on div "Курси підвищення кваліфікації Обмін досвідом Семінари та тренінги Актуальність …" at bounding box center [513, 404] width 66 height 239
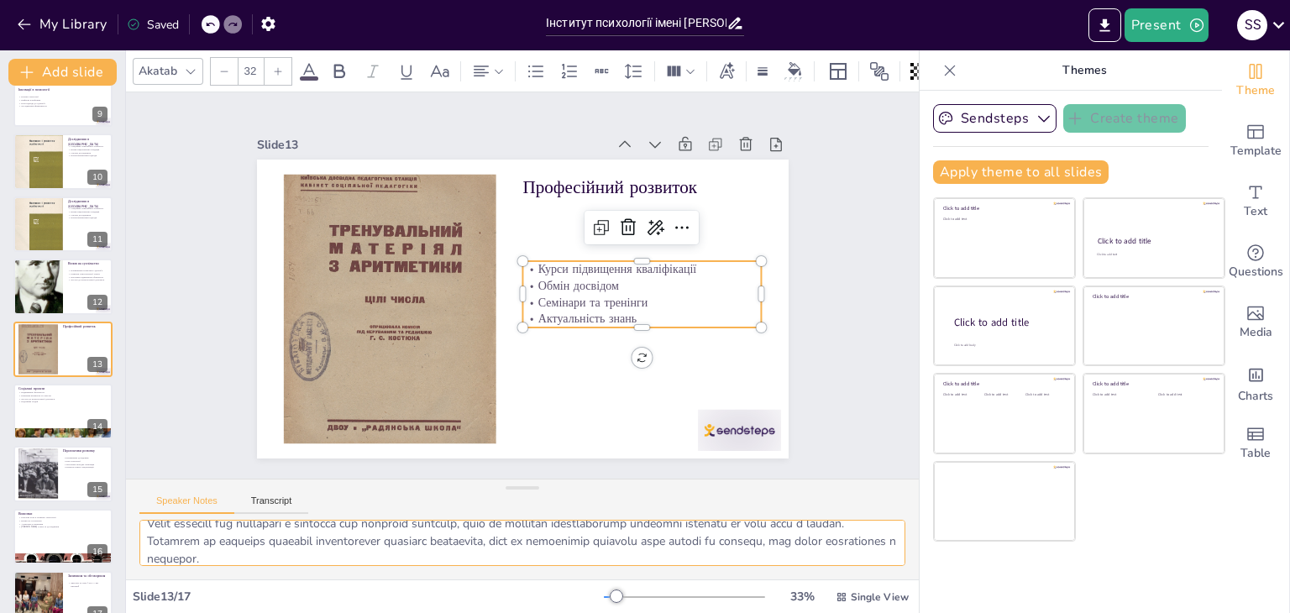
scroll to position [109, 0]
drag, startPoint x: 154, startPoint y: 542, endPoint x: 342, endPoint y: 565, distance: 189.6
click at [342, 565] on textarea at bounding box center [522, 543] width 766 height 46
click at [406, 559] on textarea at bounding box center [522, 543] width 766 height 46
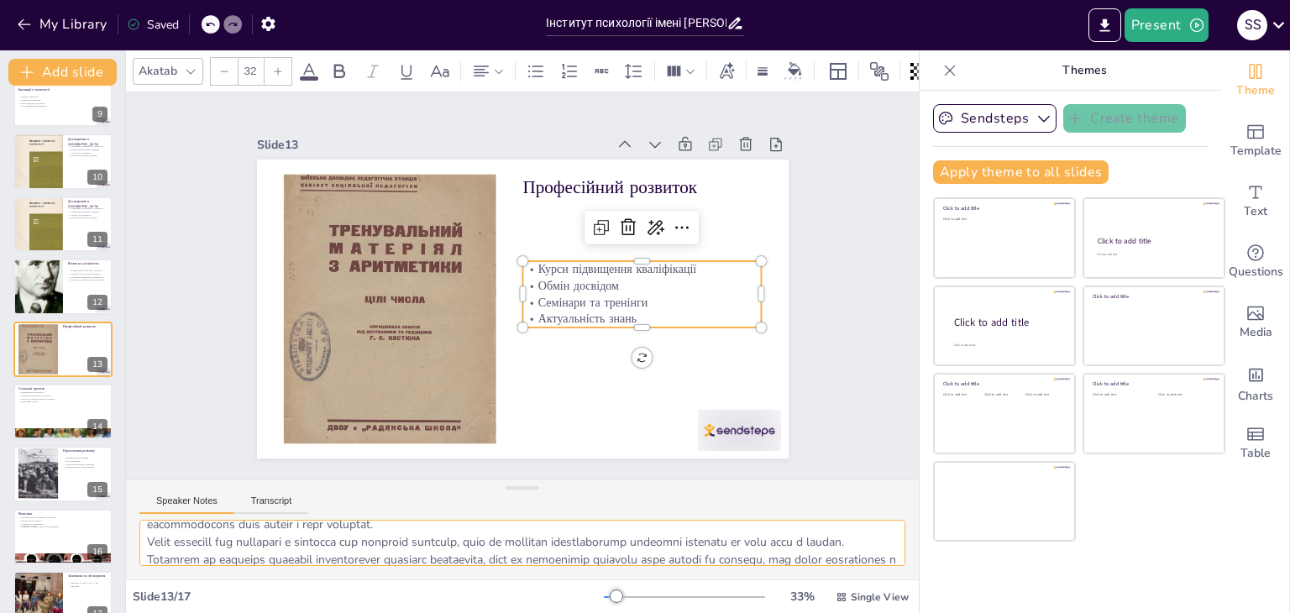
scroll to position [0, 0]
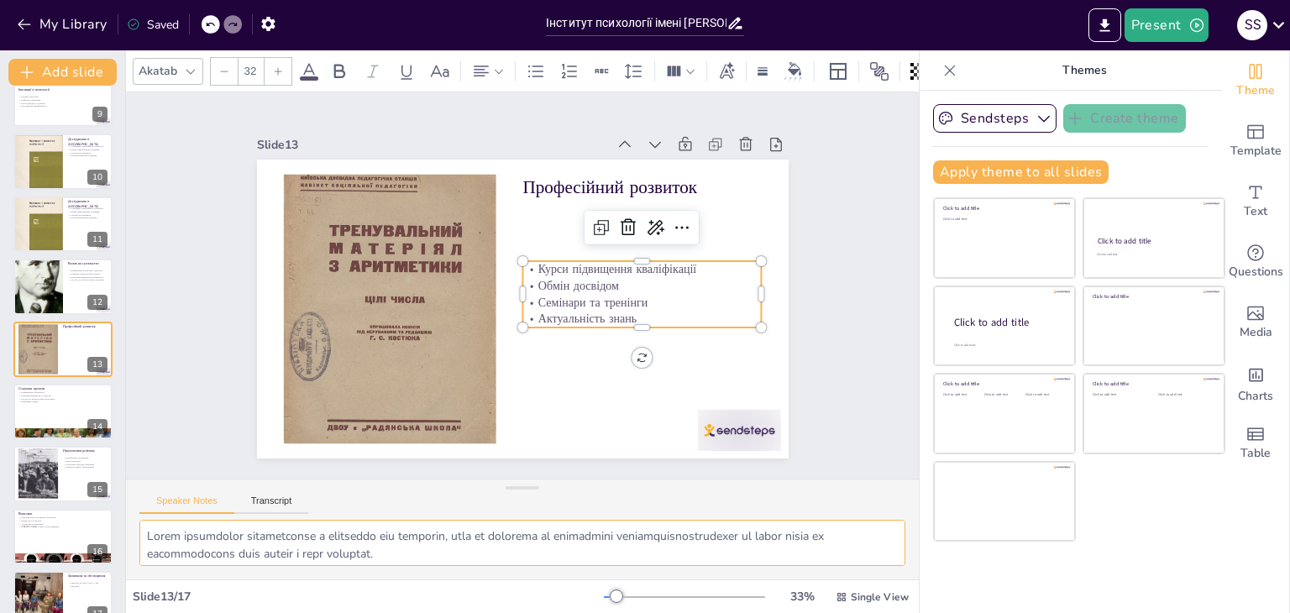
drag, startPoint x: 407, startPoint y: 559, endPoint x: 148, endPoint y: 525, distance: 261.7
click at [148, 525] on textarea at bounding box center [522, 543] width 766 height 46
click at [65, 395] on button at bounding box center [74, 398] width 20 height 20
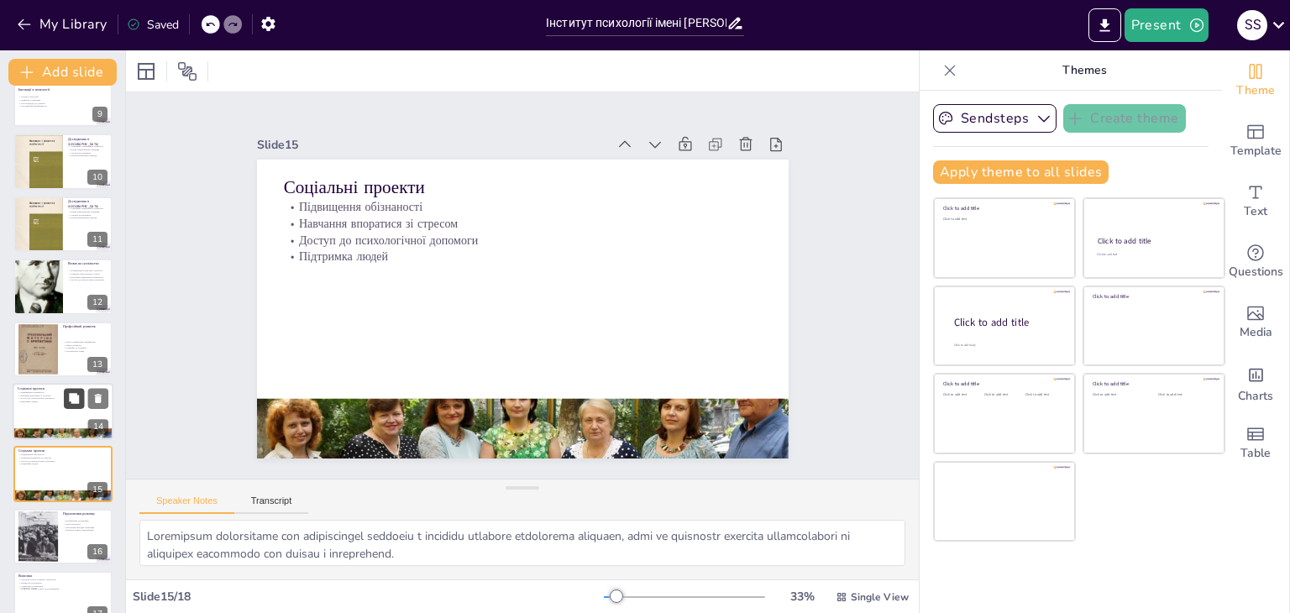
scroll to position [616, 0]
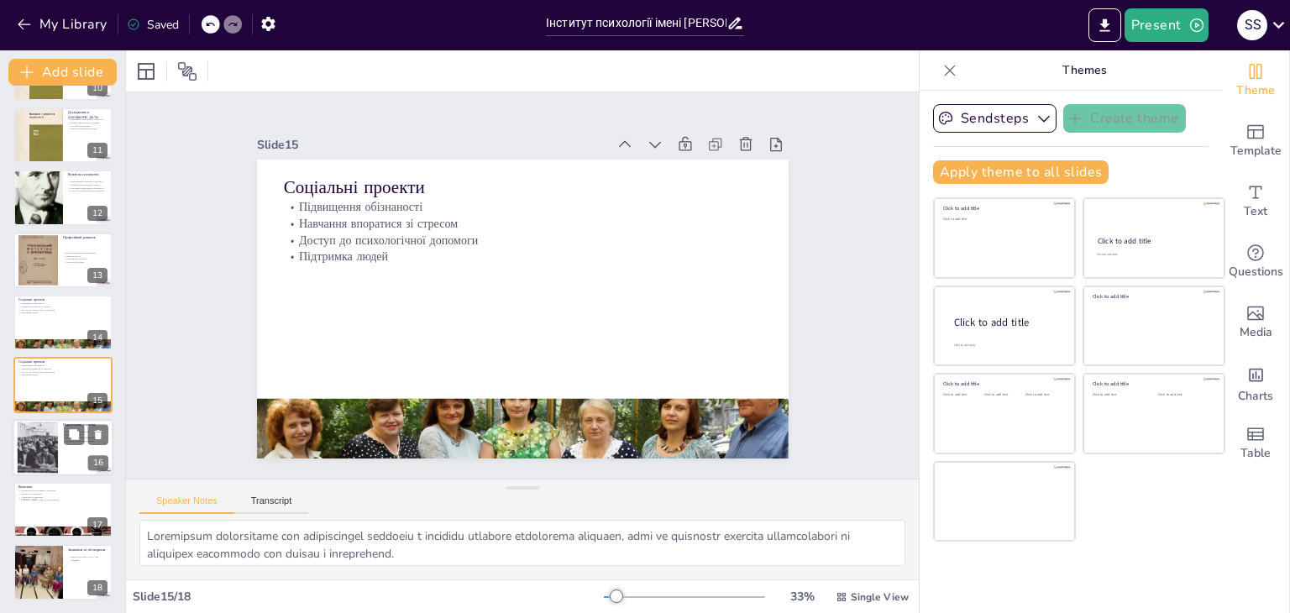
click at [61, 431] on div at bounding box center [63, 447] width 101 height 57
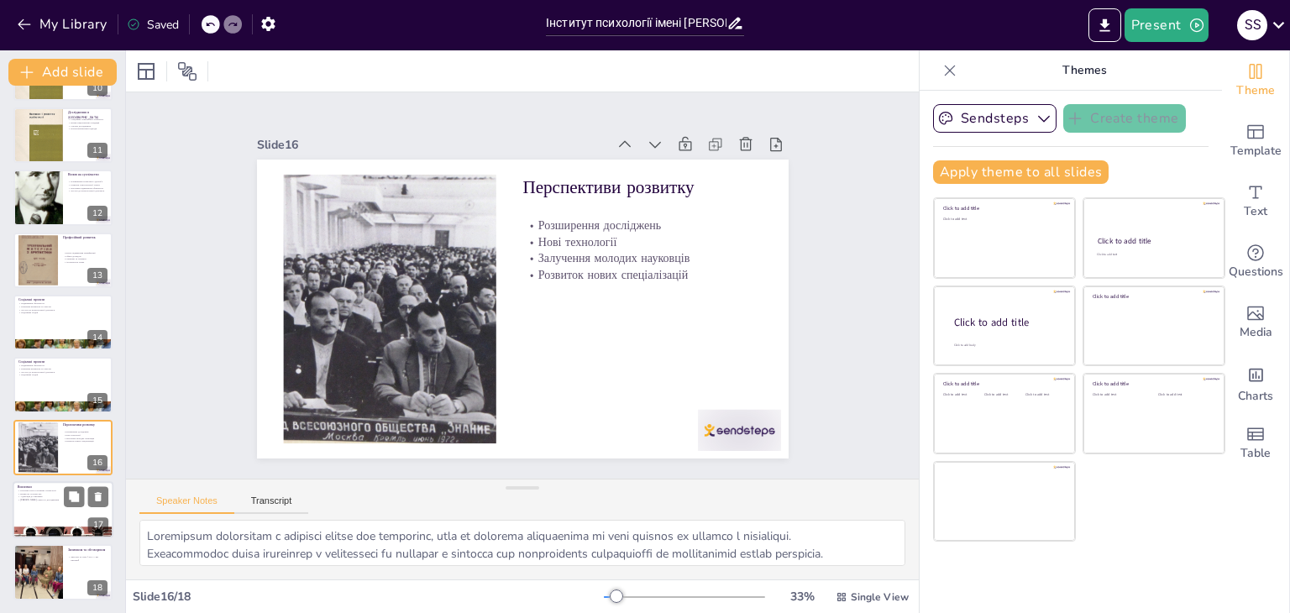
click at [40, 503] on div at bounding box center [63, 509] width 101 height 57
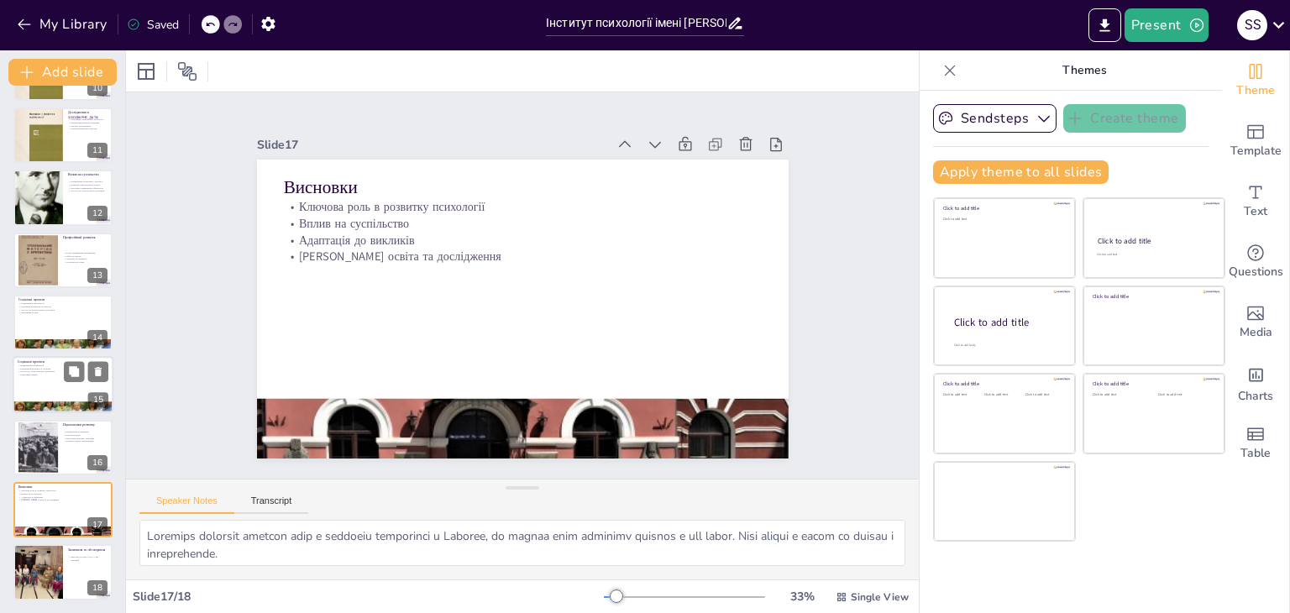
click at [37, 367] on p "Навчання впоратися зі стресом" at bounding box center [63, 368] width 91 height 3
type textarea "Підвищення обізнаності про психологічні проблеми є важливим аспектом соціальних…"
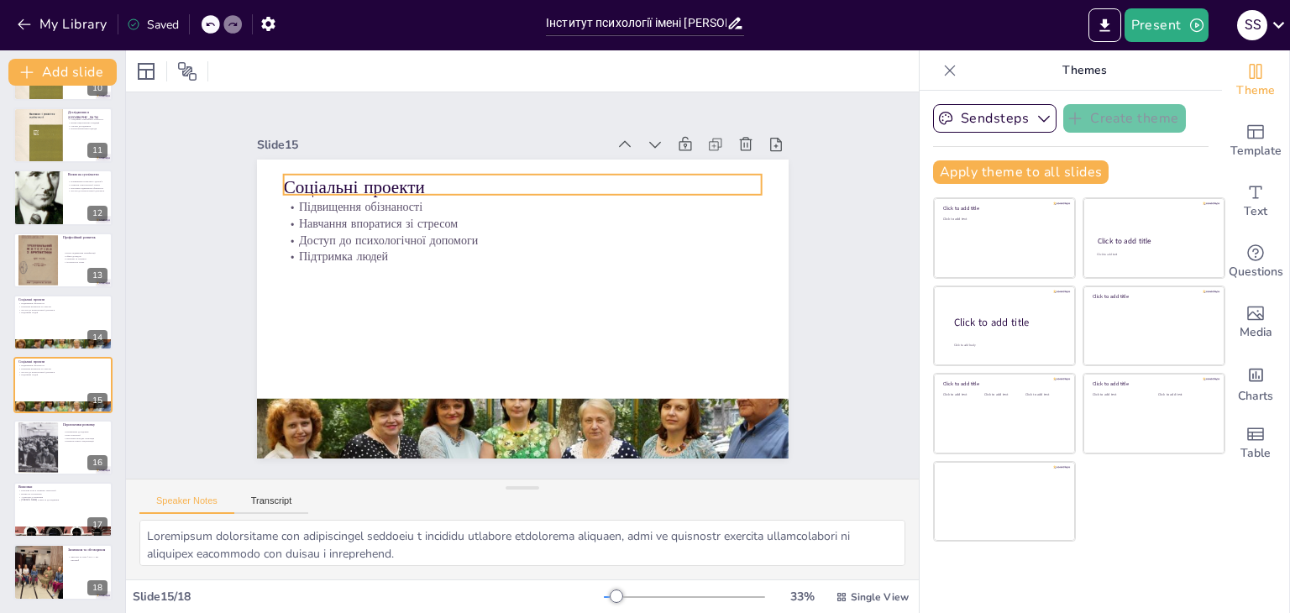
click at [402, 179] on p "Соціальні проекти" at bounding box center [588, 212] width 372 height 338
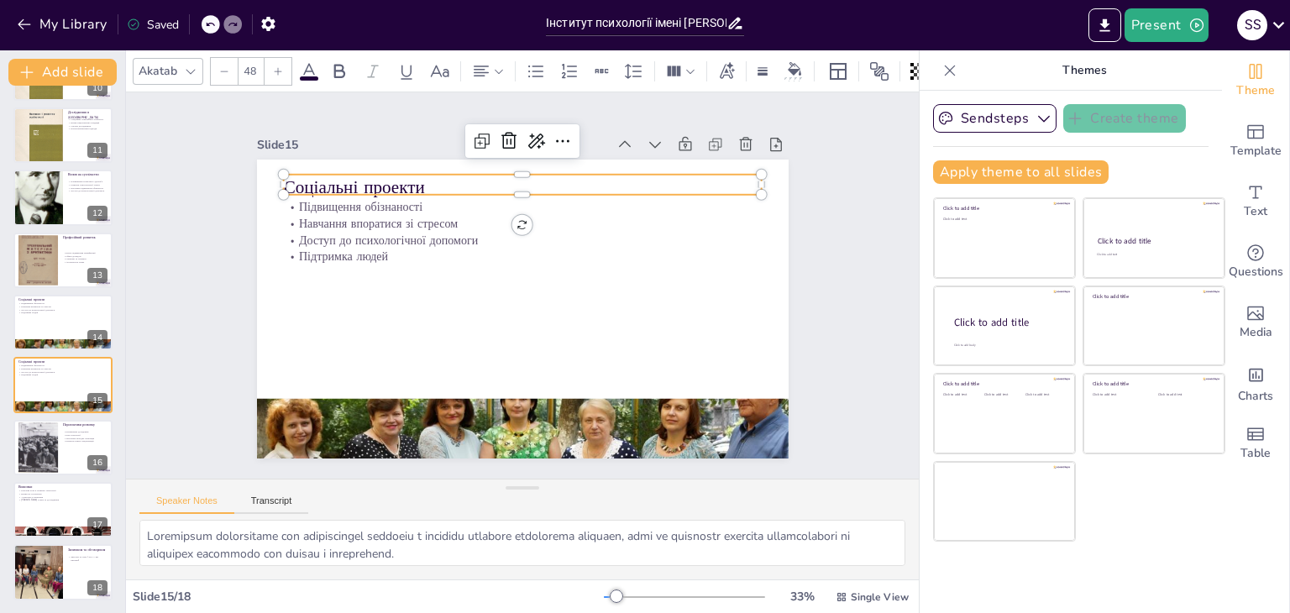
click at [478, 179] on p "Соціальні проекти" at bounding box center [608, 335] width 260 height 427
drag, startPoint x: 417, startPoint y: 182, endPoint x: 275, endPoint y: 179, distance: 141.9
click at [322, 179] on p "Соціальні проекти" at bounding box center [553, 189] width 463 height 171
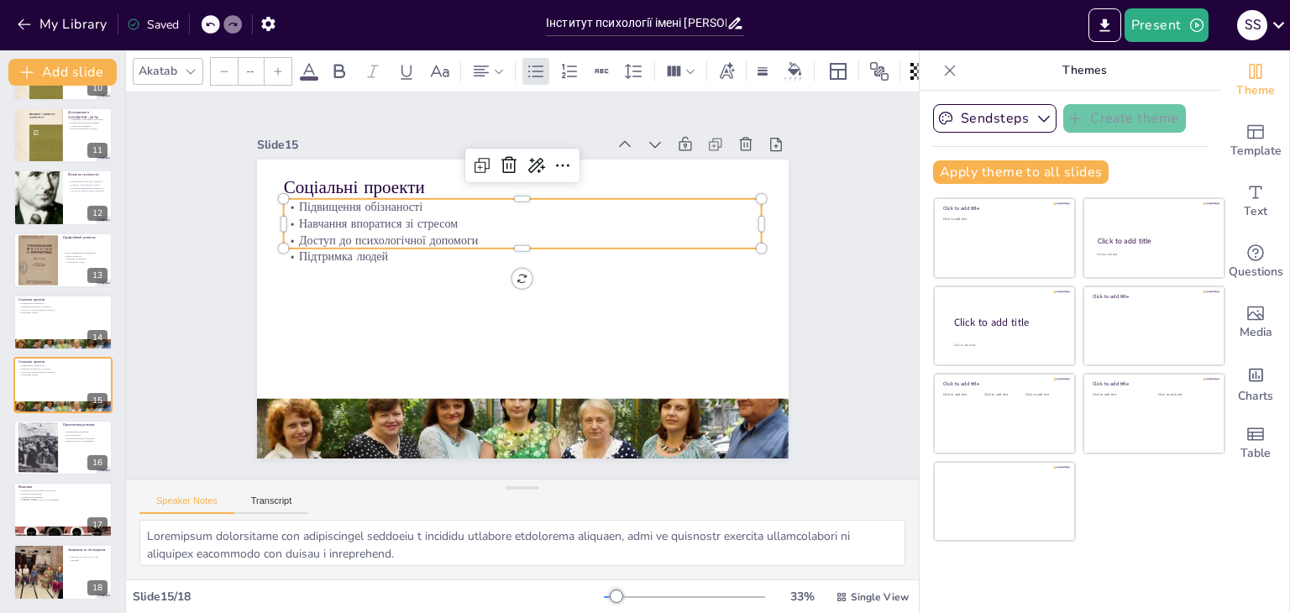
type input "32"
click at [333, 207] on p "Підвищення обізнаності" at bounding box center [554, 214] width 443 height 210
click at [424, 212] on div "Підвищення обізнаності Навчання впоратися зі стресом Доступ до психологічної до…" at bounding box center [572, 257] width 296 height 448
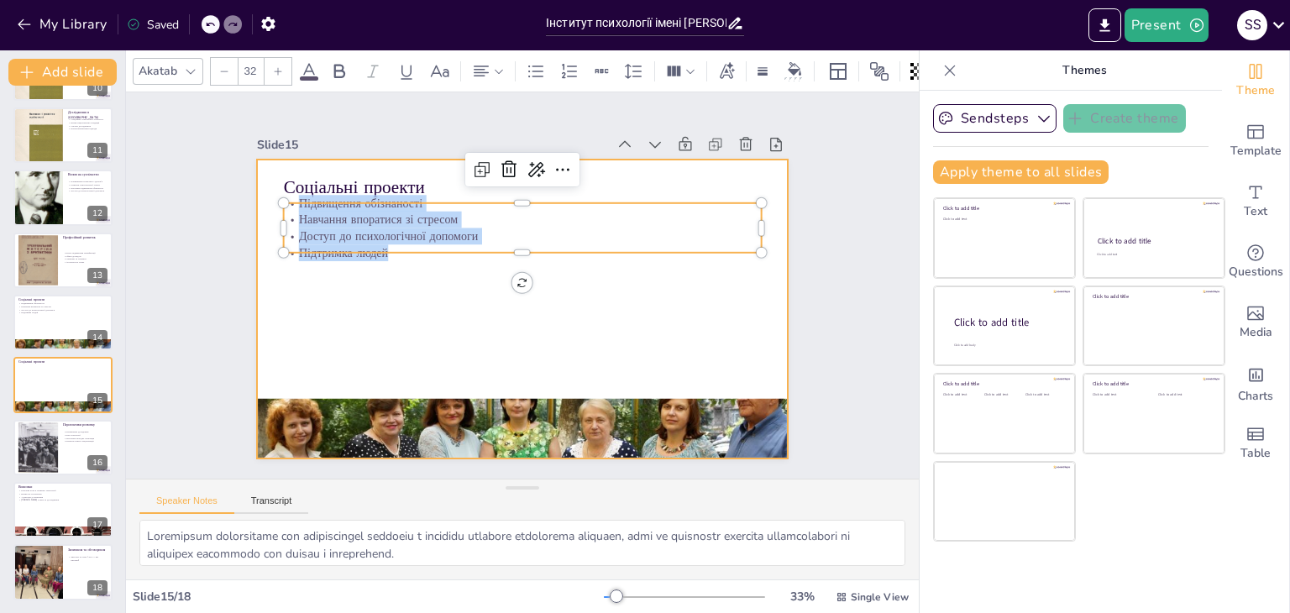
drag, startPoint x: 280, startPoint y: 198, endPoint x: 369, endPoint y: 265, distance: 111.0
click at [369, 265] on div "Соціальні проекти Підвищення обізнаності Навчання впоратися зі стресом Доступ д…" at bounding box center [498, 286] width 299 height 532
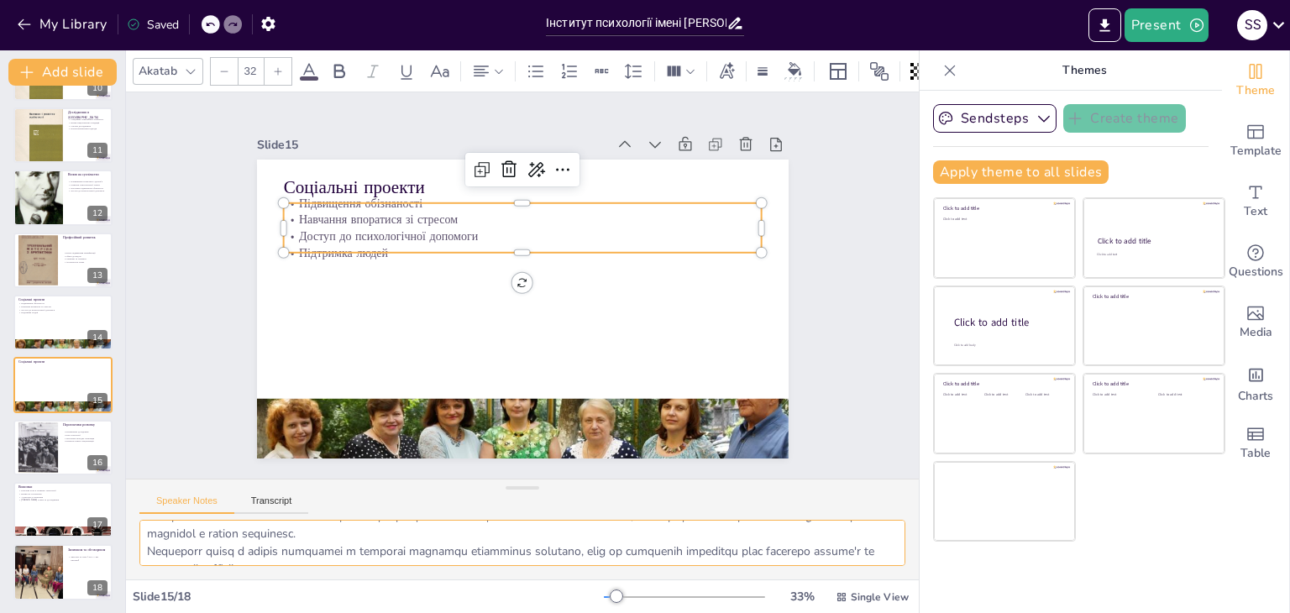
scroll to position [109, 0]
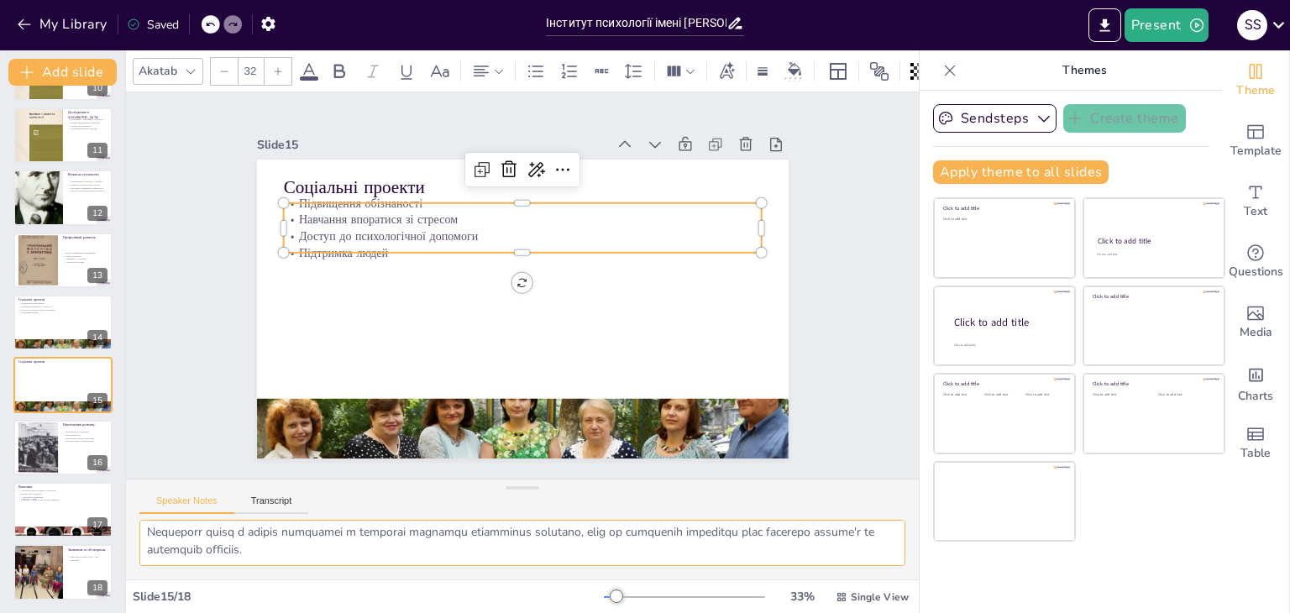
drag, startPoint x: 144, startPoint y: 535, endPoint x: 437, endPoint y: 594, distance: 298.1
click at [437, 594] on div "Akatab 32 Slide 1 Інститут психології імені Г. С. Костюка: Історія та досягненн…" at bounding box center [522, 331] width 793 height 563
click at [77, 437] on icon at bounding box center [74, 434] width 10 height 10
type textarea "Розширення досліджень є важливим кроком для інституту, адже це дозволяє відпові…"
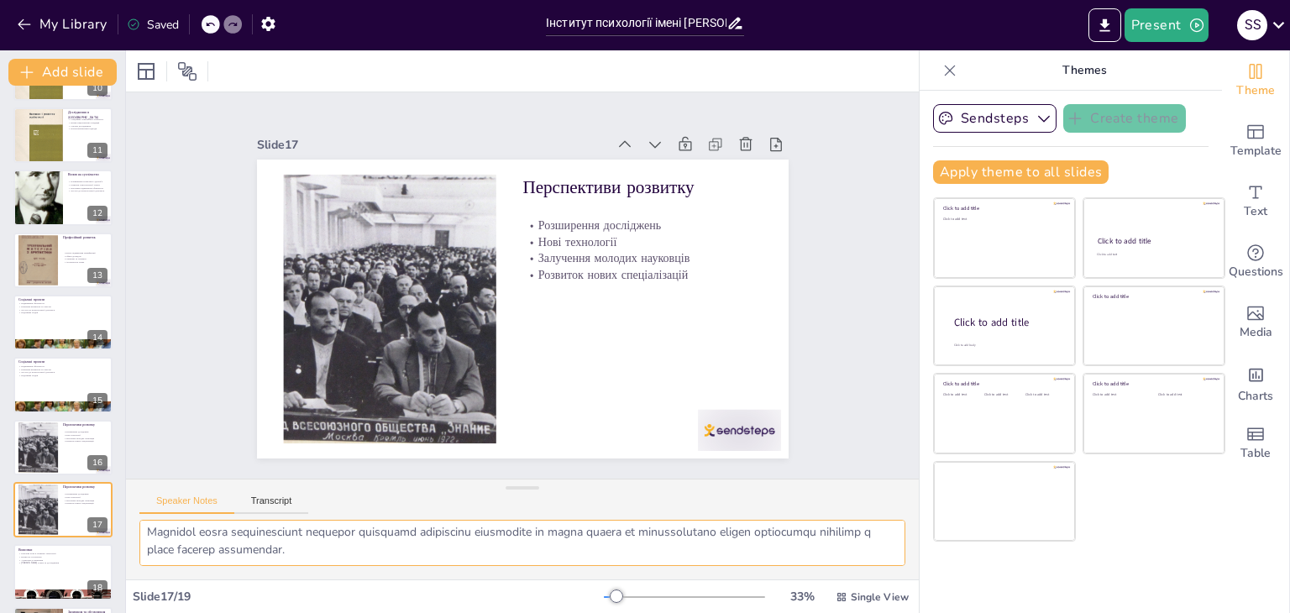
scroll to position [678, 0]
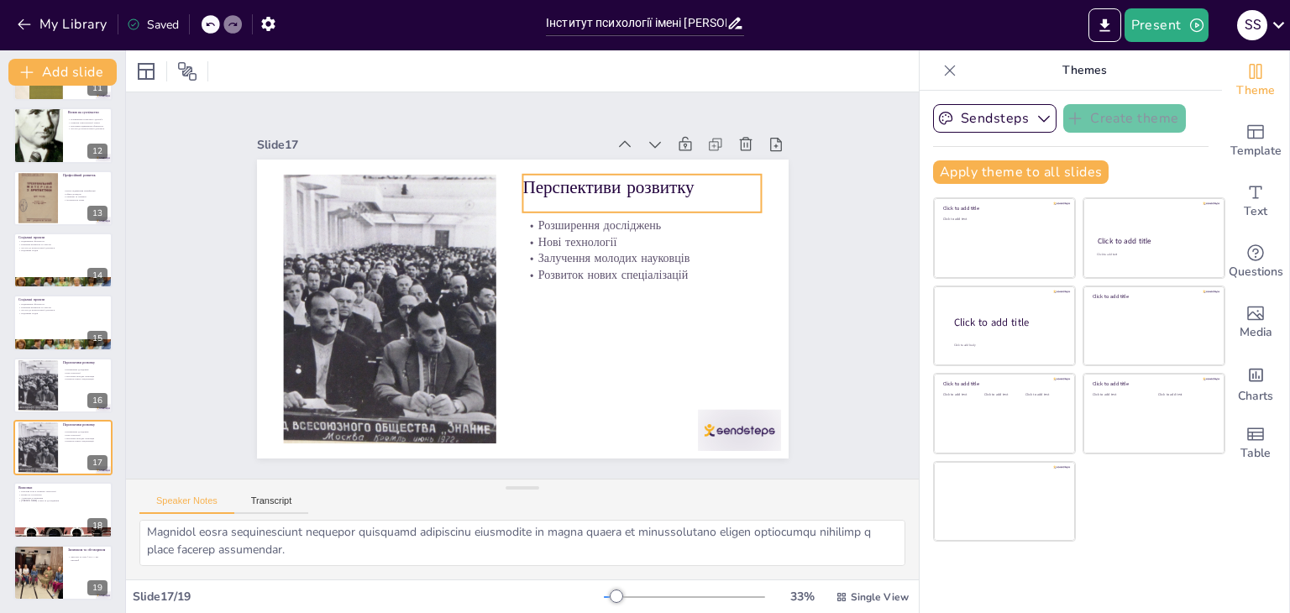
click at [458, 179] on p "Перспективи розвитку" at bounding box center [369, 262] width 179 height 194
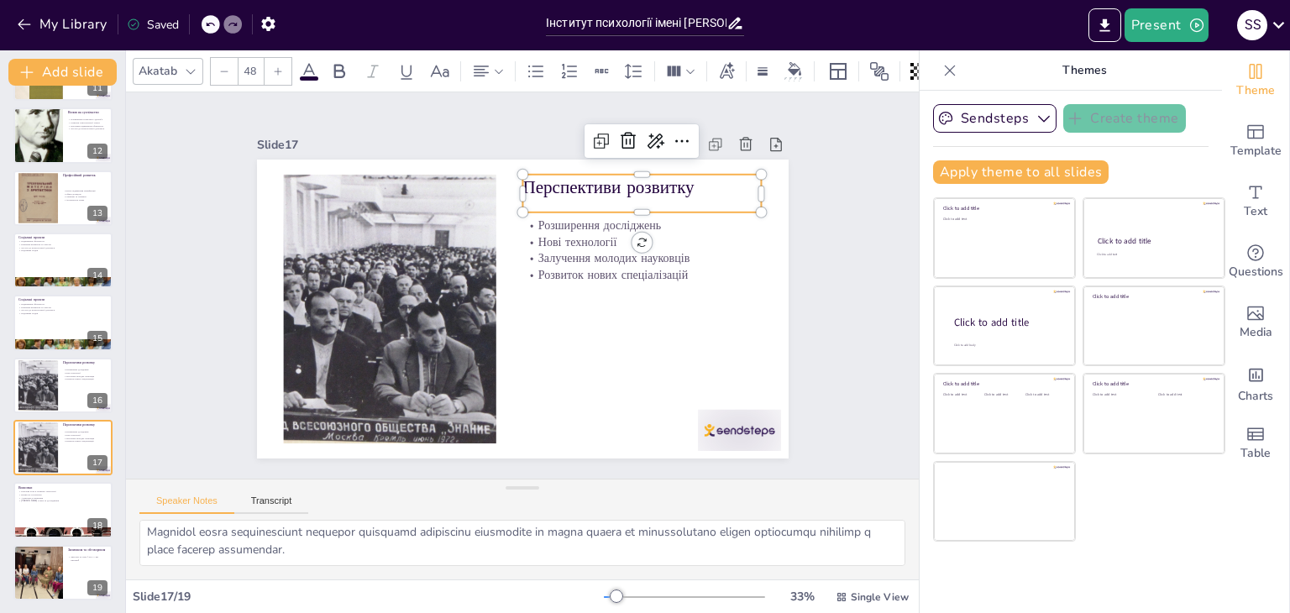
click at [519, 364] on p "Перспективи розвитку" at bounding box center [453, 424] width 228 height 120
drag, startPoint x: 704, startPoint y: 186, endPoint x: 514, endPoint y: 189, distance: 189.8
click at [596, 265] on p "Перспективи розвитку" at bounding box center [633, 384] width 74 height 239
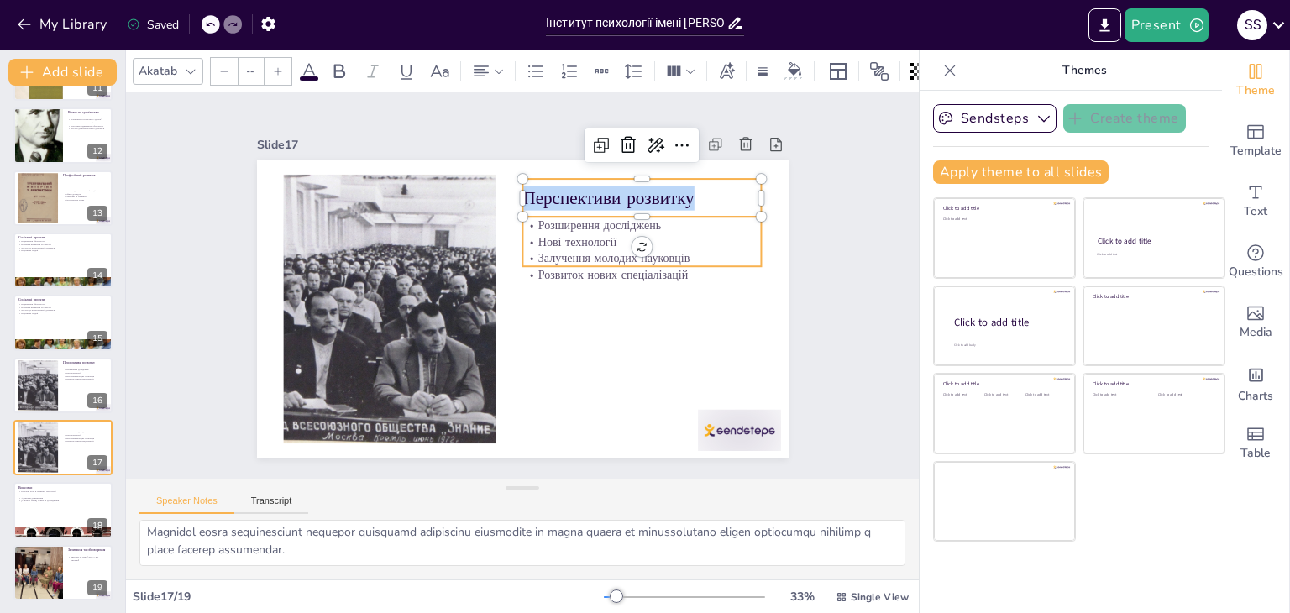
type input "32"
click at [528, 220] on p "Розширення досліджень" at bounding box center [595, 174] width 215 height 134
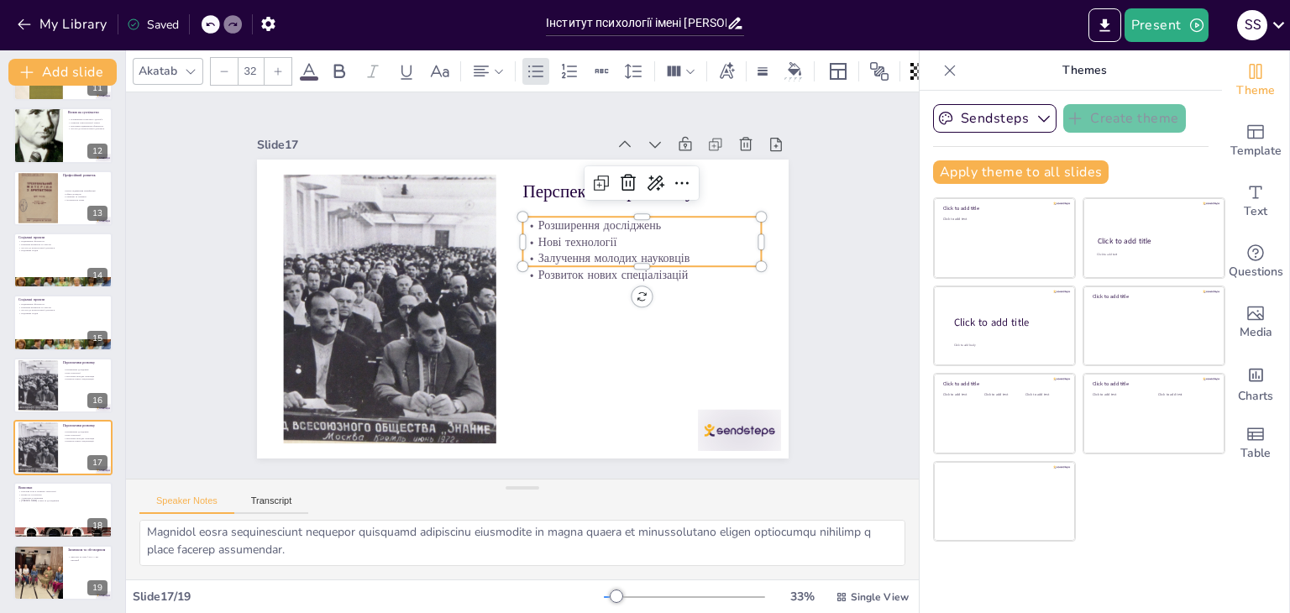
click at [495, 220] on p "Розширення досліджень" at bounding box center [474, 159] width 41 height 239
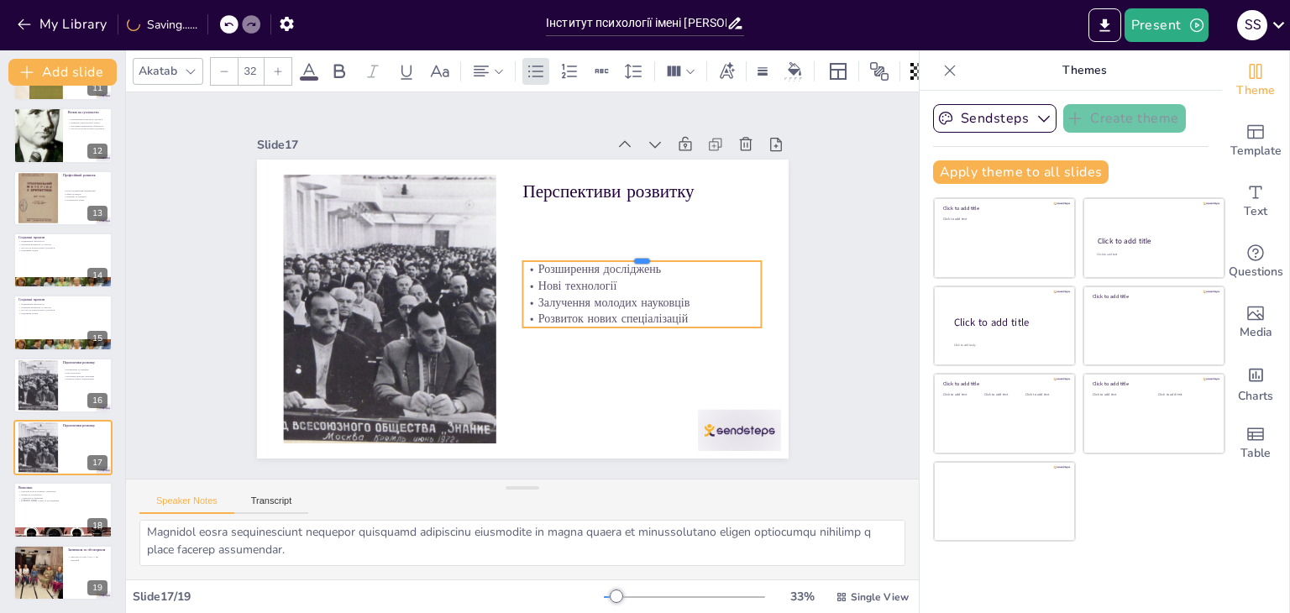
drag, startPoint x: 524, startPoint y: 209, endPoint x: 574, endPoint y: 259, distance: 70.7
click at [595, 254] on div "Перспективи розвитку Розширення досліджень Нові технології Залучення молодих на…" at bounding box center [503, 271] width 554 height 605
click at [526, 265] on p "Розширення досліджень" at bounding box center [633, 332] width 215 height 134
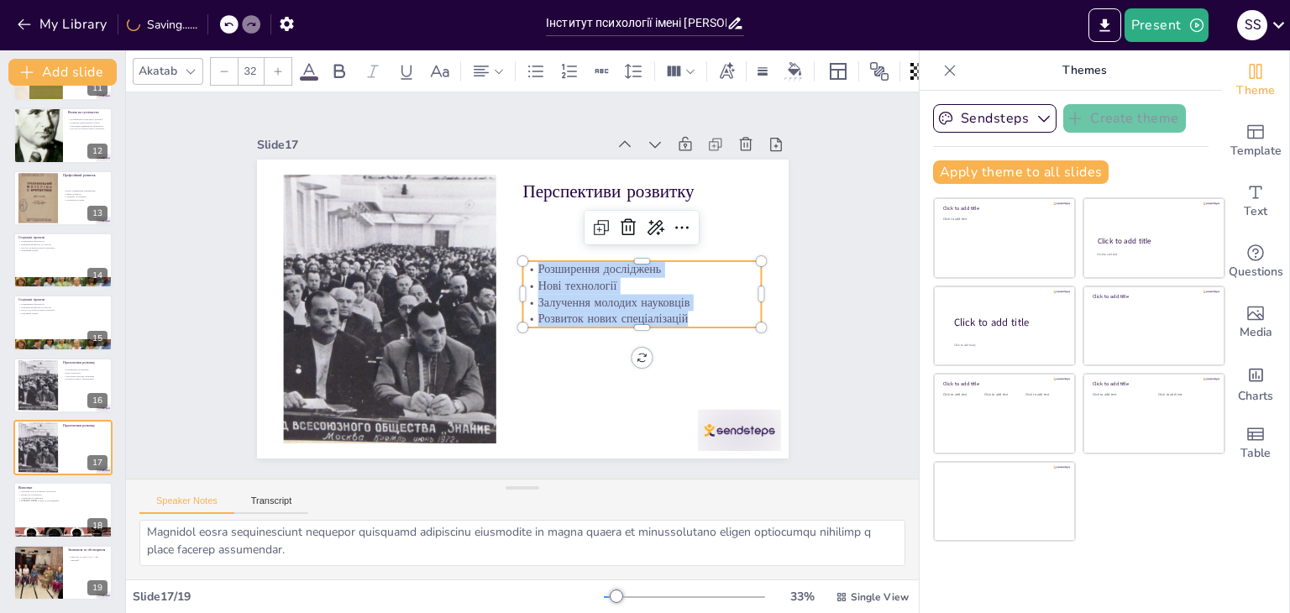
drag, startPoint x: 522, startPoint y: 261, endPoint x: 658, endPoint y: 303, distance: 142.4
click at [540, 303] on div "Розширення досліджень Нові технології Залучення молодих науковців Розвиток нови…" at bounding box center [435, 369] width 209 height 222
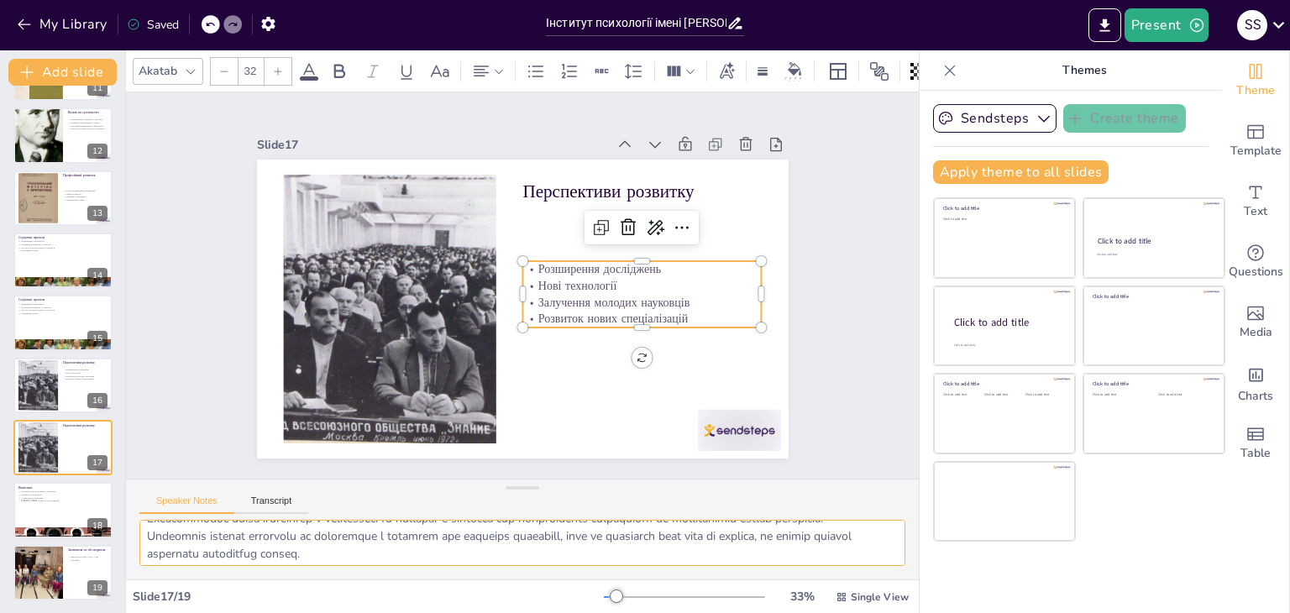
scroll to position [92, 0]
drag, startPoint x: 148, startPoint y: 530, endPoint x: 448, endPoint y: 565, distance: 302.7
click at [448, 565] on div at bounding box center [522, 550] width 793 height 60
click at [40, 490] on p "Ключова роль в розвитку психології" at bounding box center [63, 491] width 91 height 3
type textarea "Інститут відіграє ключову роль у розвитку психології в Україні, що робить його …"
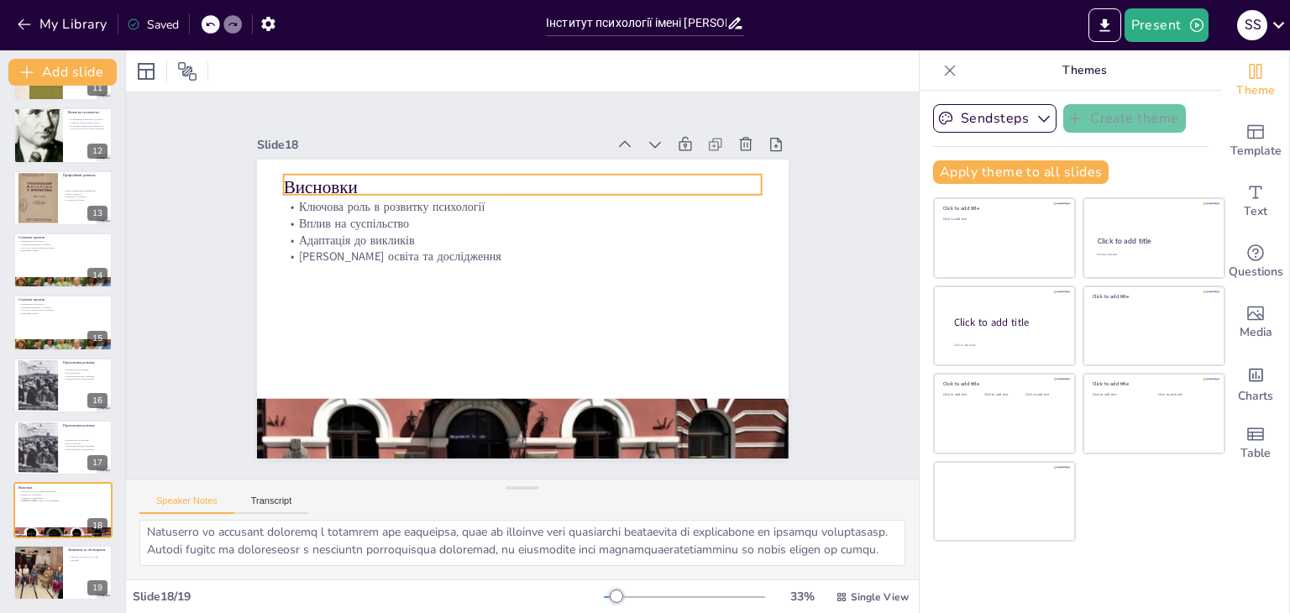
click at [359, 173] on p "Висновки" at bounding box center [572, 200] width 427 height 260
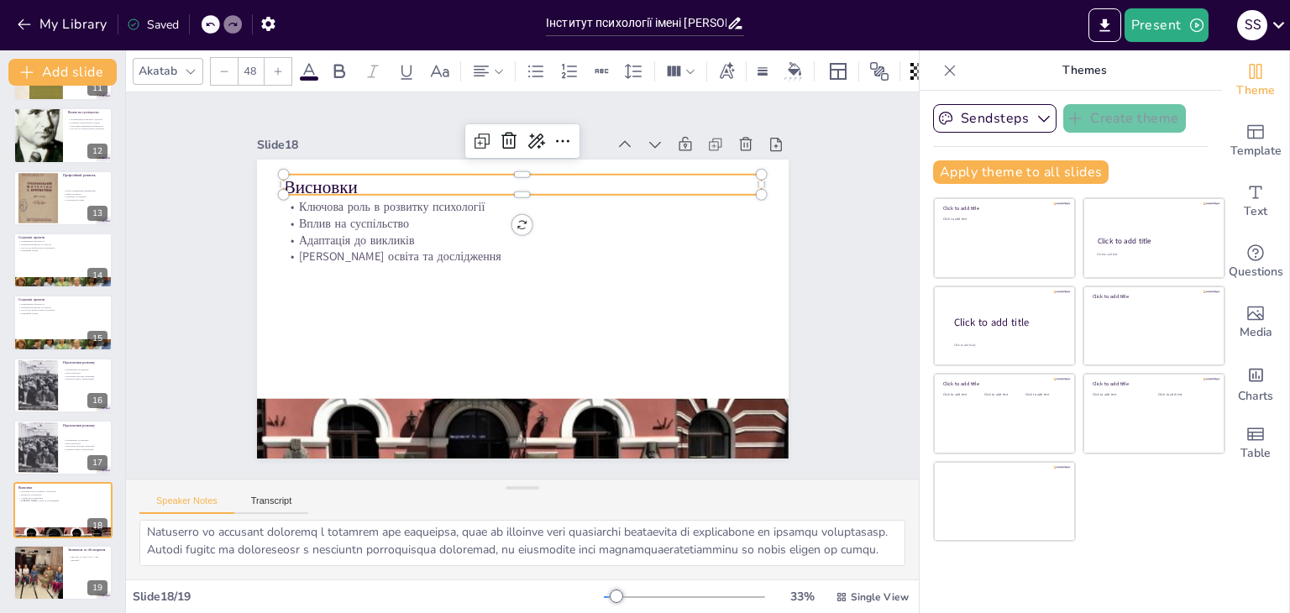
click at [478, 173] on p "Висновки" at bounding box center [608, 335] width 260 height 427
drag, startPoint x: 345, startPoint y: 175, endPoint x: 275, endPoint y: 175, distance: 69.7
click at [306, 175] on p "Висновки" at bounding box center [542, 186] width 473 height 123
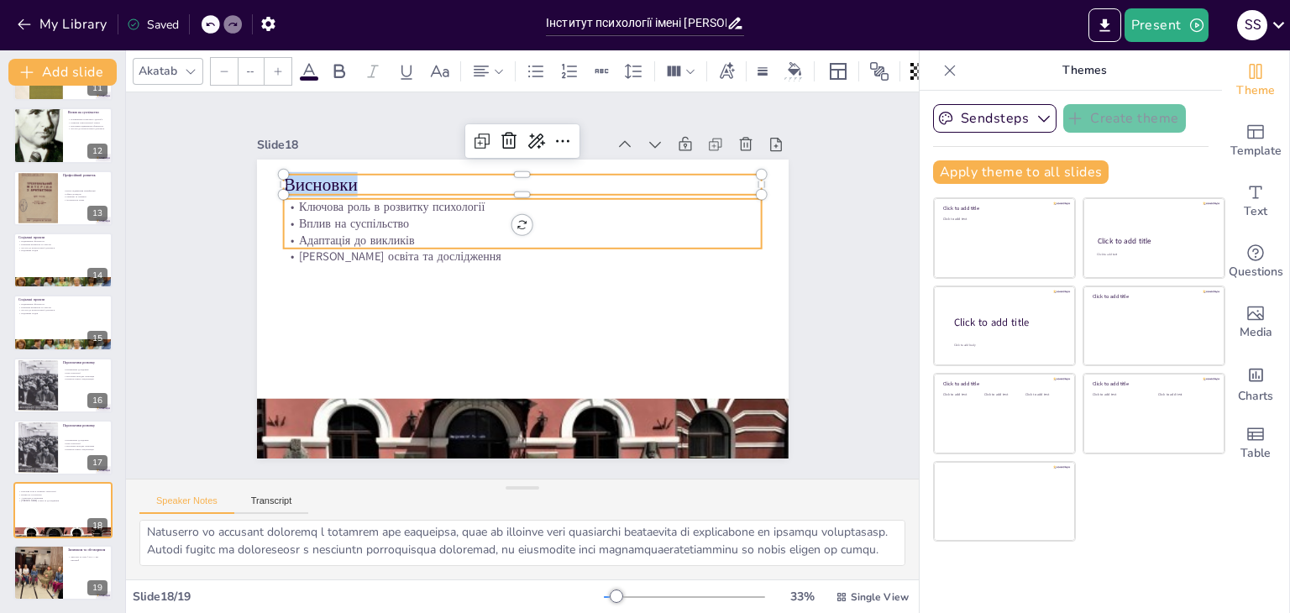
type input "32"
click at [592, 206] on p "Ключова роль в розвитку психології" at bounding box center [600, 285] width 17 height 479
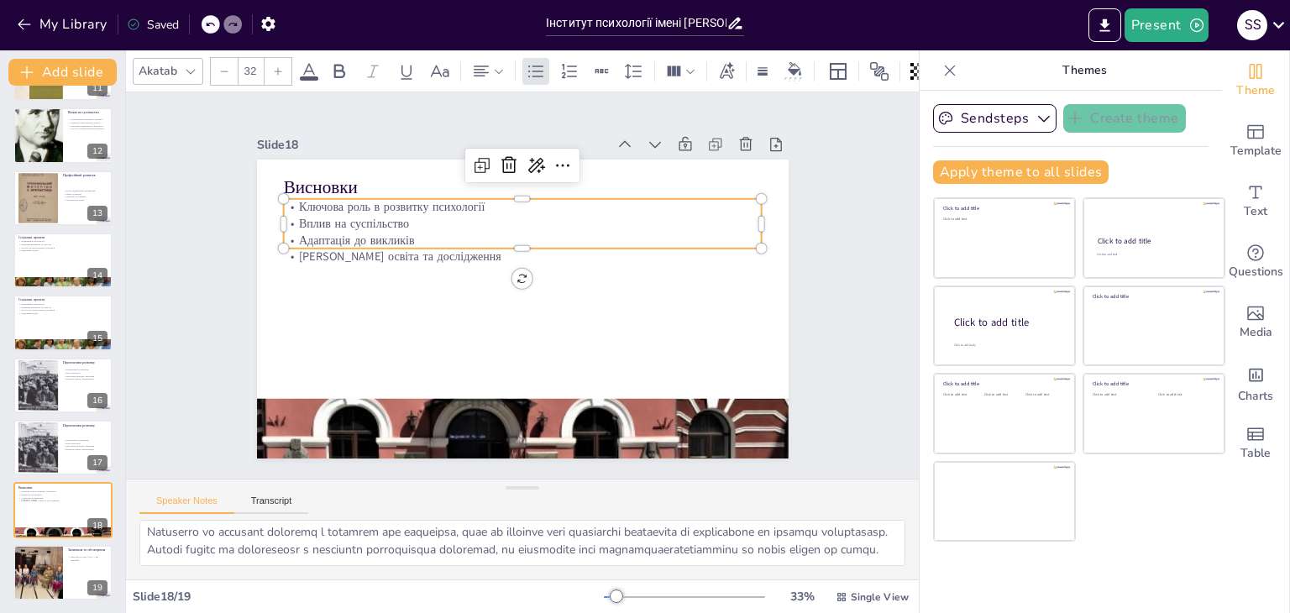
click at [489, 206] on p "Ключова роль в розвитку психології" at bounding box center [594, 317] width 210 height 443
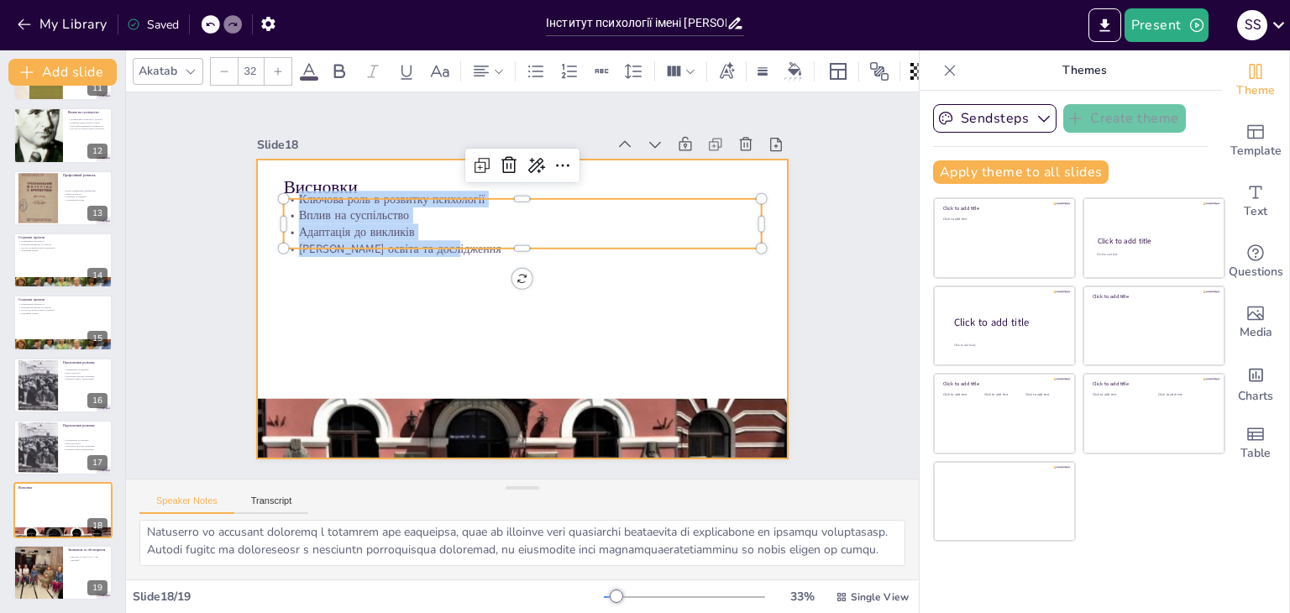
drag, startPoint x: 285, startPoint y: 196, endPoint x: 449, endPoint y: 257, distance: 174.8
click at [449, 257] on div "Висновки Ключова роль в розвитку психології Вплив на суспільство Адаптація до в…" at bounding box center [511, 265] width 610 height 525
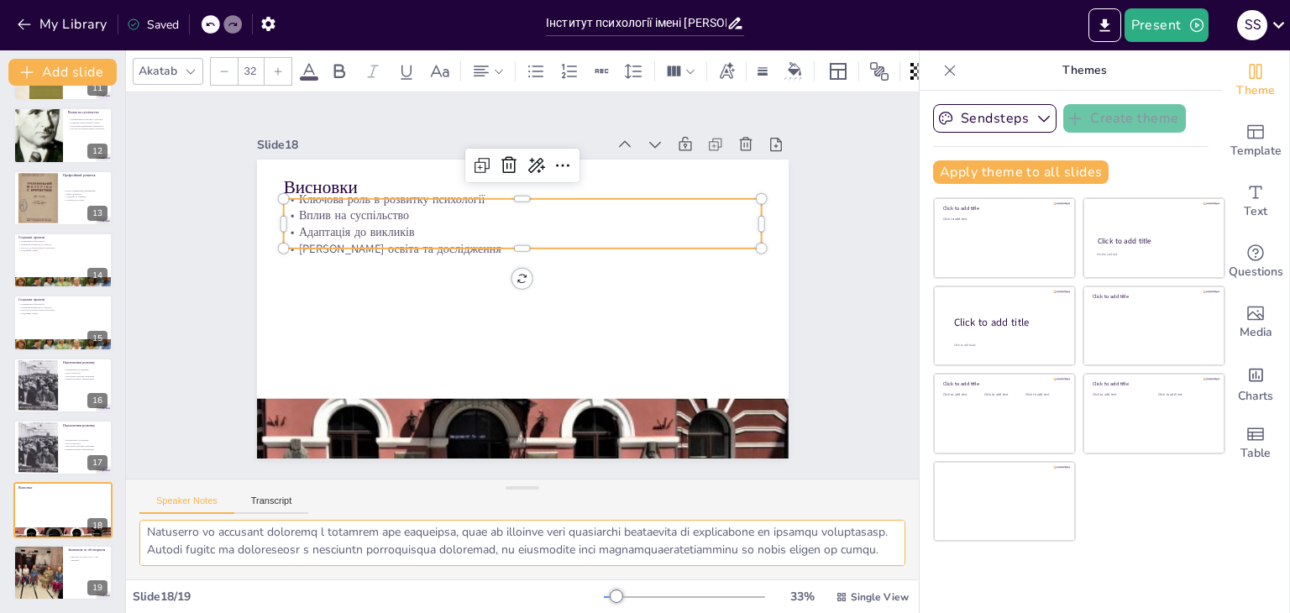
scroll to position [109, 0]
drag, startPoint x: 144, startPoint y: 535, endPoint x: 371, endPoint y: 568, distance: 229.2
click at [371, 568] on div at bounding box center [522, 550] width 793 height 60
